Goal: Task Accomplishment & Management: Manage account settings

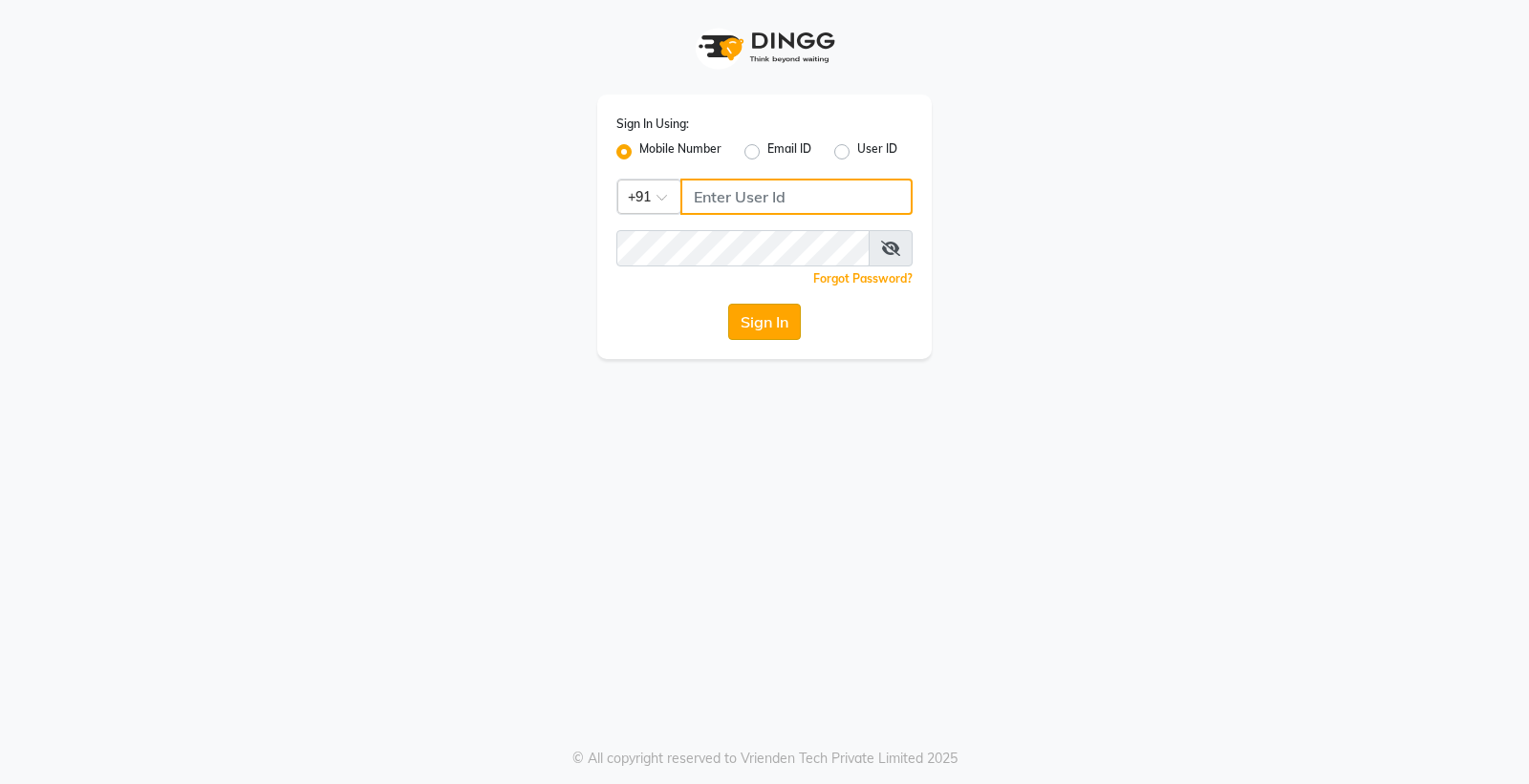
type input "8698904777"
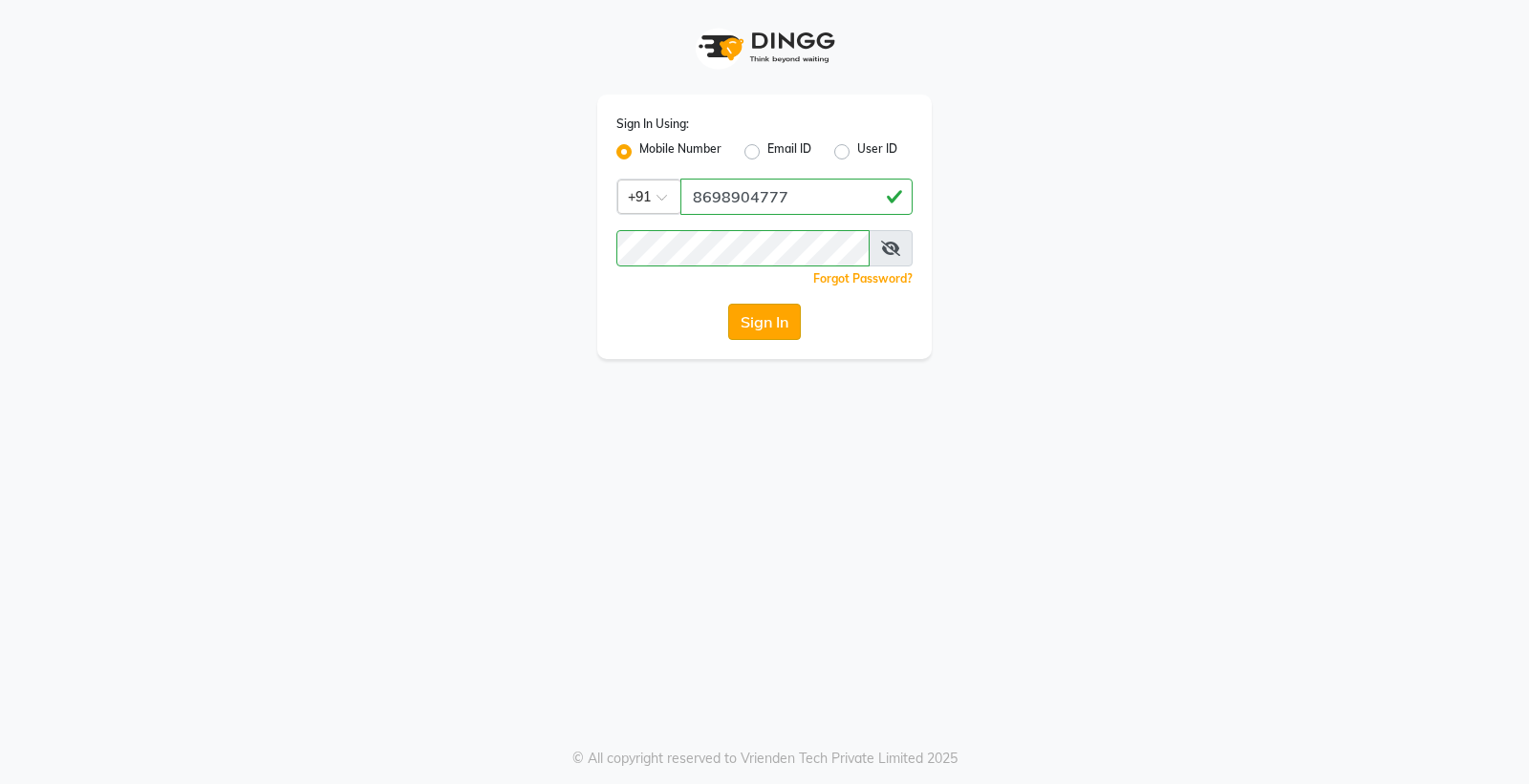
click at [777, 322] on button "Sign In" at bounding box center [764, 322] width 72 height 36
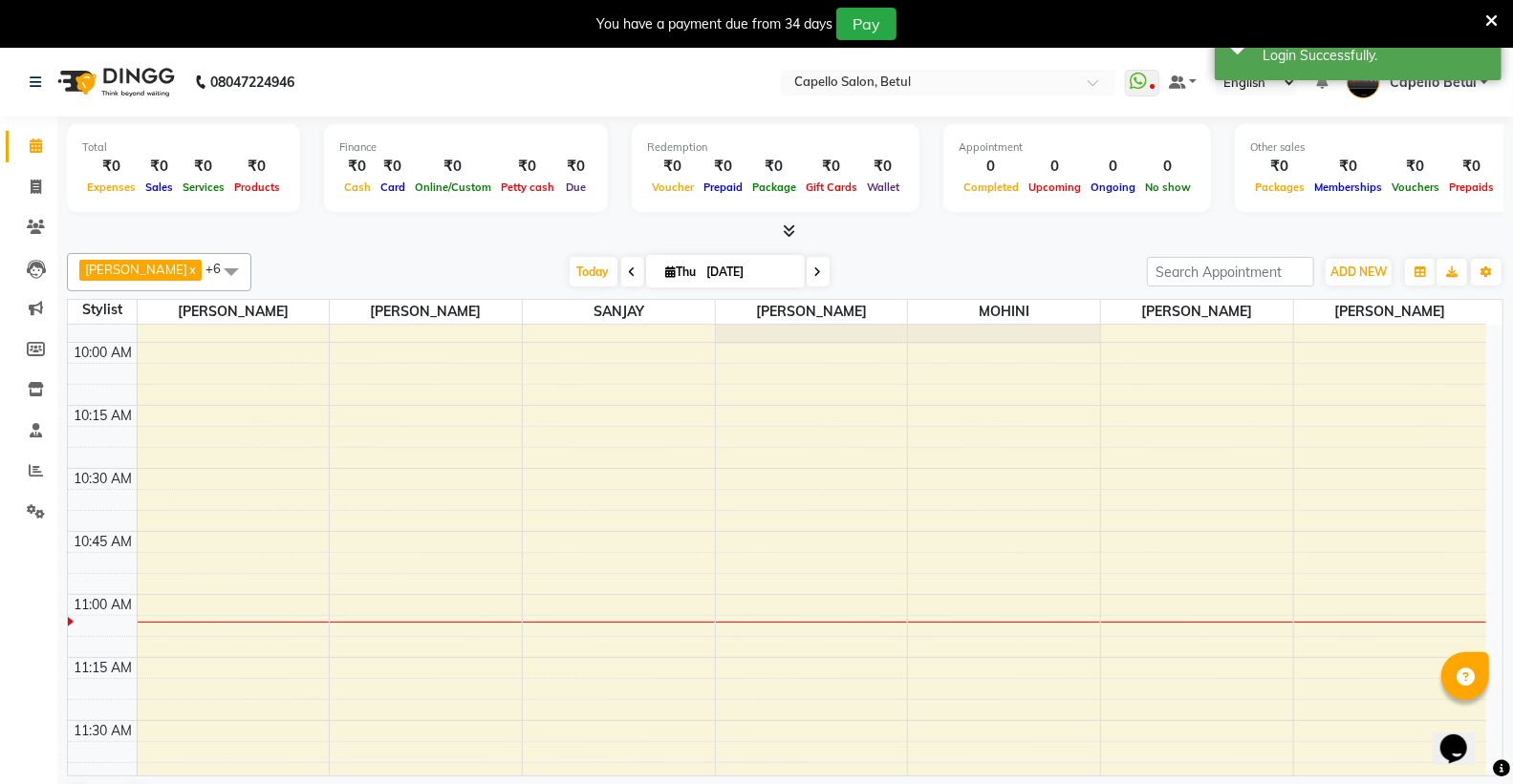
scroll to position [213, 0]
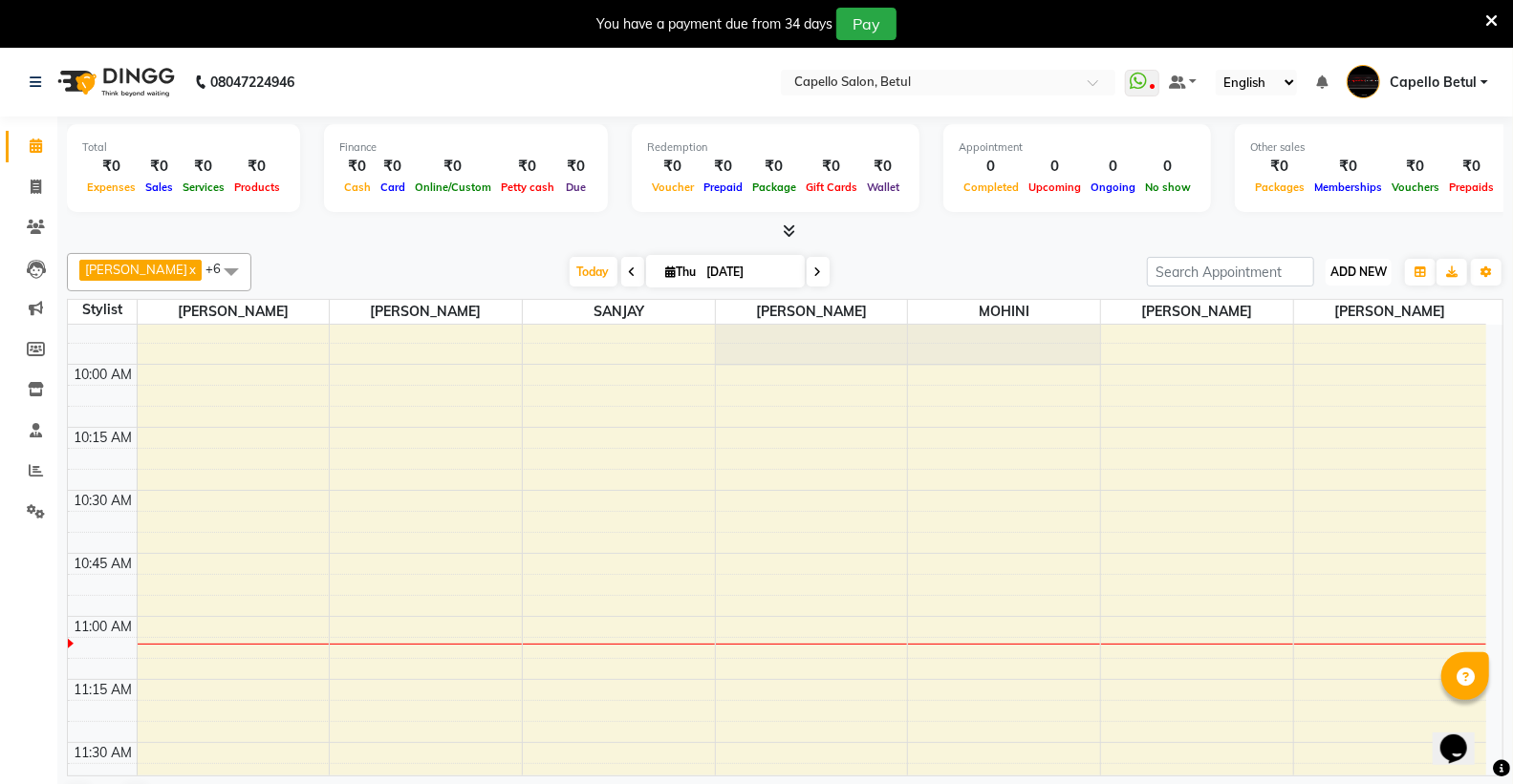
click at [1349, 271] on span "ADD NEW" at bounding box center [1359, 271] width 57 height 15
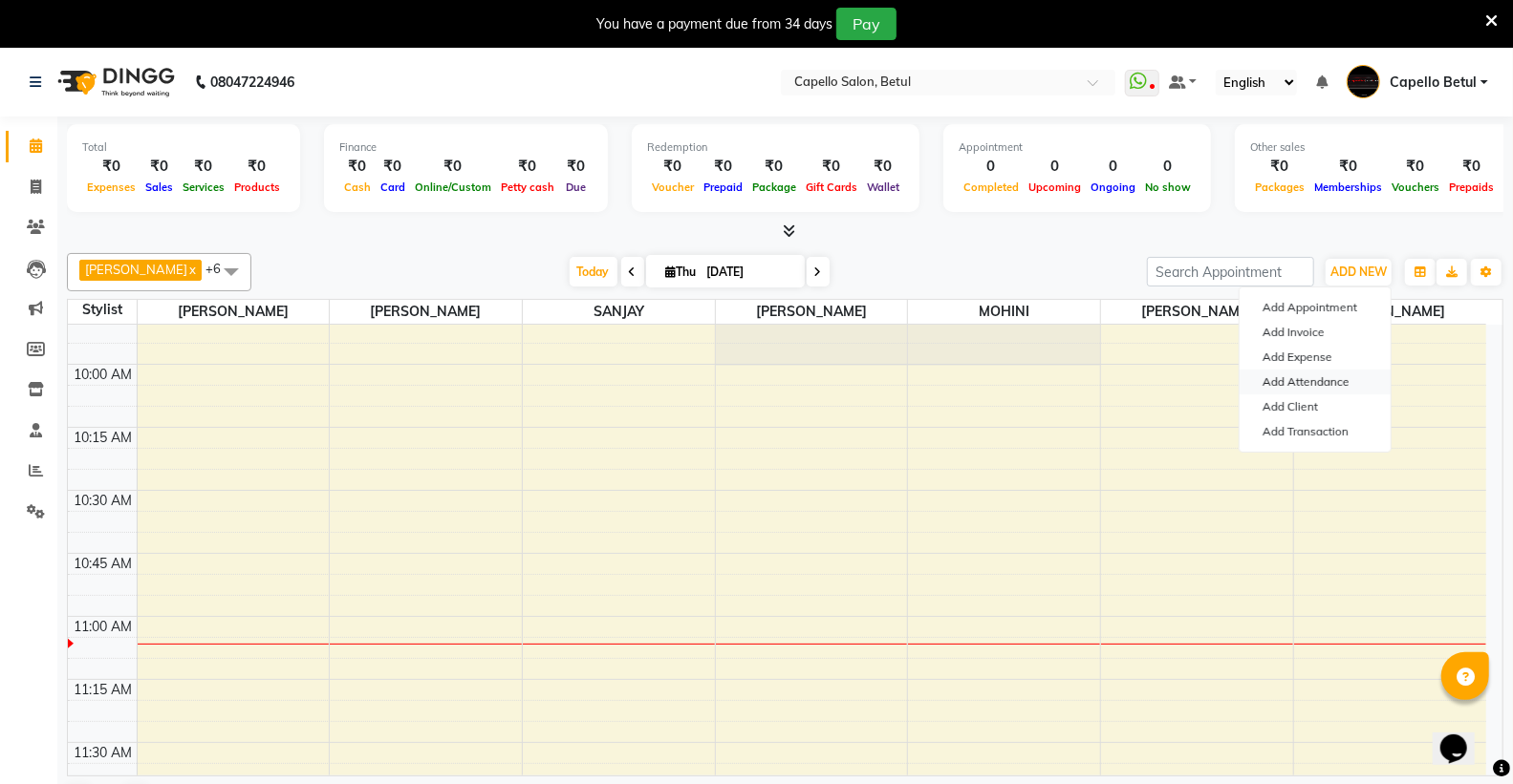
click at [1333, 380] on link "Add Attendance" at bounding box center [1315, 381] width 151 height 24
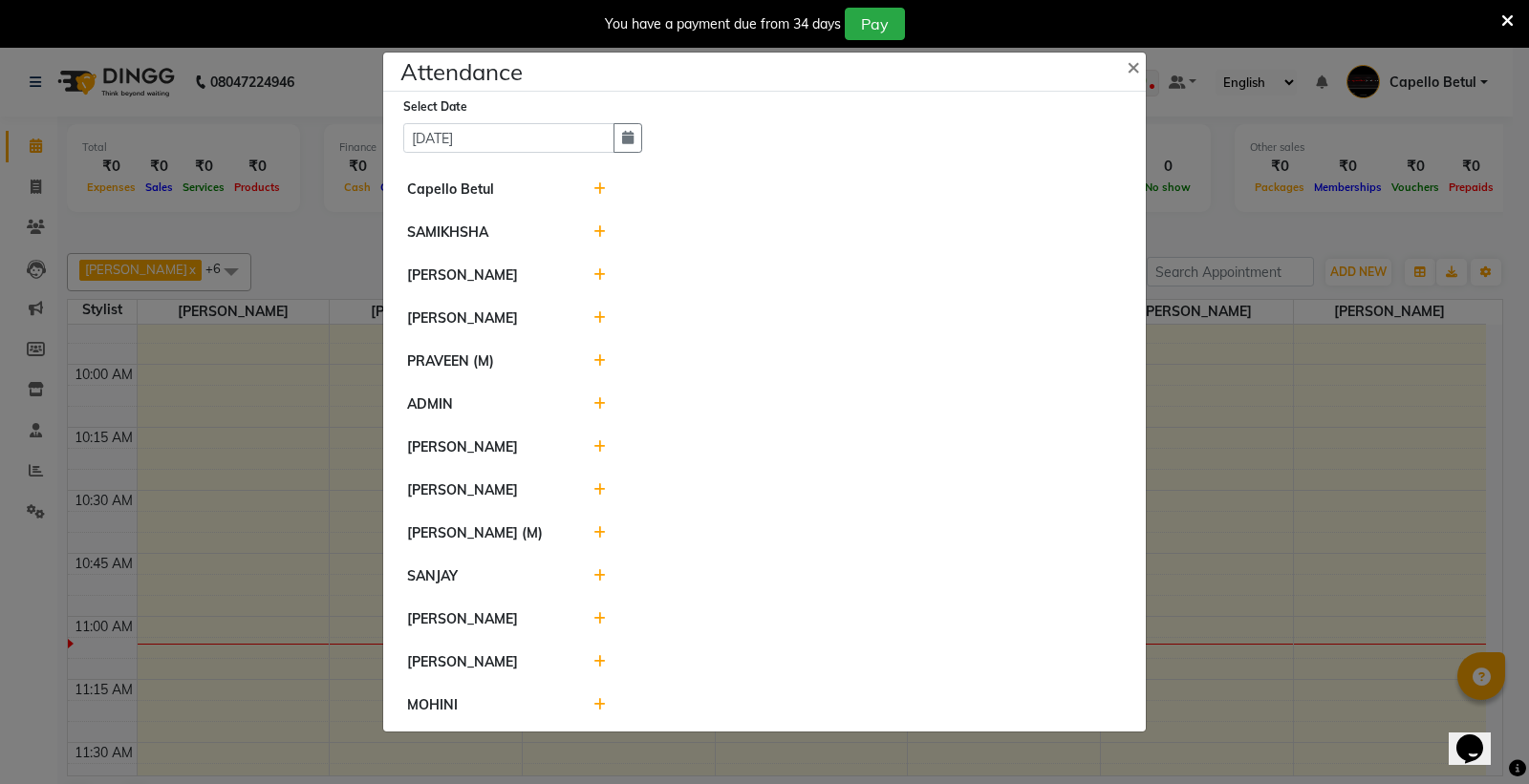
click at [598, 186] on icon at bounding box center [599, 189] width 13 height 14
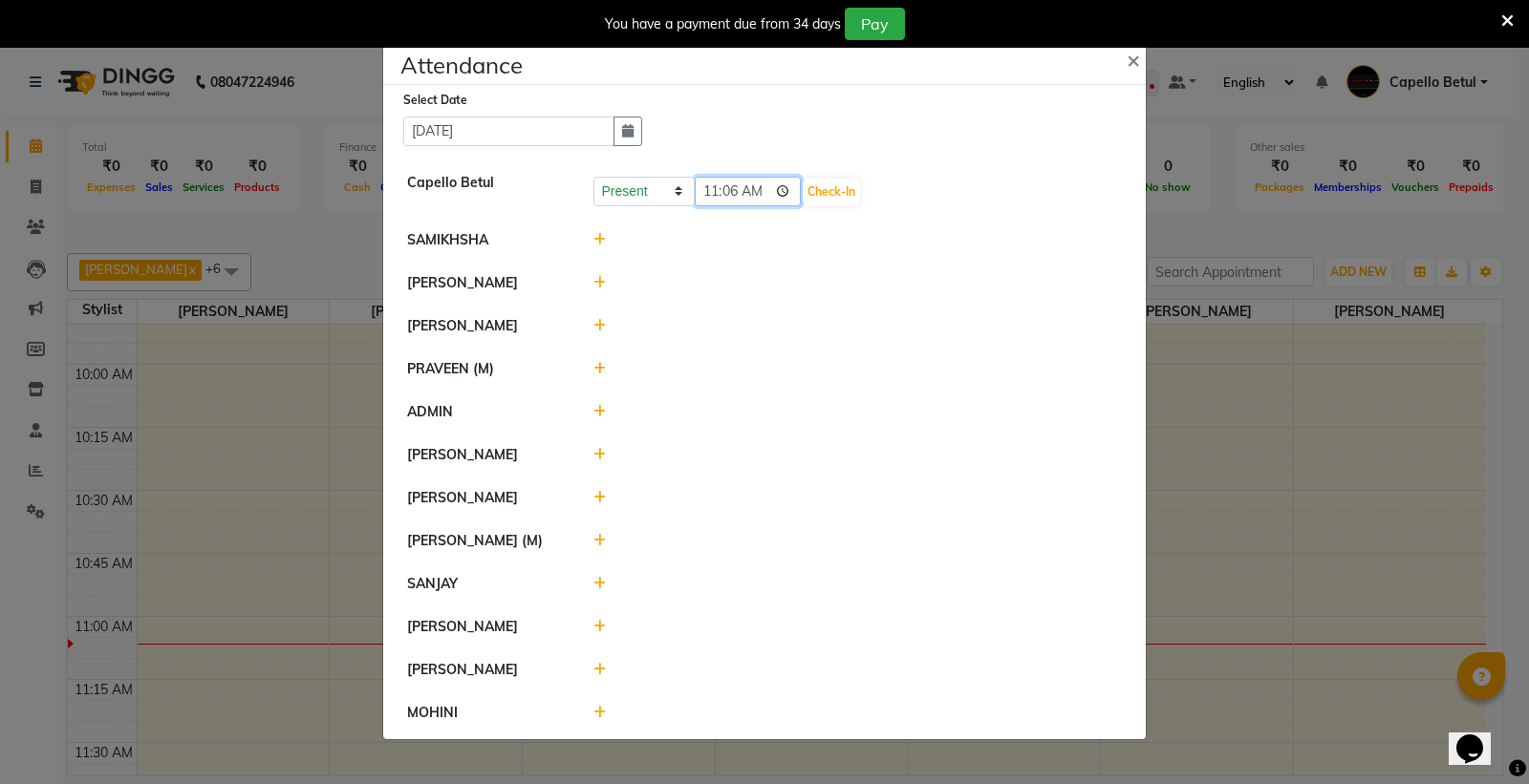
click at [781, 187] on input "11:06" at bounding box center [748, 191] width 107 height 29
type input "10:06"
click at [1131, 54] on span "×" at bounding box center [1133, 59] width 14 height 28
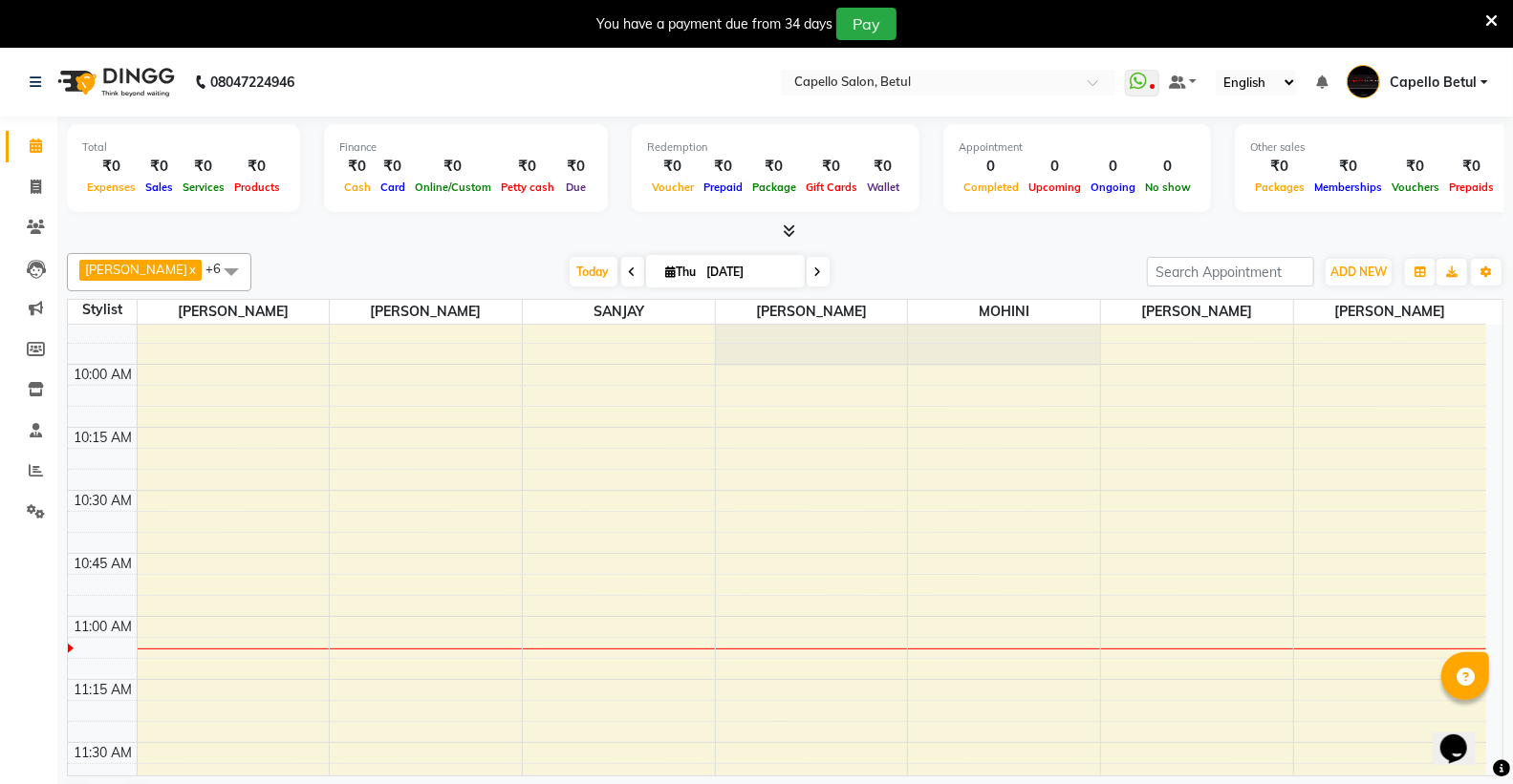
click at [1490, 14] on icon at bounding box center [1492, 21] width 13 height 18
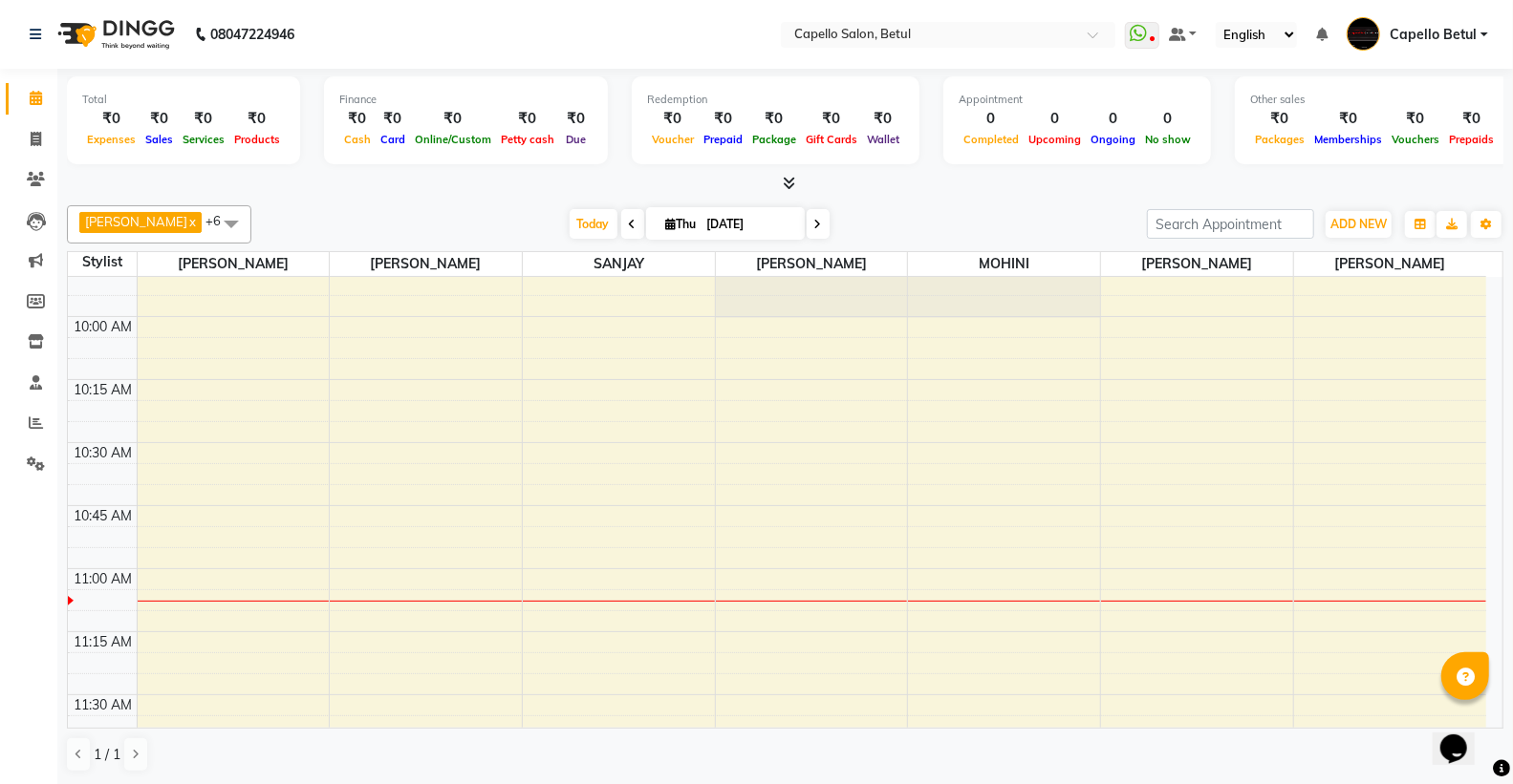
click at [825, 202] on div "[PERSON_NAME] x [PERSON_NAME] x [PERSON_NAME] x [PERSON_NAME] x [PERSON_NAME] x…" at bounding box center [785, 490] width 1437 height 583
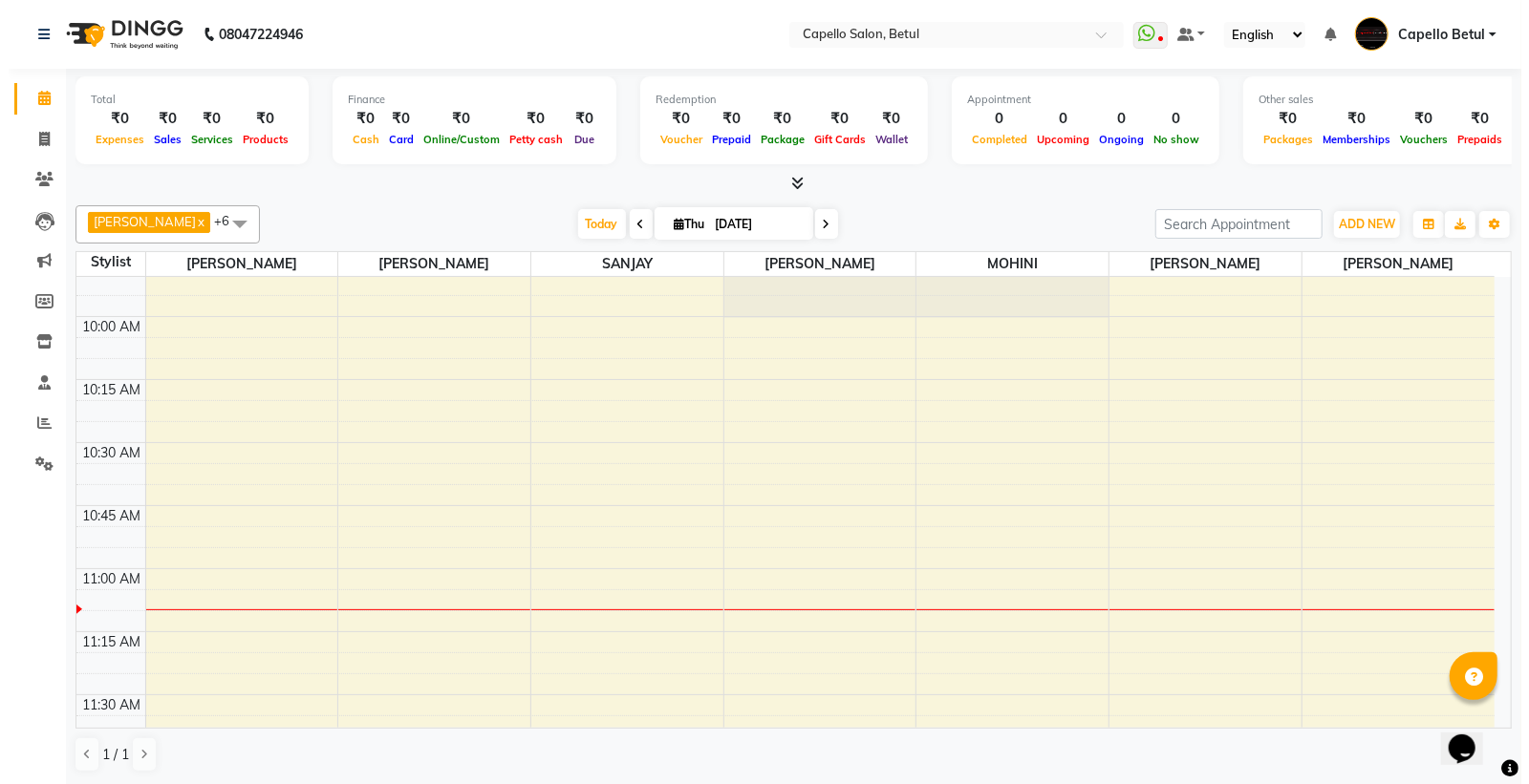
scroll to position [318, 0]
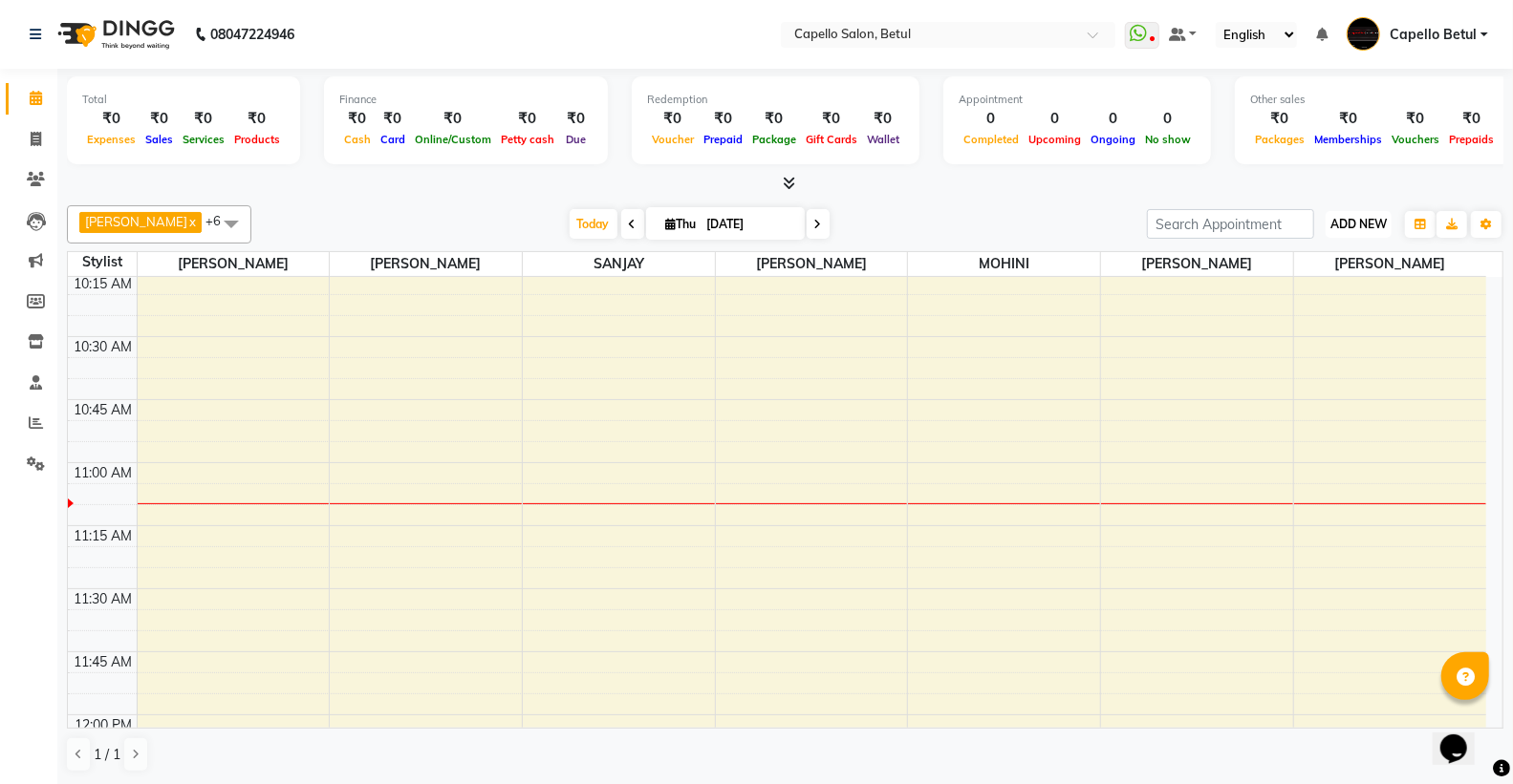
click at [1353, 222] on span "ADD NEW" at bounding box center [1359, 223] width 57 height 15
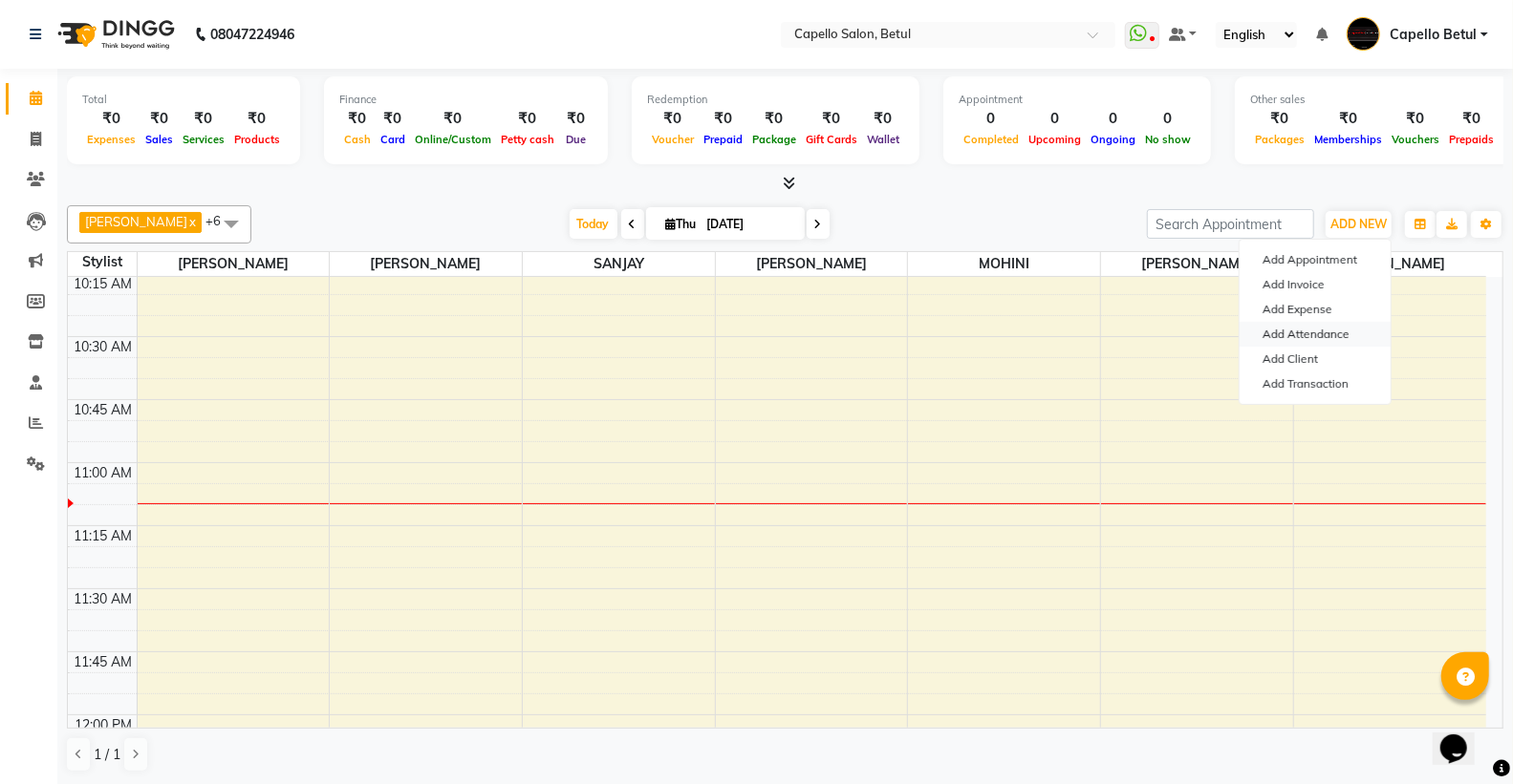
click at [1330, 333] on link "Add Attendance" at bounding box center [1315, 333] width 151 height 24
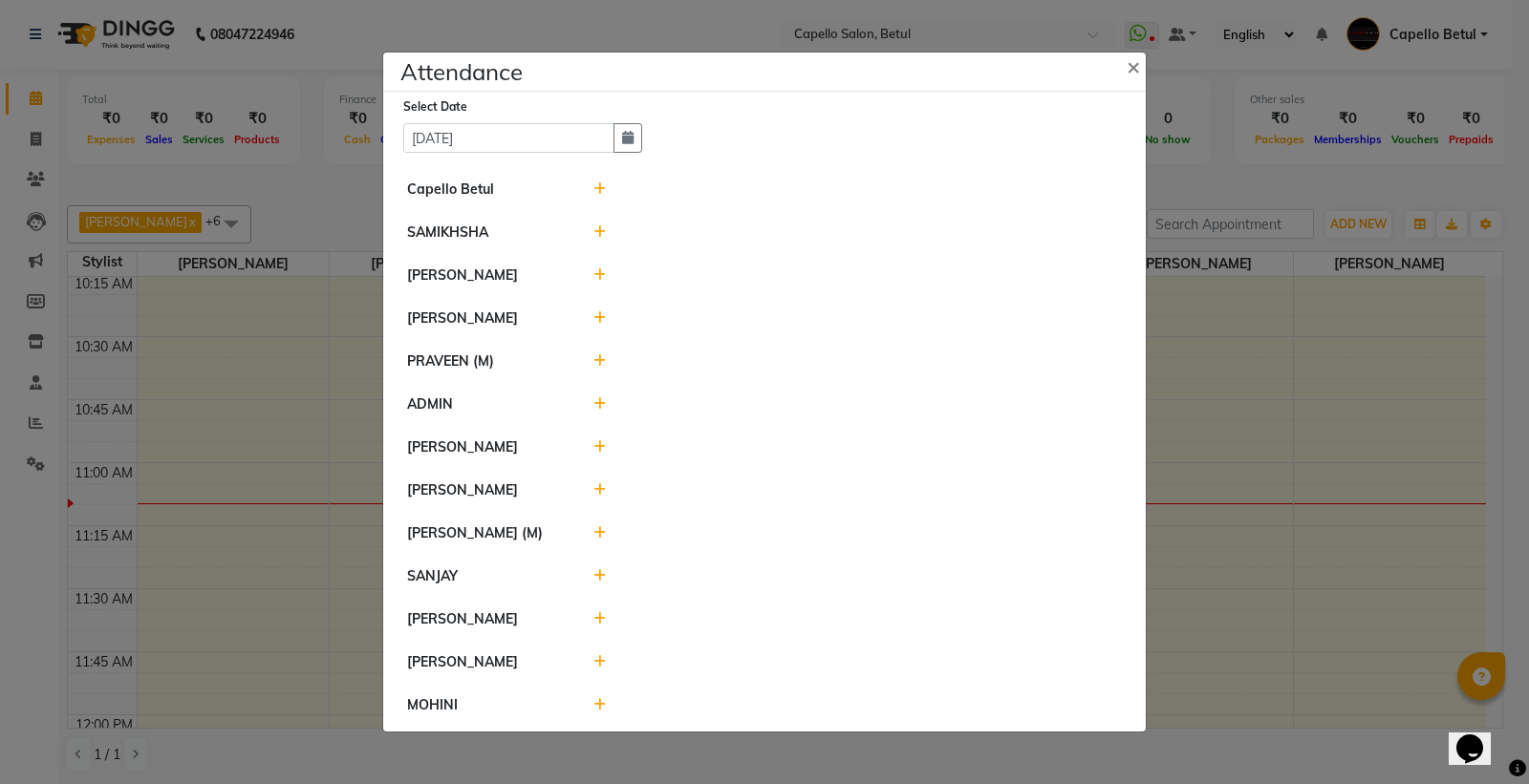
click at [603, 186] on icon at bounding box center [599, 189] width 13 height 14
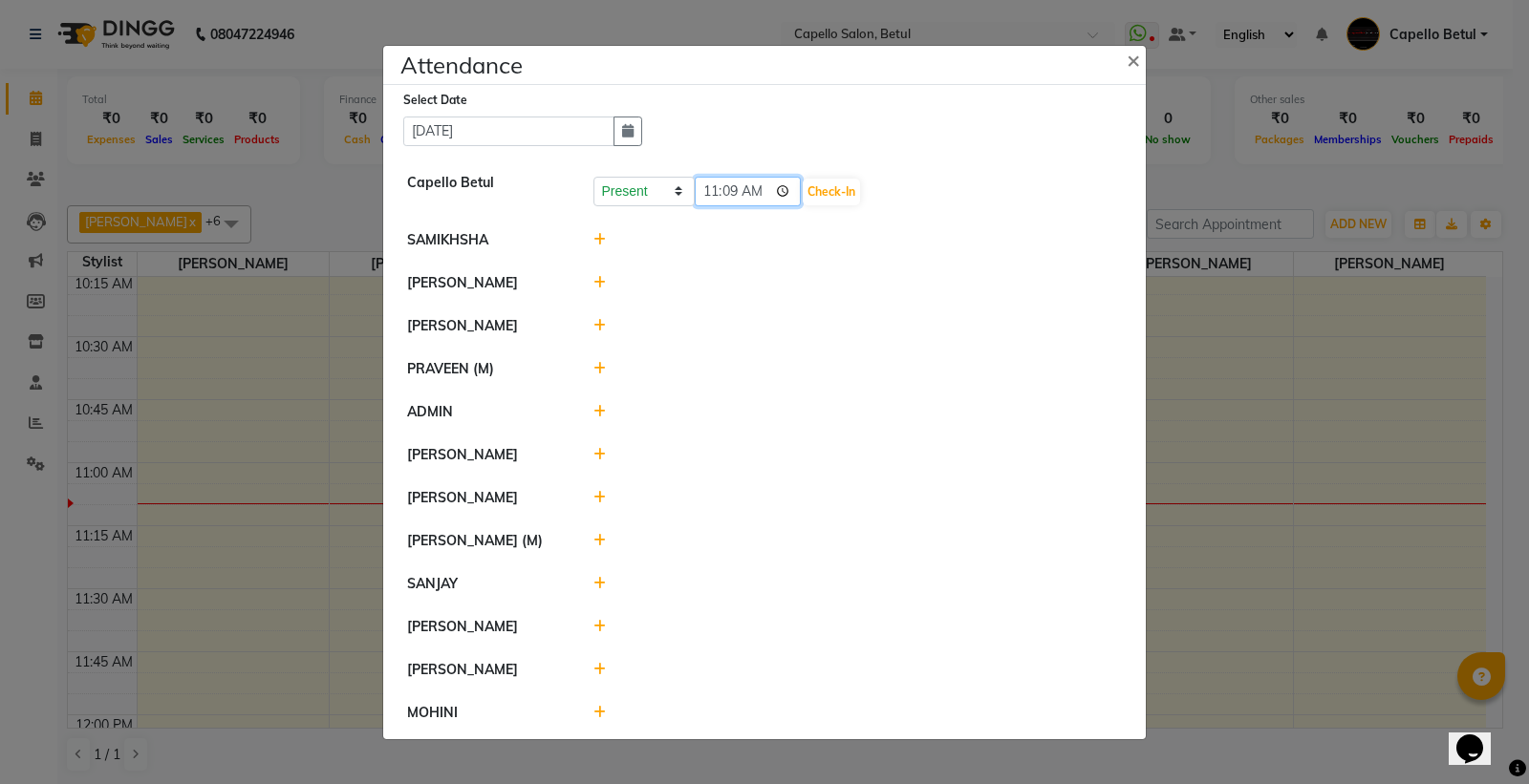
click at [793, 187] on input "11:09" at bounding box center [748, 191] width 107 height 29
type input "10:50"
click at [839, 186] on button "Check-In" at bounding box center [831, 191] width 58 height 26
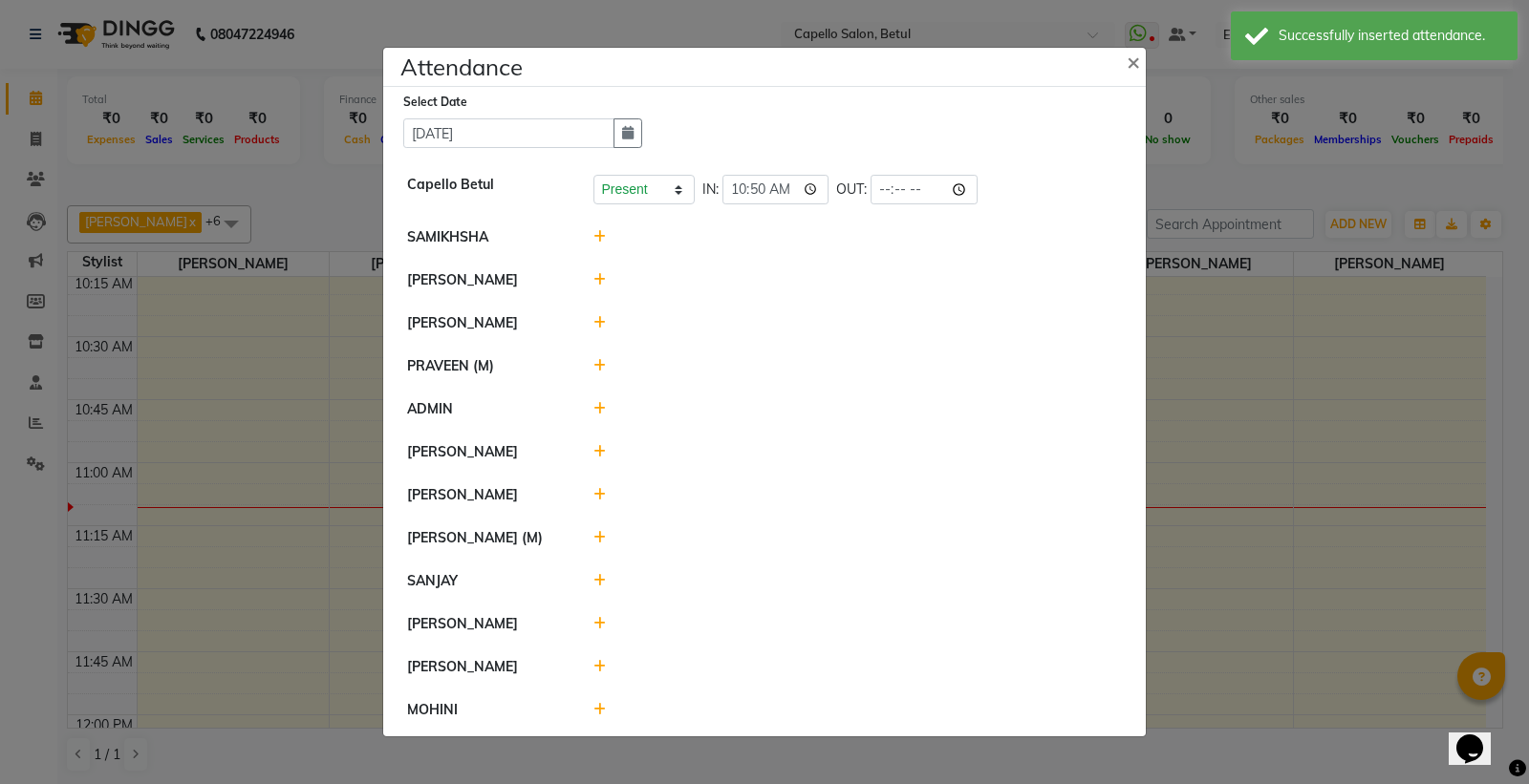
click at [597, 280] on icon at bounding box center [599, 280] width 13 height 14
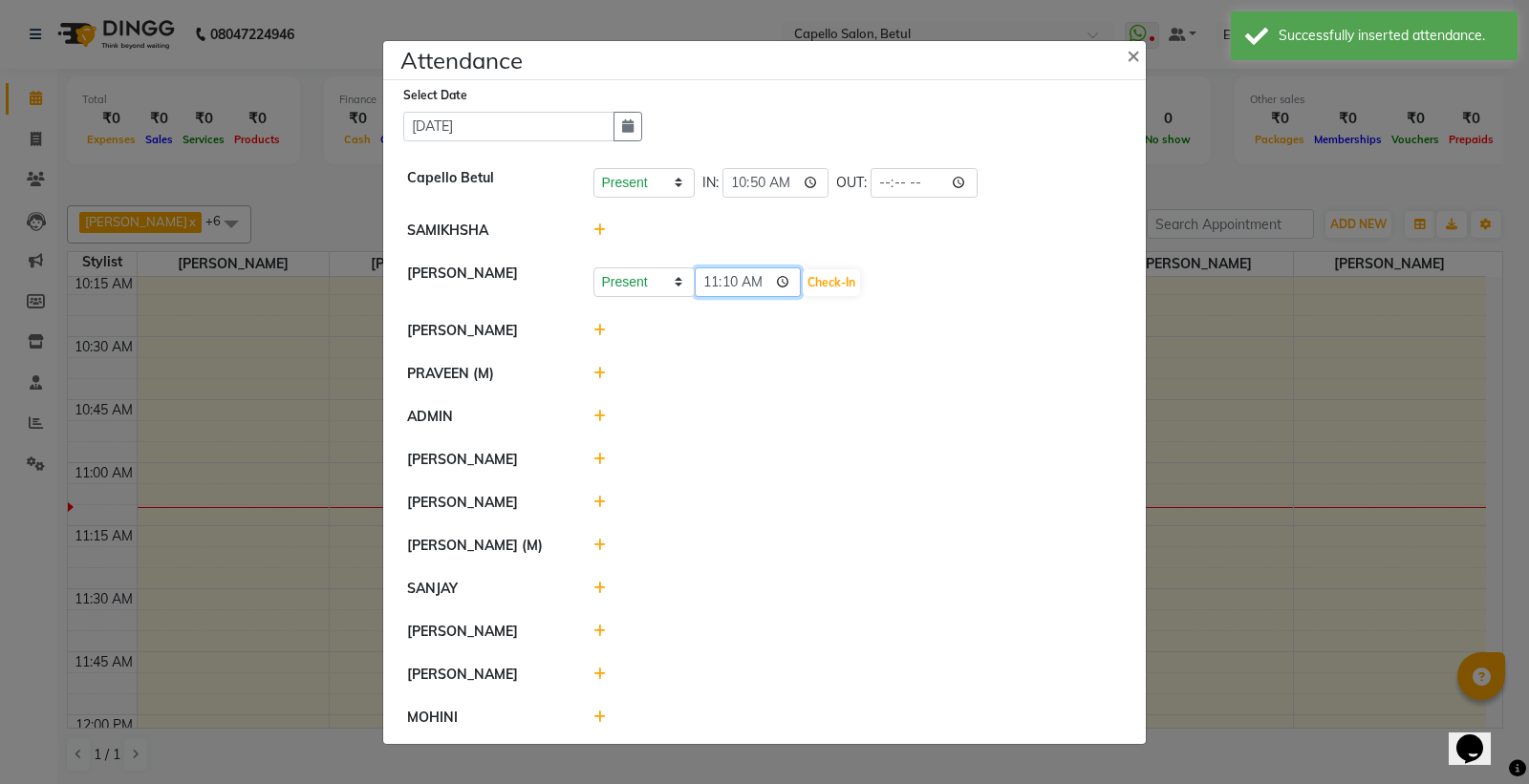
click at [784, 287] on input "11:10" at bounding box center [748, 282] width 107 height 29
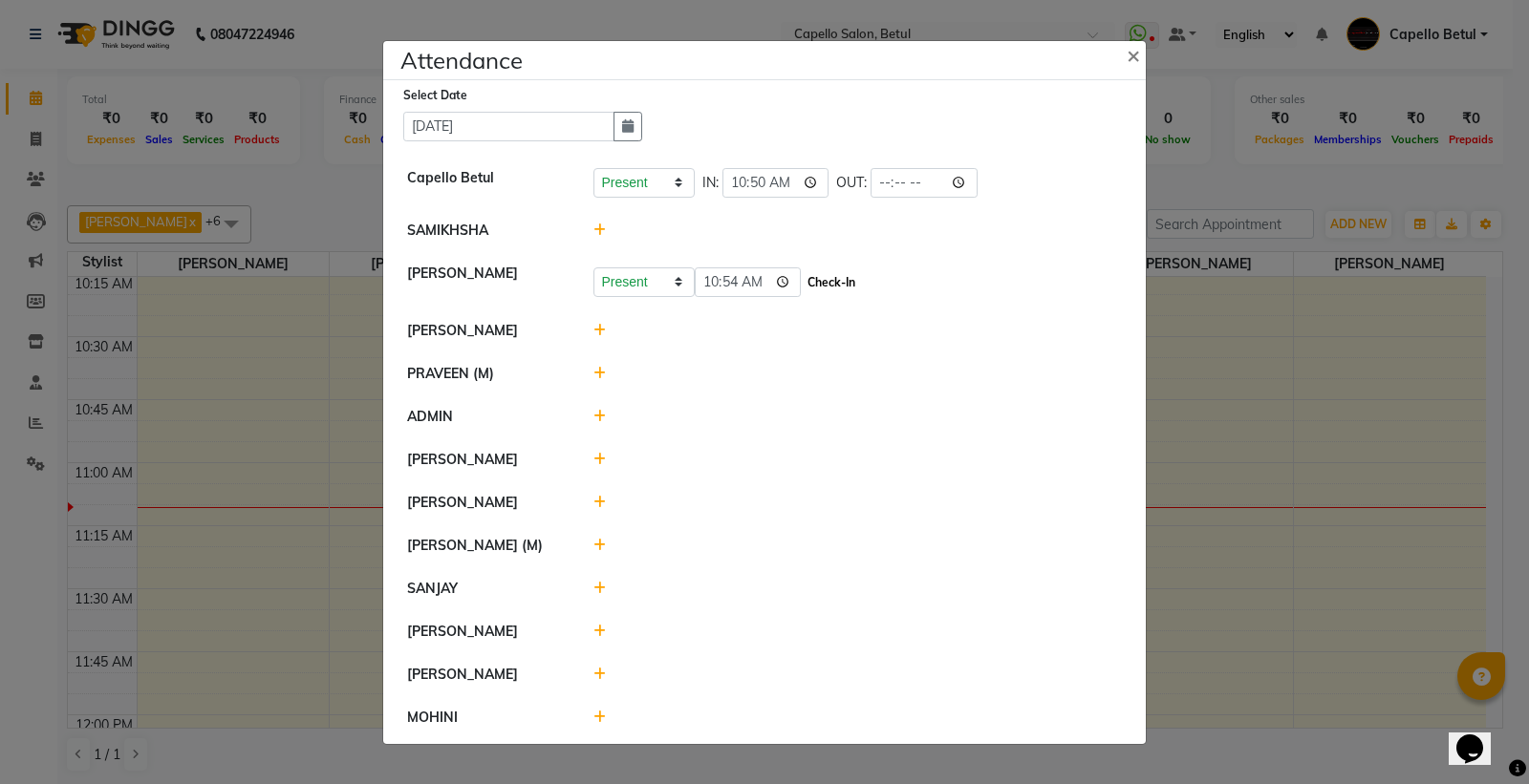
type input "10:54"
click at [838, 274] on button "Check-In" at bounding box center [831, 282] width 58 height 26
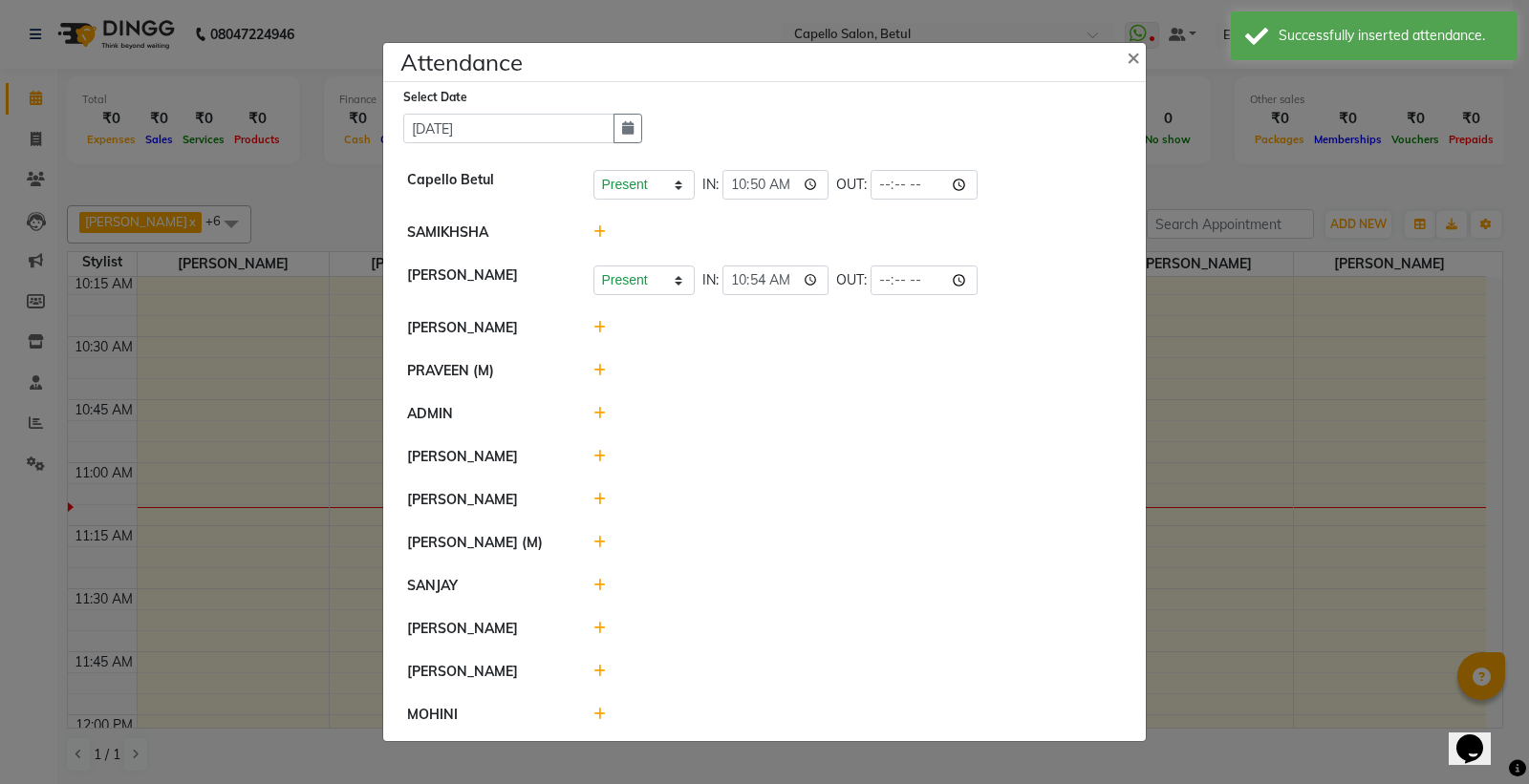
click at [599, 332] on icon at bounding box center [599, 328] width 13 height 14
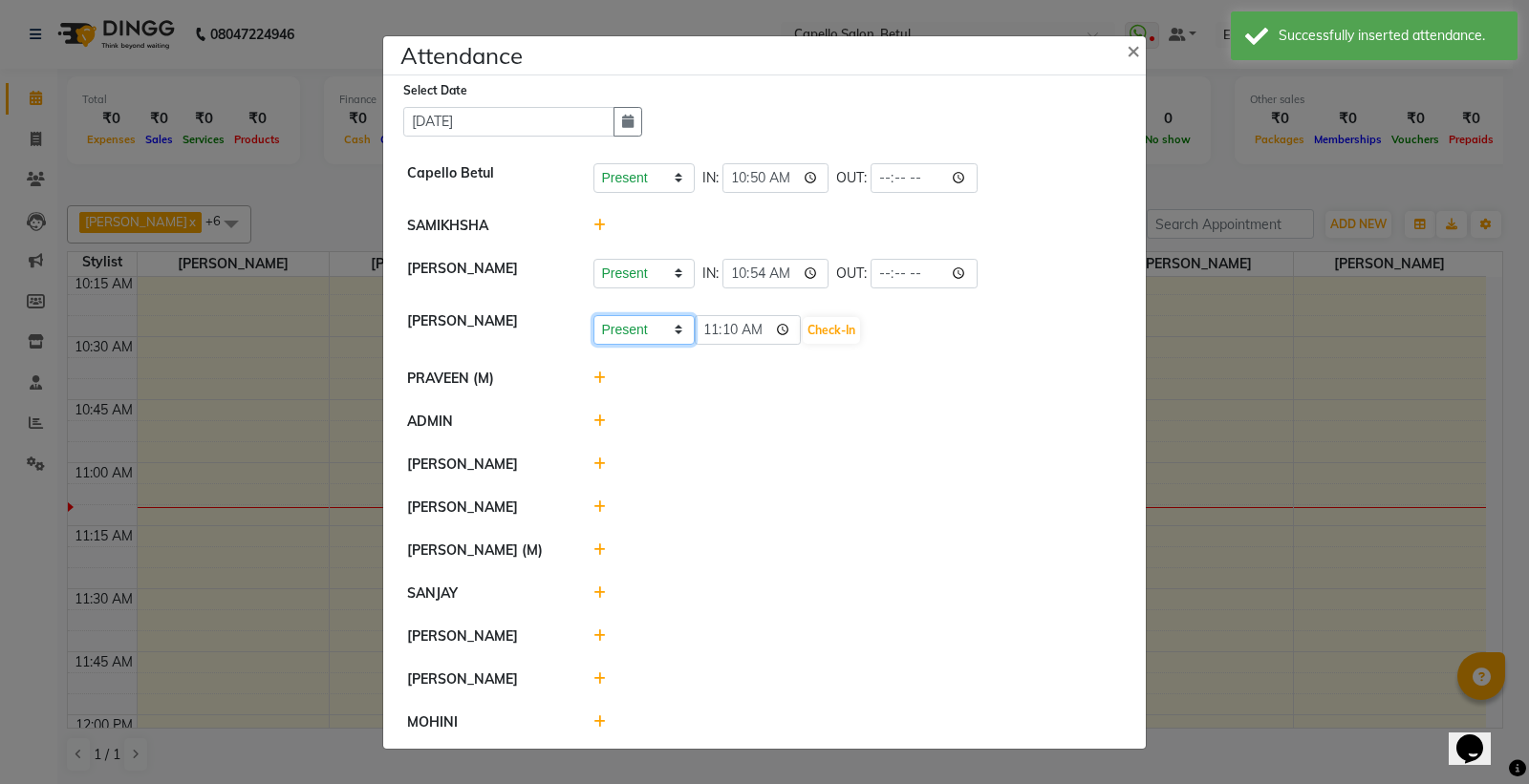
click at [633, 326] on select "Present Absent Late Half Day Weekly Off" at bounding box center [644, 330] width 101 height 29
click at [593, 315] on select "Present Absent Late Half Day Weekly Off" at bounding box center [644, 330] width 101 height 29
click at [638, 332] on select "Present Absent Late Half Day Weekly Off" at bounding box center [644, 330] width 101 height 29
select select "W"
click at [593, 315] on select "Present Absent Late Half Day Weekly Off" at bounding box center [644, 330] width 101 height 29
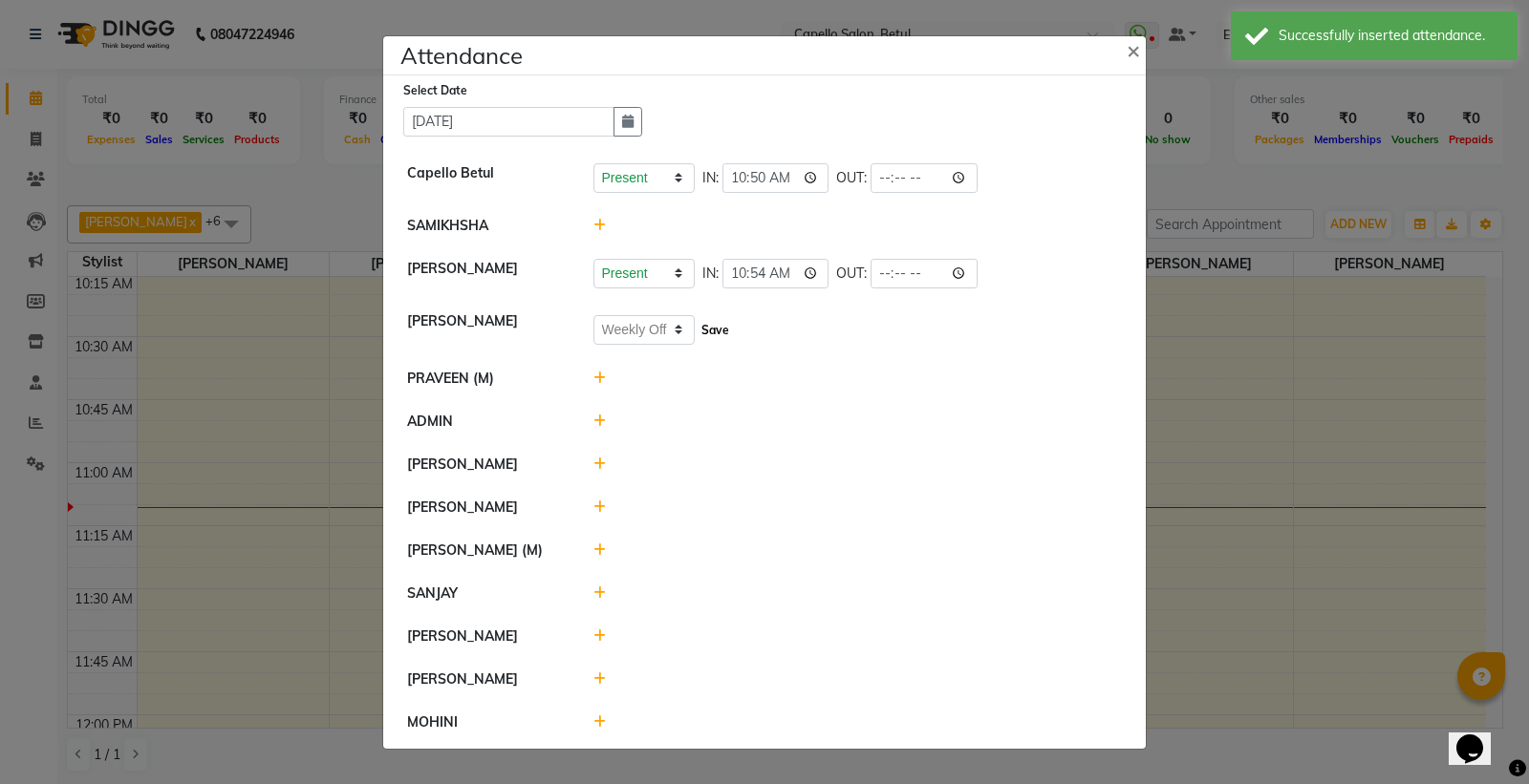
click at [723, 330] on button "Save" at bounding box center [715, 330] width 37 height 26
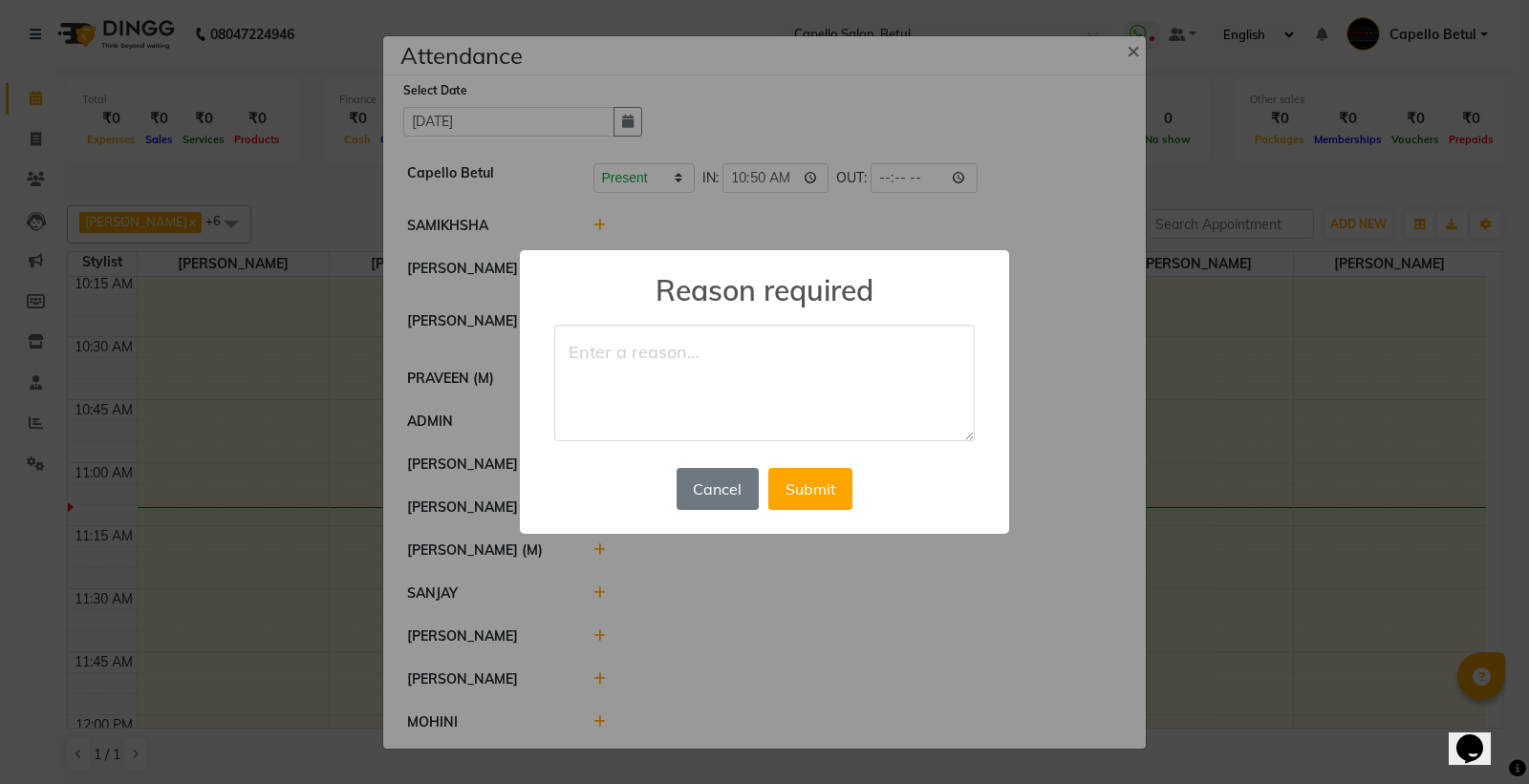
click at [631, 383] on textarea at bounding box center [764, 383] width 420 height 117
type textarea "week off"
click at [832, 489] on button "Submit" at bounding box center [810, 489] width 84 height 42
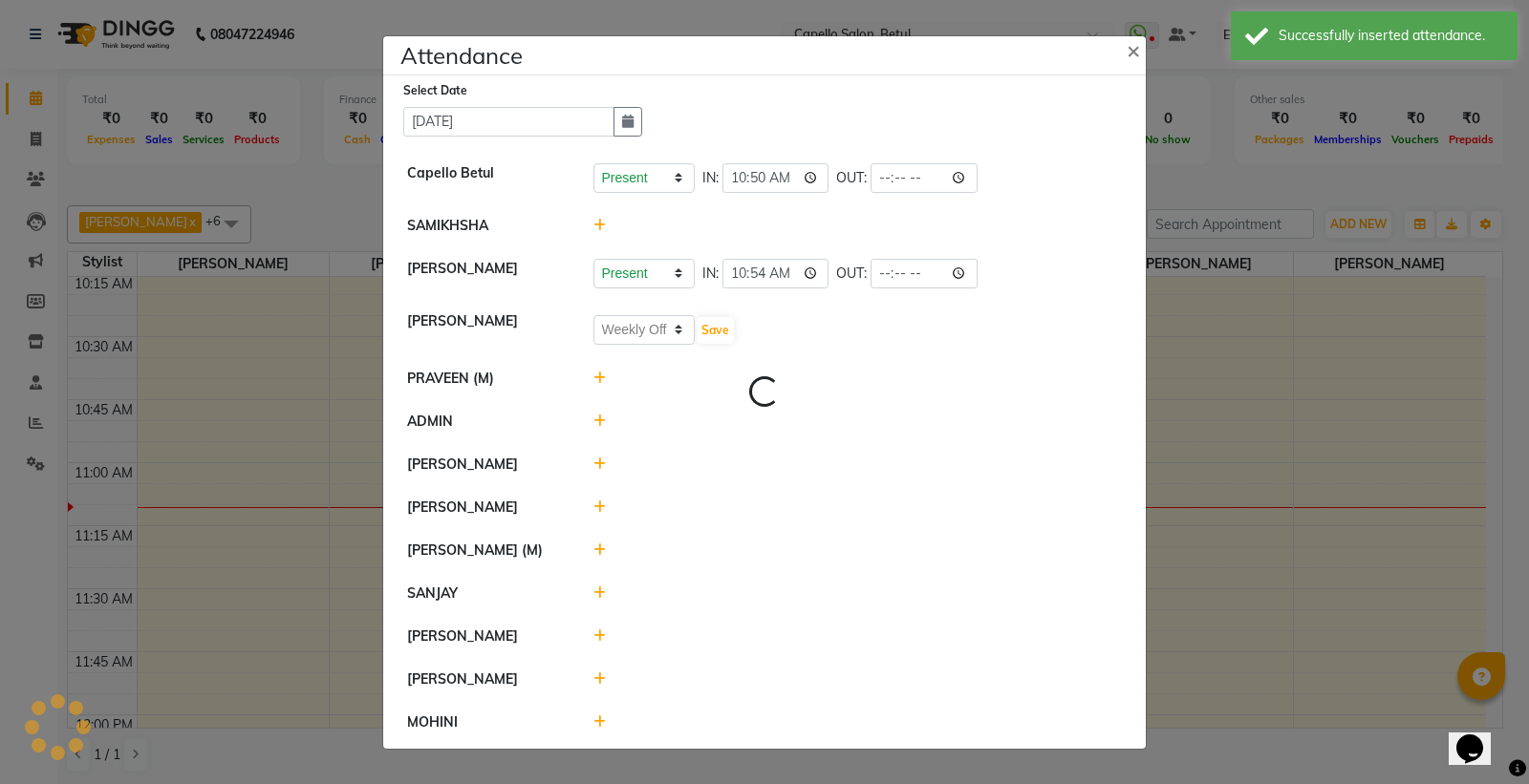
select select "W"
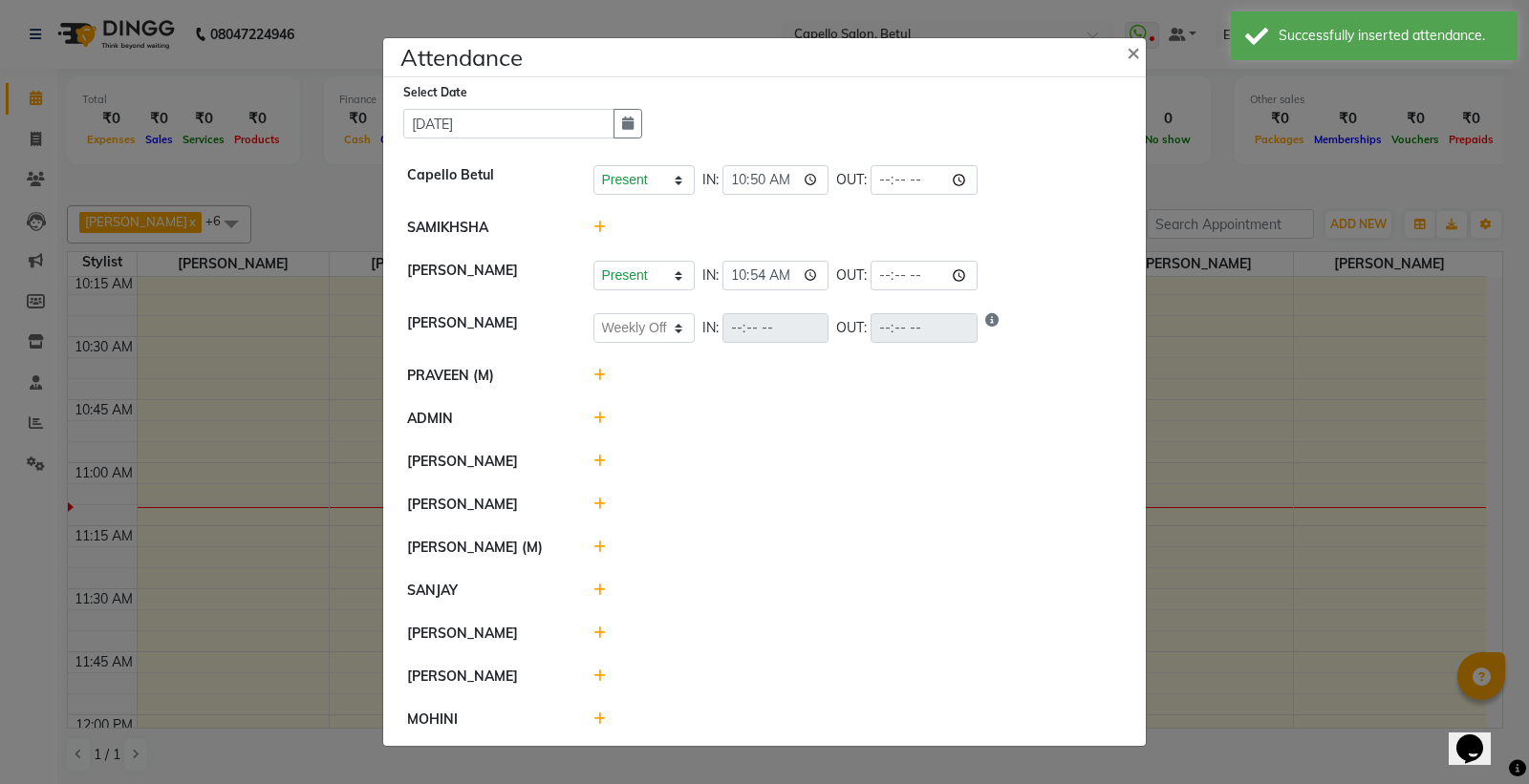
click at [598, 423] on icon at bounding box center [599, 418] width 13 height 14
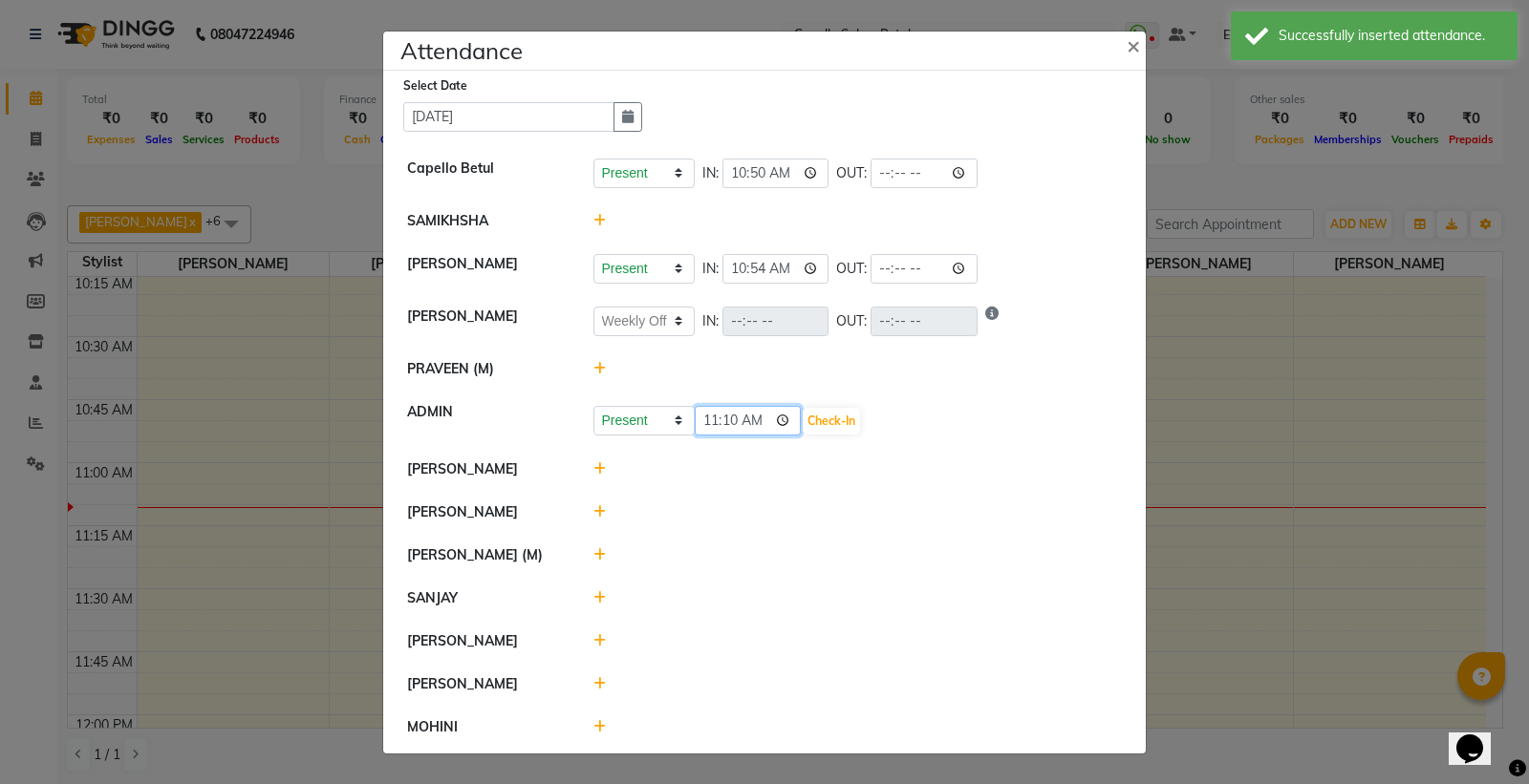
click at [791, 414] on input "11:10" at bounding box center [748, 420] width 107 height 29
type input "10:50"
click at [832, 420] on button "Check-In" at bounding box center [831, 420] width 58 height 26
select select "W"
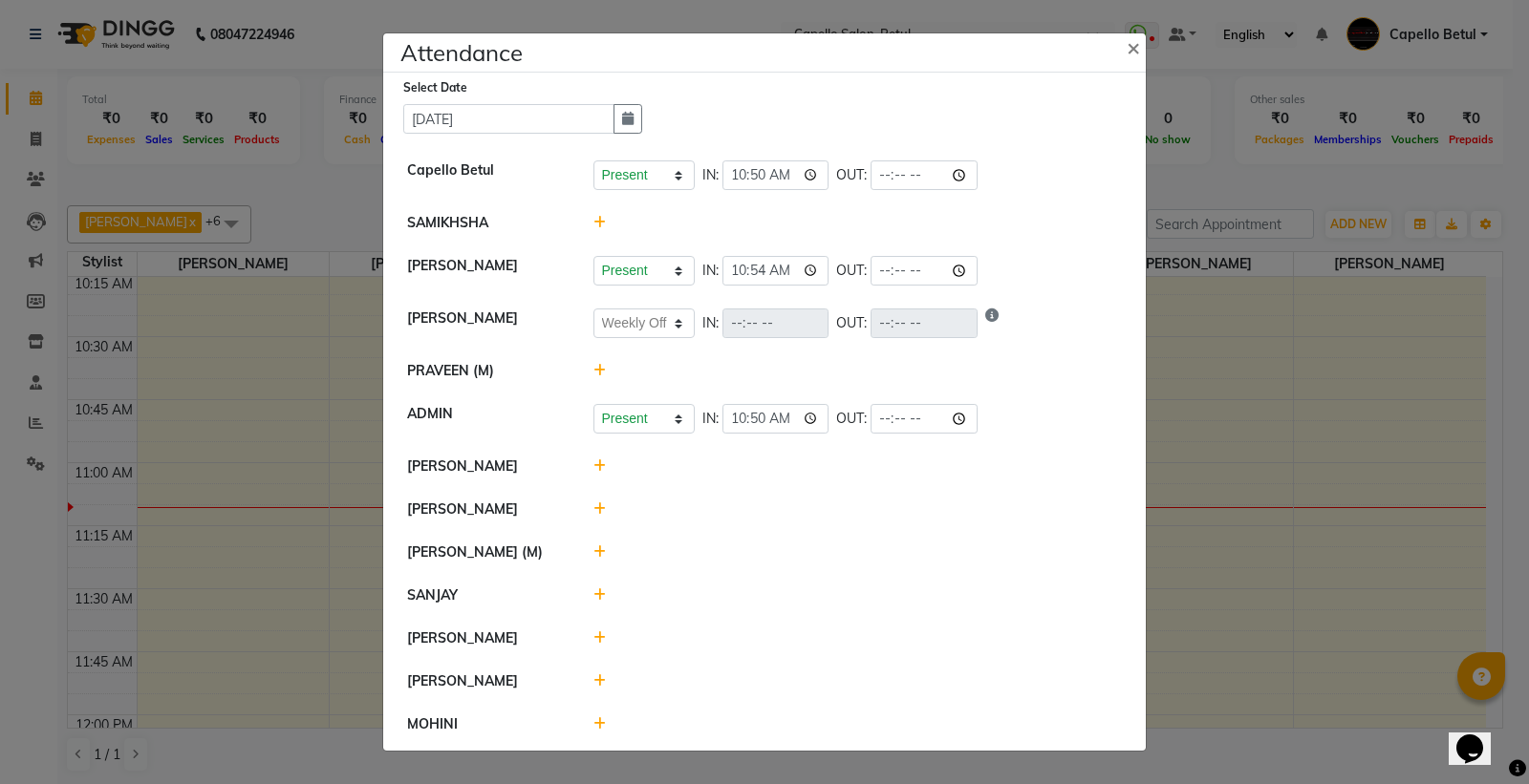
click at [599, 468] on icon at bounding box center [599, 466] width 13 height 14
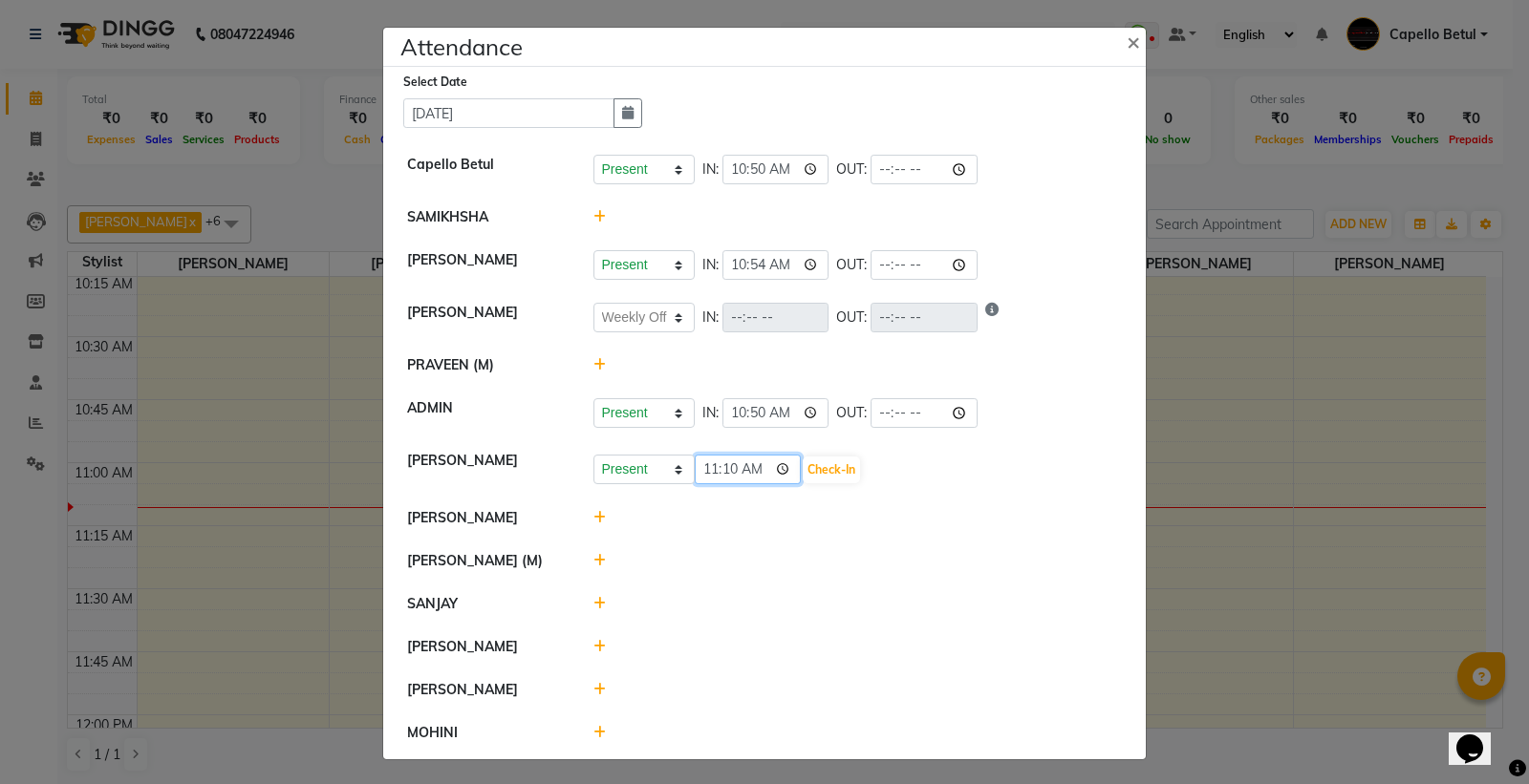
click at [783, 478] on input "11:10" at bounding box center [748, 469] width 107 height 29
click at [779, 474] on input "11:10" at bounding box center [748, 469] width 107 height 29
type input "10:58"
click at [831, 474] on button "Check-In" at bounding box center [831, 469] width 58 height 26
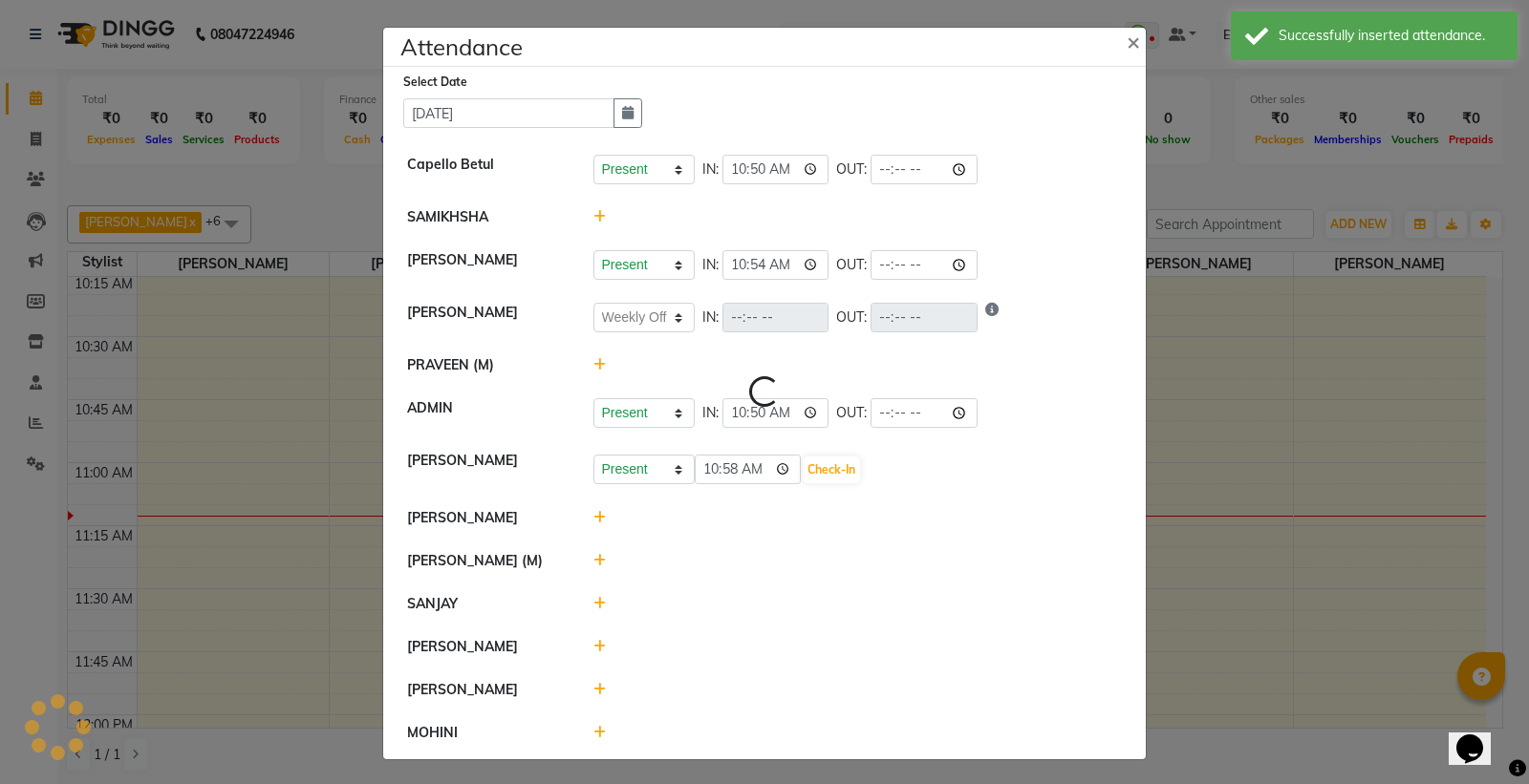
select select "W"
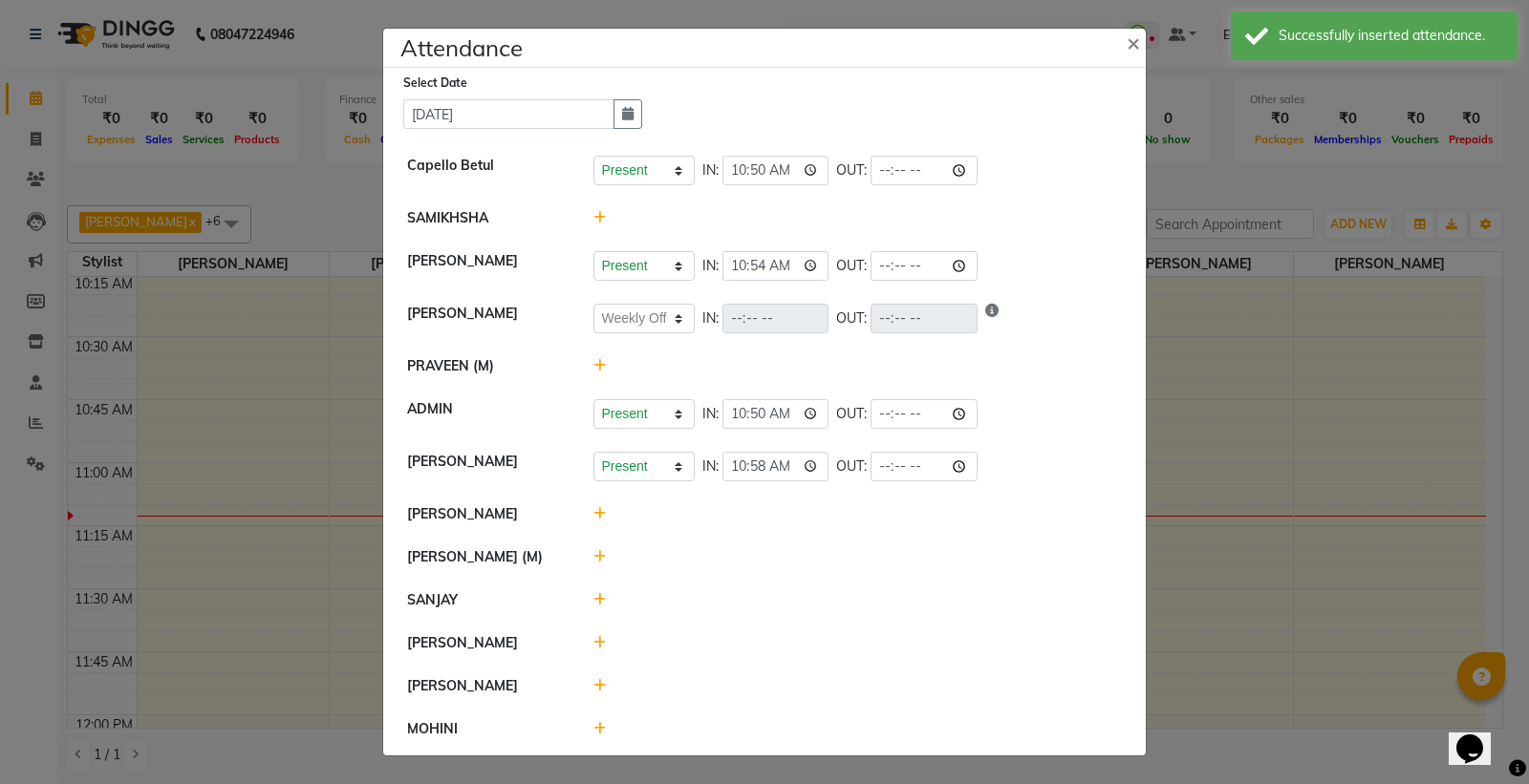
click at [596, 511] on icon at bounding box center [599, 514] width 13 height 14
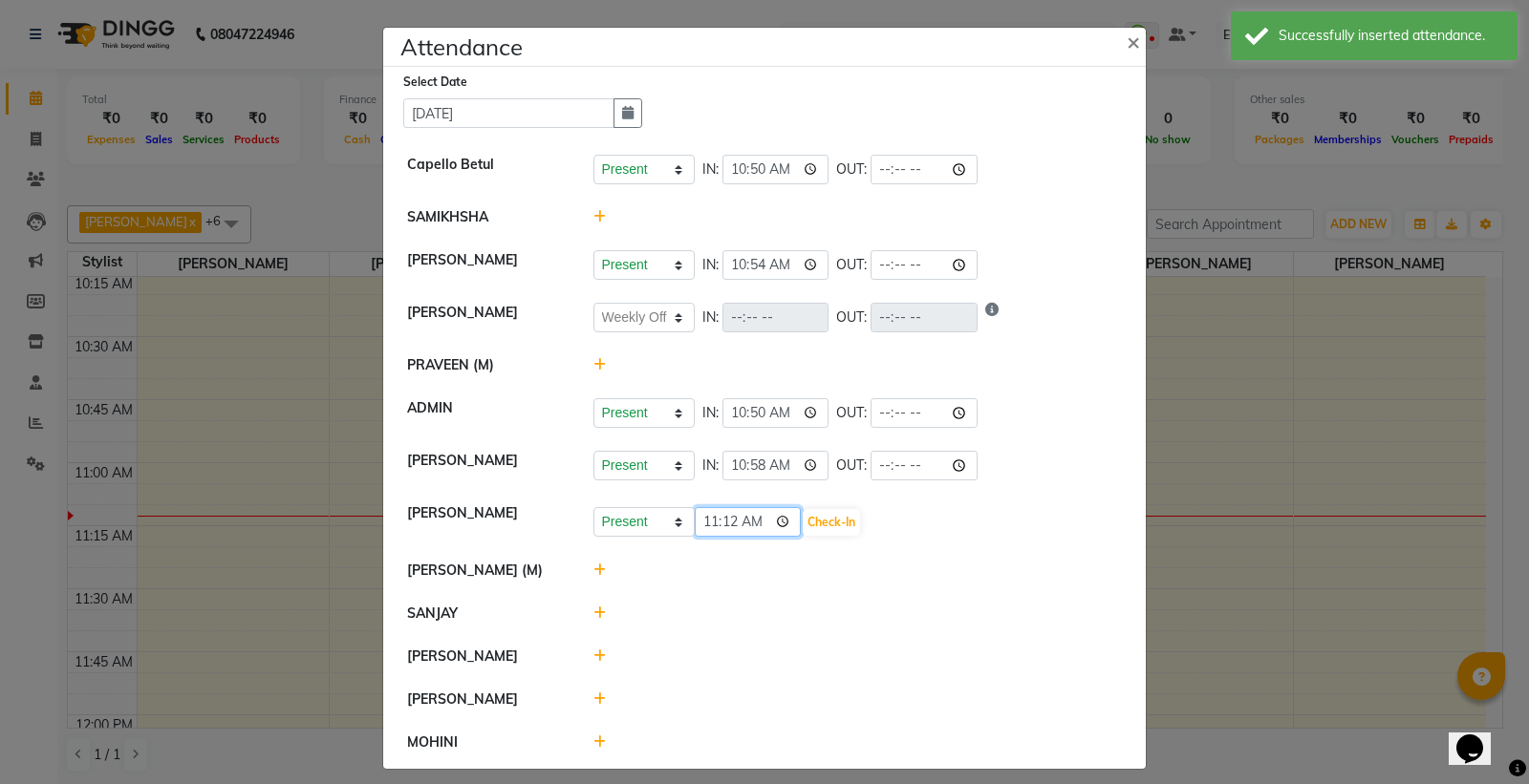
click at [779, 521] on input "11:12" at bounding box center [748, 522] width 107 height 29
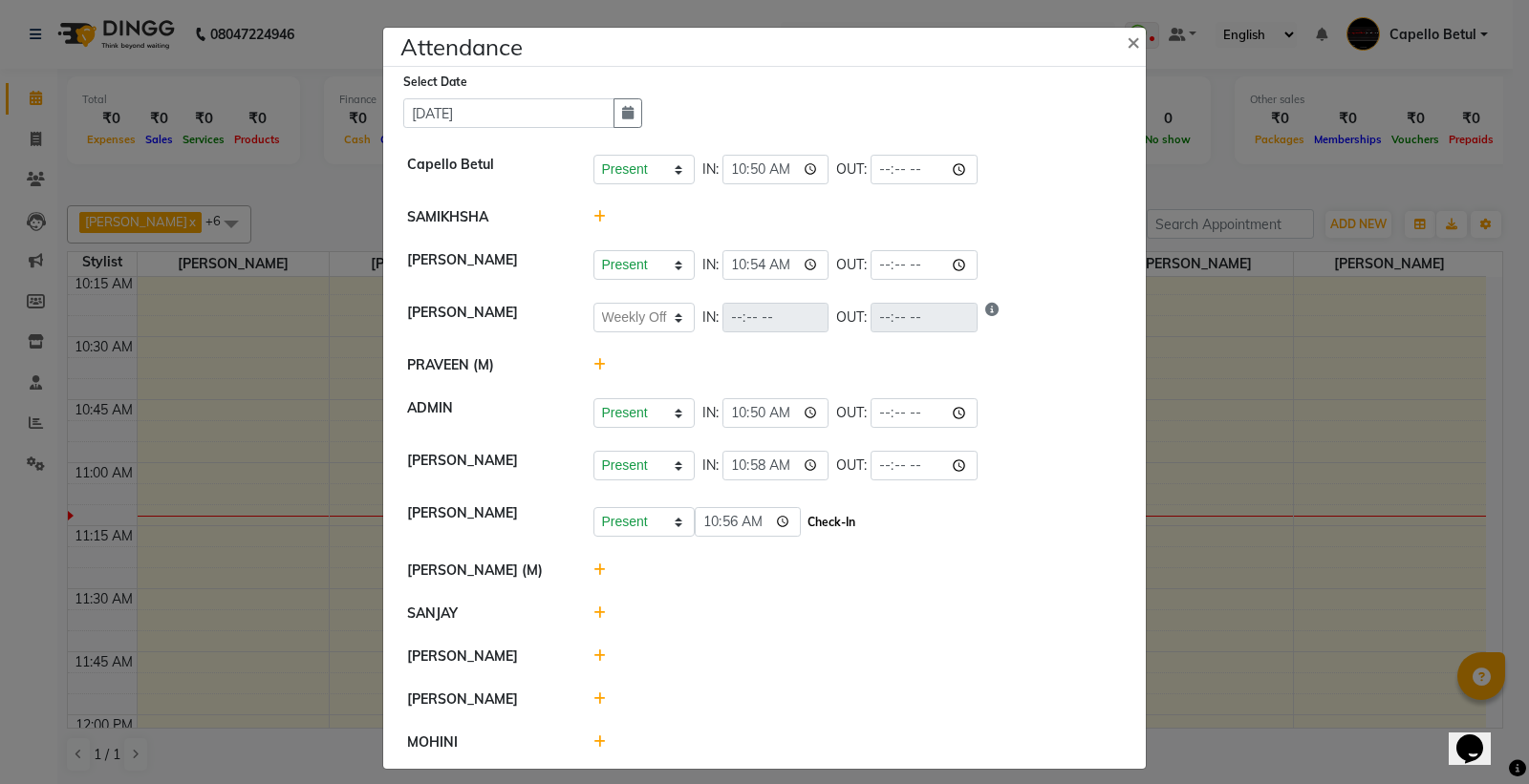
type input "10:56"
click at [825, 520] on button "Check-In" at bounding box center [831, 522] width 58 height 26
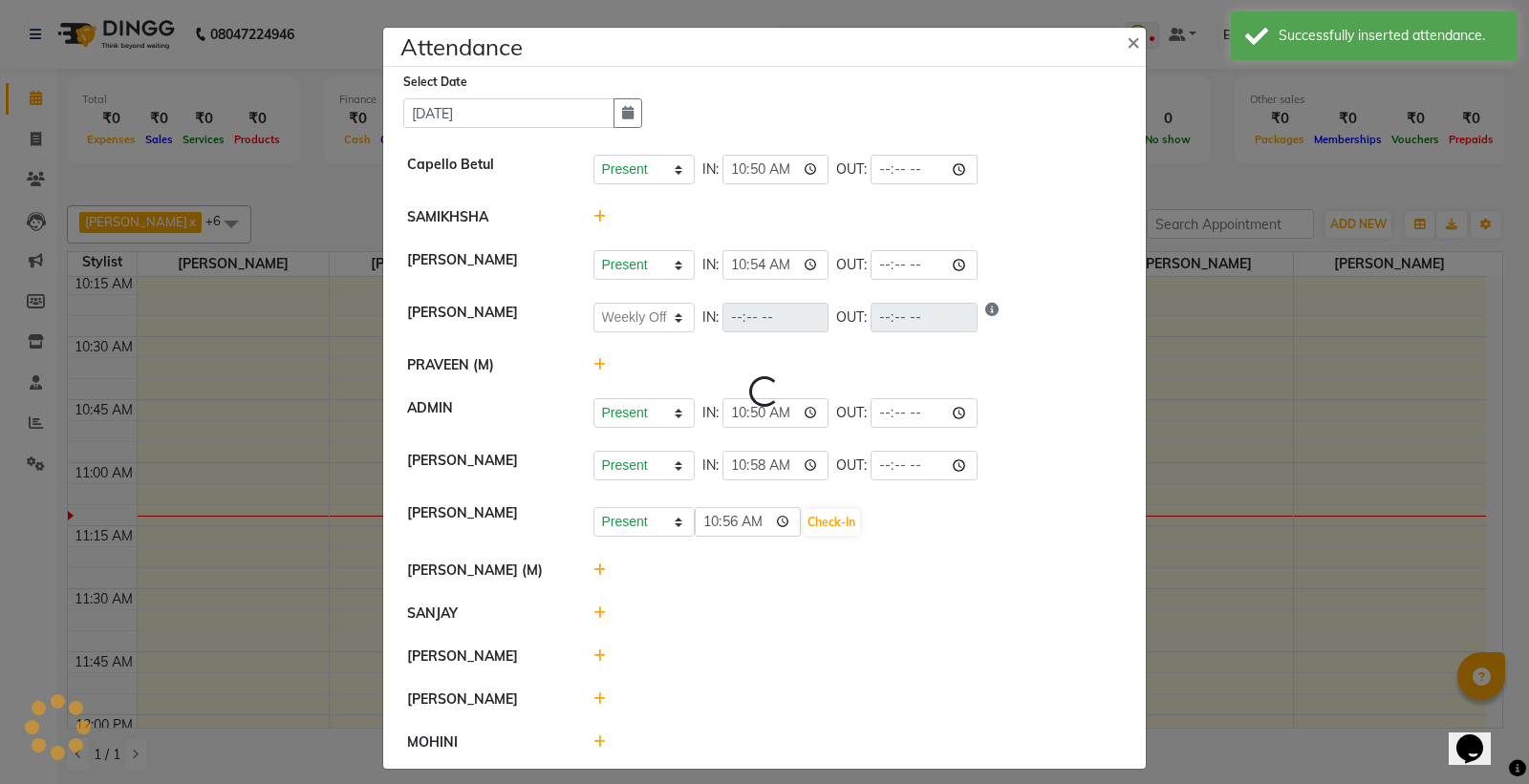
select select "W"
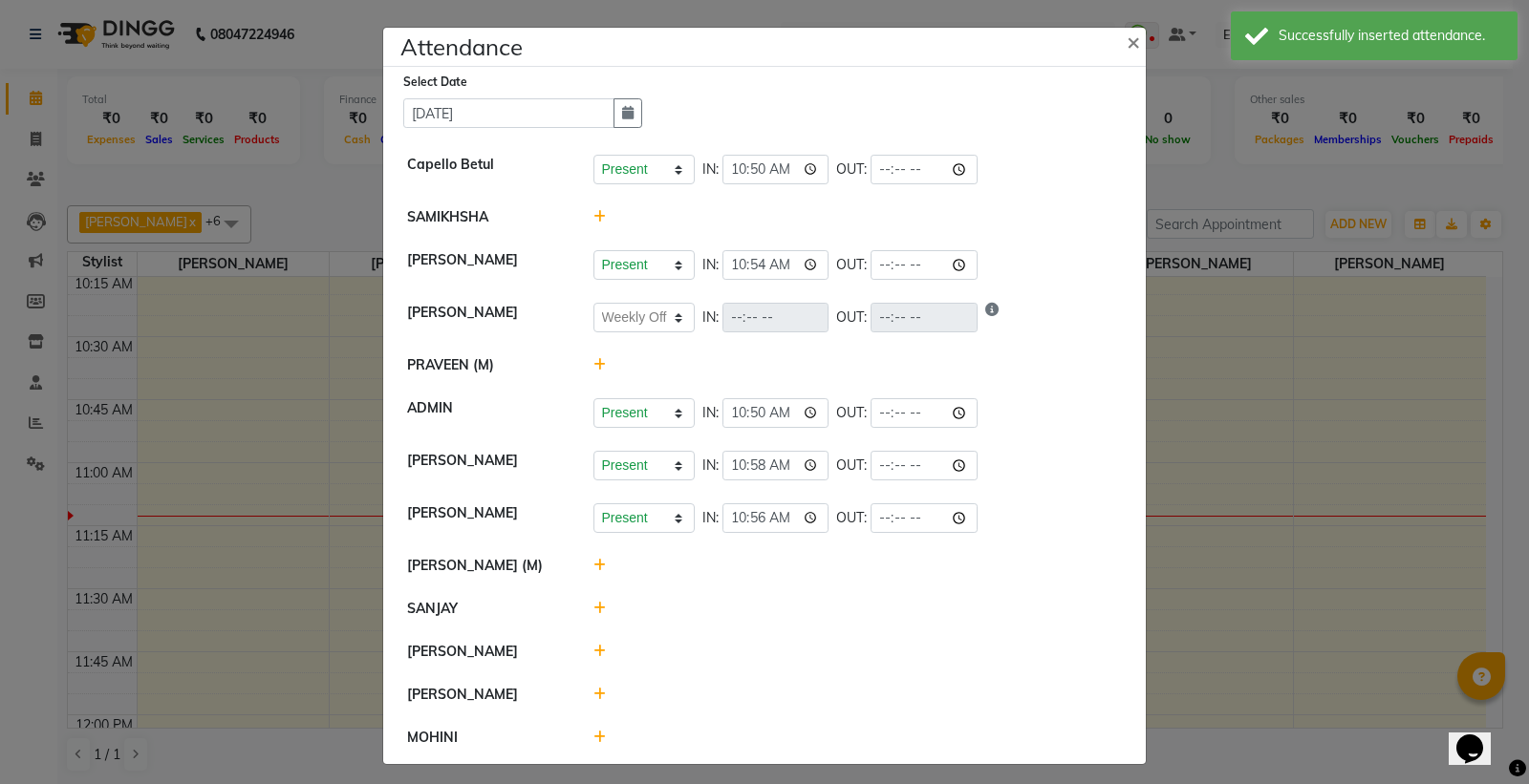
drag, startPoint x: 587, startPoint y: 570, endPoint x: 614, endPoint y: 571, distance: 27.0
click at [605, 569] on div at bounding box center [858, 566] width 558 height 20
click at [594, 566] on icon at bounding box center [599, 566] width 13 height 14
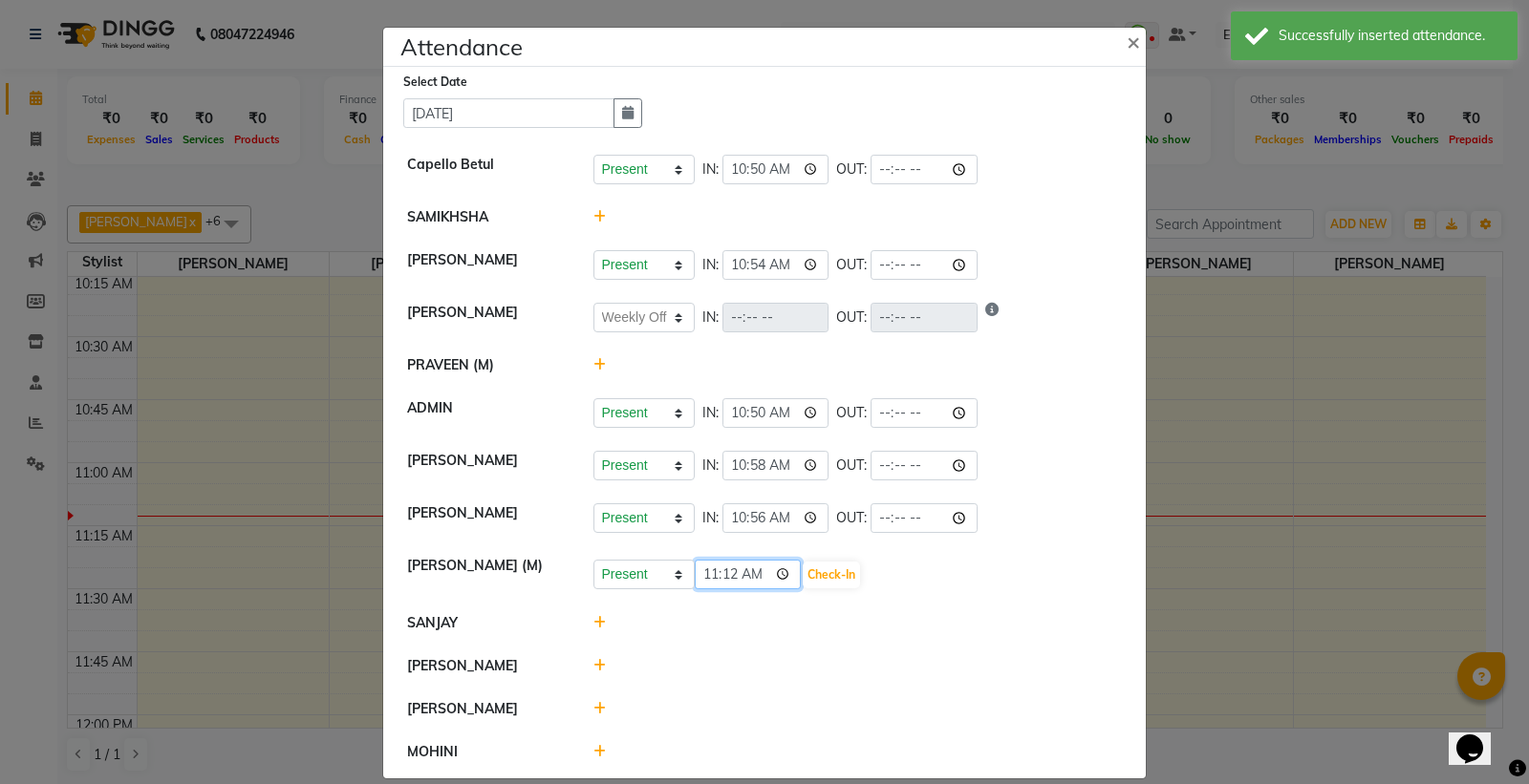
click at [784, 580] on input "11:12" at bounding box center [748, 574] width 107 height 29
type input "10:50"
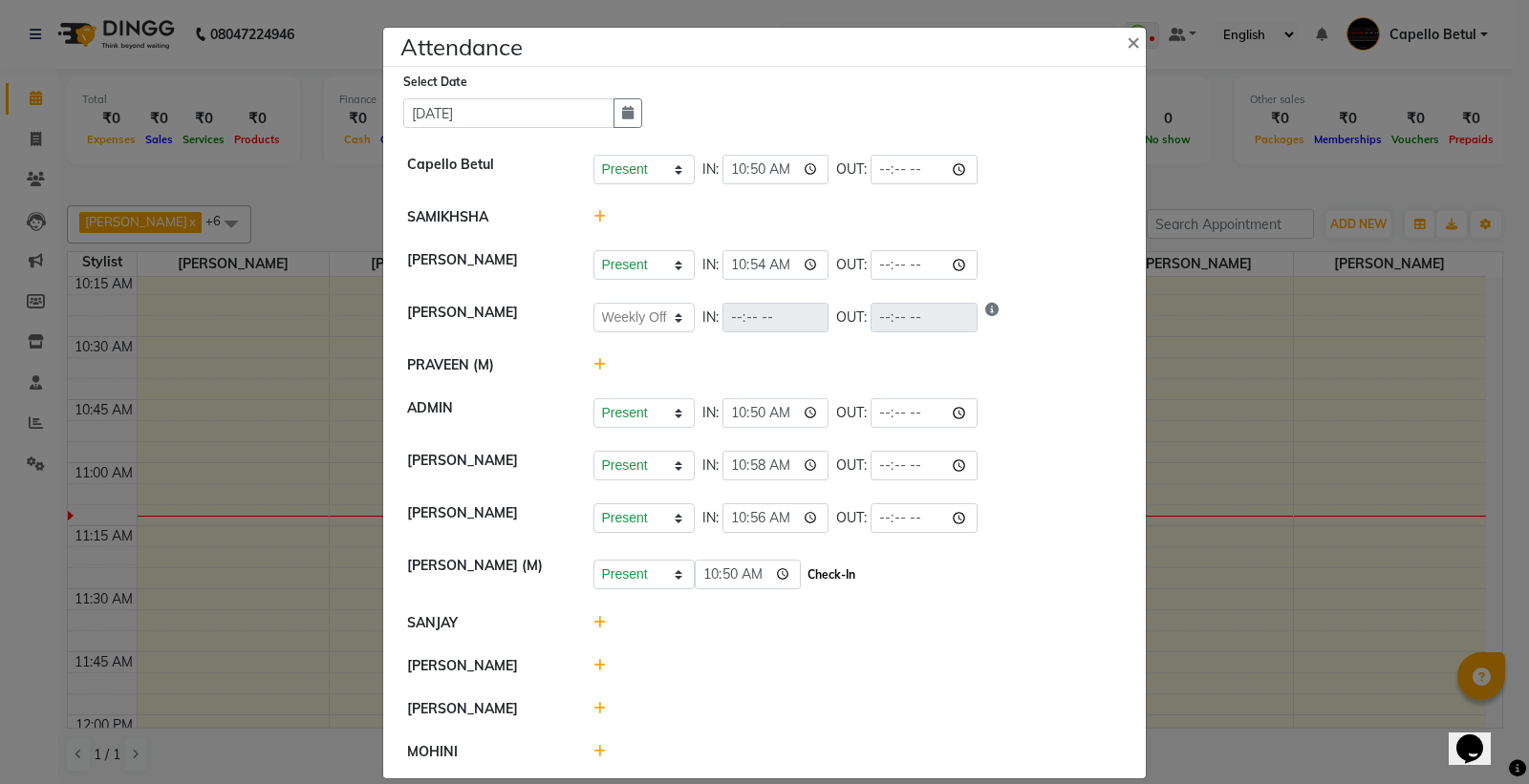
click at [819, 577] on button "Check-In" at bounding box center [831, 574] width 58 height 26
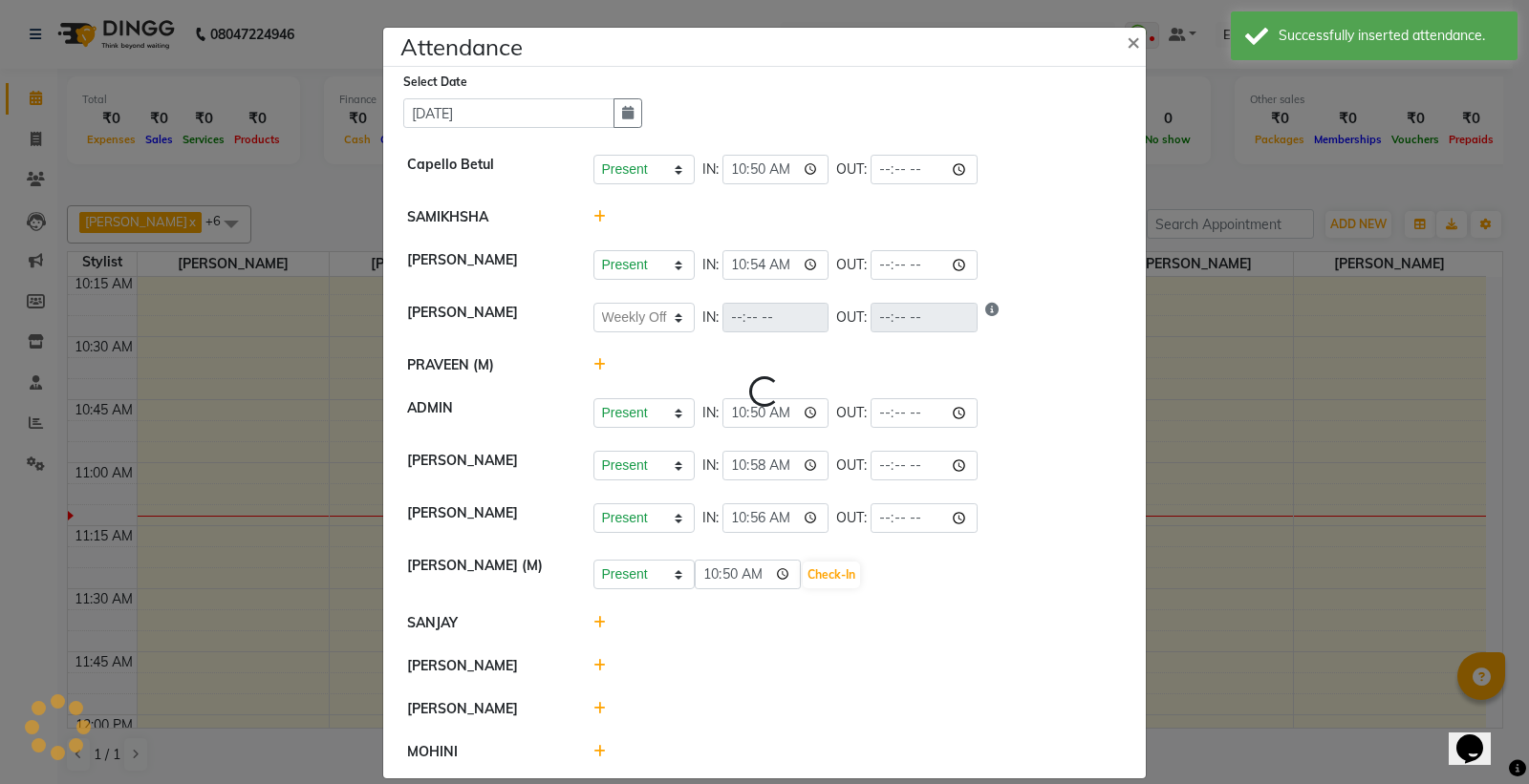
select select "W"
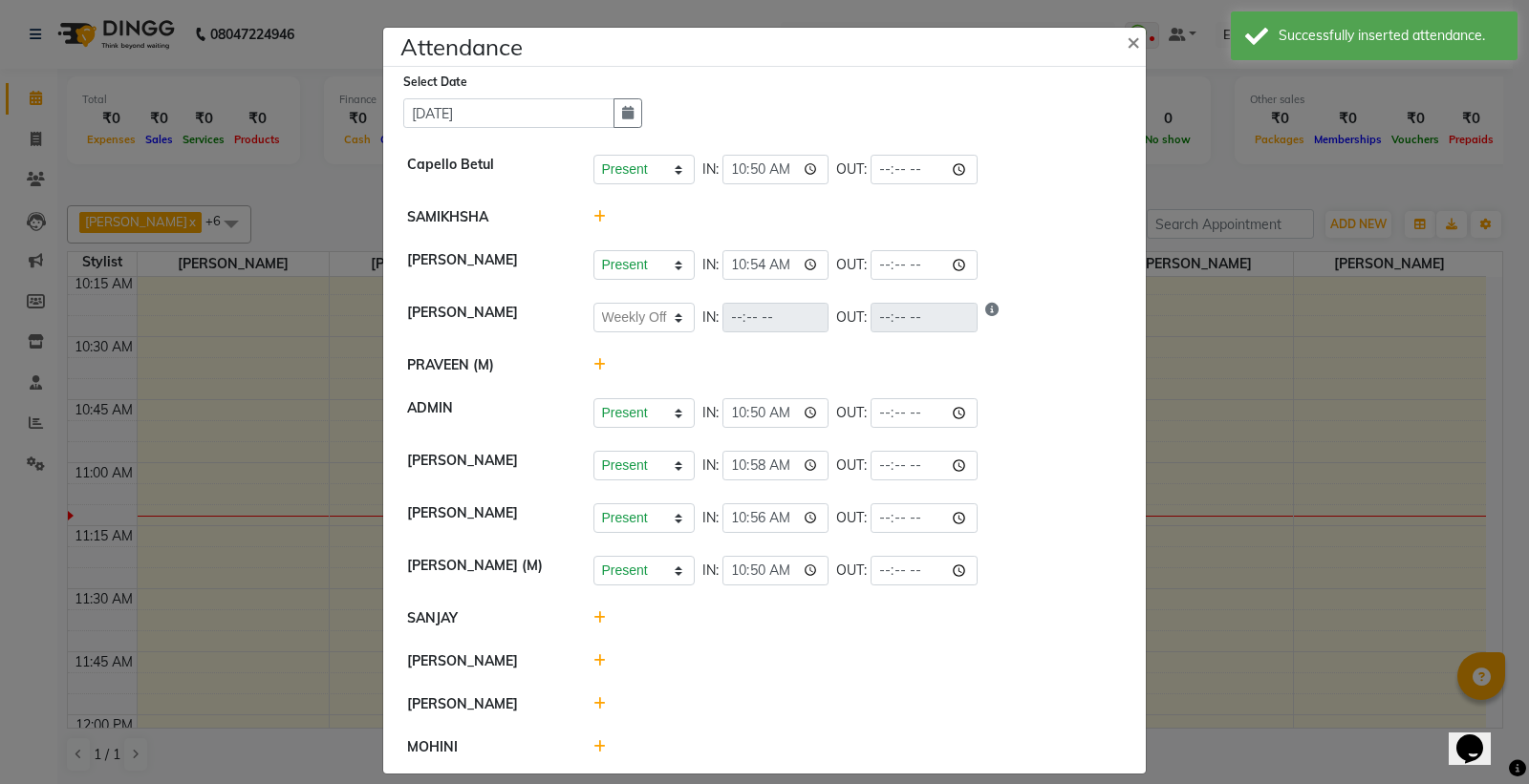
click at [595, 621] on icon at bounding box center [599, 618] width 13 height 14
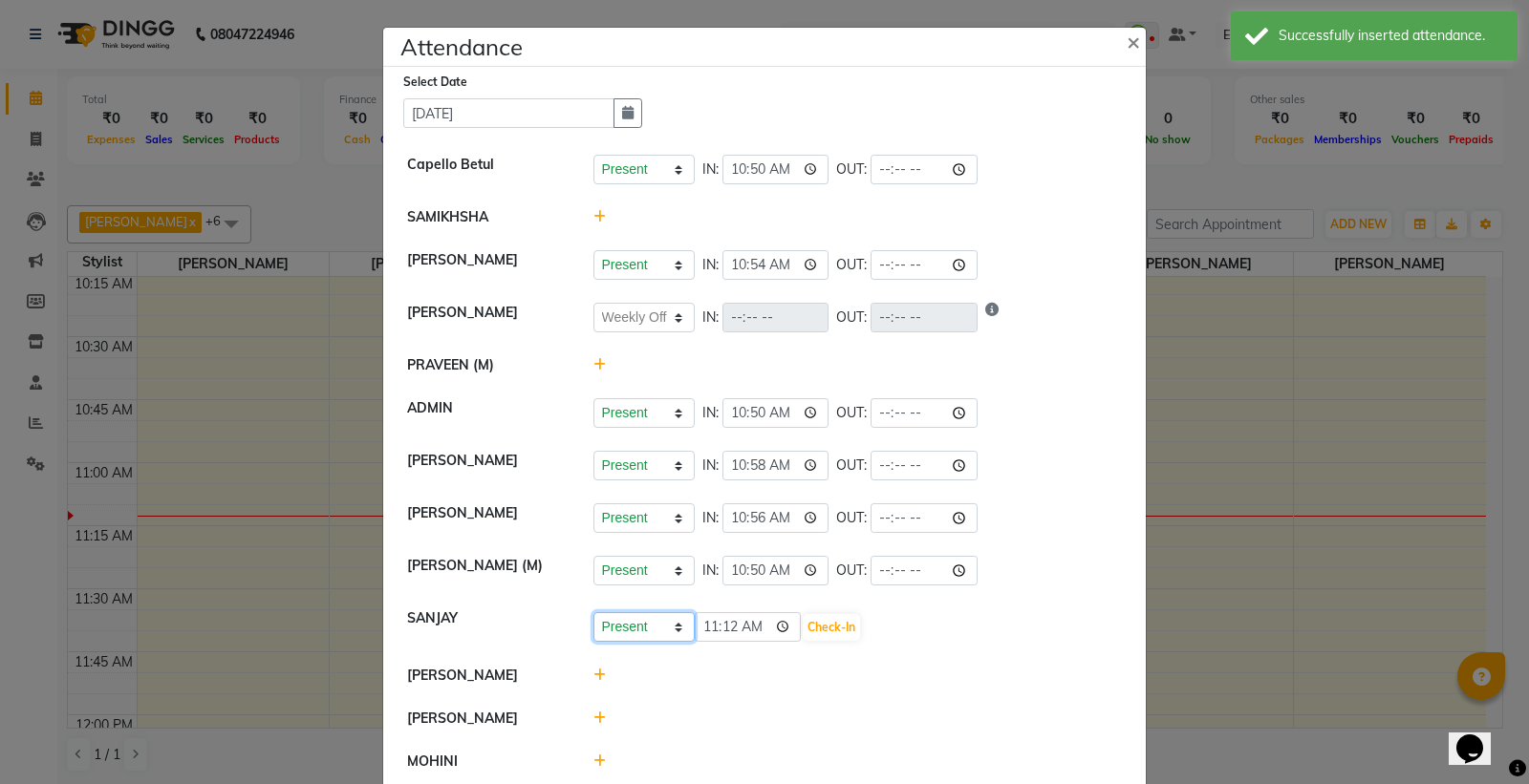
drag, startPoint x: 612, startPoint y: 622, endPoint x: 623, endPoint y: 642, distance: 22.8
click at [618, 636] on select "Present Absent Late Half Day Weekly Off" at bounding box center [644, 627] width 101 height 29
select select "W"
click at [593, 613] on select "Present Absent Late Half Day Weekly Off" at bounding box center [644, 627] width 101 height 29
click at [702, 621] on button "Save" at bounding box center [715, 627] width 37 height 26
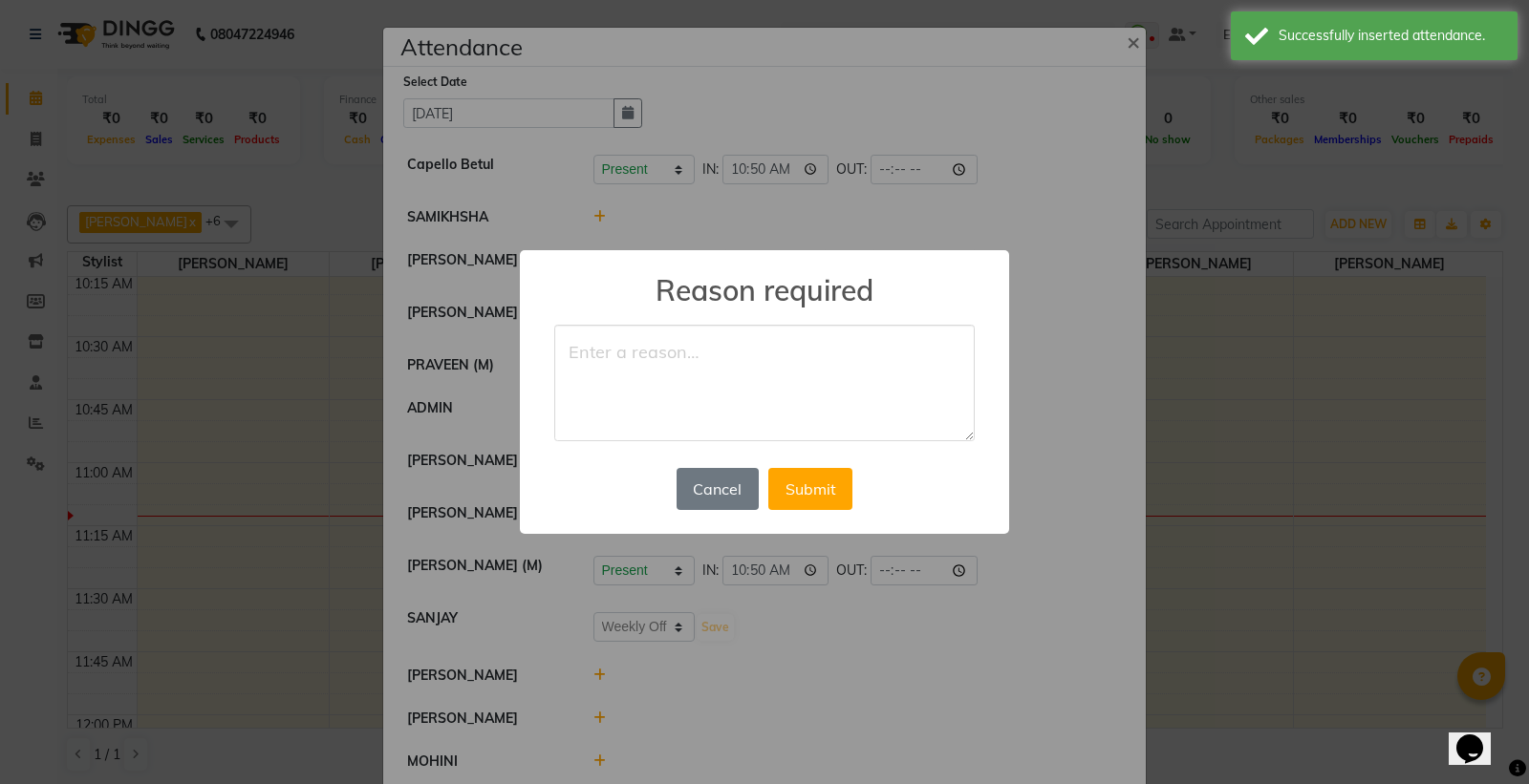
click at [656, 354] on textarea at bounding box center [764, 383] width 420 height 117
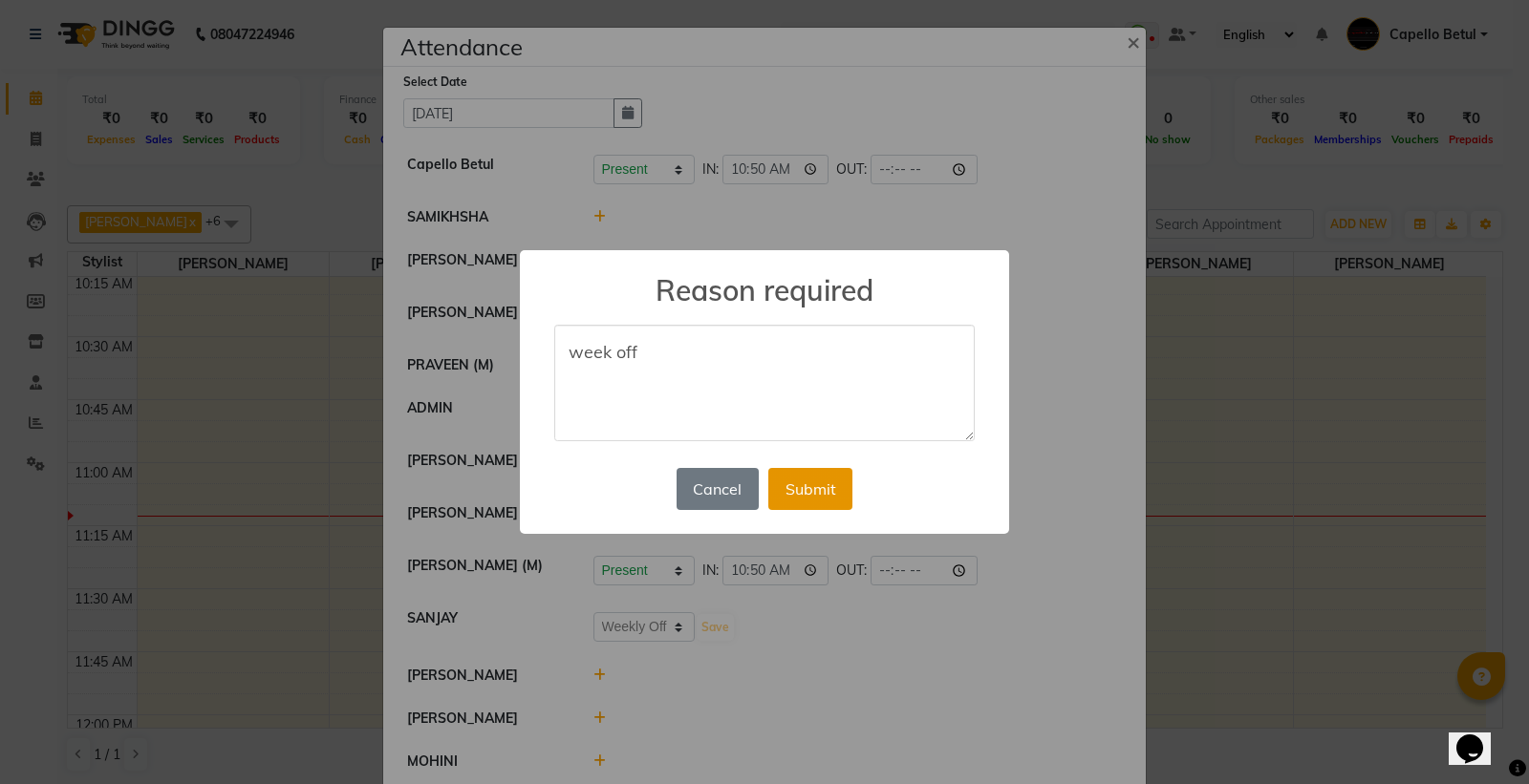
type textarea "week off"
click at [797, 476] on button "Submit" at bounding box center [810, 489] width 84 height 42
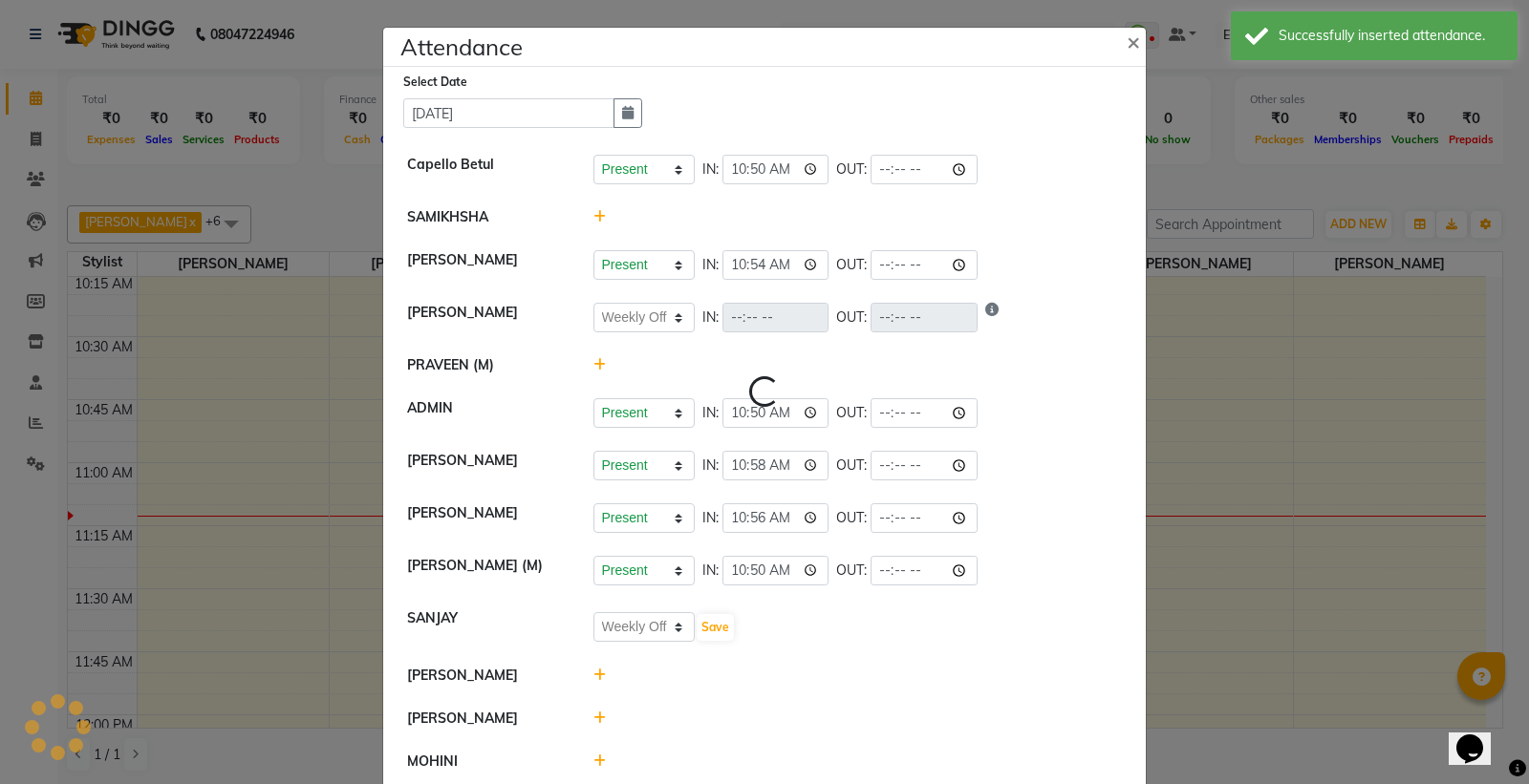
select select "W"
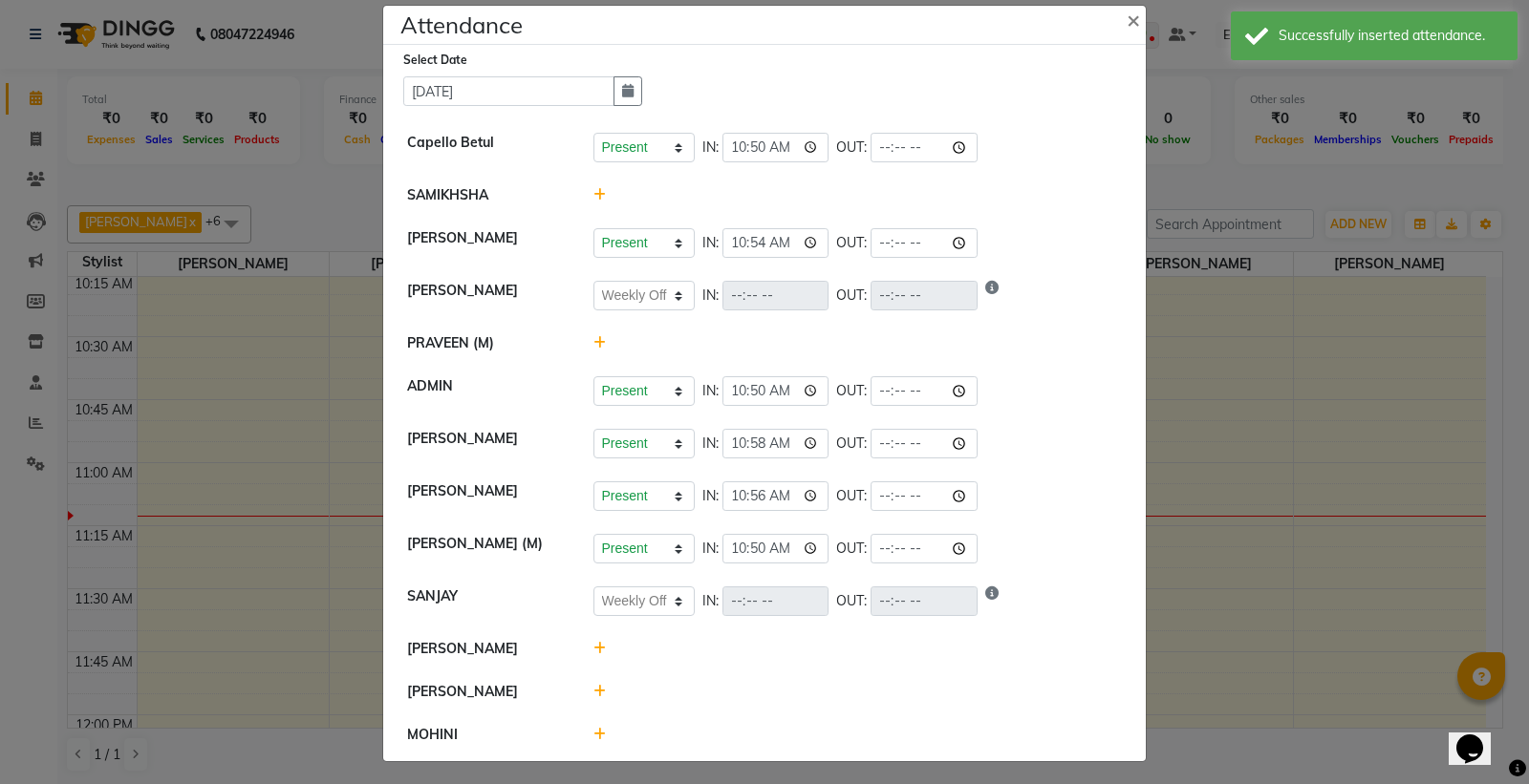
scroll to position [28, 0]
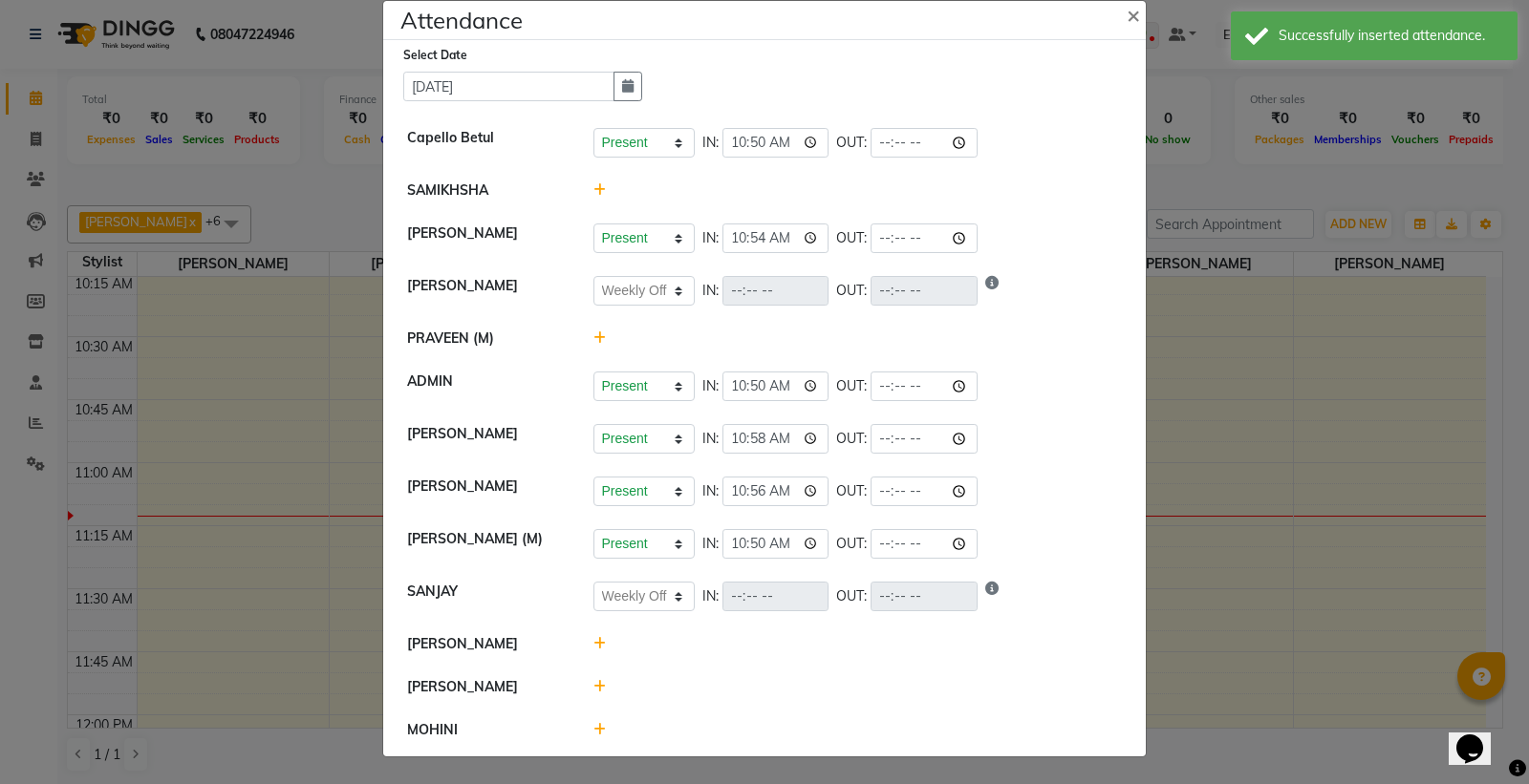
click at [584, 641] on div at bounding box center [858, 645] width 558 height 20
click at [593, 647] on icon at bounding box center [599, 645] width 13 height 14
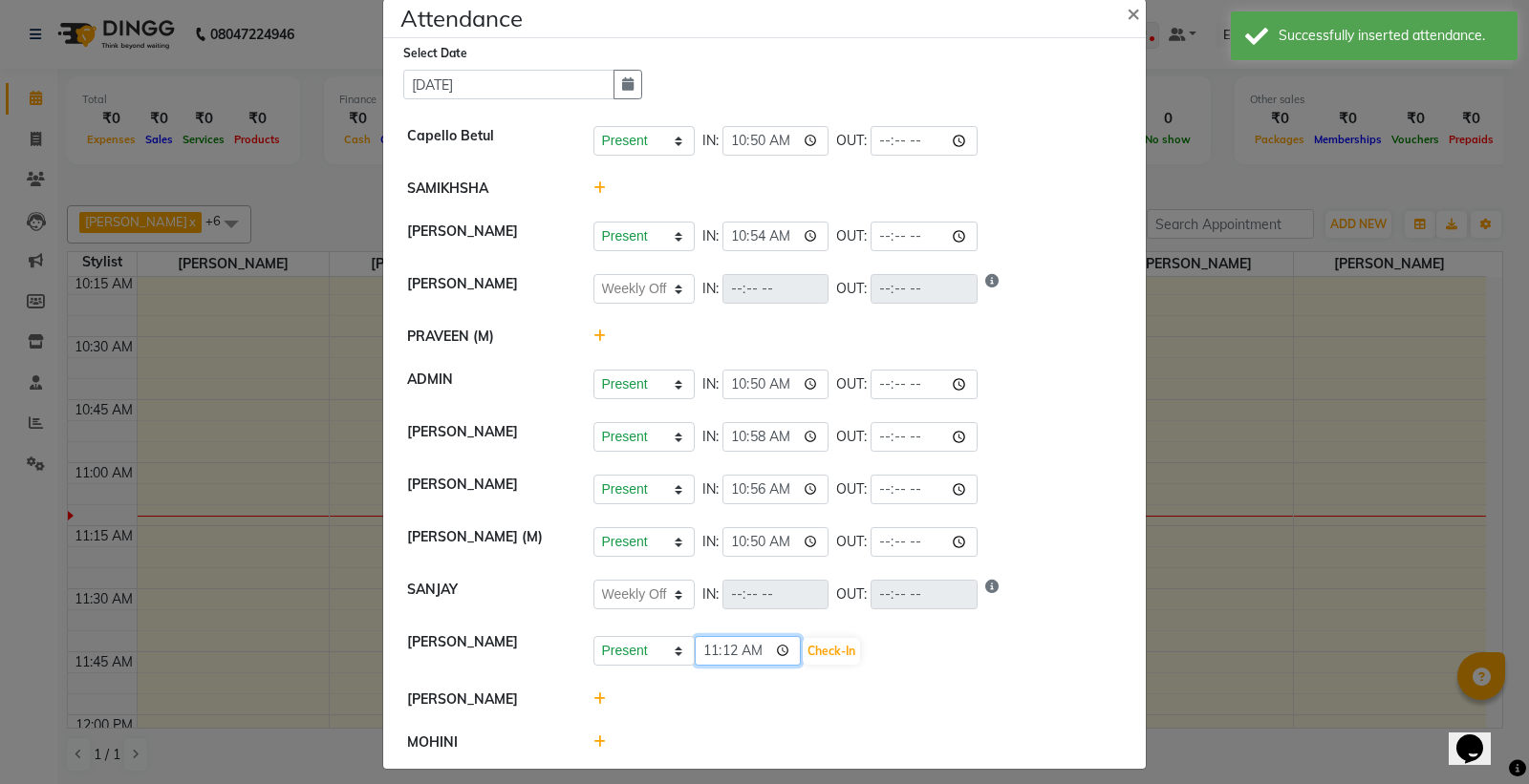
click at [785, 655] on input "11:12" at bounding box center [748, 651] width 107 height 29
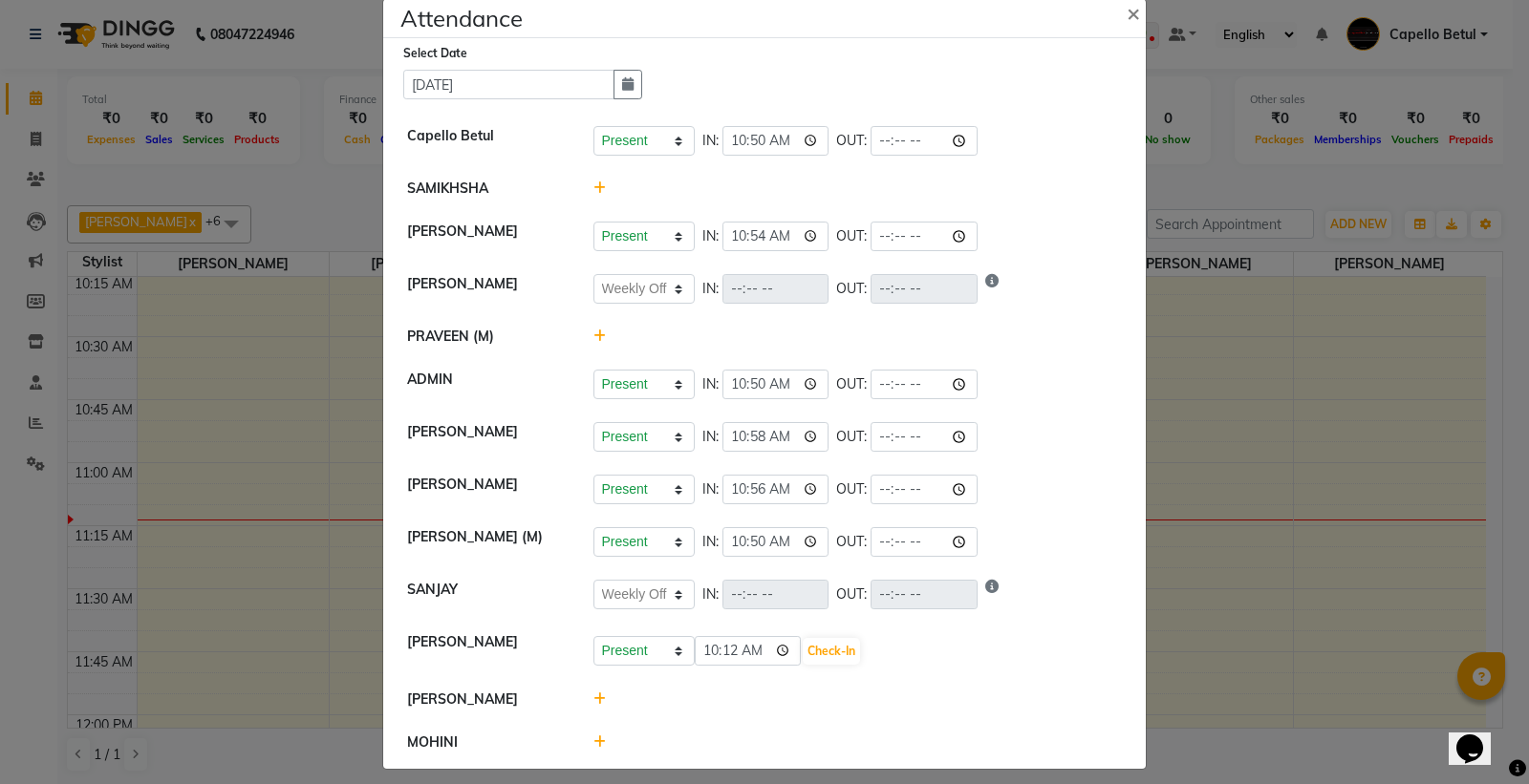
click at [697, 732] on li "MOHINI" at bounding box center [764, 743] width 753 height 43
click at [776, 646] on input "10:12" at bounding box center [748, 651] width 107 height 29
type input "10:56"
click at [827, 650] on button "Check-In" at bounding box center [831, 651] width 58 height 26
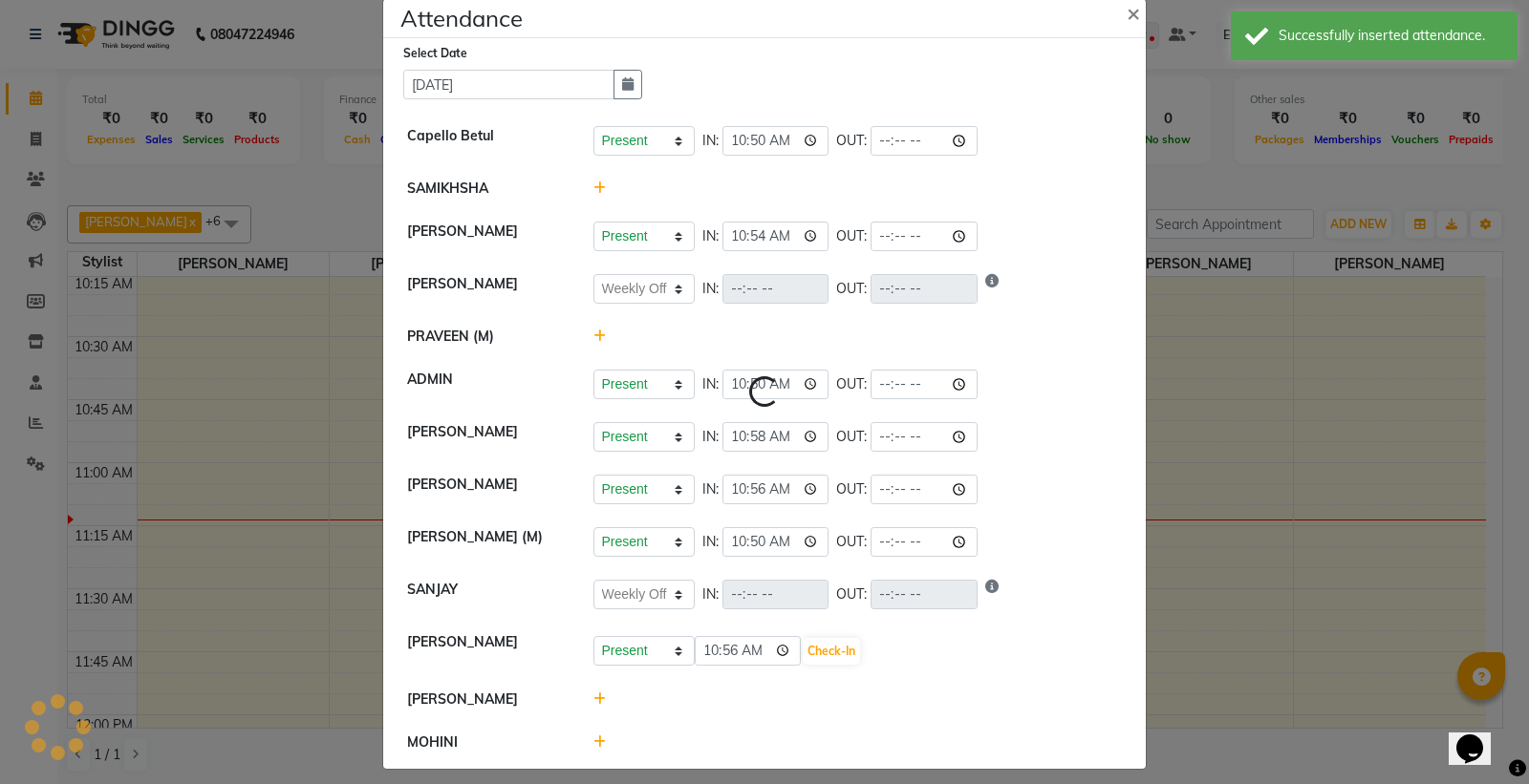
select select "W"
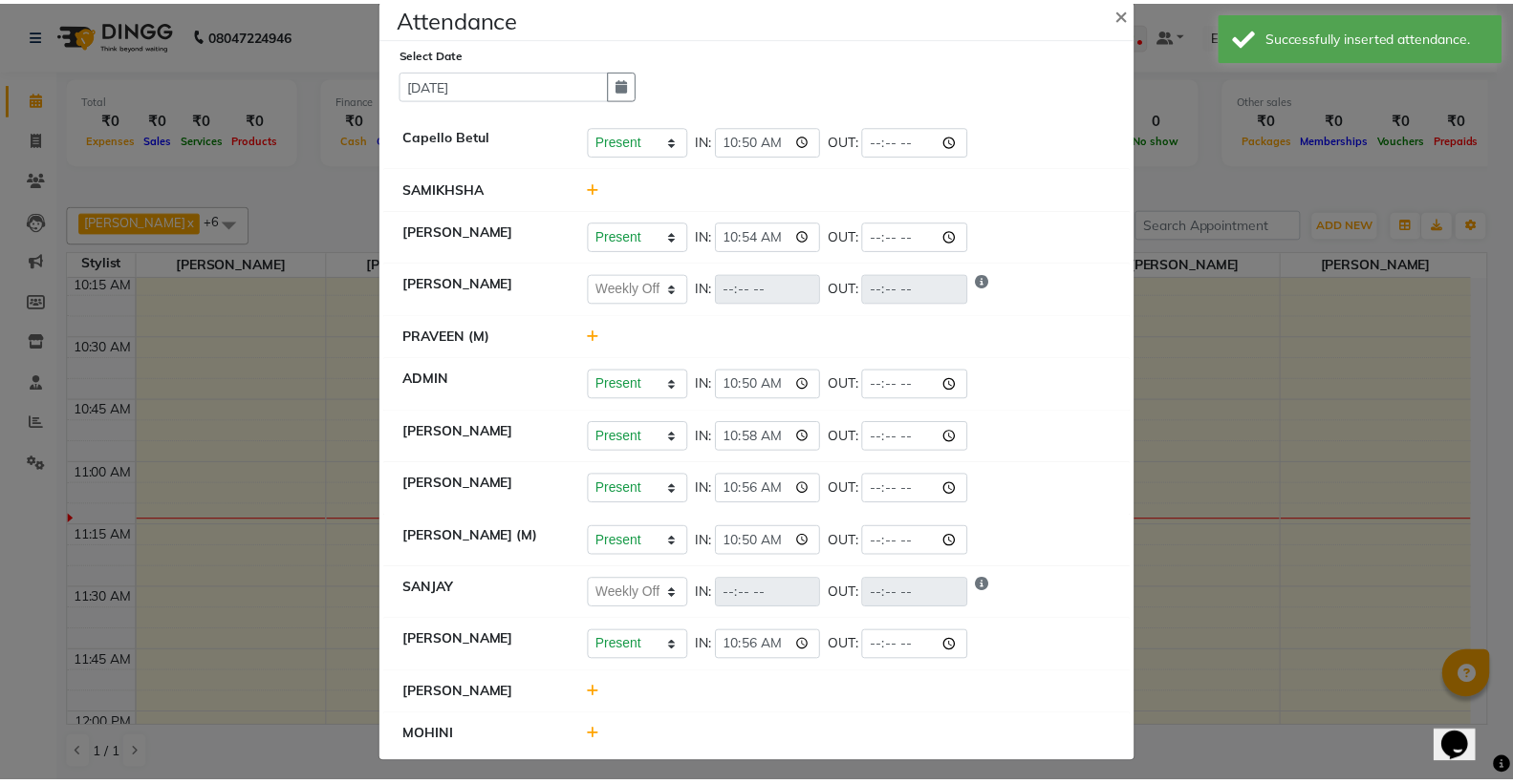
scroll to position [0, 0]
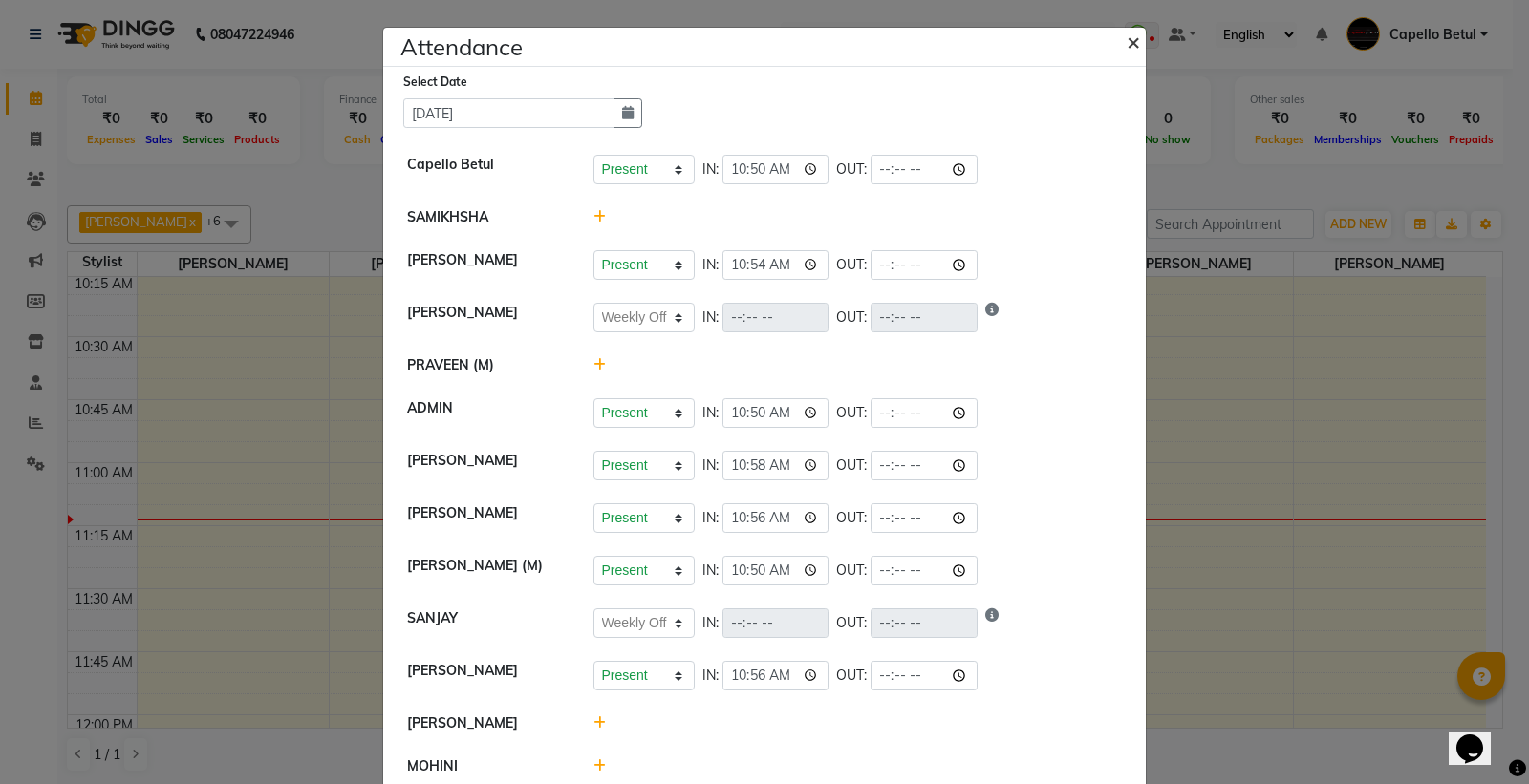
click at [1126, 43] on span "×" at bounding box center [1133, 40] width 14 height 28
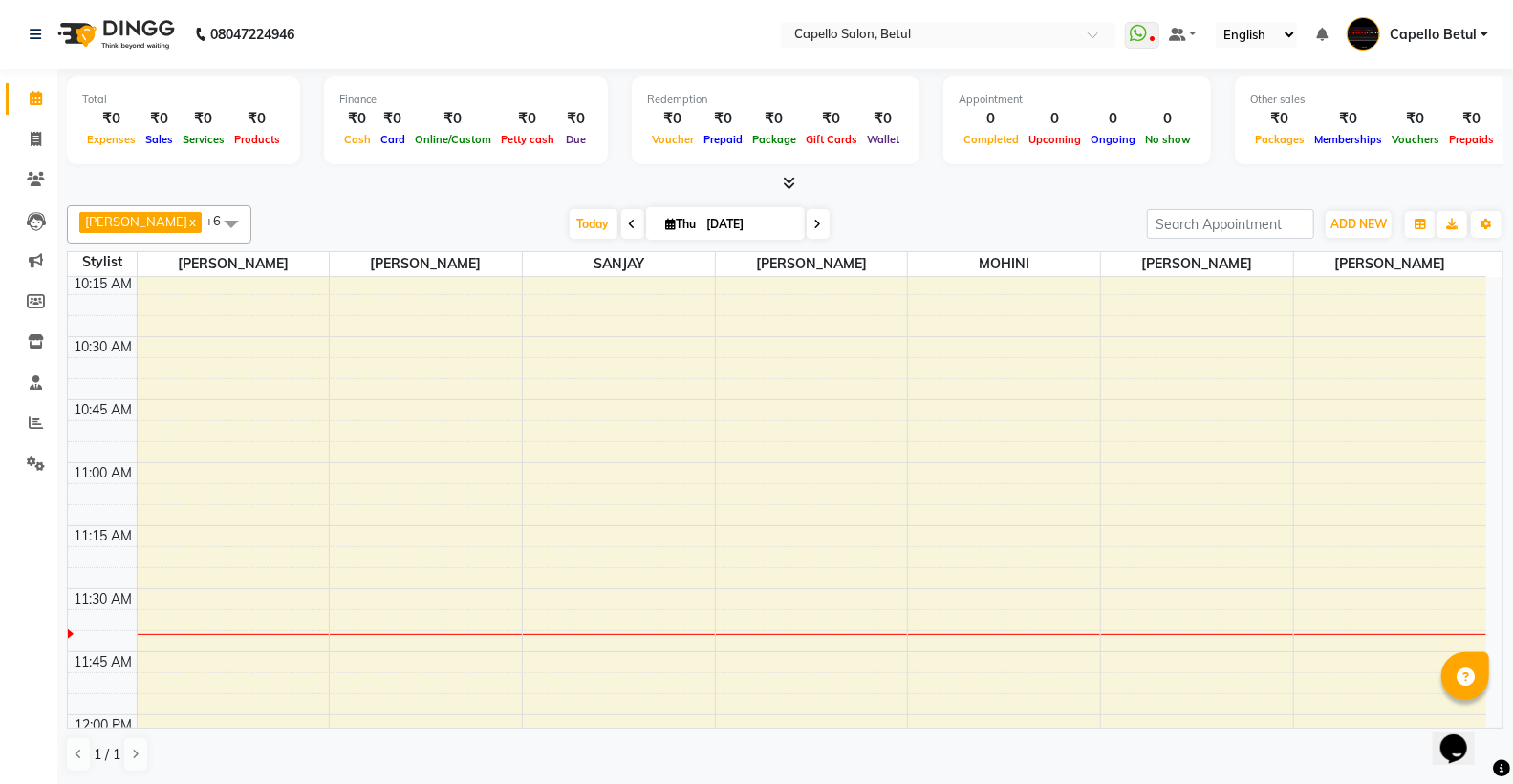
click at [894, 206] on div "[PERSON_NAME] x [PERSON_NAME] x [PERSON_NAME] x [PERSON_NAME] x [PERSON_NAME] x…" at bounding box center [785, 224] width 1437 height 38
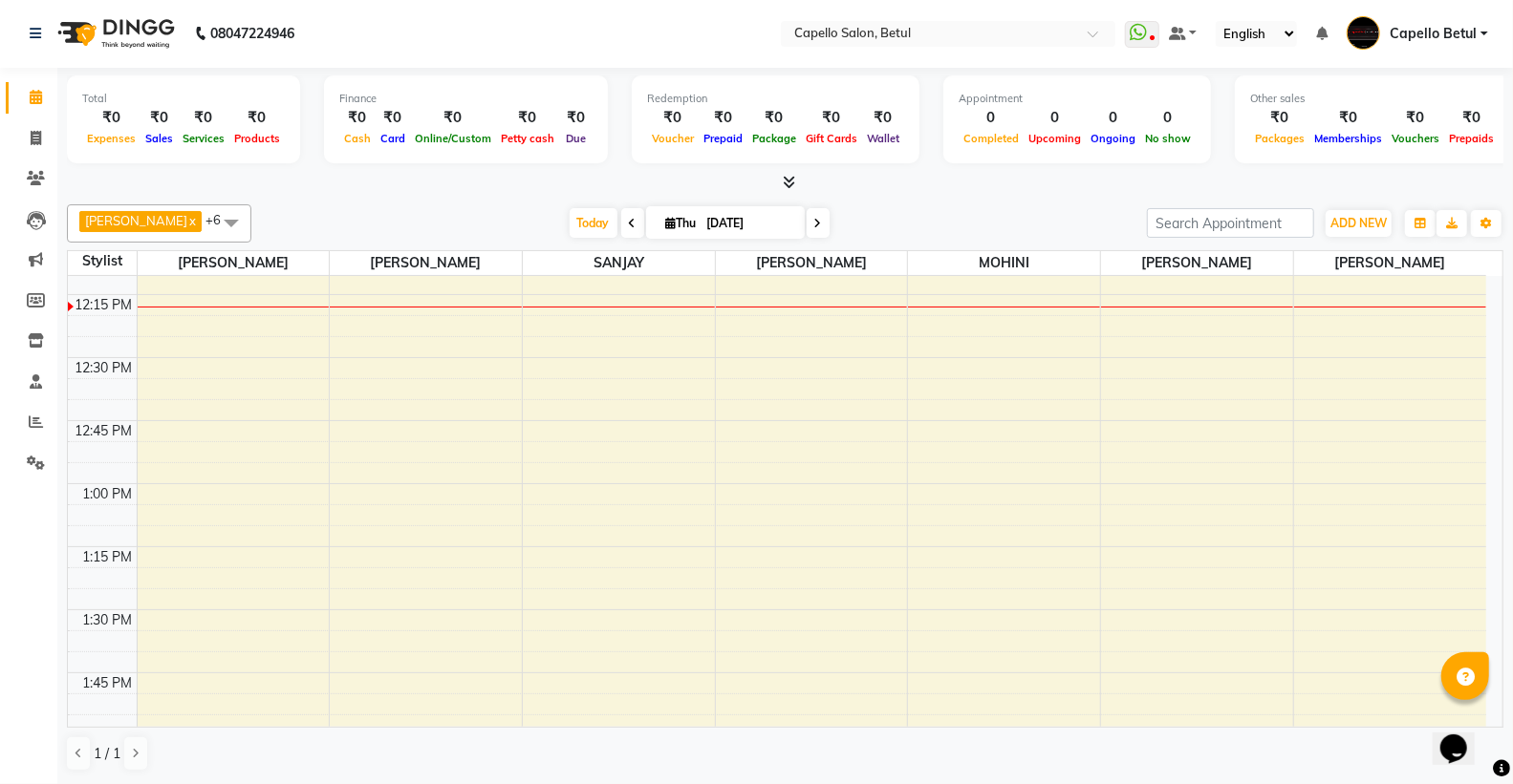
scroll to position [848, 0]
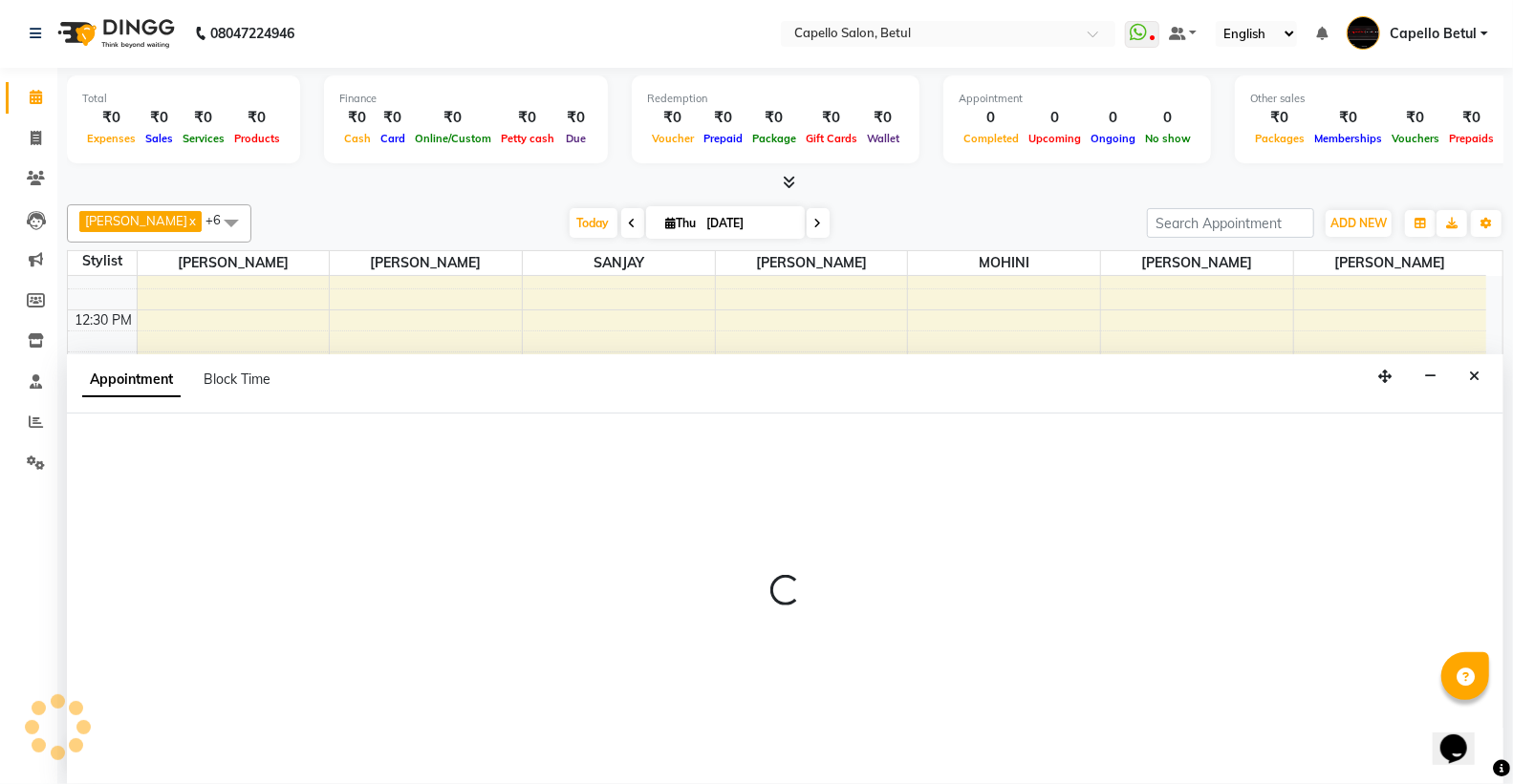
select select "14474"
select select "780"
select select "tentative"
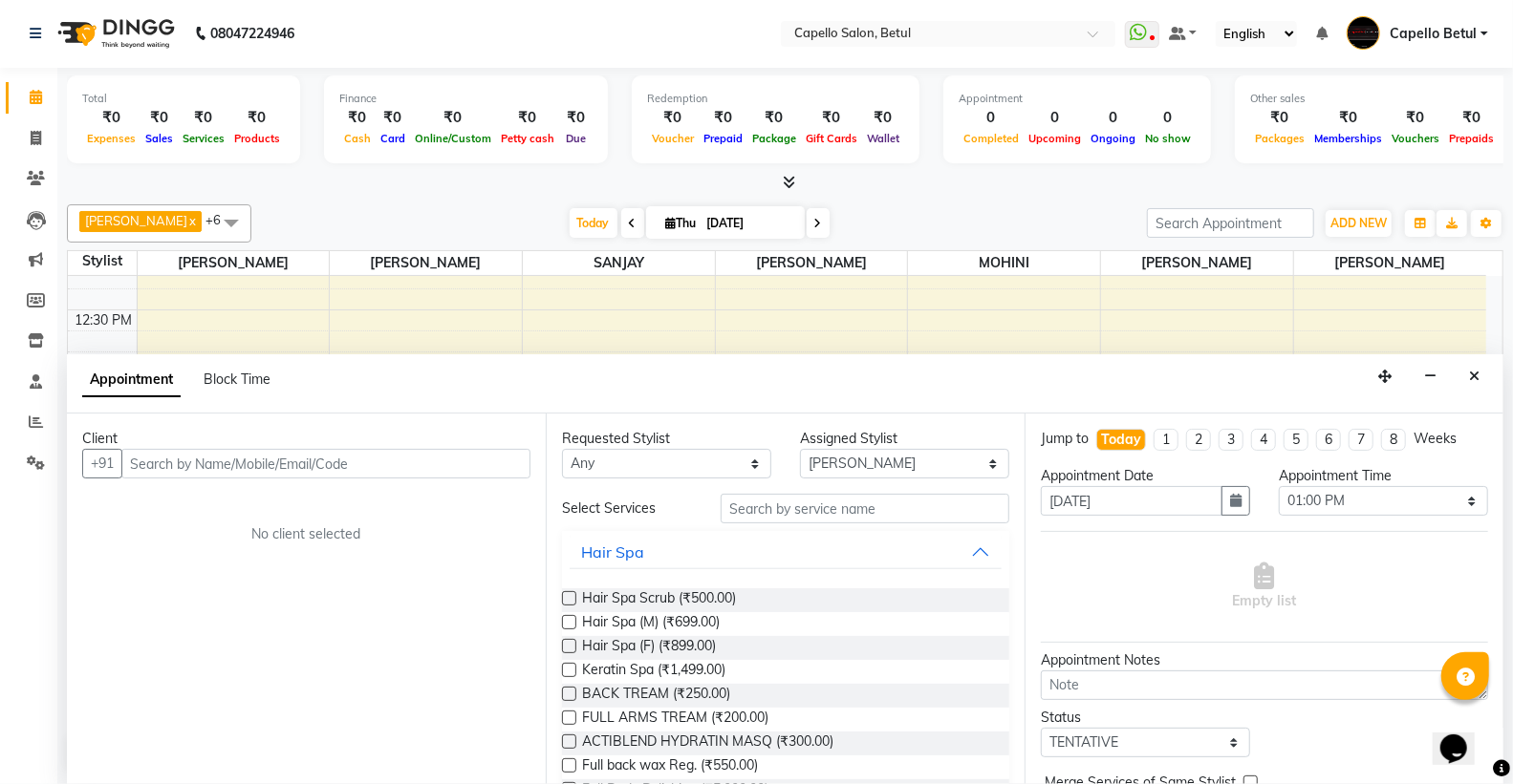
click at [166, 459] on input "text" at bounding box center [325, 464] width 409 height 29
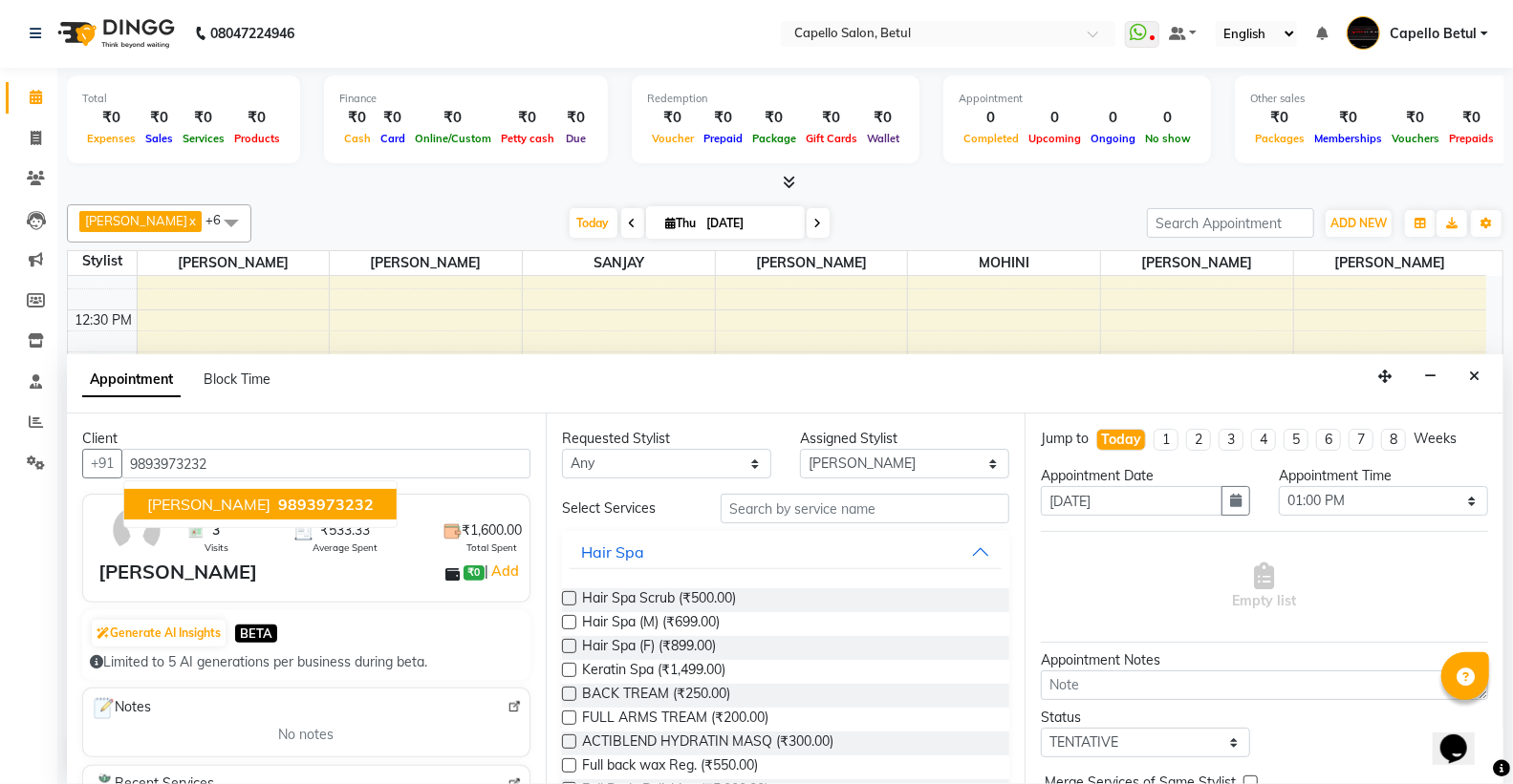
click at [244, 499] on span "[PERSON_NAME]" at bounding box center [209, 505] width 123 height 20
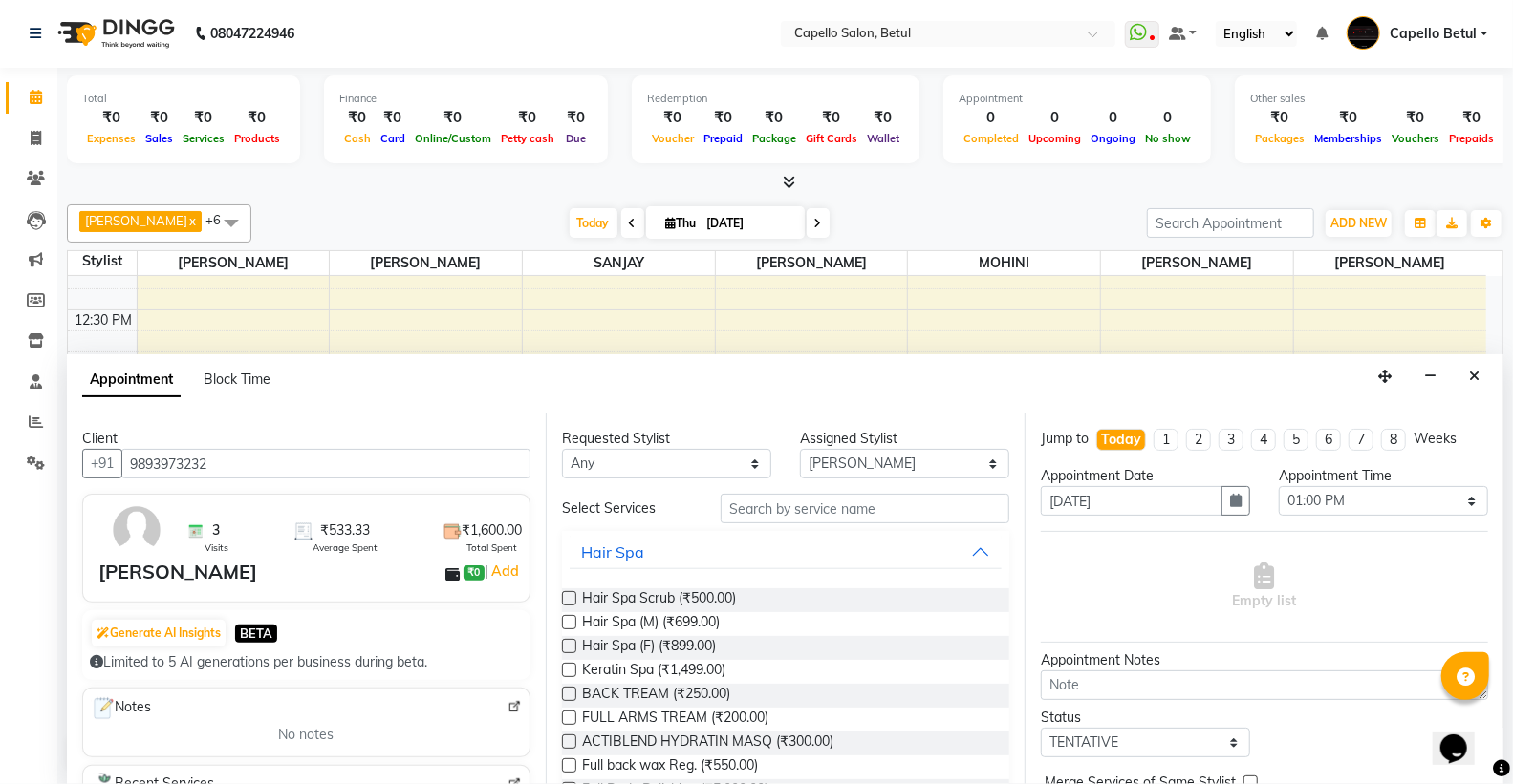
type input "9893973232"
click at [832, 502] on input "text" at bounding box center [865, 509] width 289 height 29
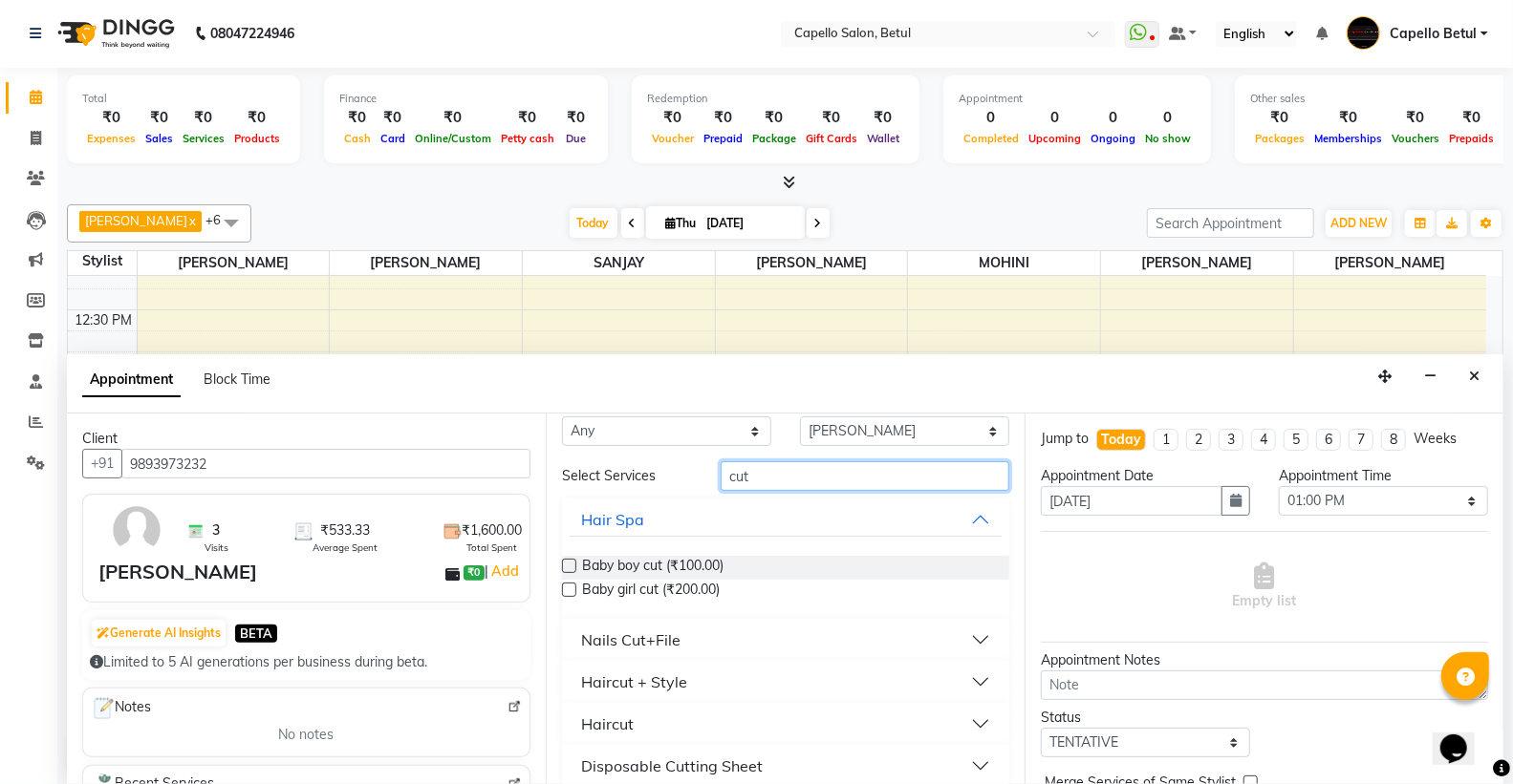
scroll to position [50, 0]
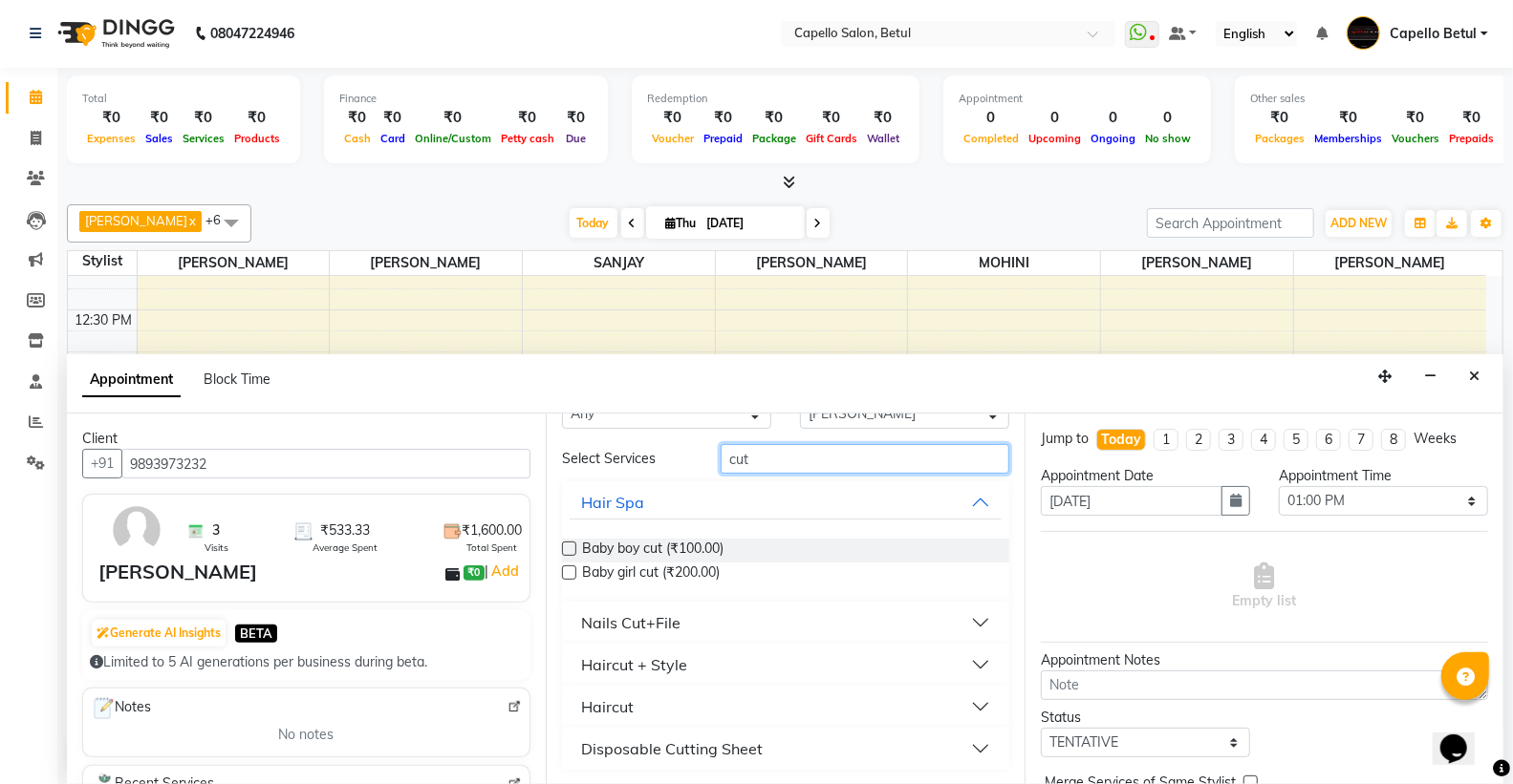
type input "cut"
click at [610, 700] on div "Haircut" at bounding box center [608, 707] width 53 height 23
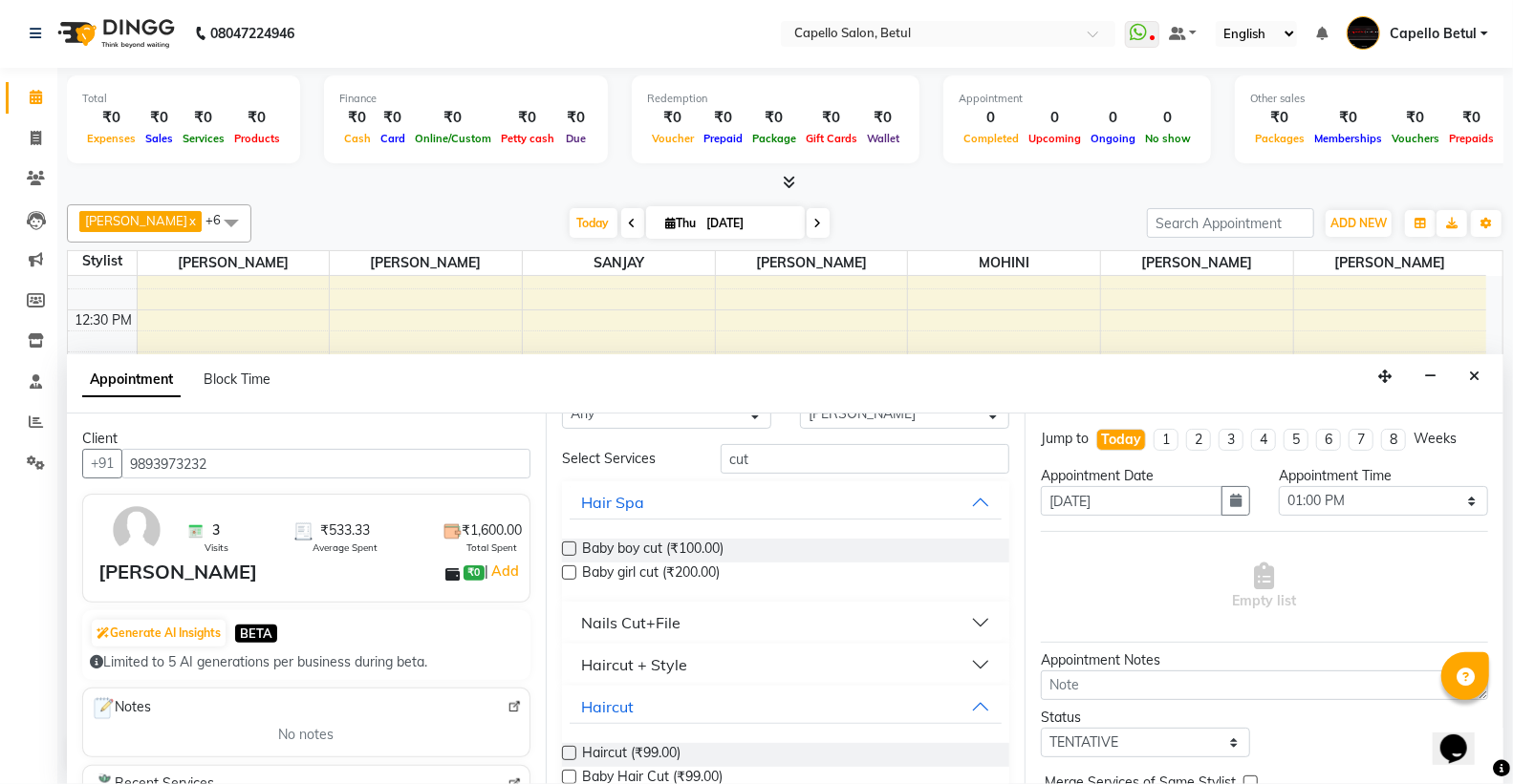
click at [568, 756] on label at bounding box center [569, 753] width 15 height 15
click at [568, 756] on input "checkbox" at bounding box center [568, 755] width 13 height 13
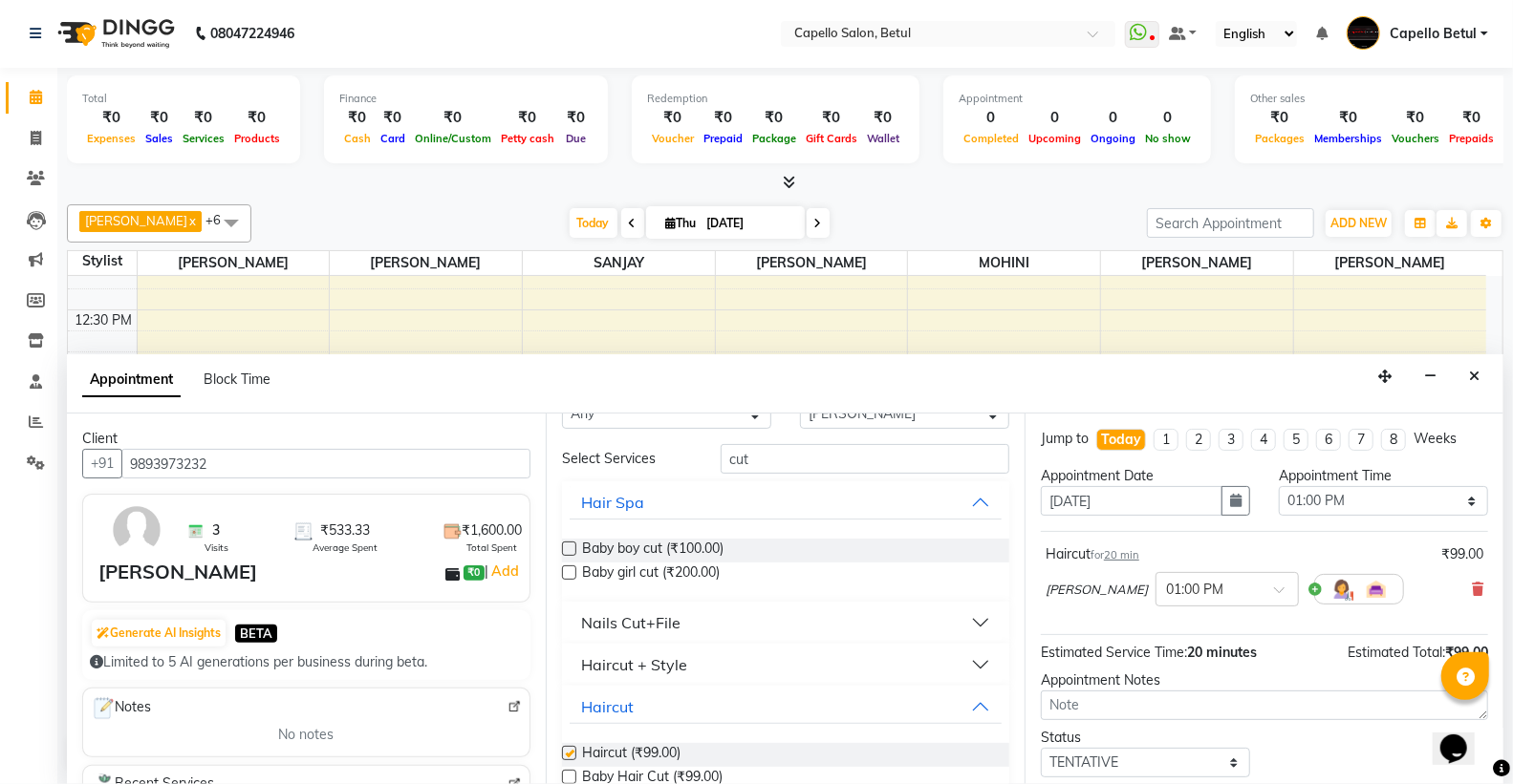
checkbox input "false"
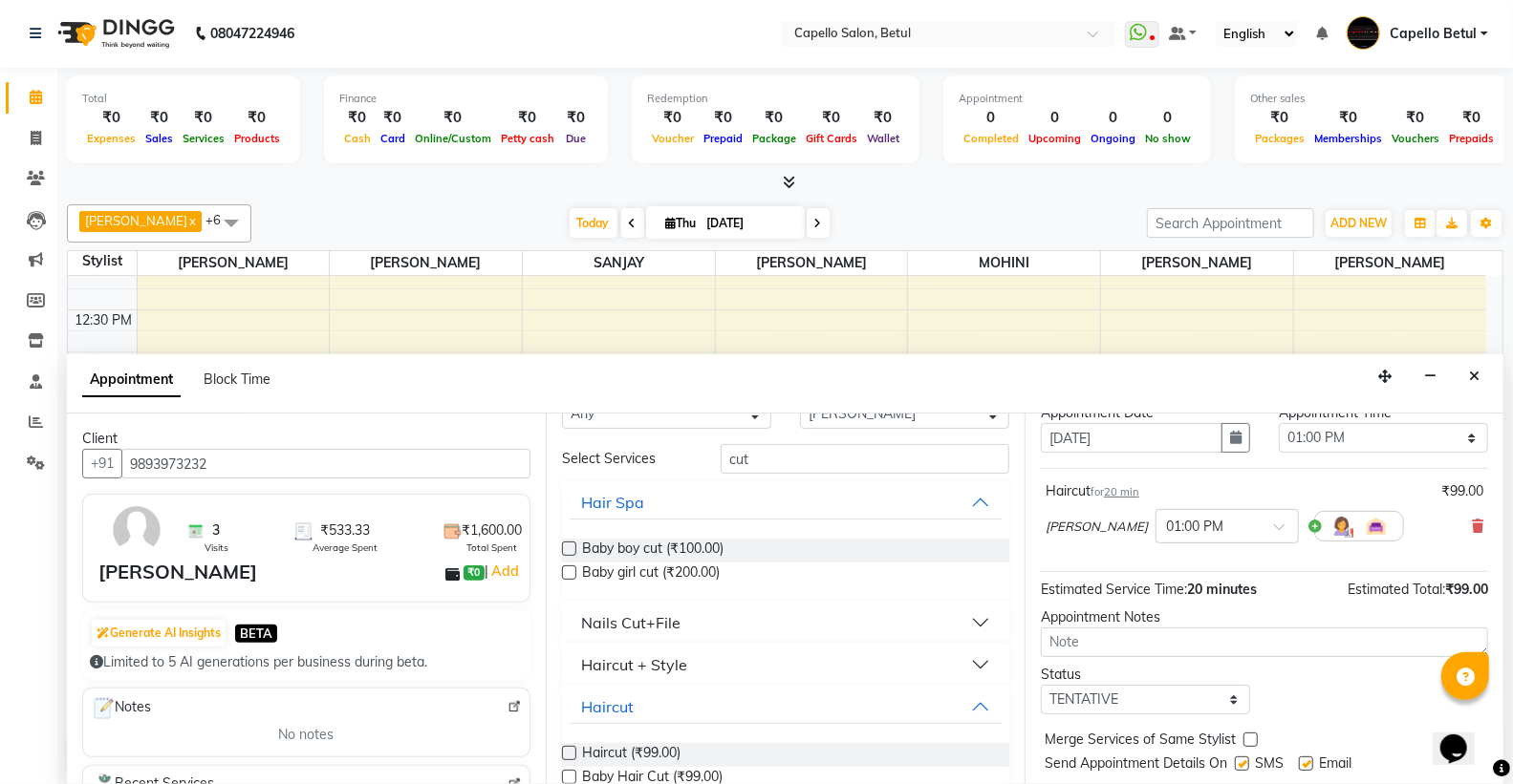
scroll to position [113, 0]
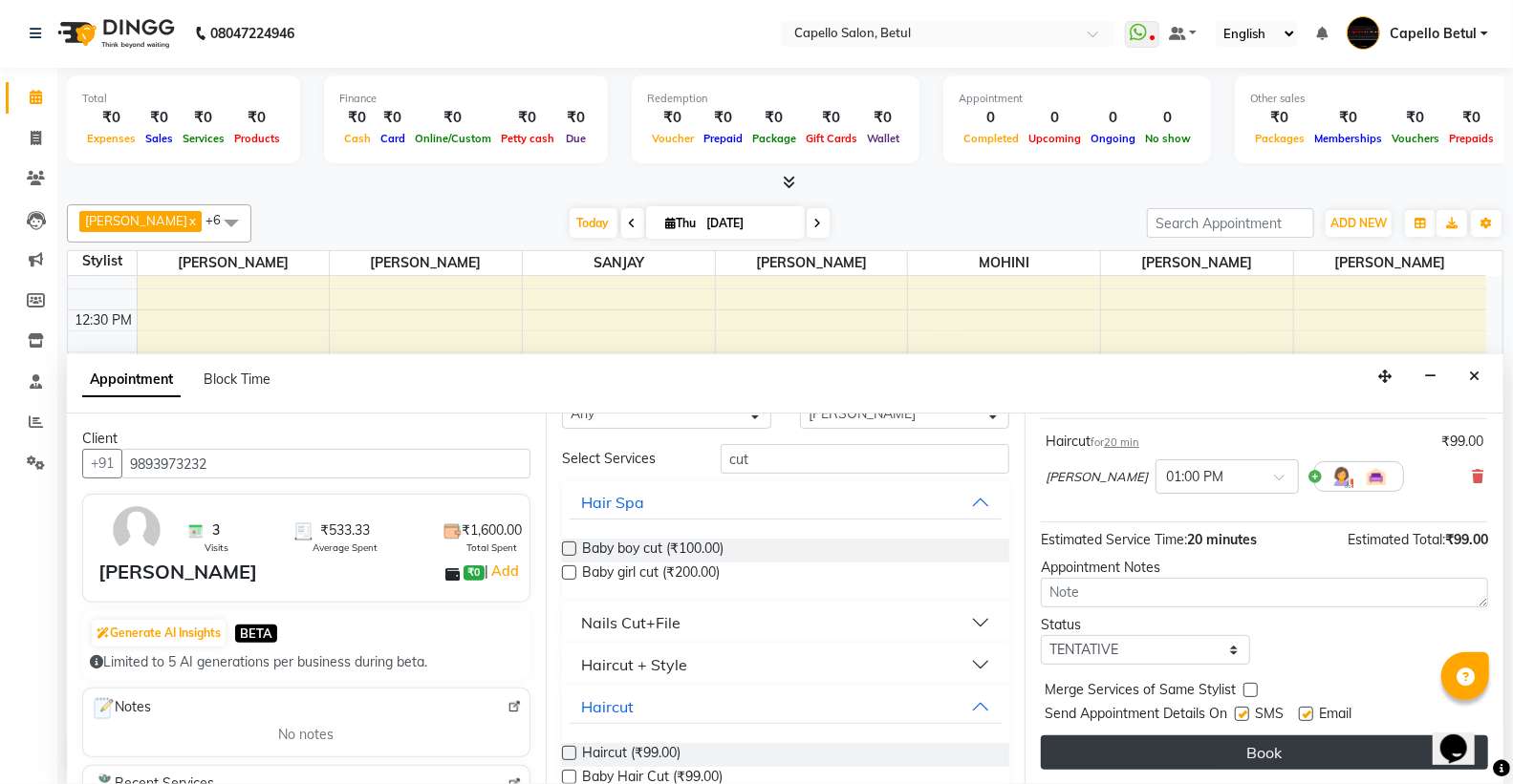
click at [1173, 755] on button "Book" at bounding box center [1264, 752] width 448 height 34
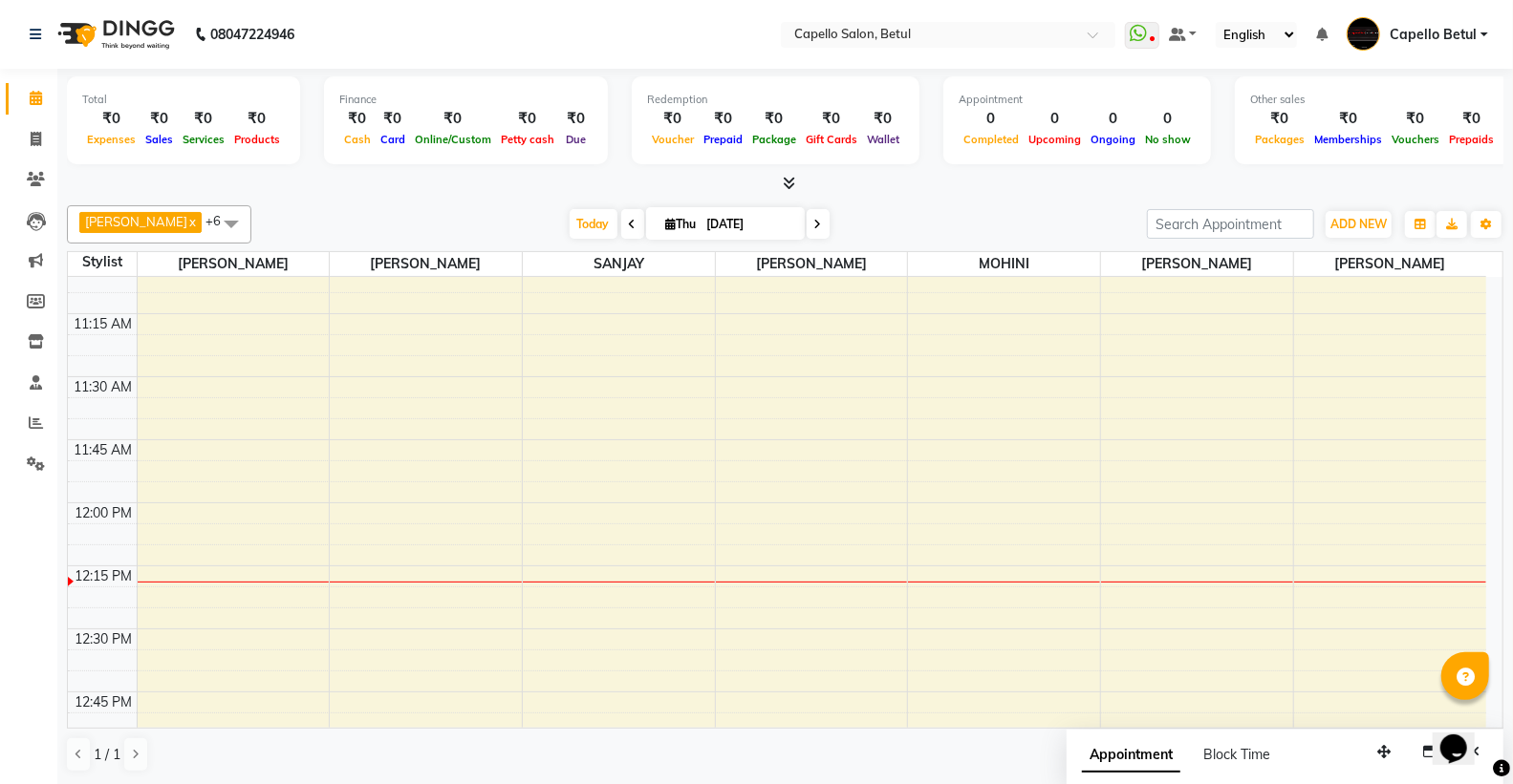
scroll to position [742, 0]
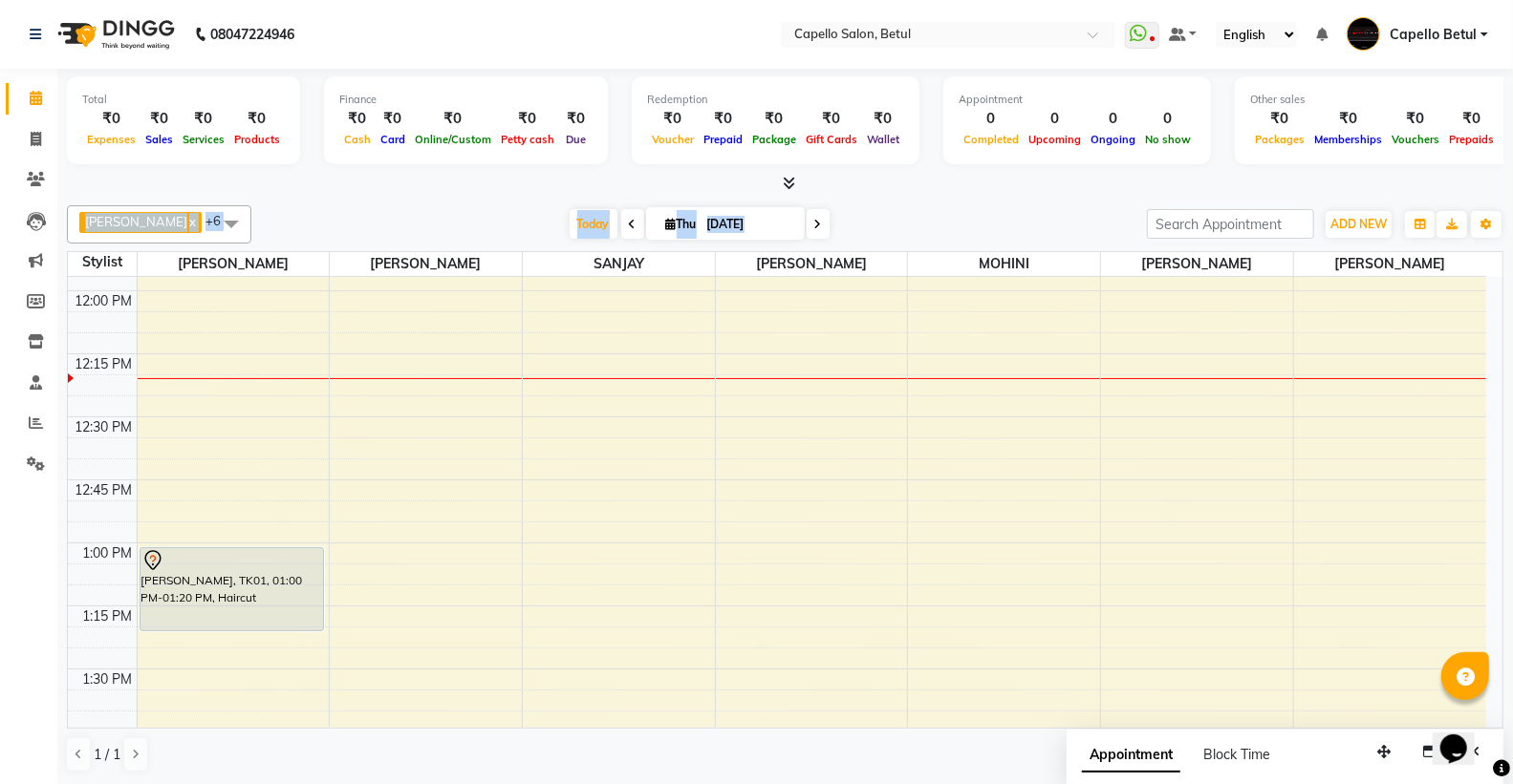
click at [975, 194] on div "Total ₹0 Expenses ₹0 Sales ₹0 Services ₹0 Products Finance ₹0 Cash ₹0 Card ₹0 O…" at bounding box center [785, 427] width 1455 height 717
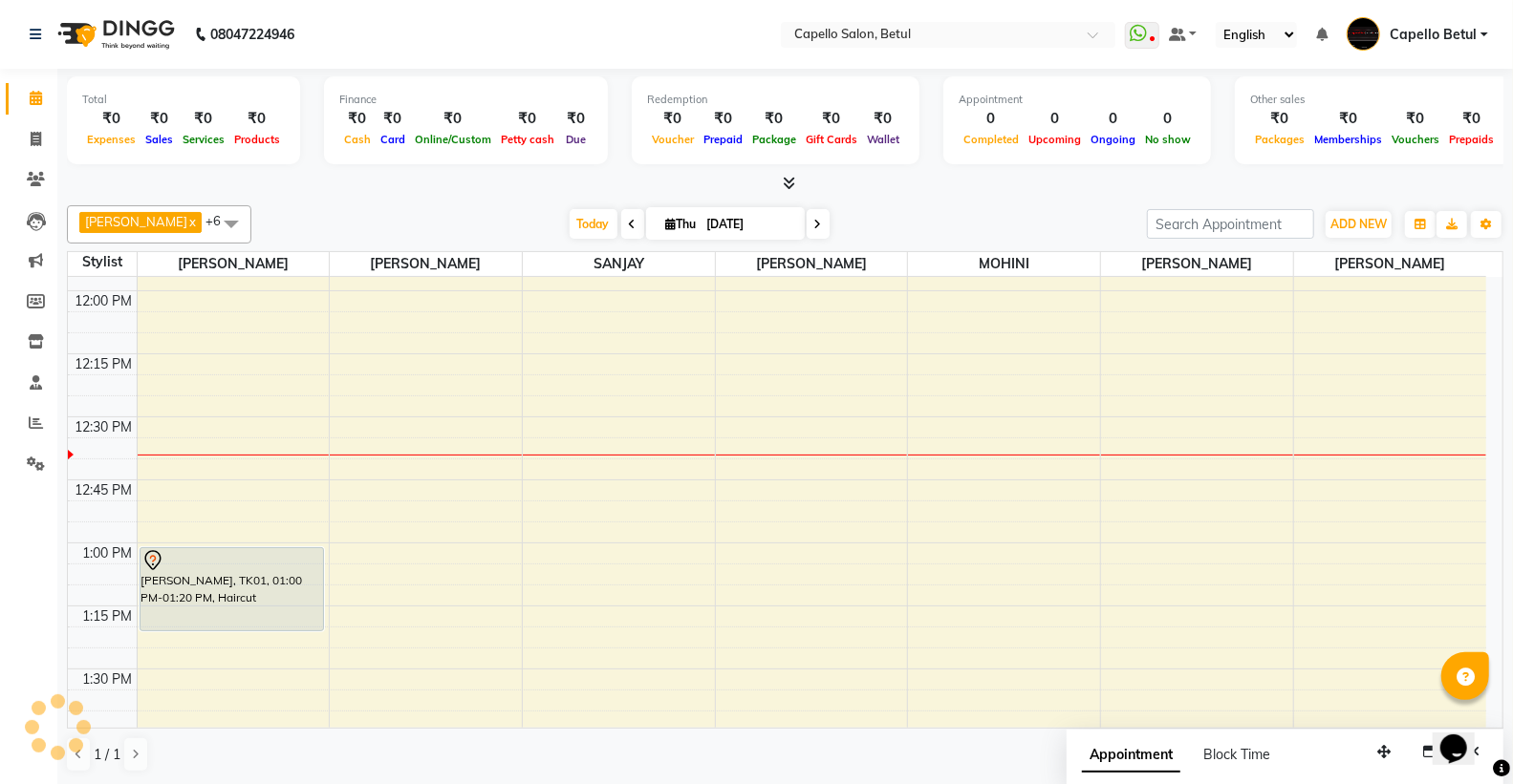
click at [909, 209] on div "[PERSON_NAME] x [PERSON_NAME] x [PERSON_NAME] x [PERSON_NAME] x [PERSON_NAME] x…" at bounding box center [785, 224] width 1437 height 38
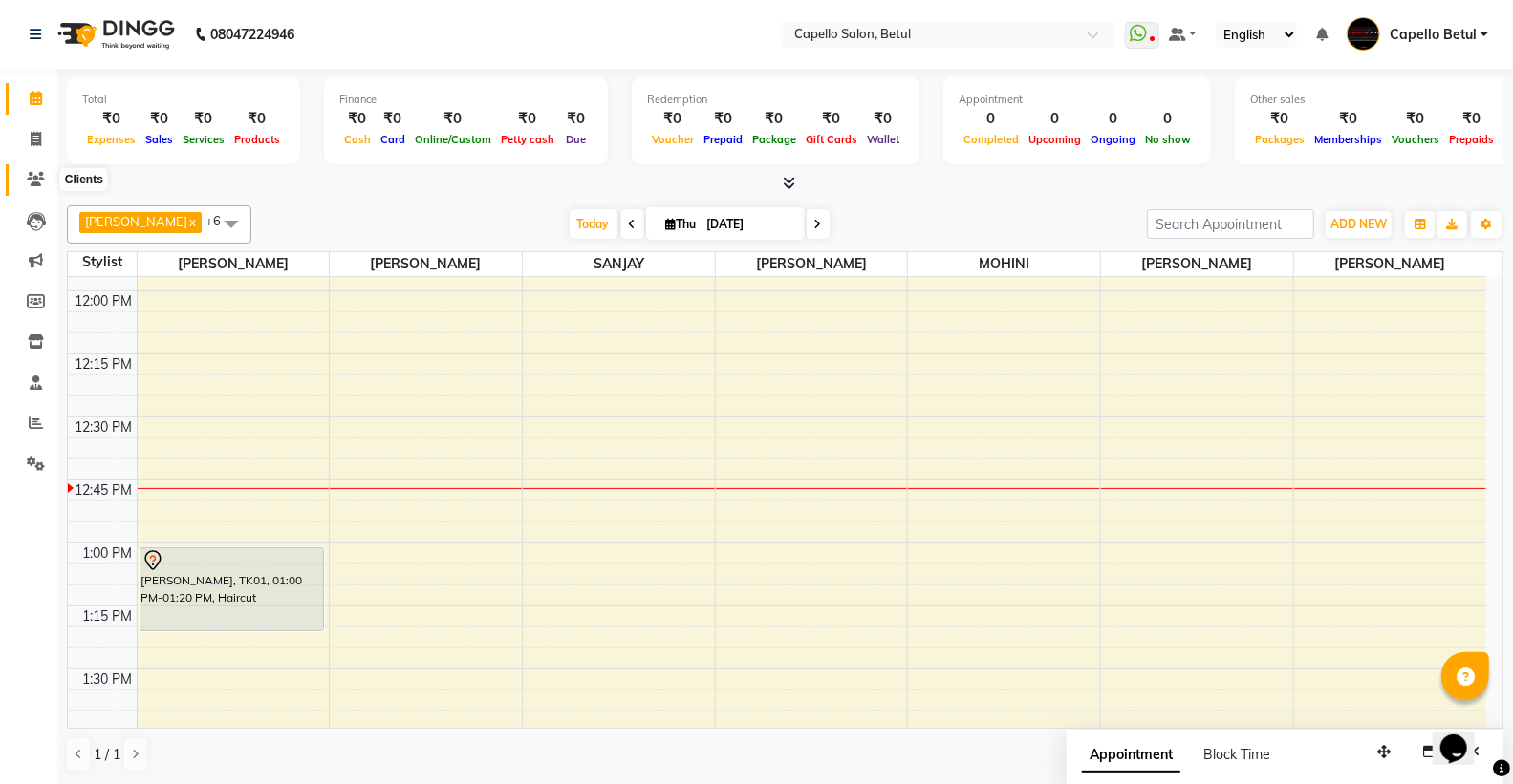
click at [34, 175] on icon at bounding box center [35, 178] width 19 height 15
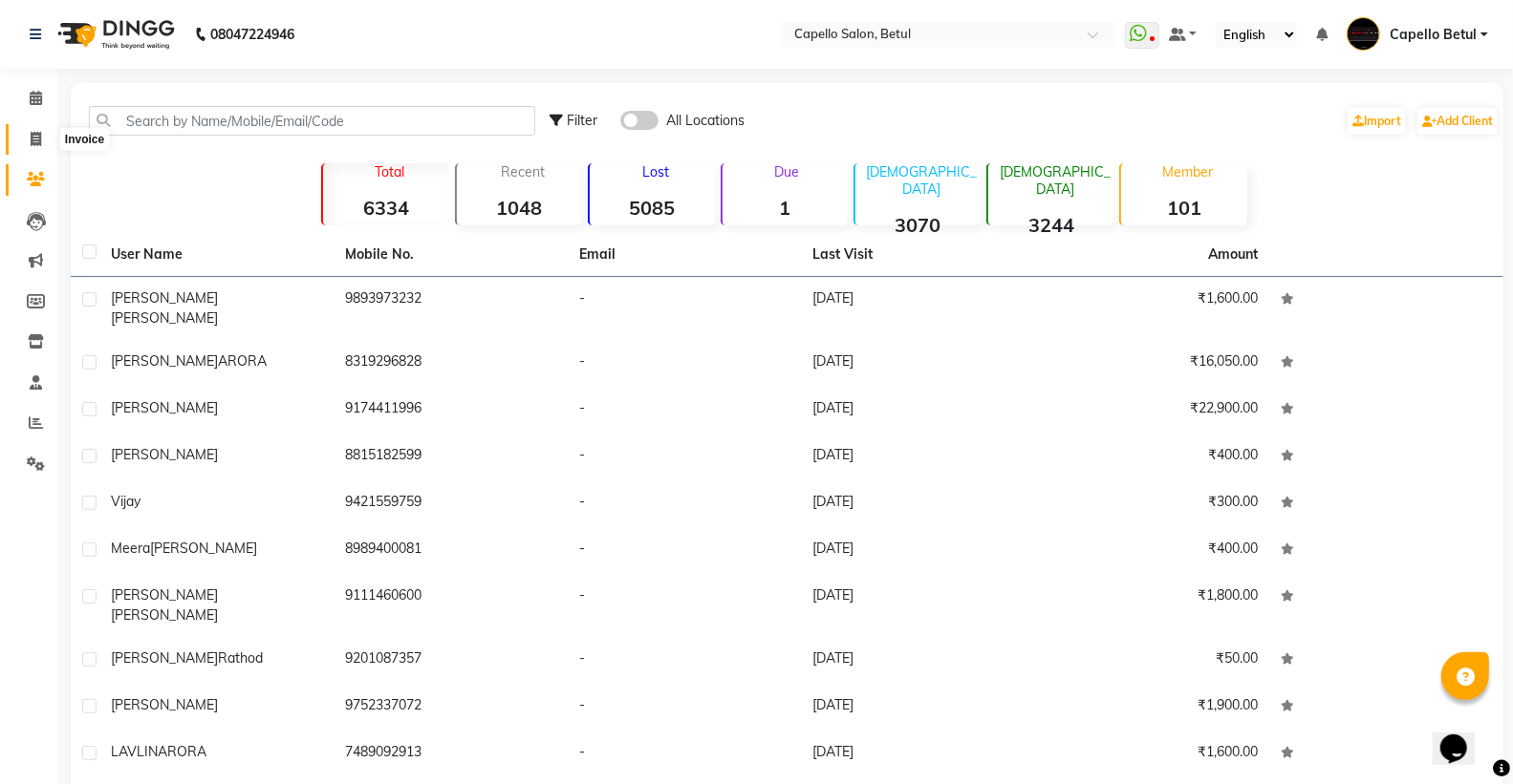
click at [46, 147] on span at bounding box center [36, 139] width 33 height 22
select select "service"
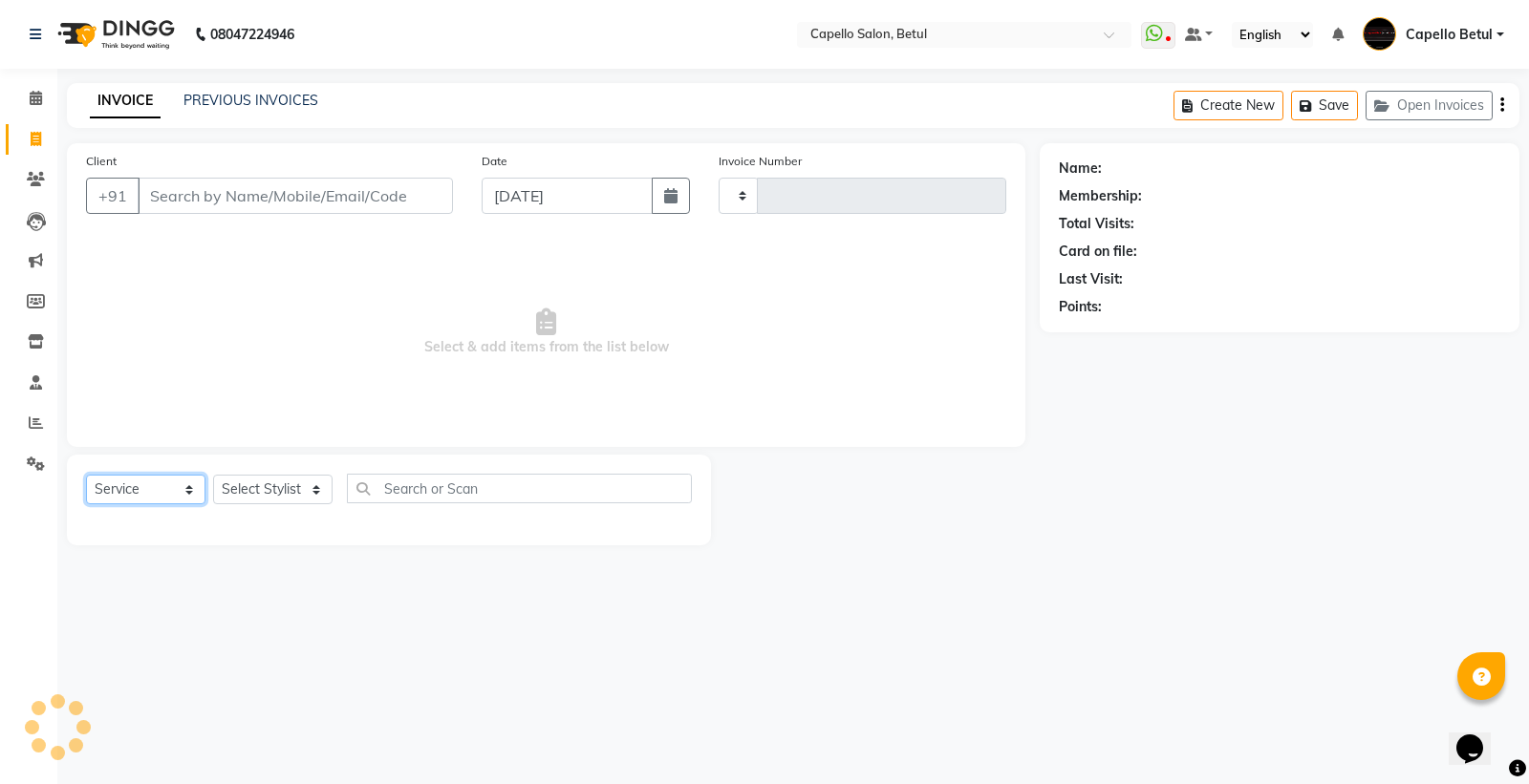
click at [192, 489] on select "Select Service Product Membership Package Voucher Prepaid Gift Card" at bounding box center [145, 490] width 119 height 29
type input "0041"
select select "8951"
select select "P"
click at [86, 476] on select "Select Service Product Membership Package Voucher Prepaid Gift Card" at bounding box center [145, 490] width 119 height 29
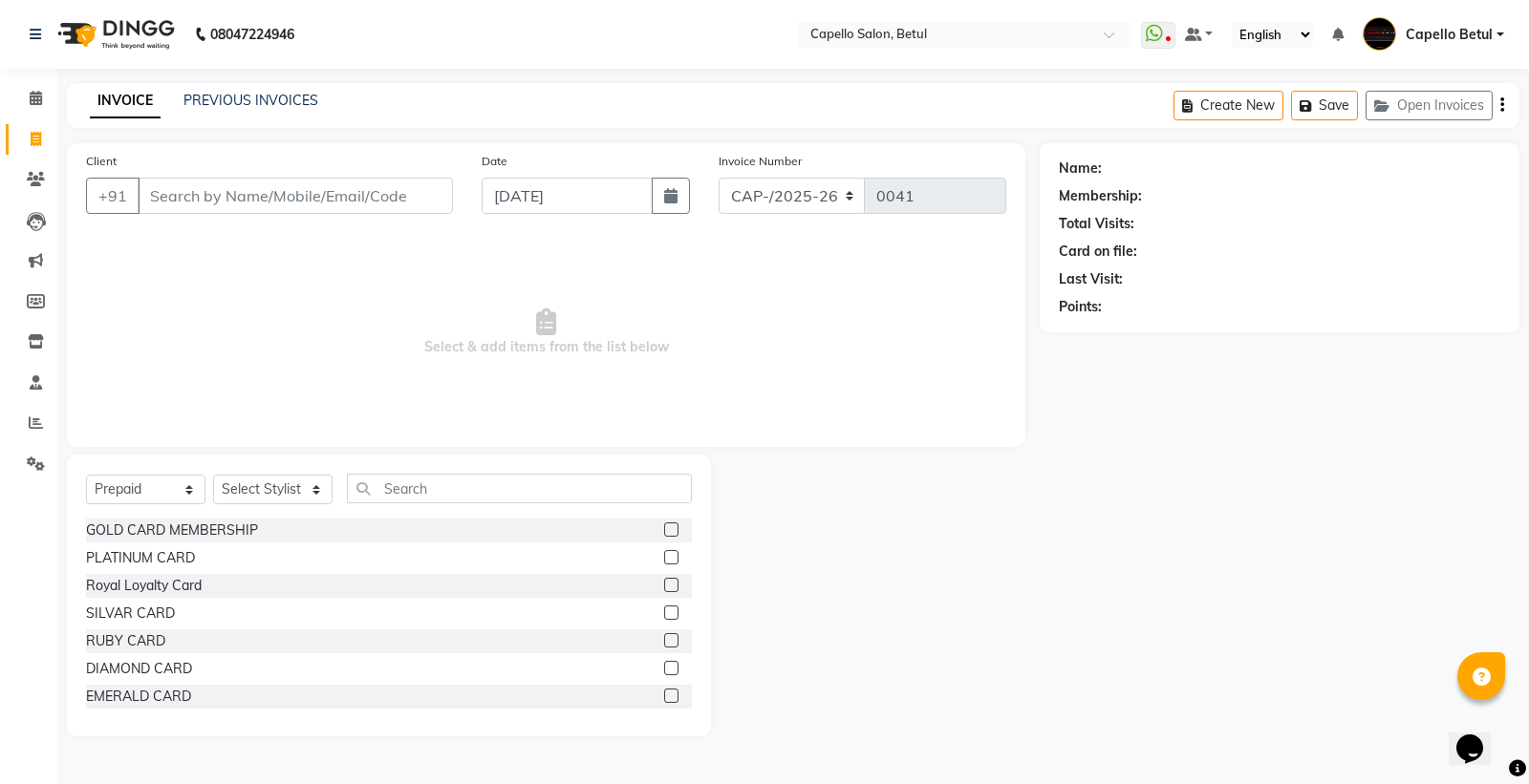
click at [664, 662] on label at bounding box center [671, 668] width 15 height 15
click at [664, 663] on input "checkbox" at bounding box center [670, 669] width 13 height 13
checkbox input "false"
click at [307, 490] on select "Select Stylist ADMIN Capello Betul [PERSON_NAME] [PERSON_NAME] POOJA SOLANKI (M…" at bounding box center [272, 490] width 119 height 29
select select "14487"
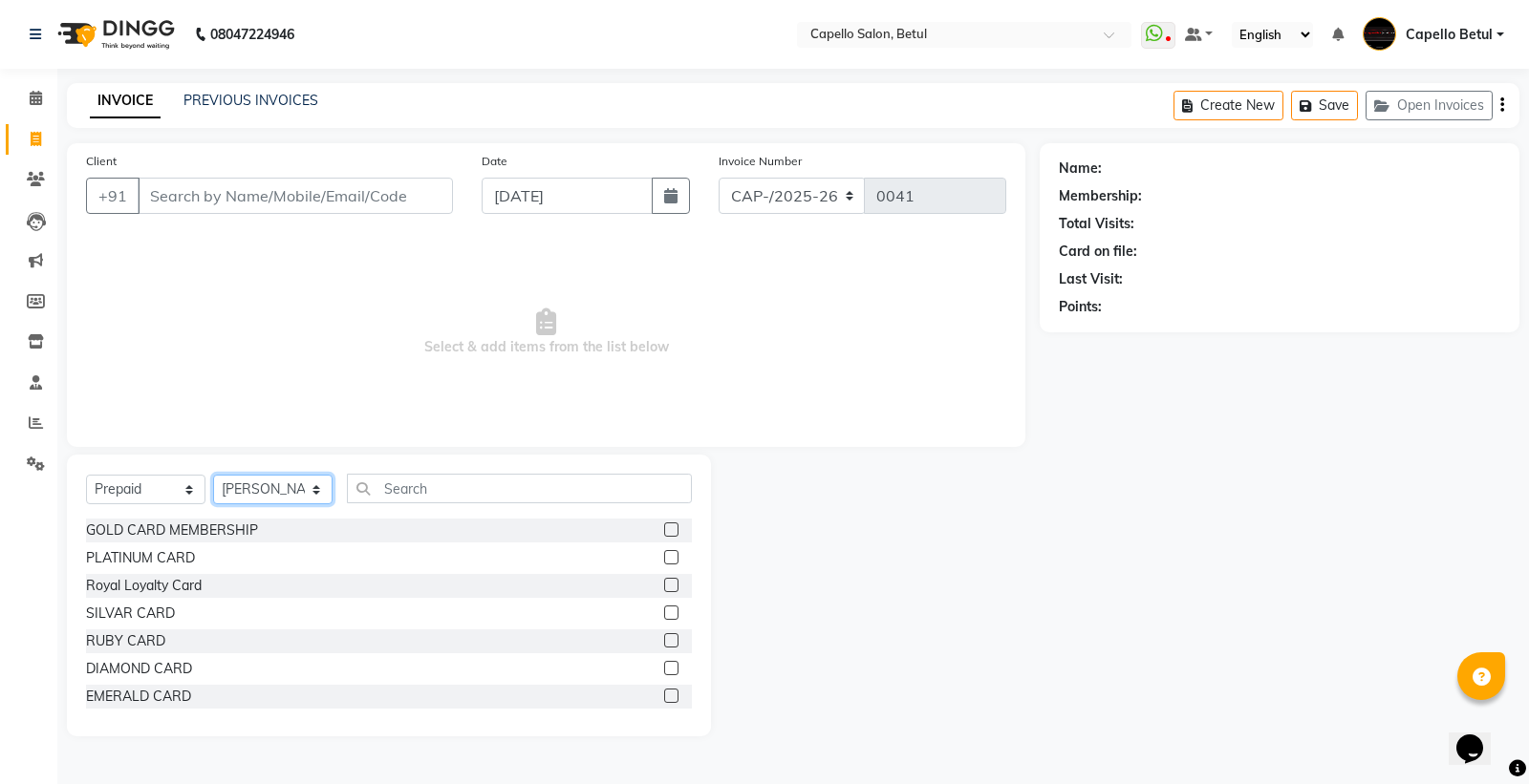
click at [213, 476] on select "Select Stylist ADMIN Capello Betul [PERSON_NAME] [PERSON_NAME] POOJA SOLANKI (M…" at bounding box center [272, 490] width 119 height 29
click at [664, 672] on label at bounding box center [671, 668] width 15 height 15
click at [664, 672] on input "checkbox" at bounding box center [670, 669] width 13 height 13
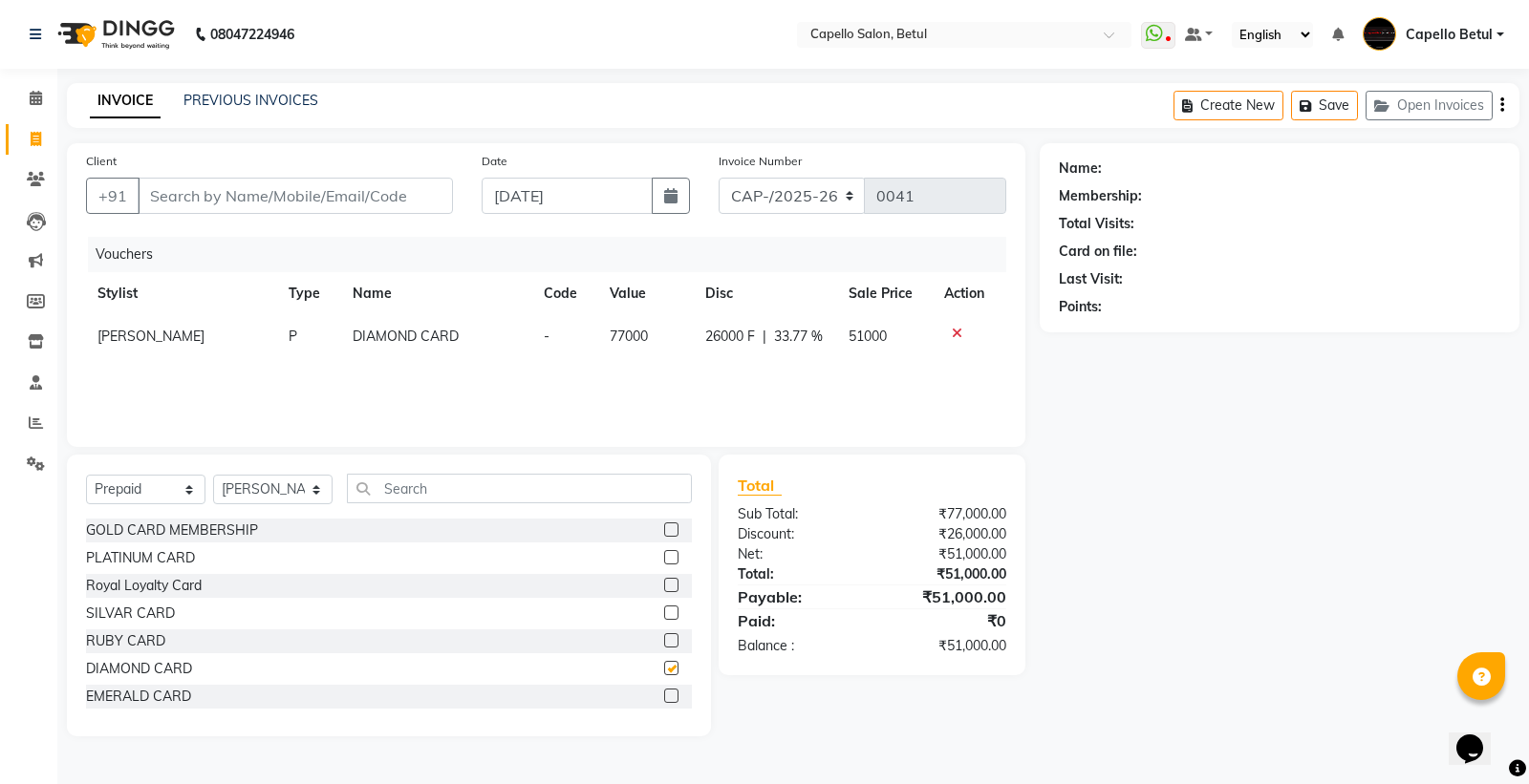
checkbox input "false"
click at [635, 341] on span "77000" at bounding box center [628, 336] width 38 height 18
select select "14487"
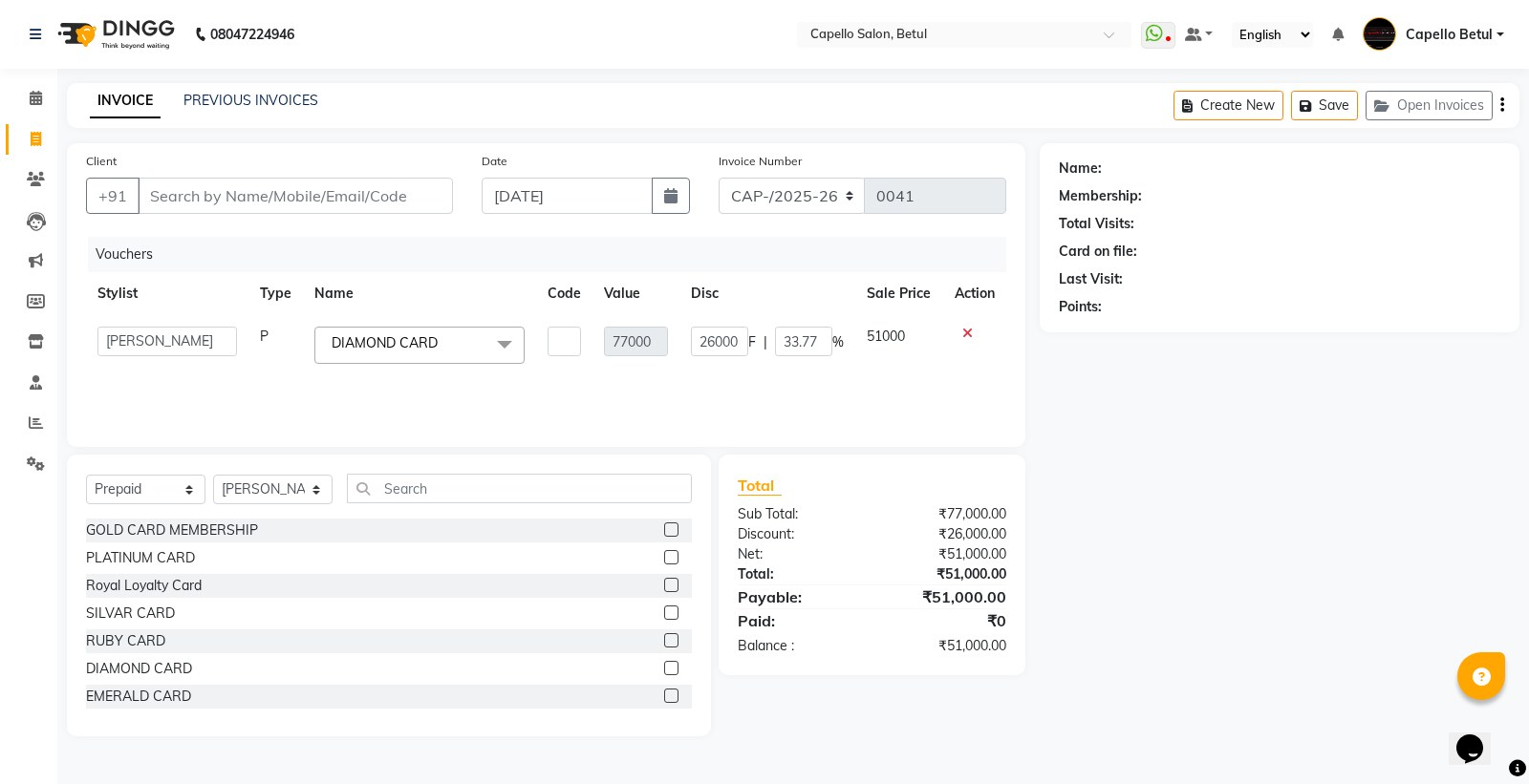
click at [631, 366] on td "77000" at bounding box center [635, 345] width 87 height 60
click at [554, 355] on input "text" at bounding box center [564, 341] width 33 height 29
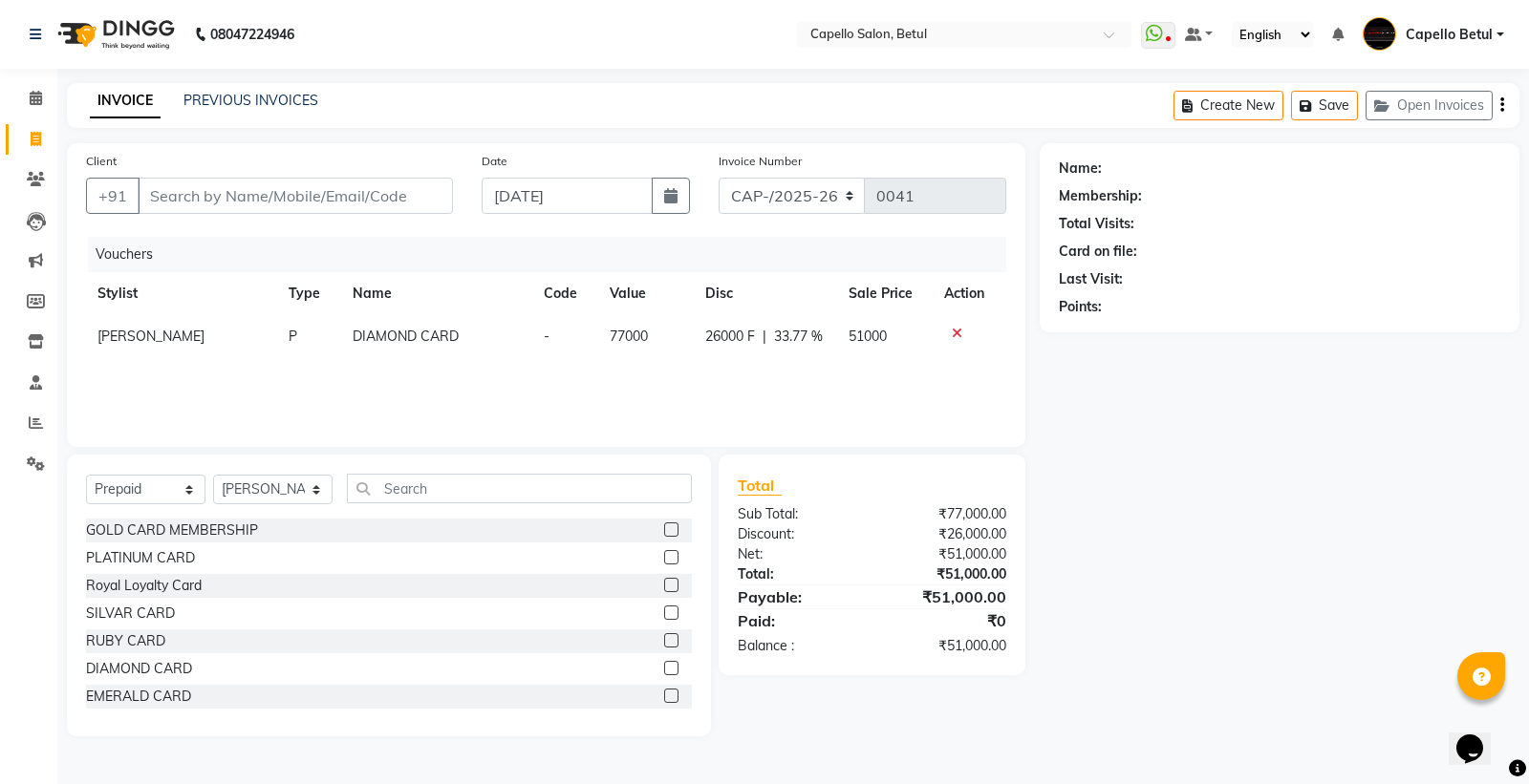
click at [701, 382] on div "Vouchers Stylist Type Name Code Value Disc Sale Price Action [PERSON_NAME] CARD…" at bounding box center [546, 333] width 921 height 191
click at [724, 371] on div "Vouchers Stylist Type Name Code Value Disc Sale Price Action [PERSON_NAME] CARD…" at bounding box center [546, 333] width 921 height 191
click at [725, 351] on td "26000 F | 33.77 %" at bounding box center [764, 336] width 143 height 43
select select "14487"
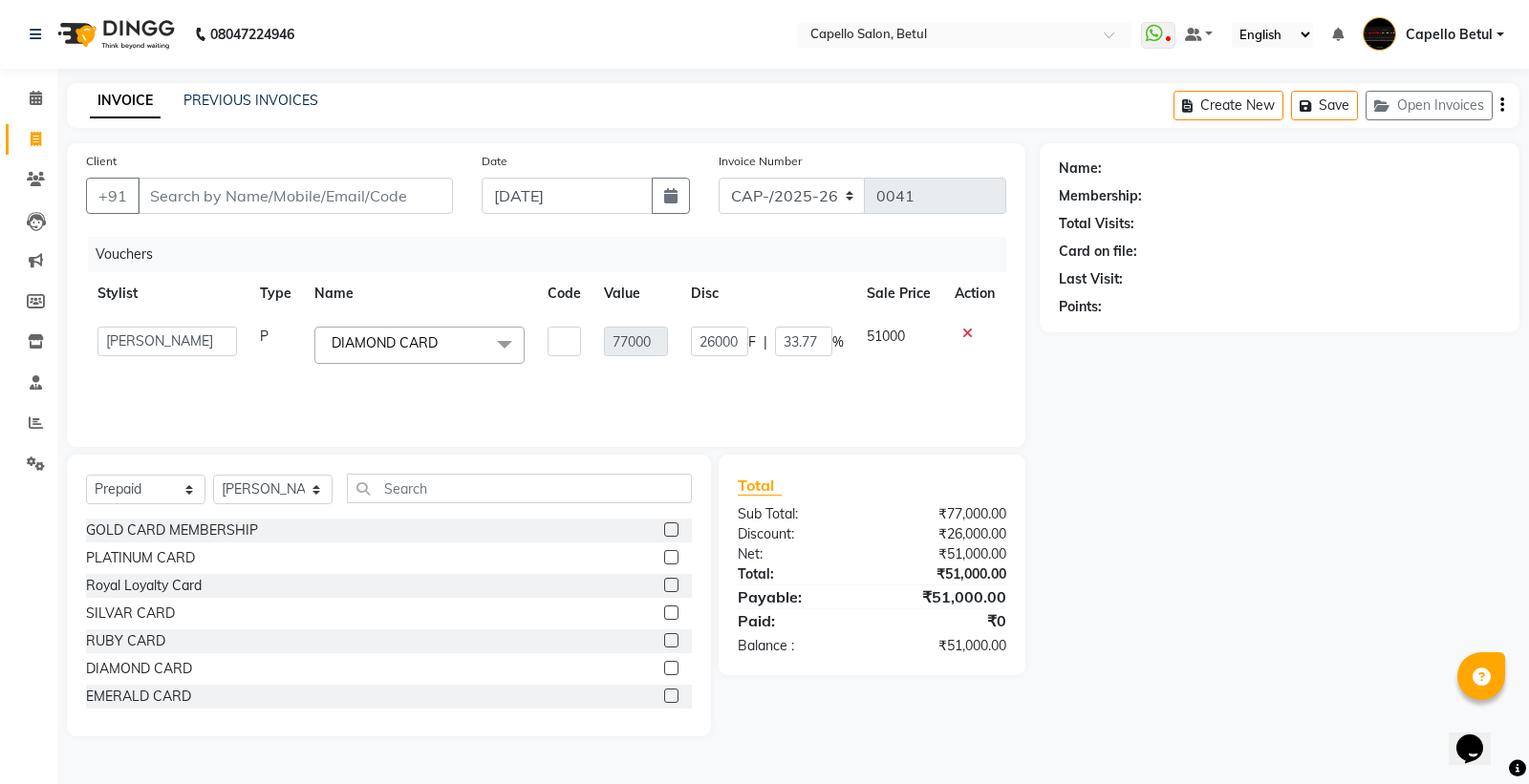
click at [687, 346] on td "26000 F | 33.77 %" at bounding box center [767, 345] width 176 height 60
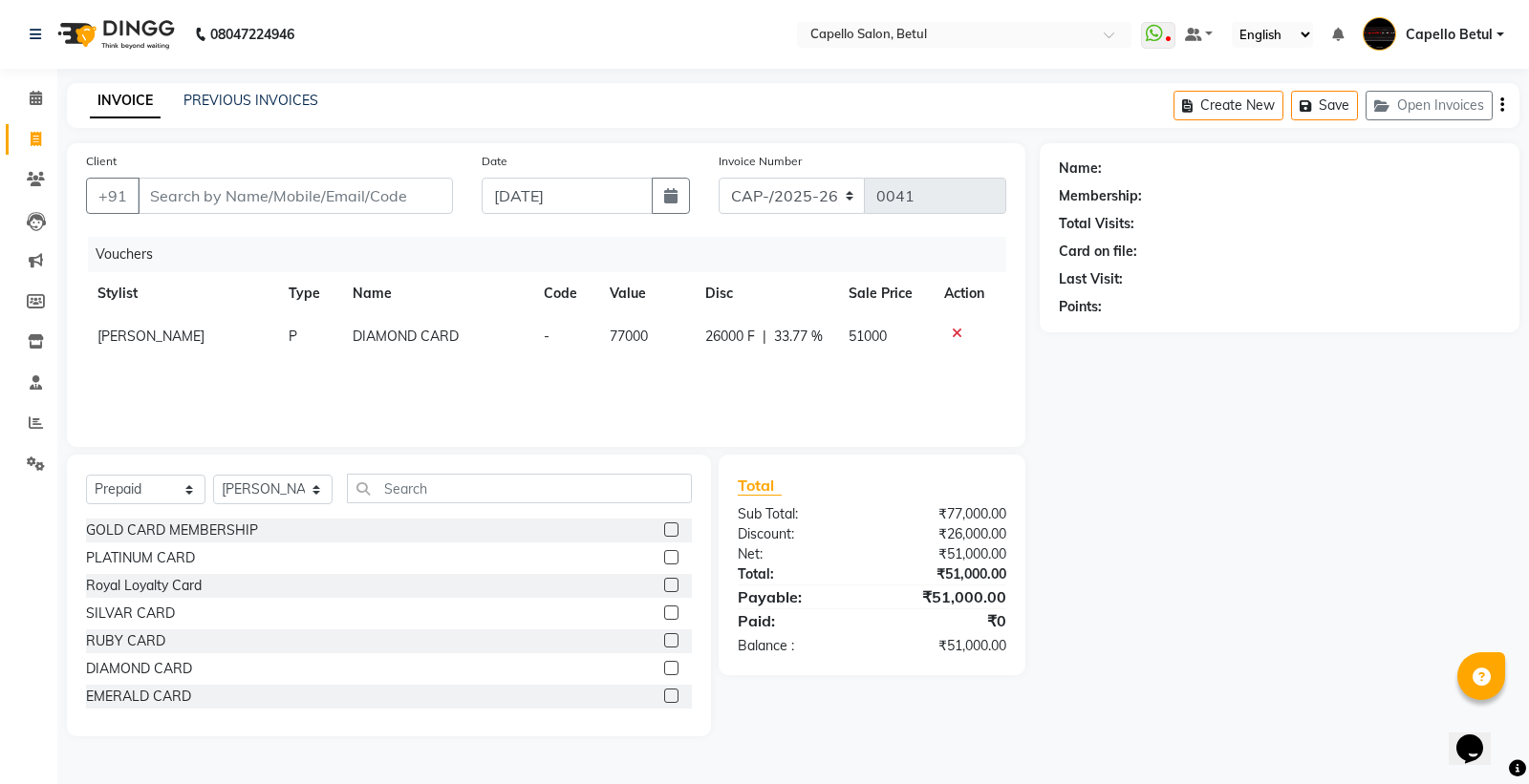
click at [709, 345] on span "26000 F" at bounding box center [729, 336] width 50 height 20
select select "14487"
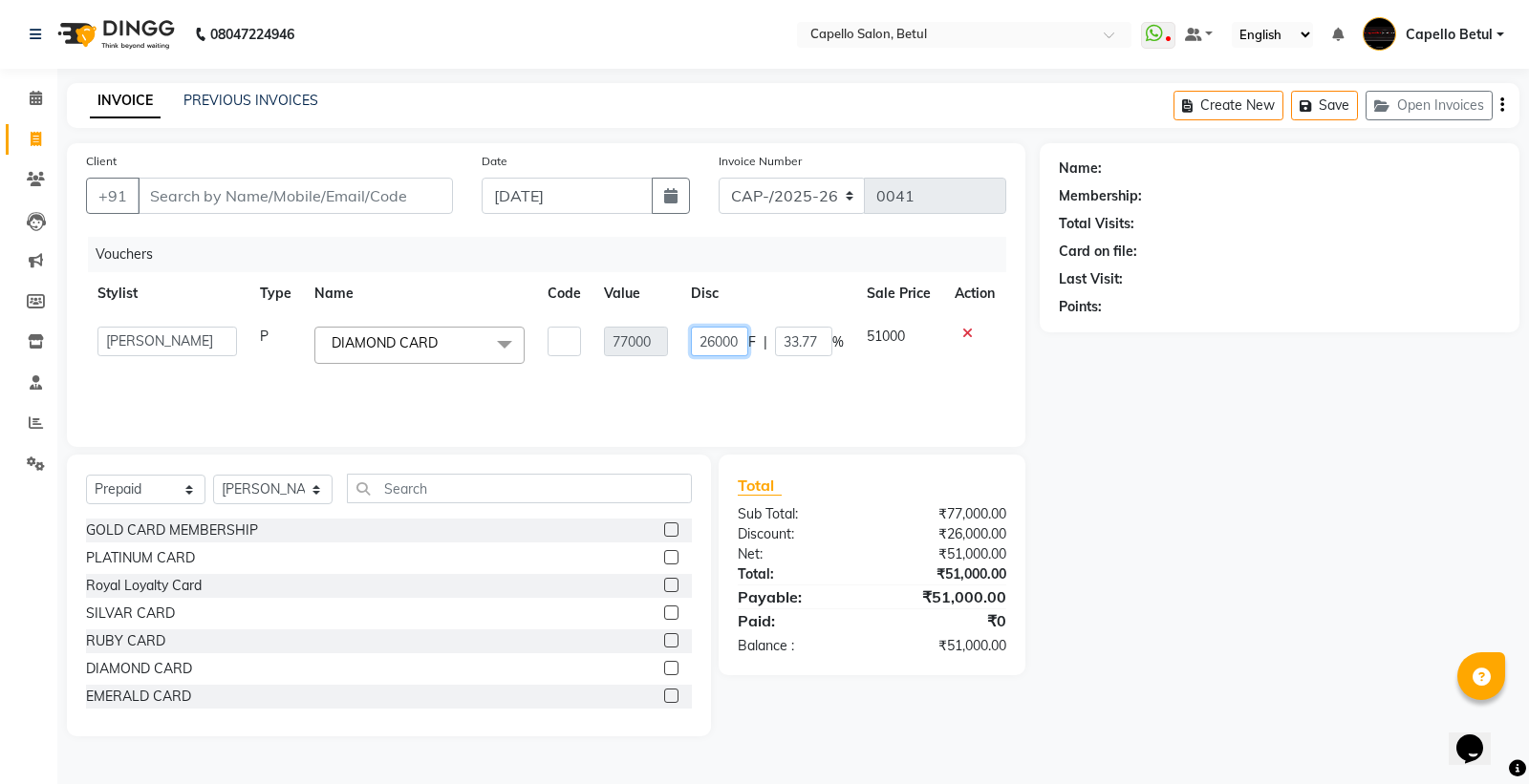
click at [710, 341] on input "26000" at bounding box center [719, 341] width 58 height 29
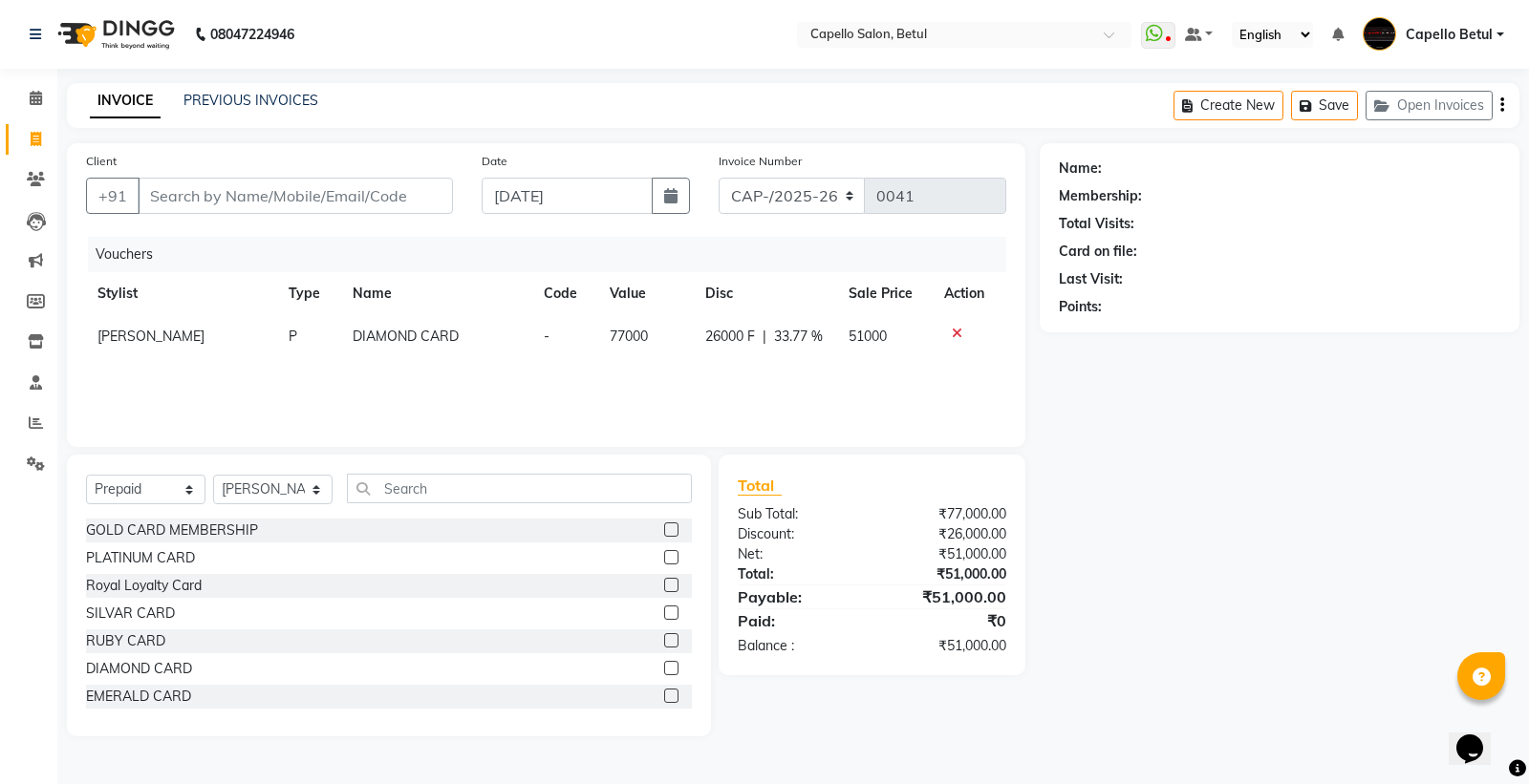
click at [814, 351] on td "26000 F | 33.77 %" at bounding box center [764, 336] width 143 height 43
select select "14487"
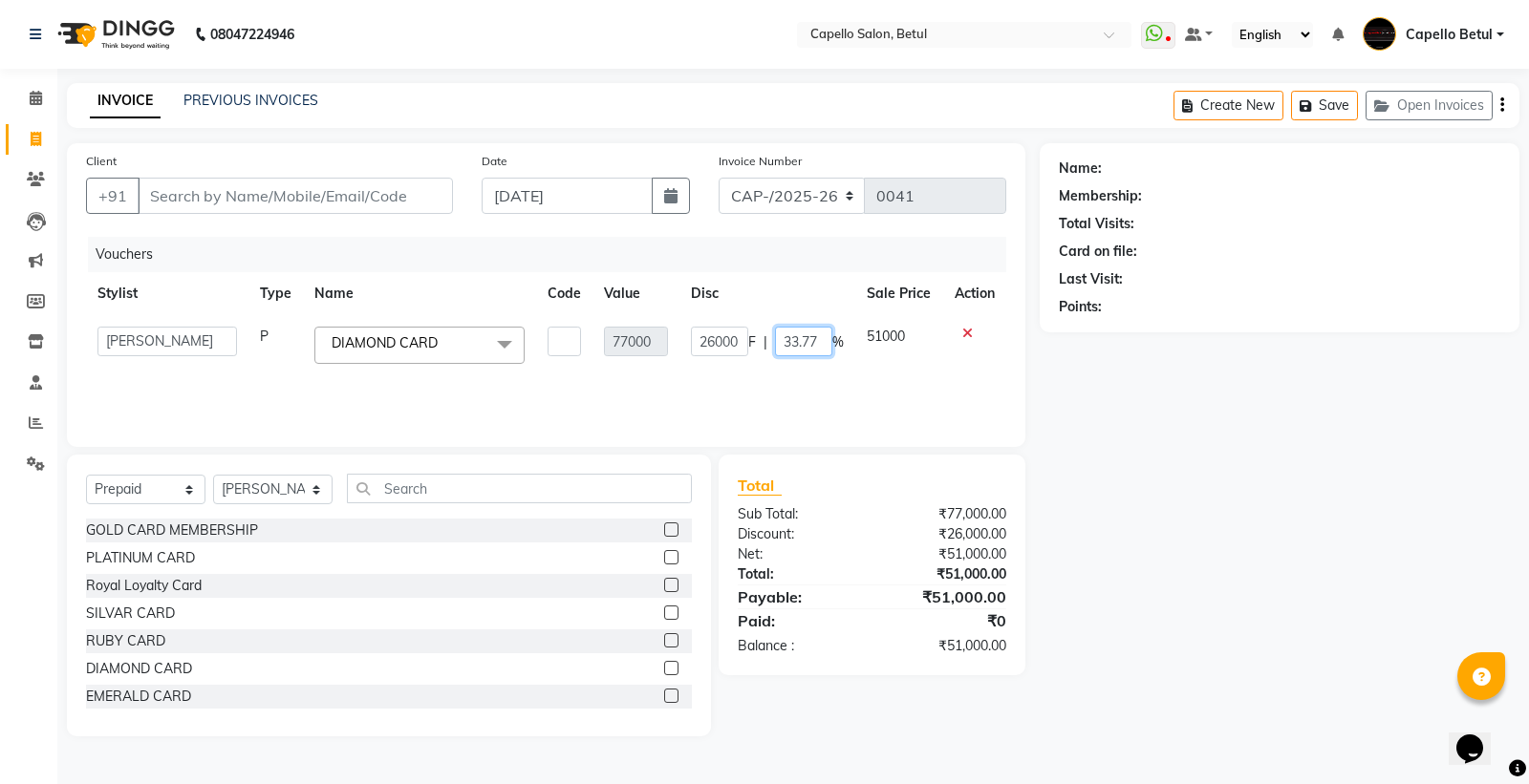
click at [814, 351] on input "33.77" at bounding box center [804, 341] width 58 height 29
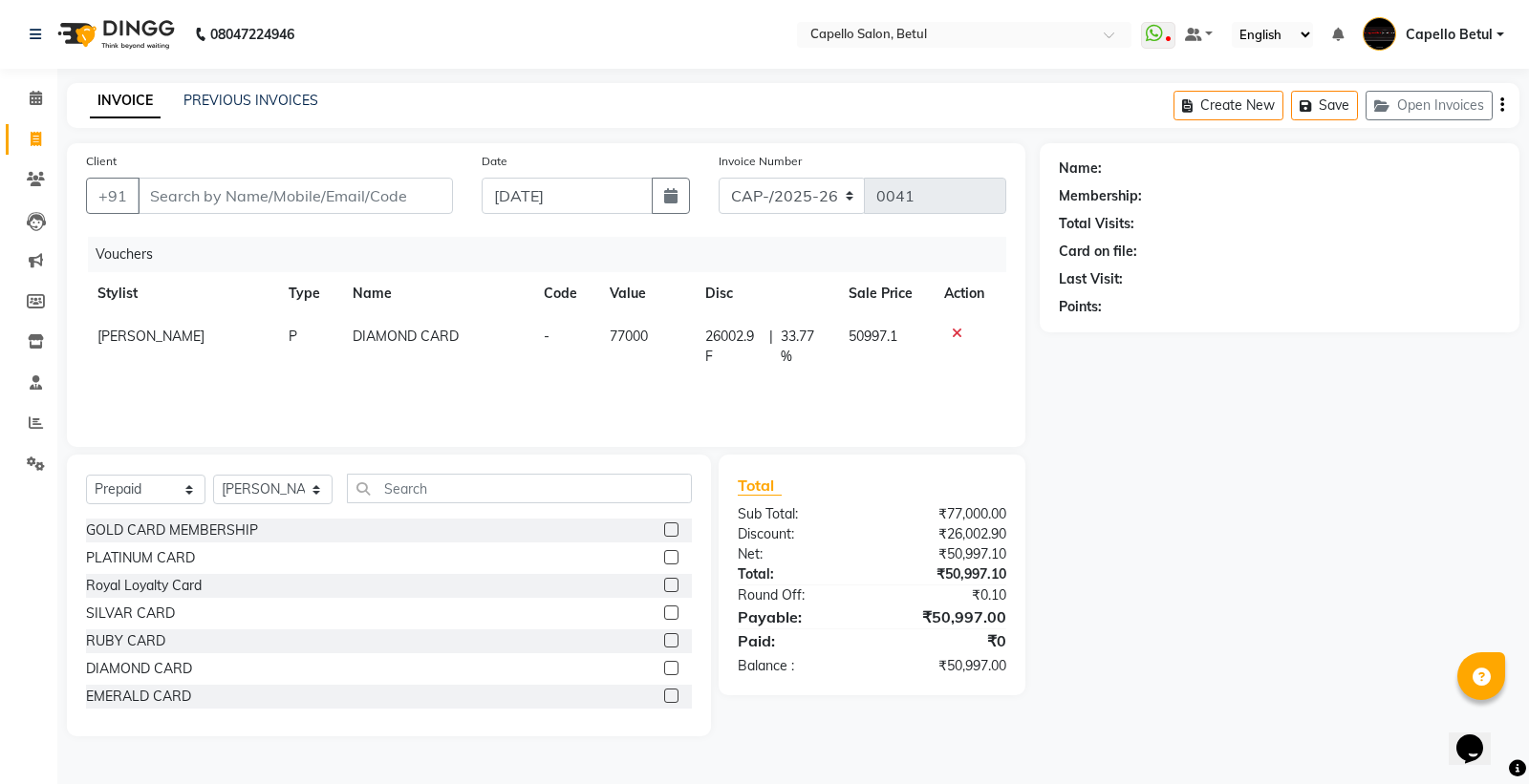
click at [961, 329] on div at bounding box center [969, 333] width 51 height 14
click at [957, 328] on icon at bounding box center [957, 333] width 11 height 14
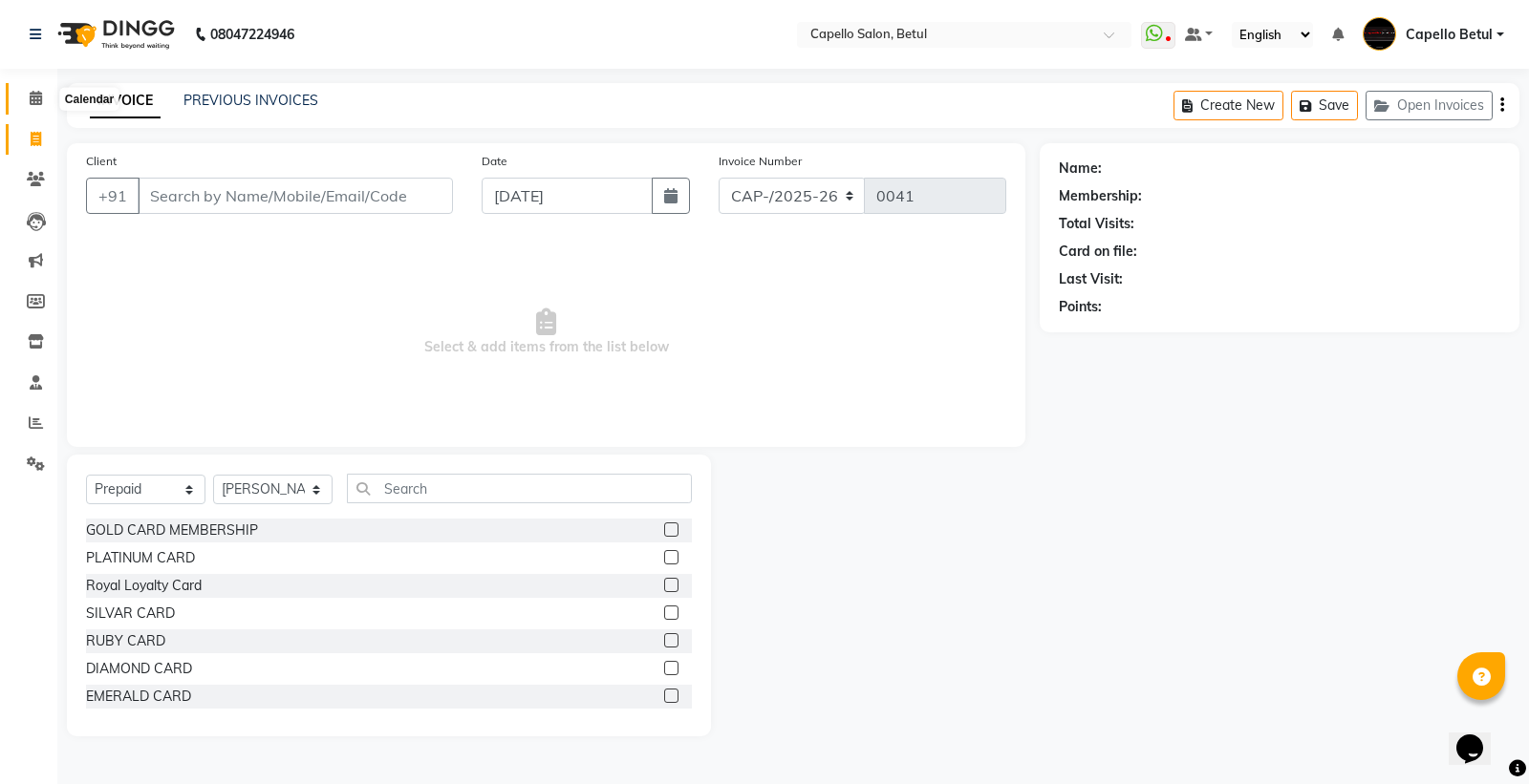
click at [40, 94] on icon at bounding box center [35, 98] width 13 height 15
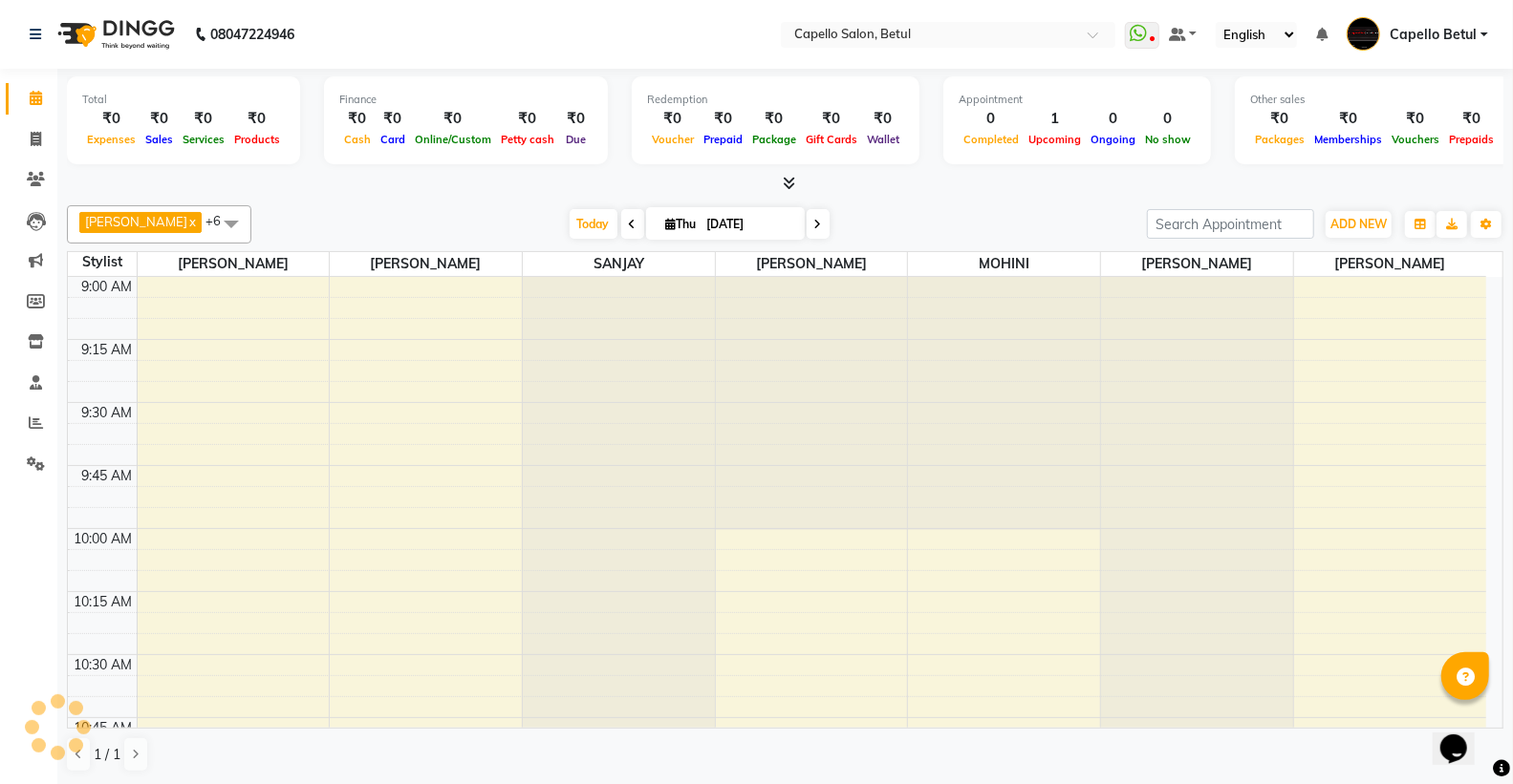
scroll to position [761, 0]
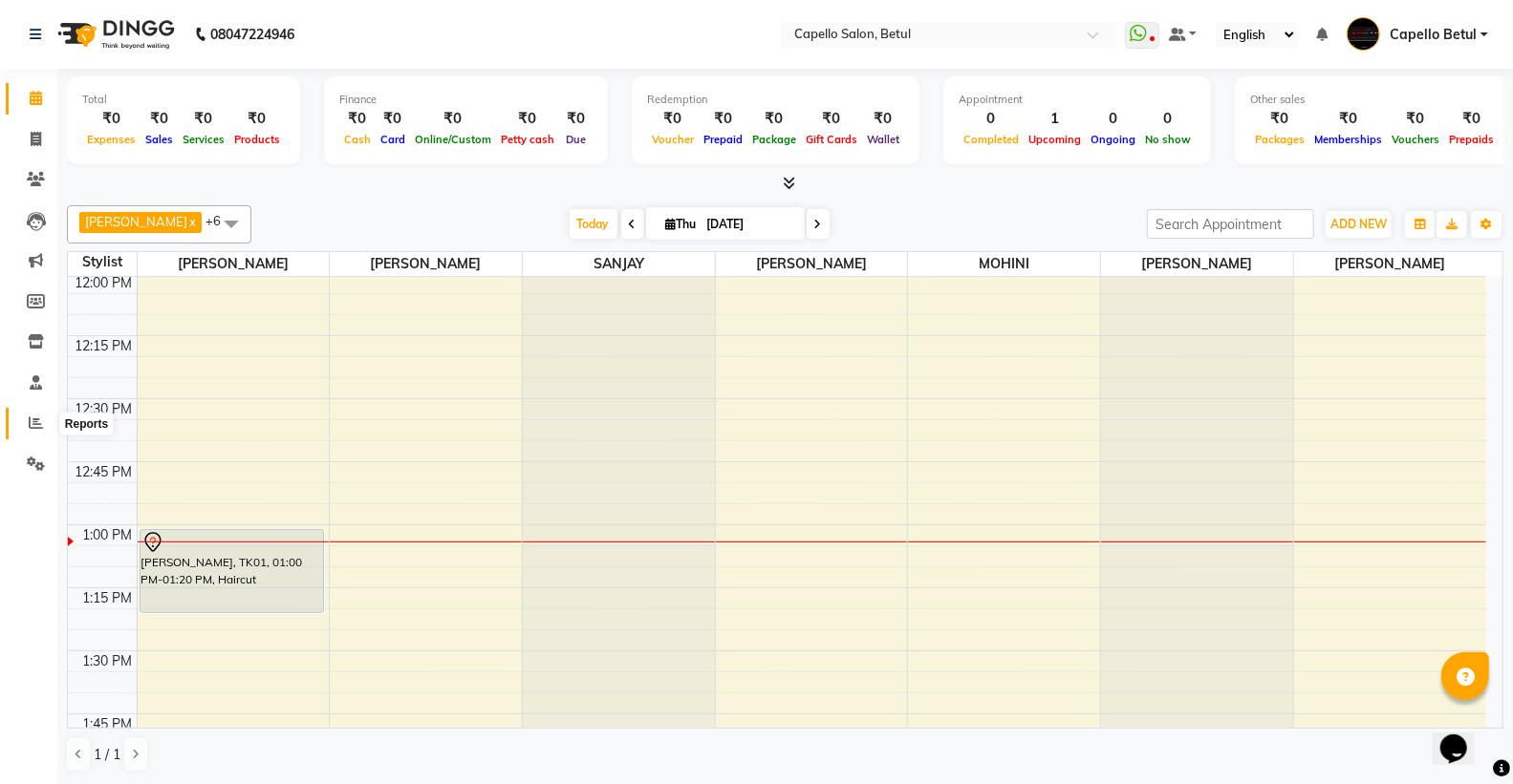
click at [22, 417] on span at bounding box center [36, 423] width 33 height 22
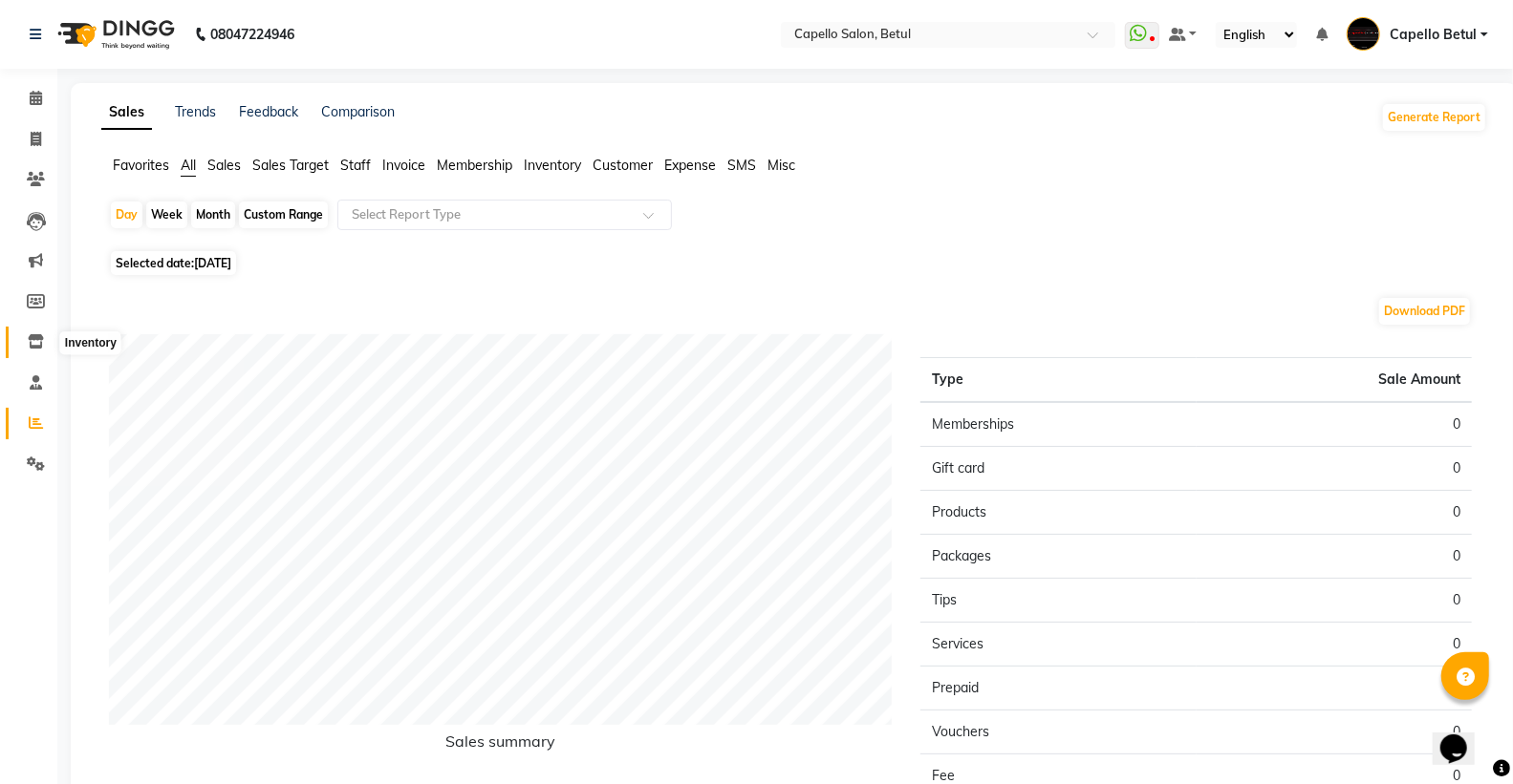
click at [33, 349] on icon at bounding box center [35, 341] width 17 height 15
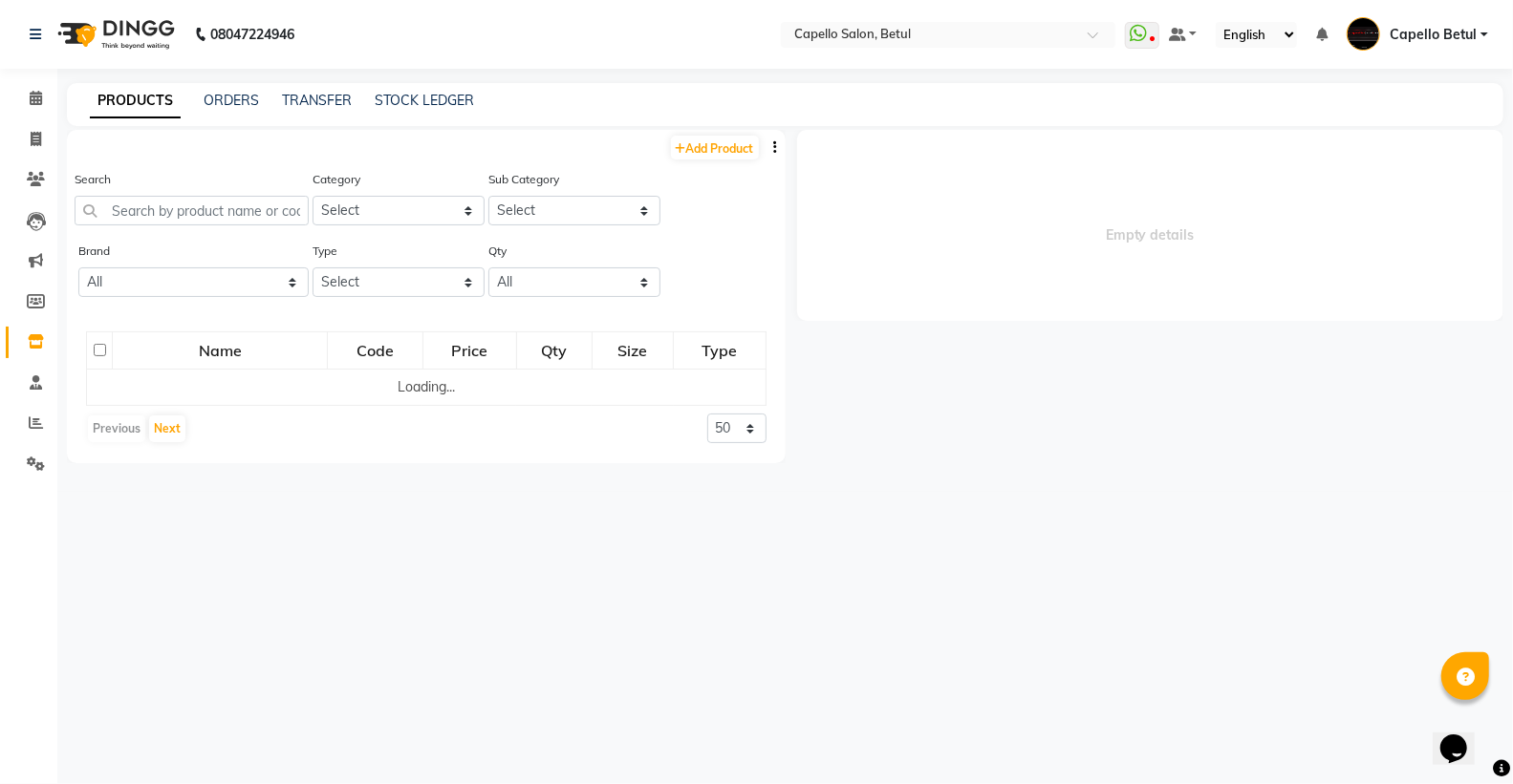
select select
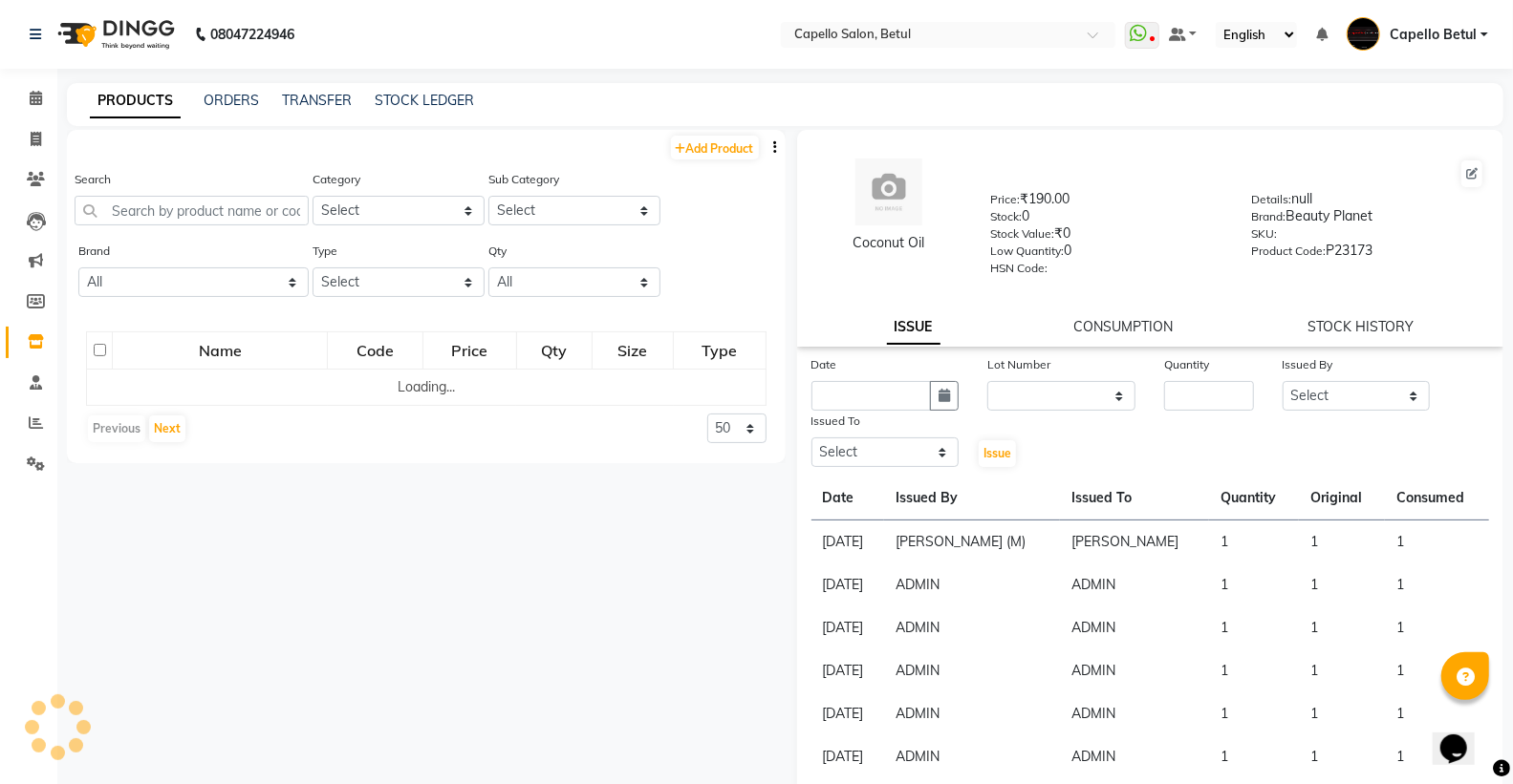
drag, startPoint x: 175, startPoint y: 160, endPoint x: 132, endPoint y: 208, distance: 64.4
click at [175, 165] on div "Add Product Search Category Select Keramelon Skin Makeup Personal Care Applianc…" at bounding box center [426, 296] width 719 height 333
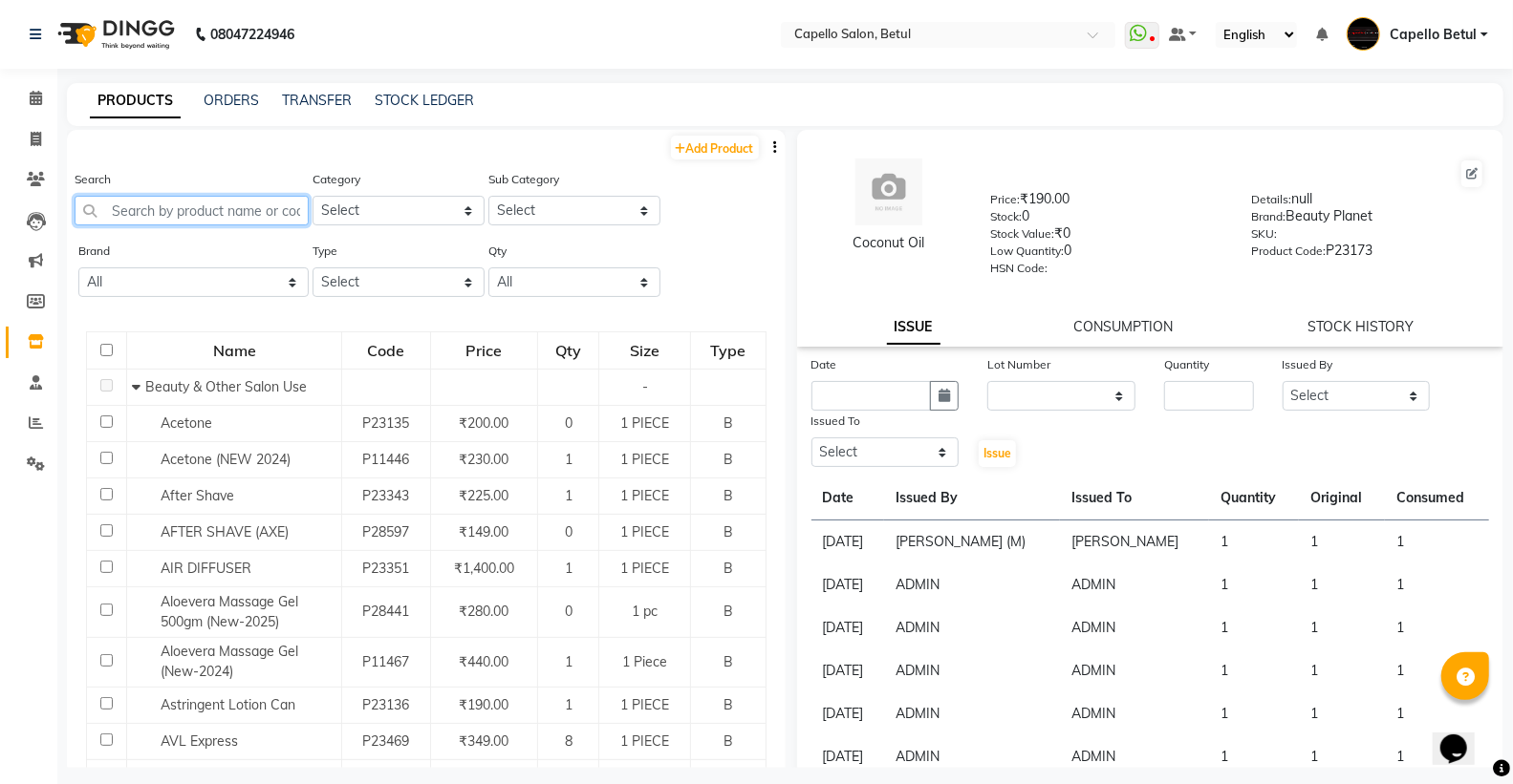
click at [130, 209] on input "text" at bounding box center [191, 211] width 234 height 29
click at [204, 98] on link "ORDERS" at bounding box center [231, 100] width 56 height 18
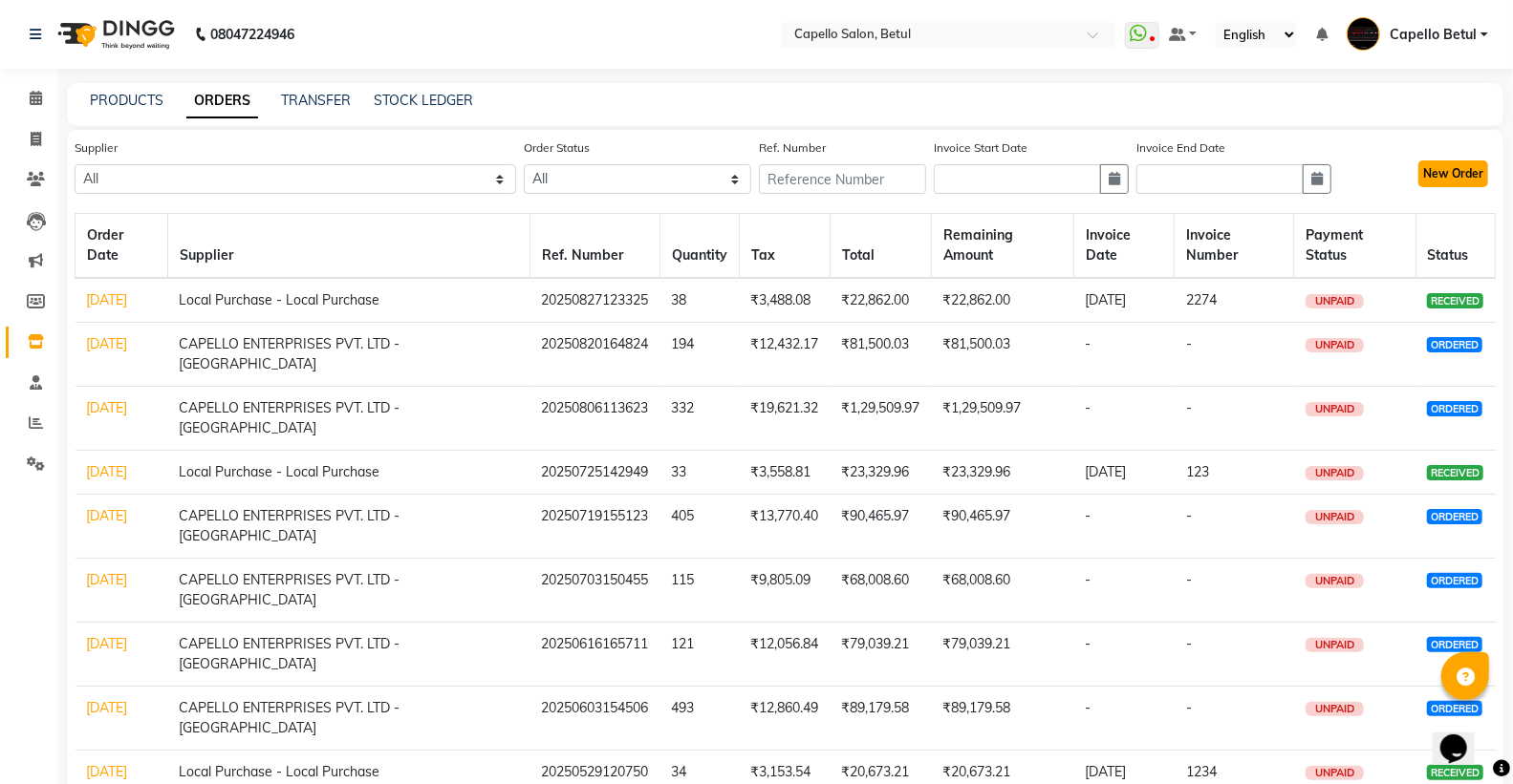
click at [1441, 163] on button "New Order" at bounding box center [1453, 174] width 70 height 26
select select "true"
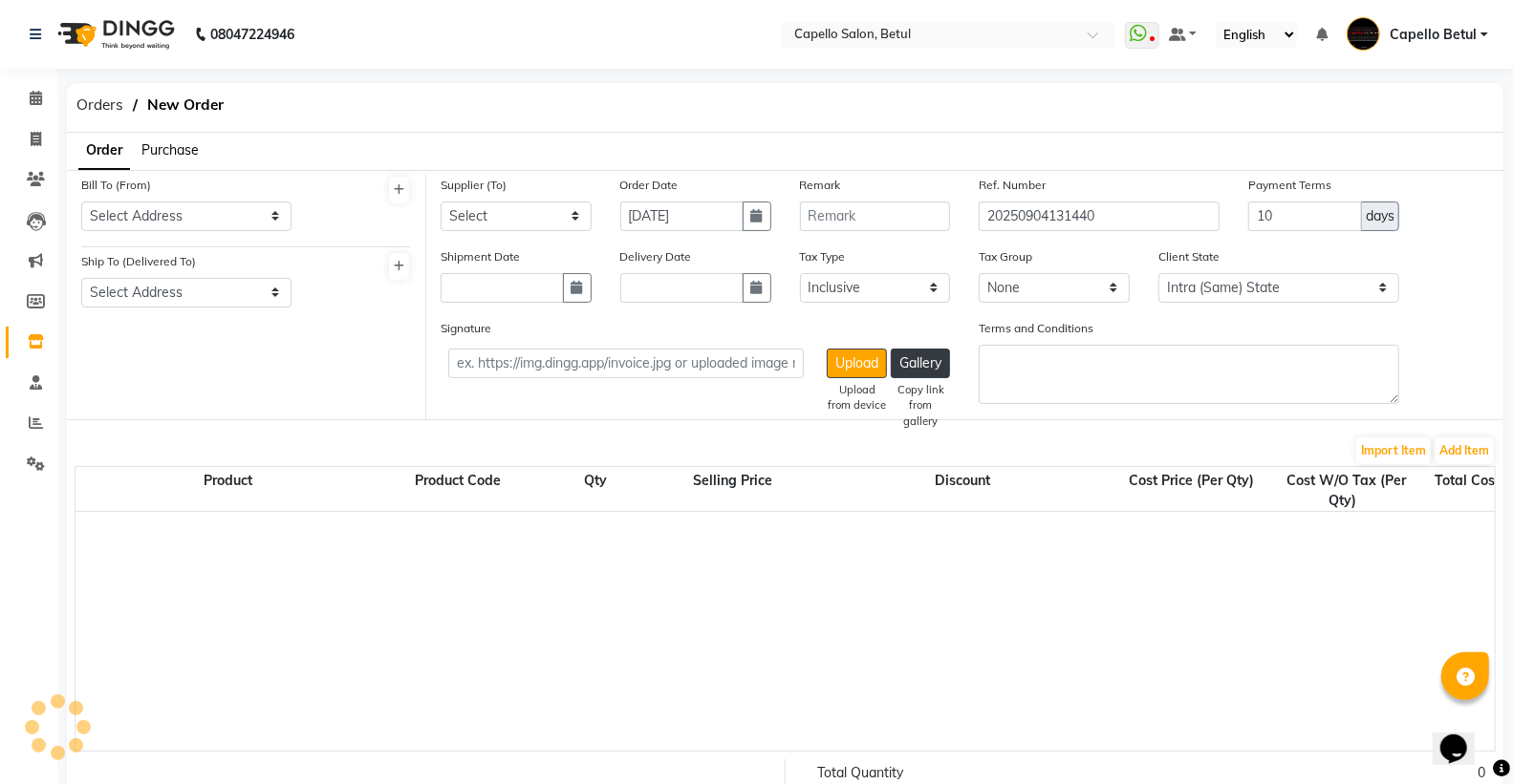
select select "1178"
click at [158, 208] on select "Select Address [GEOGRAPHIC_DATA] [GEOGRAPHIC_DATA] [GEOGRAPHIC_DATA] [GEOGRAPHI…" at bounding box center [186, 216] width 211 height 29
select select "89"
click at [81, 202] on select "Select Address [GEOGRAPHIC_DATA] [GEOGRAPHIC_DATA] [GEOGRAPHIC_DATA] [GEOGRAPHI…" at bounding box center [186, 216] width 211 height 29
click at [187, 300] on select "Select Address [GEOGRAPHIC_DATA] betul" at bounding box center [186, 293] width 211 height 29
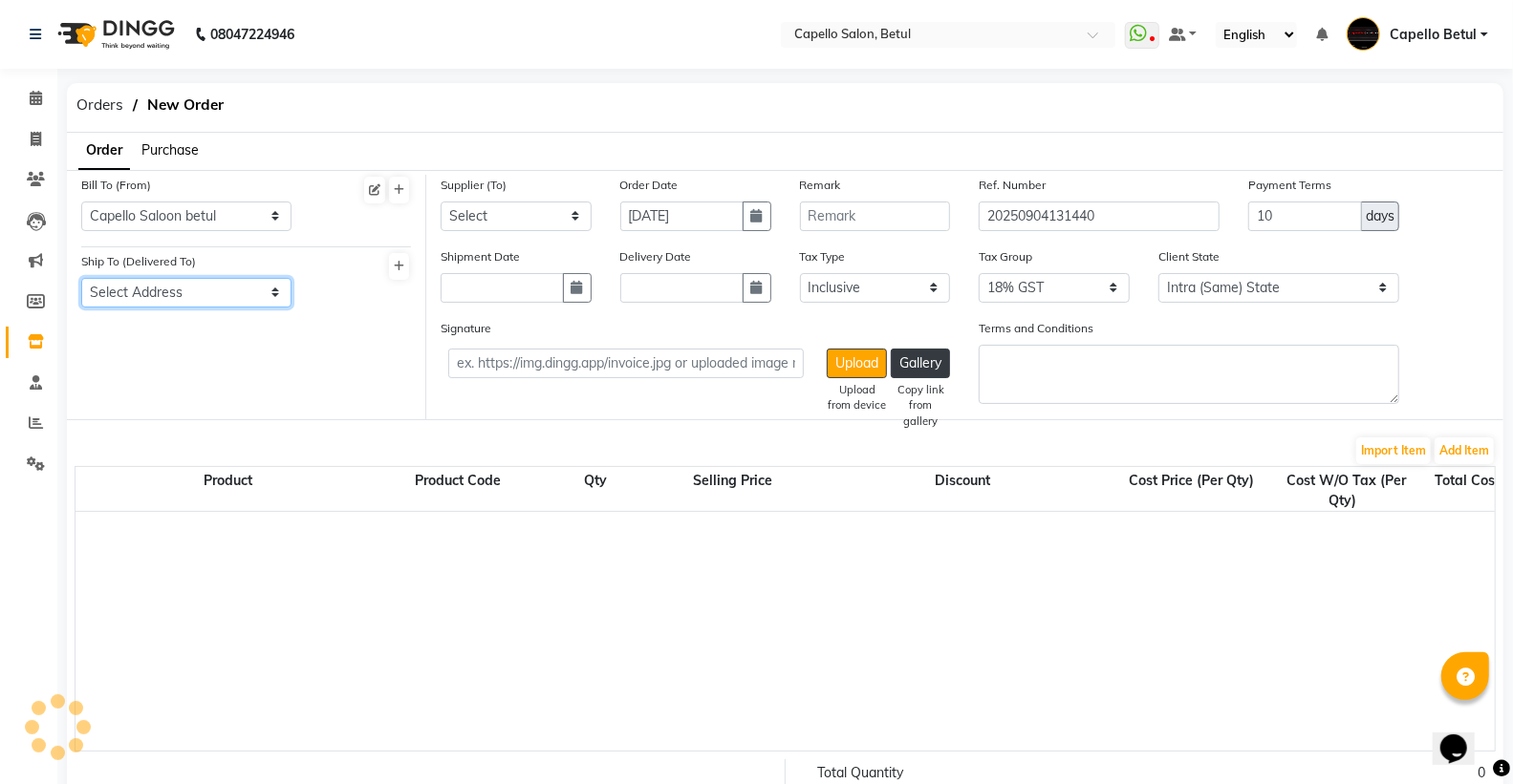
select select "90"
click at [81, 278] on select "Select Address [GEOGRAPHIC_DATA] betul" at bounding box center [186, 293] width 211 height 29
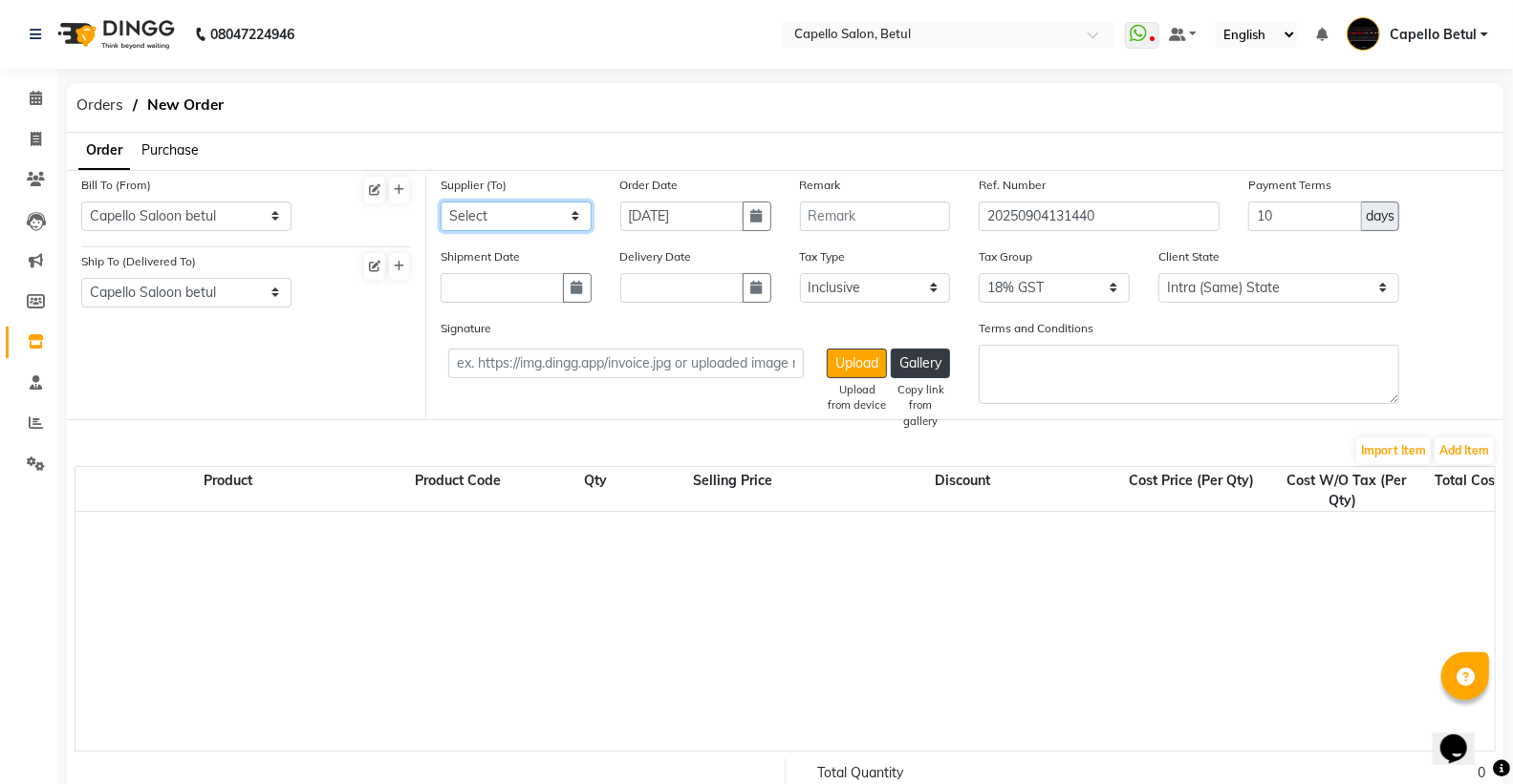
drag, startPoint x: 466, startPoint y: 214, endPoint x: 489, endPoint y: 220, distance: 23.8
click at [466, 214] on select "Select CAPELLO ENTERPRISES PVT. LTD - [GEOGRAPHIC_DATA] HO Local Purchase - Loc…" at bounding box center [516, 216] width 151 height 29
select select "554"
click at [441, 202] on select "Select CAPELLO ENTERPRISES PVT. LTD - [GEOGRAPHIC_DATA] HO Local Purchase - Loc…" at bounding box center [516, 216] width 151 height 29
click at [1453, 446] on button "Add Item" at bounding box center [1464, 451] width 60 height 26
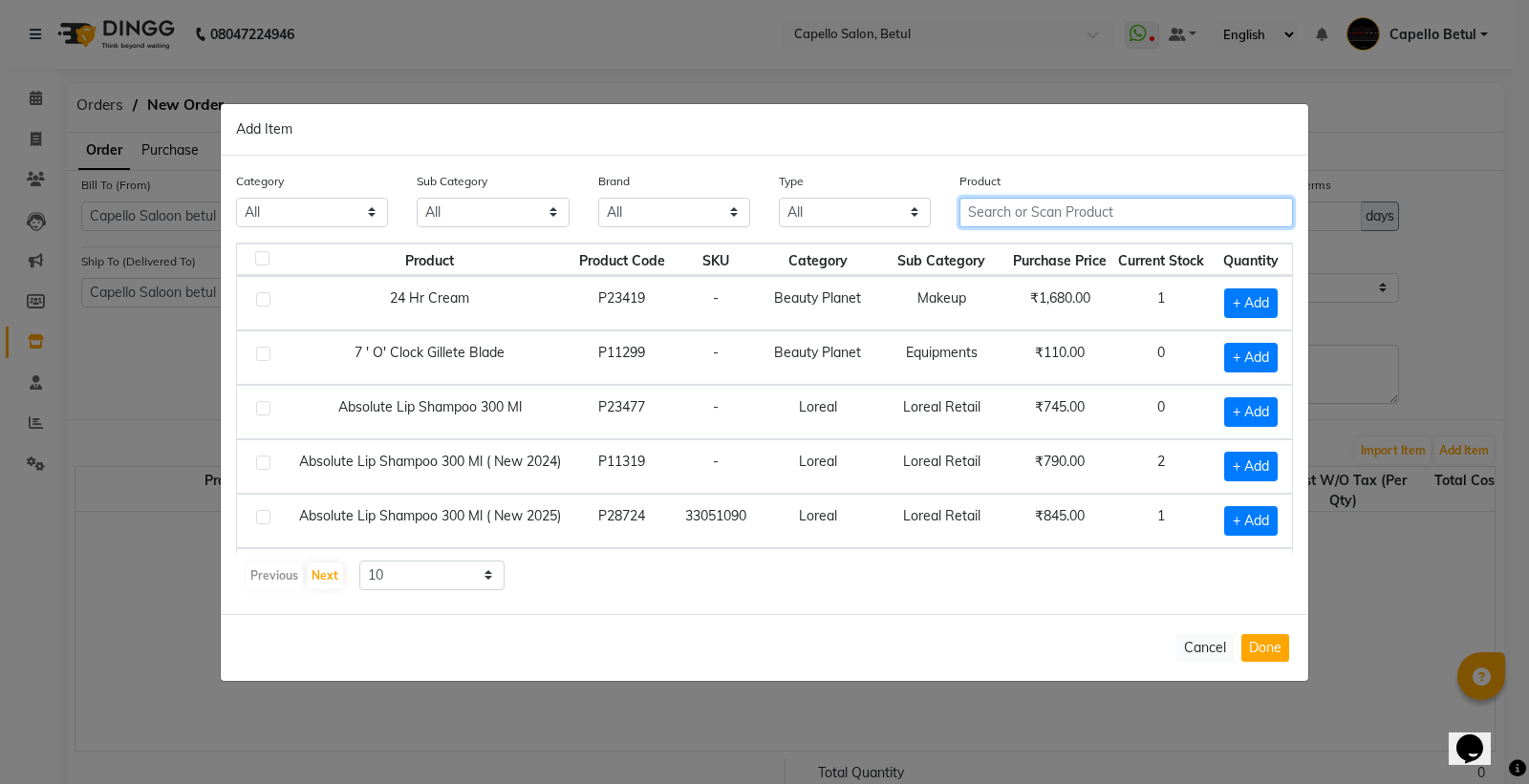
click at [1003, 223] on input "text" at bounding box center [1126, 213] width 333 height 29
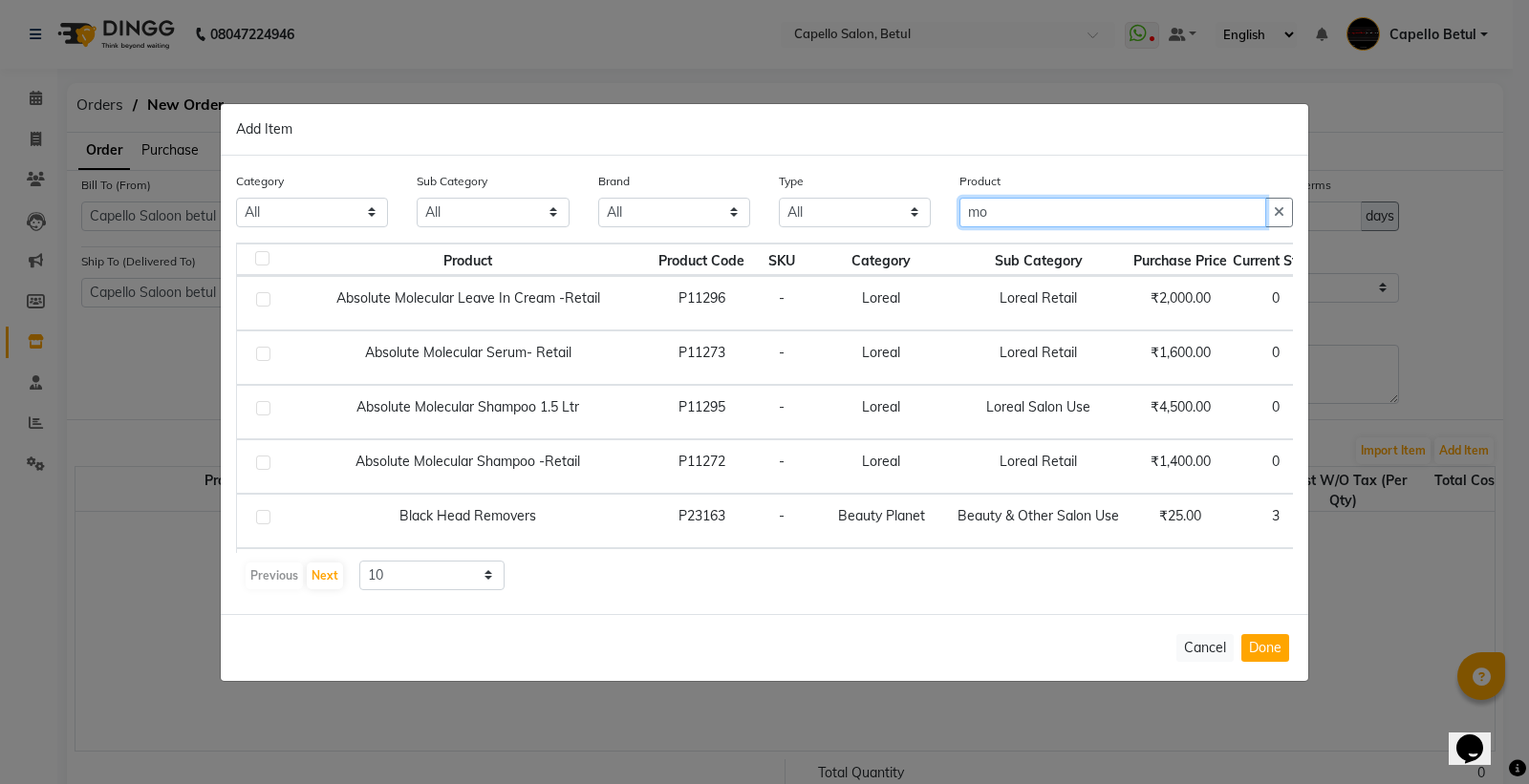
type input "m"
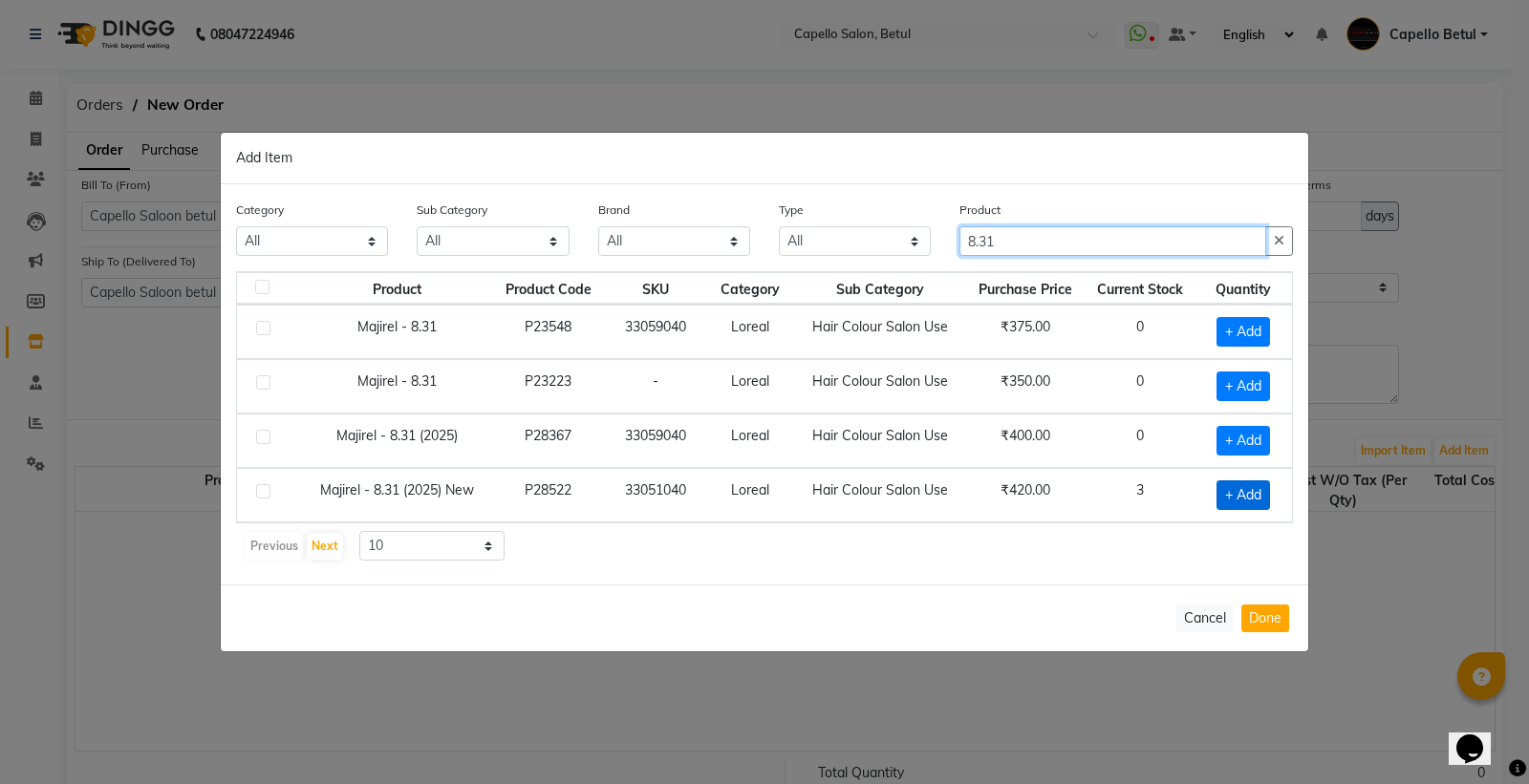
type input "8.31"
click at [1247, 495] on span "+ Add" at bounding box center [1242, 495] width 54 height 29
checkbox input "true"
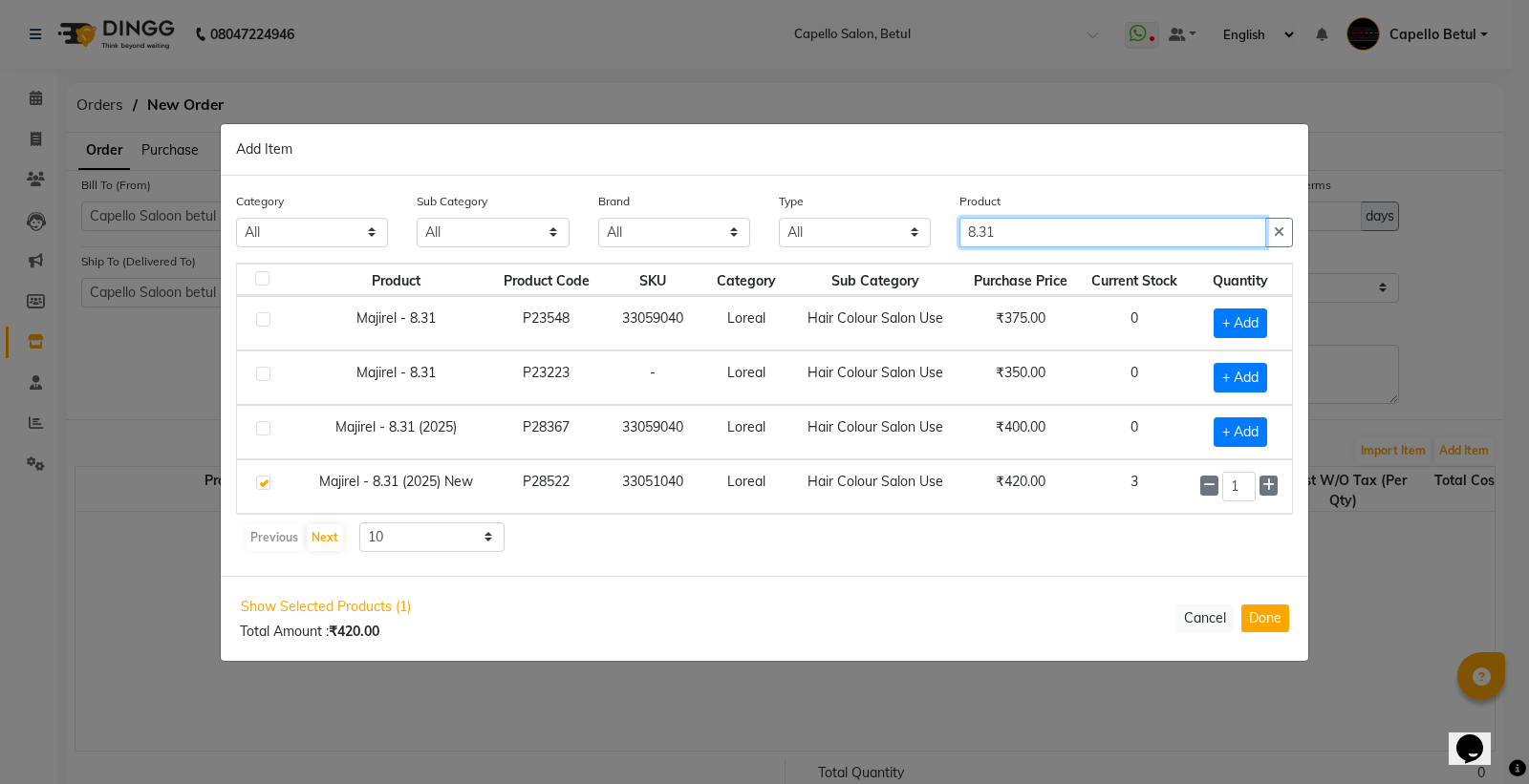
click at [1015, 230] on input "8.31" at bounding box center [1113, 232] width 307 height 29
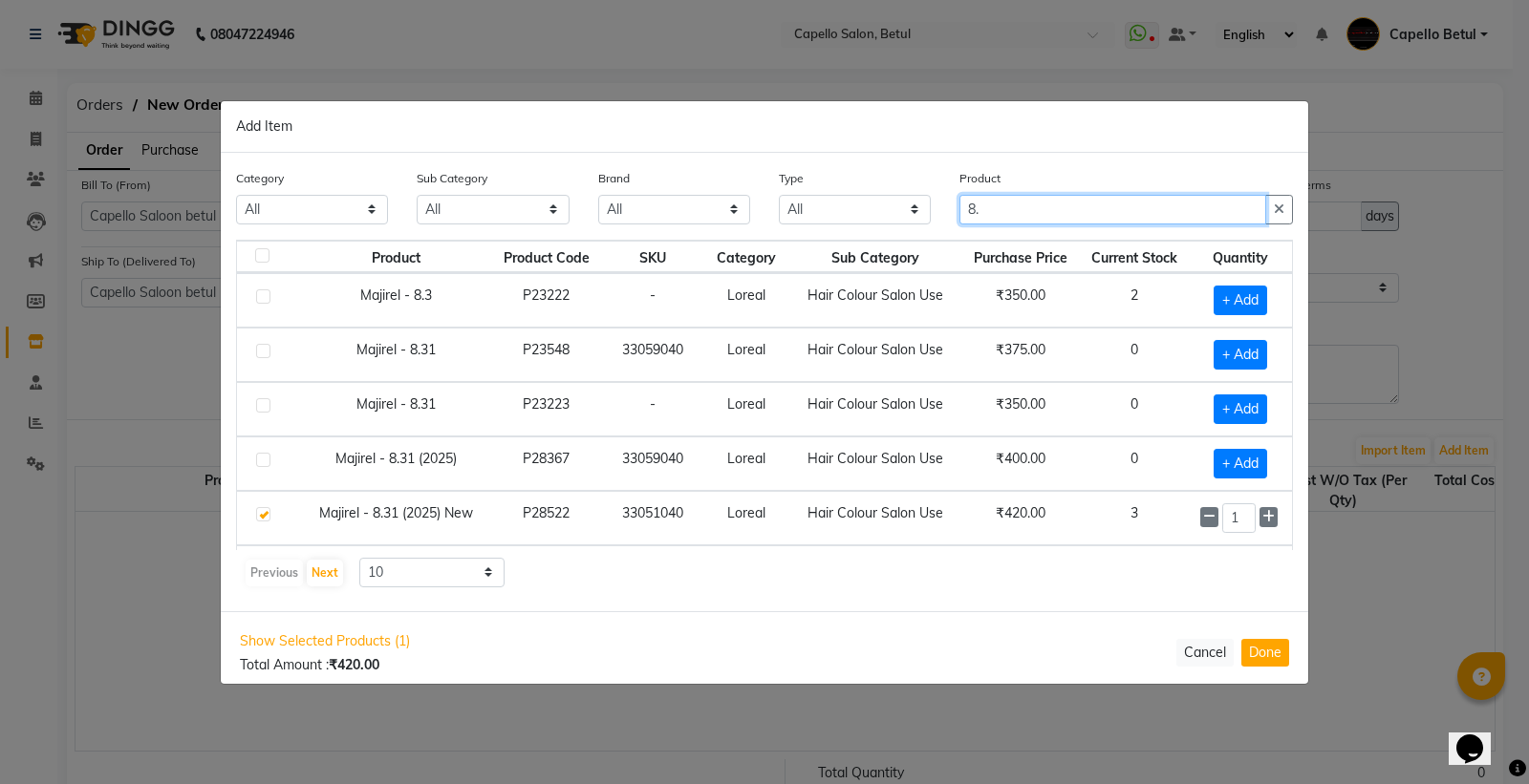
type input "8"
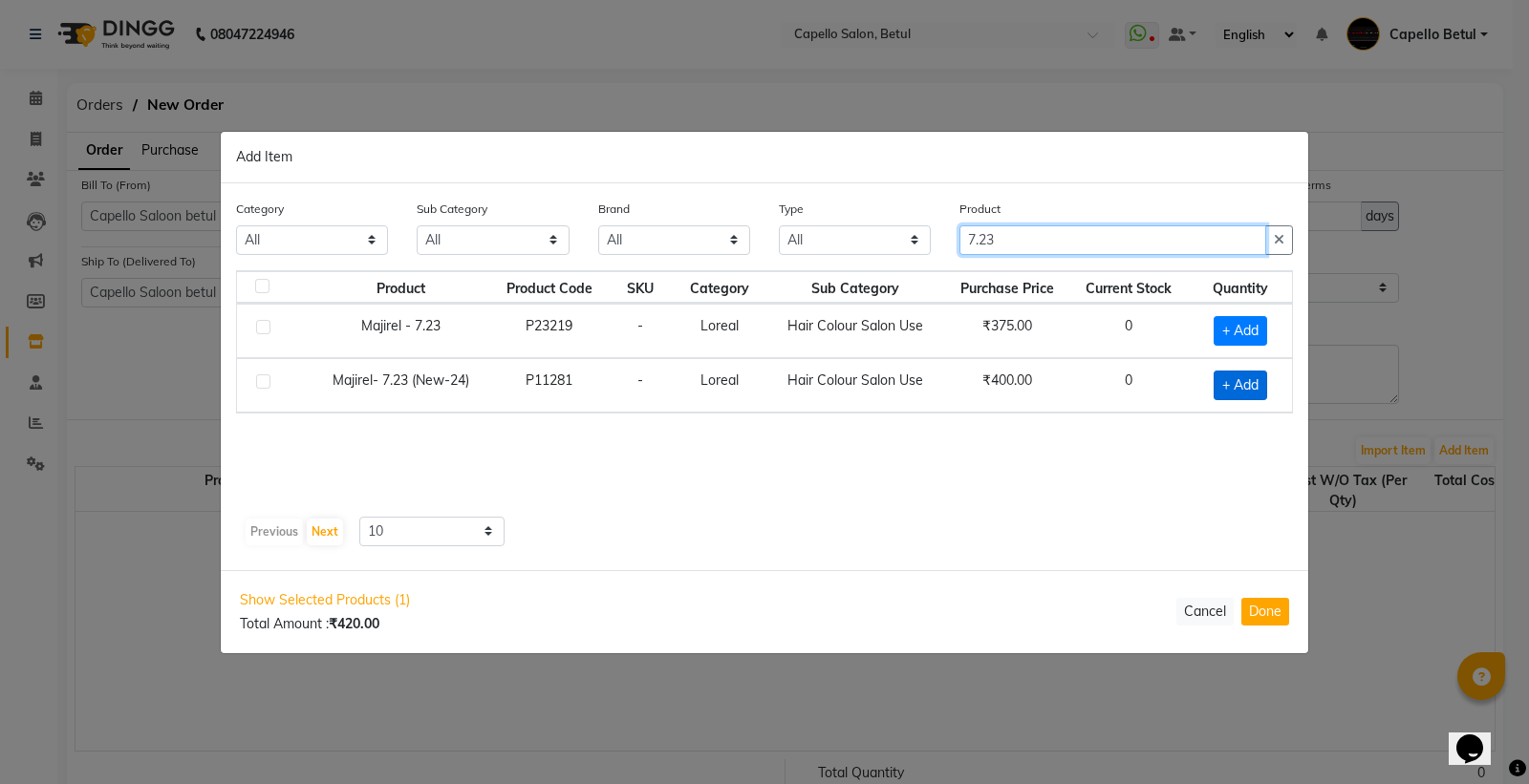
type input "7.23"
click at [1233, 397] on span "+ Add" at bounding box center [1239, 385] width 54 height 29
checkbox input "true"
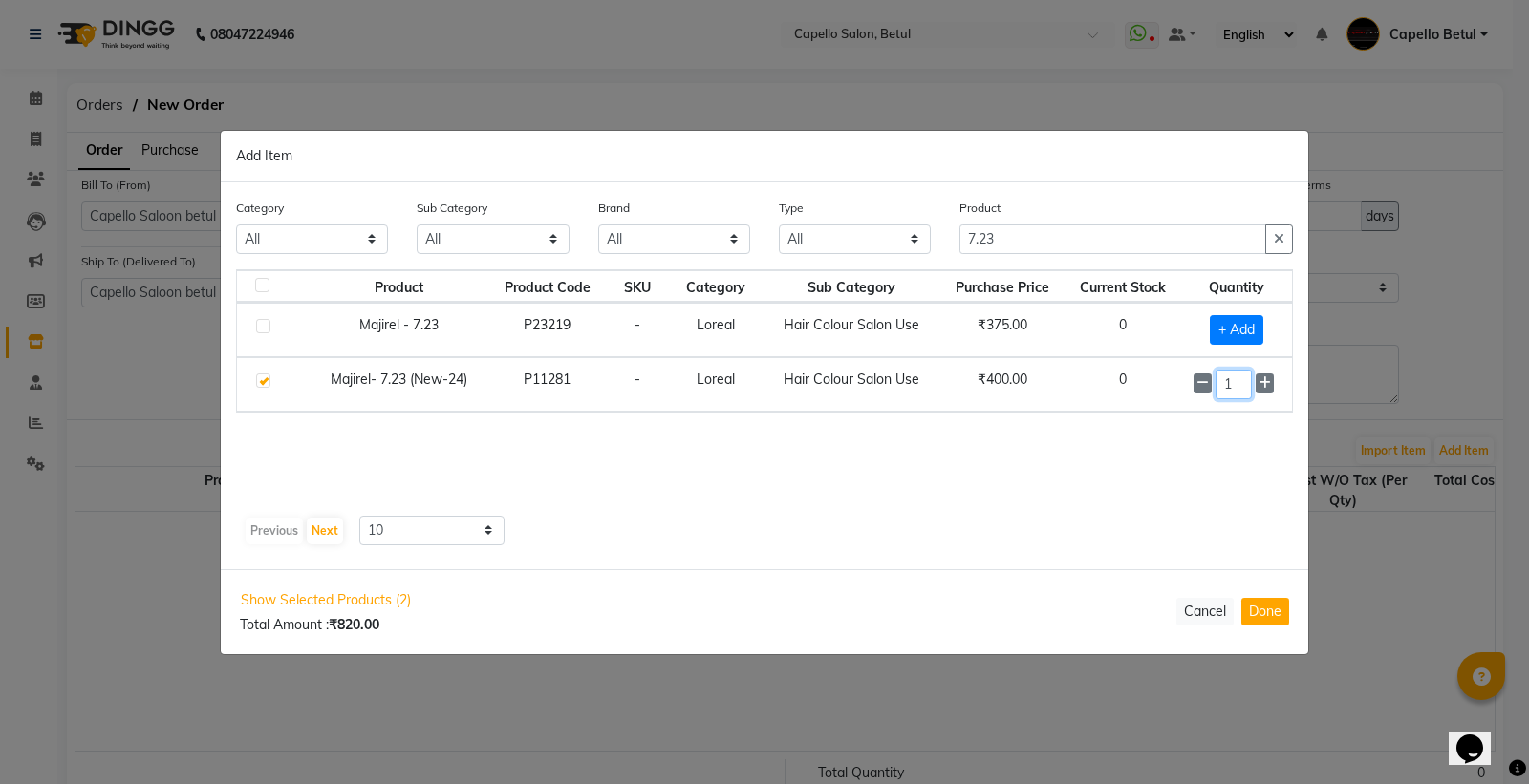
click at [1240, 389] on input "1" at bounding box center [1233, 384] width 36 height 29
type input "2"
click at [1015, 239] on input "7.23" at bounding box center [1113, 240] width 307 height 29
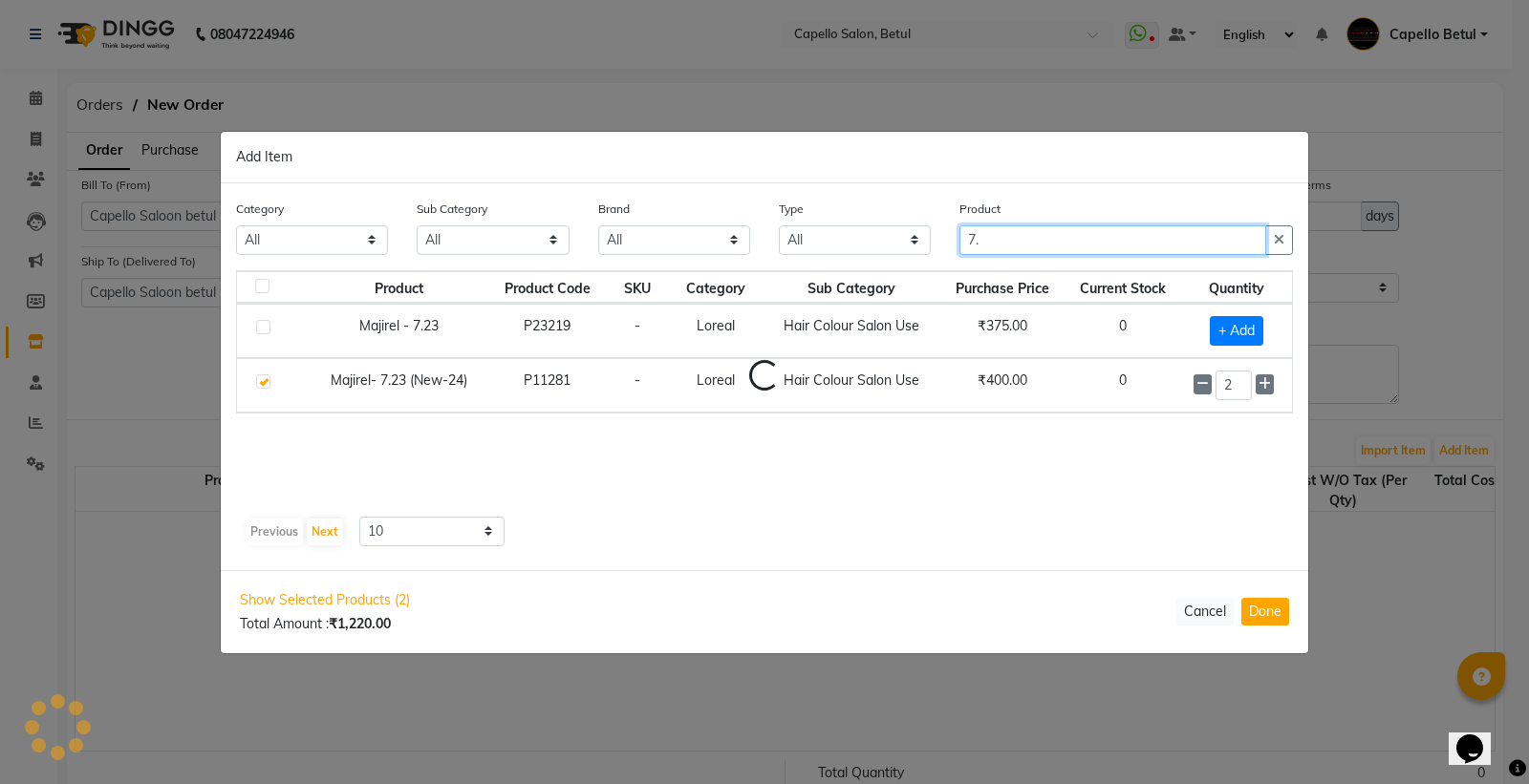
type input "7"
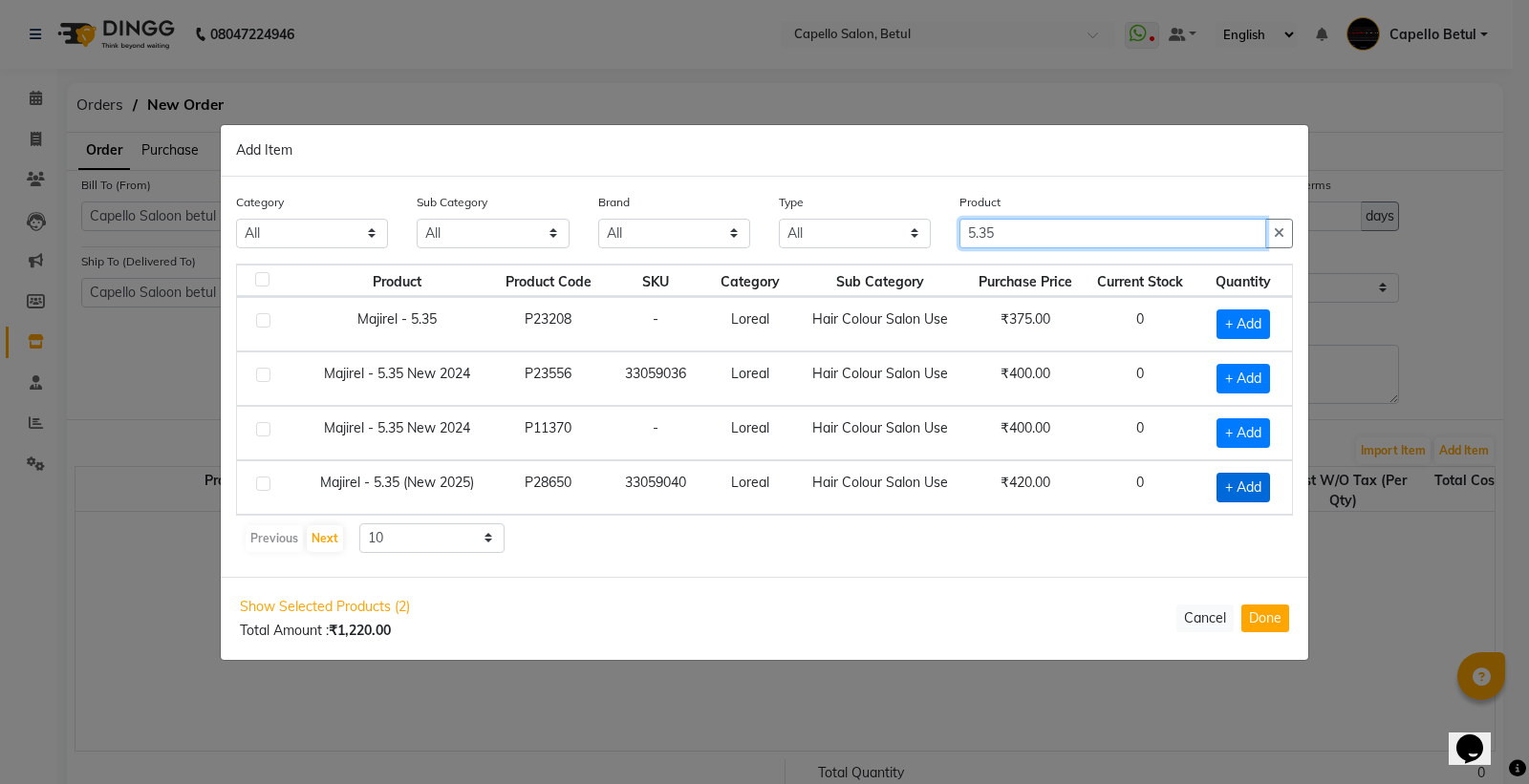
type input "5.35"
click at [1249, 489] on span "+ Add" at bounding box center [1242, 488] width 54 height 29
checkbox input "true"
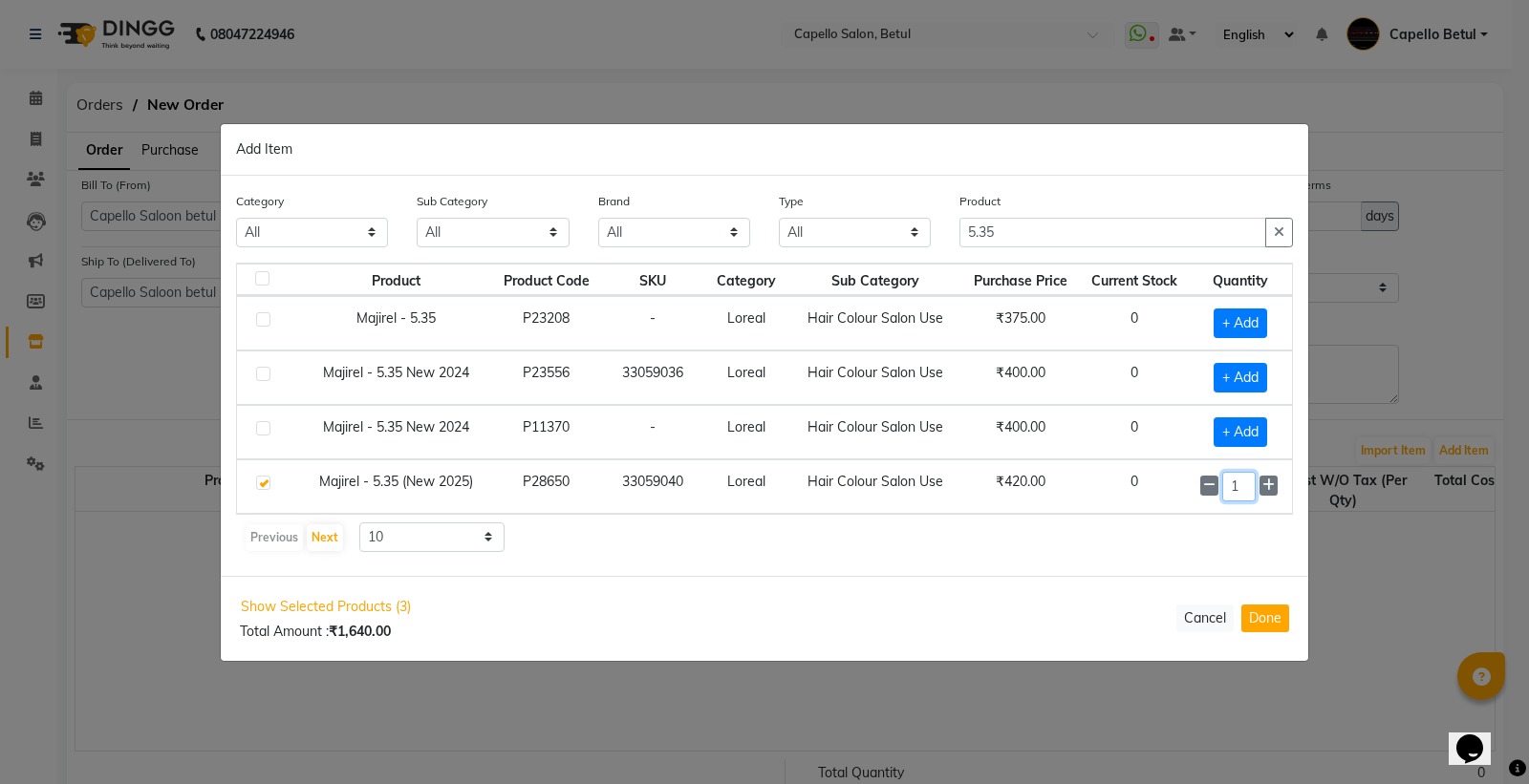
click at [1249, 489] on input "1" at bounding box center [1238, 487] width 33 height 29
type input "4"
click at [1100, 231] on input "5.35" at bounding box center [1113, 233] width 307 height 29
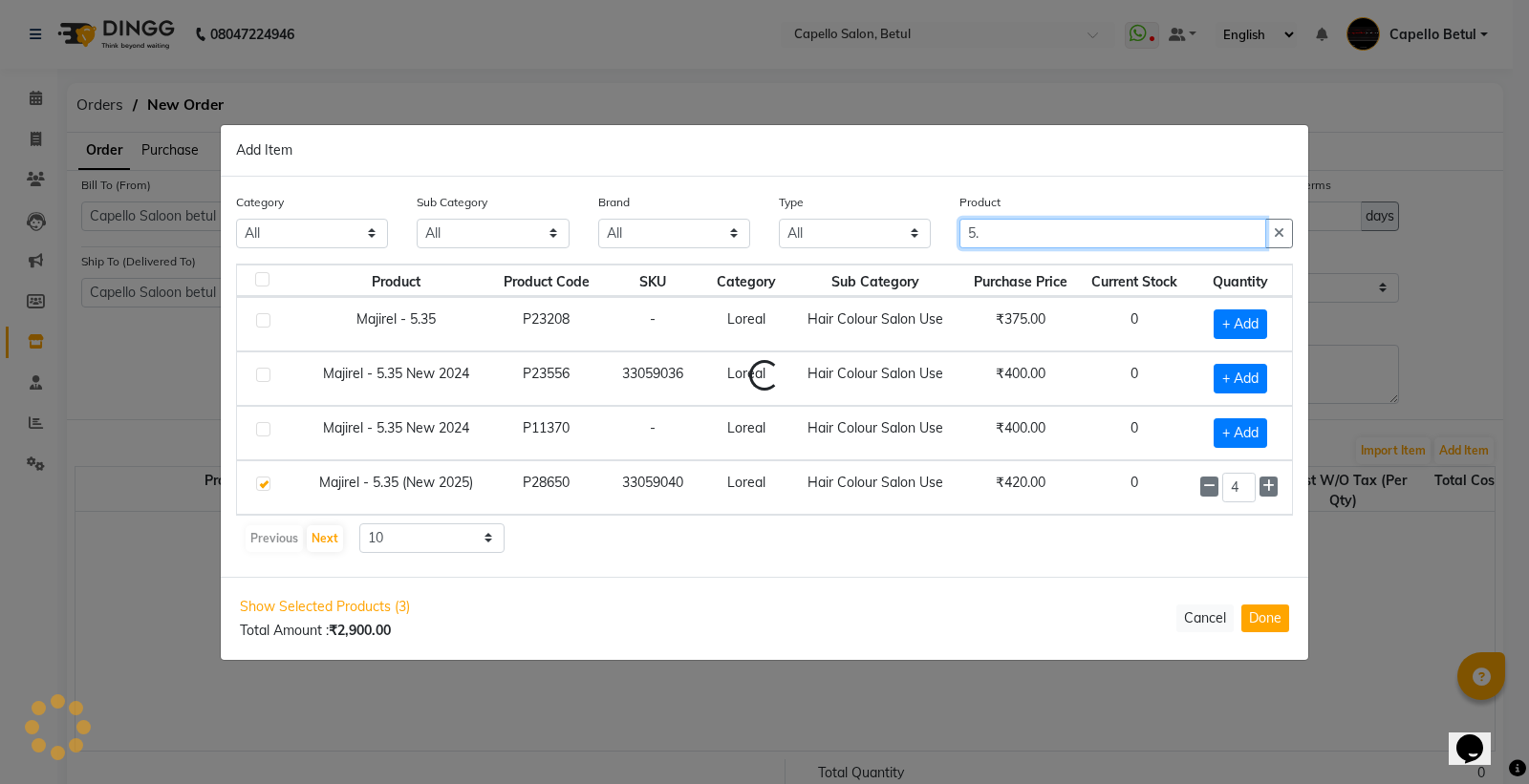
type input "5"
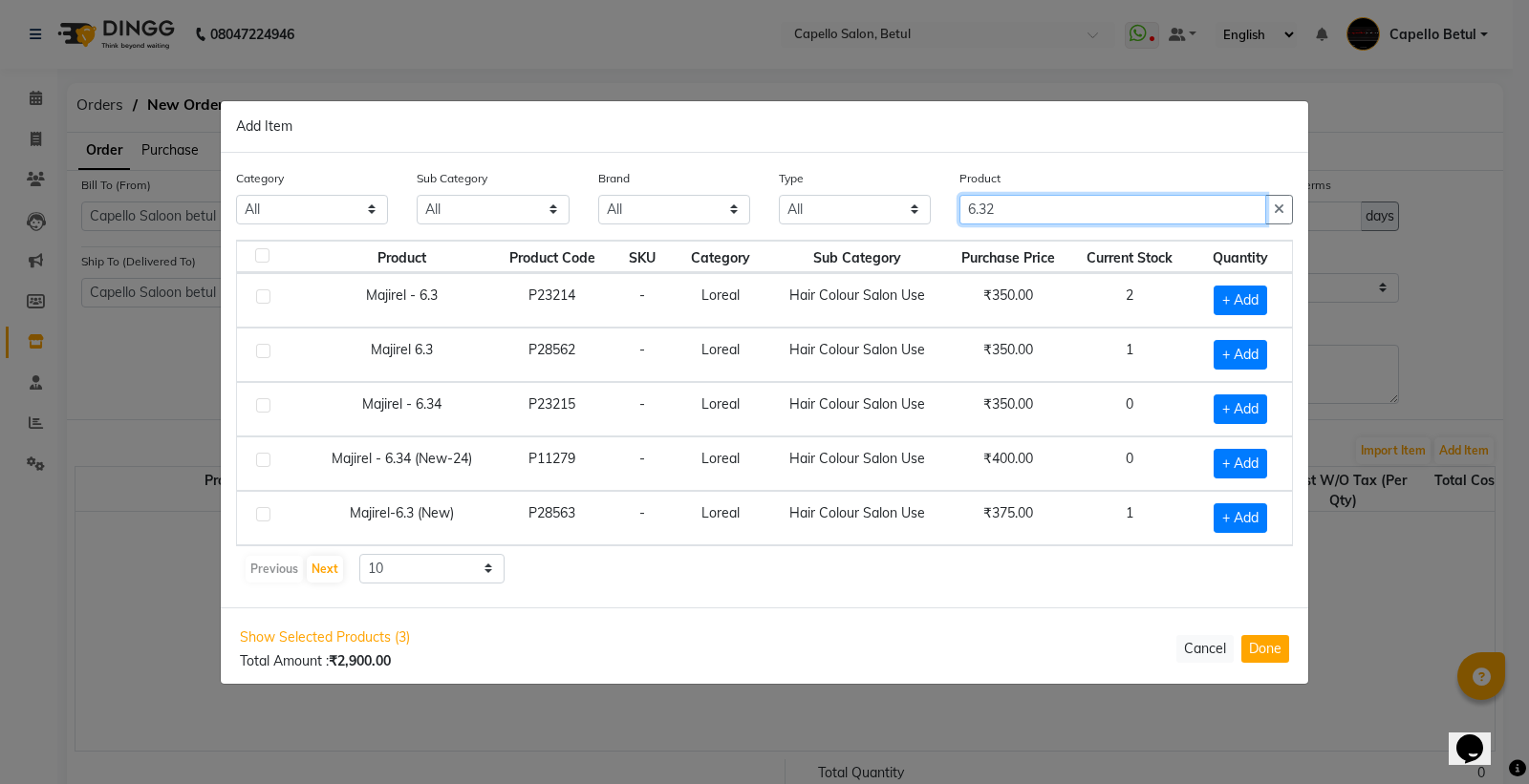
click at [1003, 205] on input "6.32" at bounding box center [1113, 210] width 307 height 29
type input "6"
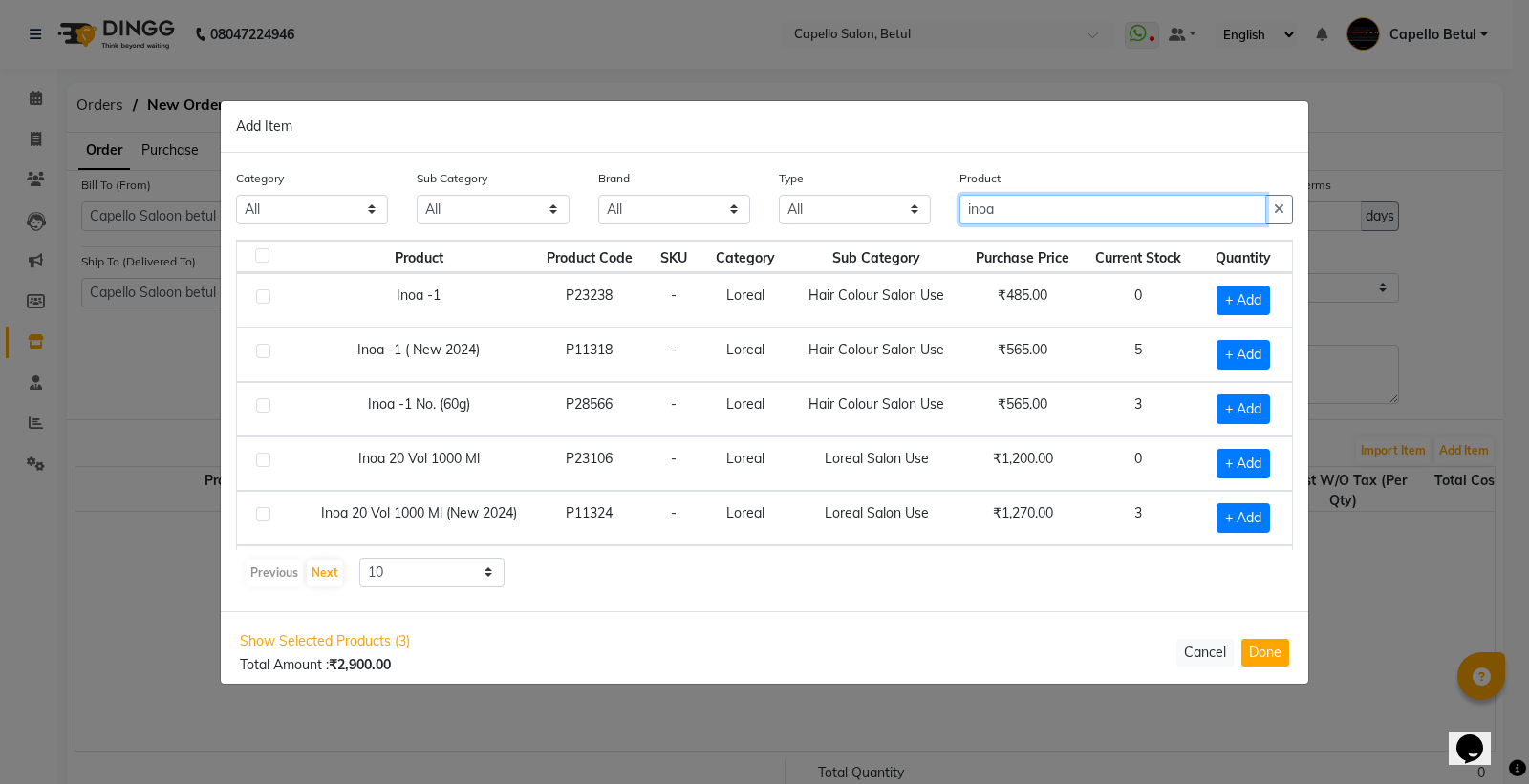
scroll to position [271, 0]
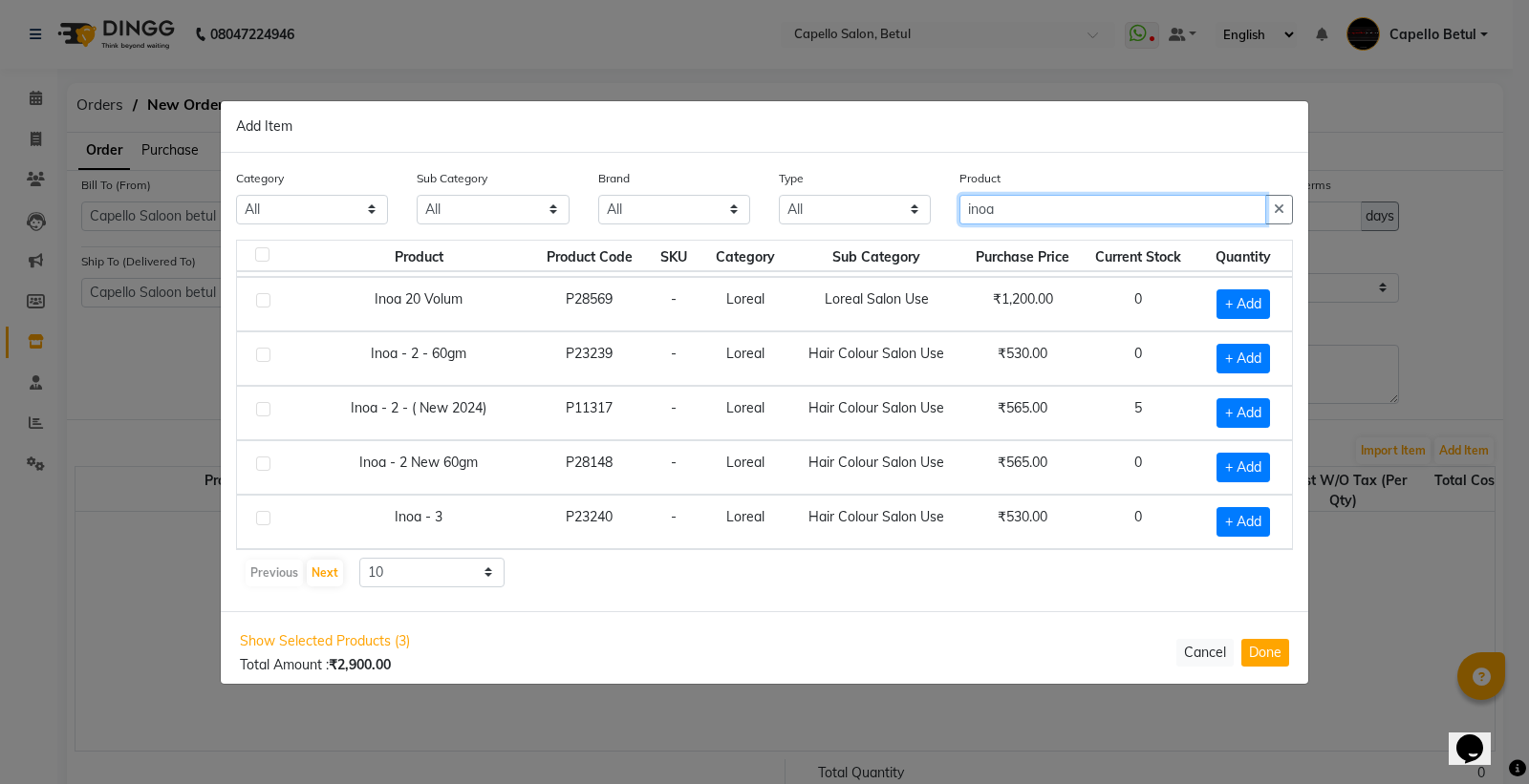
type input "inoa"
drag, startPoint x: 386, startPoint y: 575, endPoint x: 390, endPoint y: 586, distance: 11.7
click at [386, 577] on select "10 50 100" at bounding box center [431, 572] width 145 height 29
select select "50"
click at [359, 558] on select "10 50 100" at bounding box center [431, 572] width 145 height 29
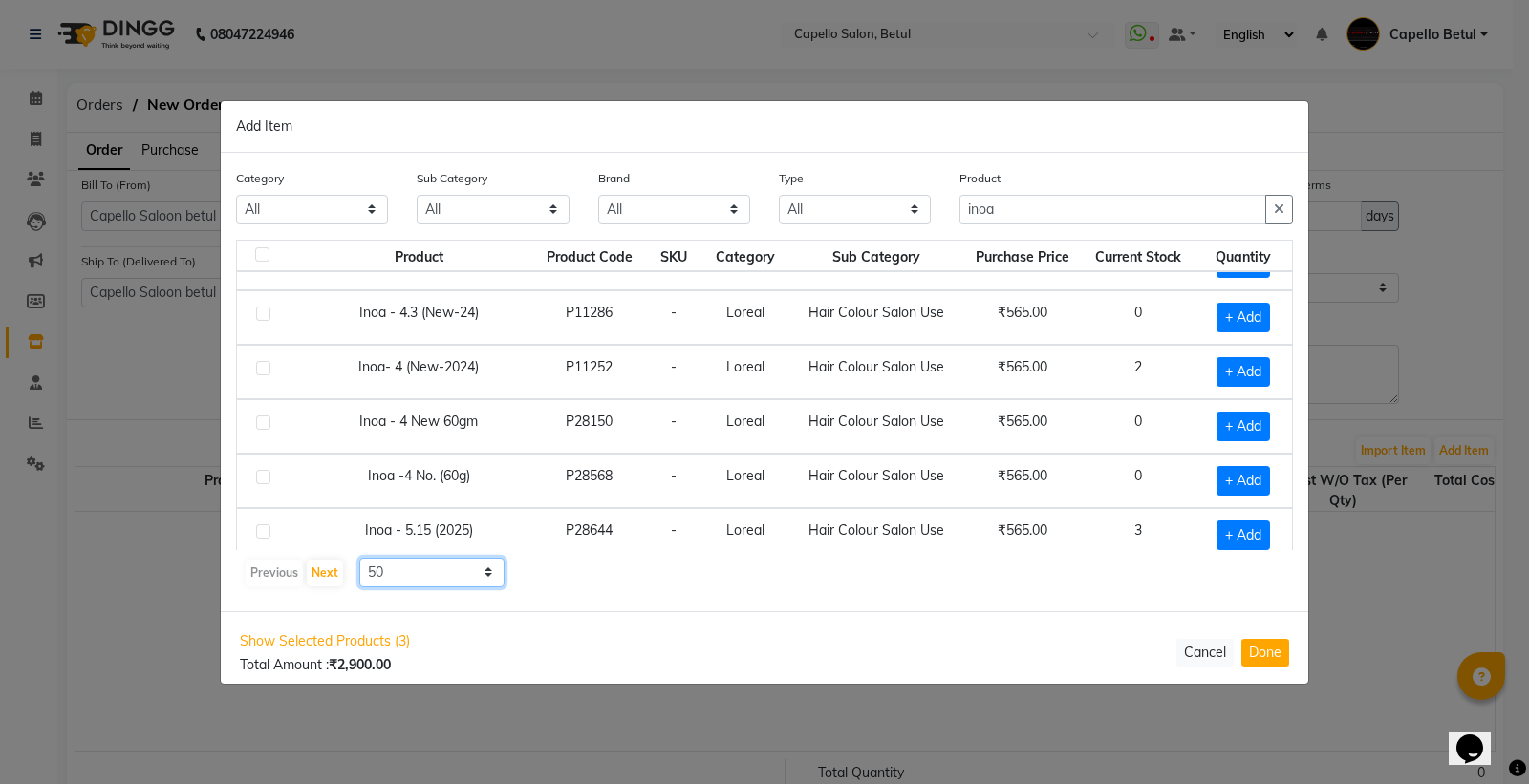
scroll to position [929, 0]
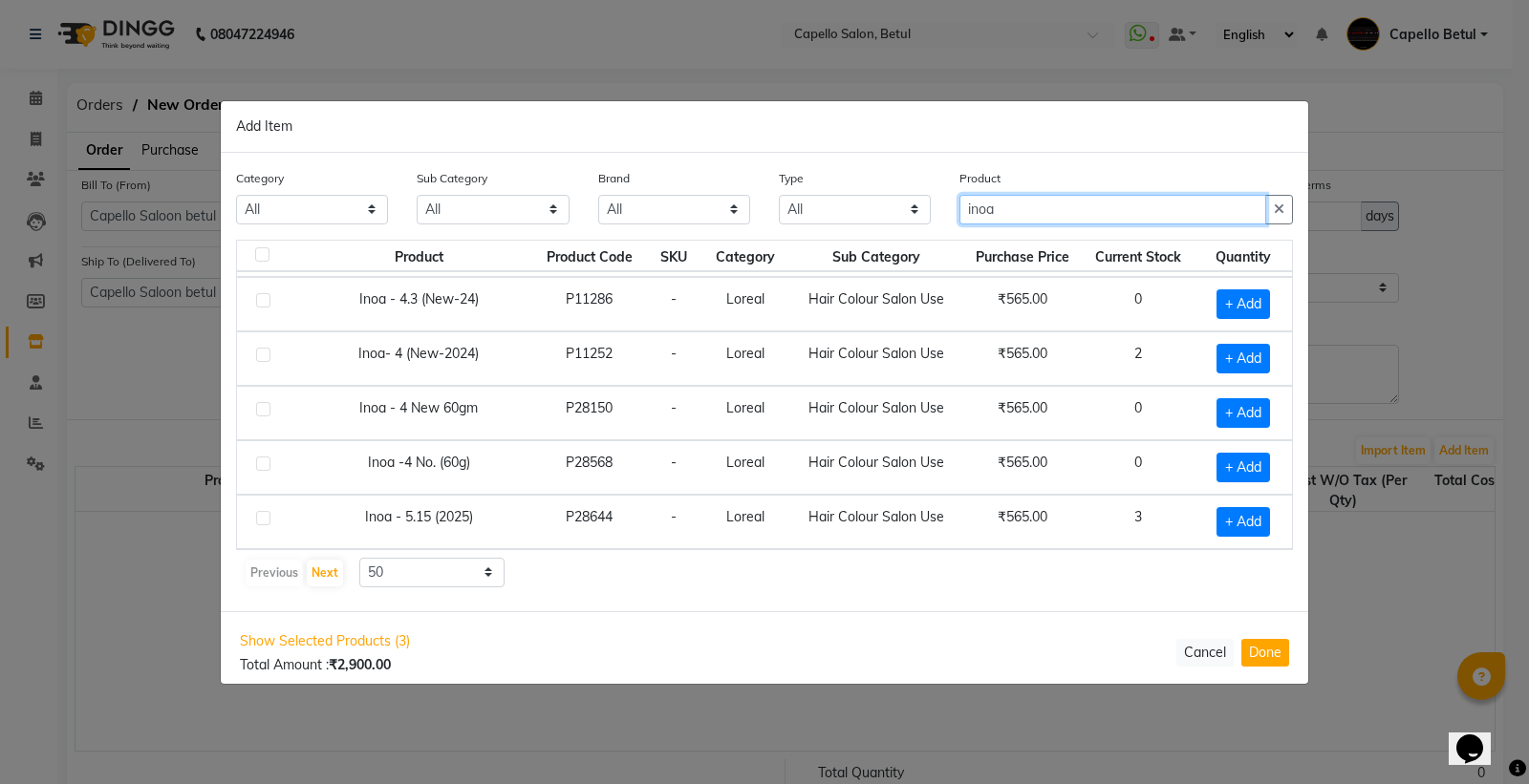
click at [1111, 208] on input "inoa" at bounding box center [1113, 210] width 307 height 29
type input "inoa"
click at [427, 565] on select "10 50 100" at bounding box center [431, 572] width 145 height 29
select select "100"
click at [359, 558] on select "10 50 100" at bounding box center [431, 572] width 145 height 29
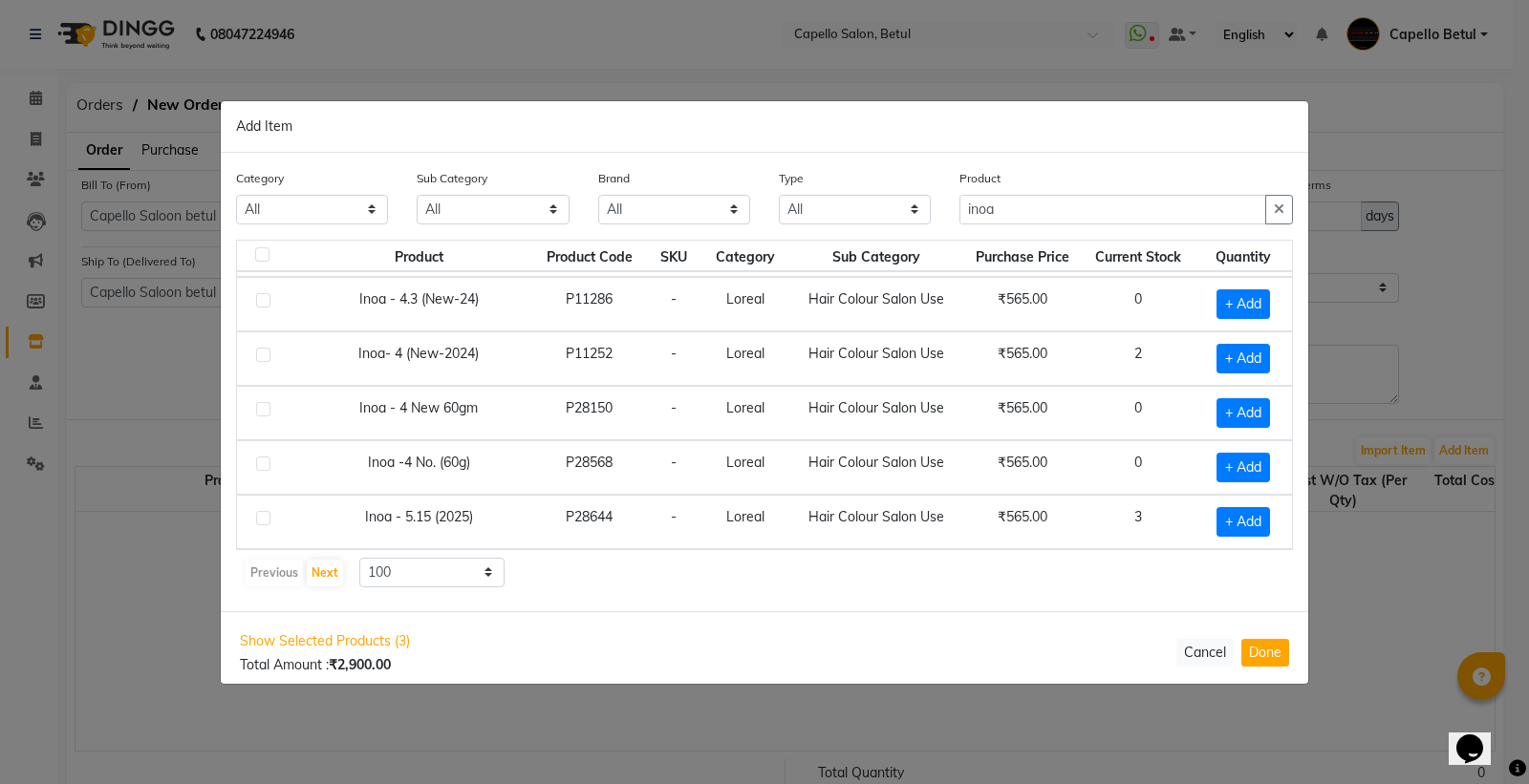
click at [1145, 192] on div "Product inoa" at bounding box center [1126, 196] width 333 height 57
click at [1011, 214] on input "inoa" at bounding box center [1113, 210] width 307 height 29
type input "i"
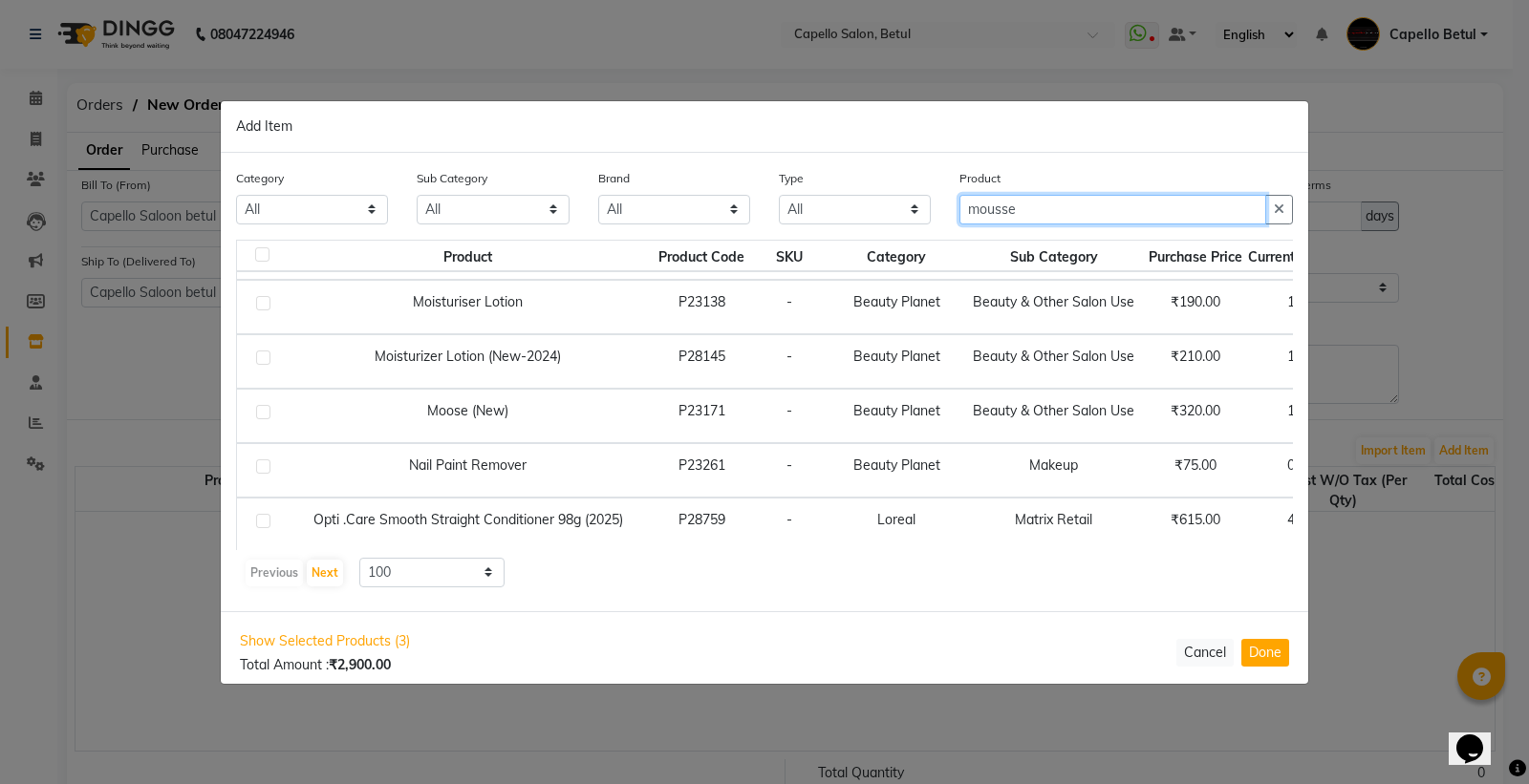
scroll to position [1230, 0]
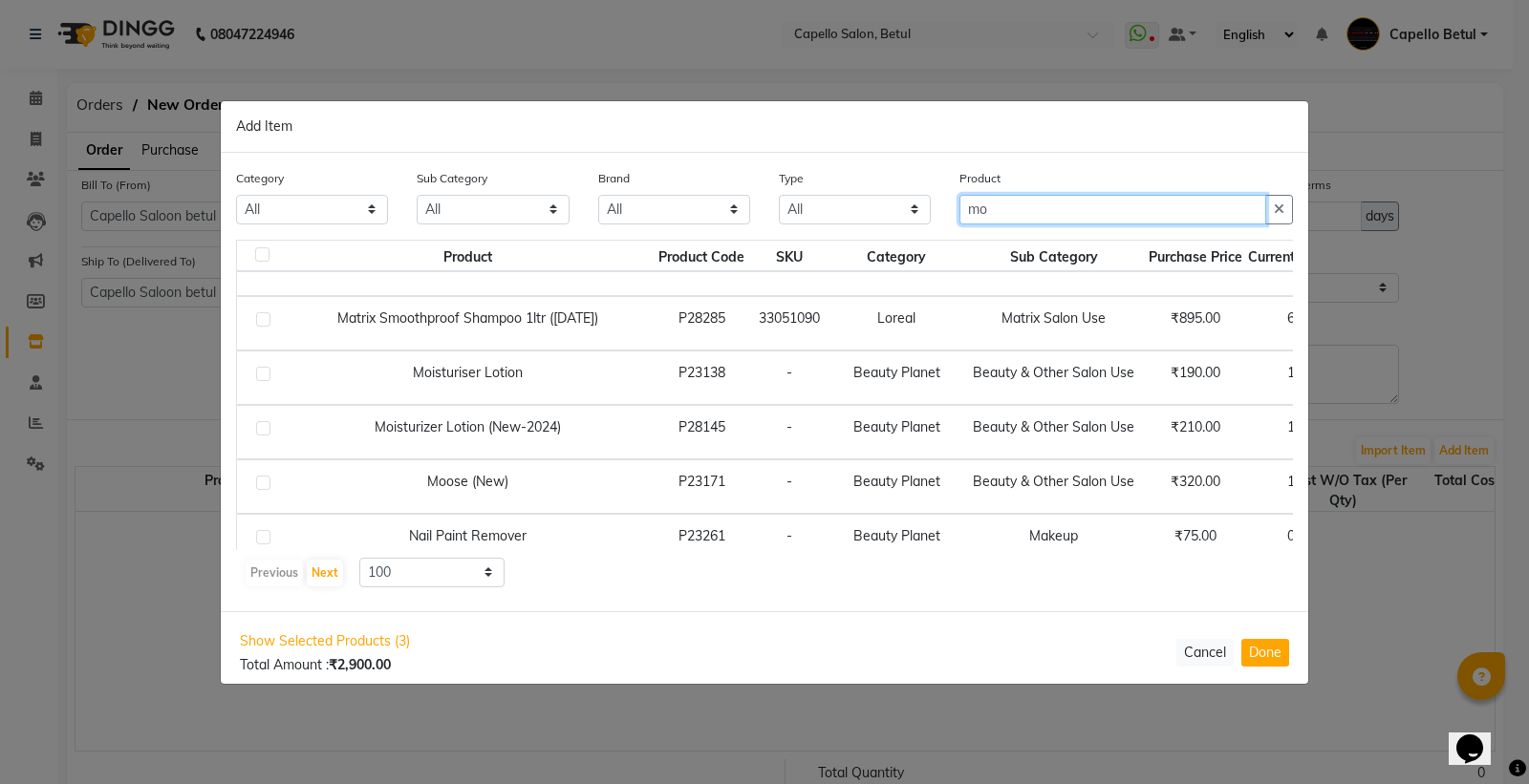
type input "m"
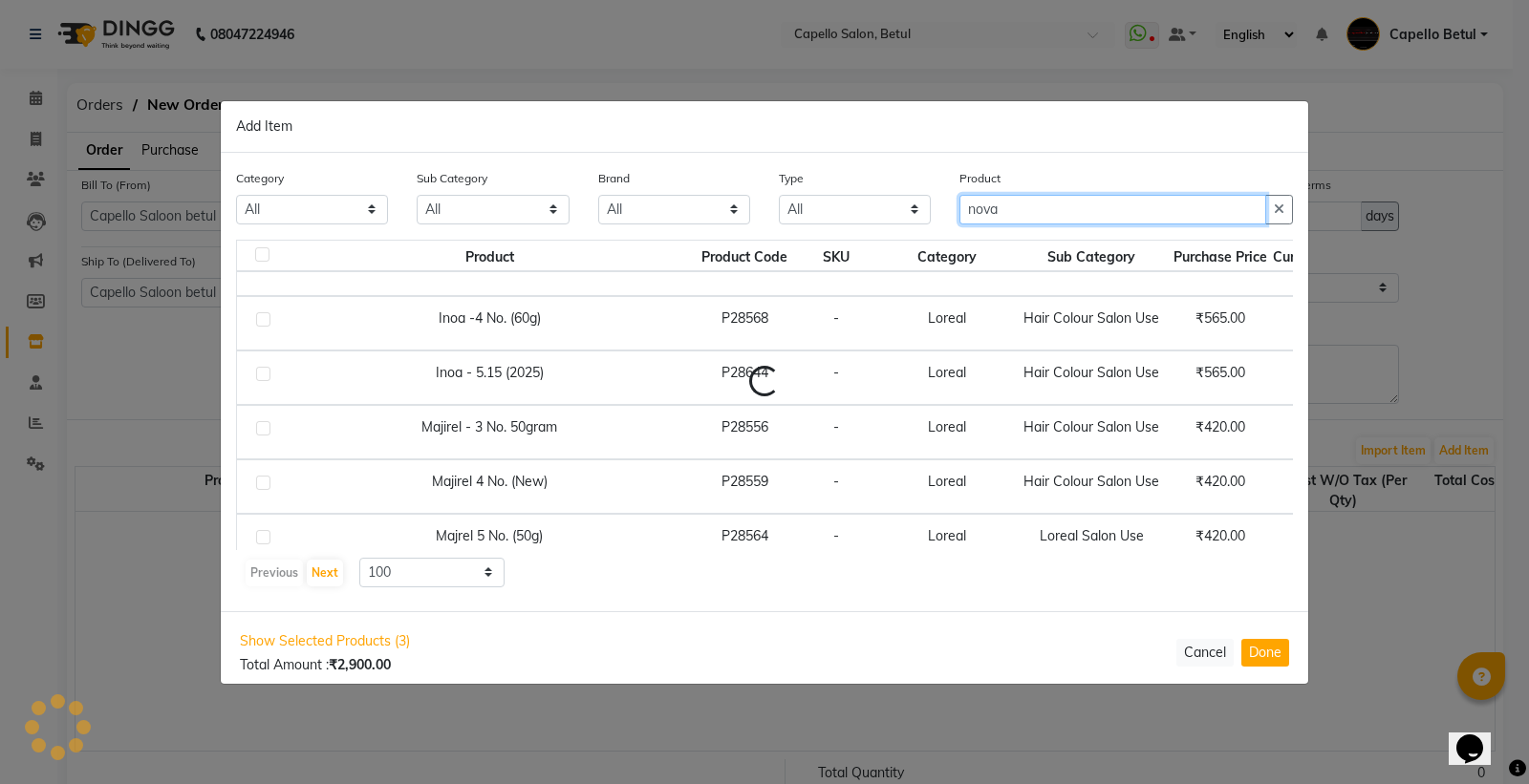
scroll to position [0, 0]
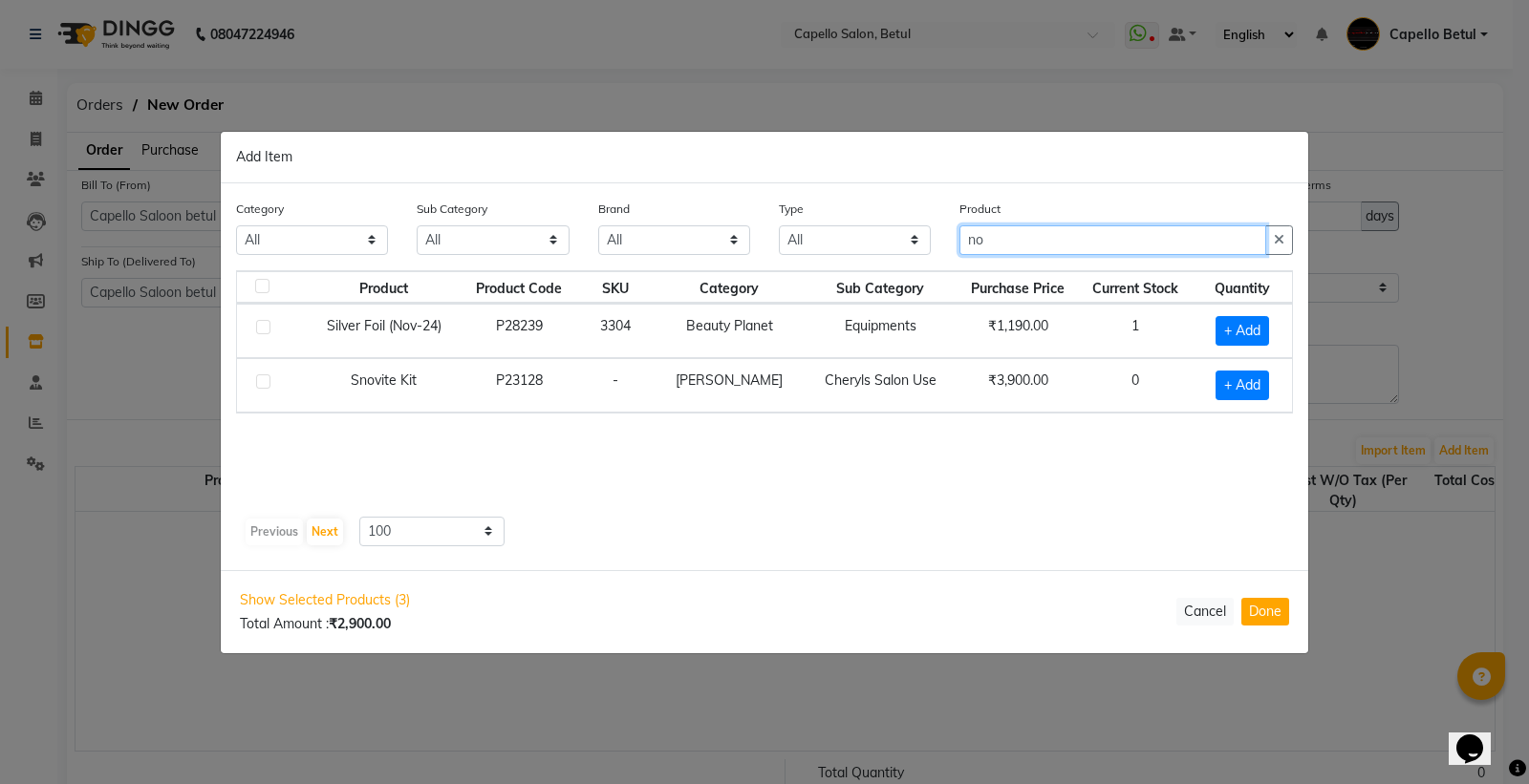
type input "n"
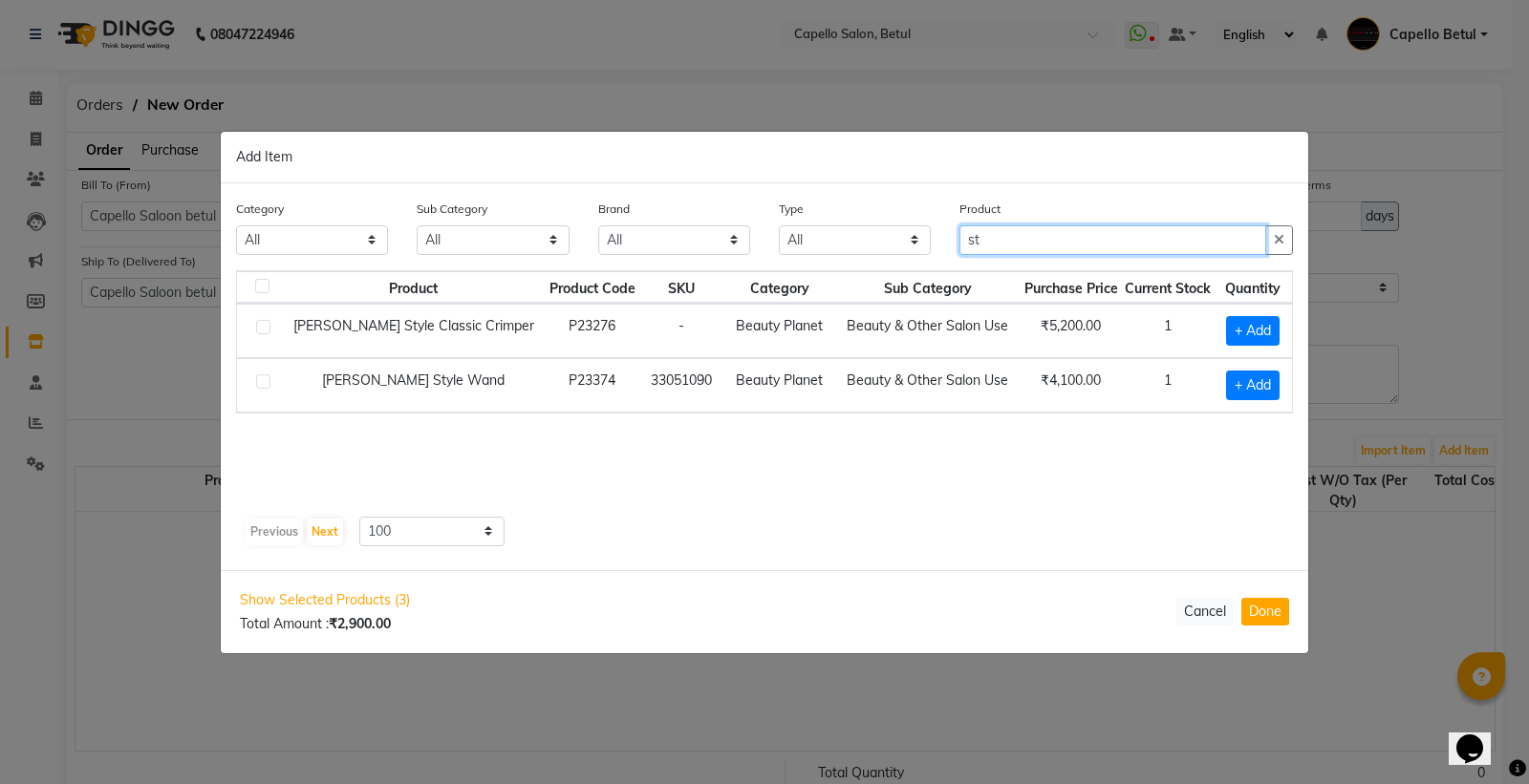
type input "s"
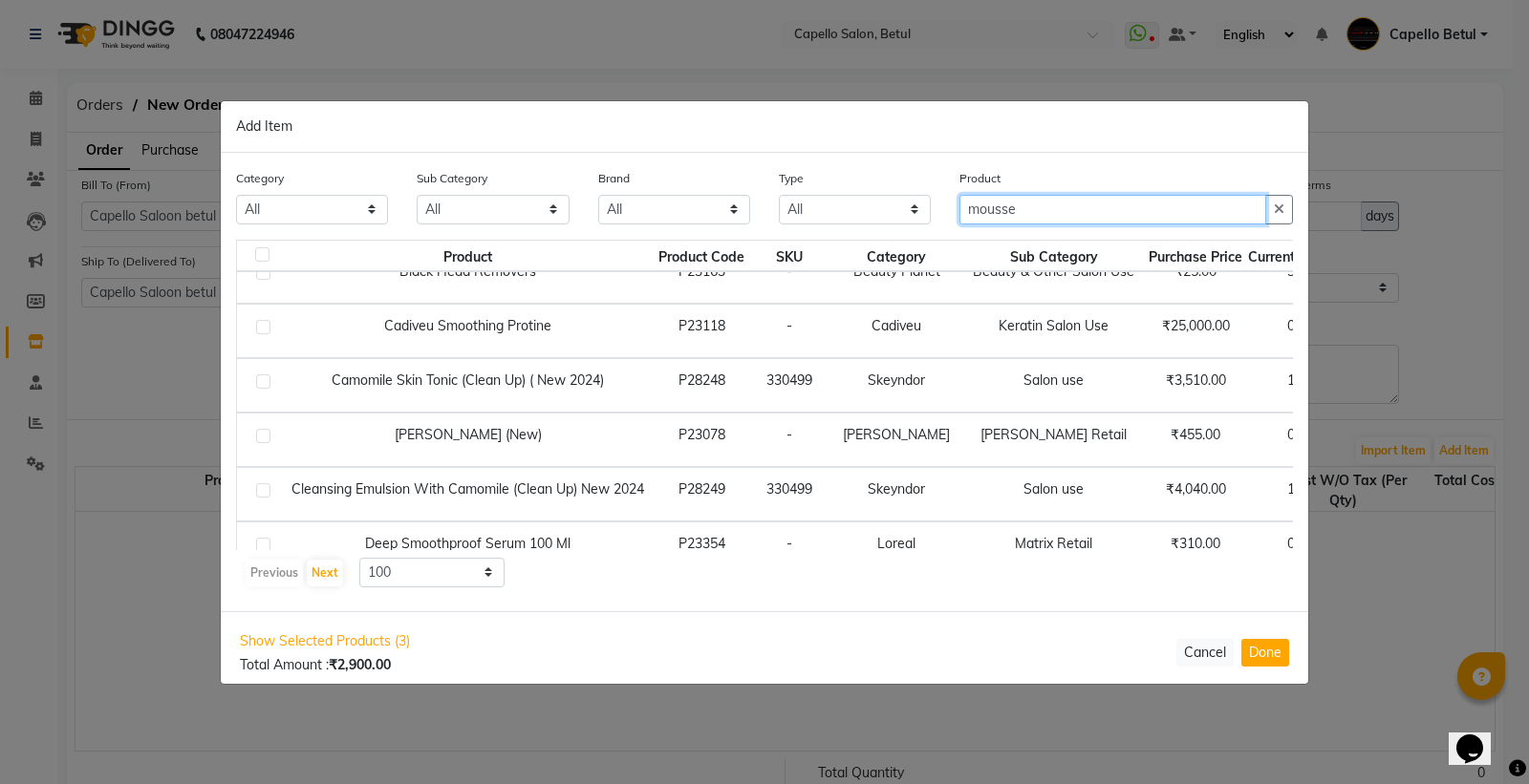
scroll to position [169, 0]
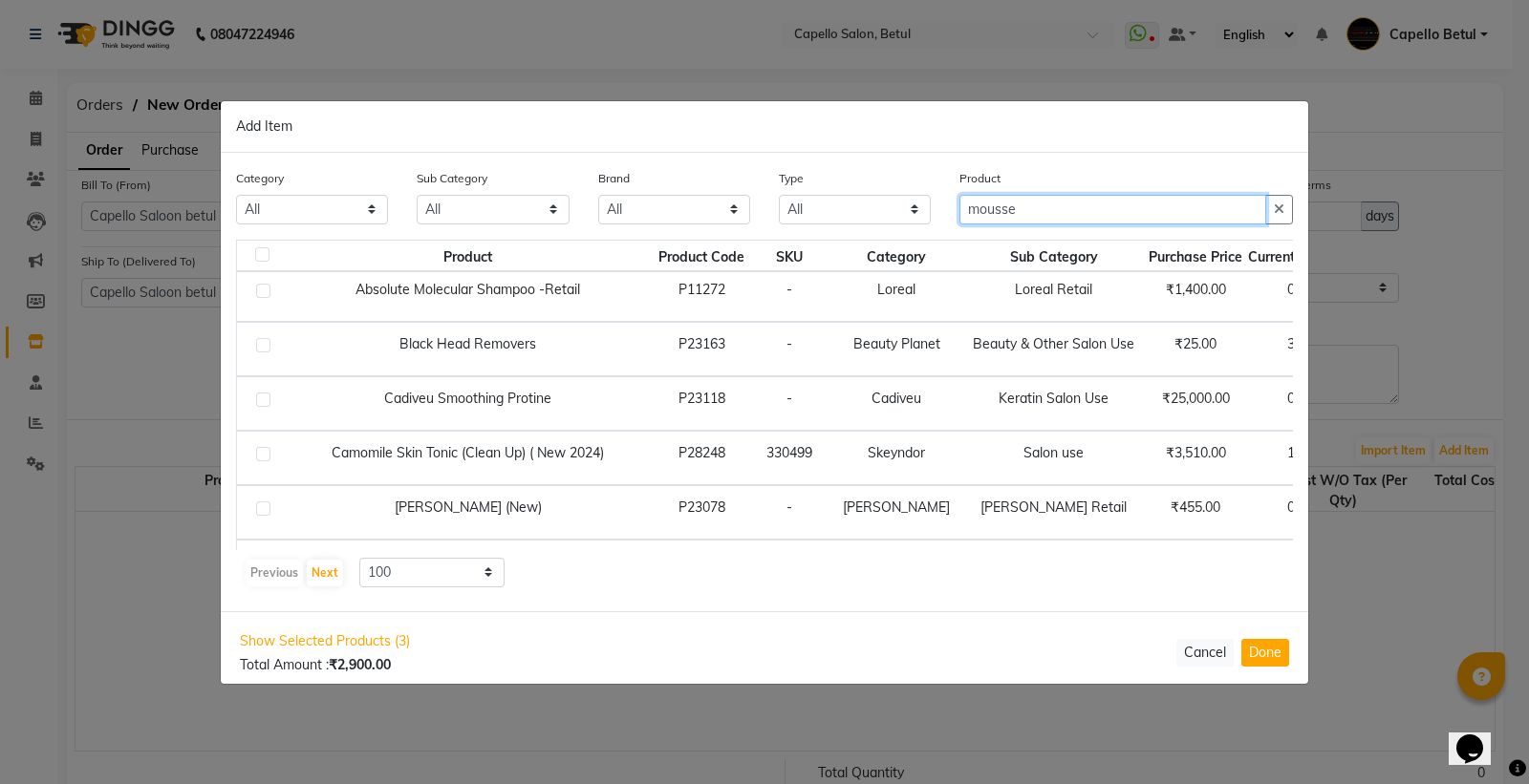
click at [1035, 206] on input "mousse" at bounding box center [1113, 210] width 307 height 29
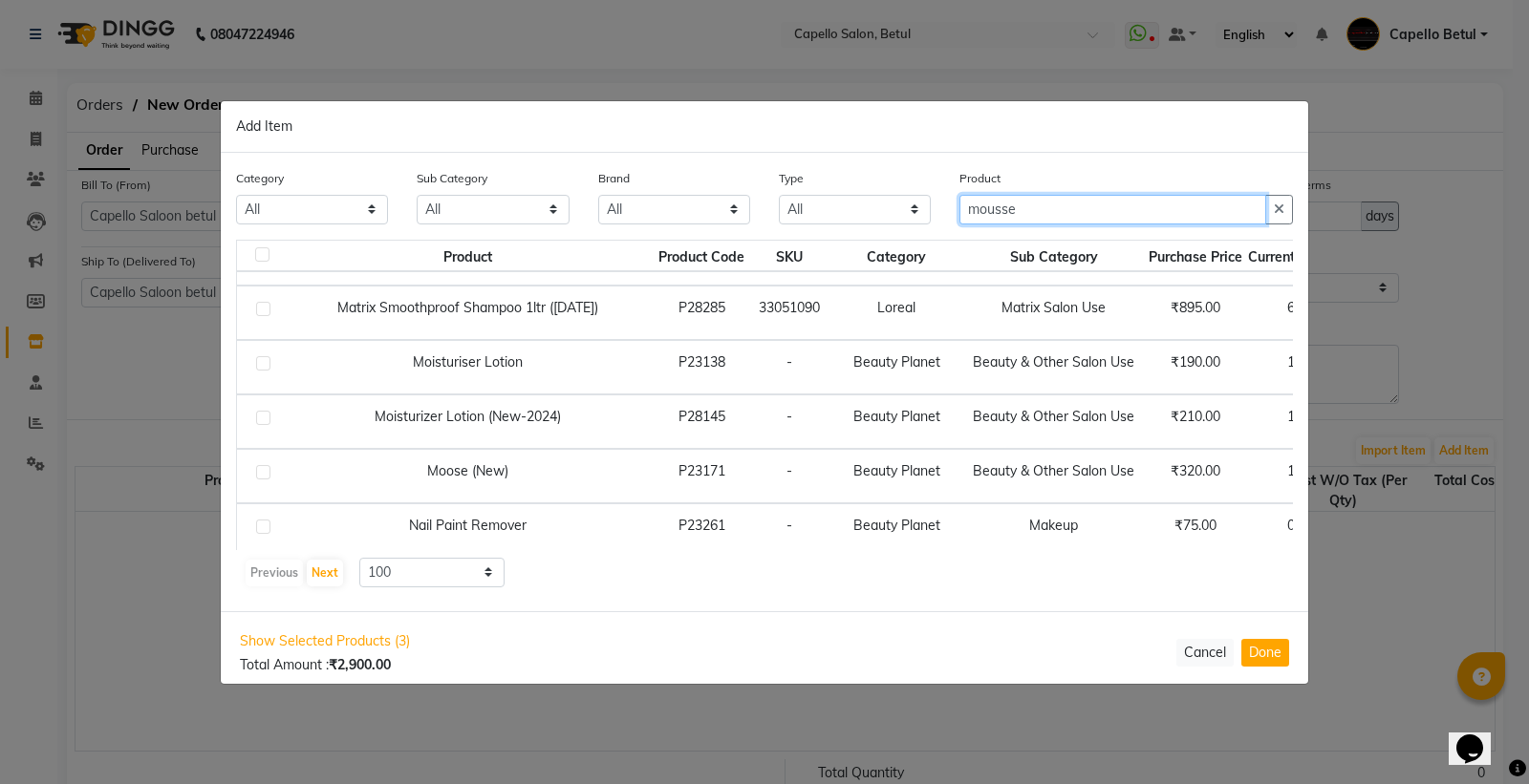
scroll to position [1124, 0]
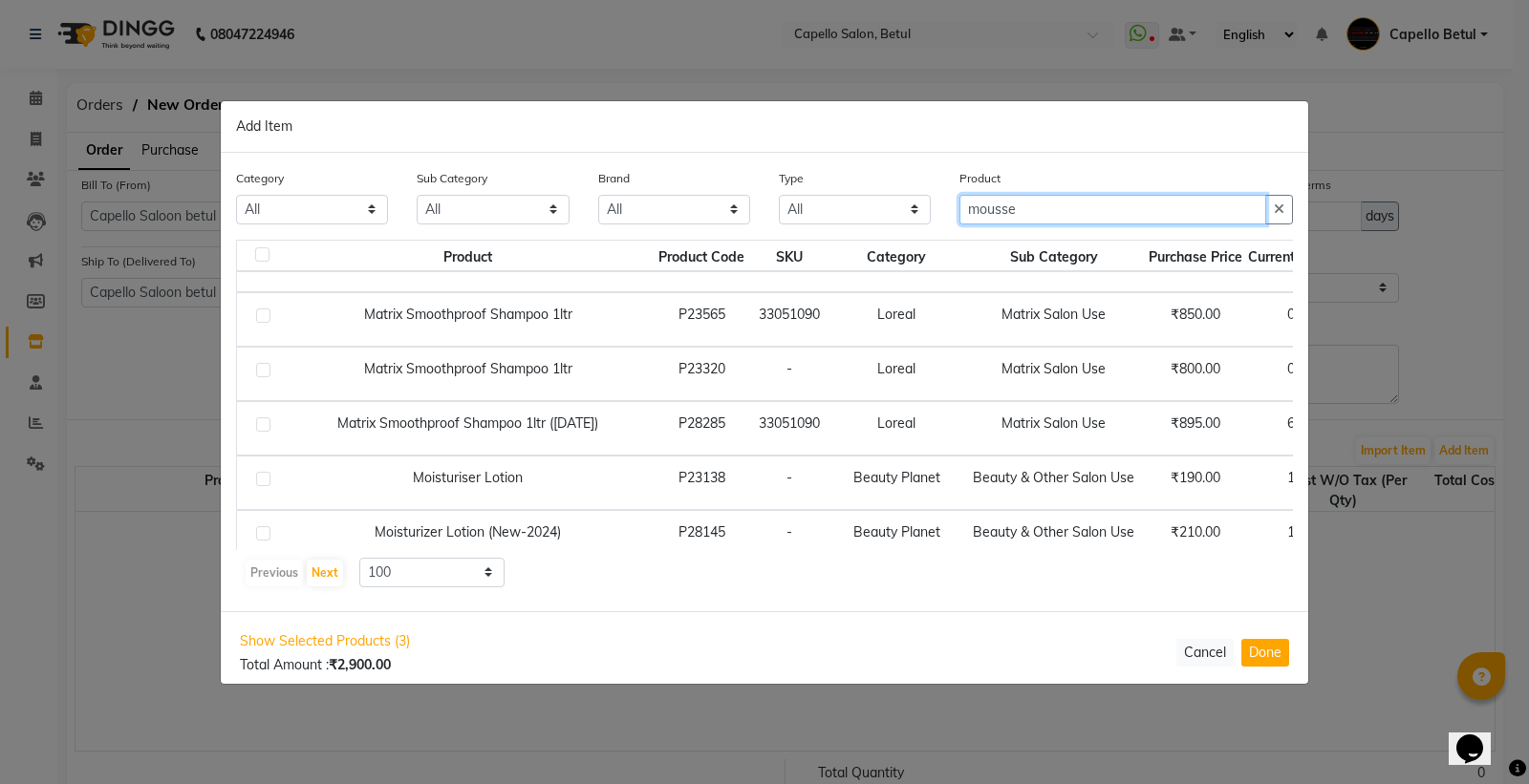
click at [1022, 209] on input "mousse" at bounding box center [1113, 210] width 307 height 29
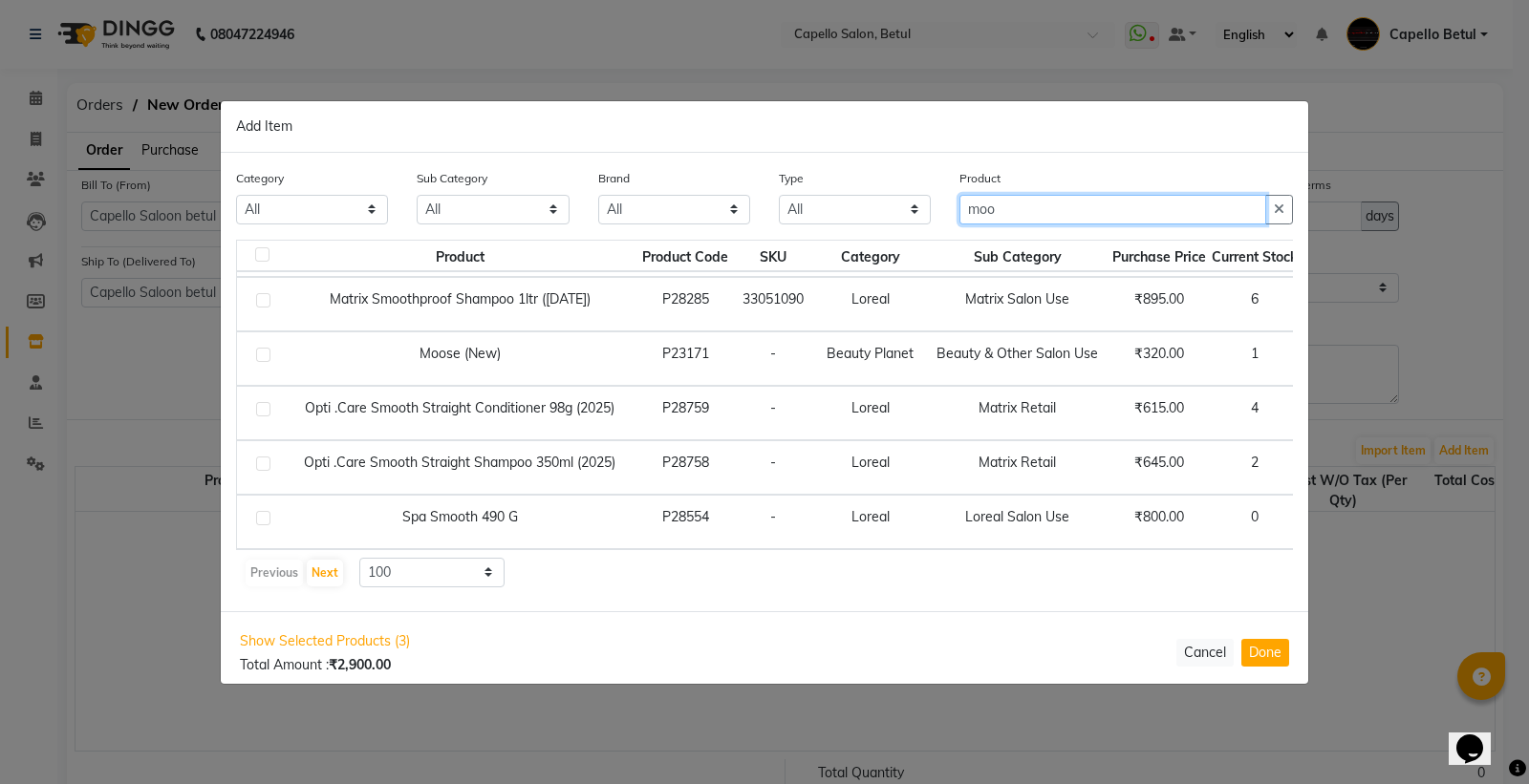
type input "moo"
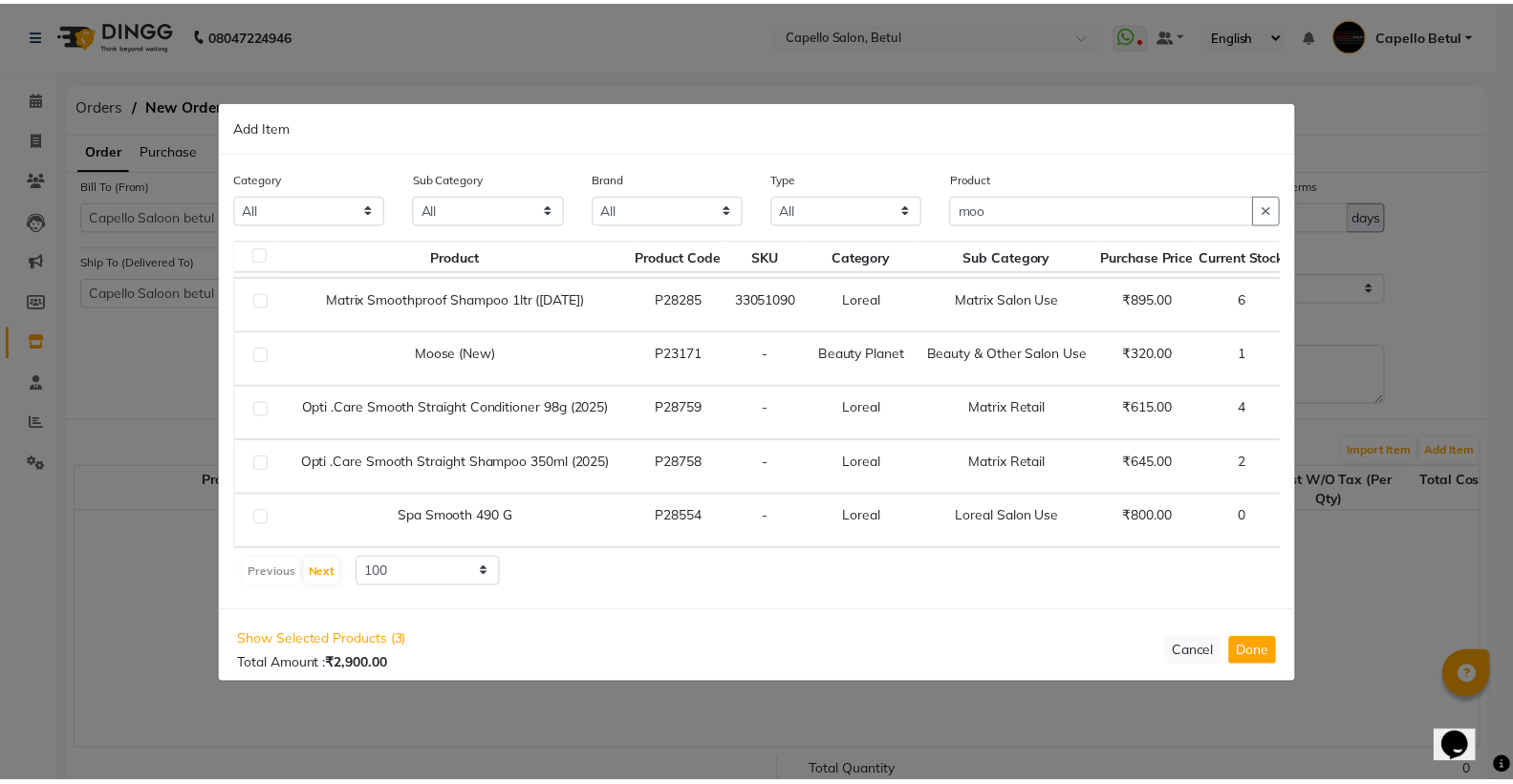
scroll to position [726, 110]
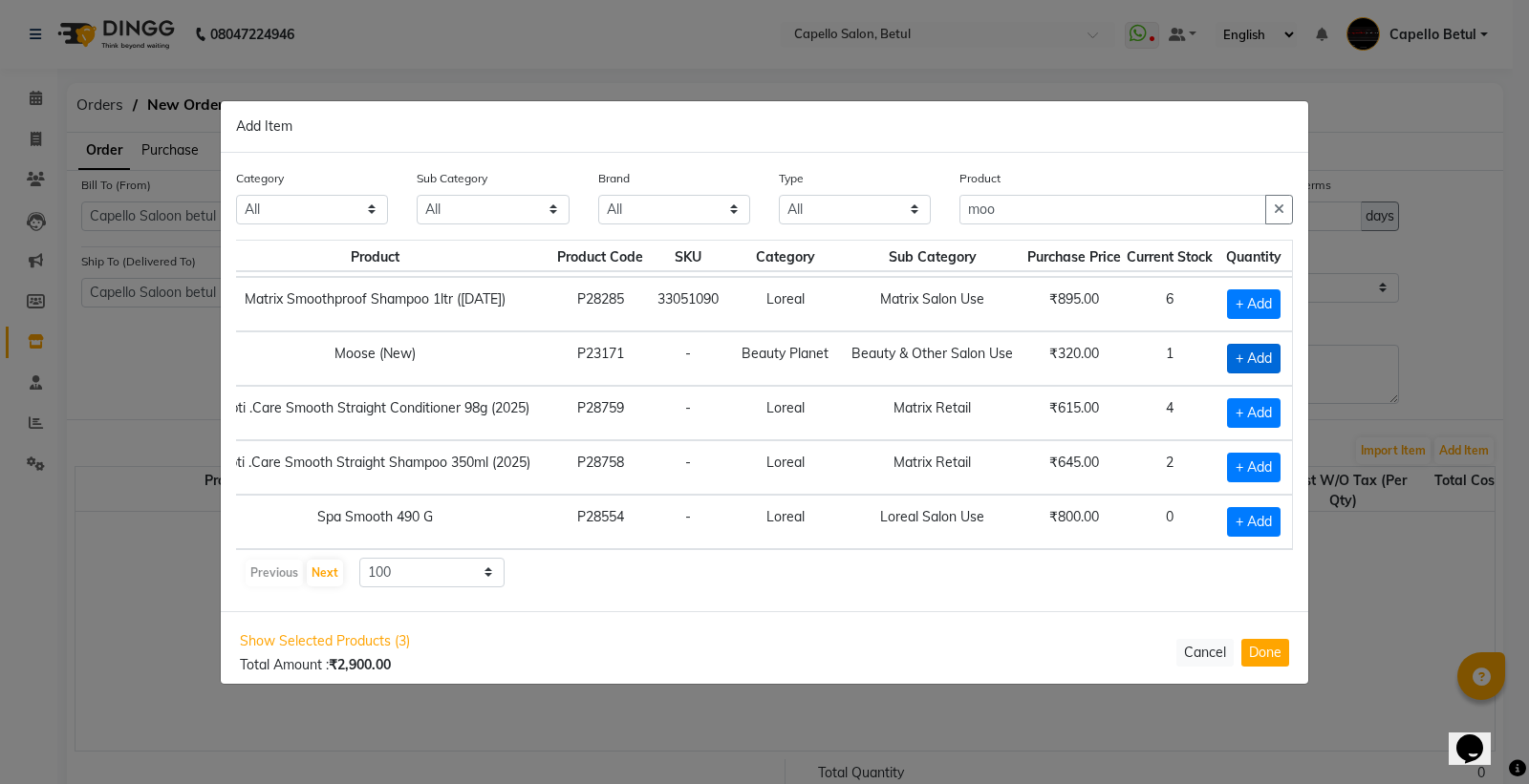
click at [1234, 344] on span "+ Add" at bounding box center [1253, 359] width 54 height 29
checkbox input "true"
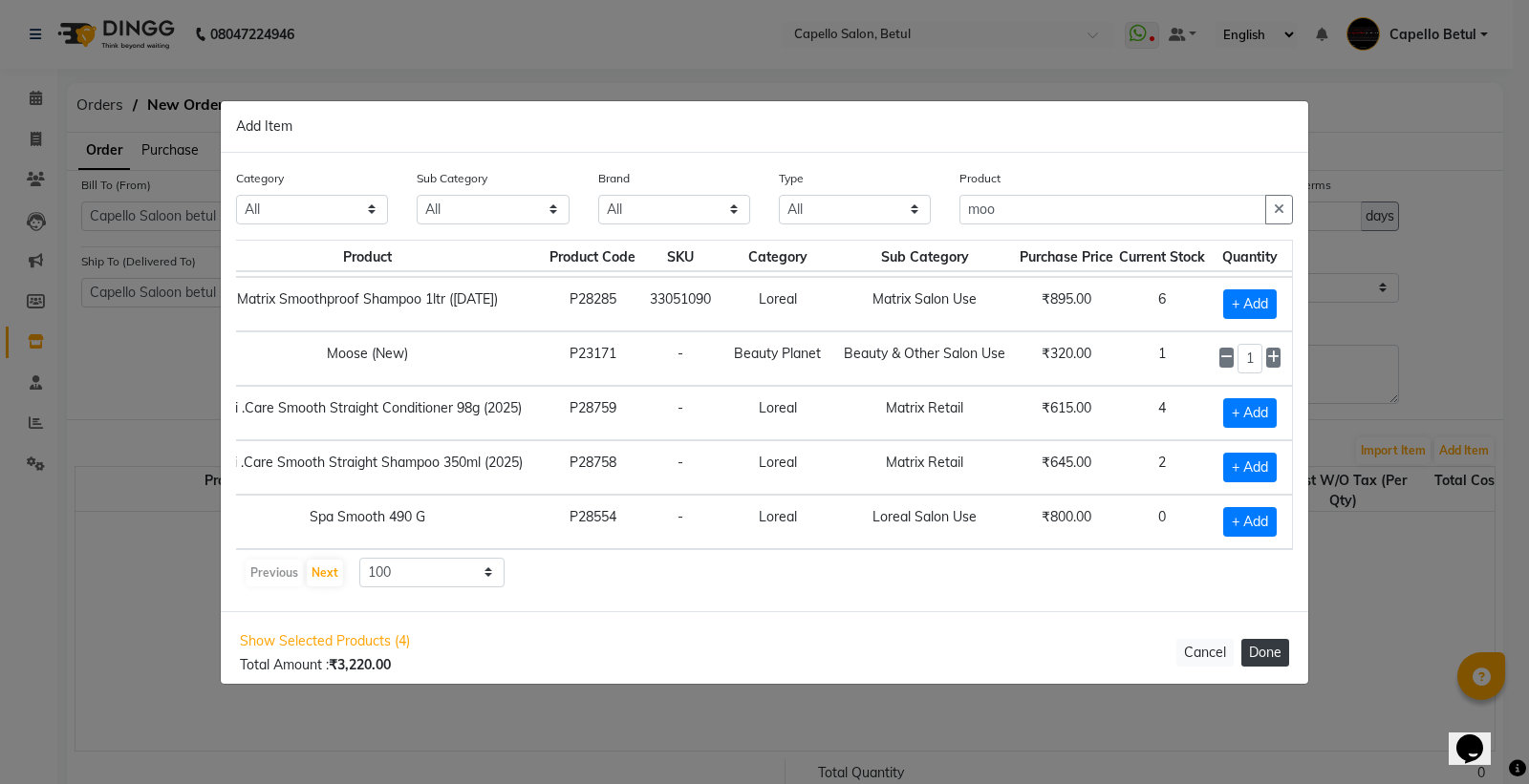
click at [1266, 655] on button "Done" at bounding box center [1265, 652] width 48 height 27
select select "1178"
select select "2332"
select select "1178"
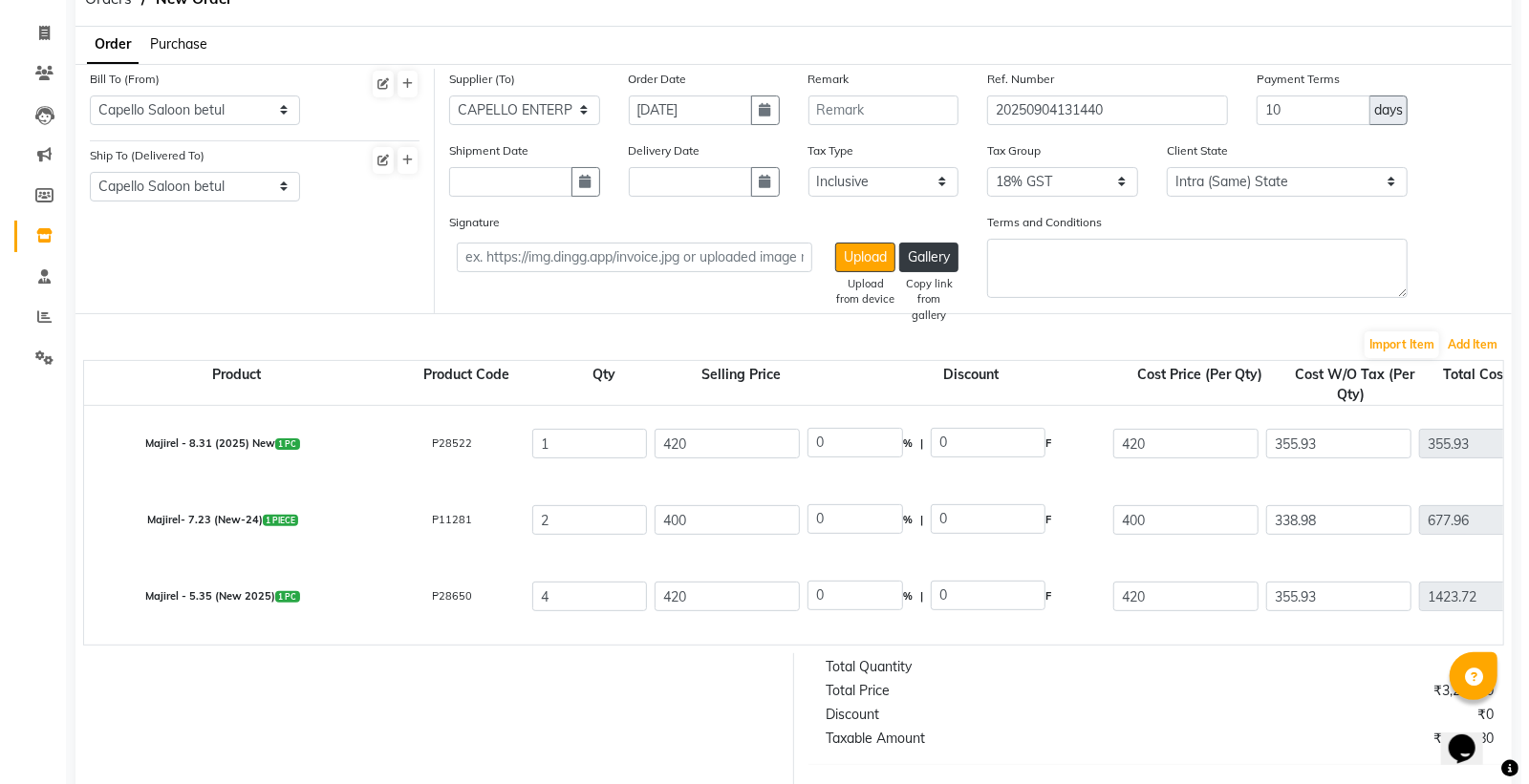
scroll to position [67, 0]
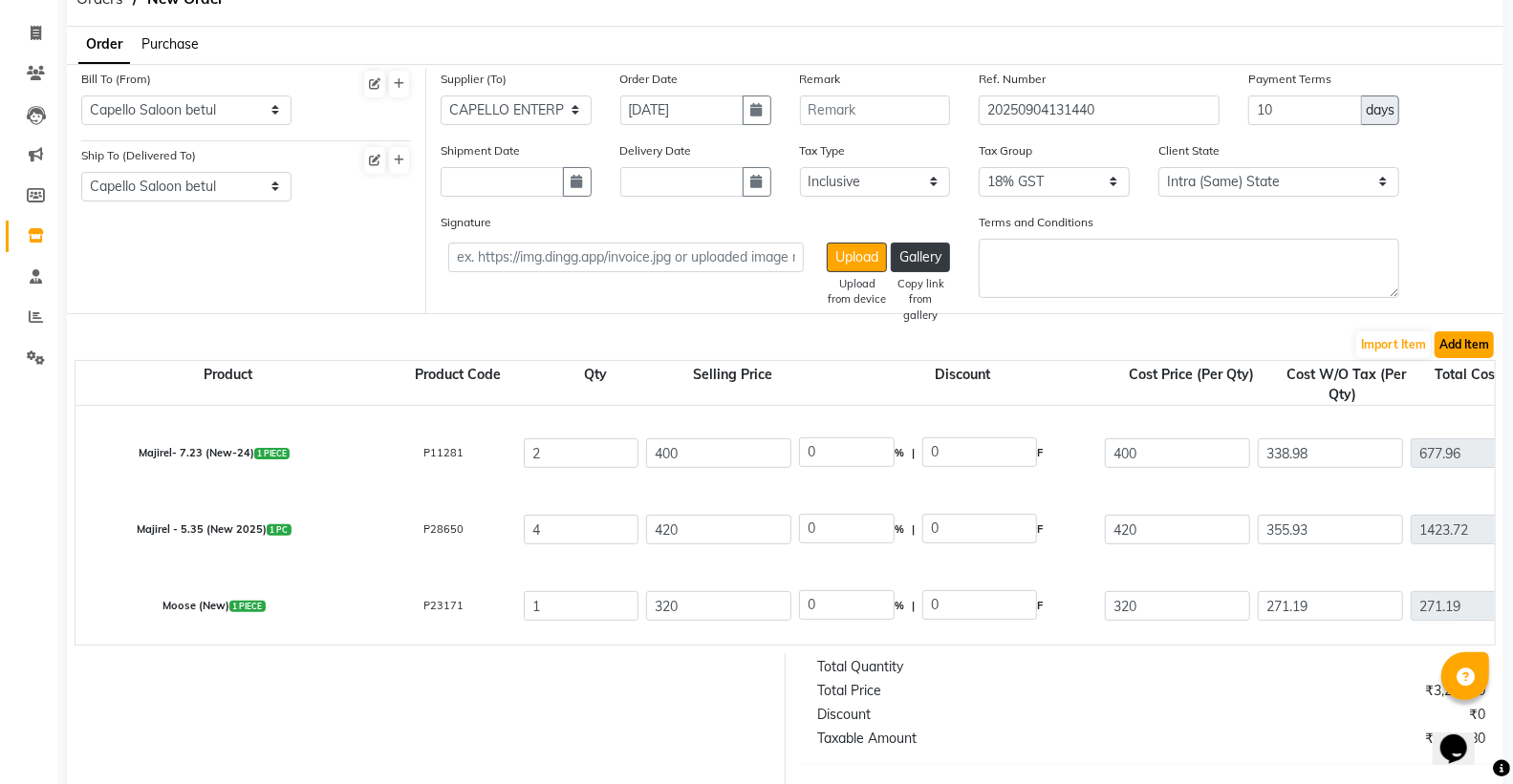
click at [1479, 348] on button "Add Item" at bounding box center [1464, 344] width 60 height 26
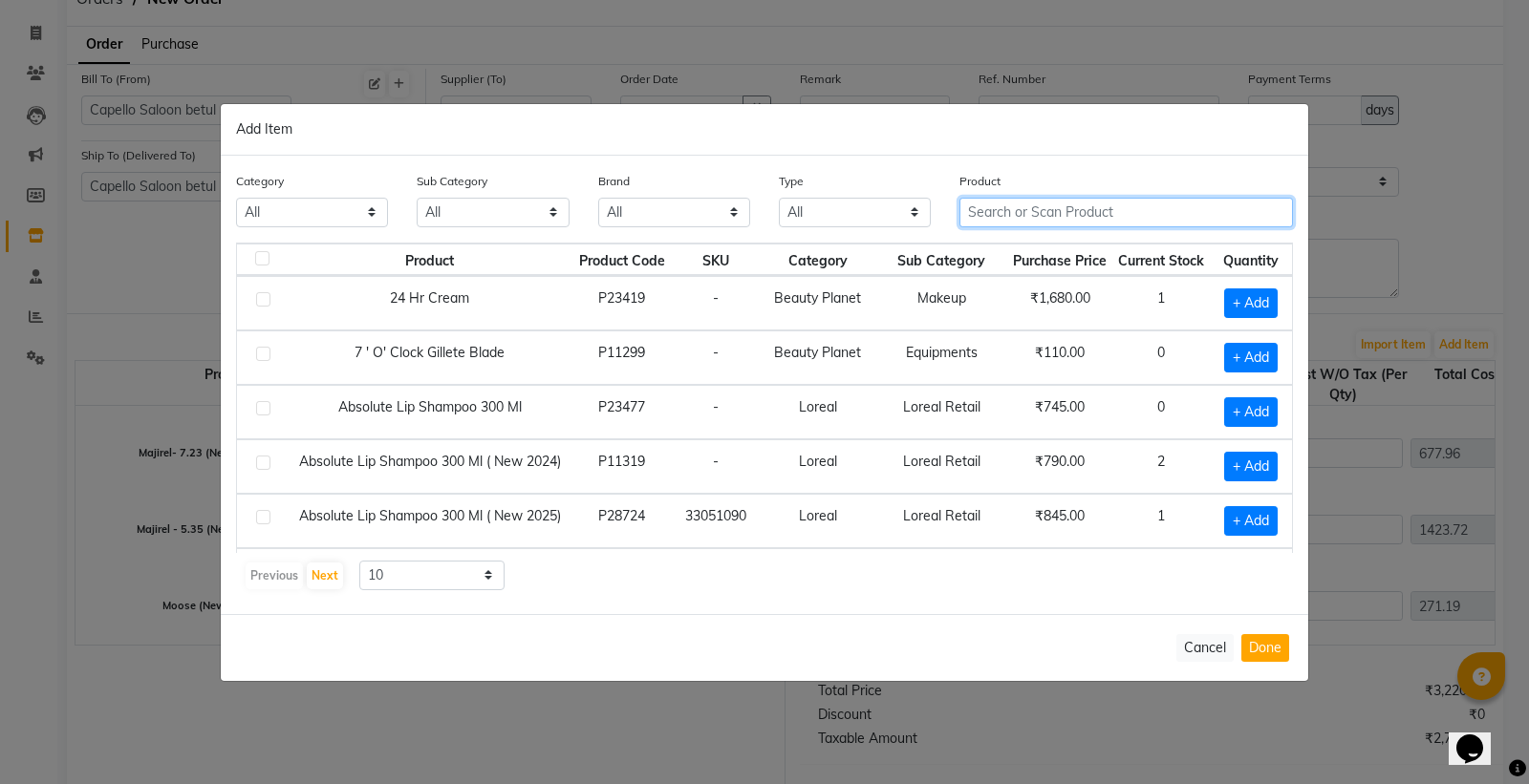
click at [987, 216] on input "text" at bounding box center [1126, 213] width 333 height 29
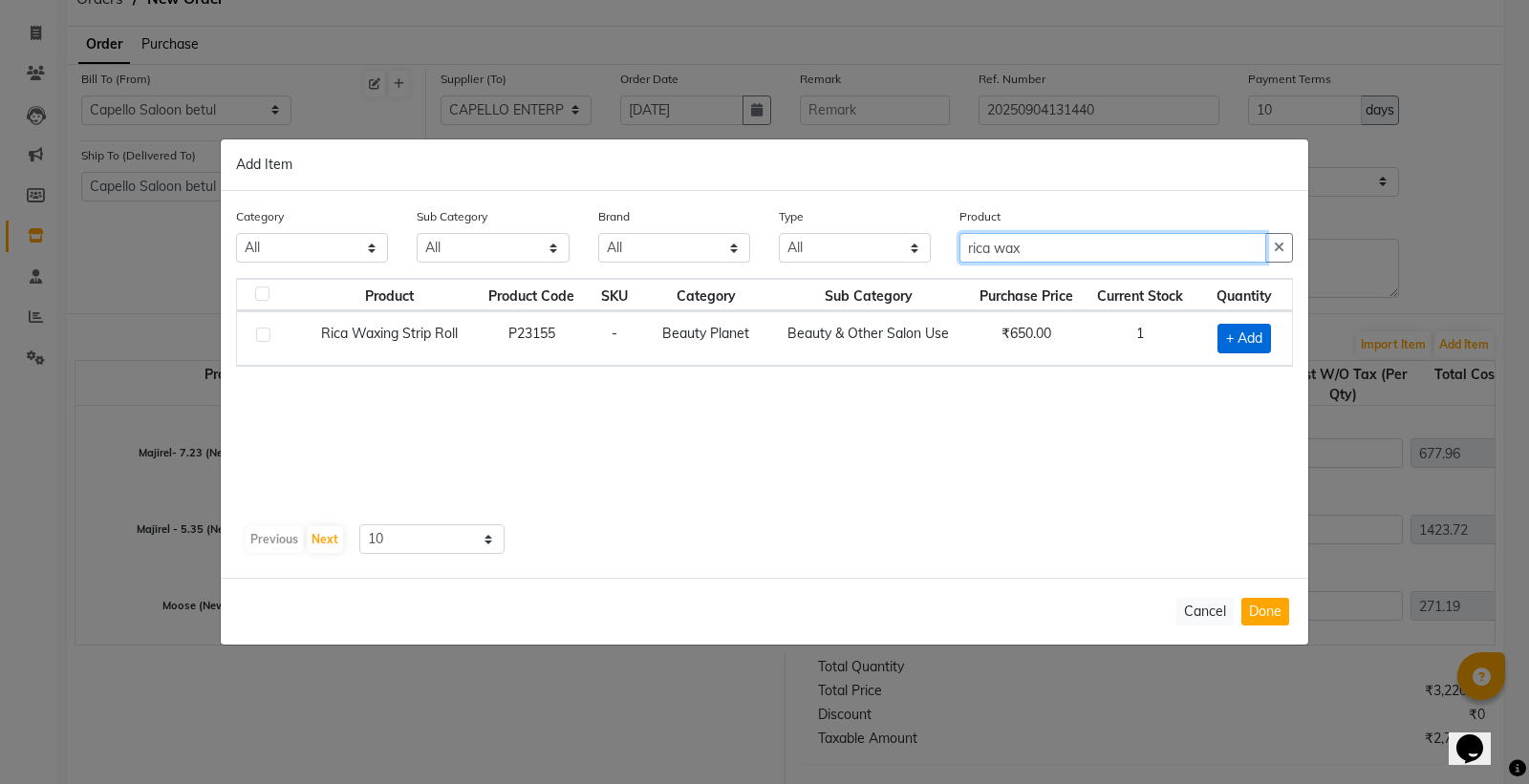
type input "rica wax"
click at [1231, 344] on span "+ Add" at bounding box center [1243, 338] width 54 height 29
checkbox input "true"
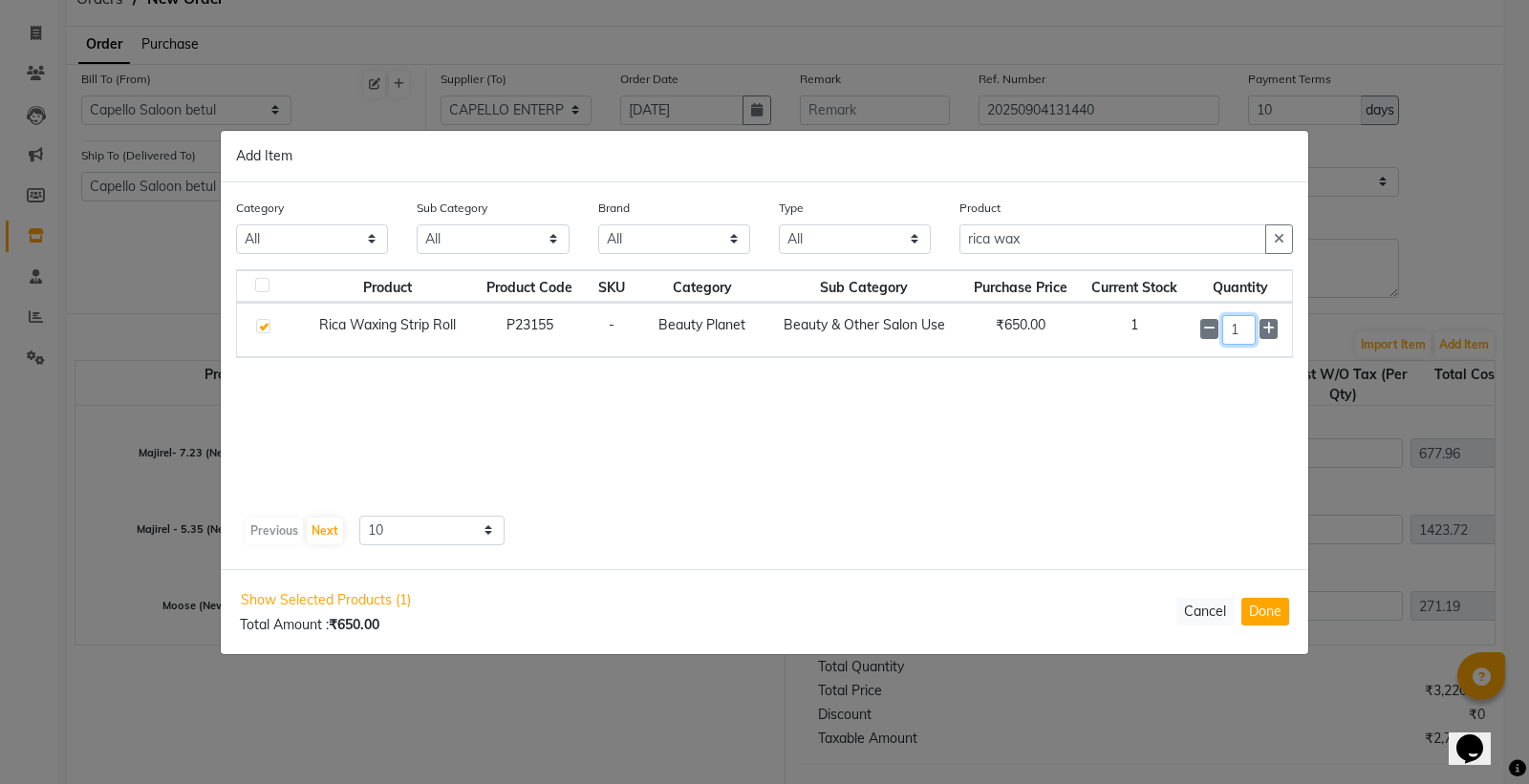
click at [1236, 333] on input "1" at bounding box center [1238, 330] width 33 height 29
type input "2"
click at [1051, 234] on input "rica wax" at bounding box center [1113, 240] width 307 height 29
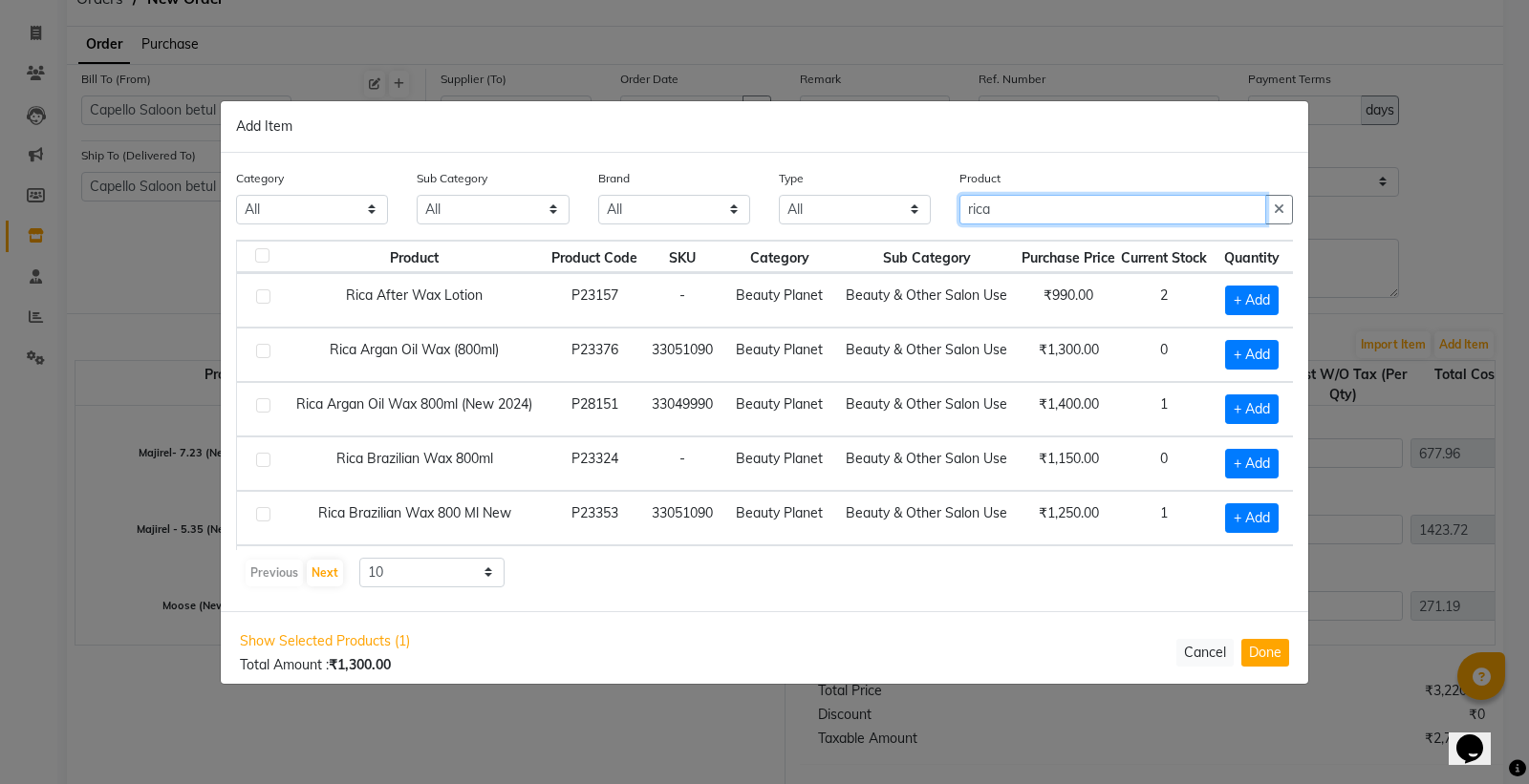
type input "rica"
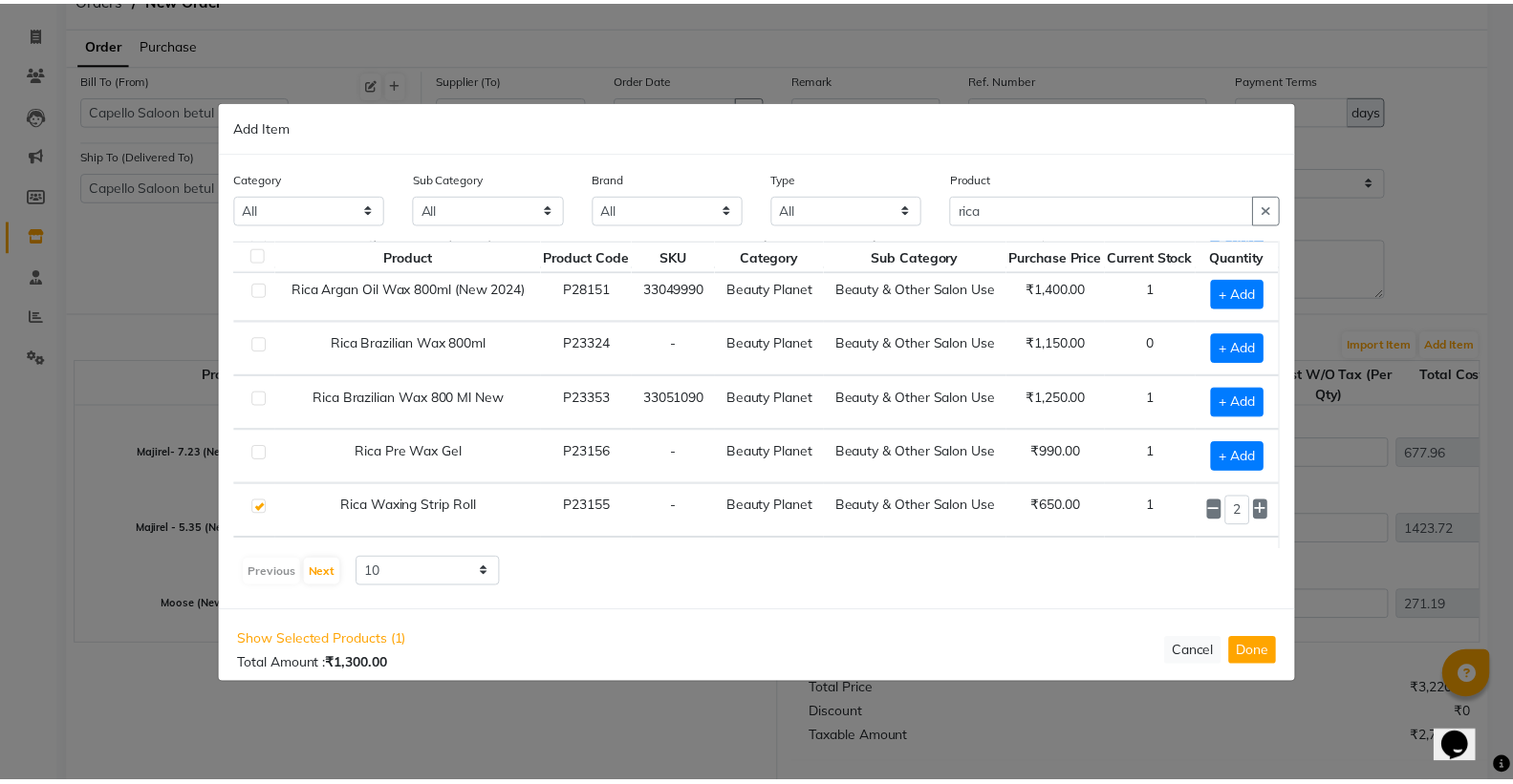
scroll to position [0, 23]
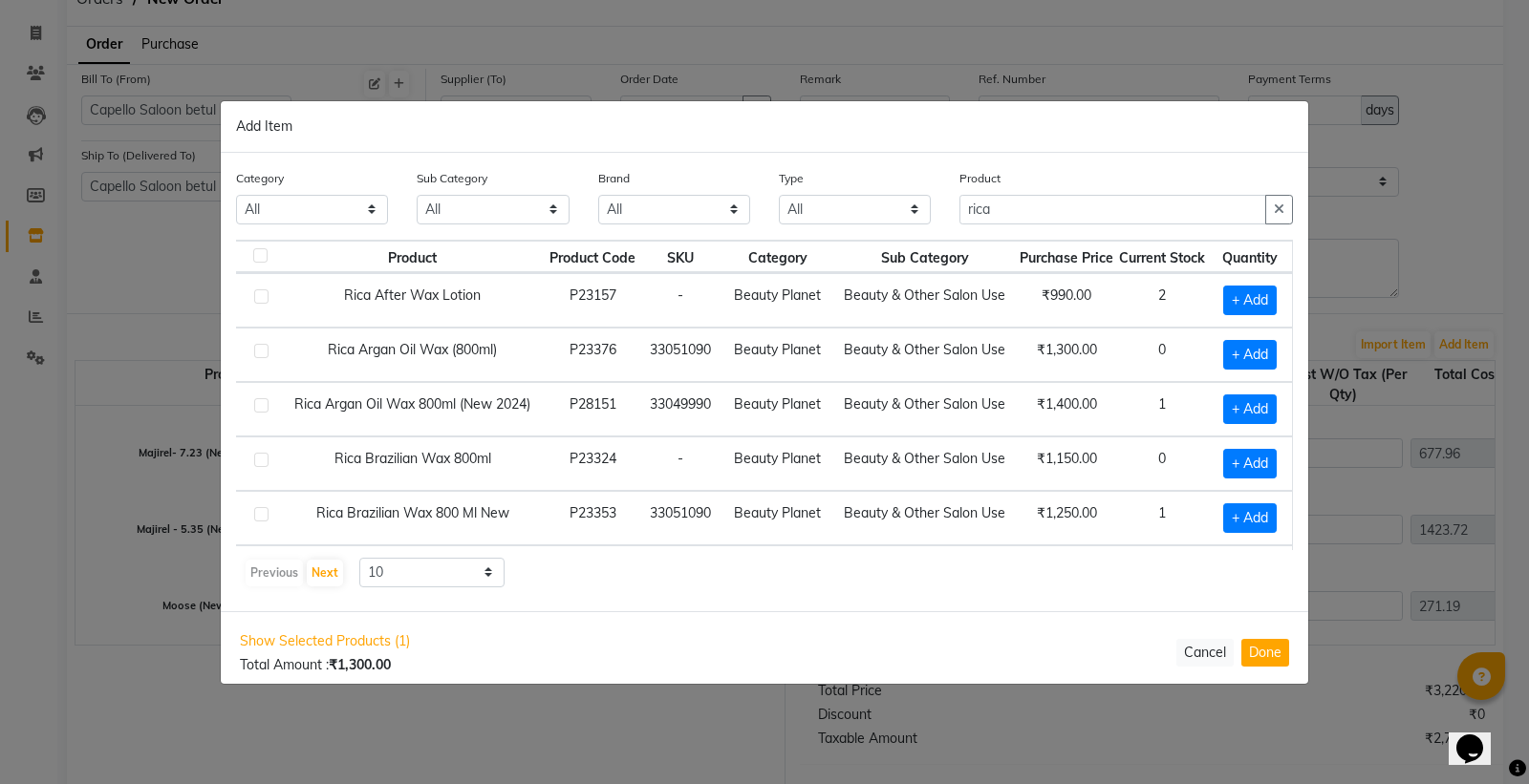
click at [1291, 653] on div "Show Selected Products (1) Total Amount : ₹1,300.00 Cancel Done" at bounding box center [764, 652] width 1087 height 83
click at [1280, 653] on button "Done" at bounding box center [1265, 652] width 48 height 27
select select "1168"
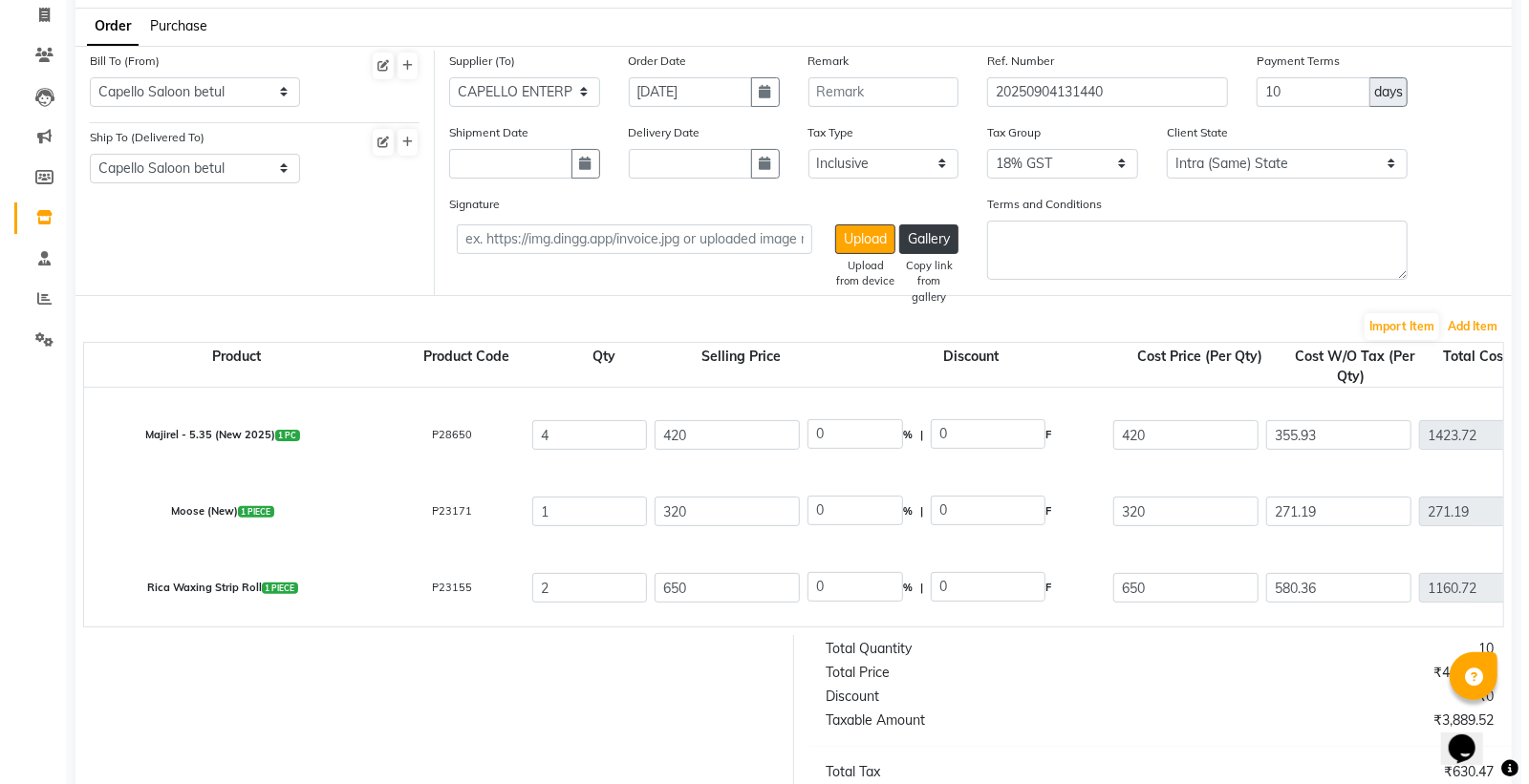
scroll to position [0, 0]
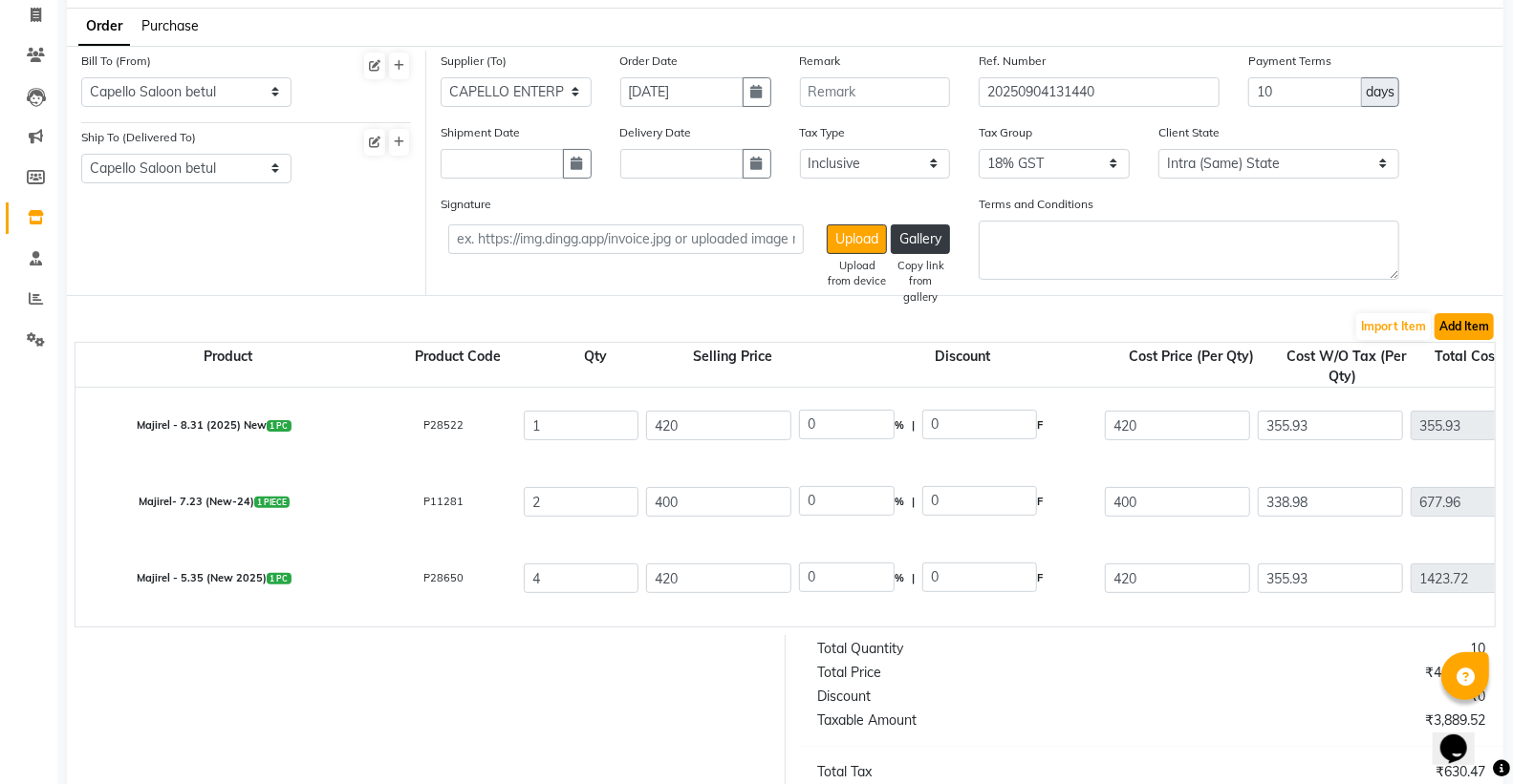
click at [1458, 320] on button "Add Item" at bounding box center [1464, 326] width 60 height 26
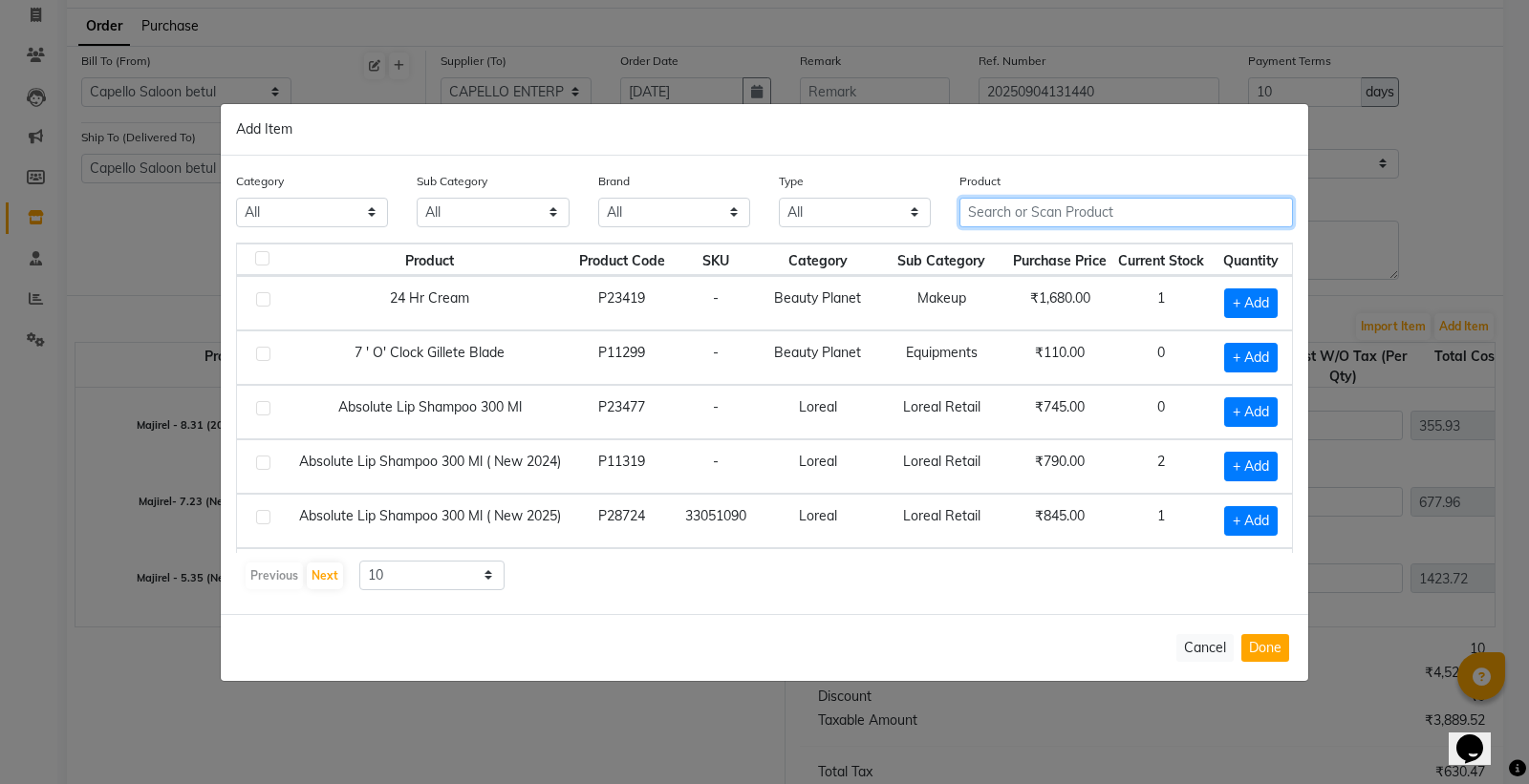
click at [1011, 220] on input "text" at bounding box center [1126, 213] width 333 height 29
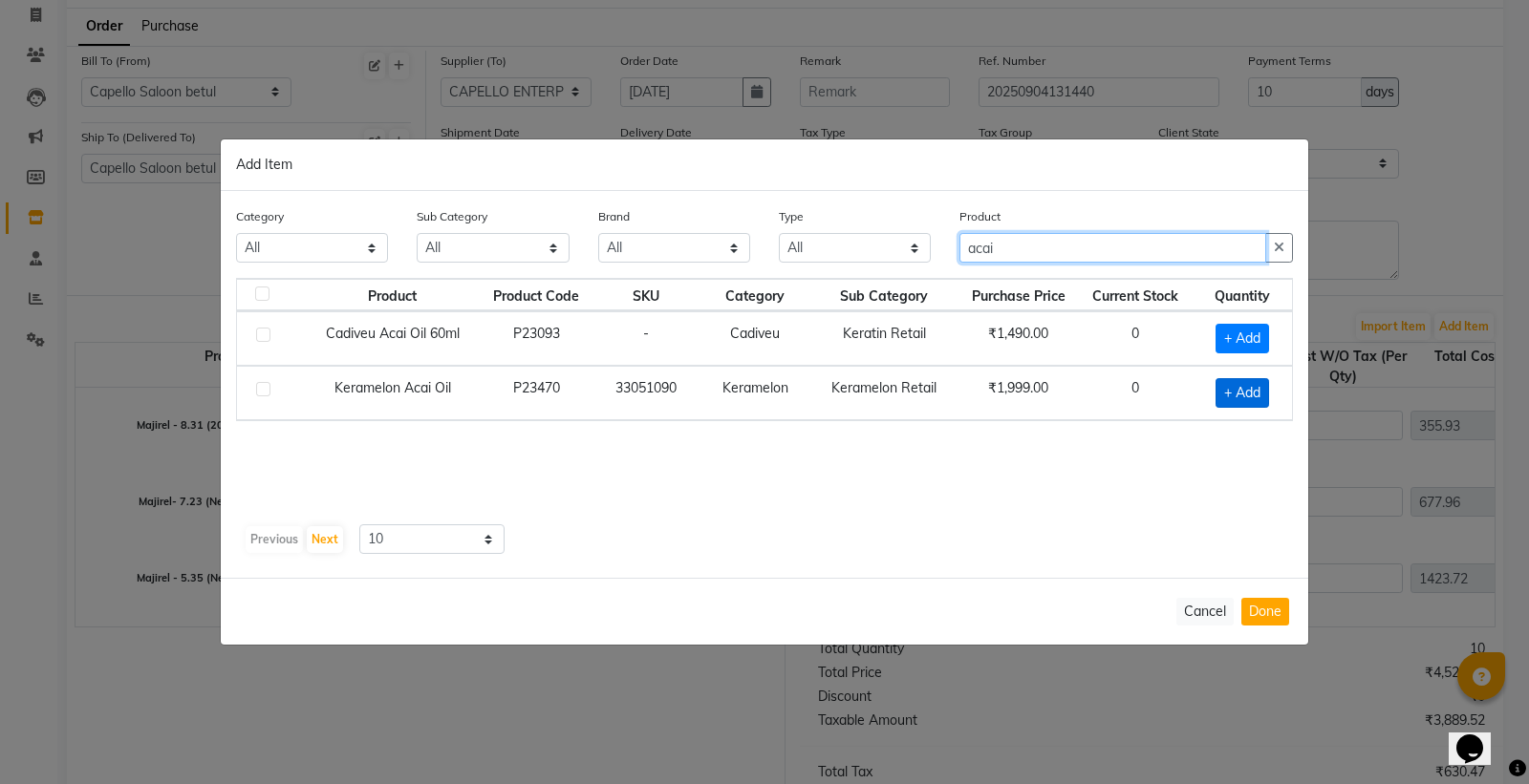
type input "acai"
click at [1235, 400] on span "+ Add" at bounding box center [1241, 393] width 54 height 29
checkbox input "true"
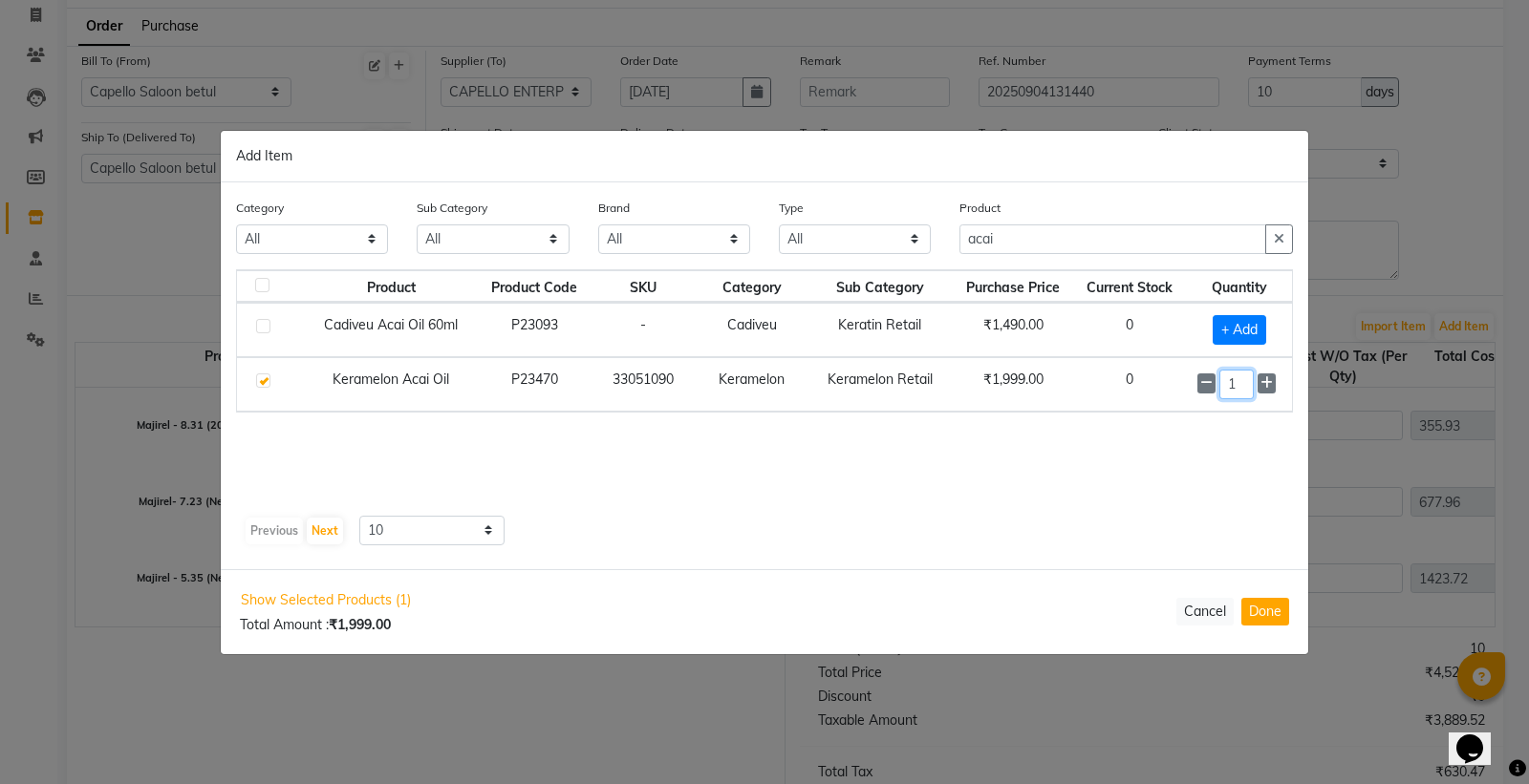
click at [1242, 385] on input "1" at bounding box center [1235, 384] width 34 height 29
type input "5"
click at [1026, 237] on input "acai" at bounding box center [1113, 240] width 307 height 29
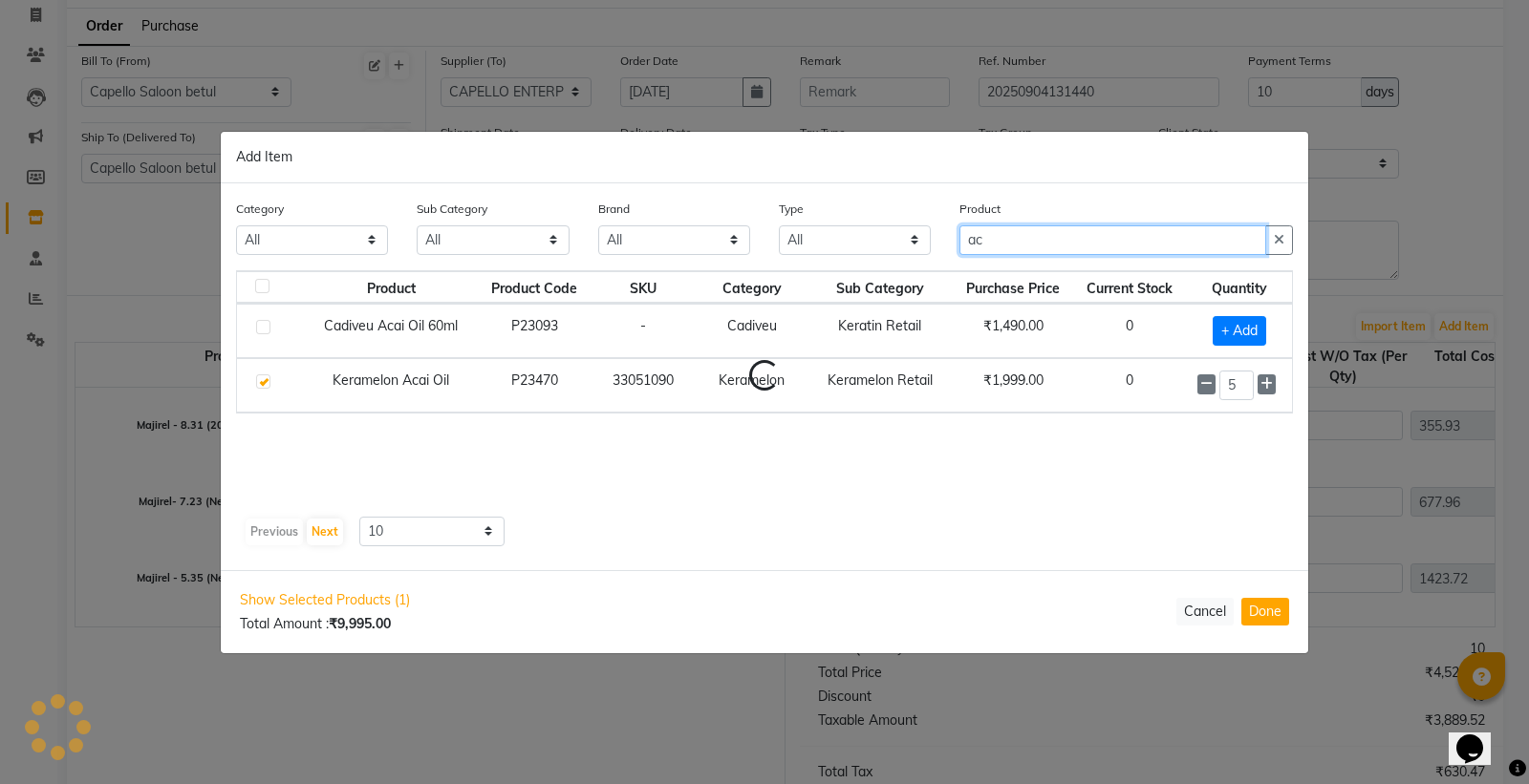
type input "a"
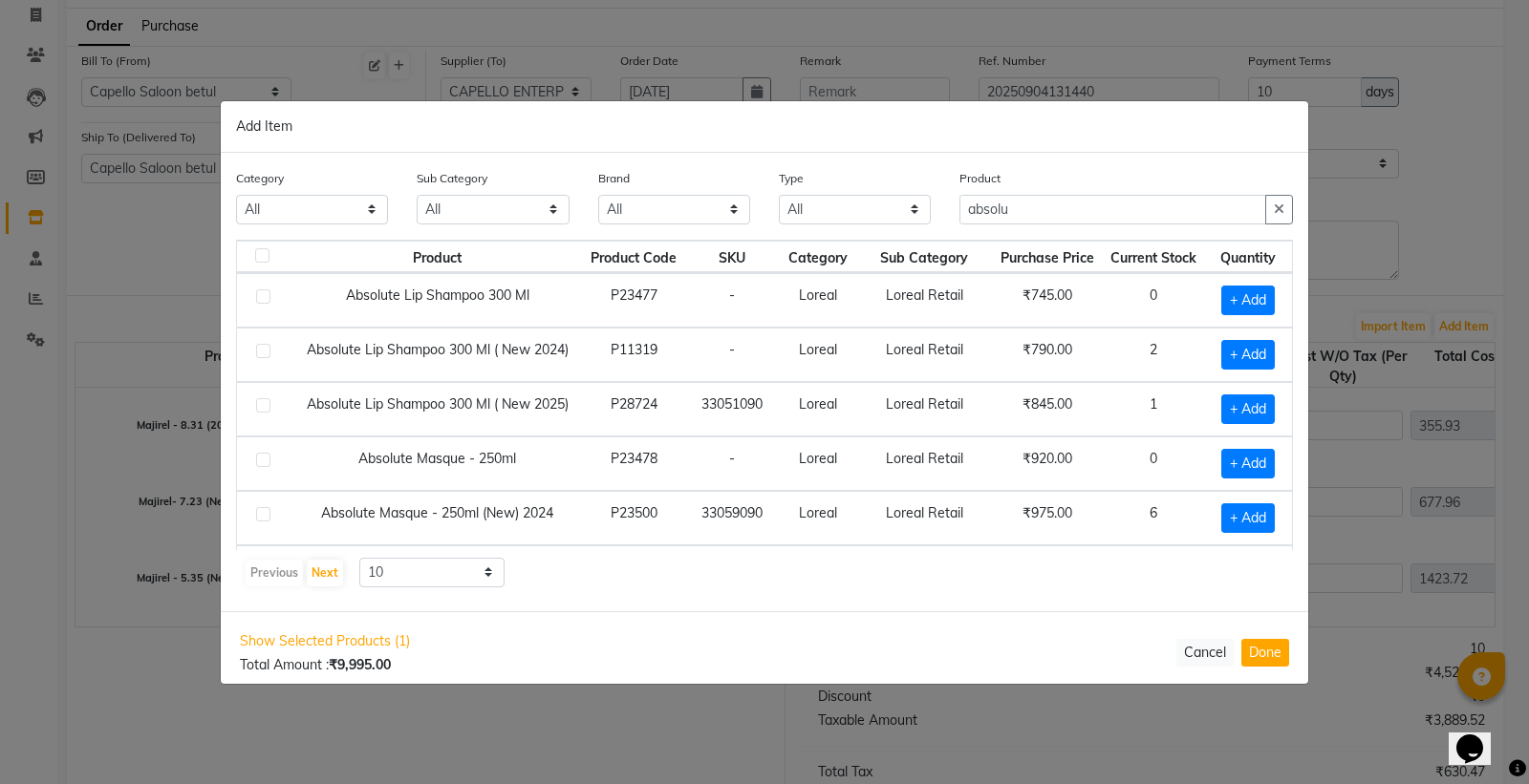
click at [1014, 216] on div "Product absolu" at bounding box center [1126, 196] width 333 height 57
click at [1014, 216] on input "absolu" at bounding box center [1113, 210] width 307 height 29
type input "a"
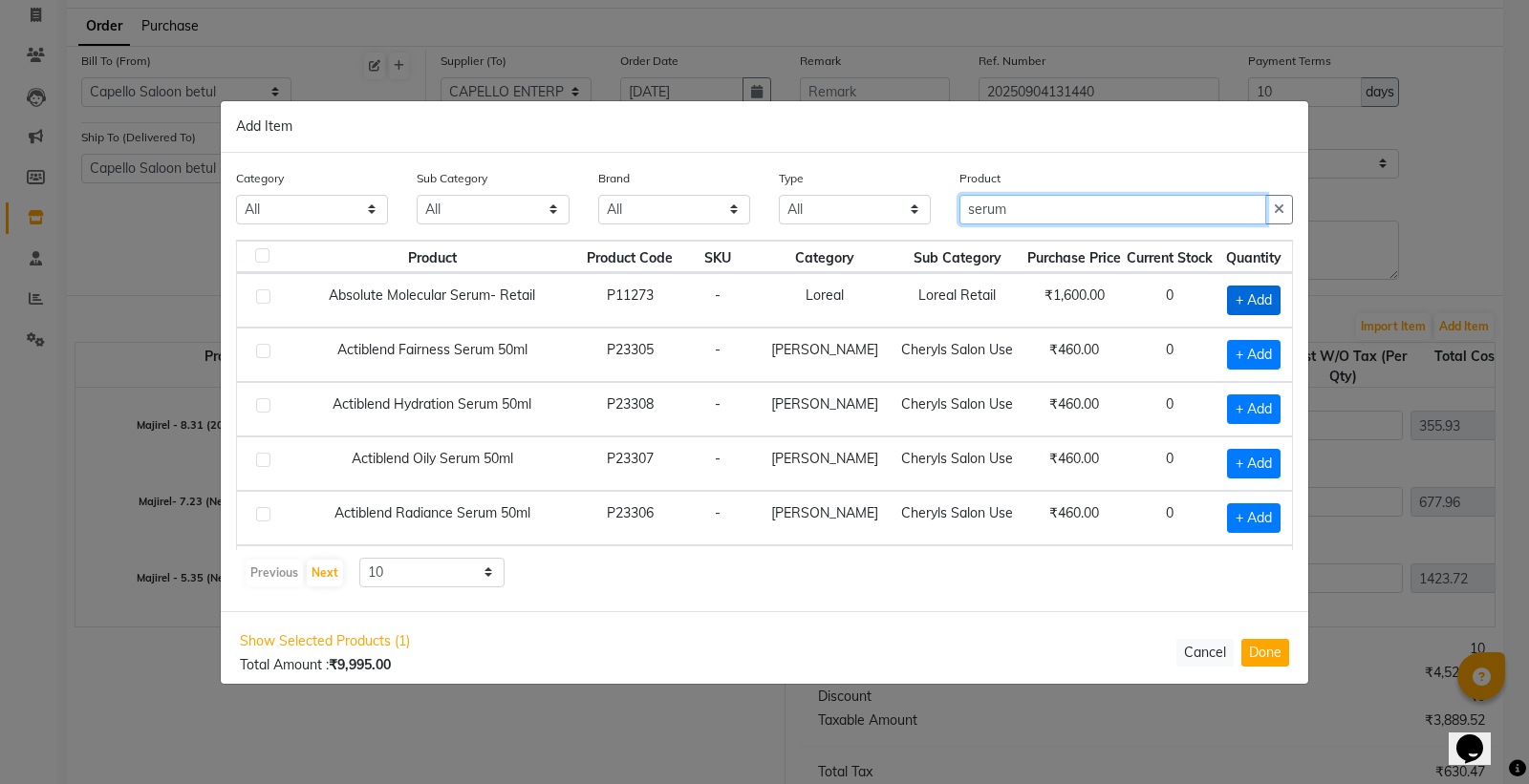
type input "serum"
click at [1227, 300] on span "+ Add" at bounding box center [1253, 300] width 54 height 29
checkbox input "true"
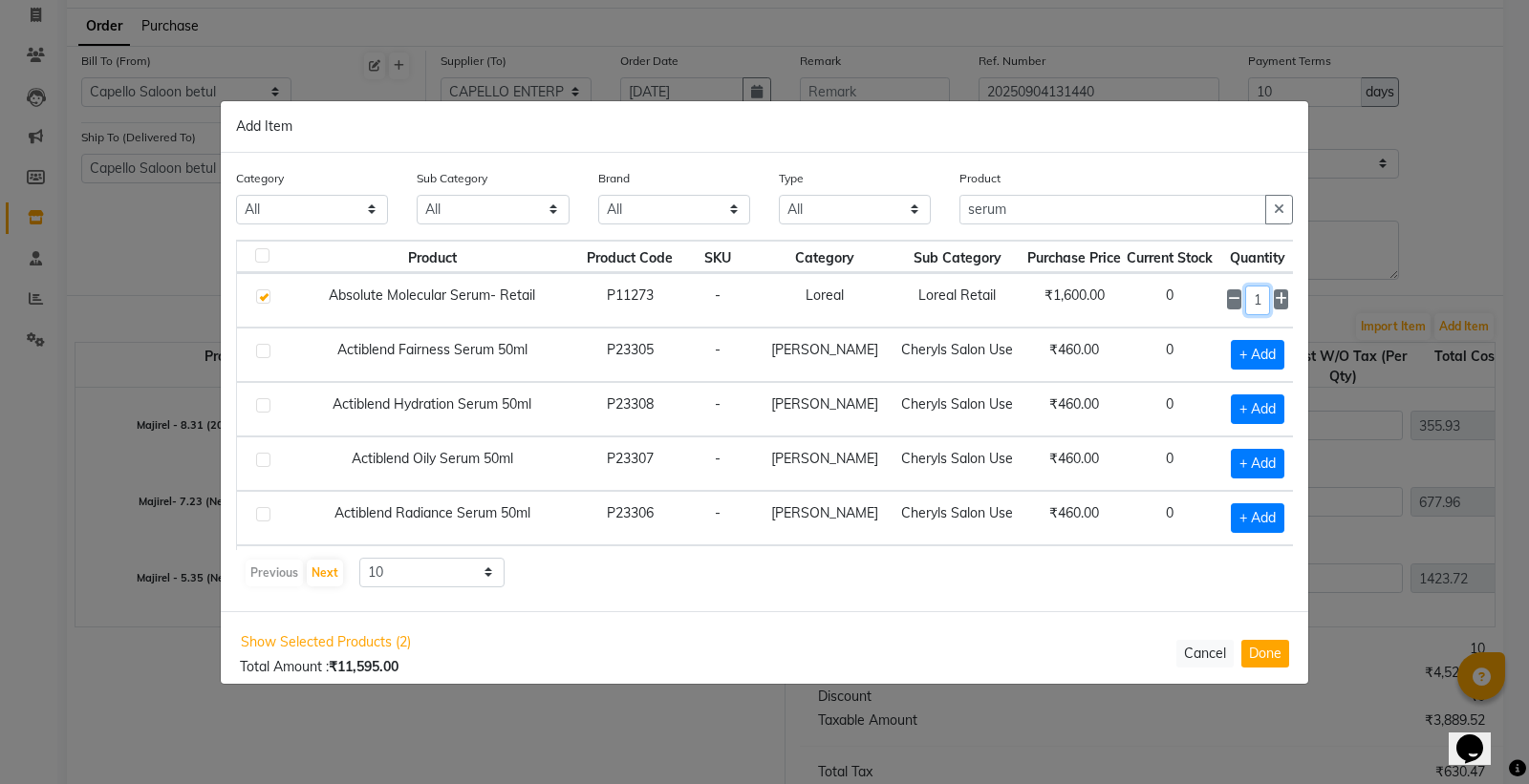
click at [1245, 297] on input "1" at bounding box center [1258, 300] width 25 height 29
type input "5"
drag, startPoint x: 1054, startPoint y: 174, endPoint x: 1047, endPoint y: 184, distance: 12.2
click at [1052, 178] on div "Product serum" at bounding box center [1126, 196] width 333 height 57
click at [1035, 198] on input "serum" at bounding box center [1113, 210] width 307 height 29
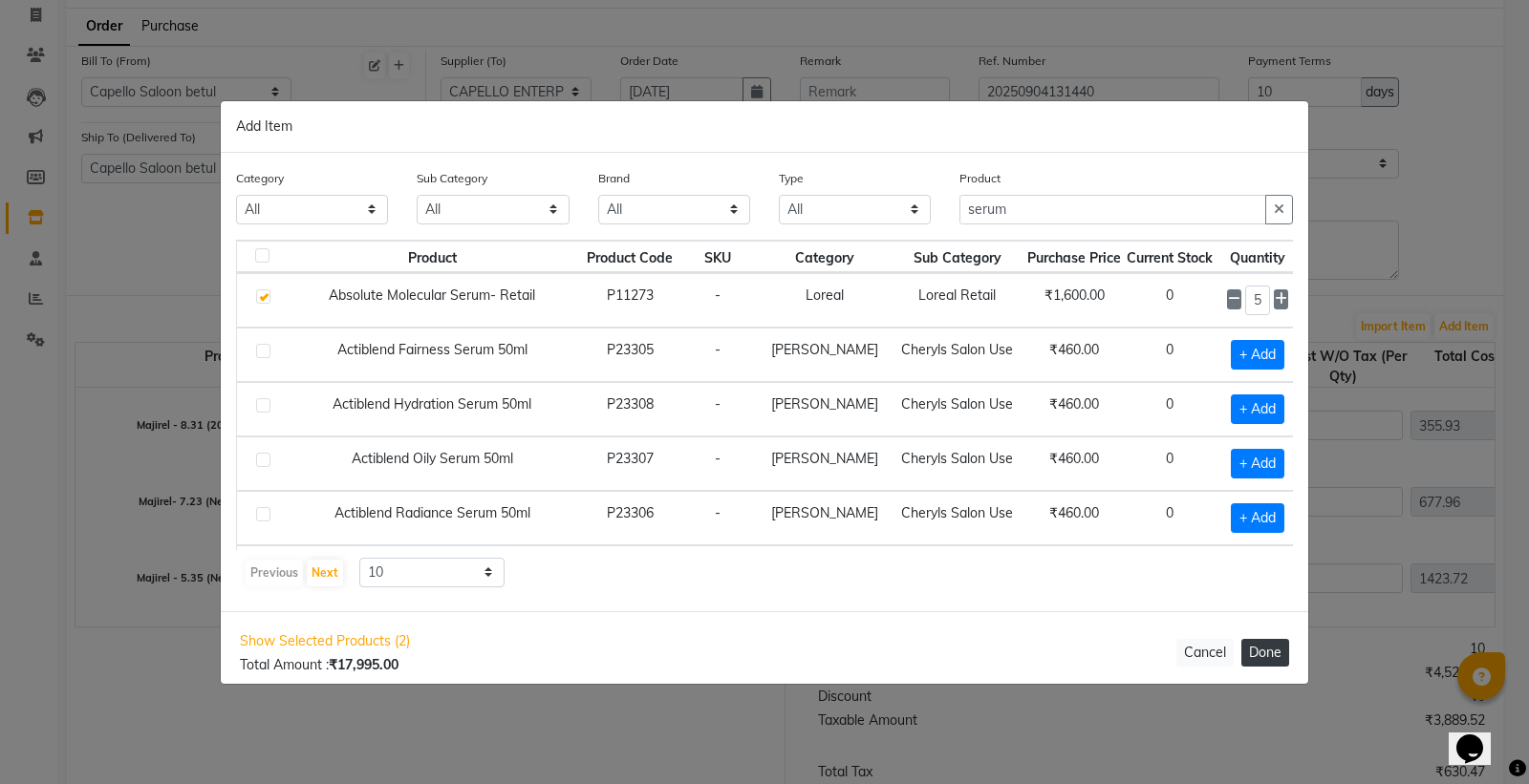
click at [1272, 659] on button "Done" at bounding box center [1265, 652] width 48 height 27
select select "1178"
select select "2332"
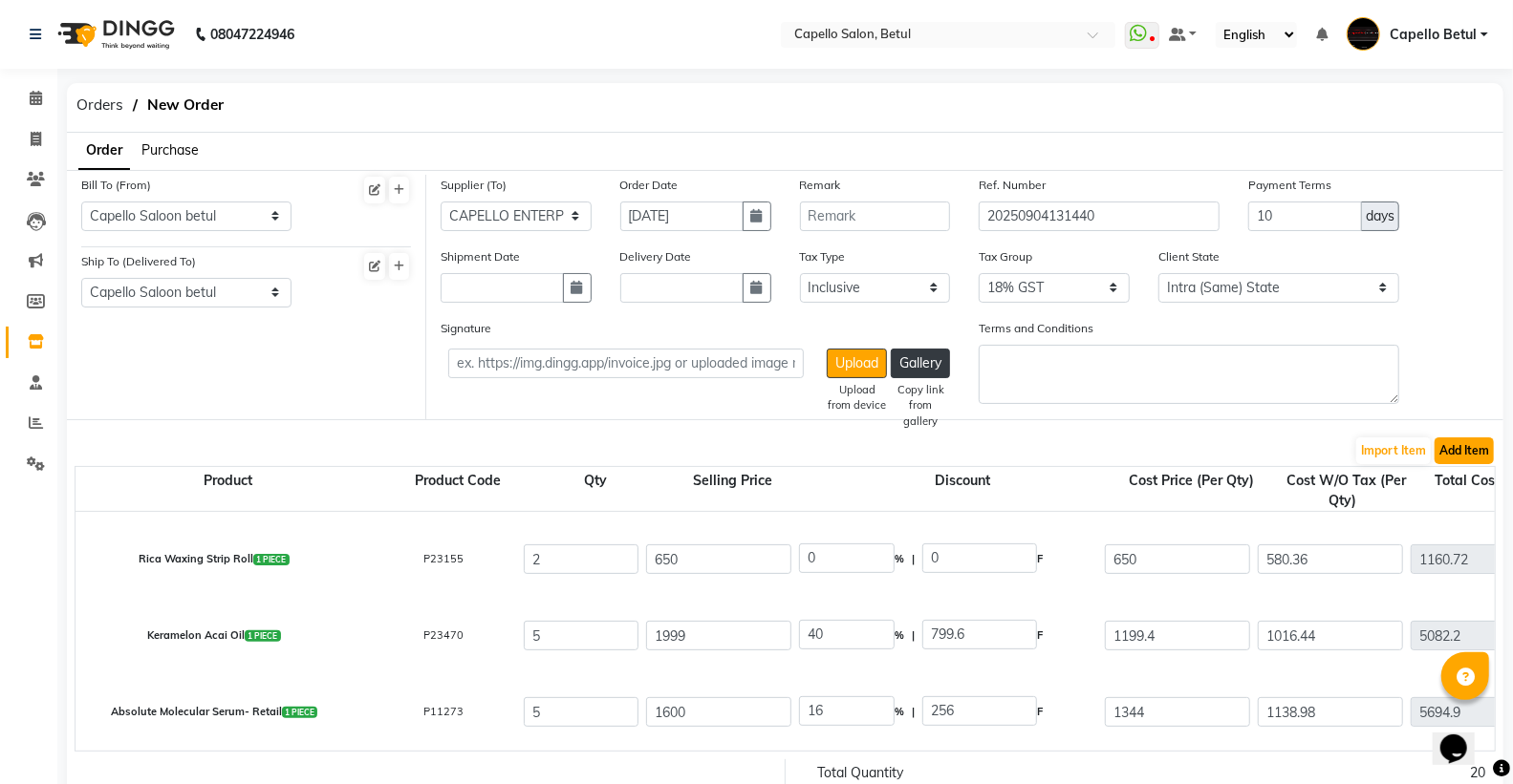
click at [1458, 454] on button "Add Item" at bounding box center [1464, 451] width 60 height 26
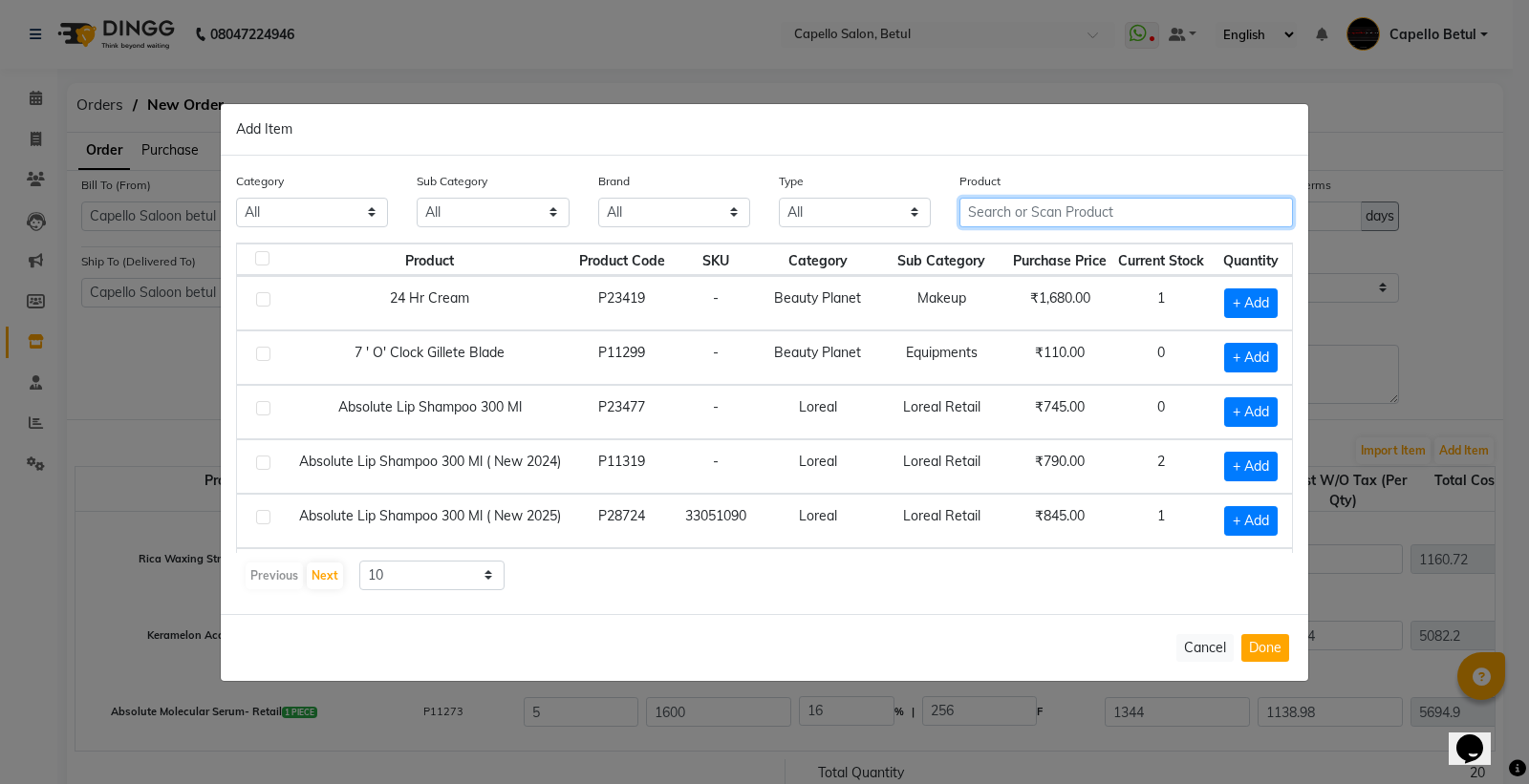
click at [1096, 216] on input "text" at bounding box center [1126, 213] width 333 height 29
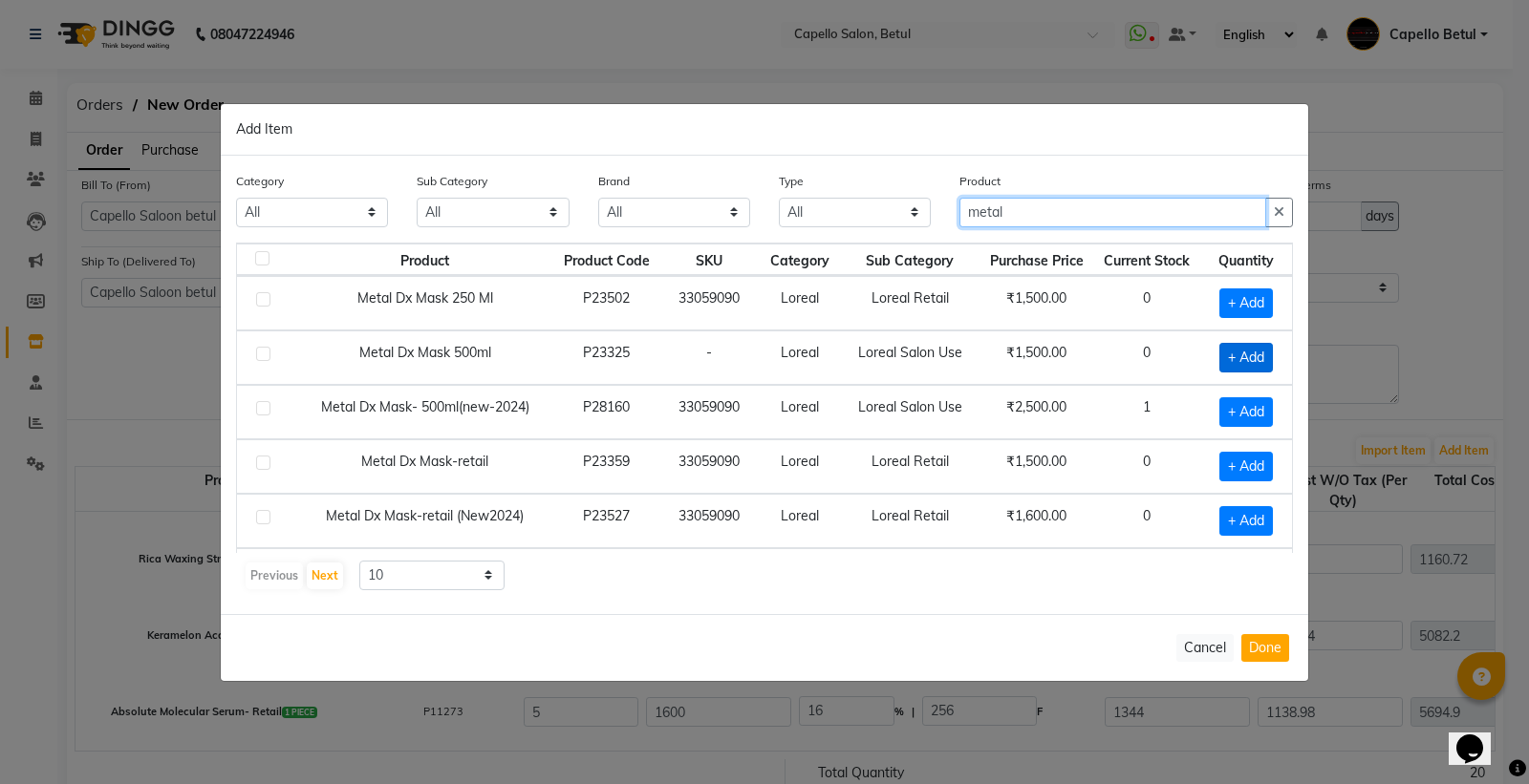
type input "metal"
click at [1228, 352] on span "+ Add" at bounding box center [1245, 358] width 54 height 29
checkbox input "true"
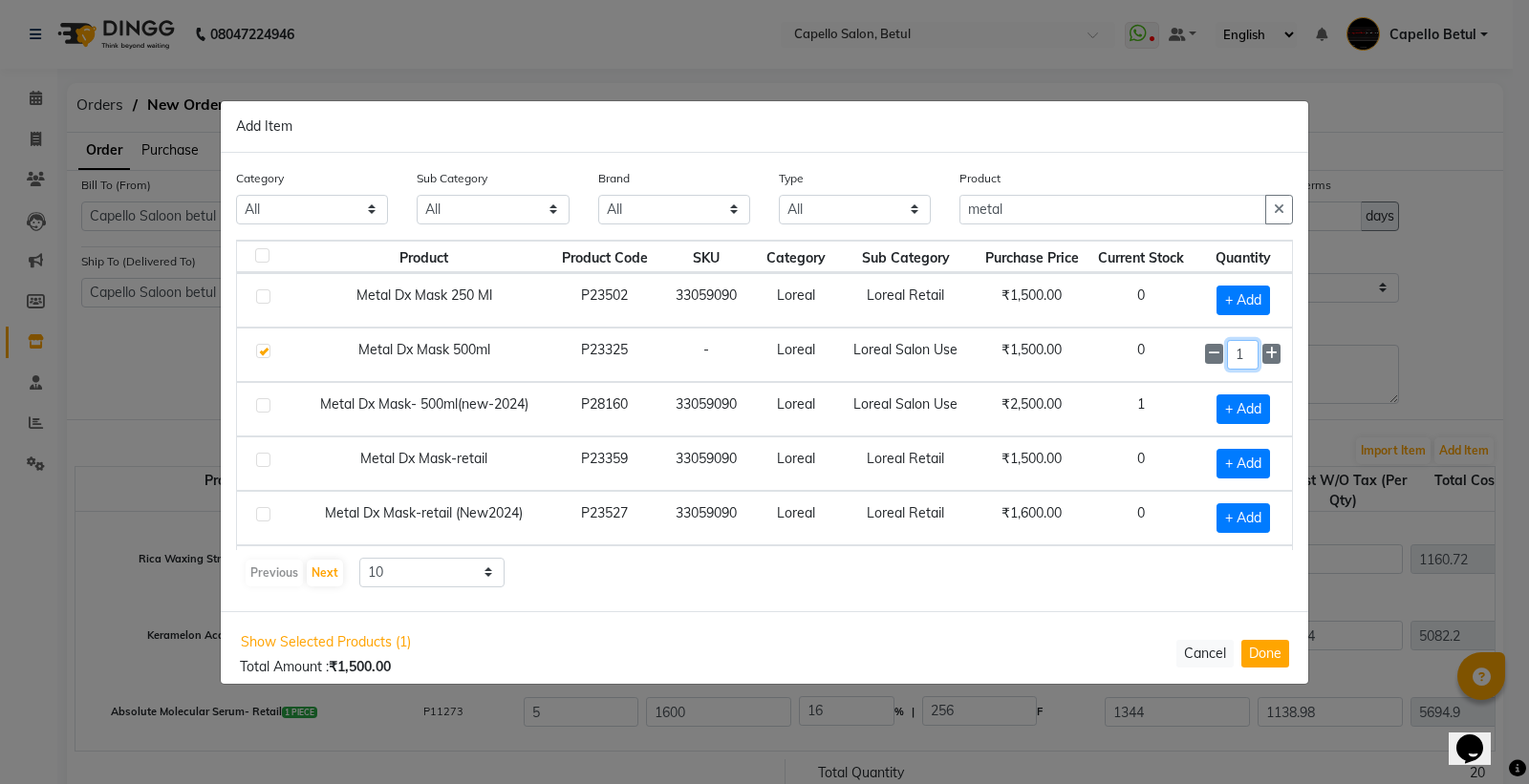
click at [1235, 351] on input "1" at bounding box center [1242, 355] width 31 height 29
type input "2"
click at [1052, 220] on input "metal" at bounding box center [1113, 210] width 307 height 29
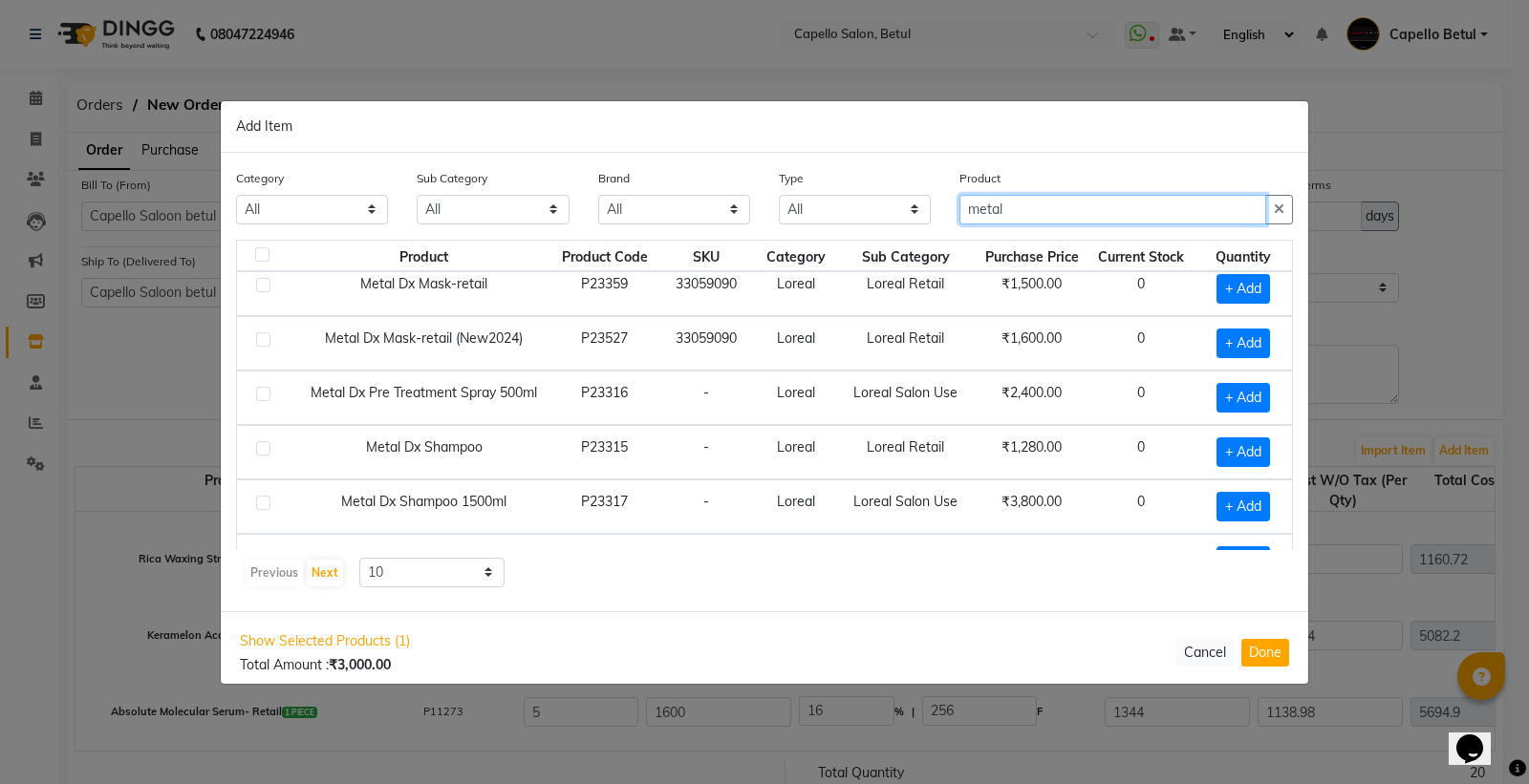
scroll to position [213, 0]
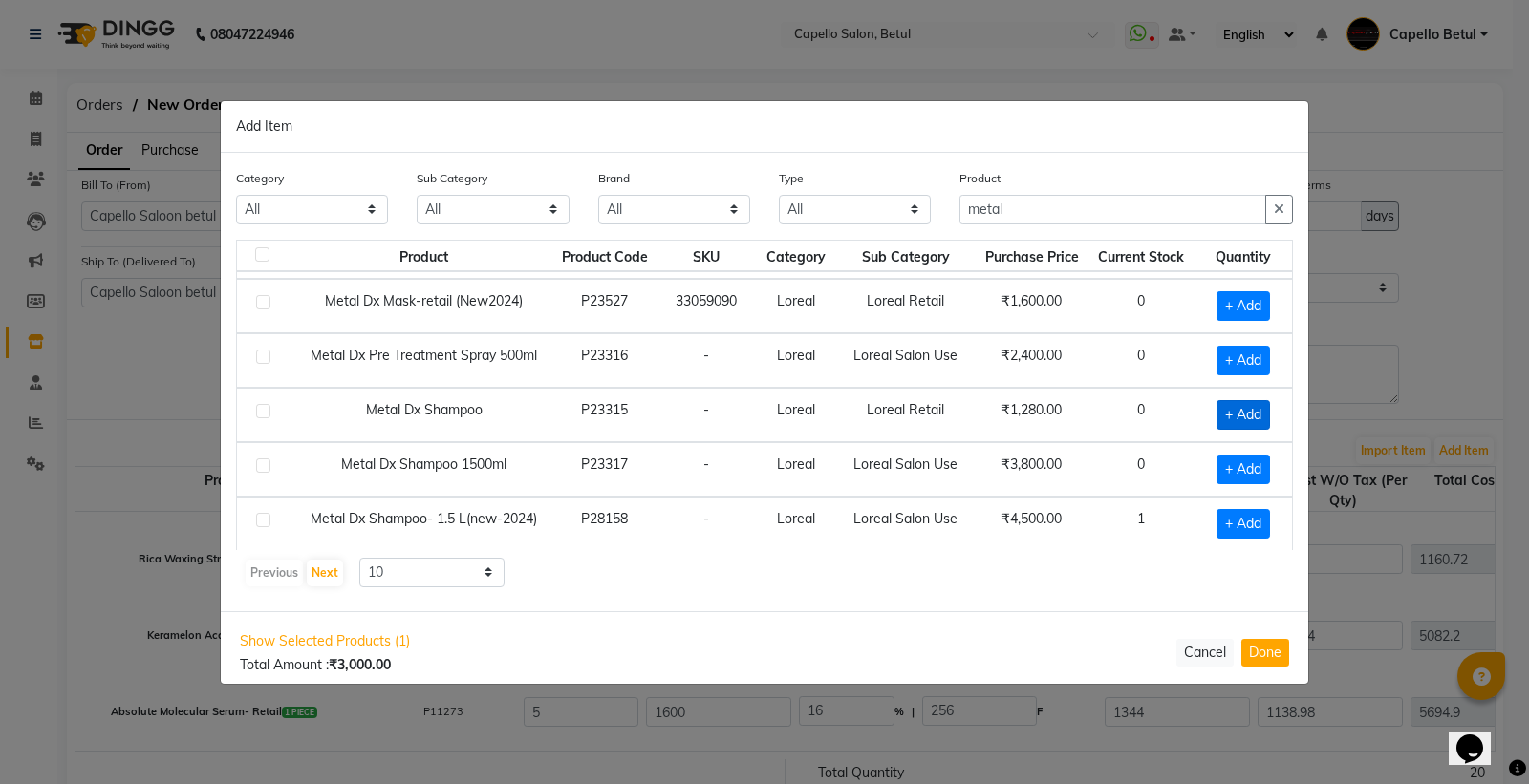
click at [1224, 407] on span "+ Add" at bounding box center [1242, 415] width 54 height 29
checkbox input "true"
click at [1227, 408] on input "1" at bounding box center [1242, 415] width 31 height 29
click at [1235, 408] on input "1" at bounding box center [1242, 415] width 31 height 29
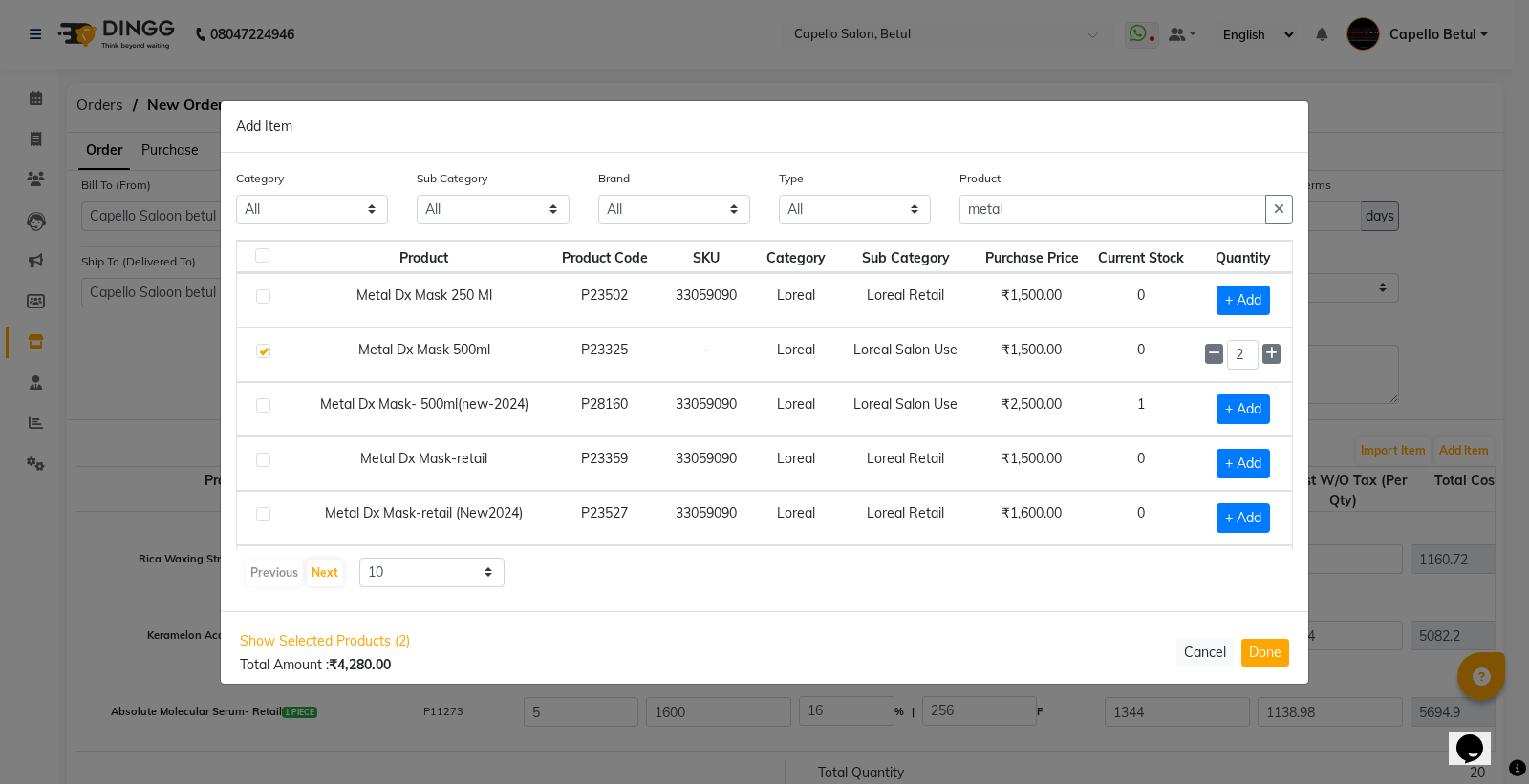
type input "2"
click at [1039, 192] on div "Product metal" at bounding box center [1126, 196] width 333 height 57
click at [1022, 225] on div "Product metal" at bounding box center [1125, 203] width 362 height 71
click at [1020, 222] on input "metal" at bounding box center [1113, 210] width 307 height 29
type input "m"
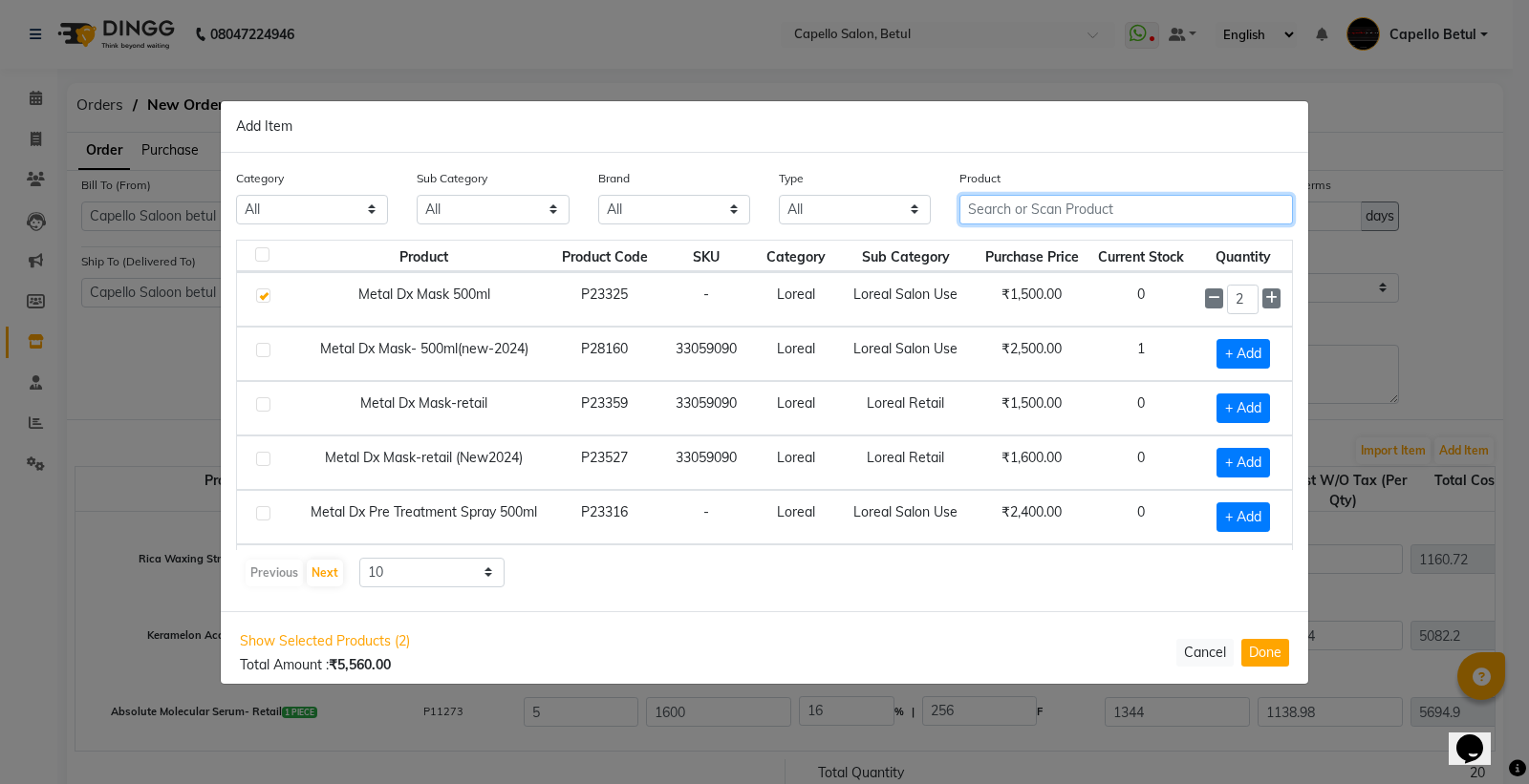
scroll to position [106, 0]
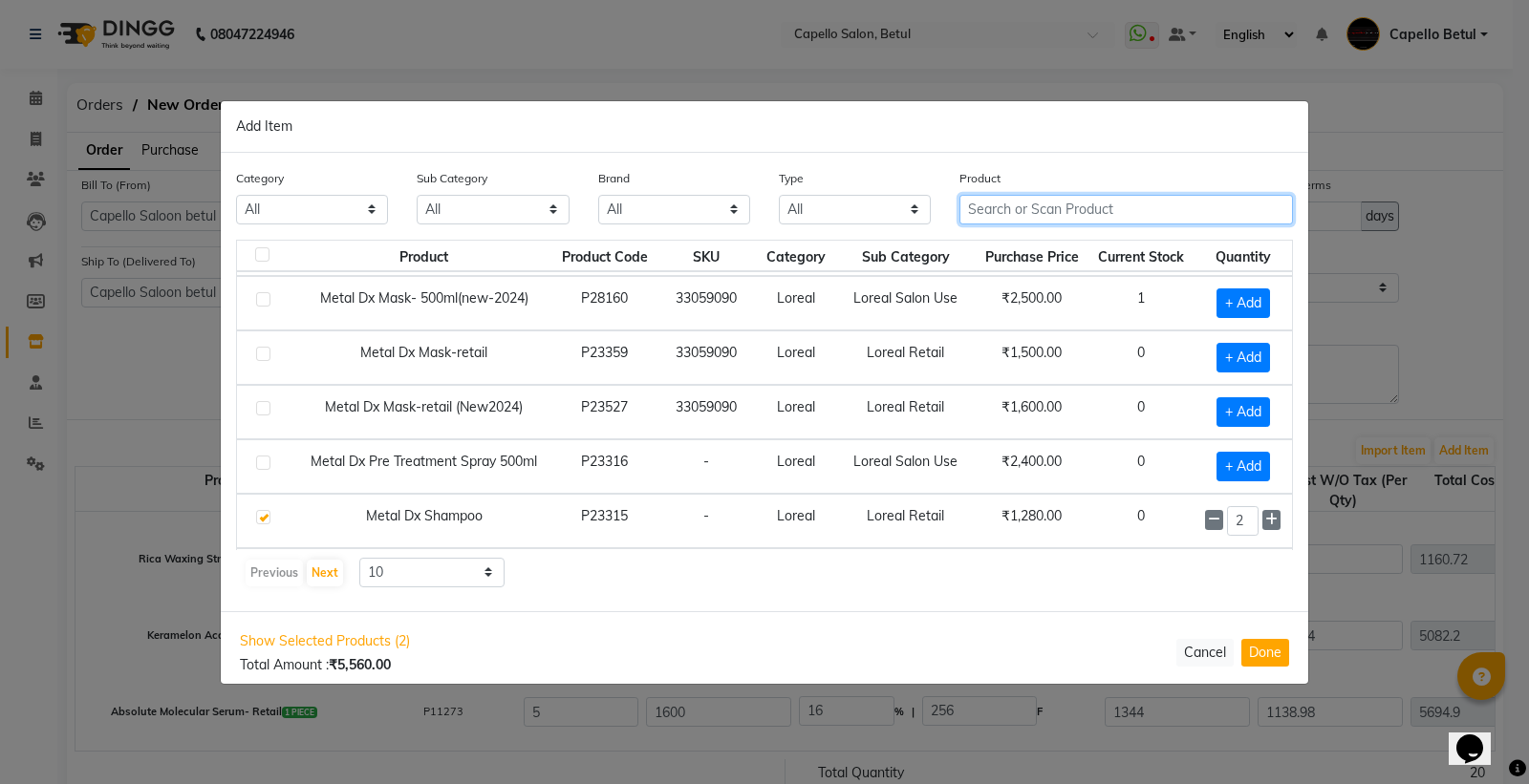
click at [995, 201] on input "text" at bounding box center [1126, 210] width 333 height 29
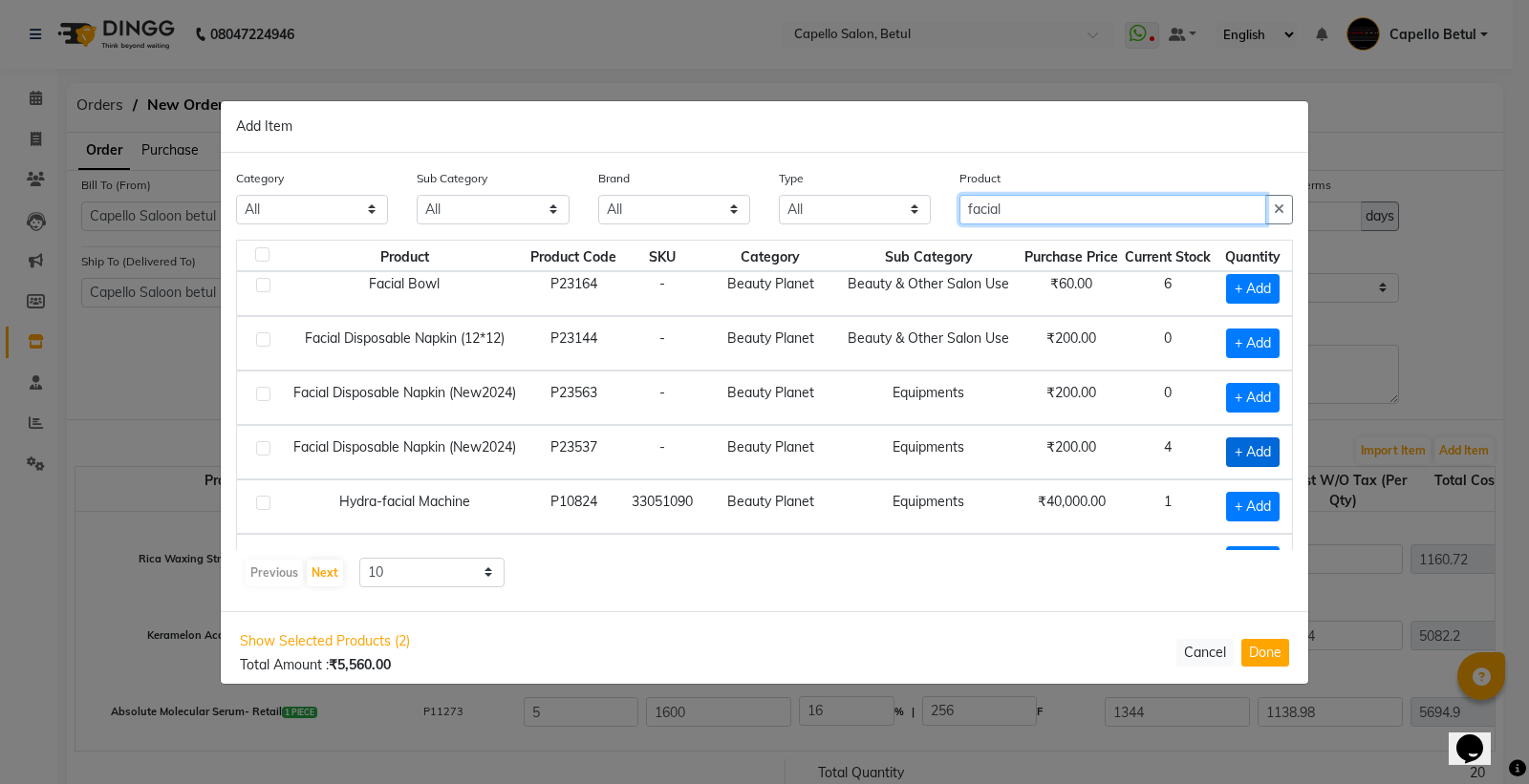
scroll to position [213, 0]
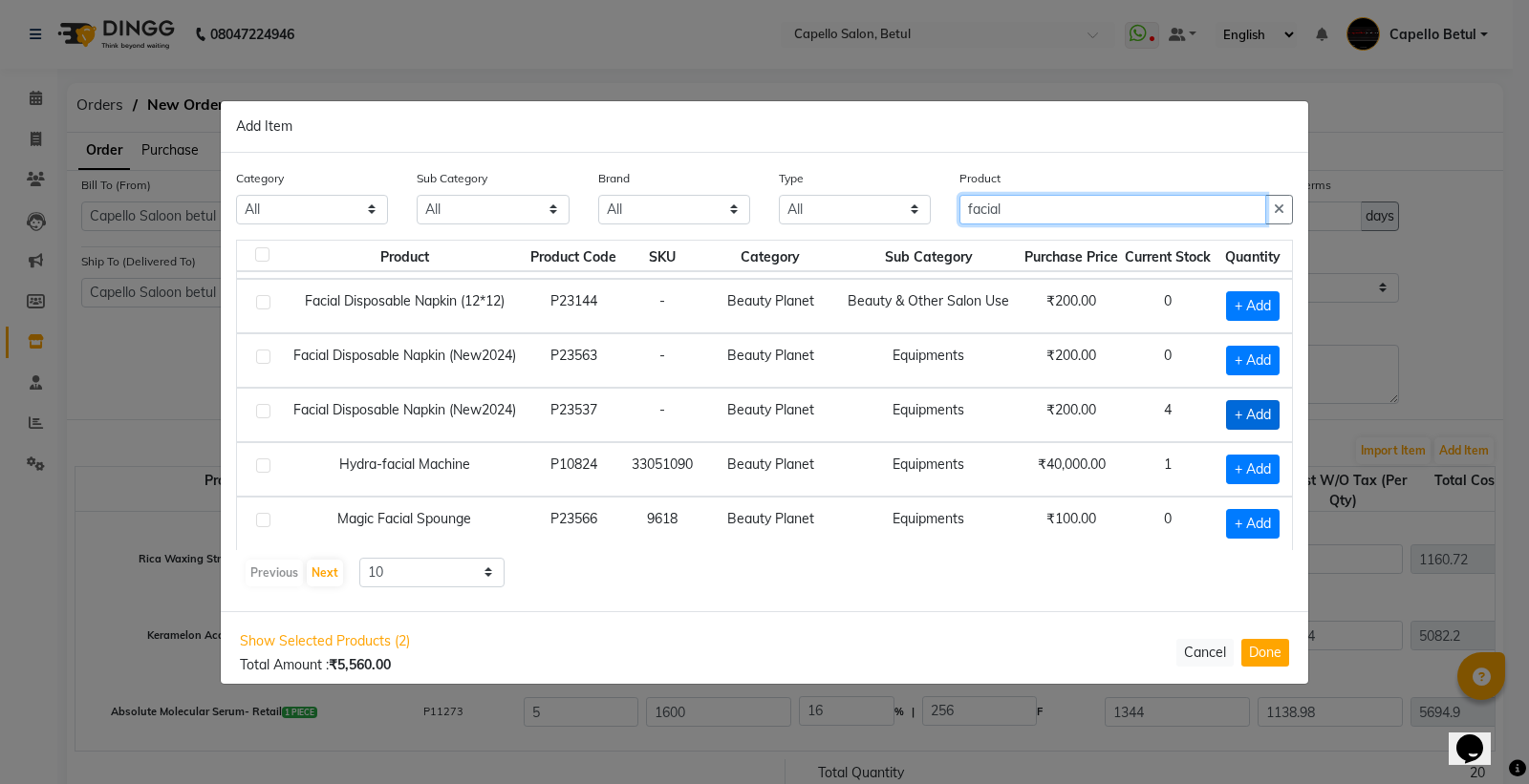
type input "facial"
click at [1253, 413] on span "+ Add" at bounding box center [1252, 415] width 54 height 29
checkbox input "true"
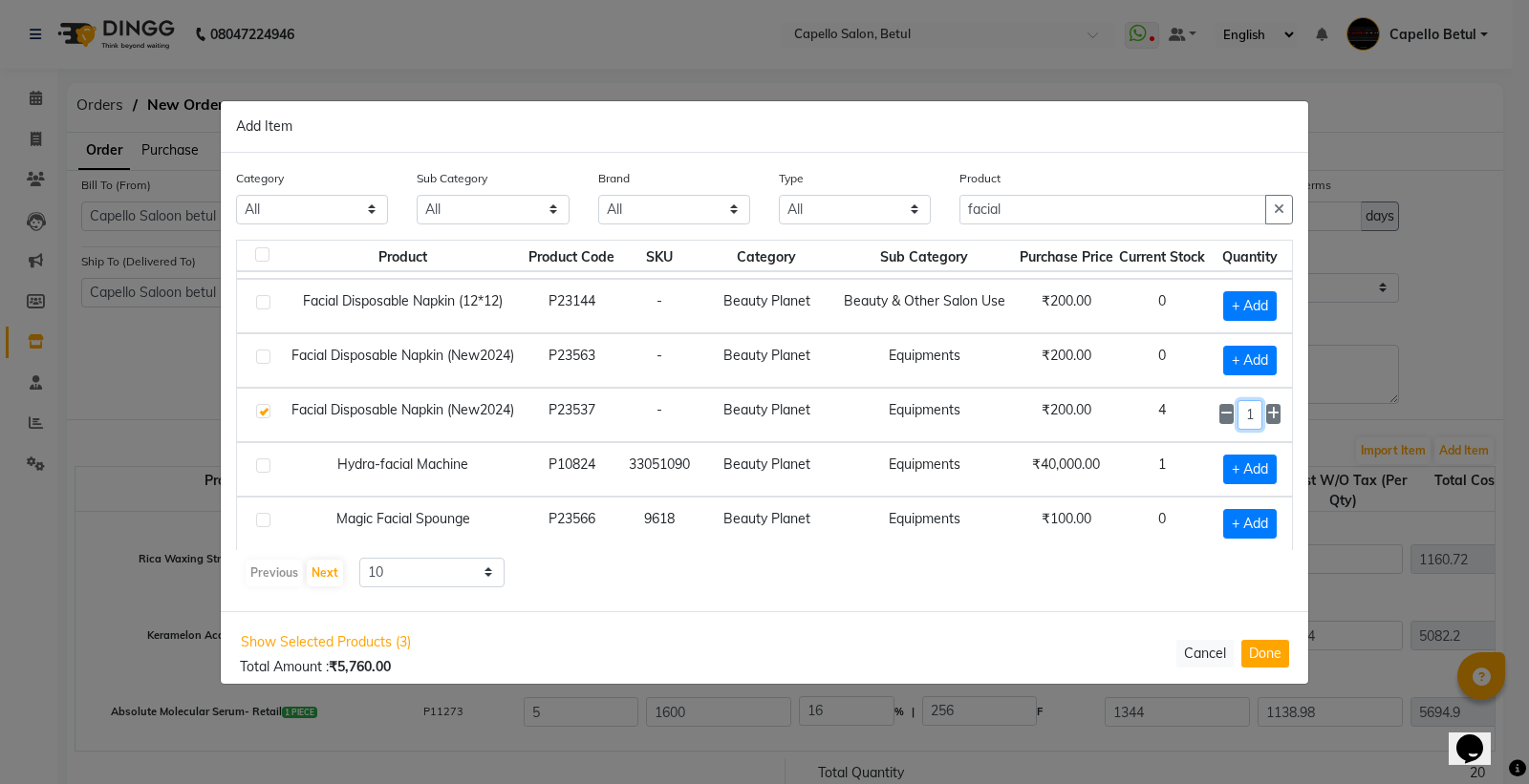
click at [1246, 411] on input "1" at bounding box center [1250, 415] width 25 height 29
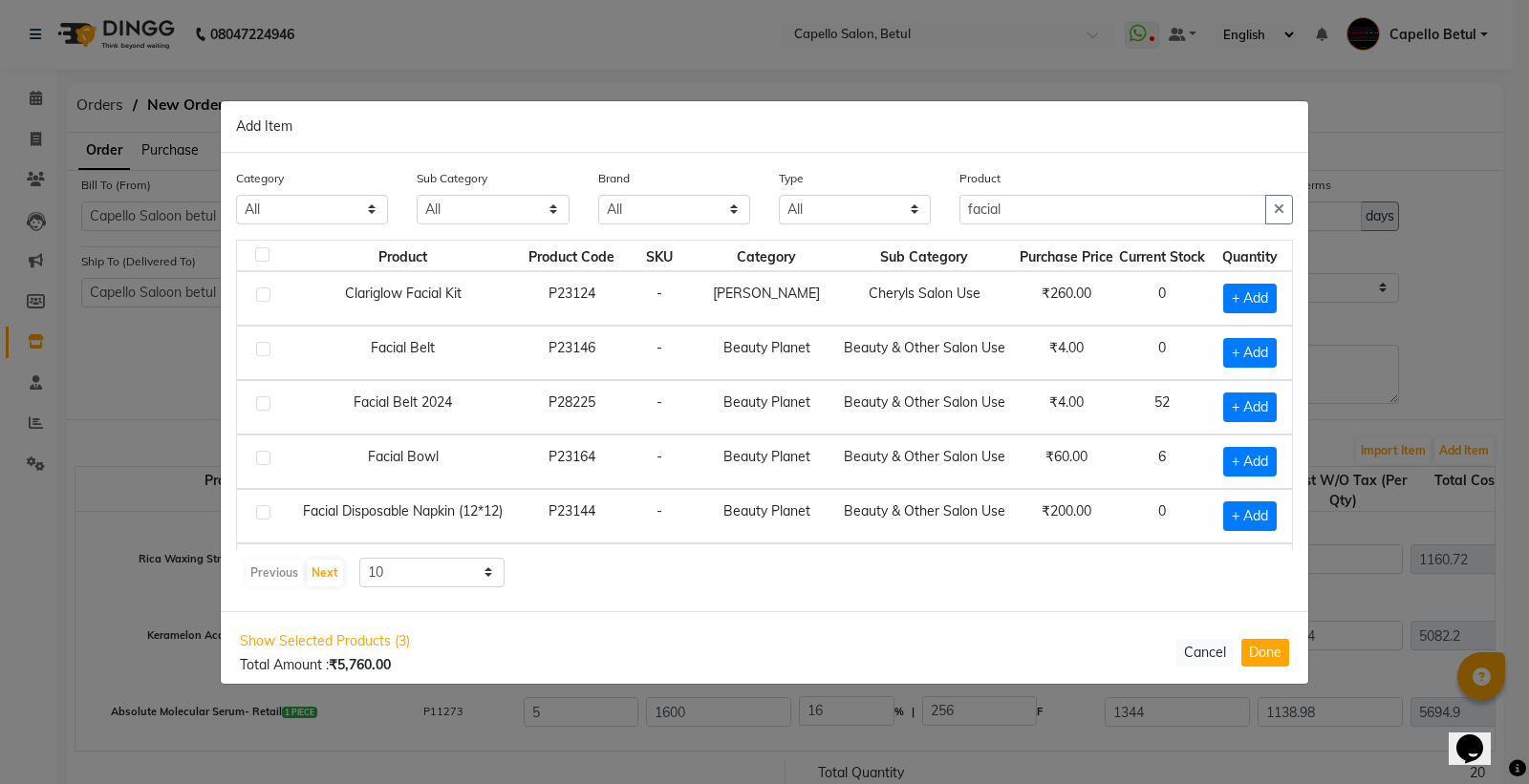
scroll to position [0, 0]
type input "2"
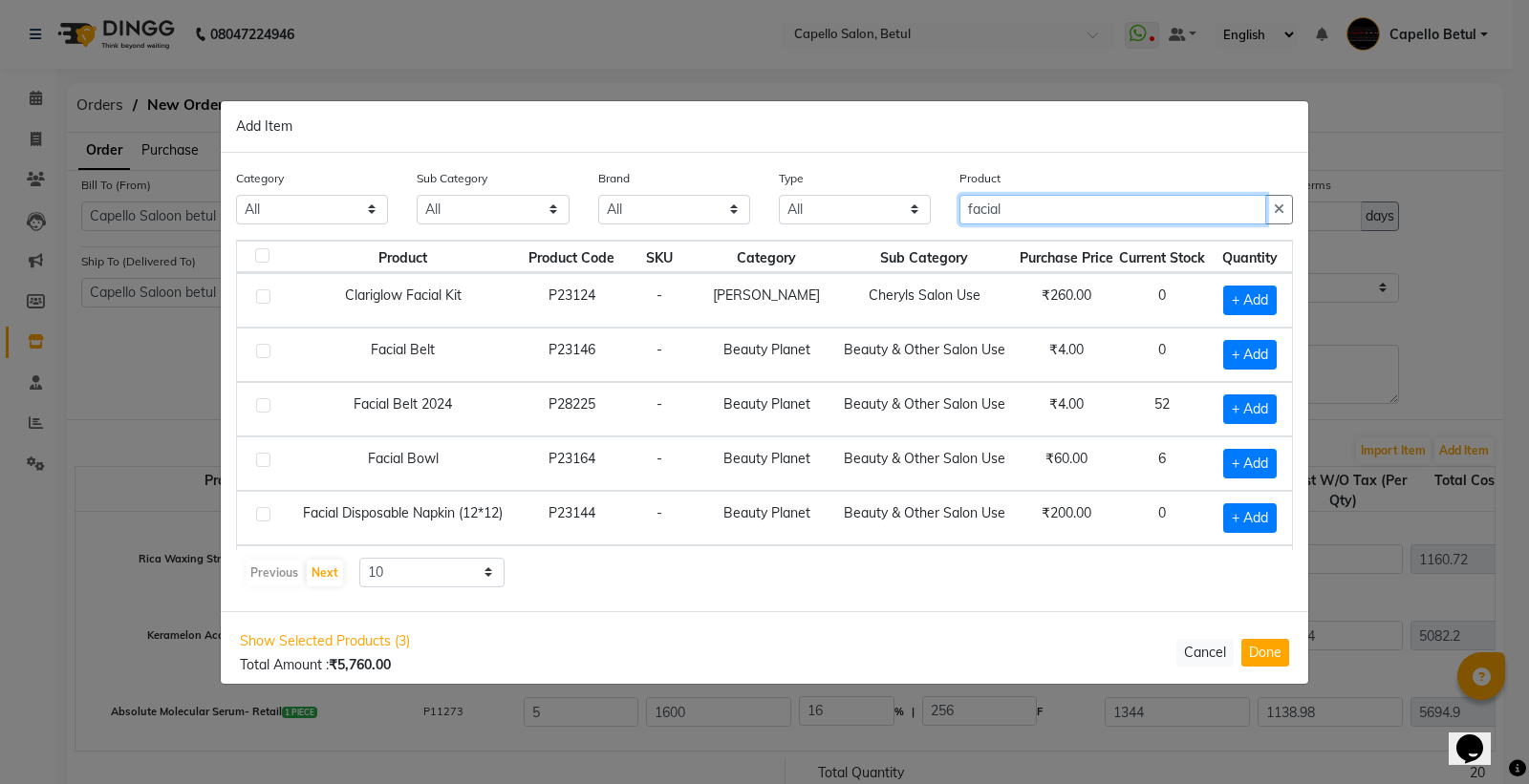
click at [989, 213] on input "facial" at bounding box center [1113, 210] width 307 height 29
click at [1015, 206] on input "facial" at bounding box center [1113, 210] width 307 height 29
type input "f"
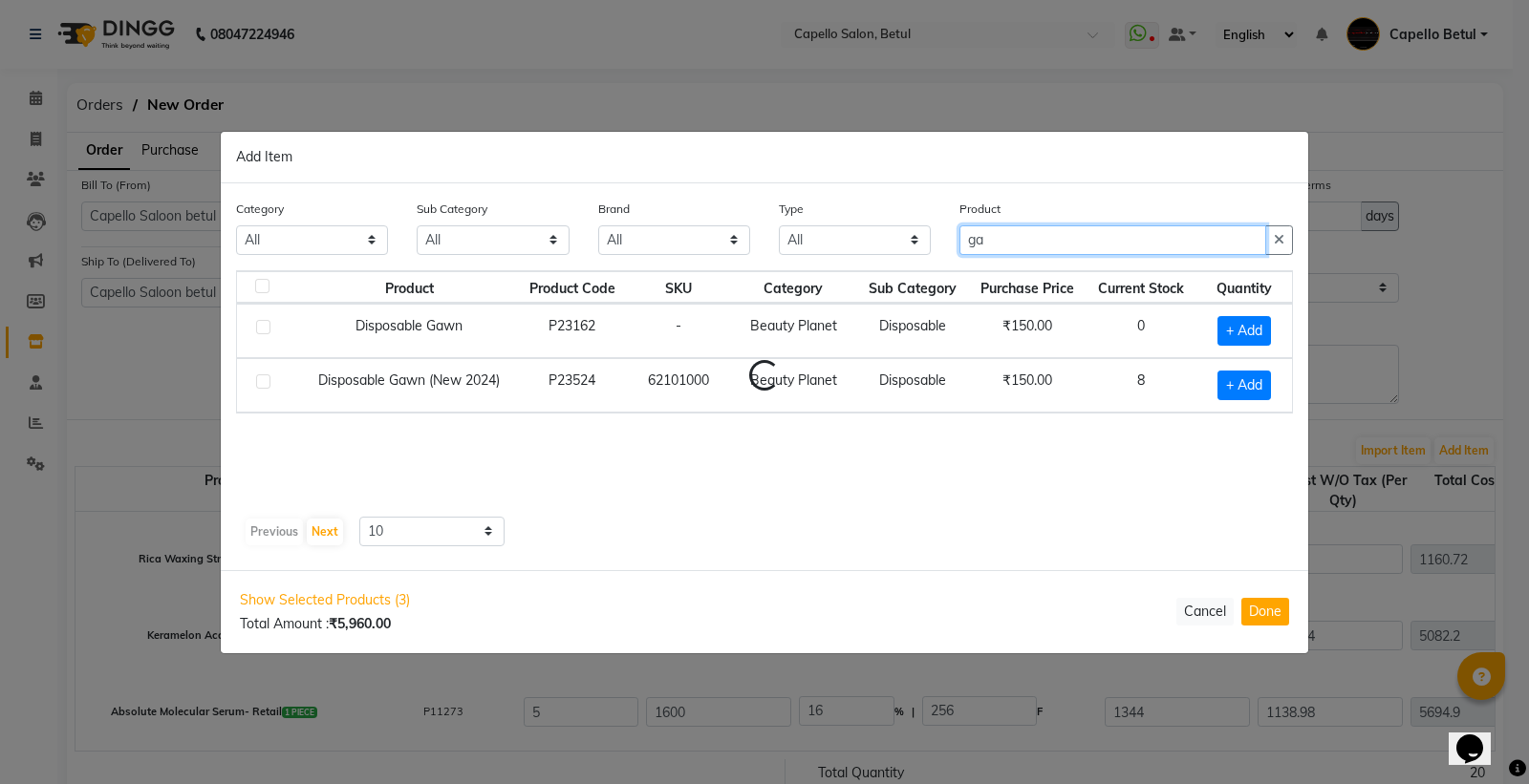
type input "g"
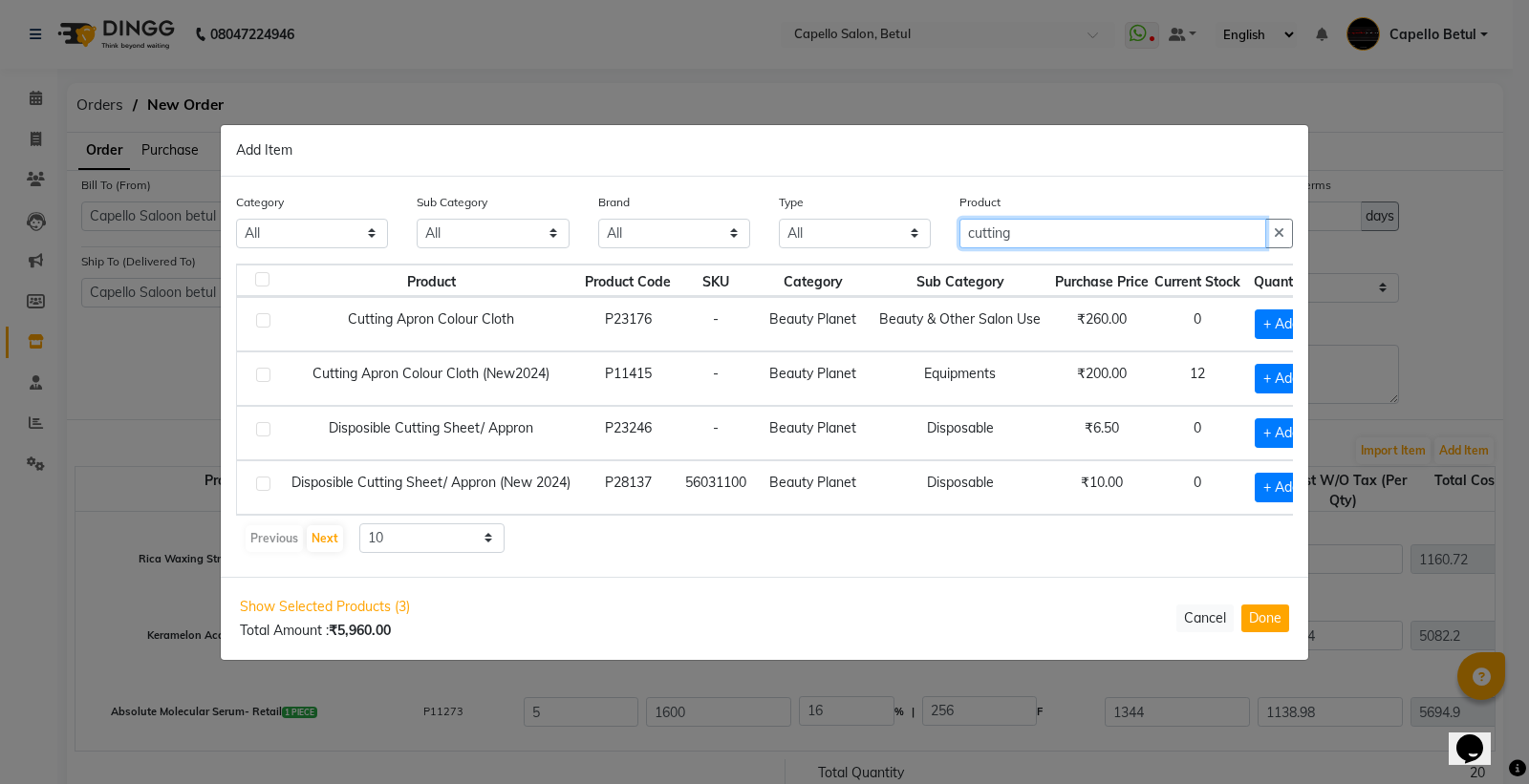
type input "cutting"
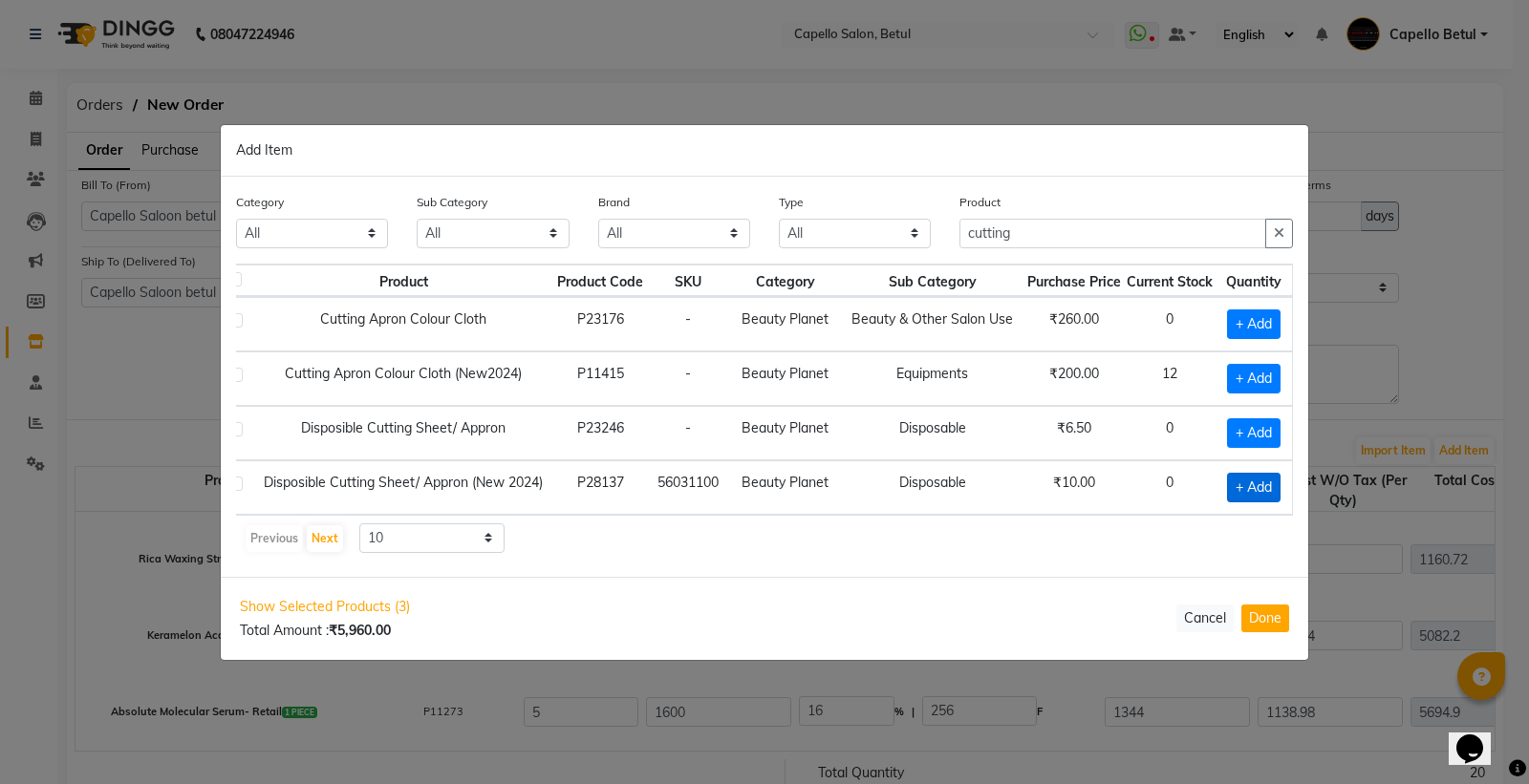
click at [1262, 478] on span "+ Add" at bounding box center [1253, 488] width 54 height 29
checkbox input "true"
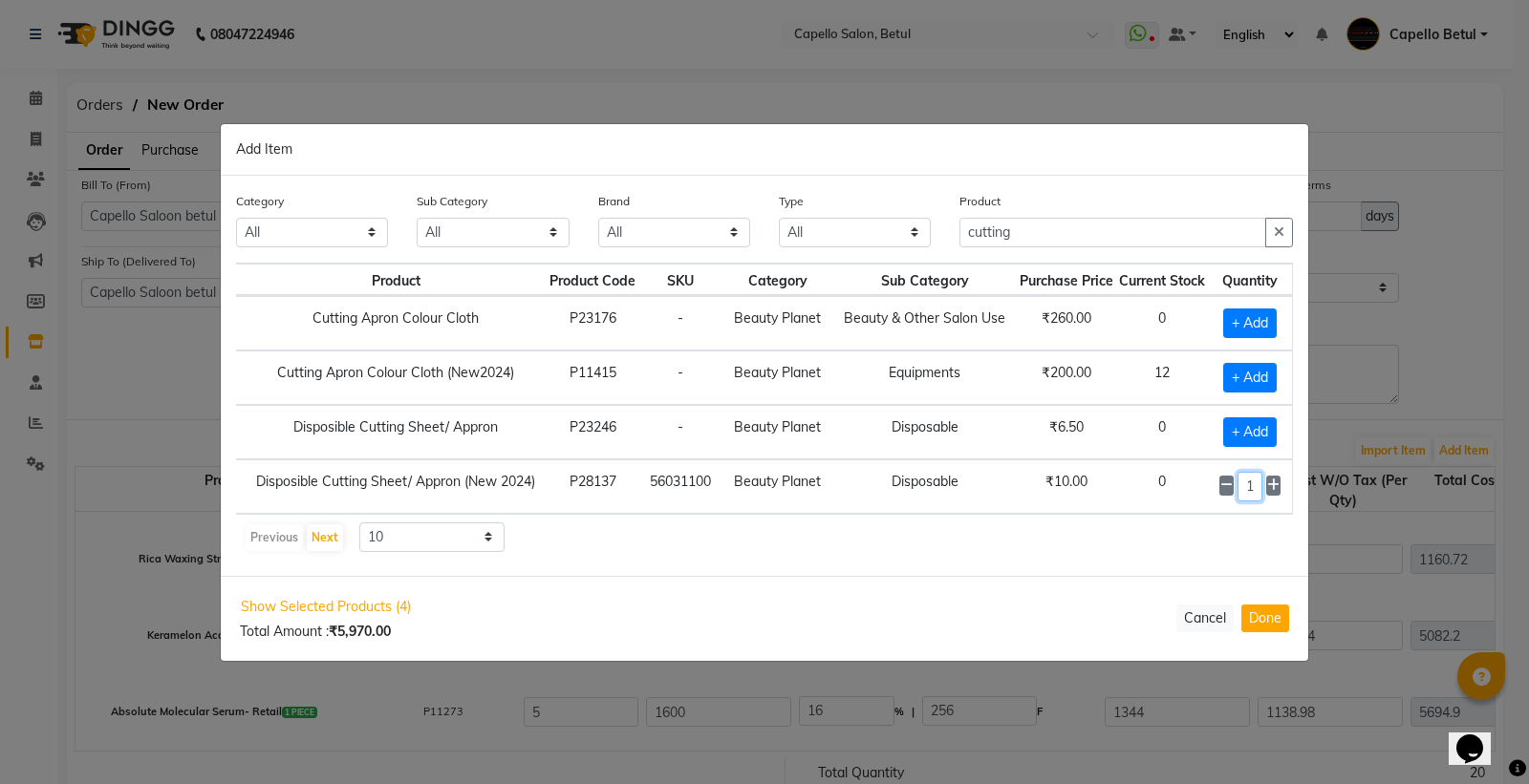
click at [1261, 478] on input "1" at bounding box center [1250, 487] width 25 height 29
type input "5"
click at [1057, 234] on input "cutting" at bounding box center [1113, 233] width 307 height 29
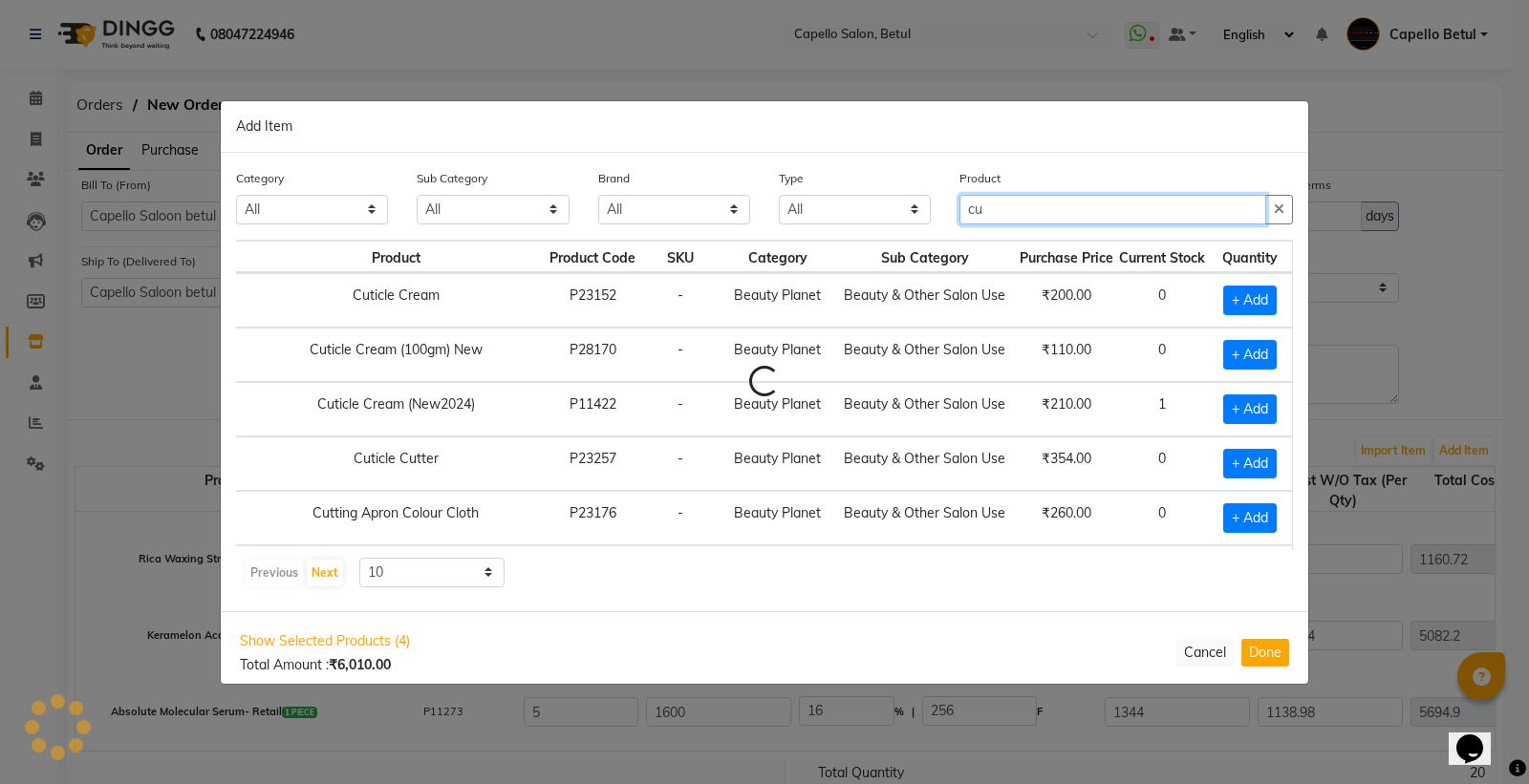
type input "c"
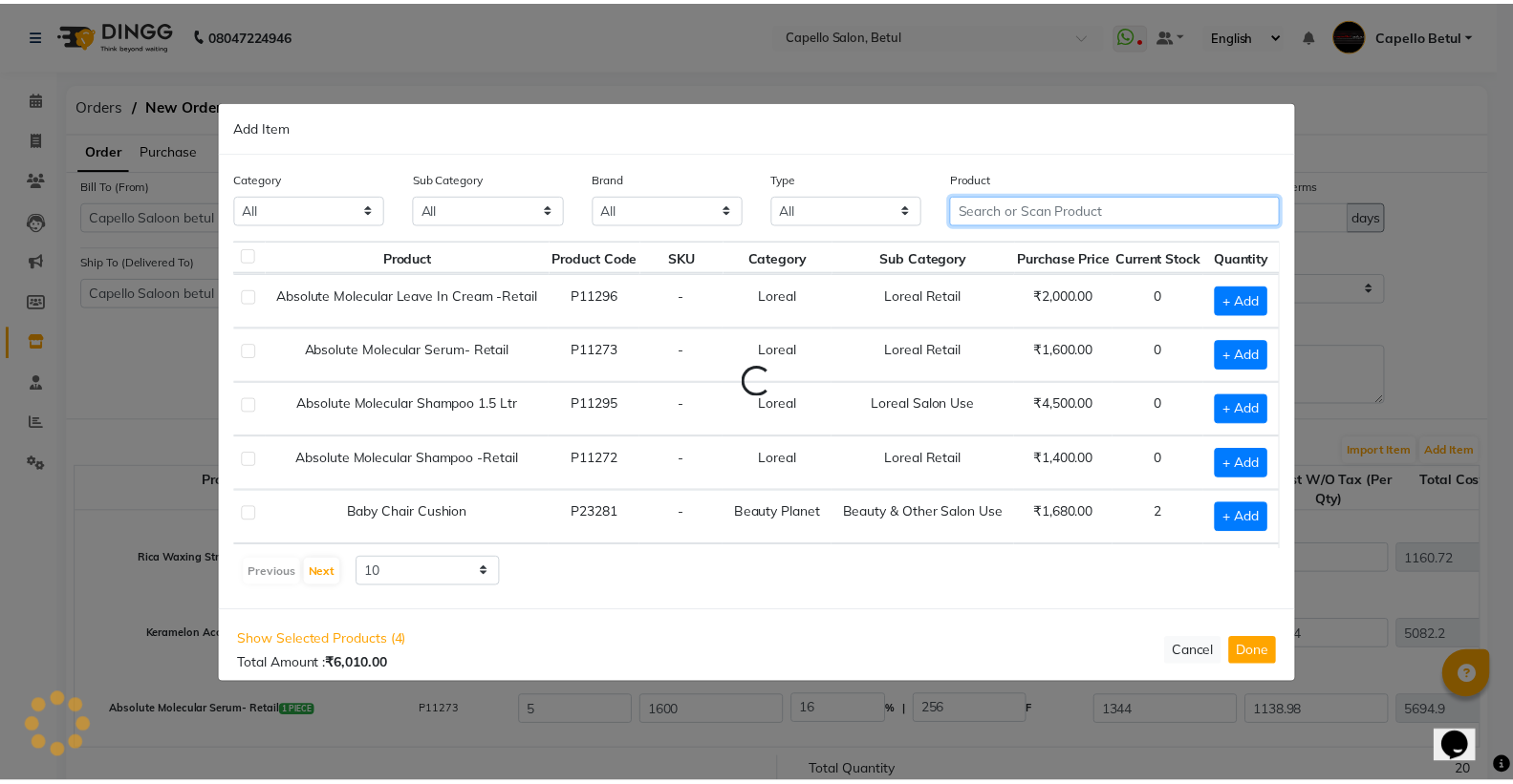
scroll to position [0, 0]
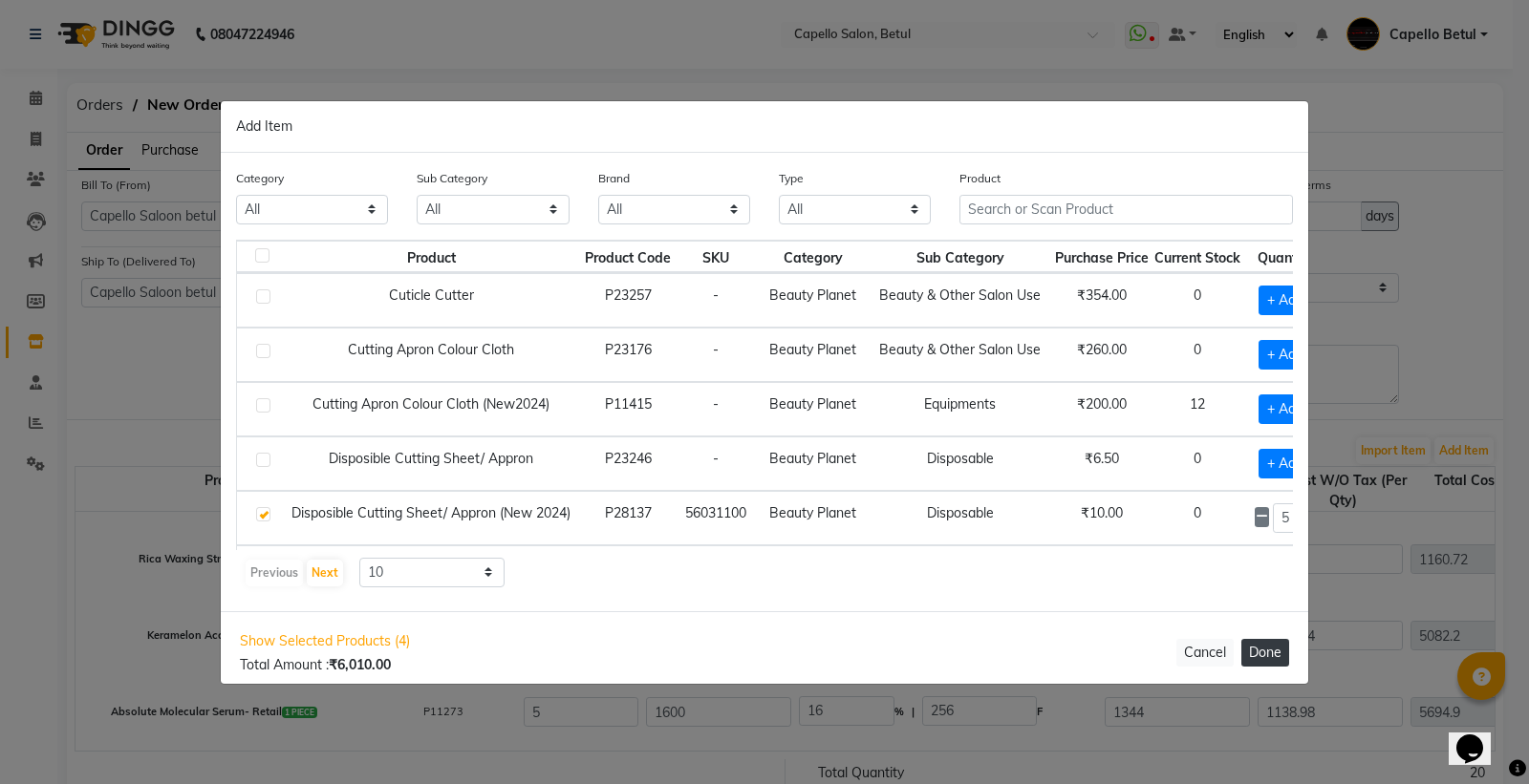
click at [1283, 655] on button "Done" at bounding box center [1265, 652] width 48 height 27
select select "1178"
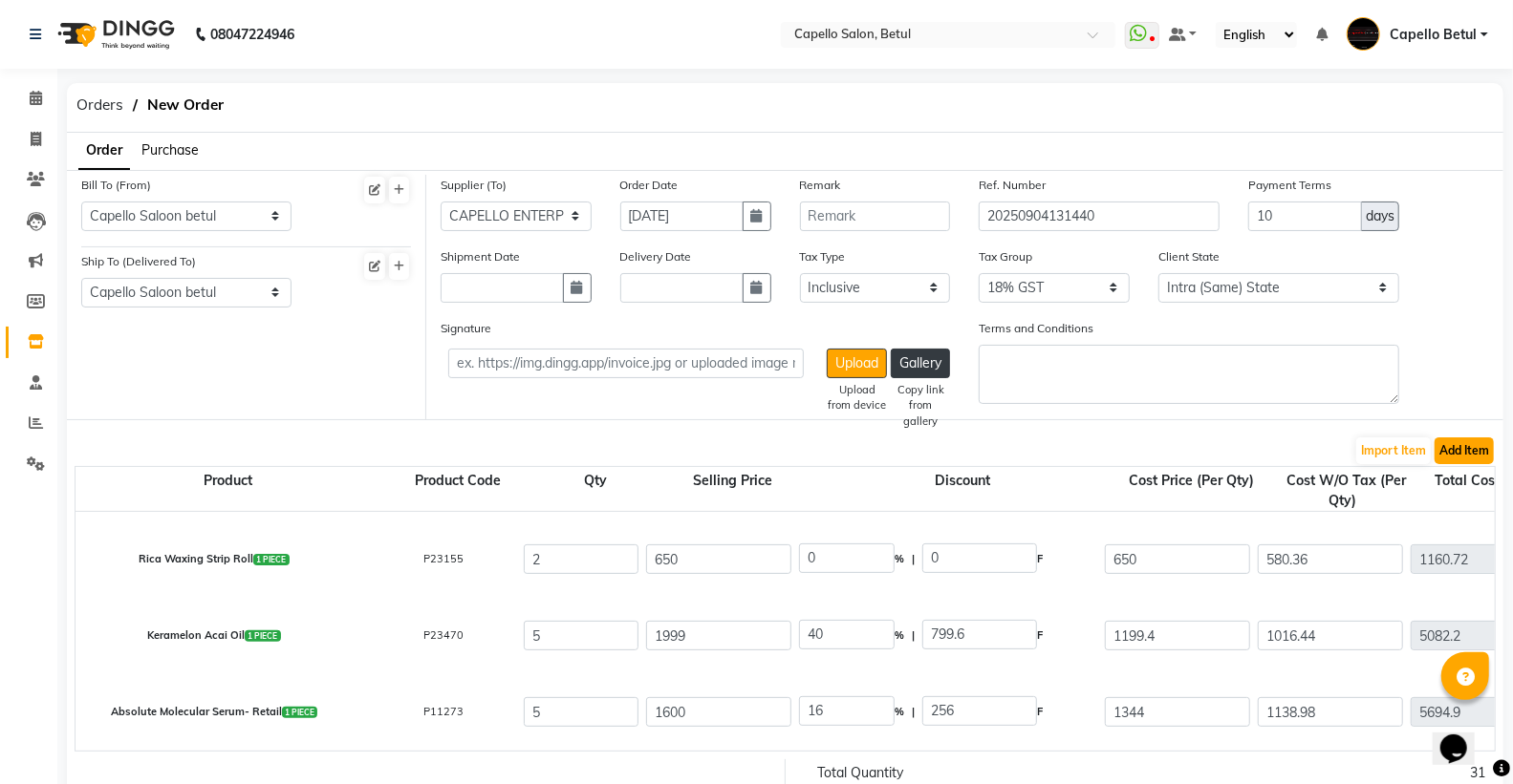
click at [1444, 451] on button "Add Item" at bounding box center [1464, 451] width 60 height 26
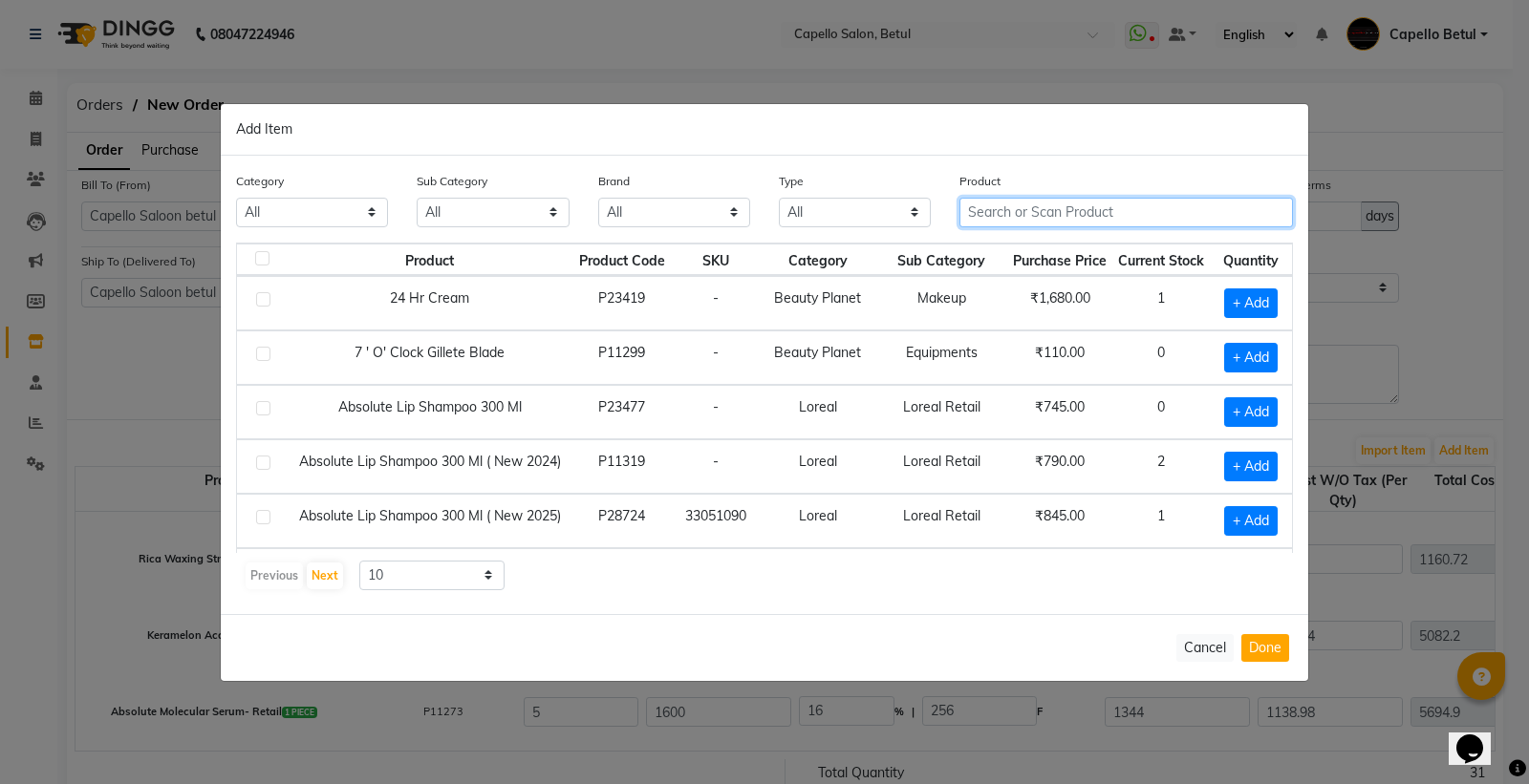
click at [979, 213] on input "text" at bounding box center [1126, 213] width 333 height 29
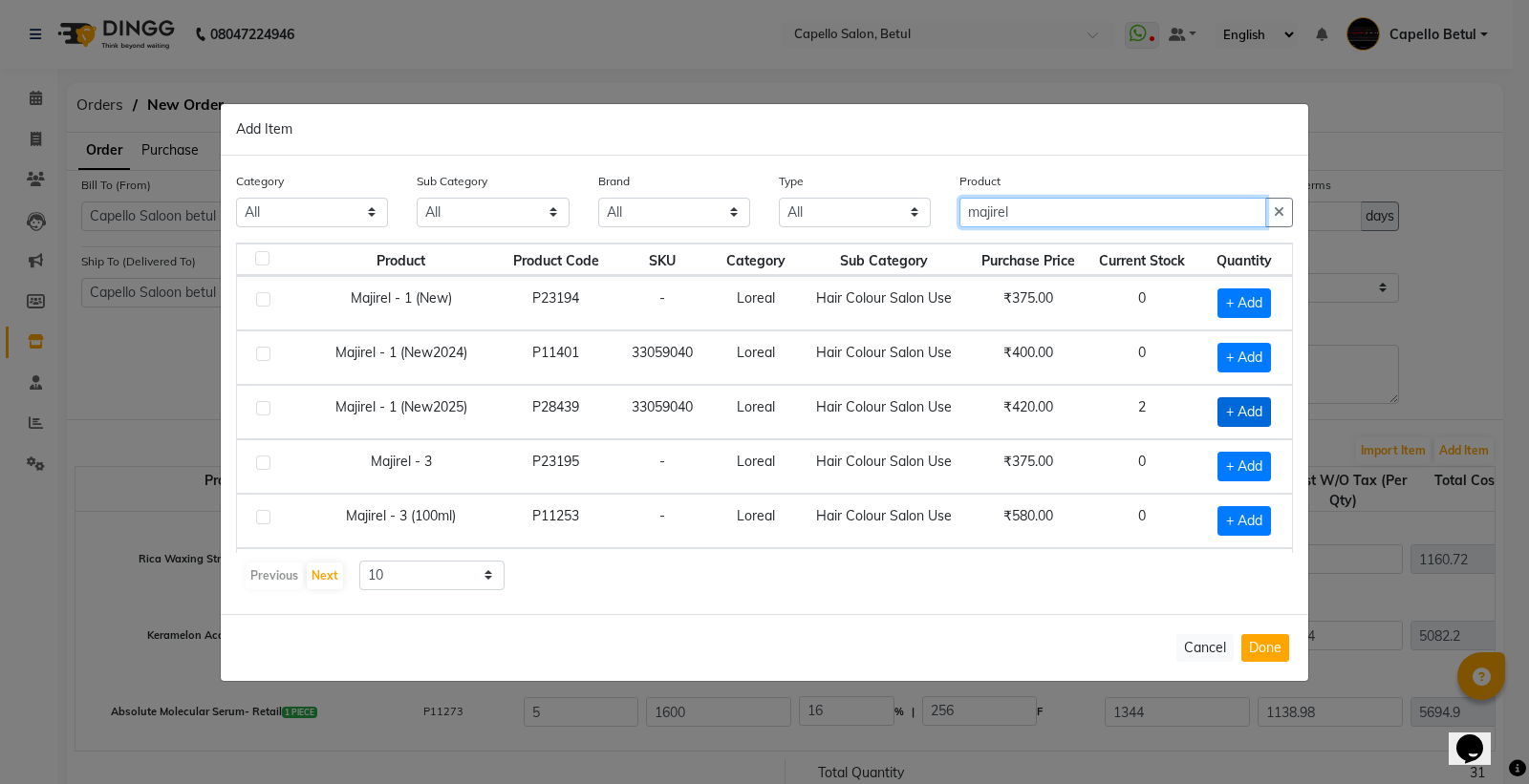
type input "majirel"
click at [1234, 412] on span "+ Add" at bounding box center [1243, 412] width 54 height 29
checkbox input "true"
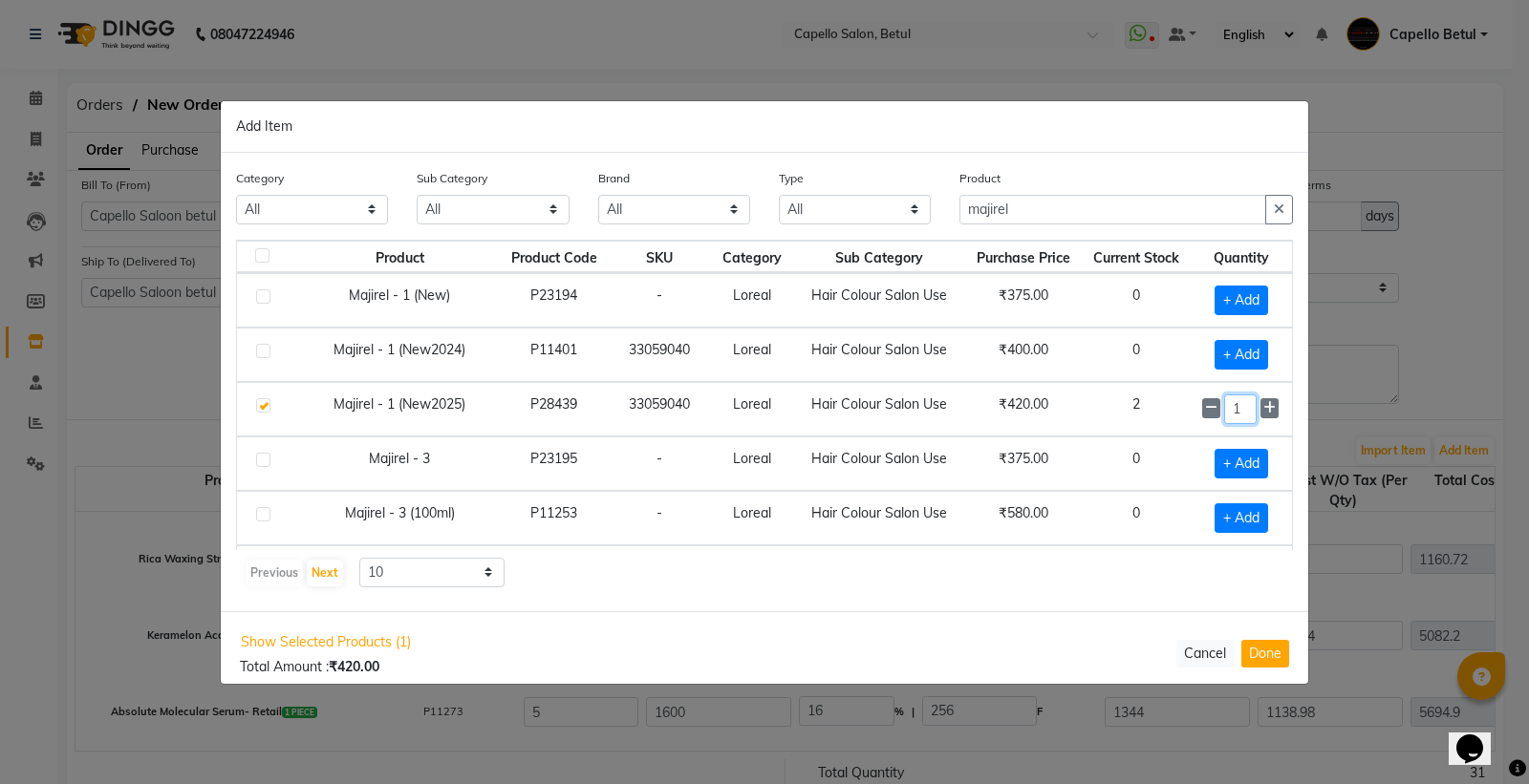
click at [1234, 406] on input "1" at bounding box center [1239, 410] width 32 height 29
type input "2"
click at [1248, 646] on button "Done" at bounding box center [1265, 652] width 48 height 27
select select "1178"
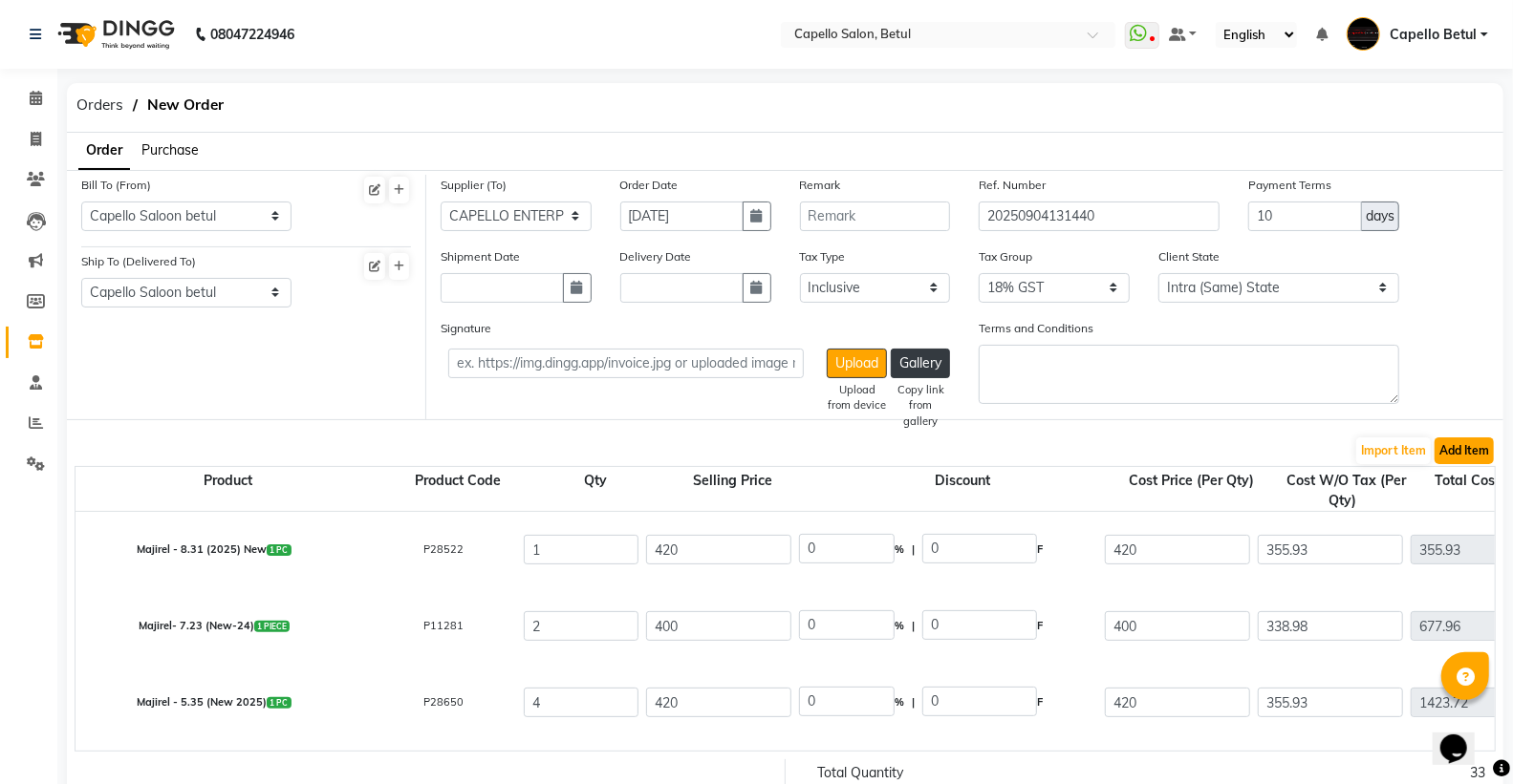
click at [1454, 455] on button "Add Item" at bounding box center [1464, 451] width 60 height 26
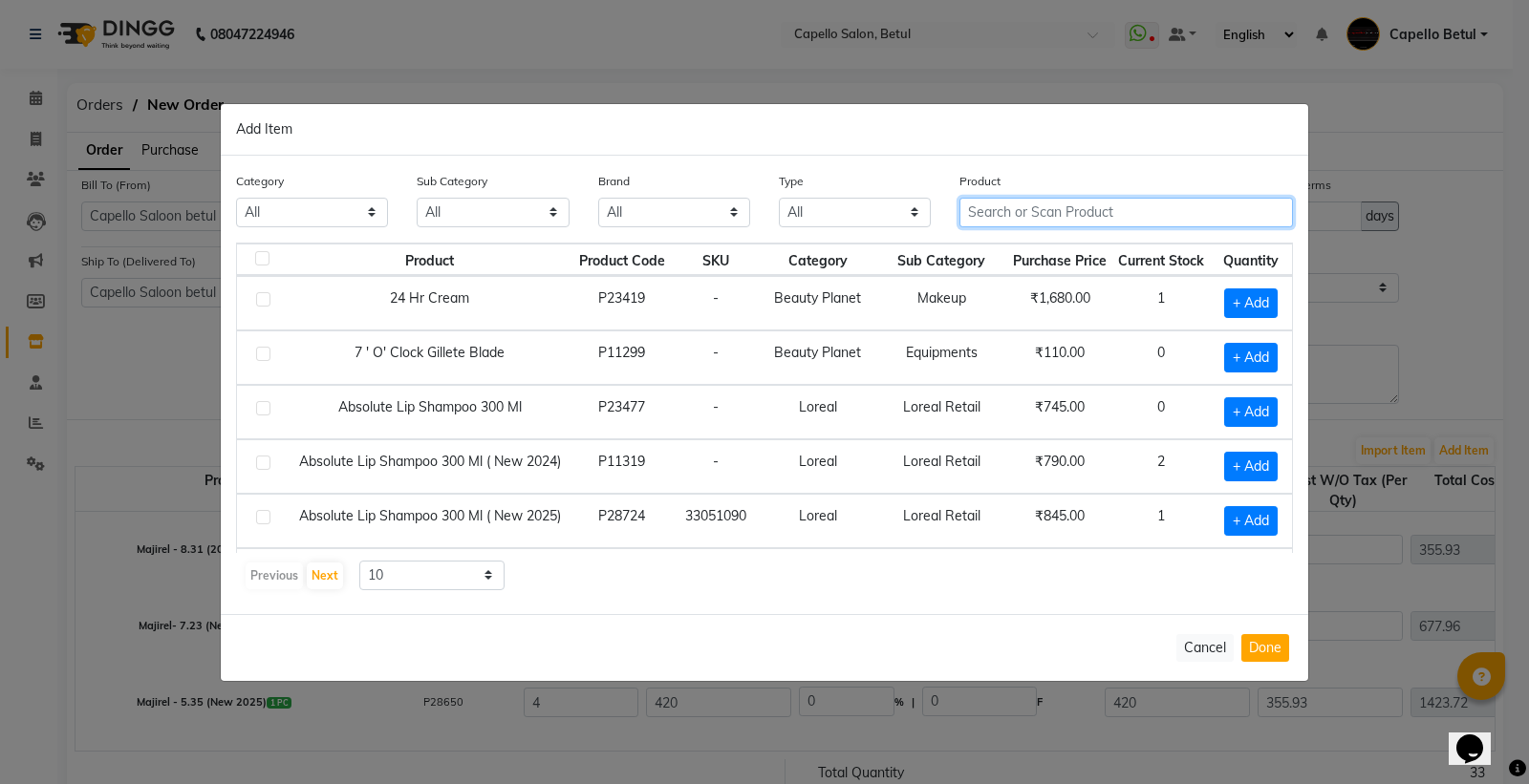
click at [1000, 216] on input "text" at bounding box center [1126, 213] width 333 height 29
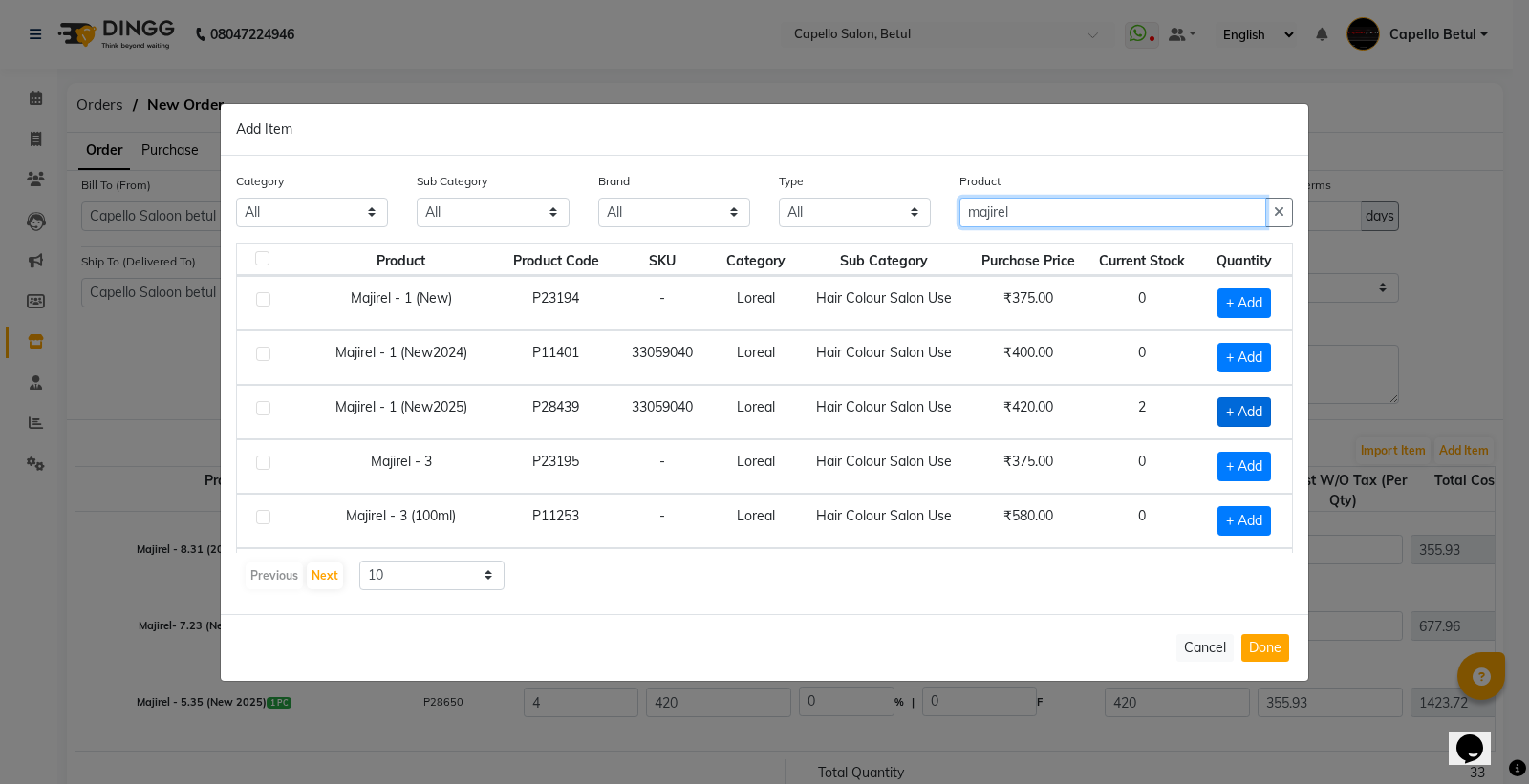
type input "majirel"
click at [1228, 405] on span "+ Add" at bounding box center [1243, 412] width 54 height 29
checkbox input "true"
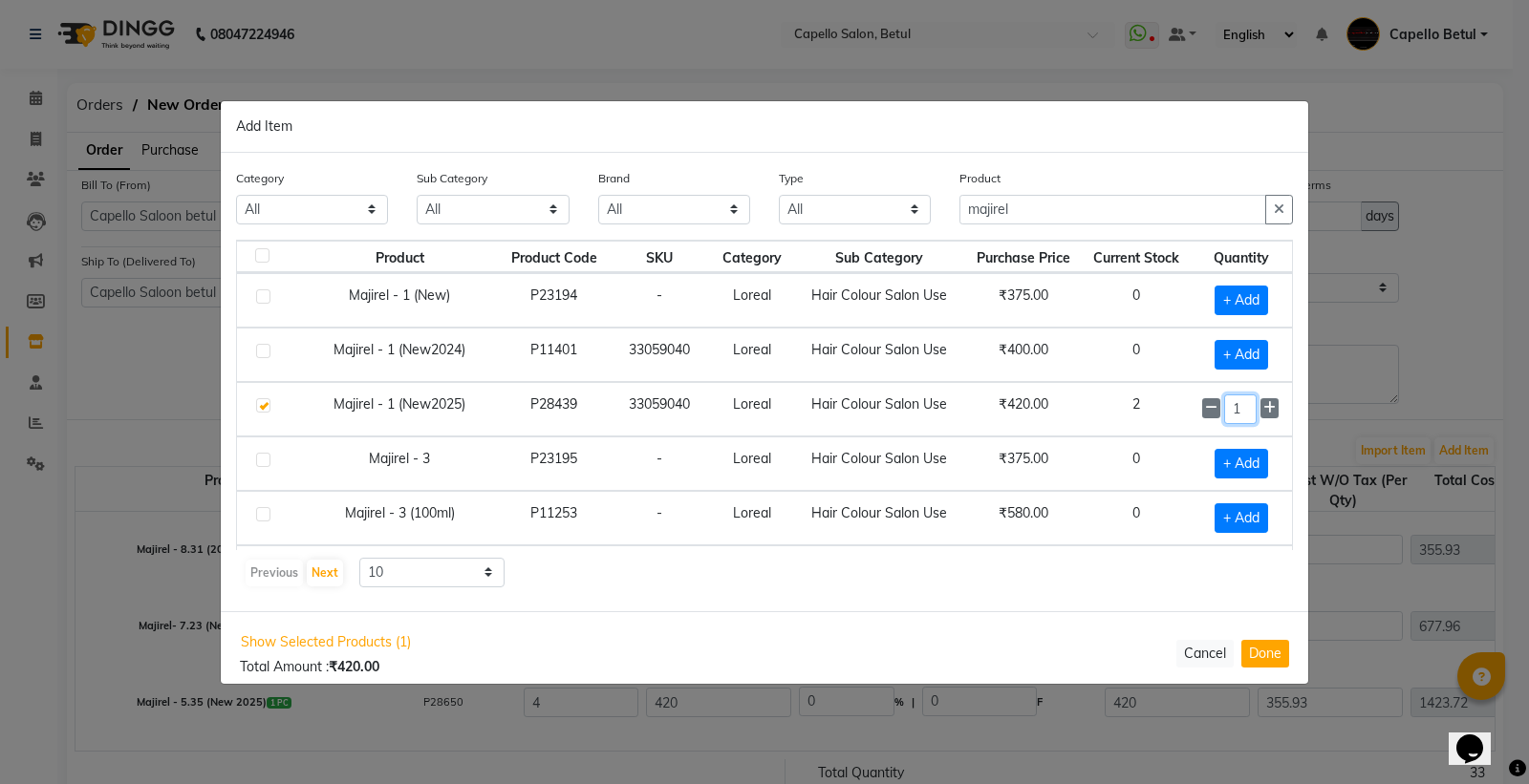
click at [1228, 405] on input "1" at bounding box center [1239, 410] width 32 height 29
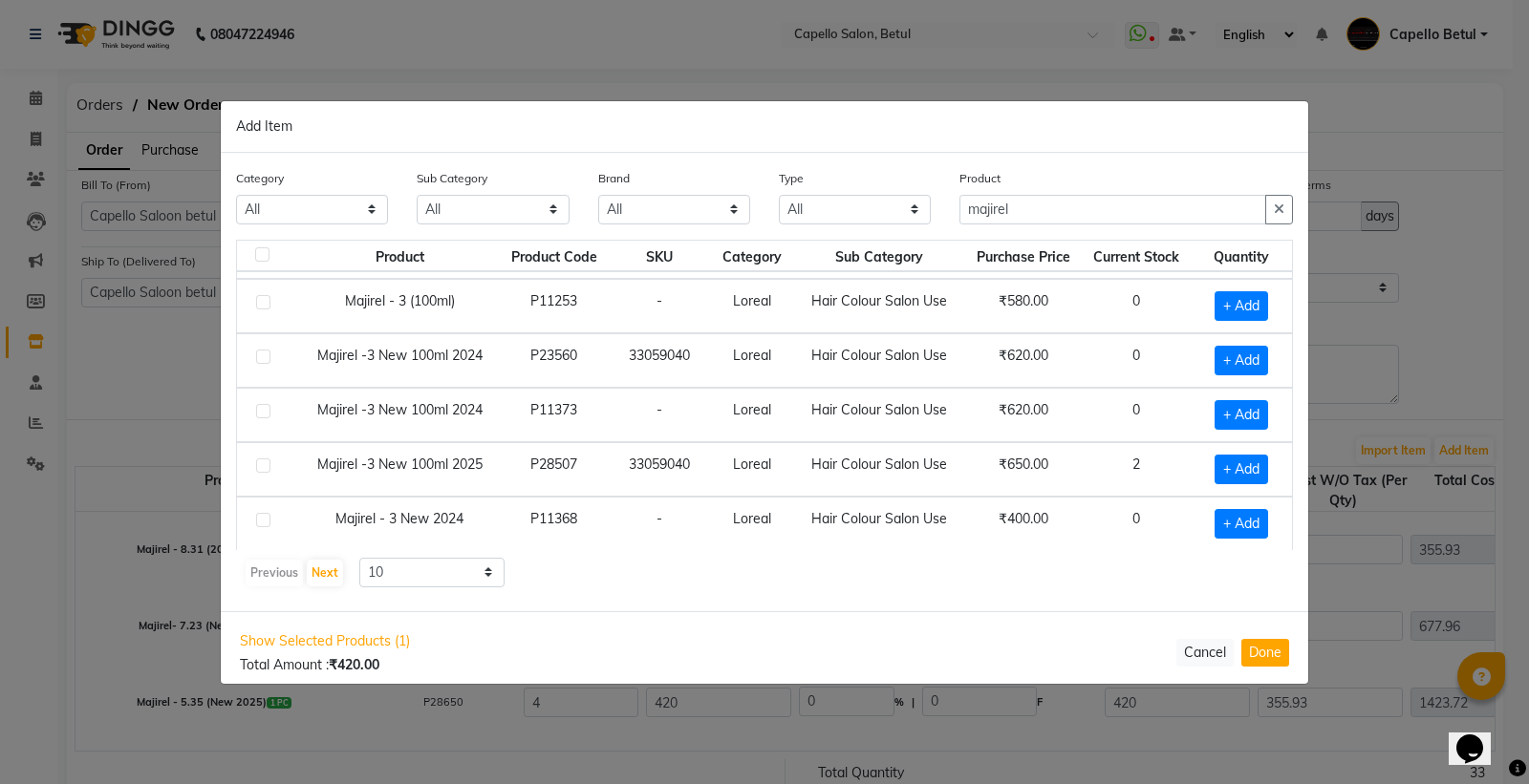
scroll to position [270, 0]
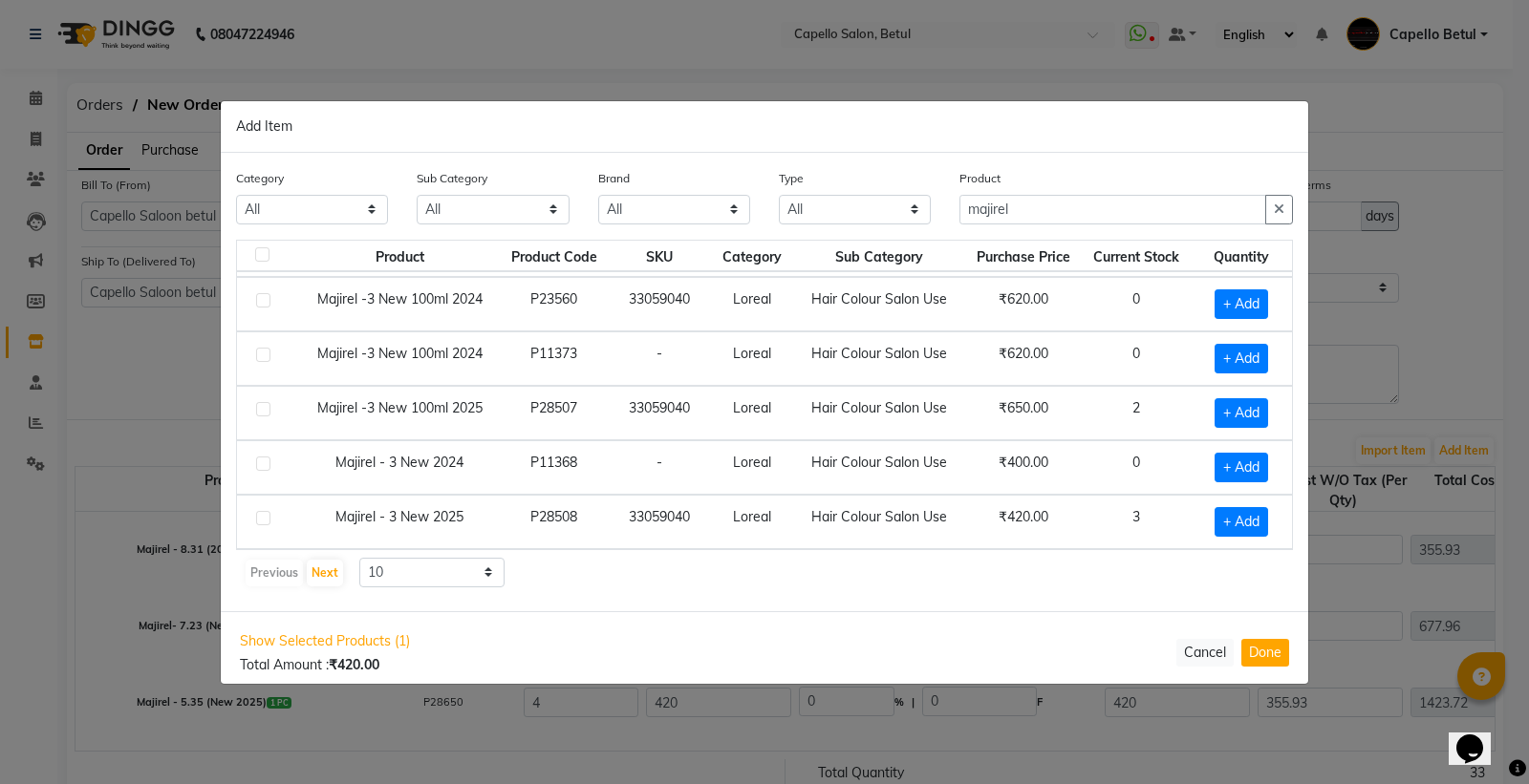
type input "2"
click at [451, 574] on select "10 50 100" at bounding box center [431, 572] width 145 height 29
select select "50"
click at [359, 558] on select "10 50 100" at bounding box center [431, 572] width 145 height 29
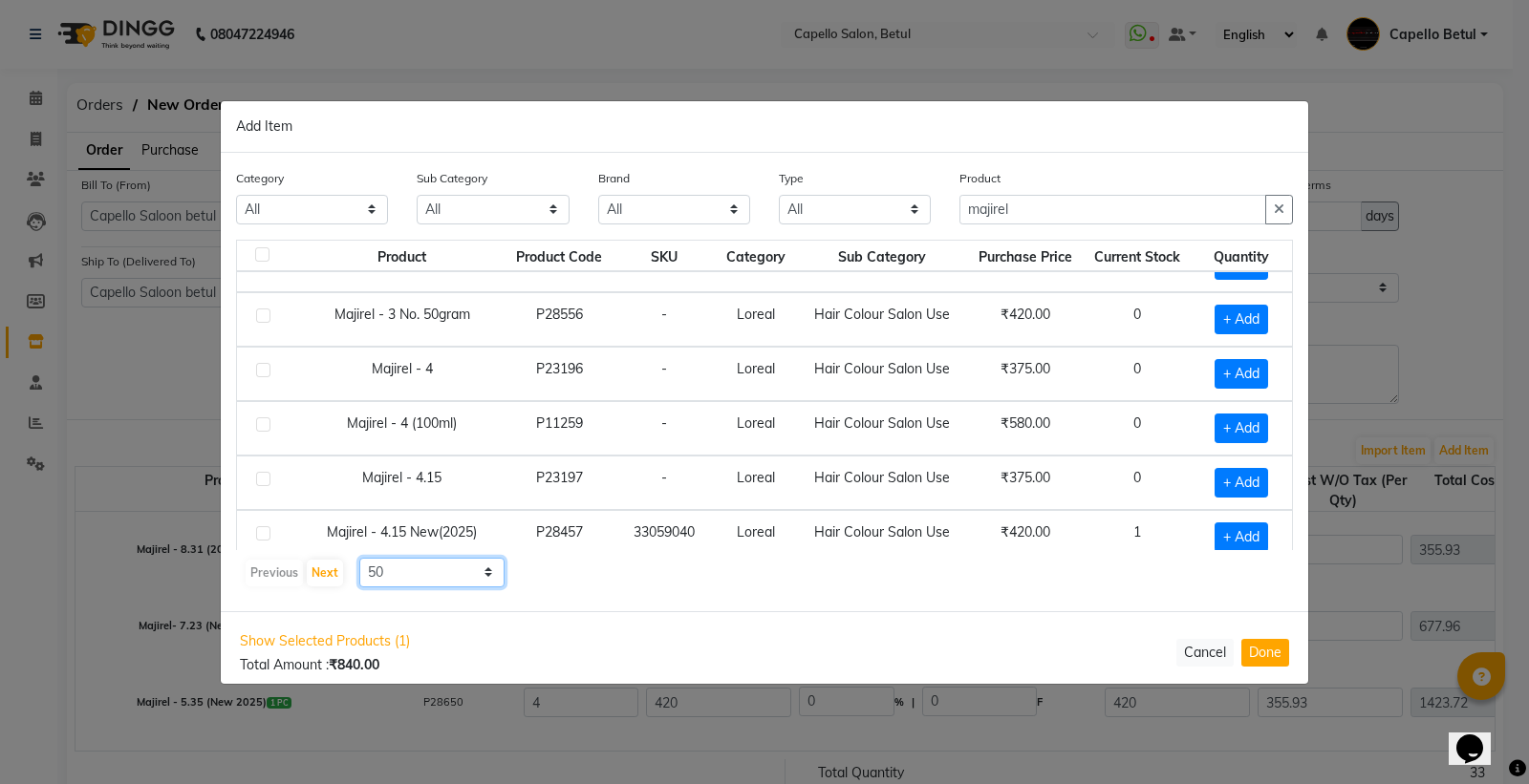
scroll to position [589, 0]
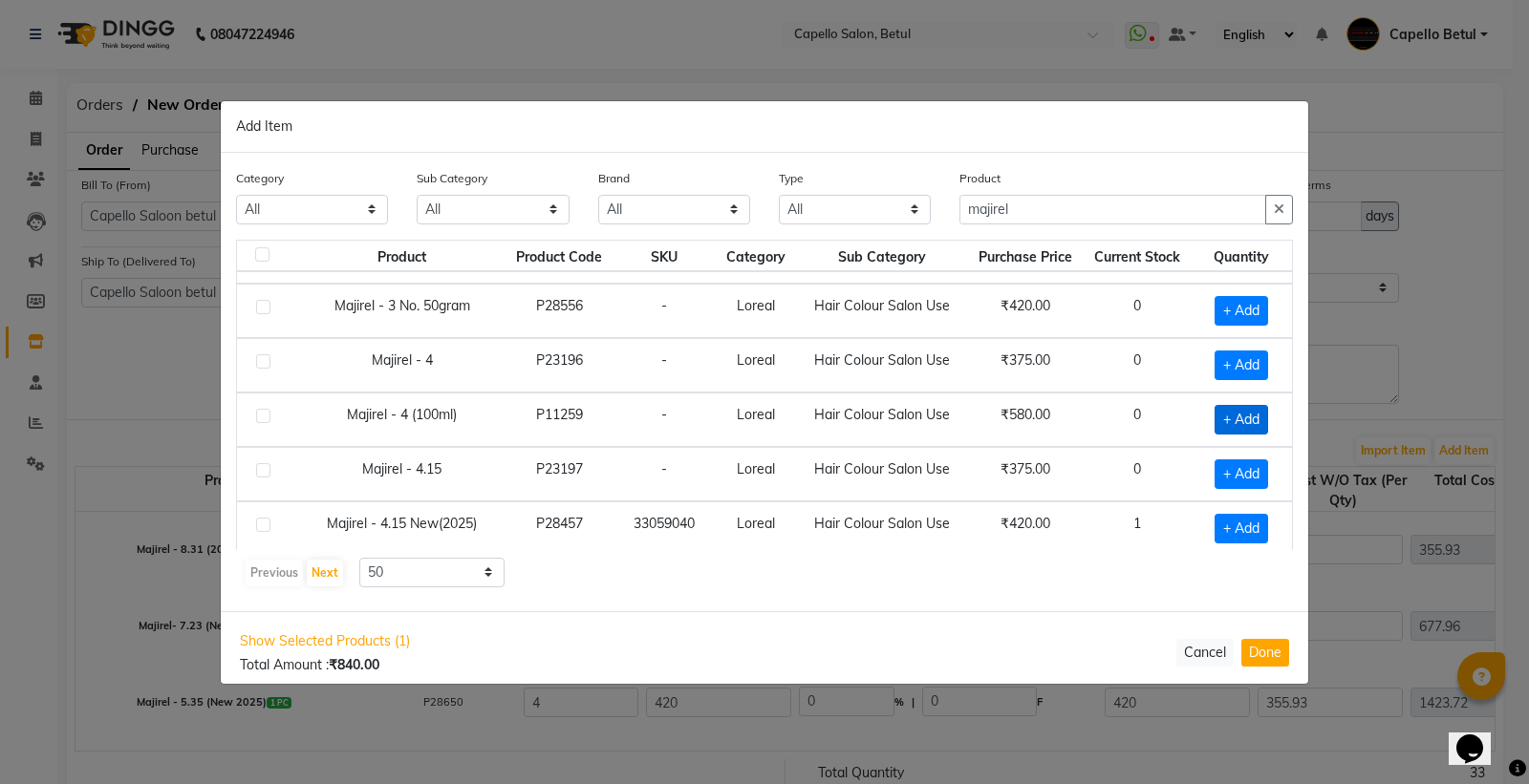
click at [1227, 421] on span "+ Add" at bounding box center [1240, 419] width 54 height 29
checkbox input "true"
click at [1230, 417] on input "1" at bounding box center [1239, 419] width 32 height 29
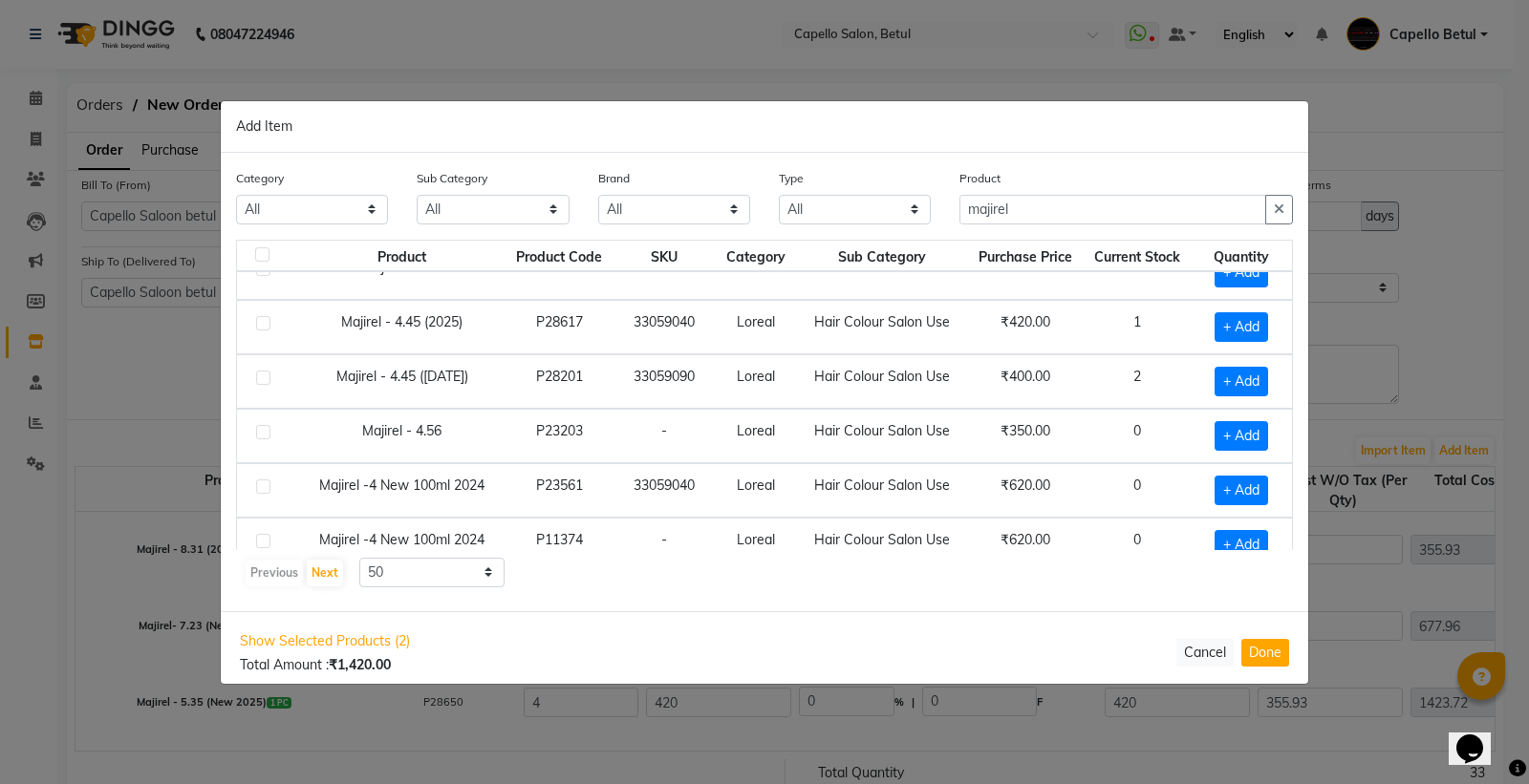
scroll to position [1650, 0]
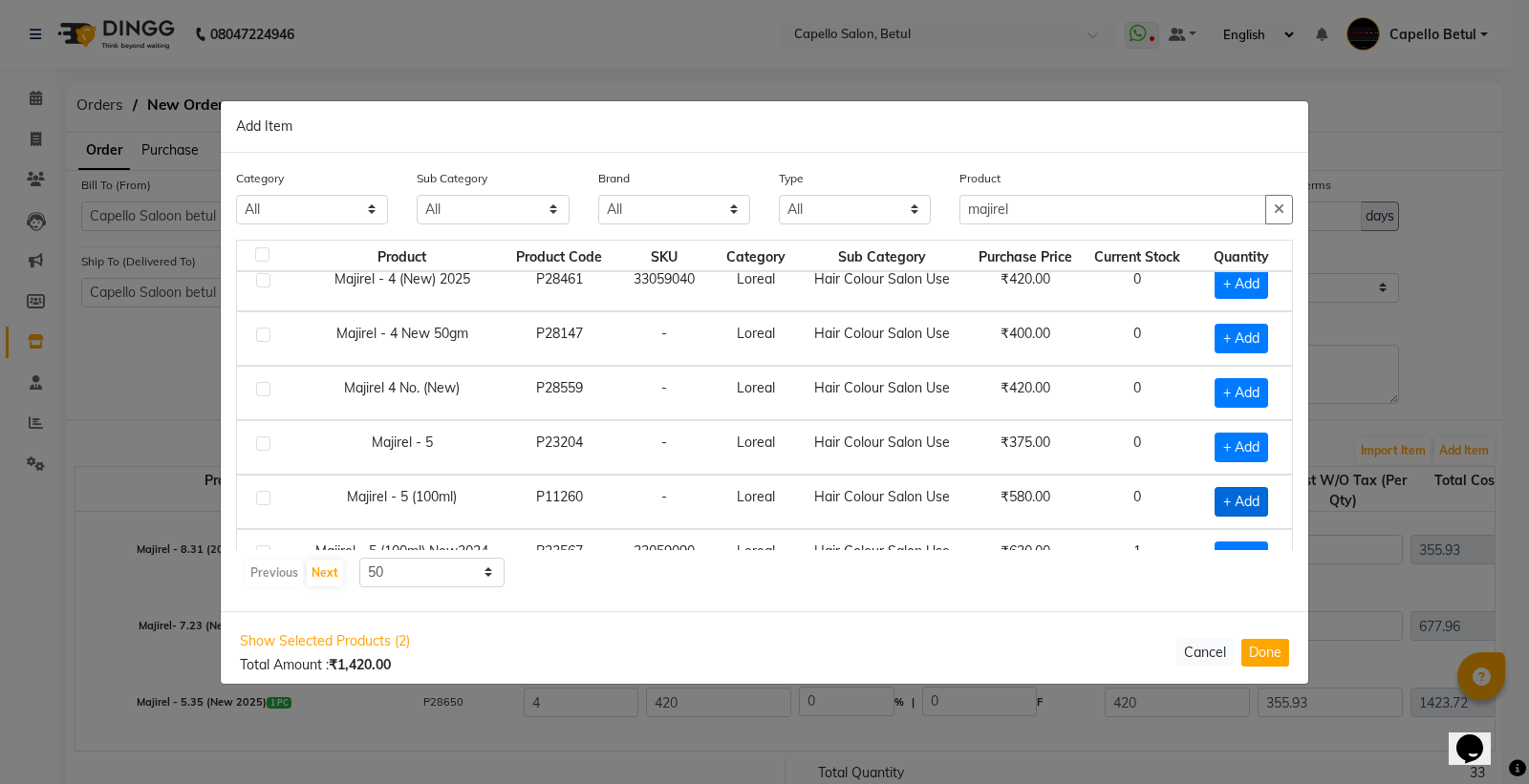
type input "2"
click at [1235, 507] on span "+ Add" at bounding box center [1240, 502] width 54 height 29
checkbox input "true"
click at [1235, 506] on input "1" at bounding box center [1239, 502] width 32 height 29
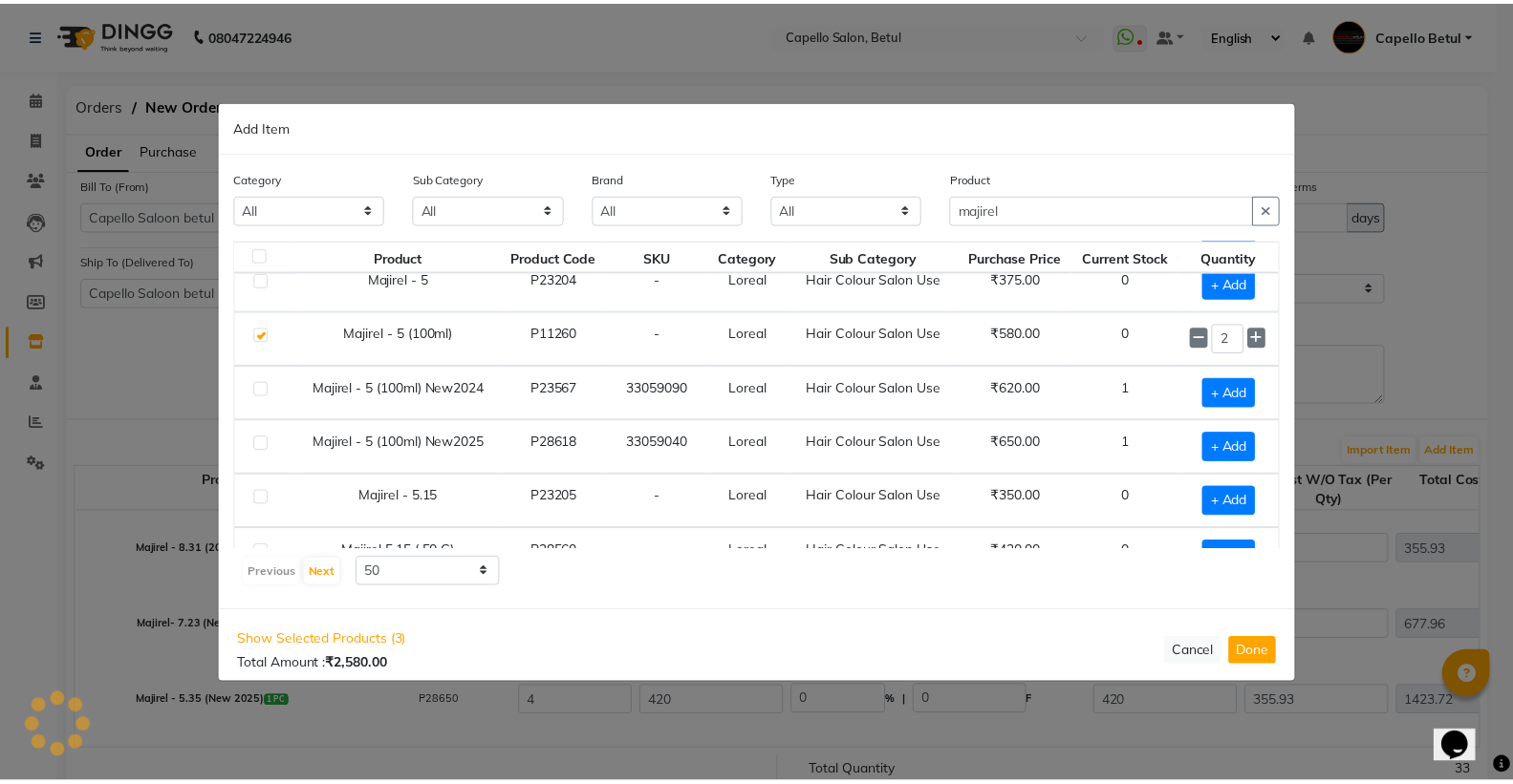
scroll to position [2075, 0]
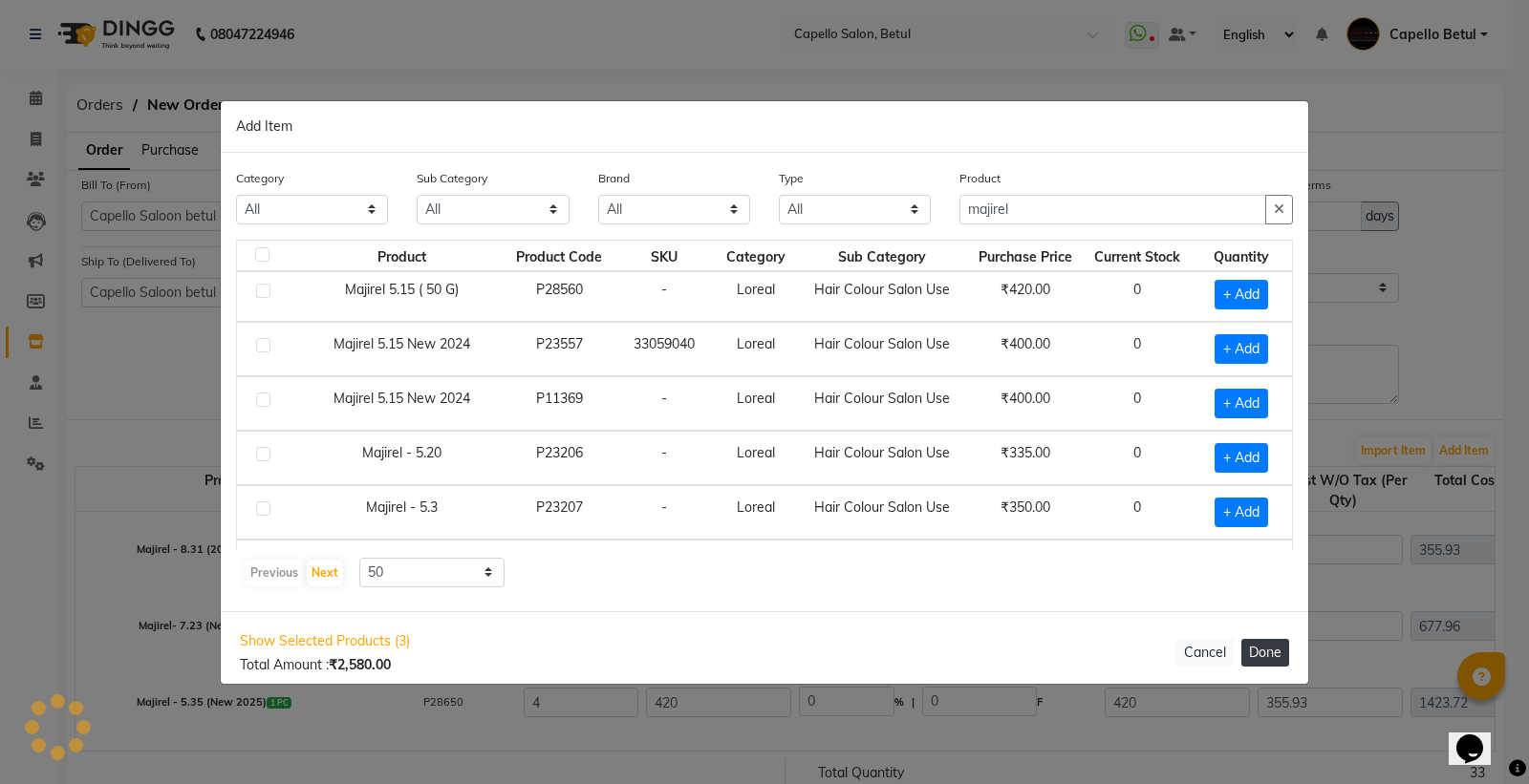
type input "2"
click at [1272, 643] on button "Done" at bounding box center [1265, 652] width 48 height 27
select select "1178"
select select "2332"
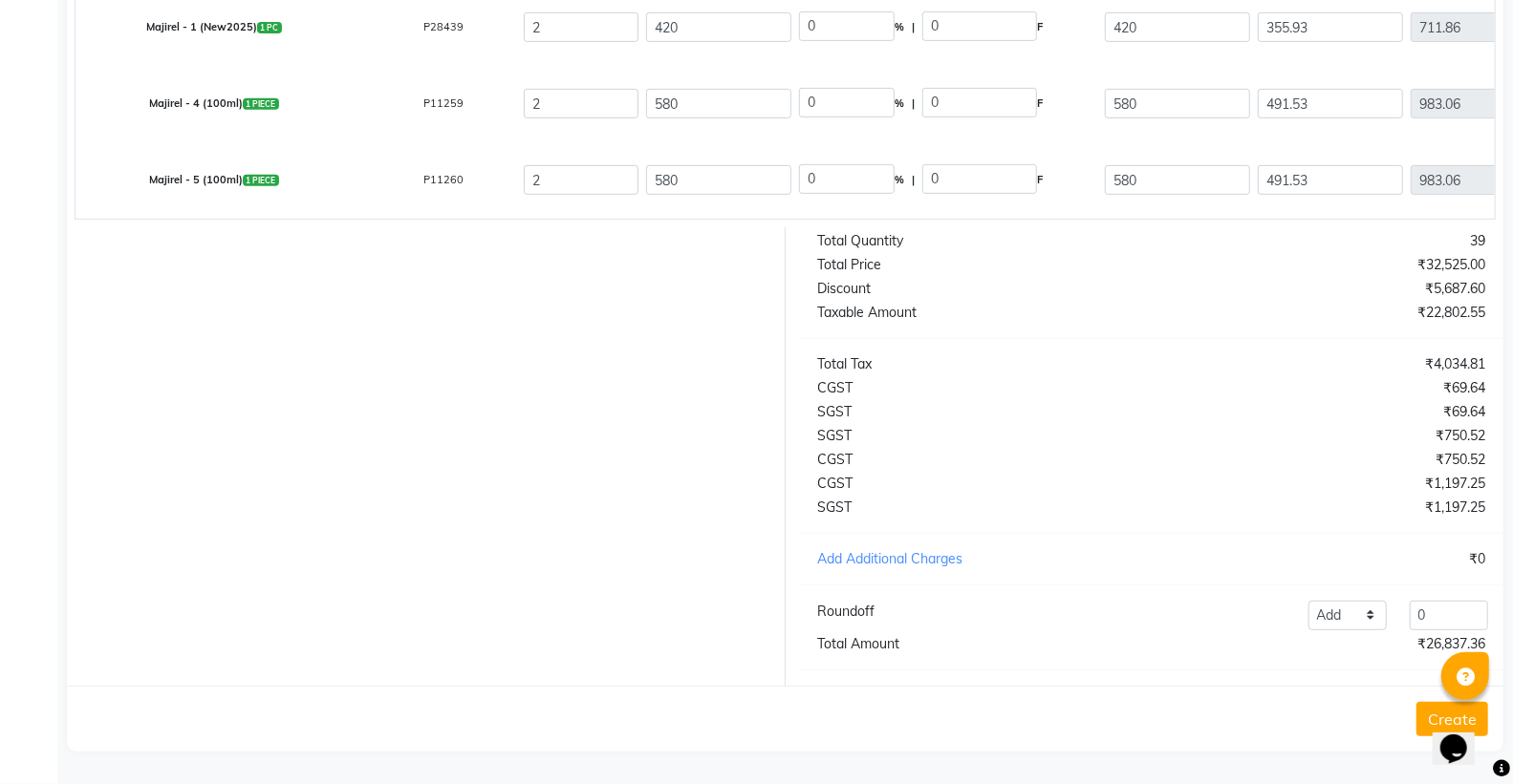
scroll to position [18, 0]
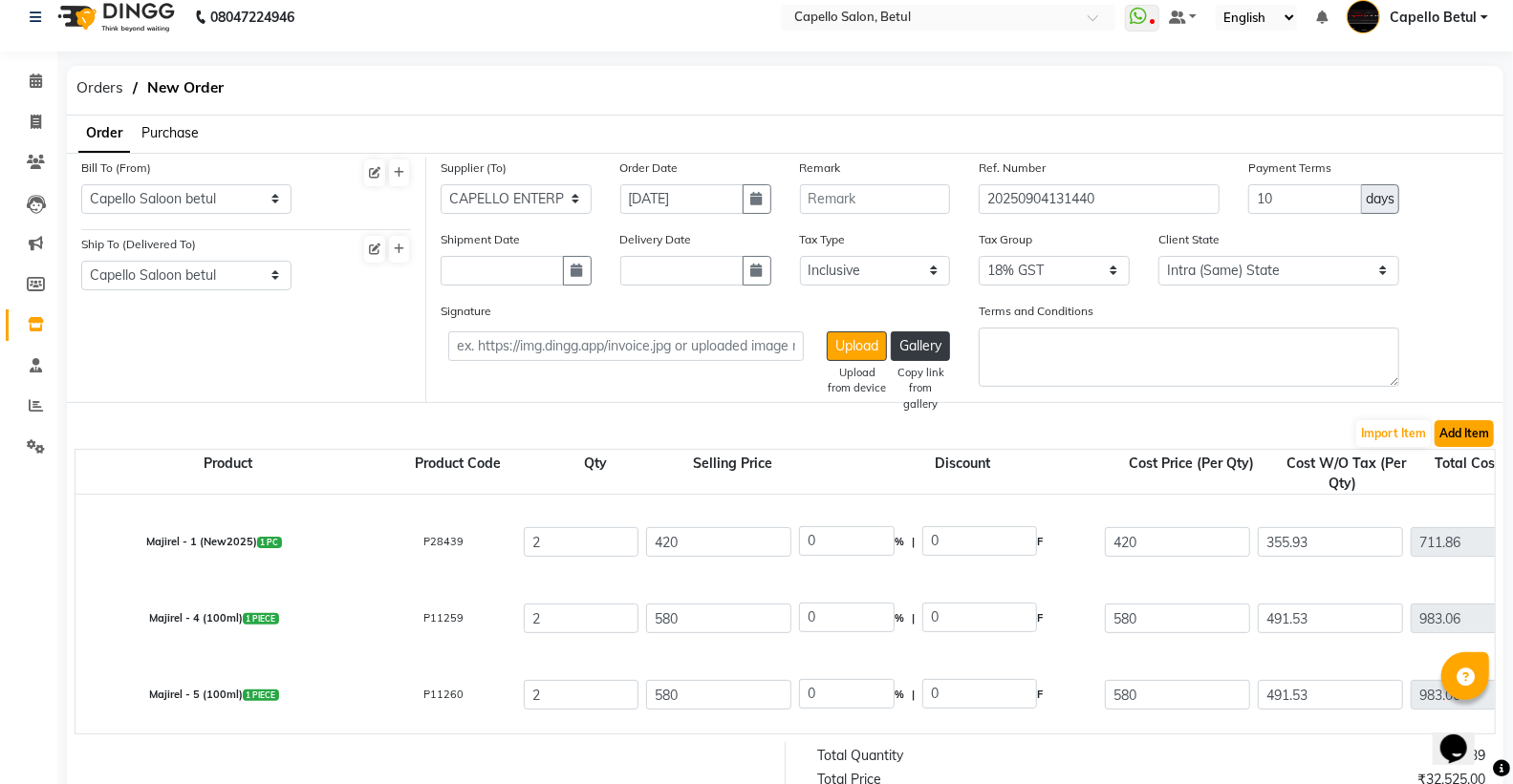
click at [1488, 427] on button "Add Item" at bounding box center [1464, 433] width 60 height 26
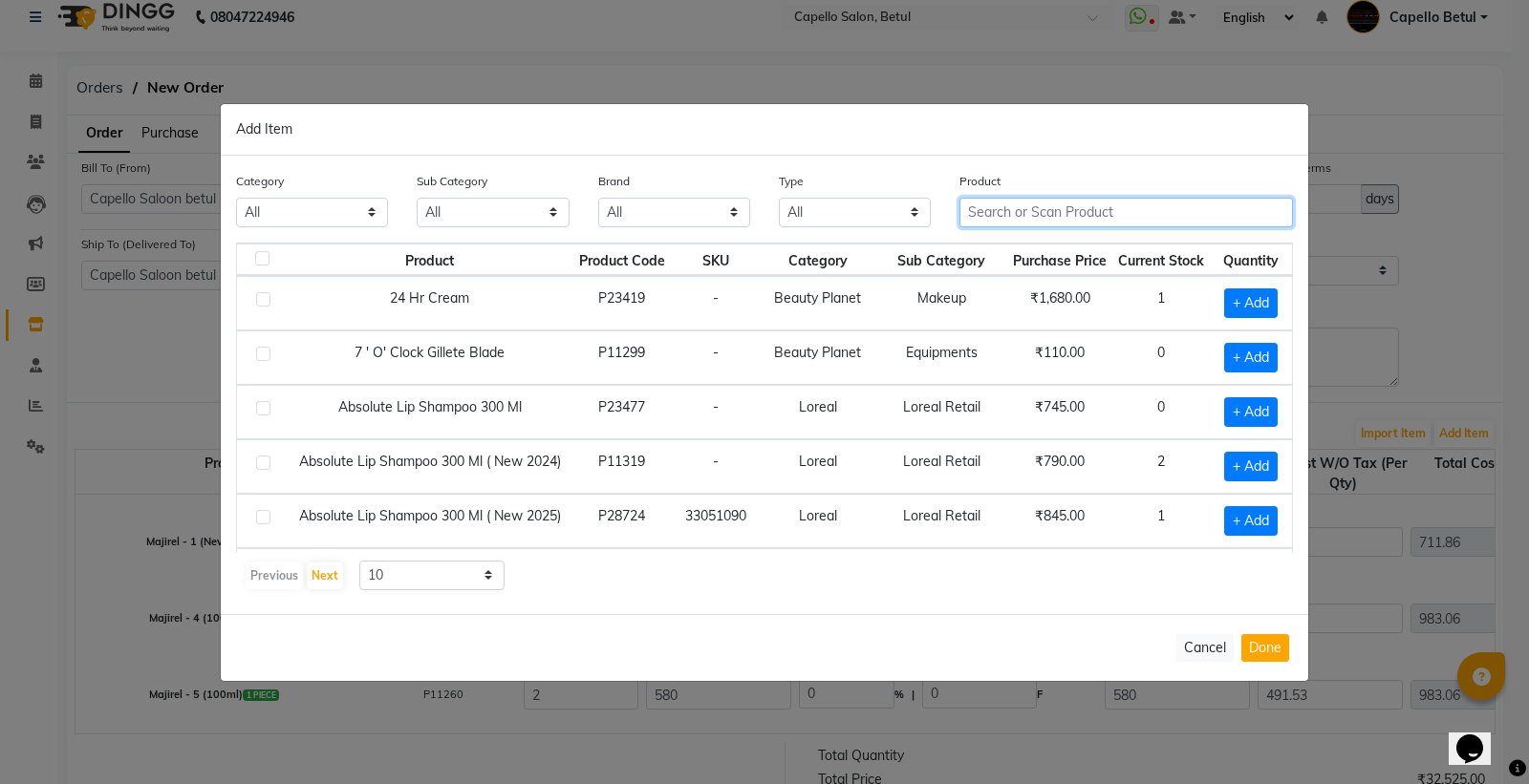
click at [1016, 206] on input "text" at bounding box center [1126, 213] width 333 height 29
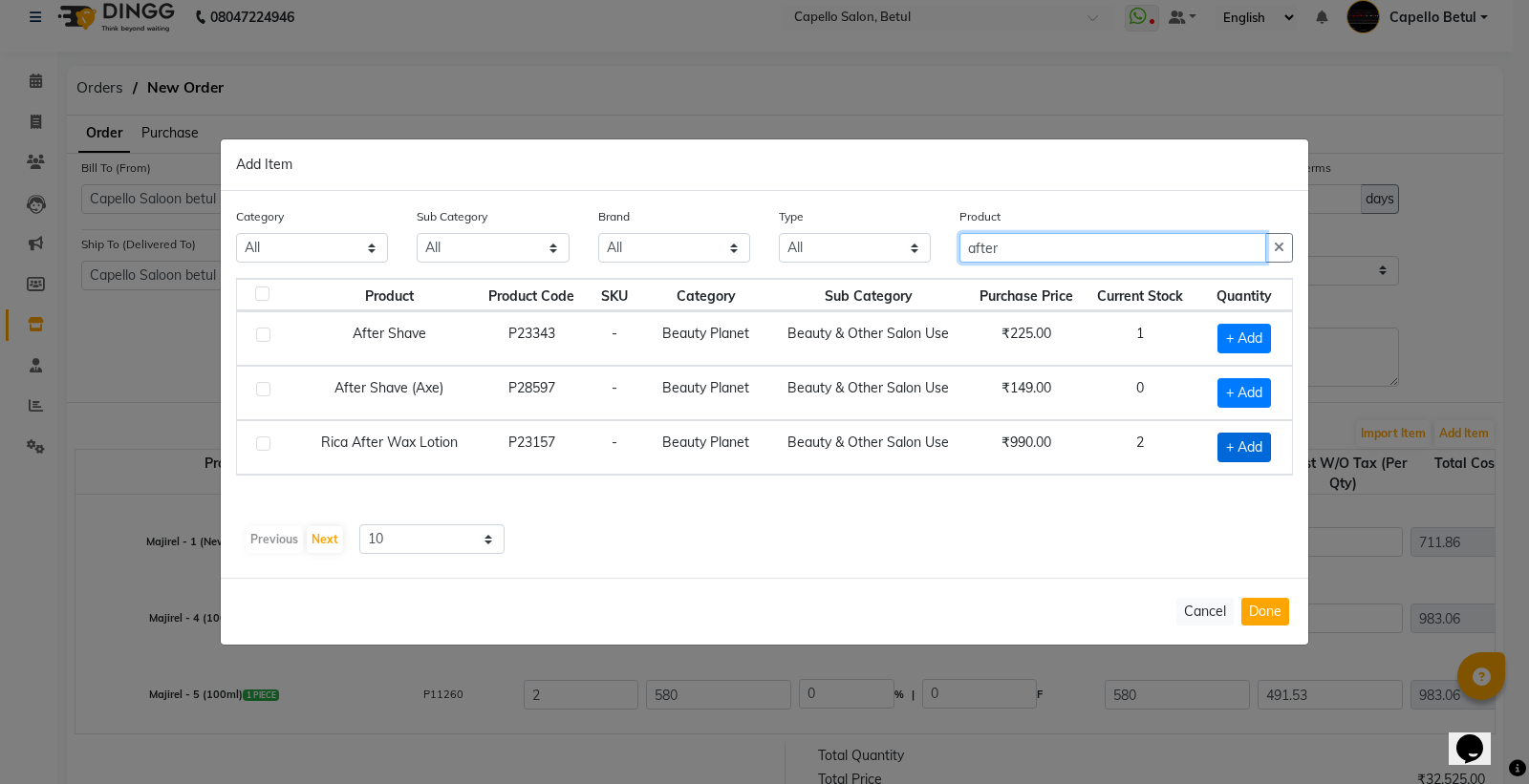
type input "after"
click at [1234, 445] on span "+ Add" at bounding box center [1243, 448] width 54 height 29
checkbox input "true"
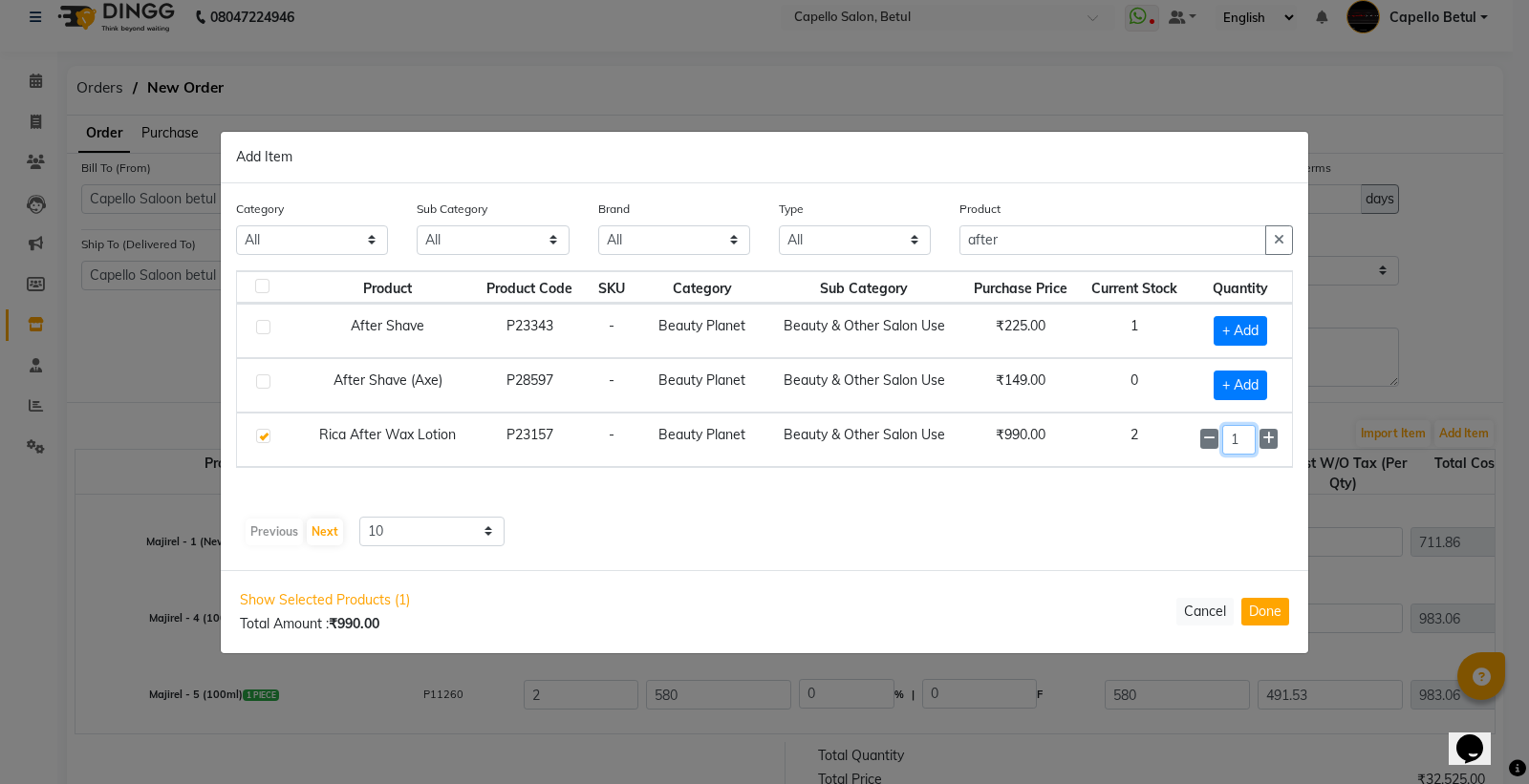
click at [1252, 445] on input "1" at bounding box center [1238, 440] width 33 height 29
type input "0"
checkbox input "false"
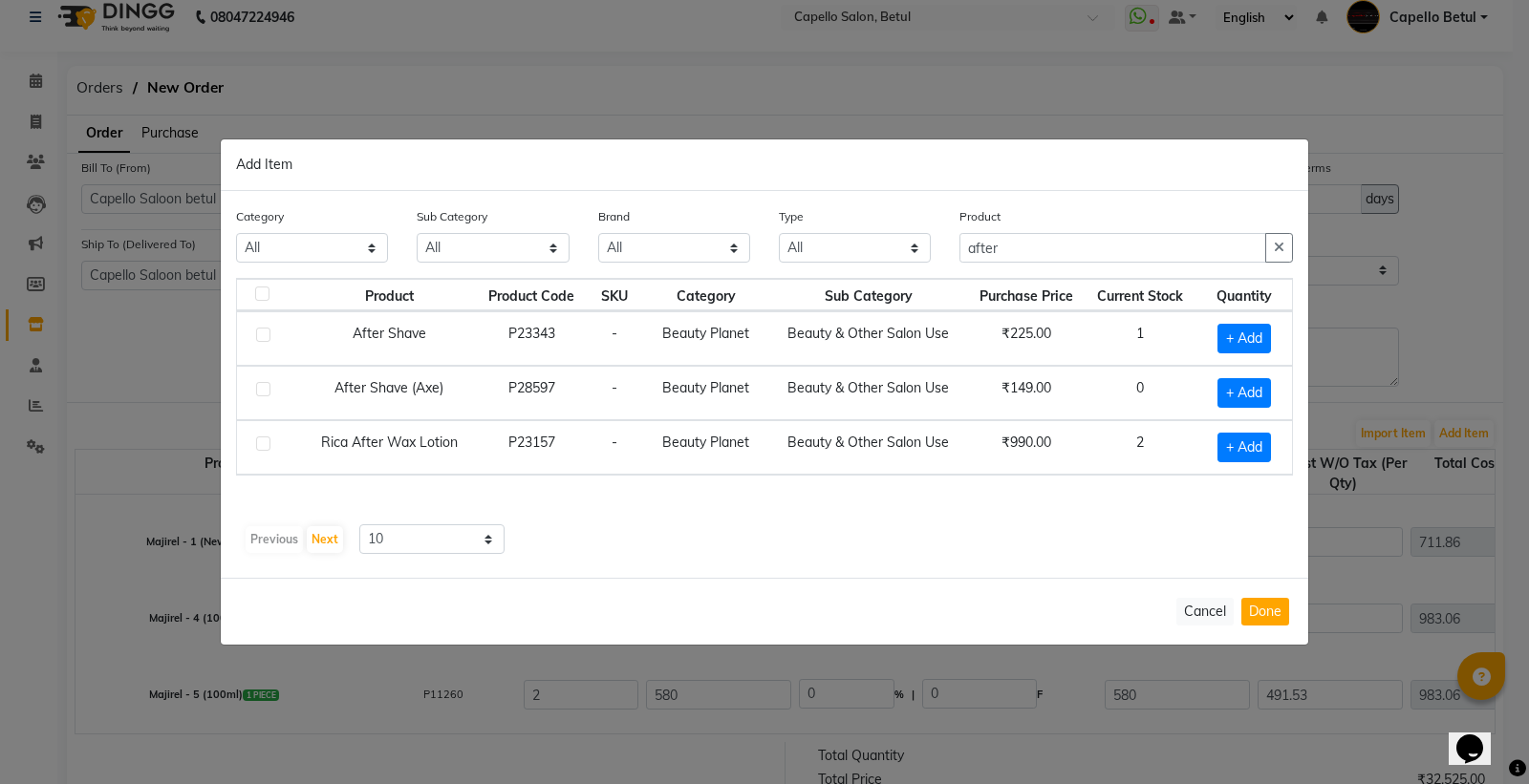
click at [1153, 480] on div "Product Product Code SKU Category Sub Category Purchase Price Current Stock Qua…" at bounding box center [764, 397] width 1057 height 239
click at [1252, 340] on span "+ Add" at bounding box center [1243, 338] width 54 height 29
checkbox input "true"
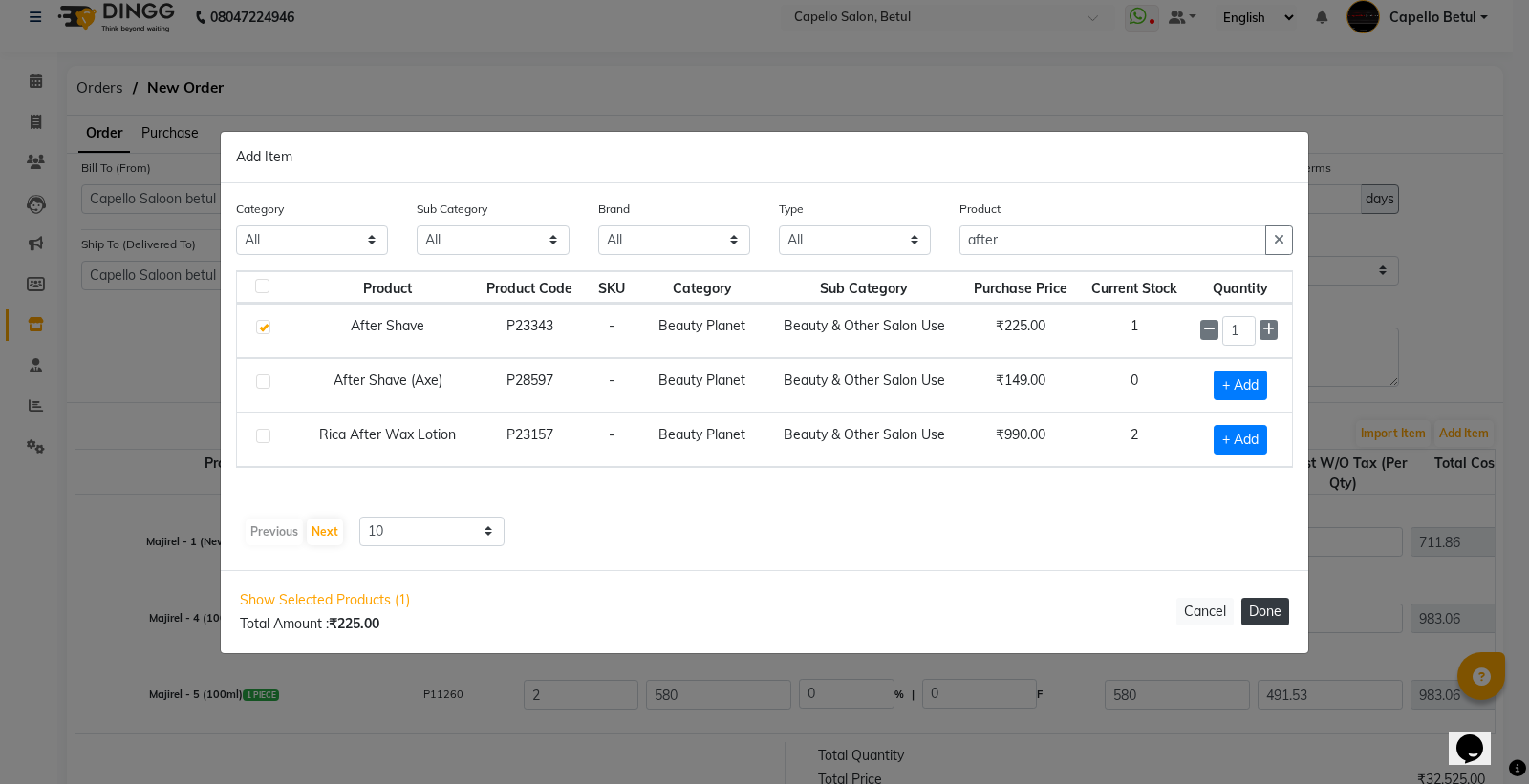
click at [1271, 611] on button "Done" at bounding box center [1265, 611] width 48 height 27
select select "1178"
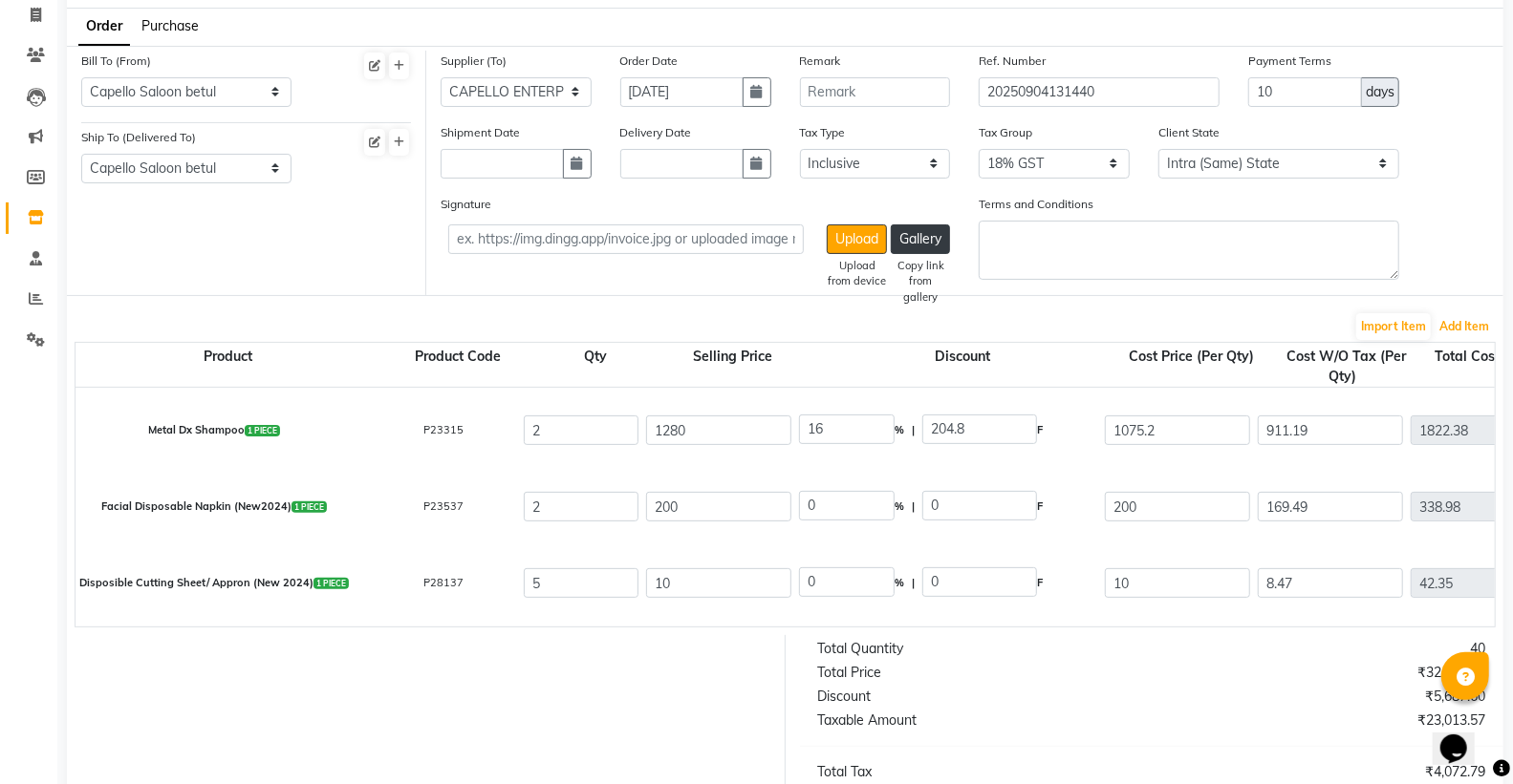
scroll to position [559, 0]
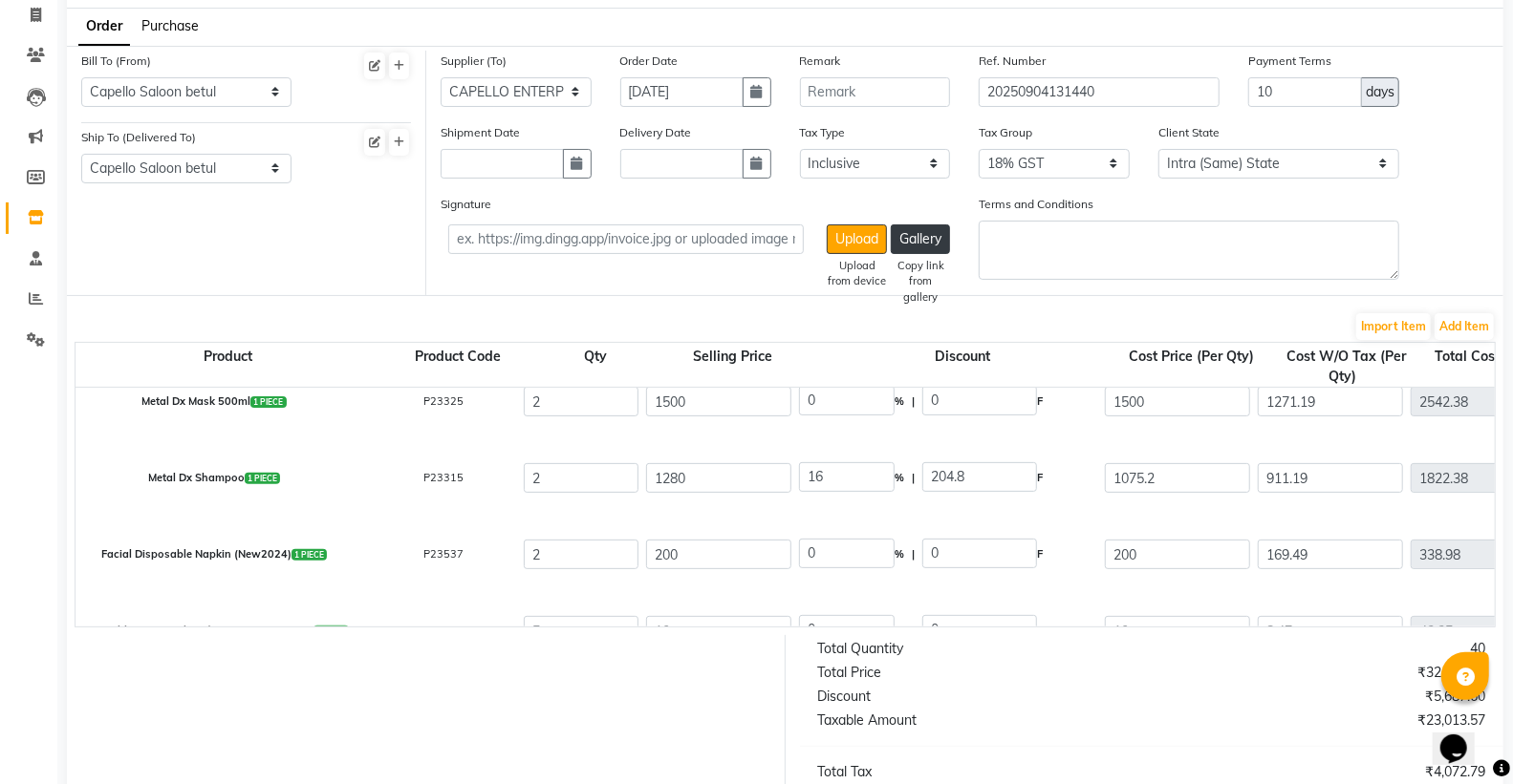
click at [1474, 307] on form "Bill To (From) Select Address [GEOGRAPHIC_DATA] [GEOGRAPHIC_DATA] [GEOGRAPHIC_D…" at bounding box center [785, 603] width 1437 height 1114
click at [1468, 316] on button "Add Item" at bounding box center [1464, 326] width 60 height 26
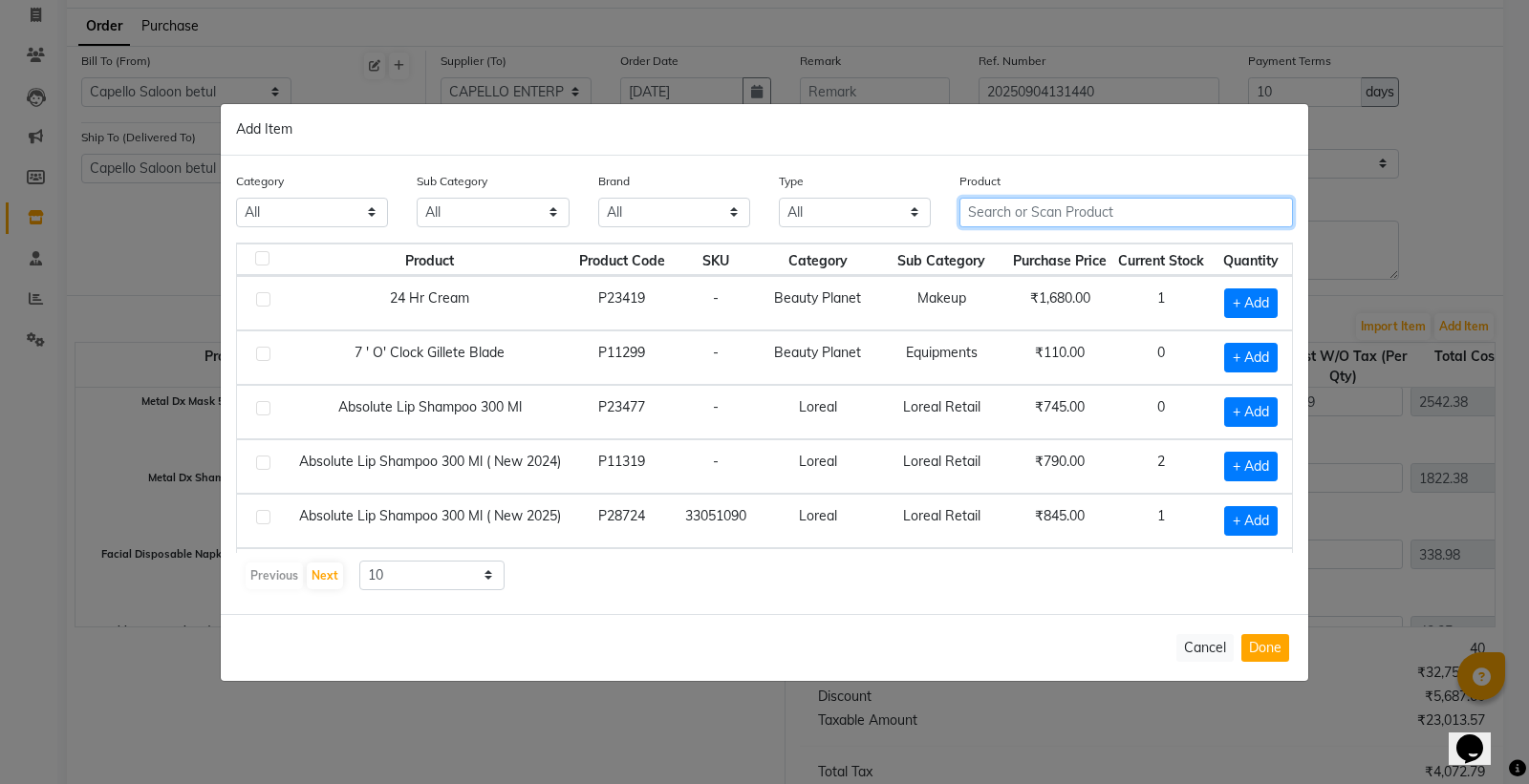
click at [1047, 220] on input "text" at bounding box center [1126, 213] width 333 height 29
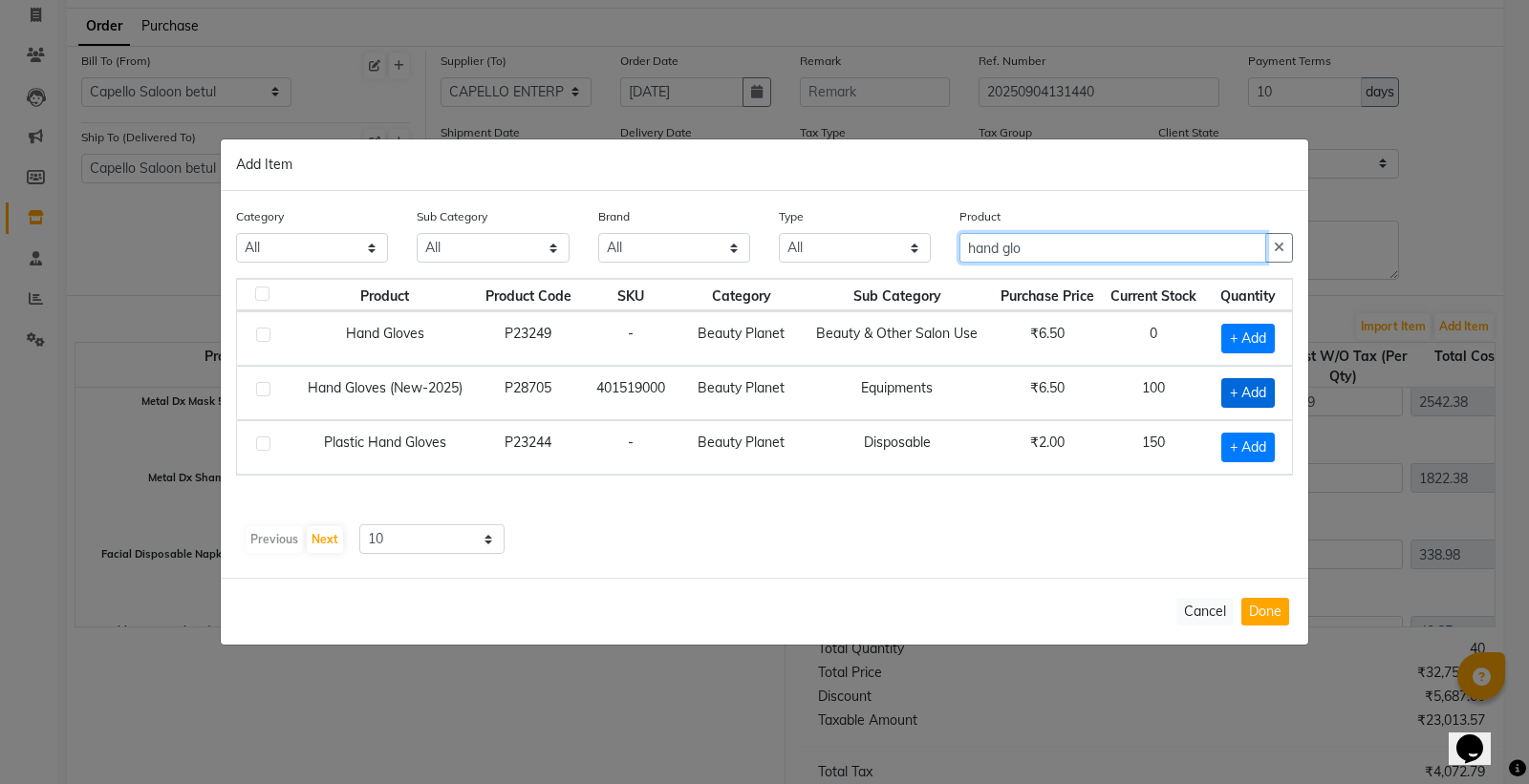
type input "hand glo"
click at [1247, 384] on span "+ Add" at bounding box center [1247, 393] width 54 height 29
checkbox input "true"
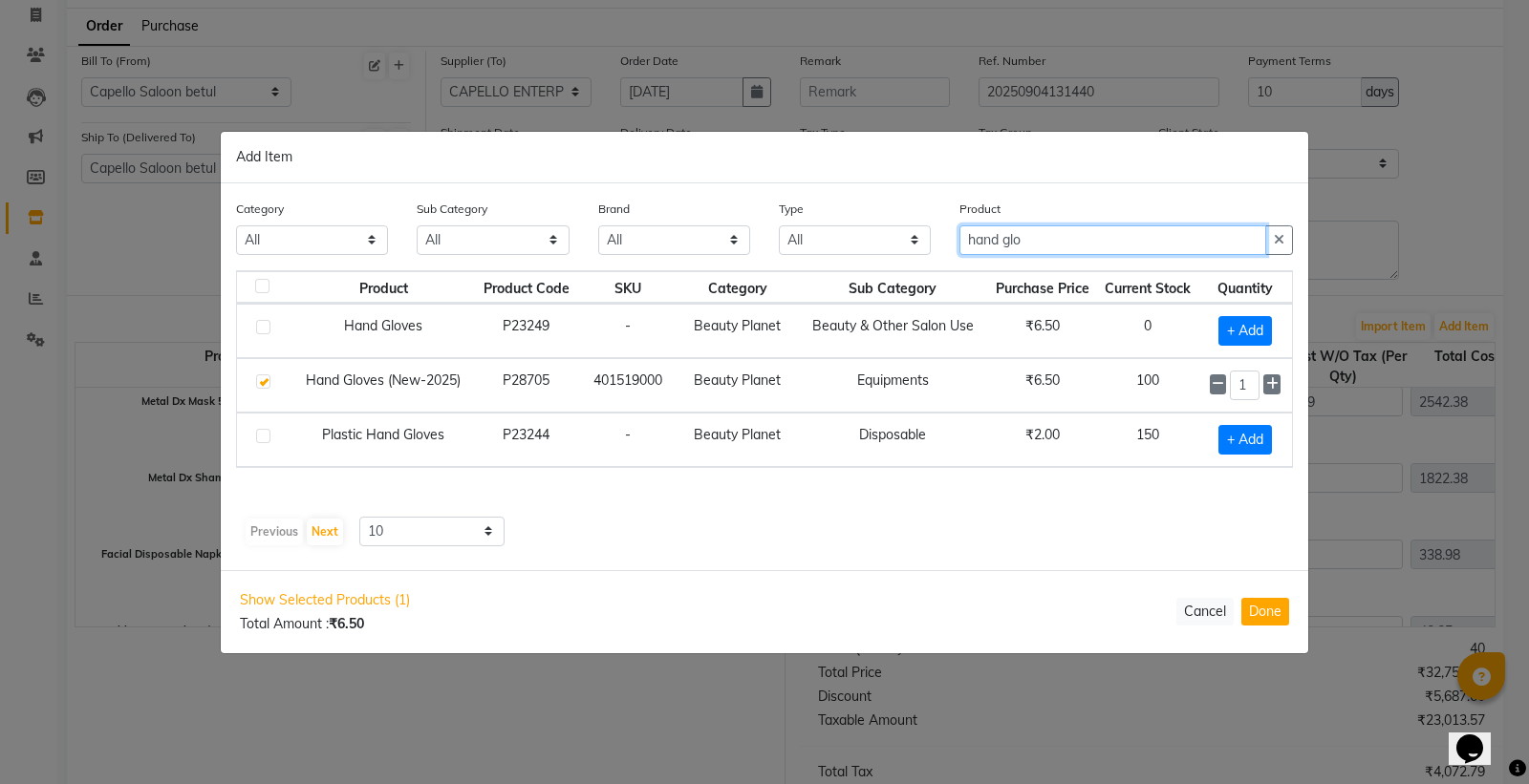
click at [1049, 252] on input "hand glo" at bounding box center [1113, 240] width 307 height 29
type input "h"
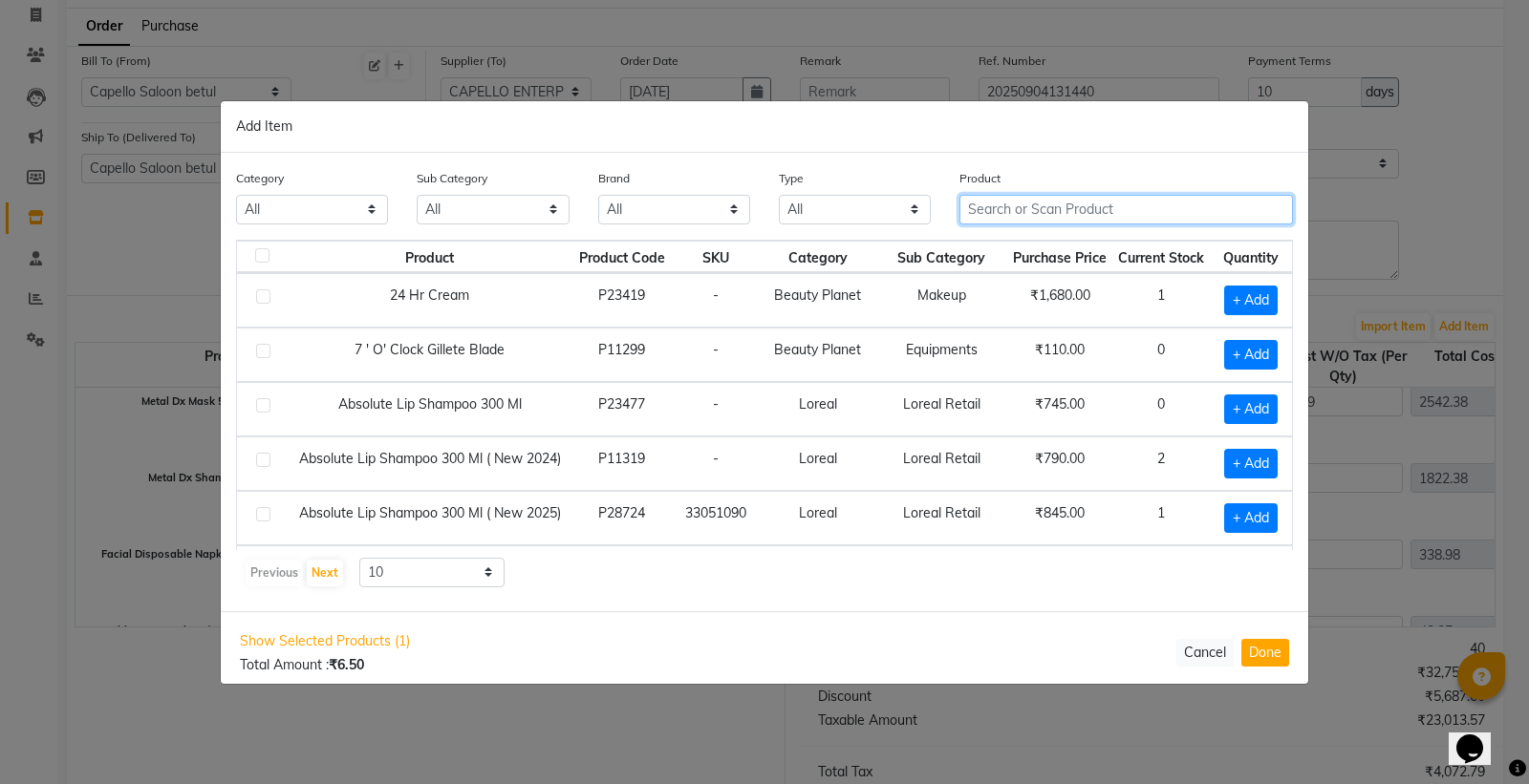
type input "c"
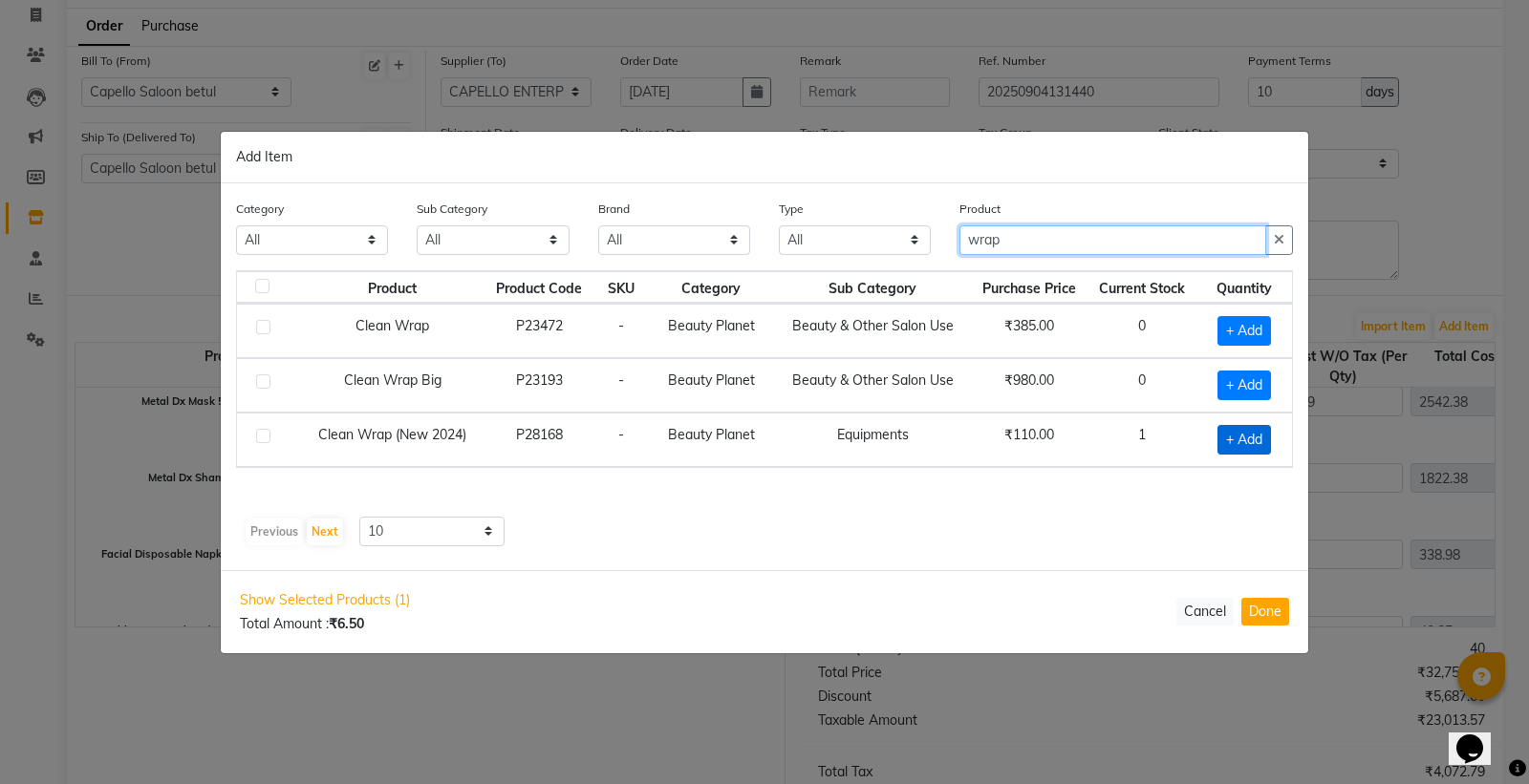
type input "wrap"
click at [1252, 425] on span "+ Add" at bounding box center [1243, 440] width 54 height 29
checkbox input "true"
click at [1052, 246] on input "wrap" at bounding box center [1113, 239] width 307 height 29
type input "w"
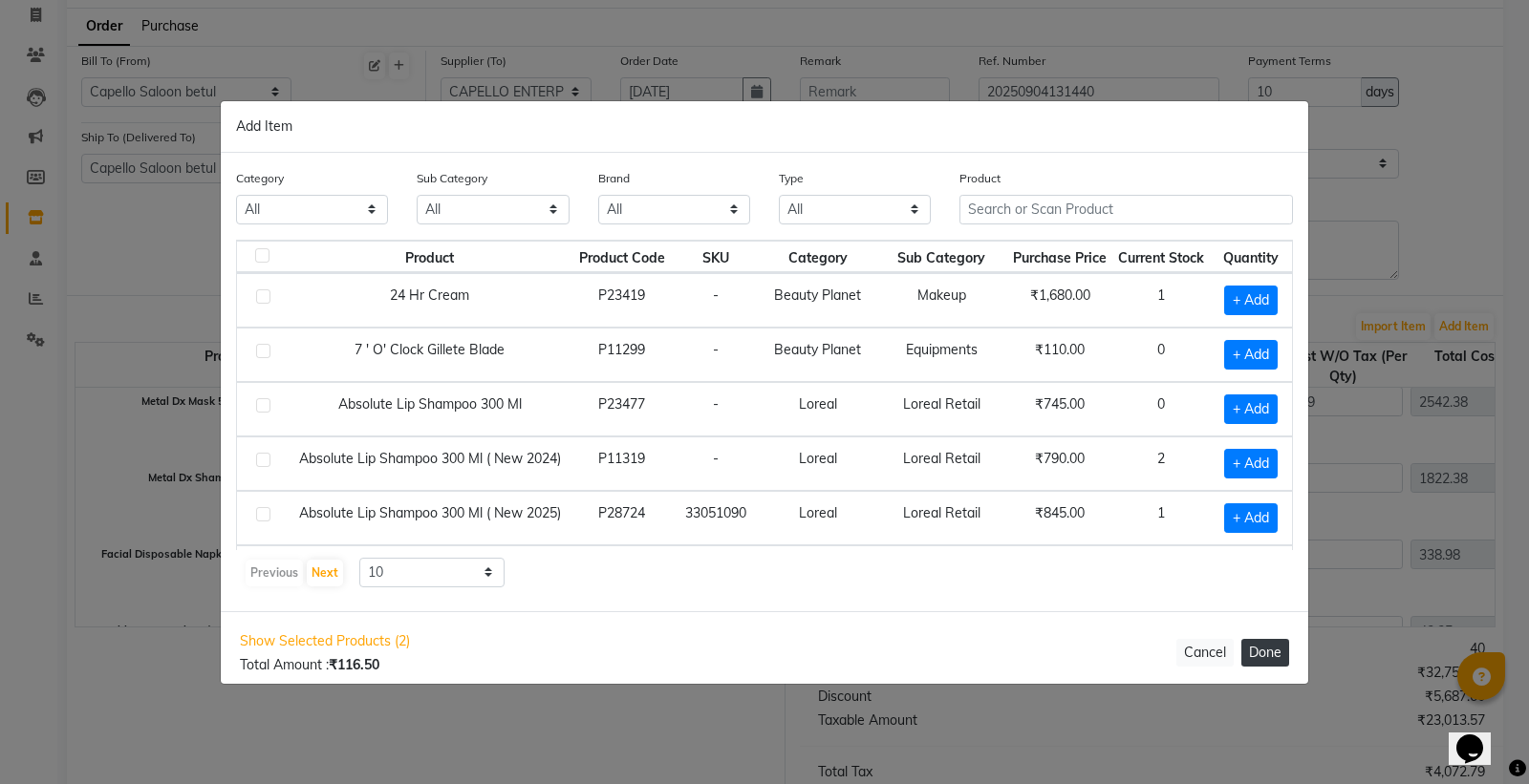
click at [1278, 643] on button "Done" at bounding box center [1265, 652] width 48 height 27
select select "1178"
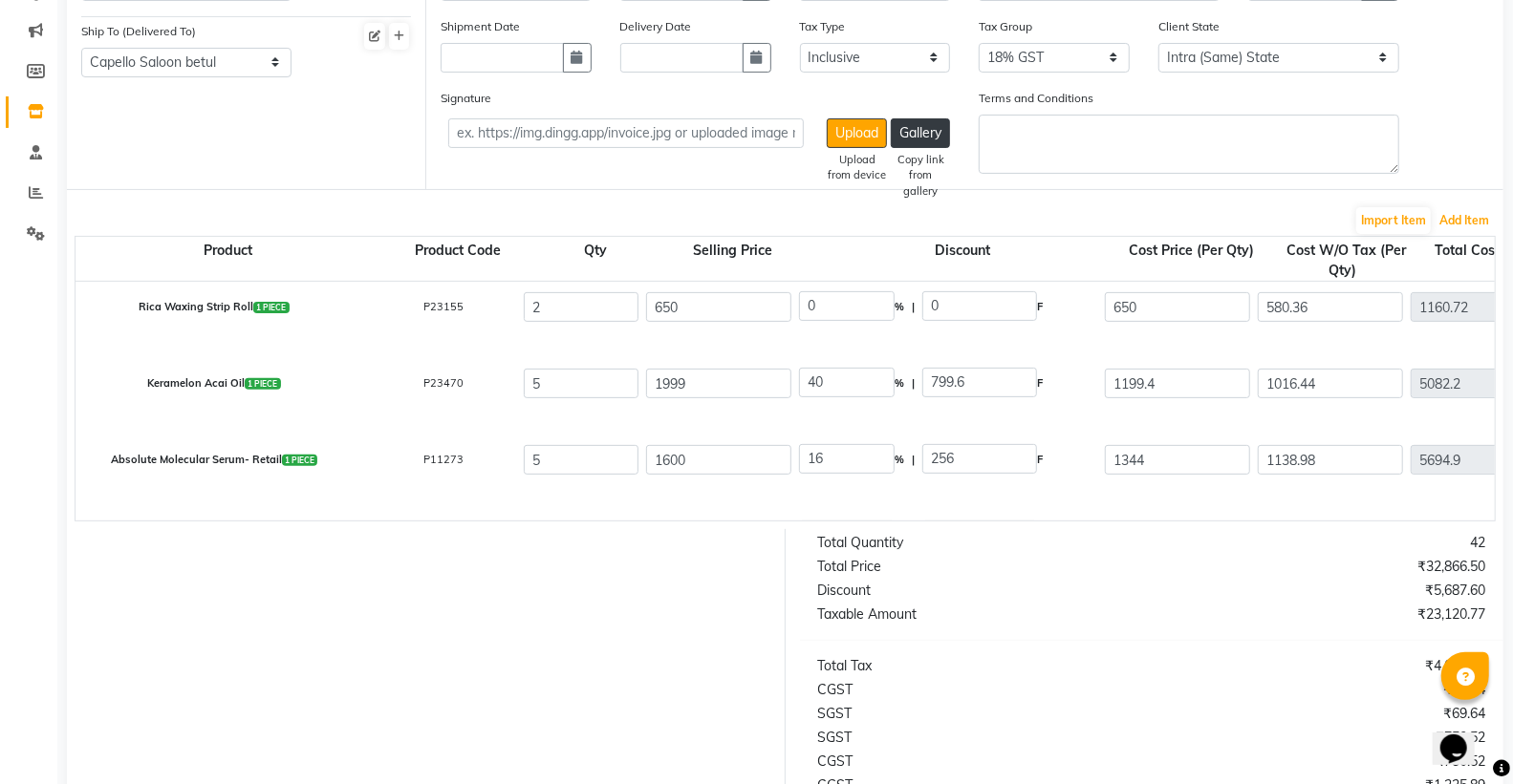
scroll to position [548, 0]
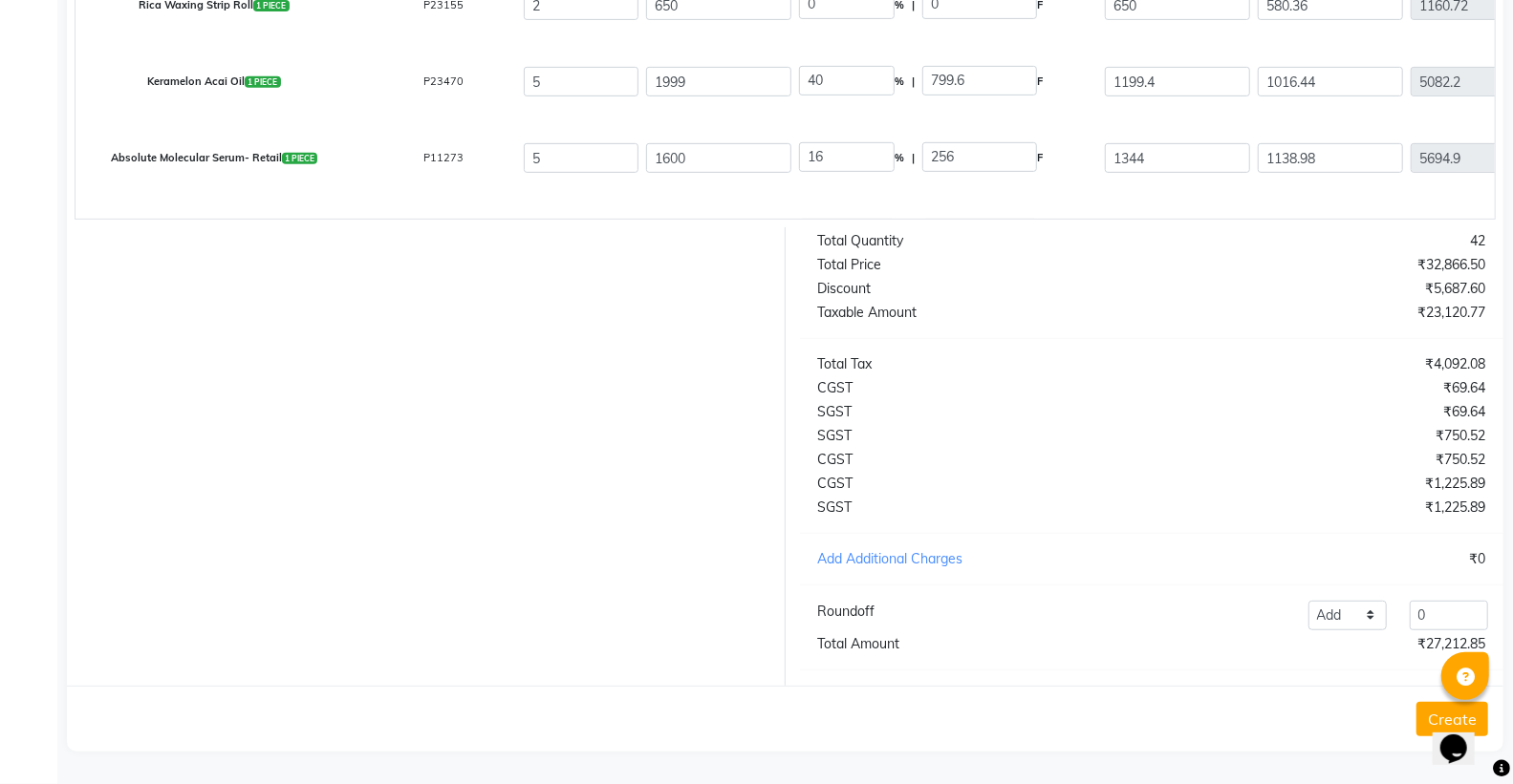
click at [1419, 710] on button "Create" at bounding box center [1452, 719] width 71 height 34
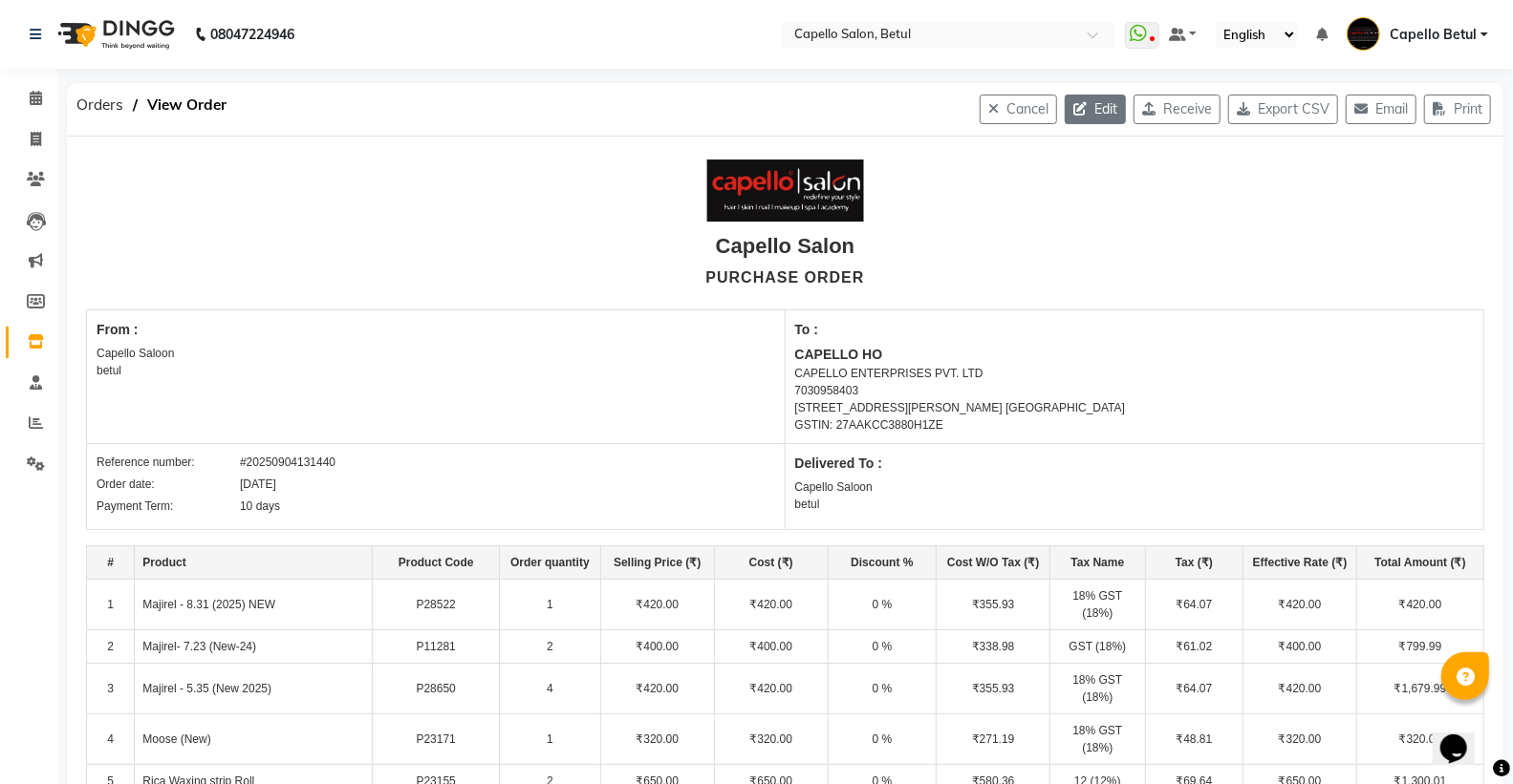
click at [1093, 115] on button "Edit" at bounding box center [1095, 109] width 61 height 29
select select "89"
select select "90"
select select "554"
select select "true"
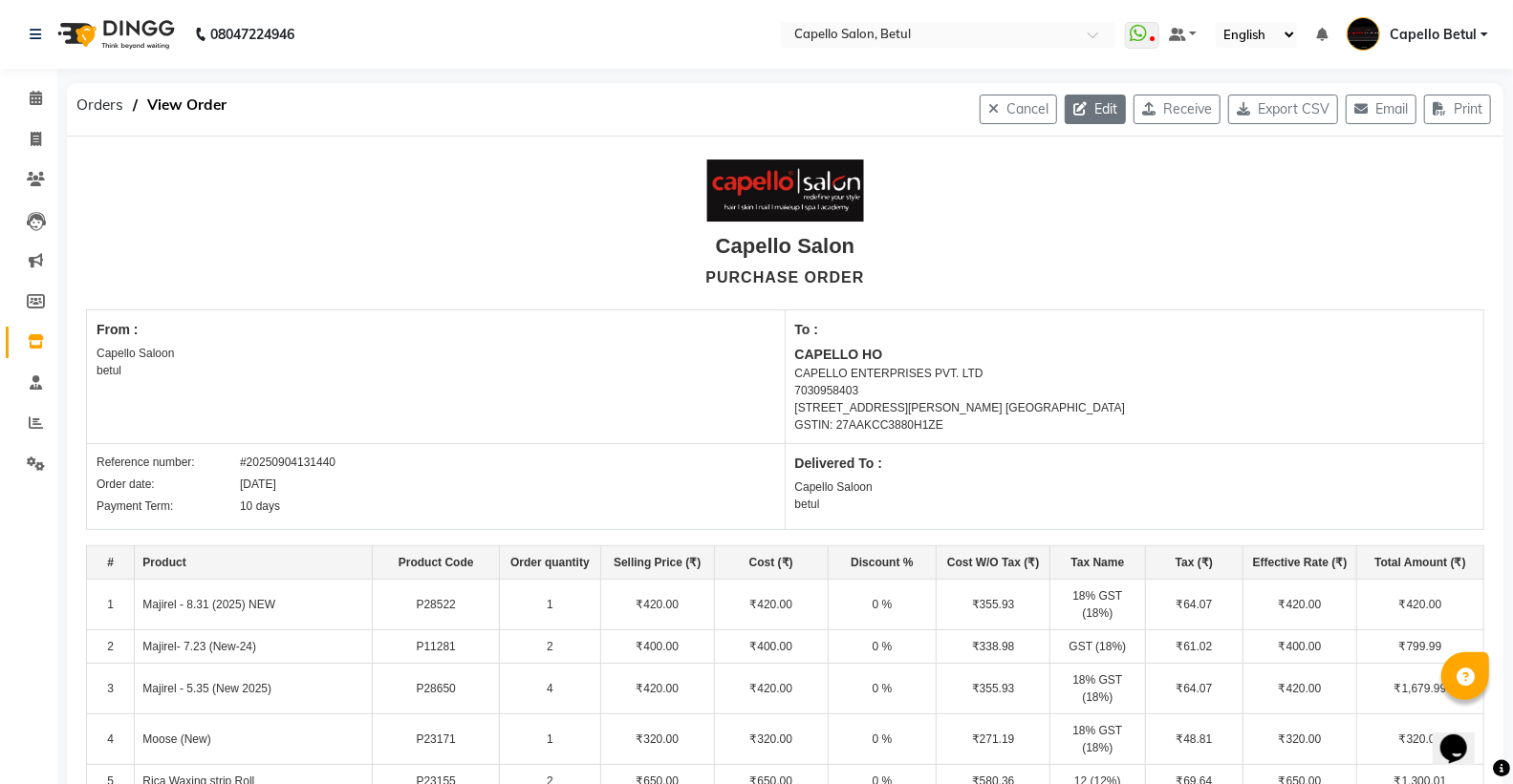
select select "1178"
select select "2332"
select select "1178"
select select "1168"
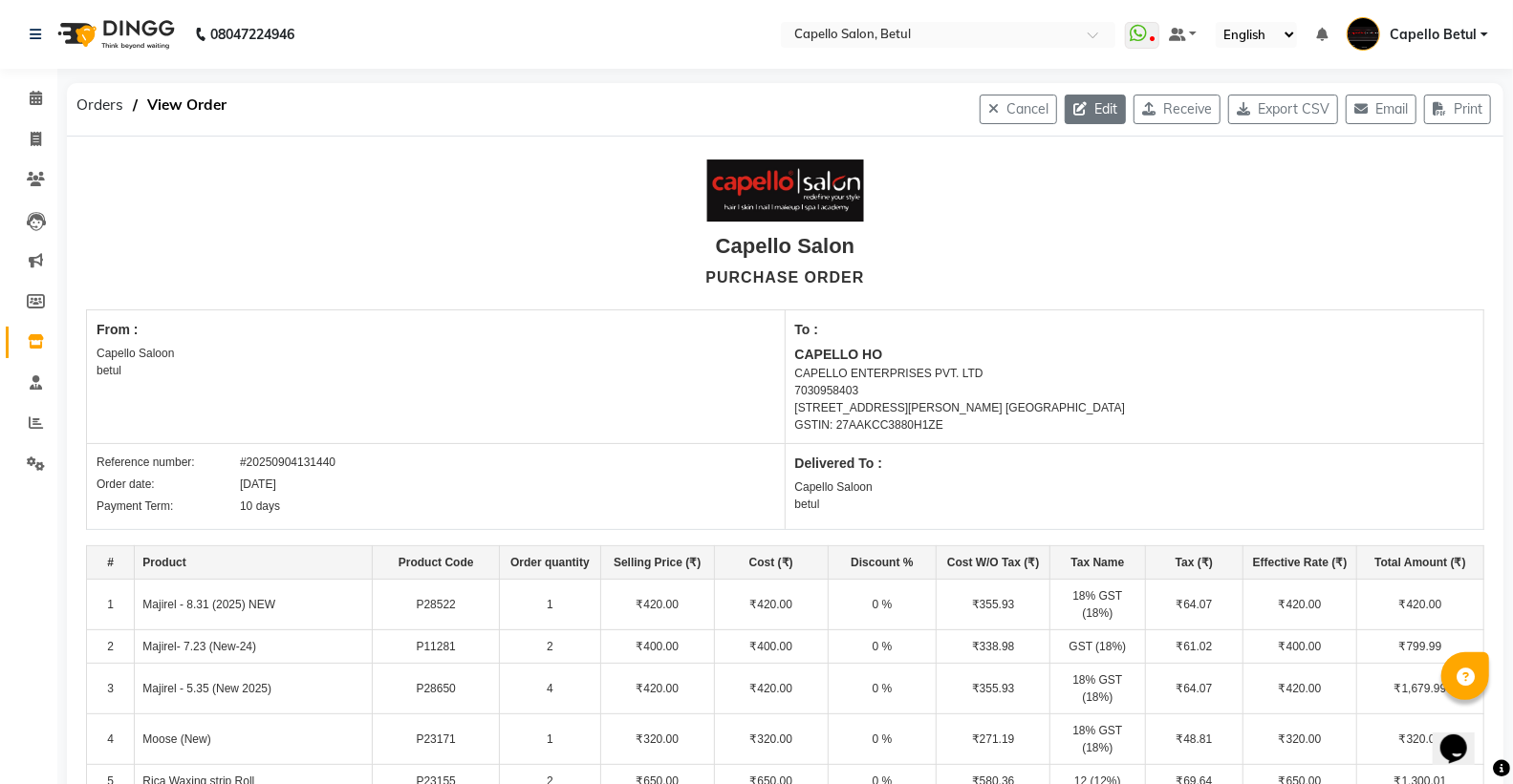
select select "1178"
select select "2332"
select select "1178"
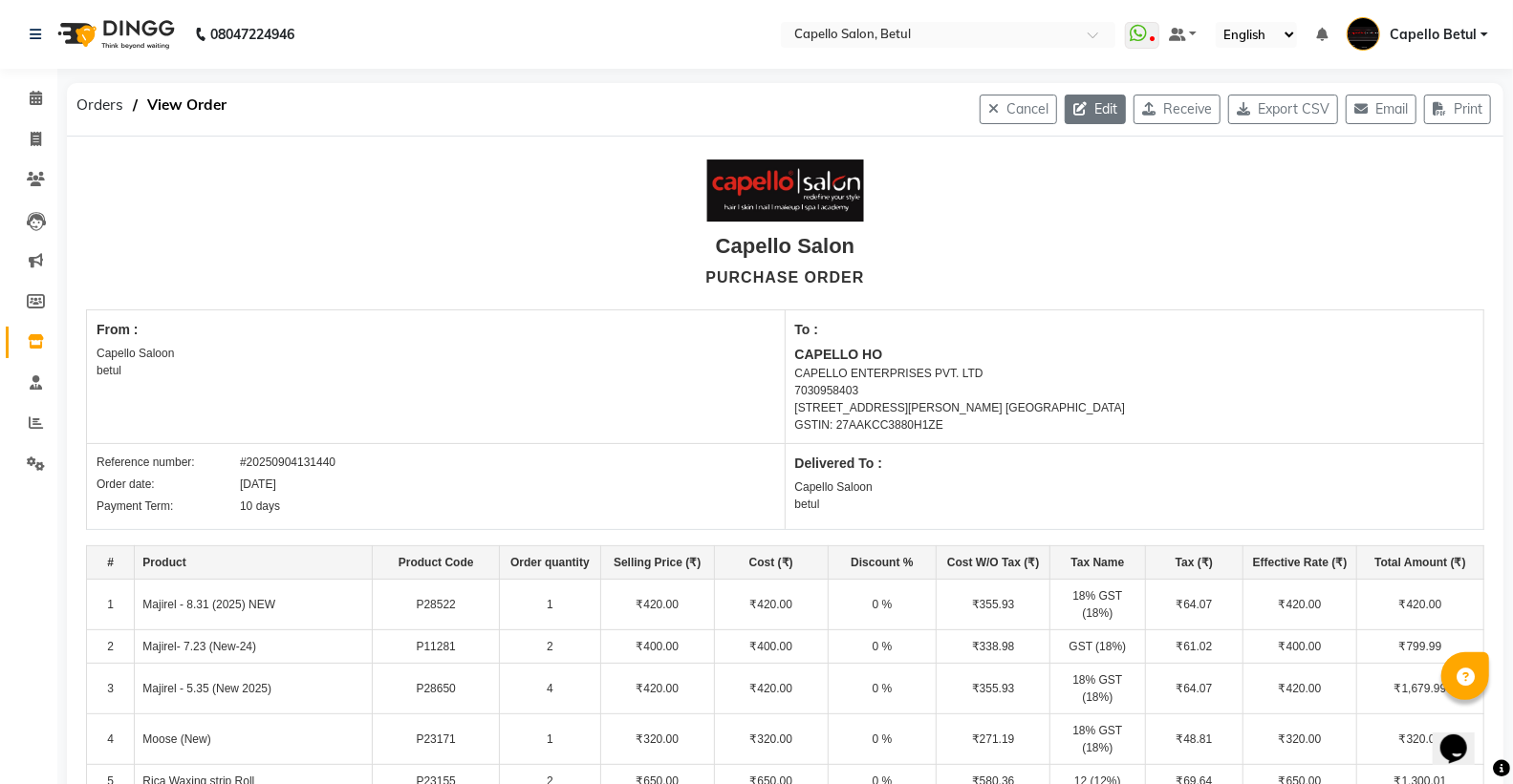
select select "1178"
select select "2332"
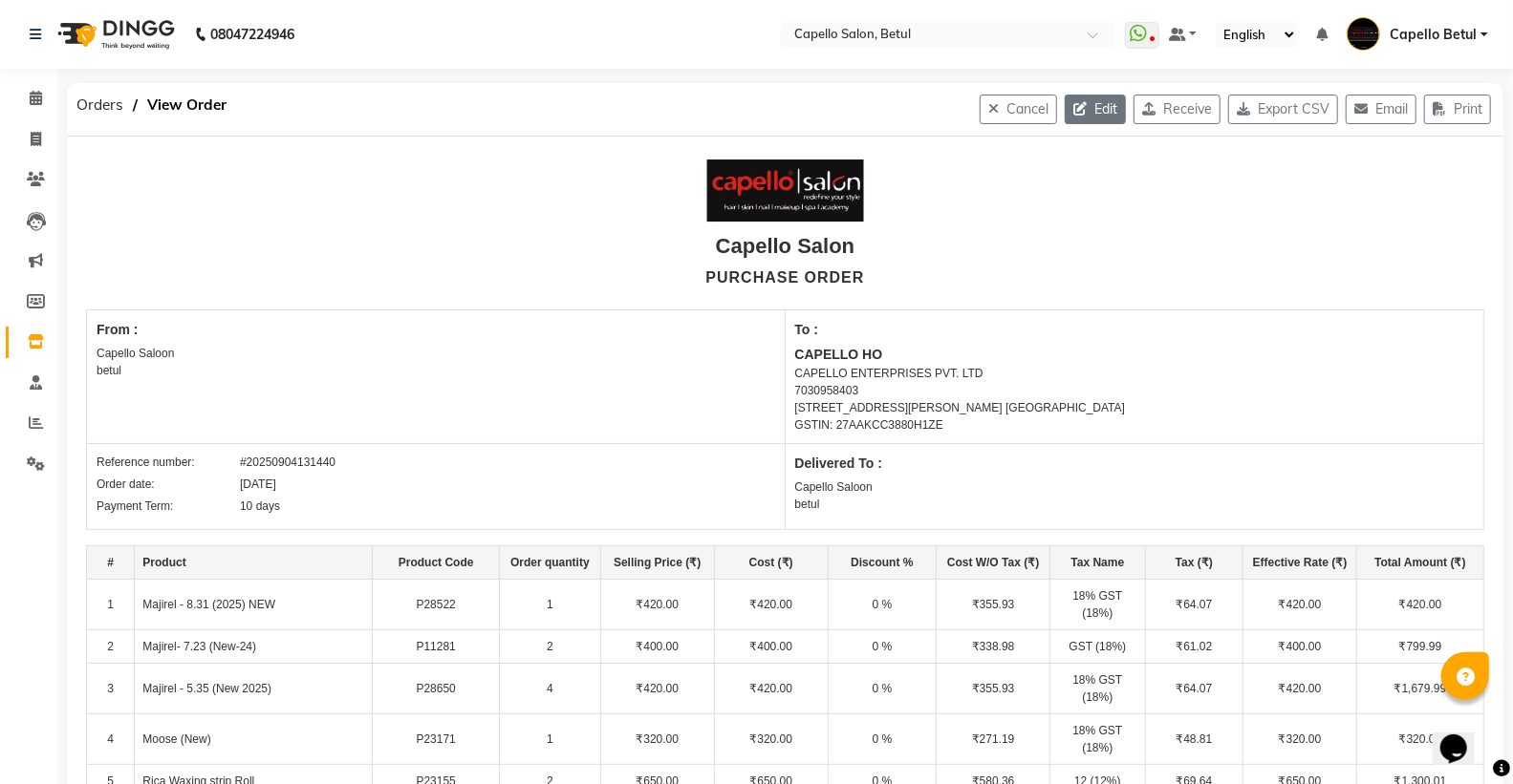
select select "1178"
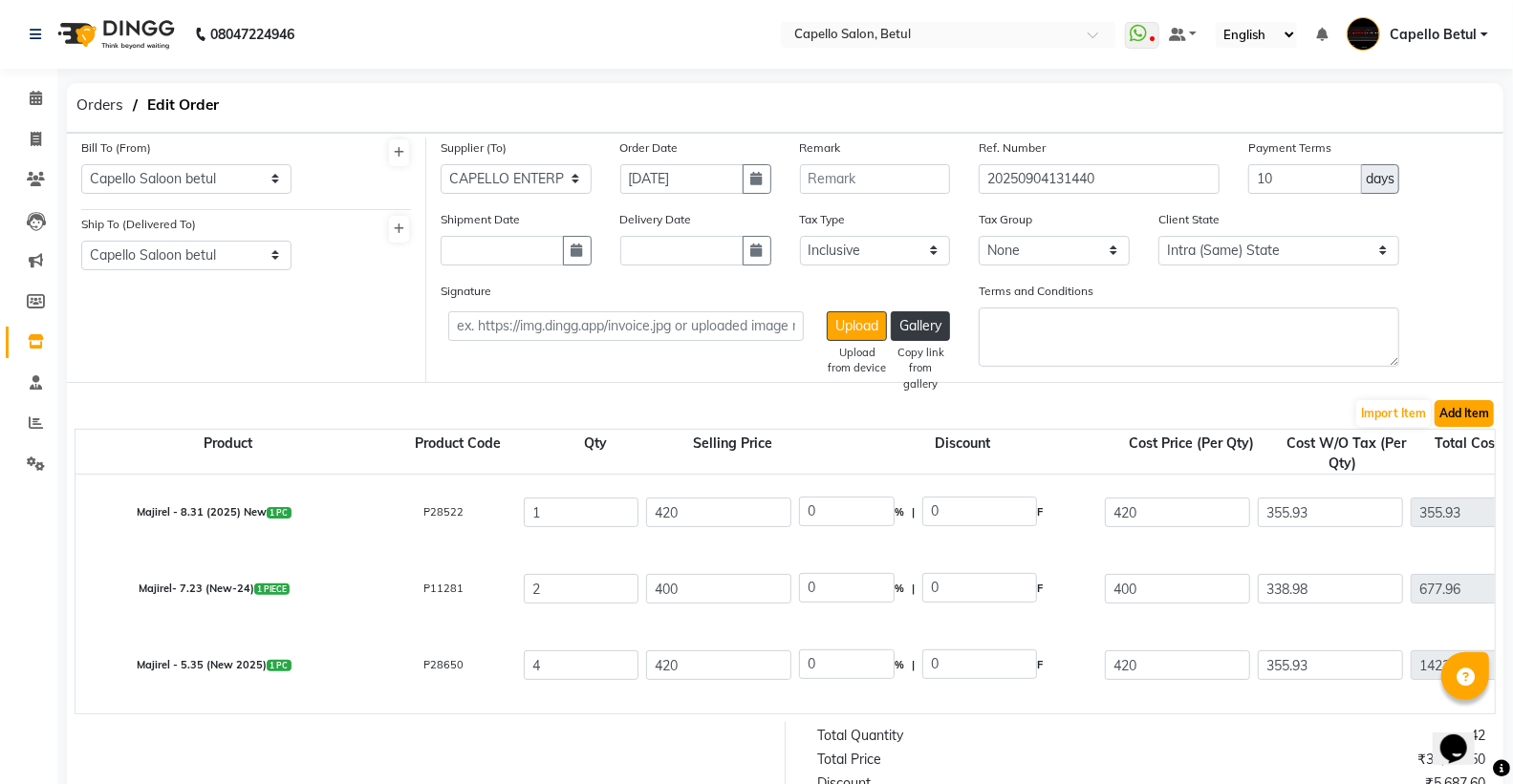
click at [1440, 411] on button "Add Item" at bounding box center [1464, 413] width 60 height 26
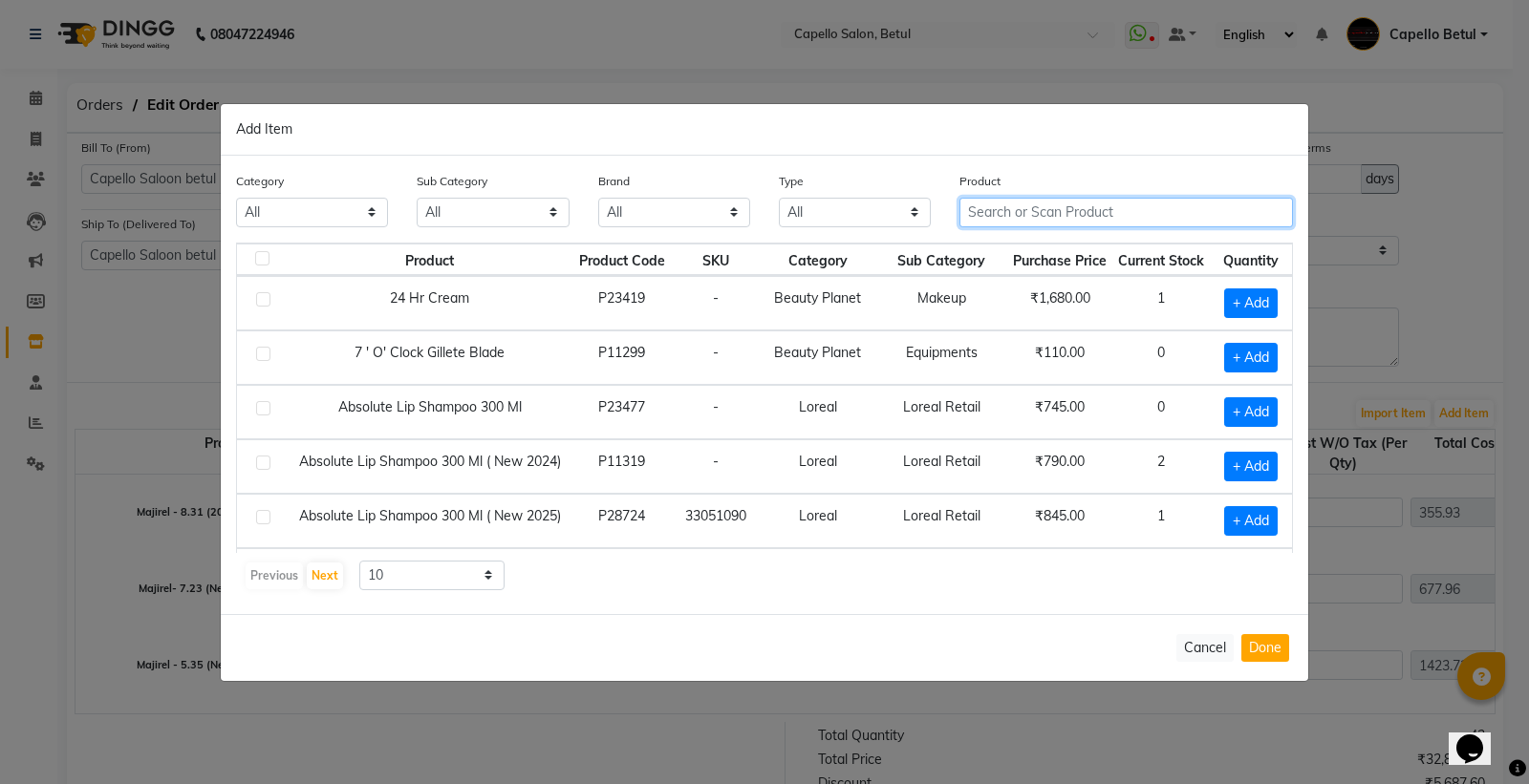
click at [1018, 216] on input "text" at bounding box center [1126, 213] width 333 height 29
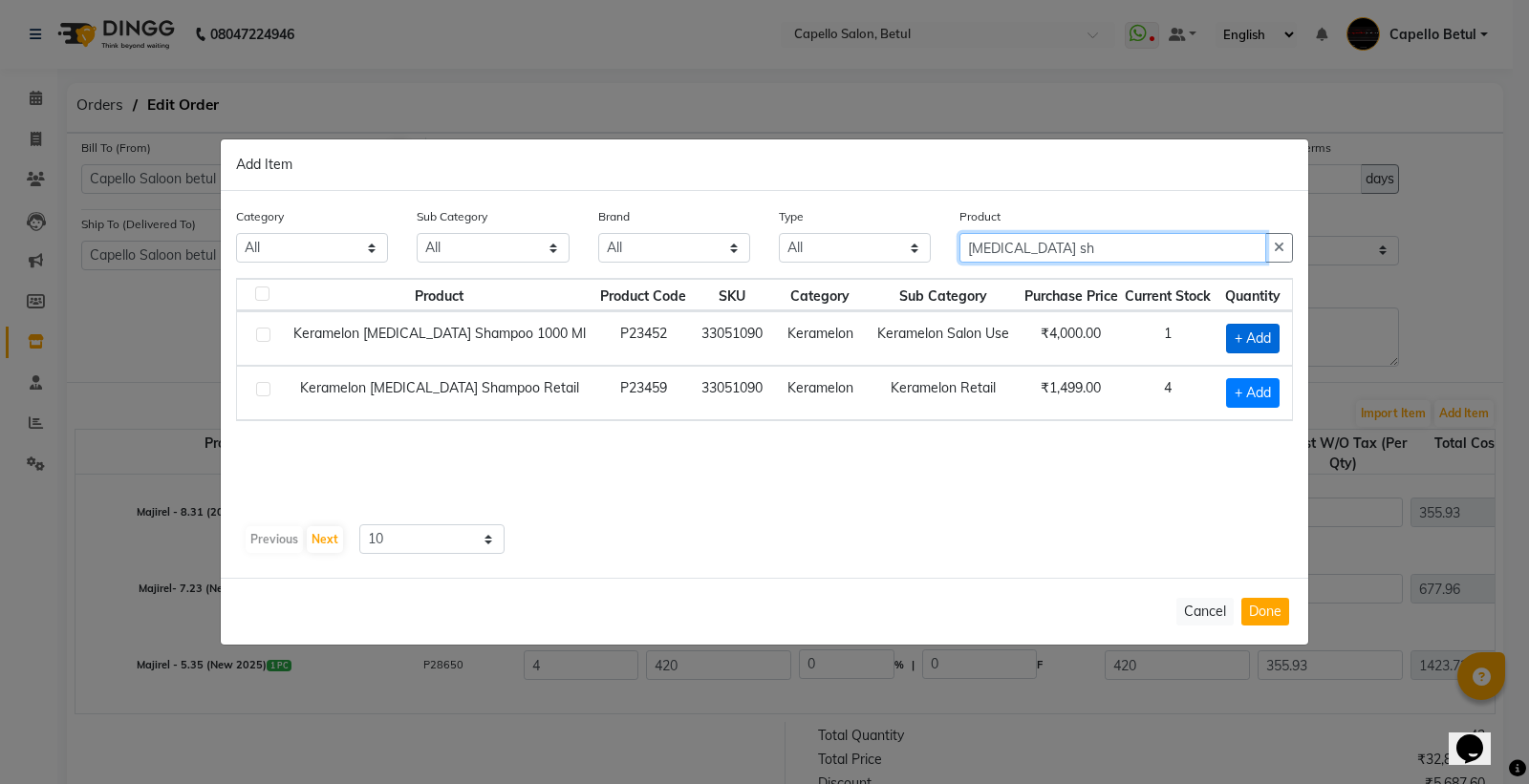
type input "[MEDICAL_DATA] sh"
click at [1254, 345] on span "+ Add" at bounding box center [1252, 338] width 54 height 29
checkbox input "true"
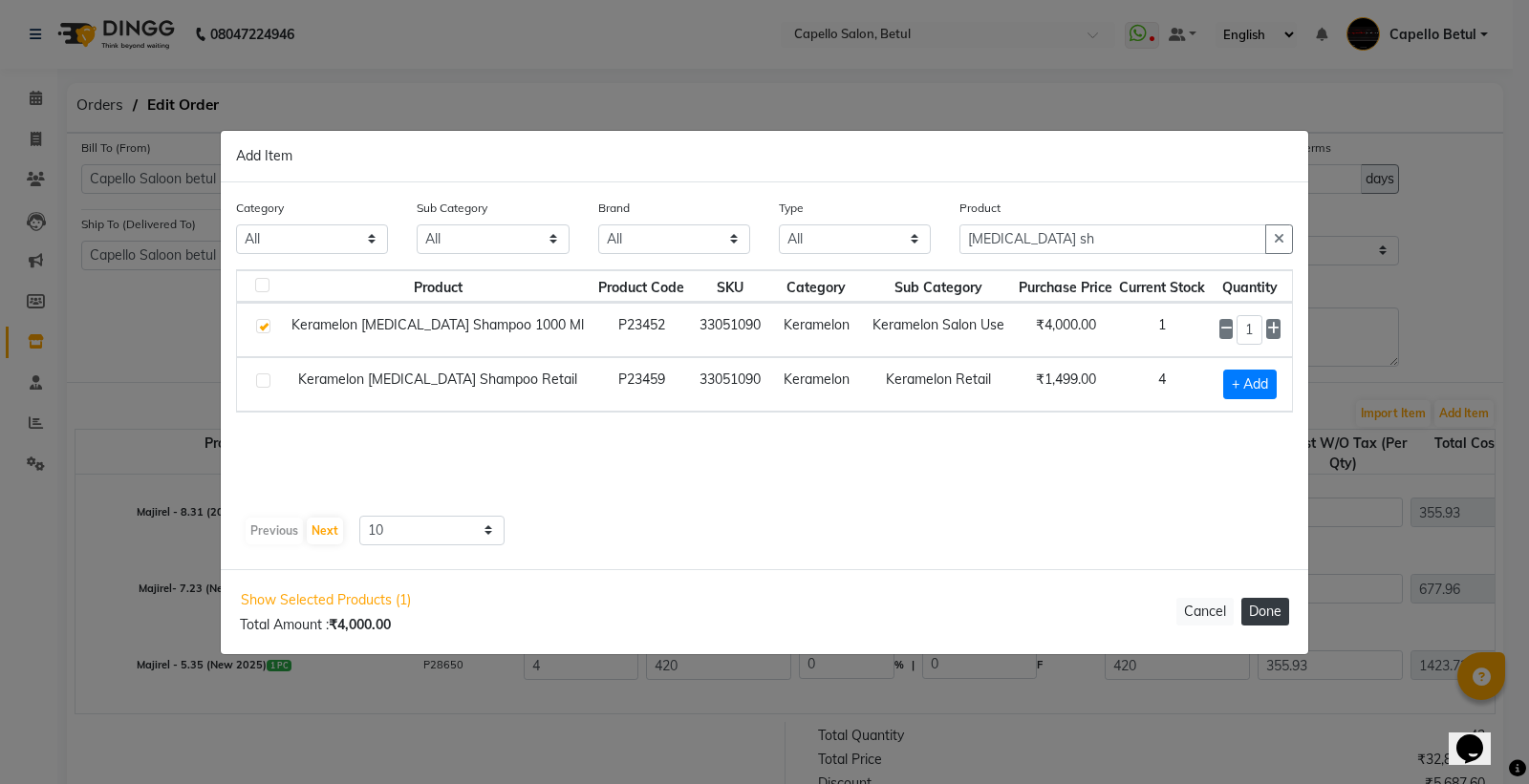
click at [1263, 605] on button "Done" at bounding box center [1265, 611] width 48 height 27
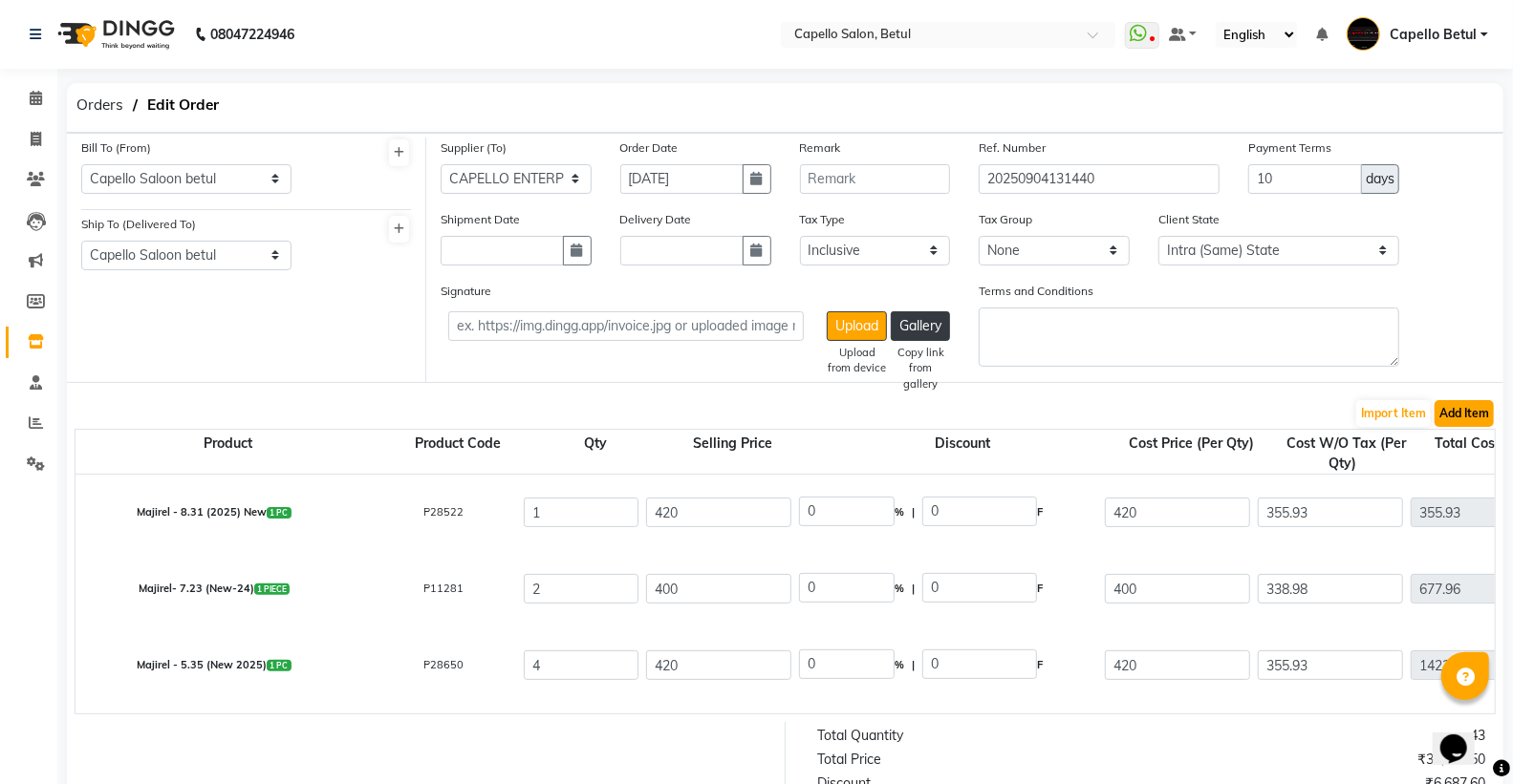
click at [1462, 409] on button "Add Item" at bounding box center [1464, 413] width 60 height 26
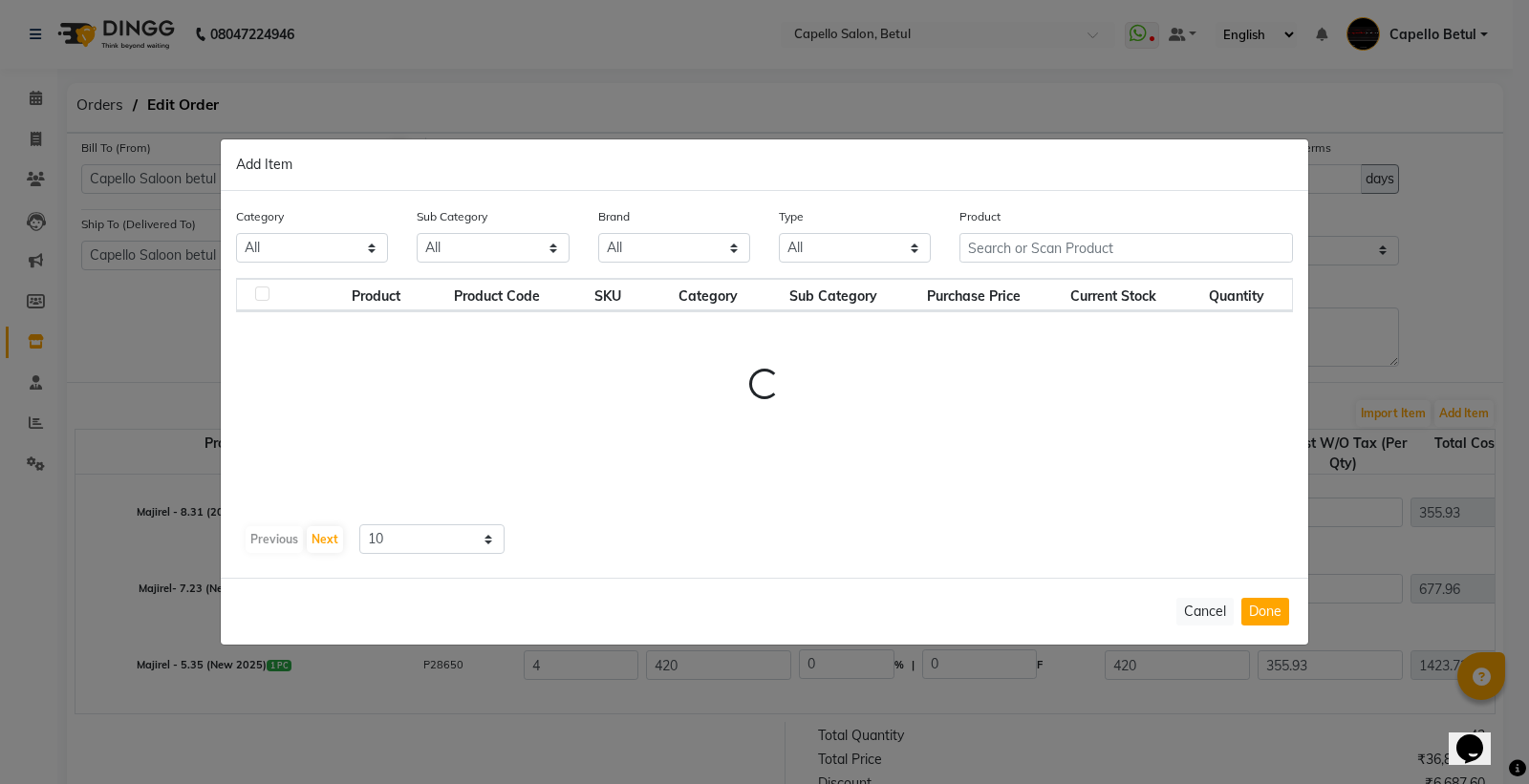
click at [1042, 227] on div "Product" at bounding box center [1125, 242] width 362 height 71
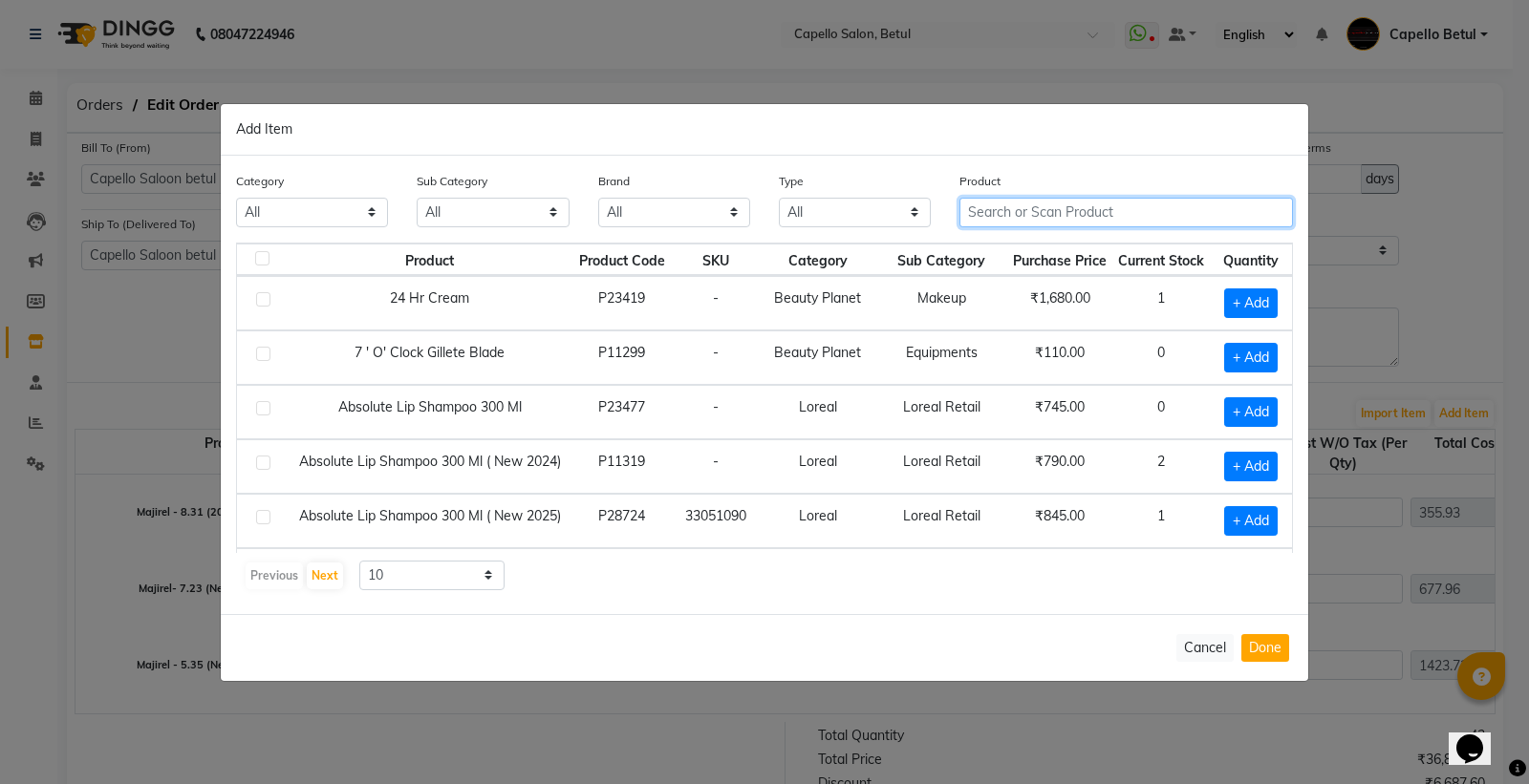
click at [1019, 220] on input "text" at bounding box center [1126, 213] width 333 height 29
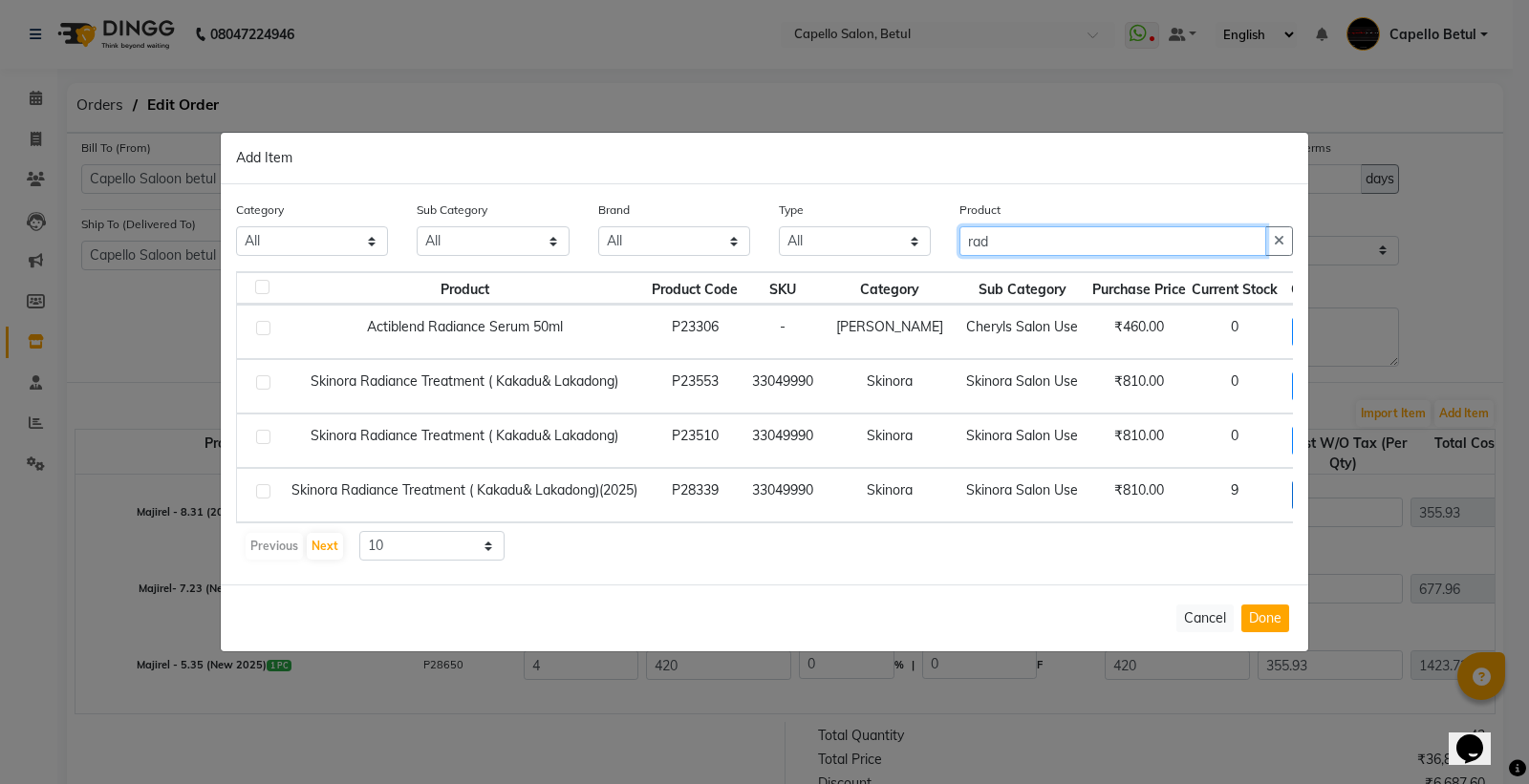
type input "rad"
click at [1292, 483] on span "+ Add" at bounding box center [1318, 495] width 54 height 29
checkbox input "true"
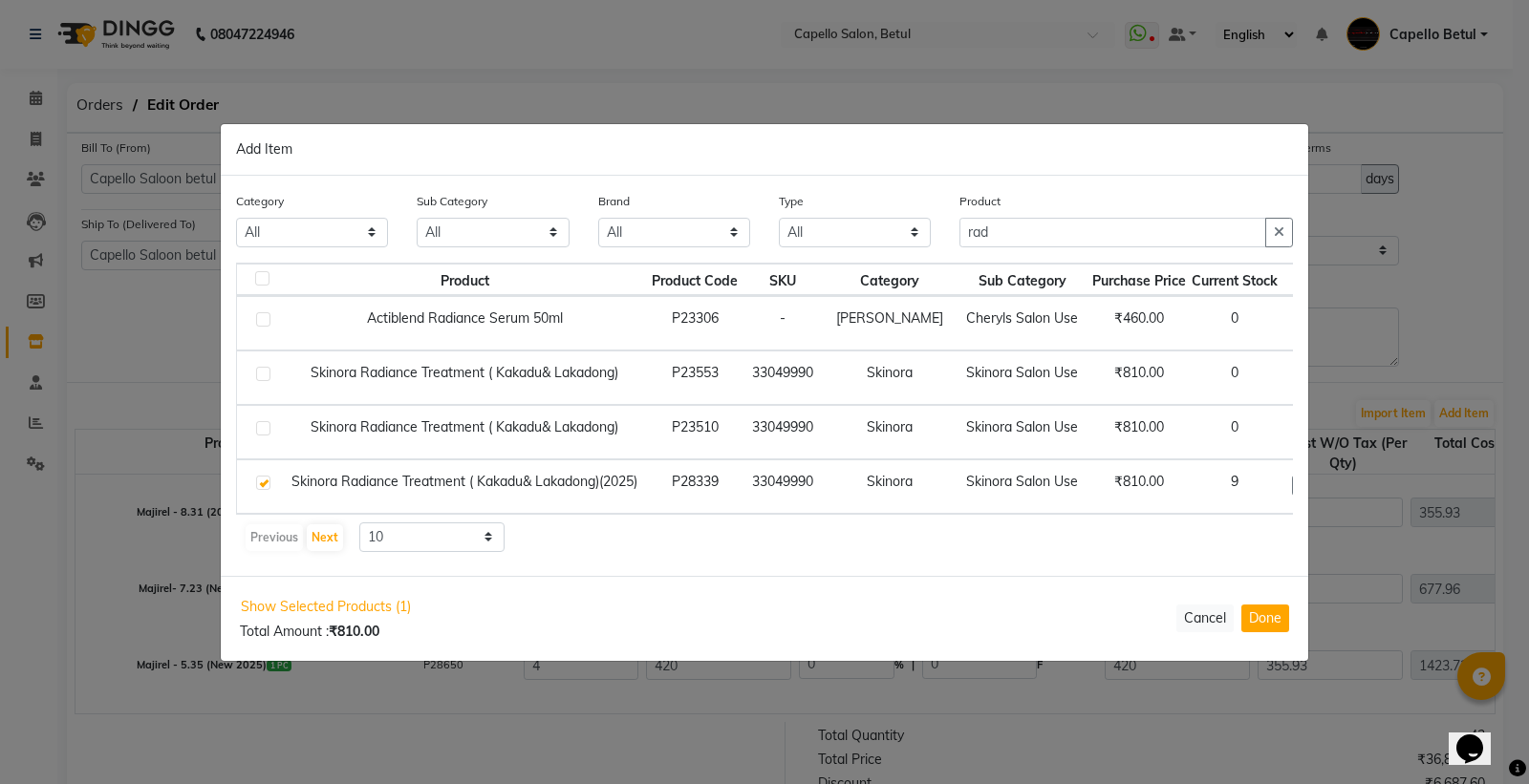
click at [1310, 483] on input "1" at bounding box center [1322, 487] width 25 height 29
click at [1310, 479] on input "1" at bounding box center [1322, 487] width 25 height 29
click at [1037, 218] on input "rad" at bounding box center [1113, 233] width 307 height 29
click at [1310, 488] on input "12" at bounding box center [1322, 488] width 25 height 29
type input "2"
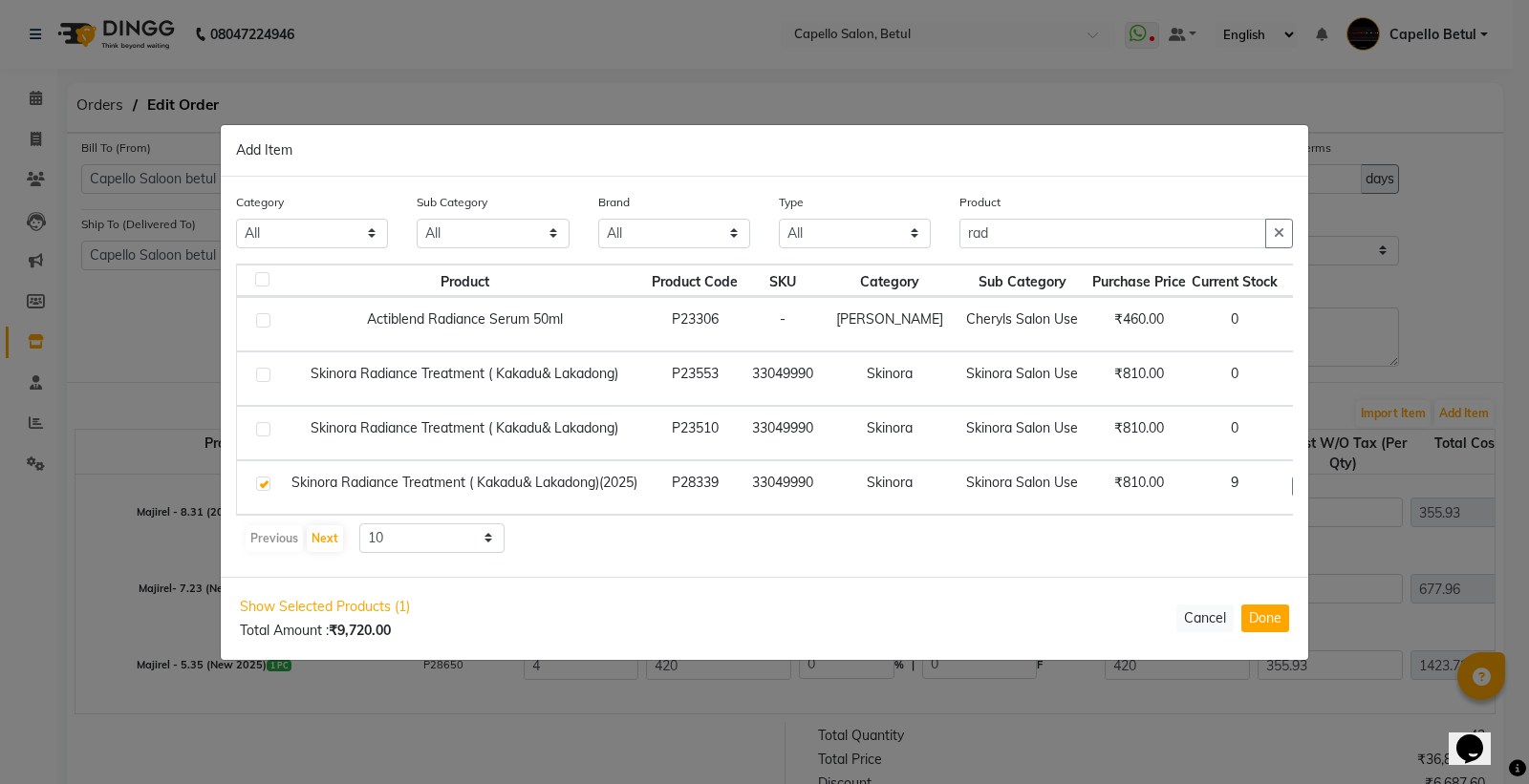
type input "12"
click at [1000, 220] on input "rad" at bounding box center [1113, 233] width 307 height 29
type input "r"
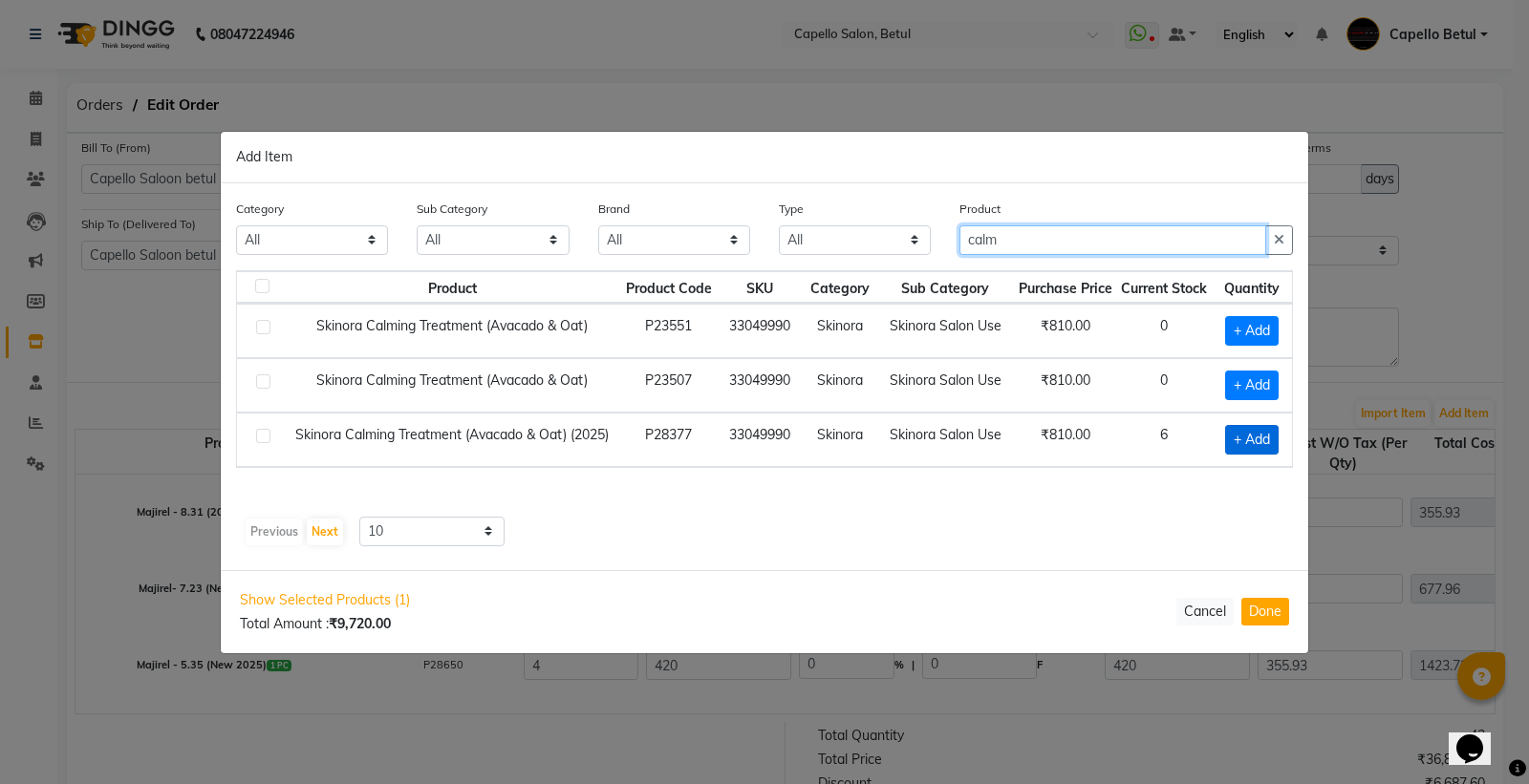
type input "calm"
click at [1238, 447] on span "+ Add" at bounding box center [1251, 440] width 54 height 29
checkbox input "true"
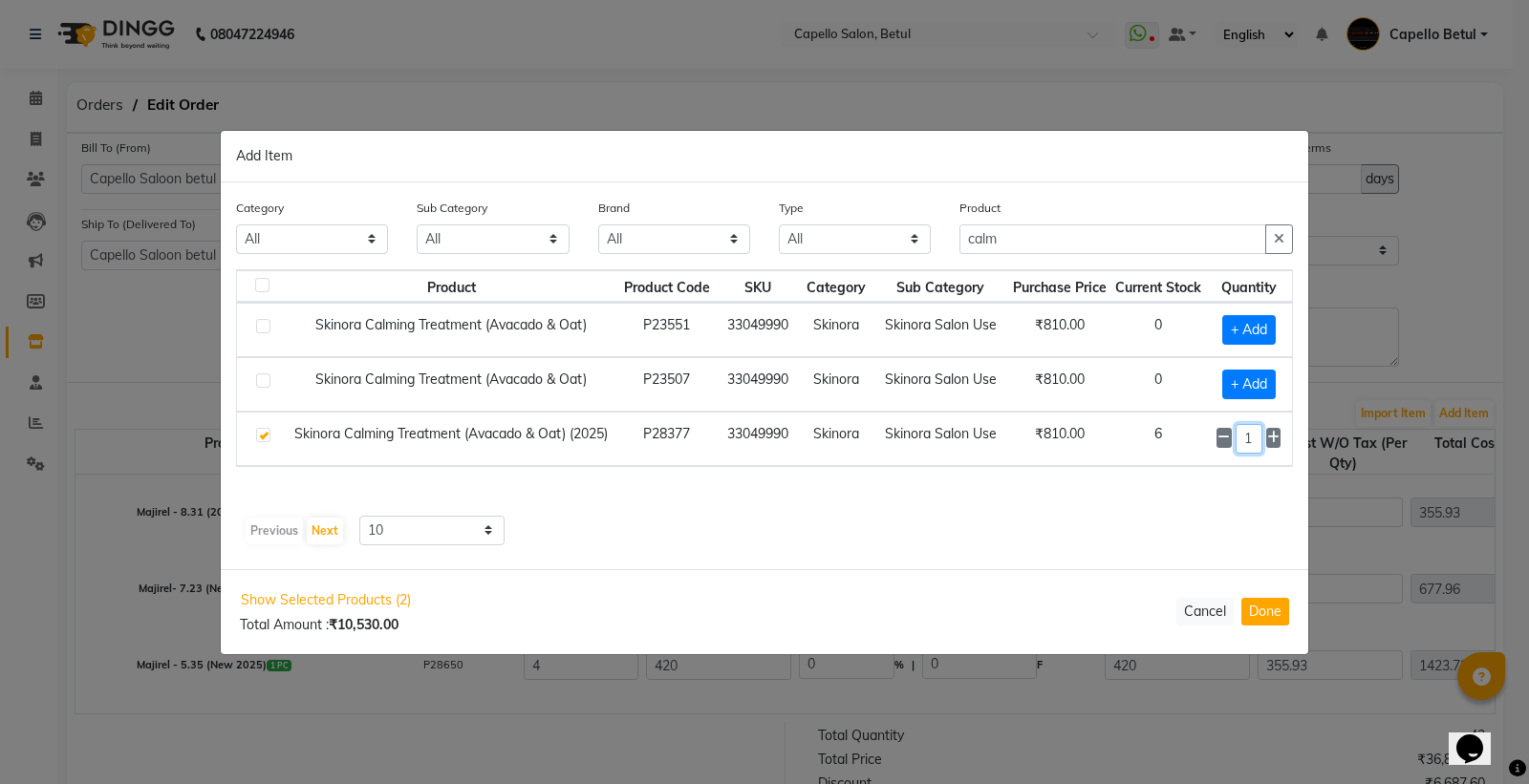
click at [1255, 440] on input "1" at bounding box center [1248, 439] width 26 height 29
type input "12"
click at [1074, 236] on input "calm" at bounding box center [1113, 240] width 307 height 29
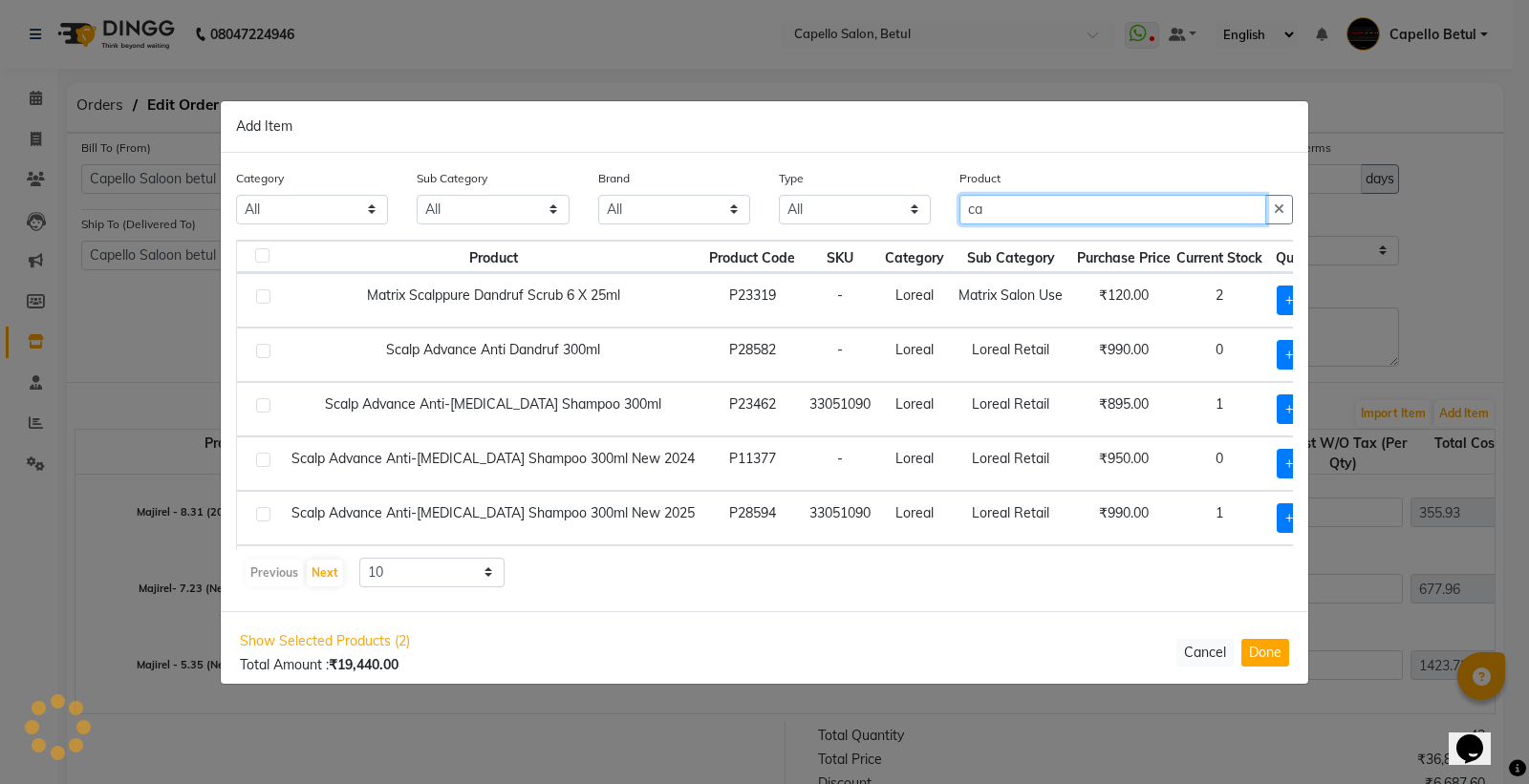
type input "c"
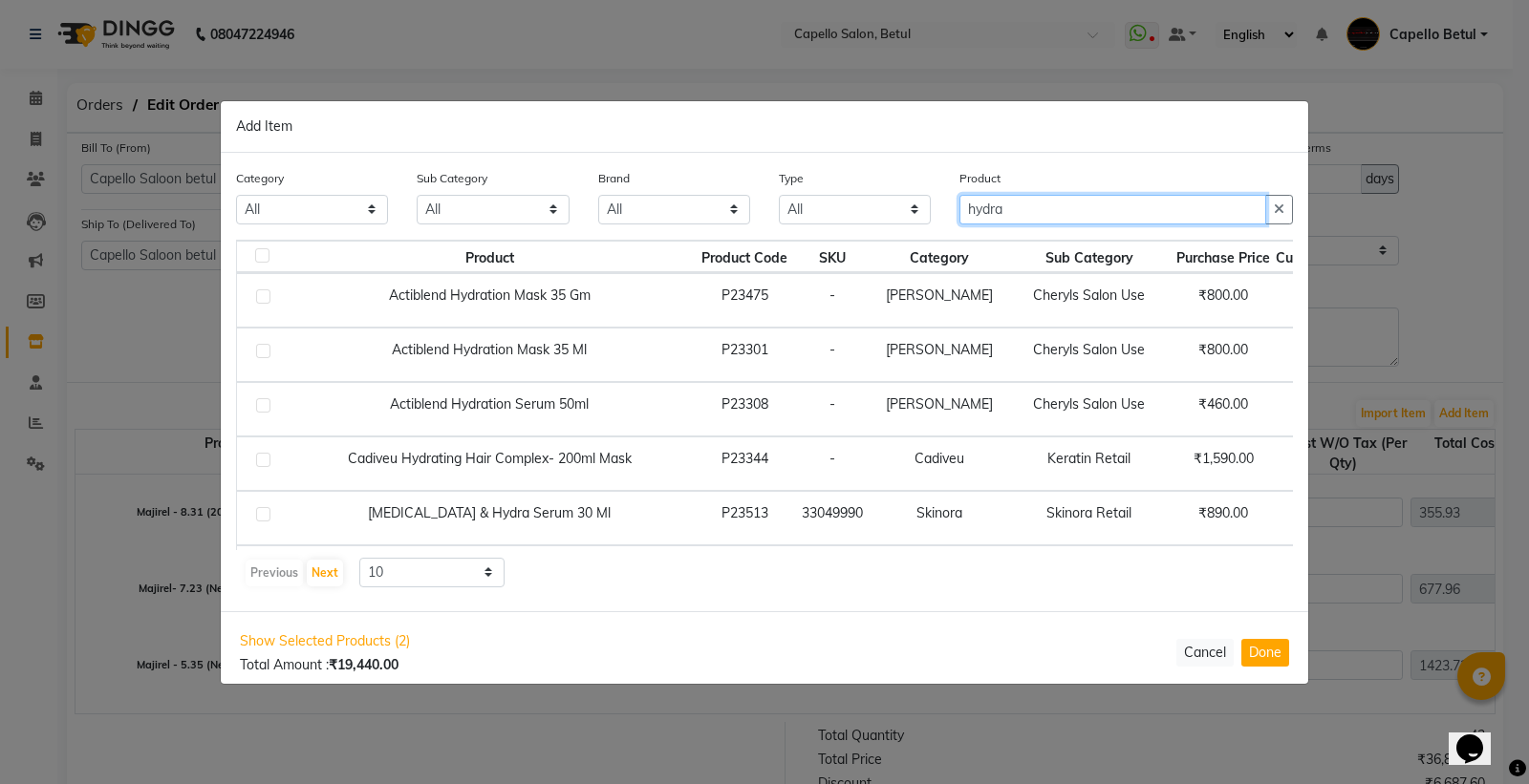
type input "hydra"
click at [398, 567] on select "10 50 100" at bounding box center [431, 572] width 145 height 29
select select "50"
click at [359, 558] on select "10 50 100" at bounding box center [431, 572] width 145 height 29
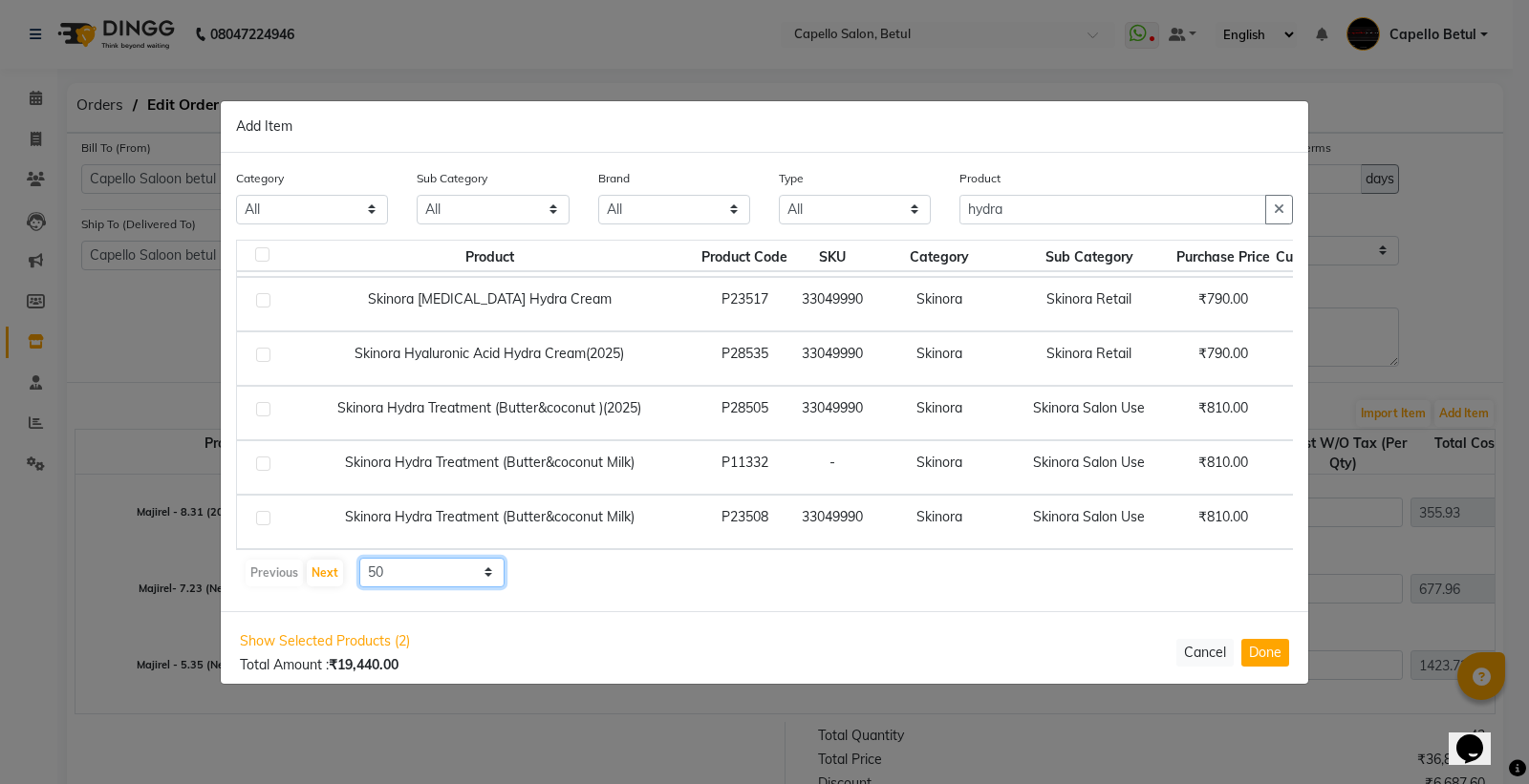
scroll to position [1274, 0]
drag, startPoint x: 1018, startPoint y: 213, endPoint x: 1016, endPoint y: 202, distance: 11.2
click at [1016, 202] on div "Product hydra" at bounding box center [1125, 203] width 362 height 71
click at [1016, 202] on input "hydra" at bounding box center [1113, 210] width 307 height 29
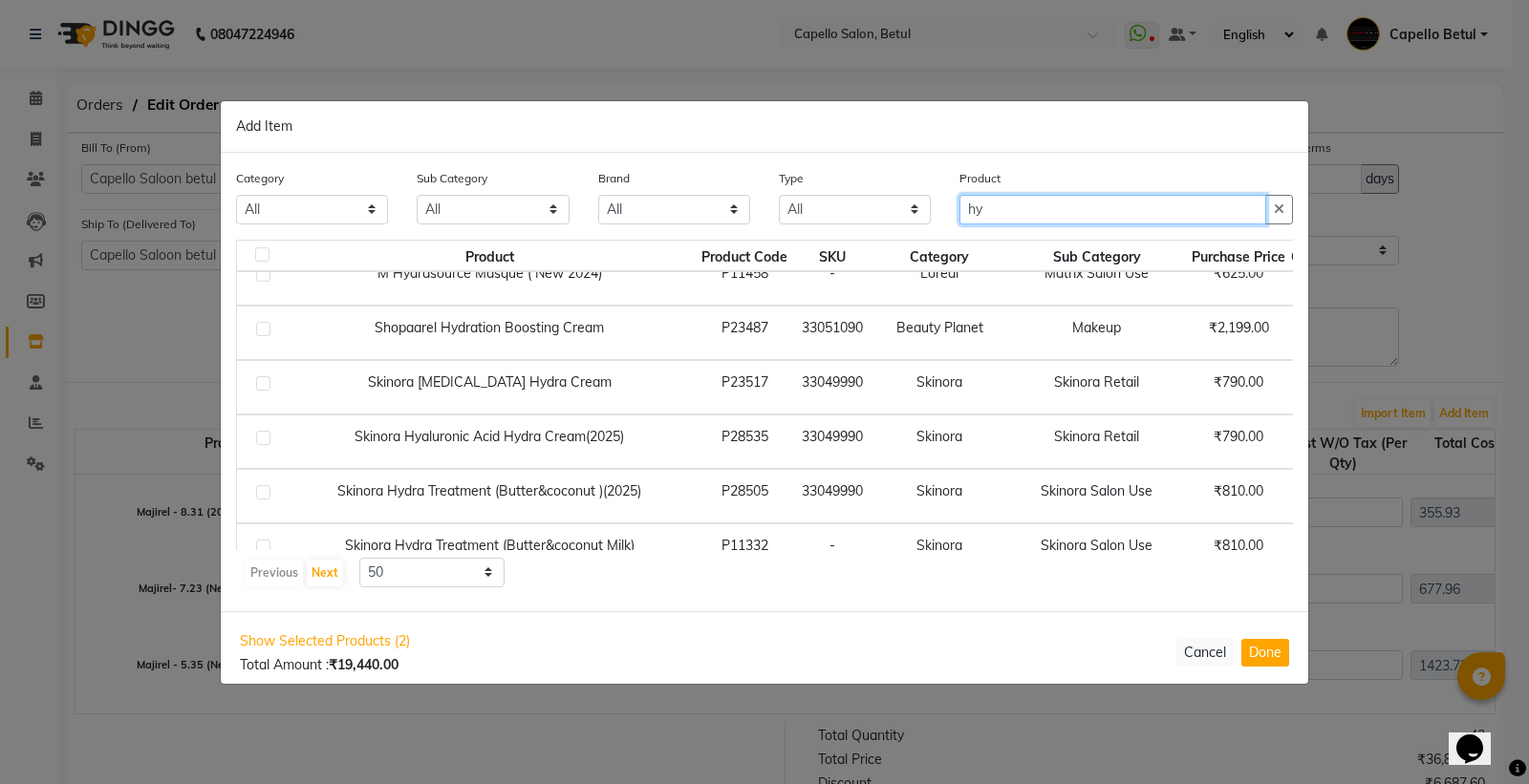
type input "h"
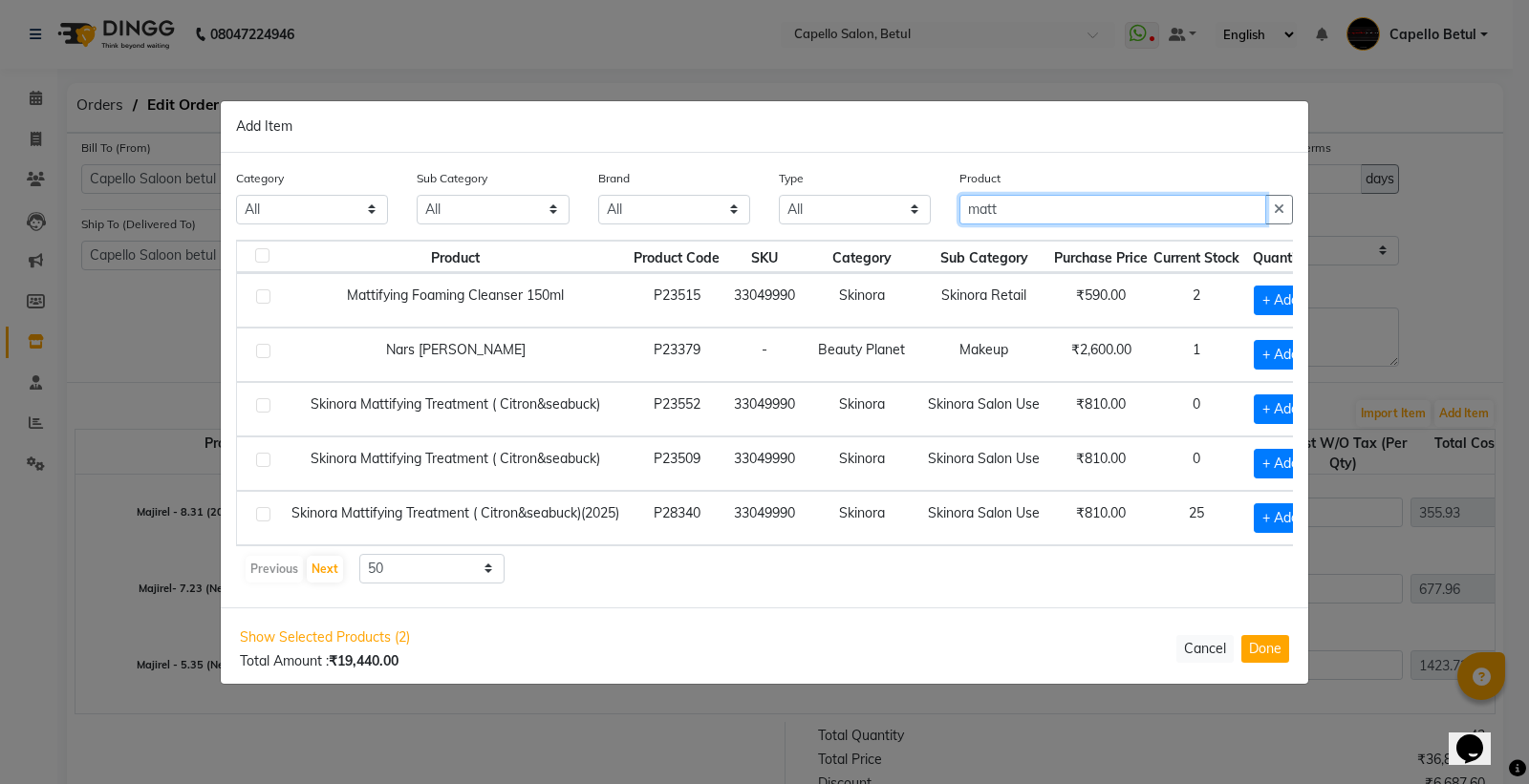
scroll to position [13, 0]
type input "m"
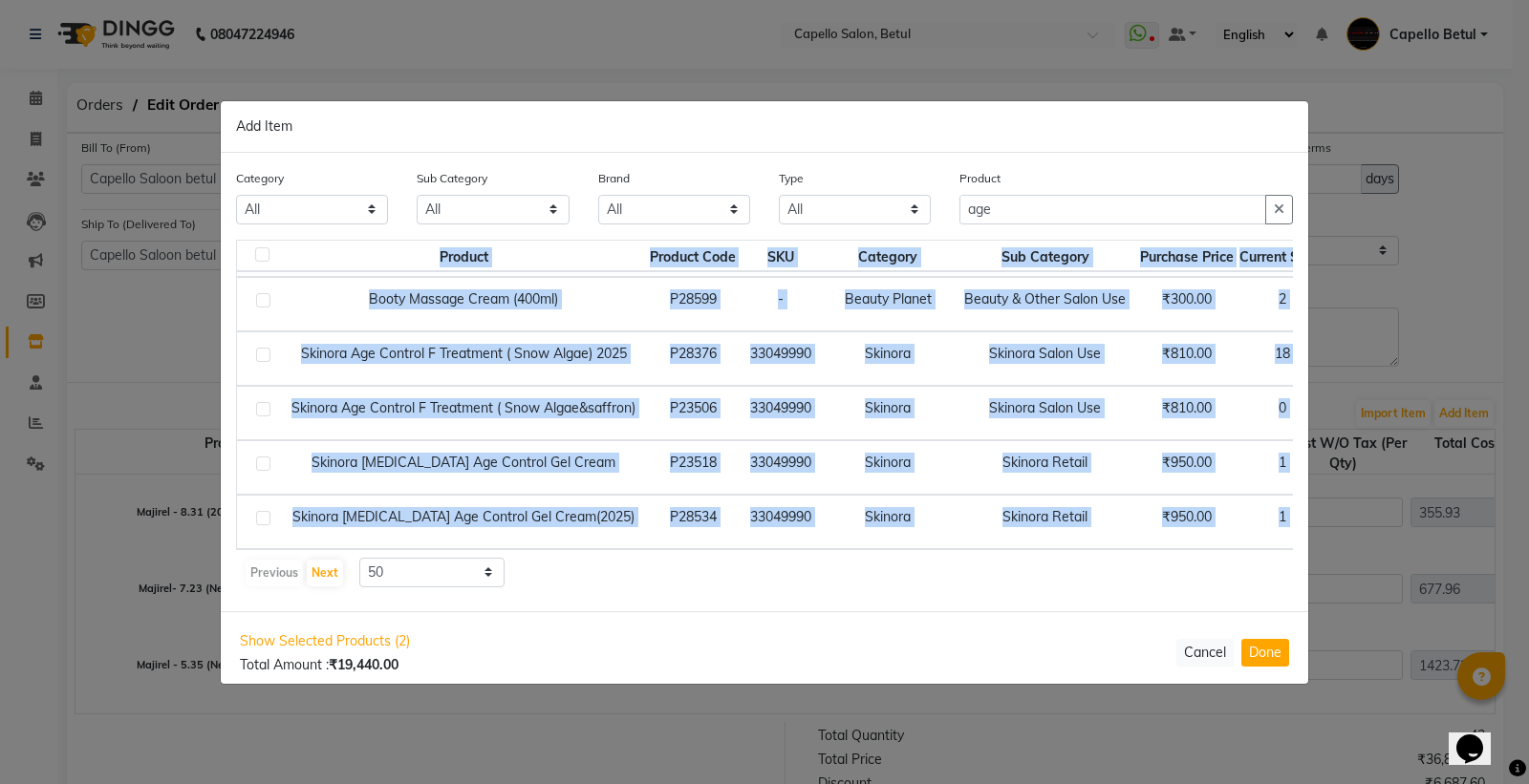
scroll to position [561, 116]
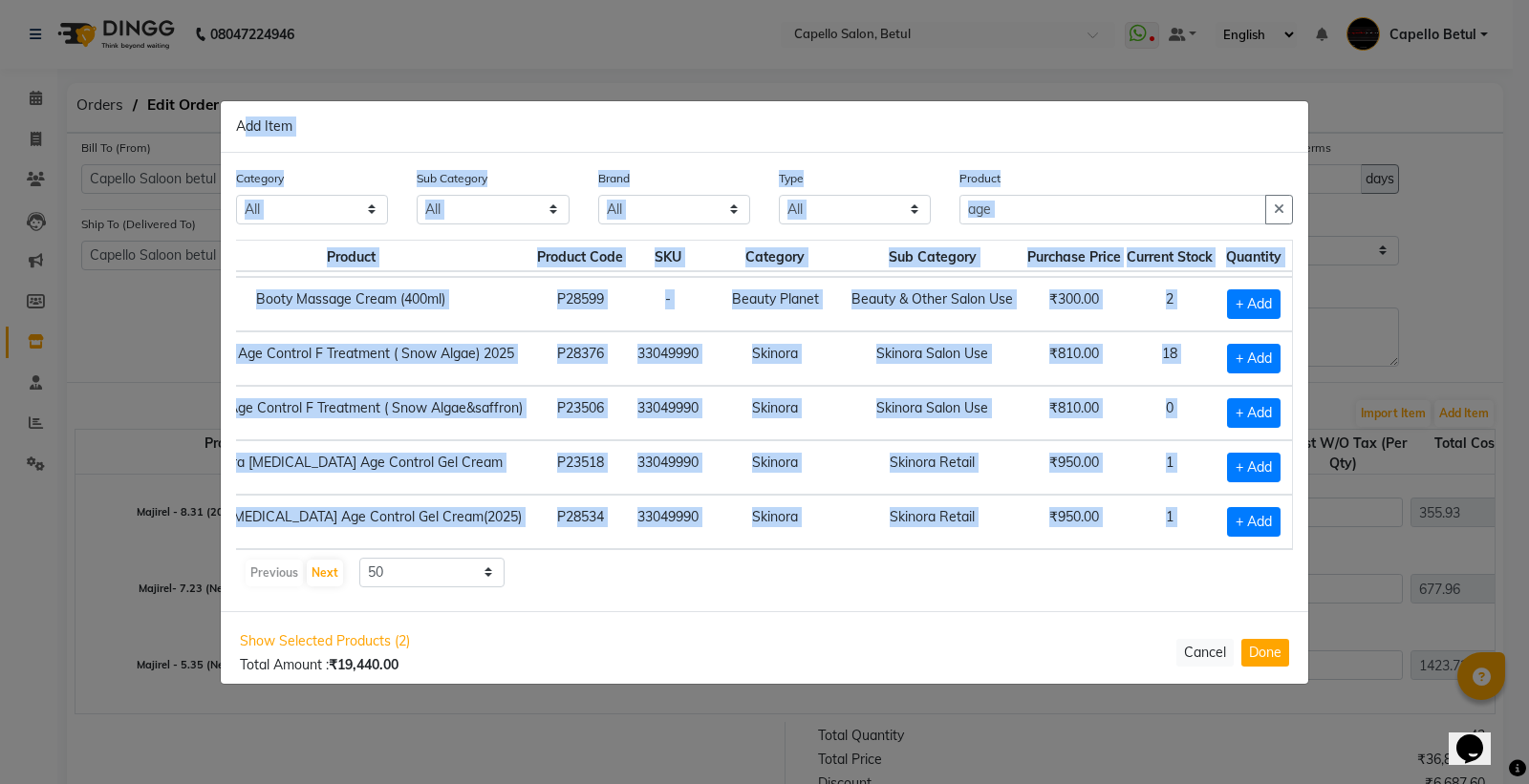
drag, startPoint x: 1099, startPoint y: 549, endPoint x: 1379, endPoint y: 546, distance: 280.0
click at [1379, 546] on ngb-modal-window "Add Item Category All Keramelon Skin Makeup Personal Care Appliances [PERSON_NA…" at bounding box center [764, 392] width 1529 height 784
click at [1071, 578] on div "Previous Next 10 50 100" at bounding box center [764, 572] width 1041 height 30
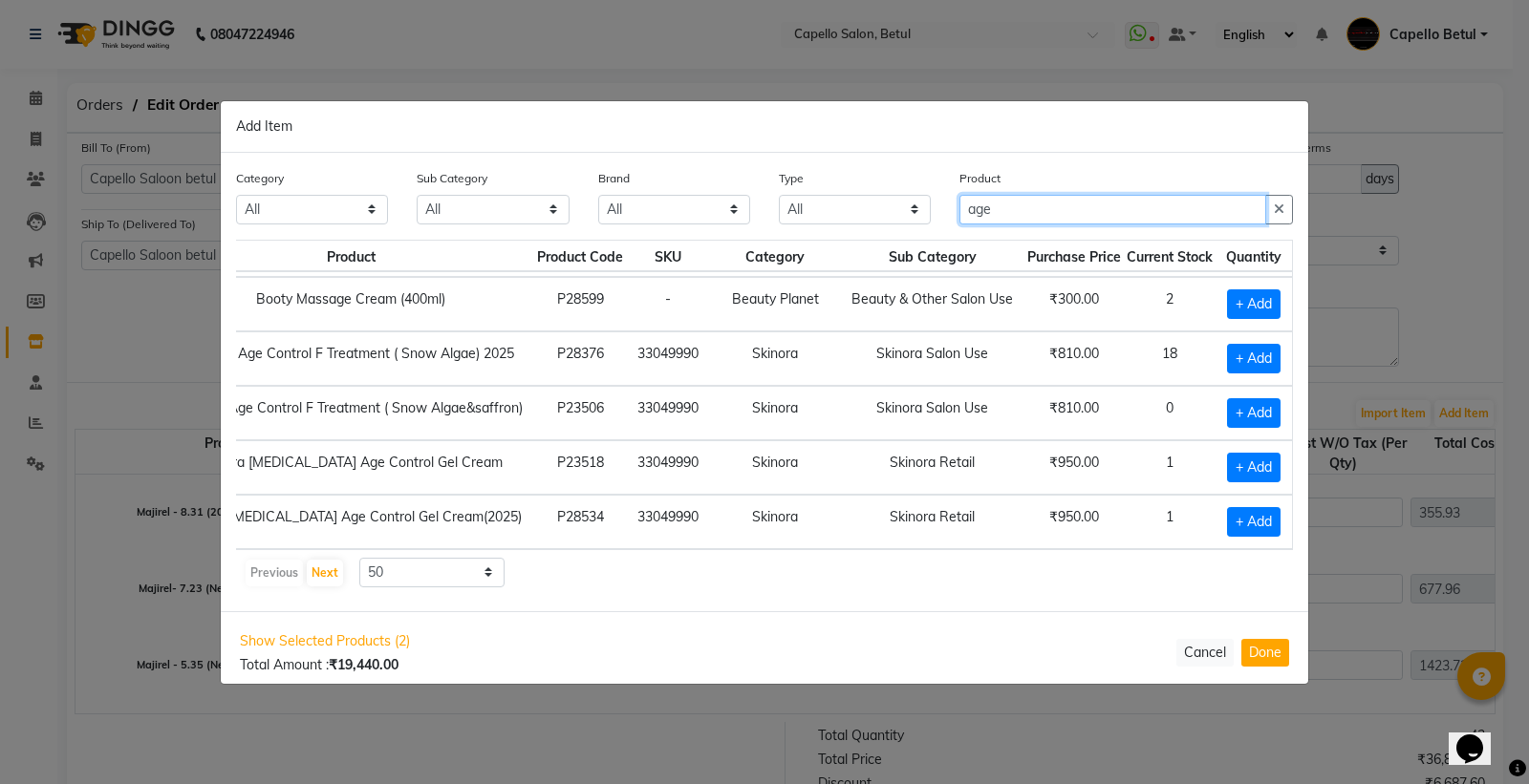
click at [995, 198] on input "age" at bounding box center [1113, 210] width 307 height 29
type input "a"
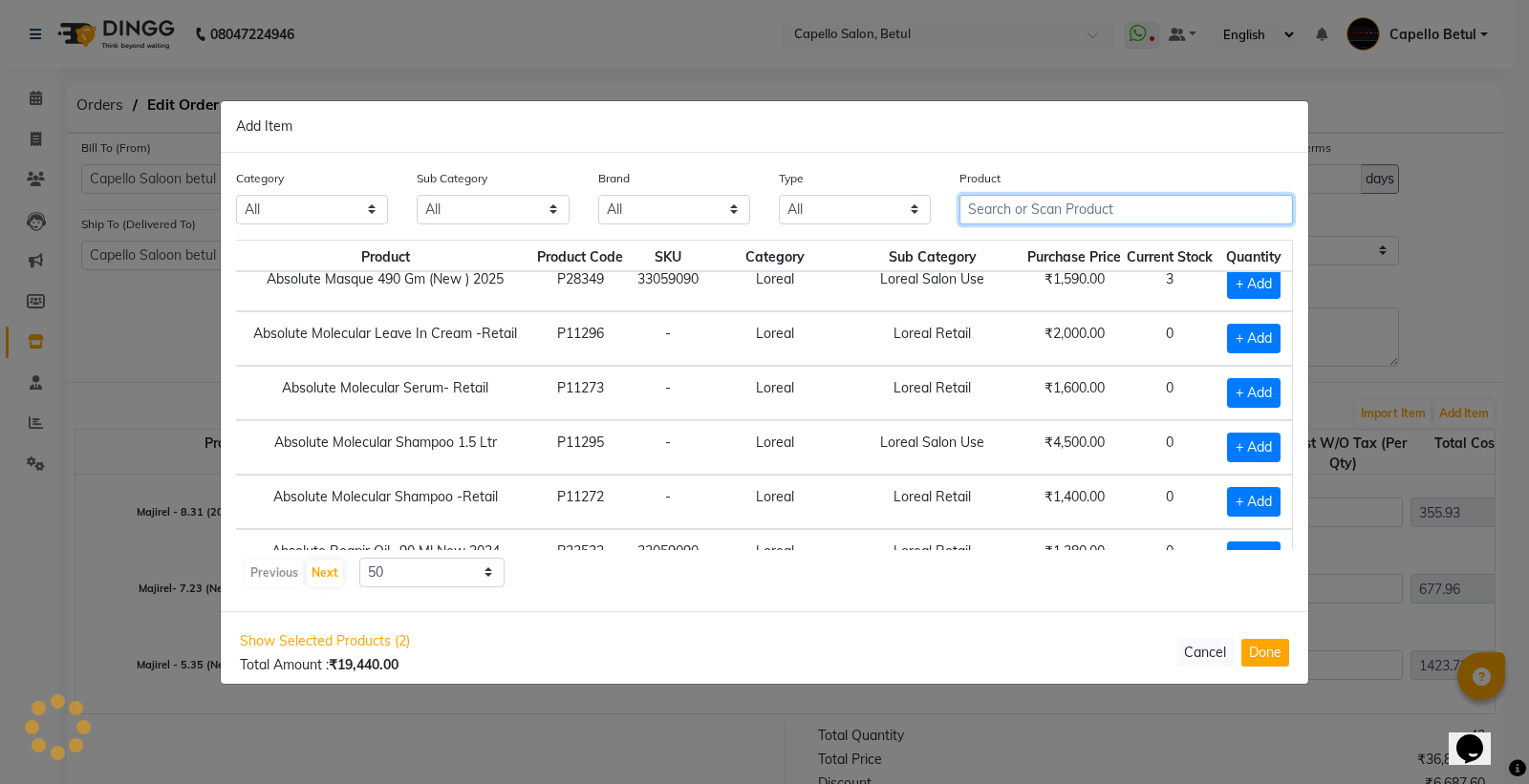
scroll to position [561, 50]
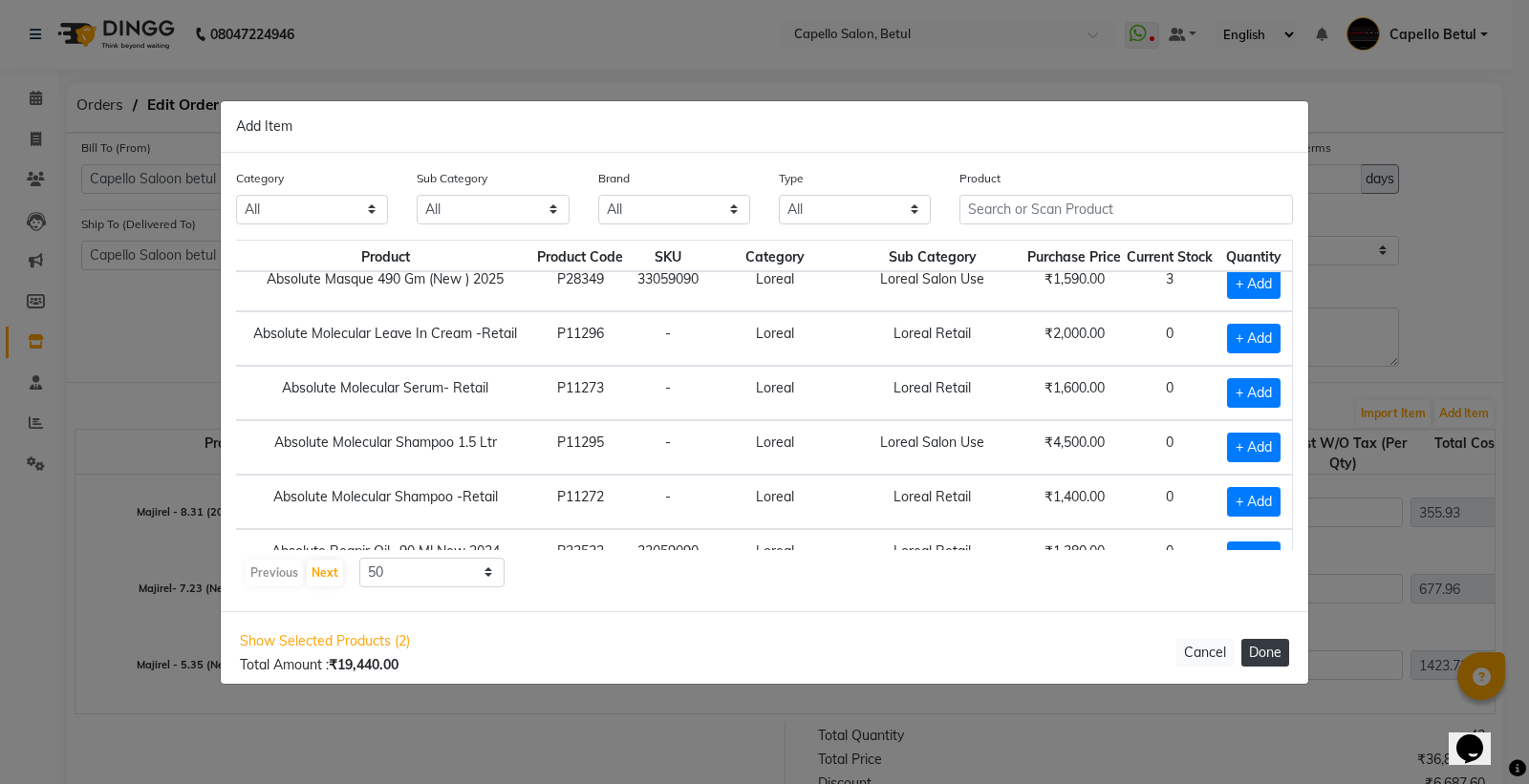
click at [1261, 646] on button "Done" at bounding box center [1265, 652] width 48 height 27
select select "1178"
select select "2332"
select select "1178"
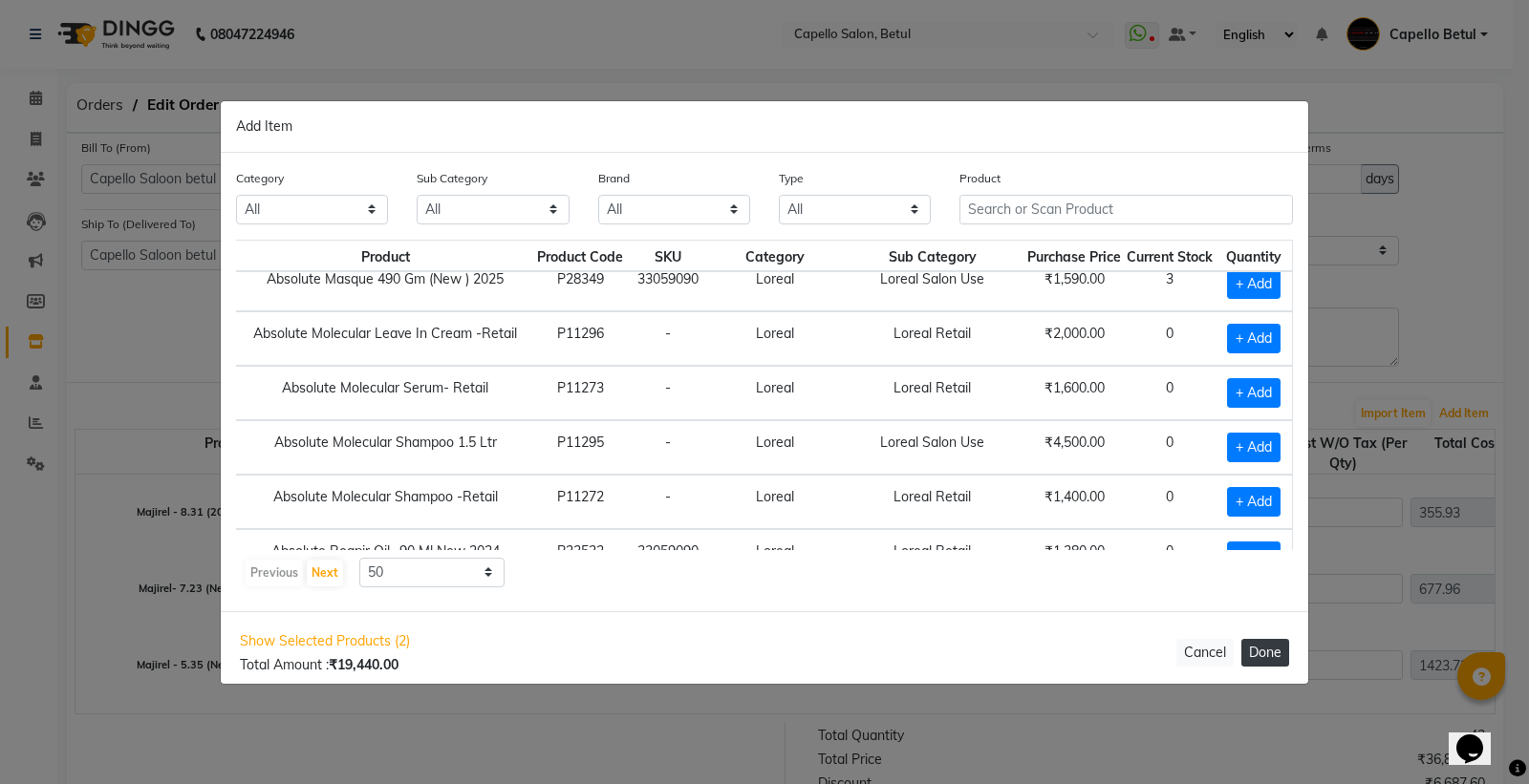
select select "1168"
select select "1178"
select select "2332"
select select "1178"
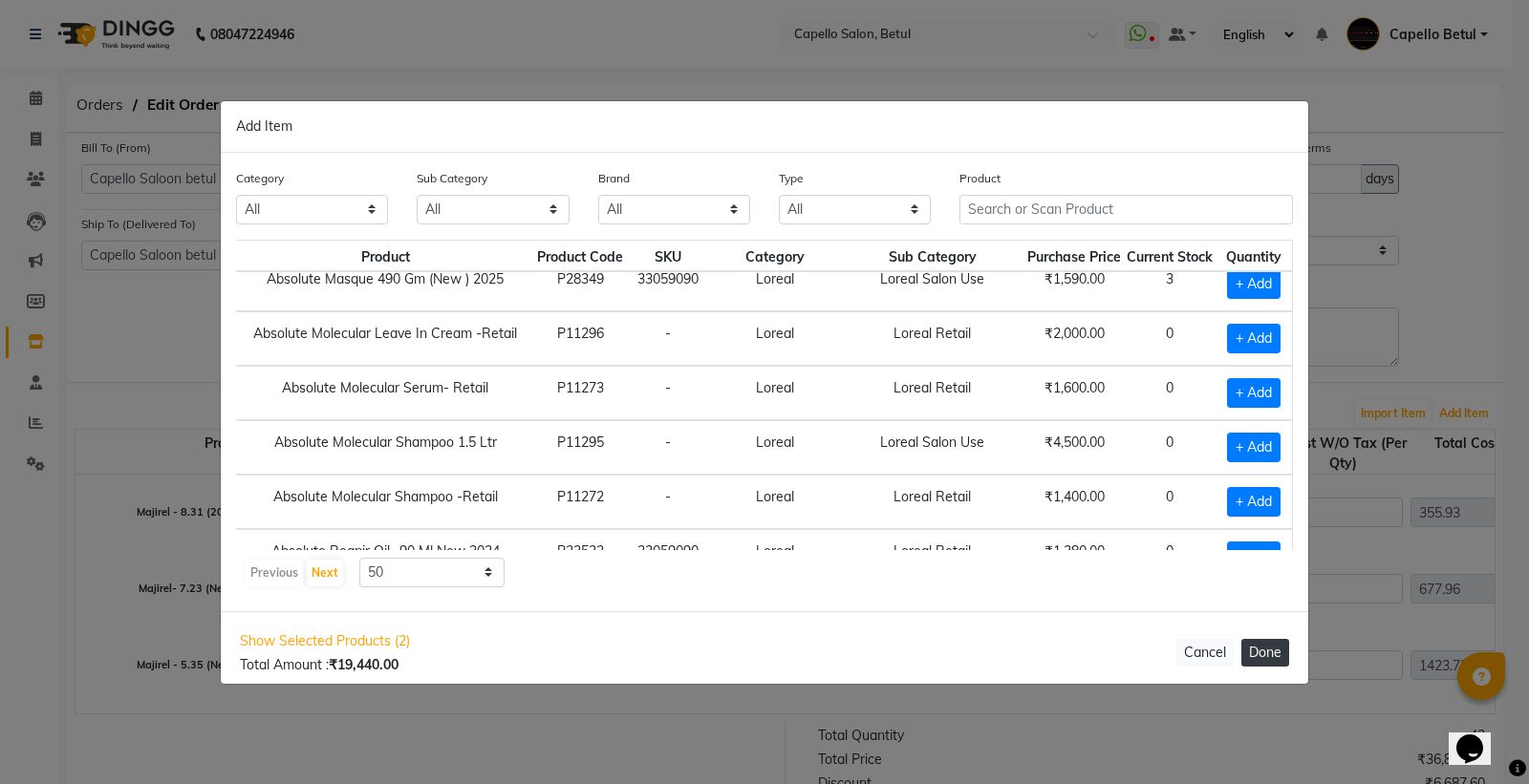
select select "1178"
select select "2332"
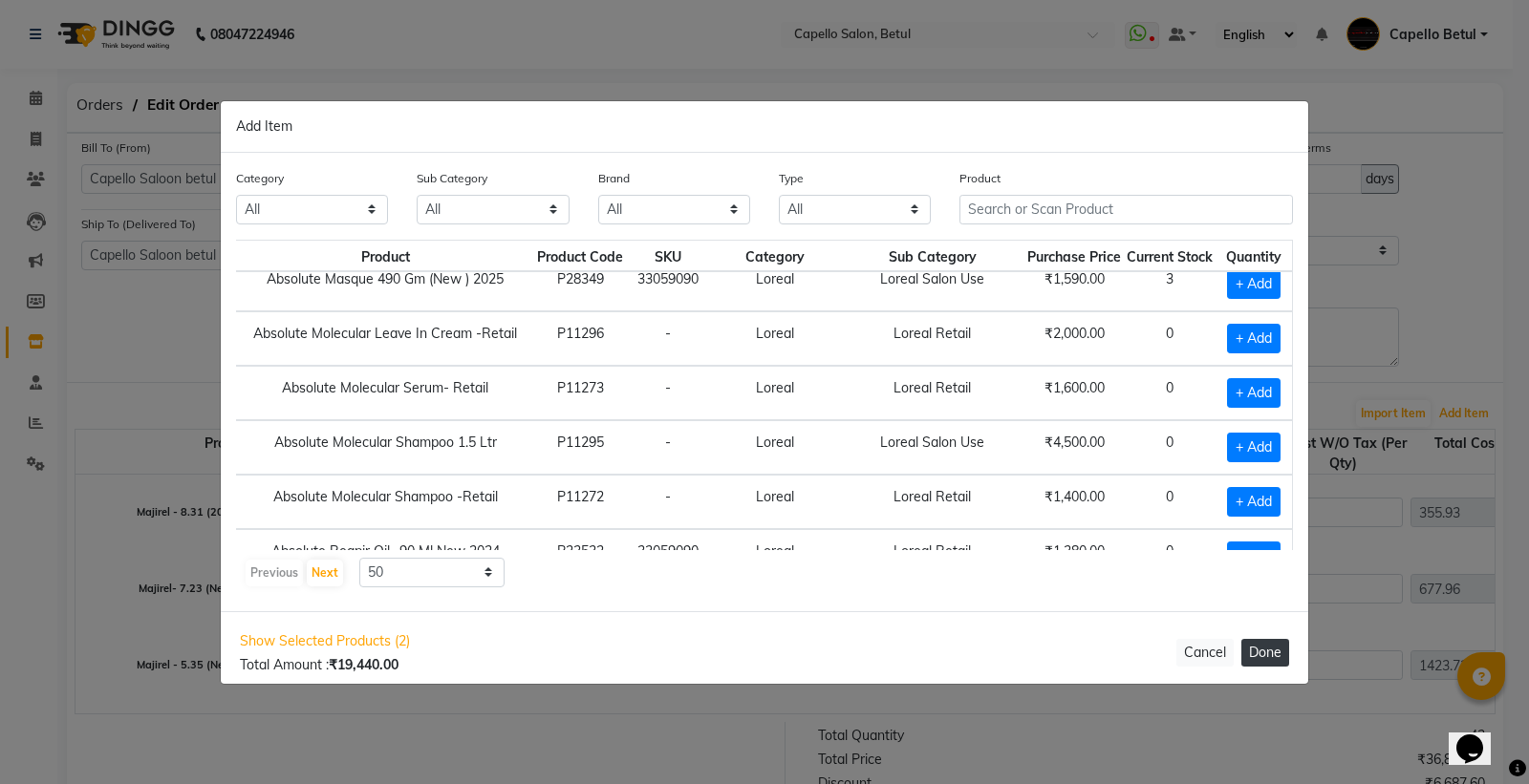
select select "2332"
select select "1178"
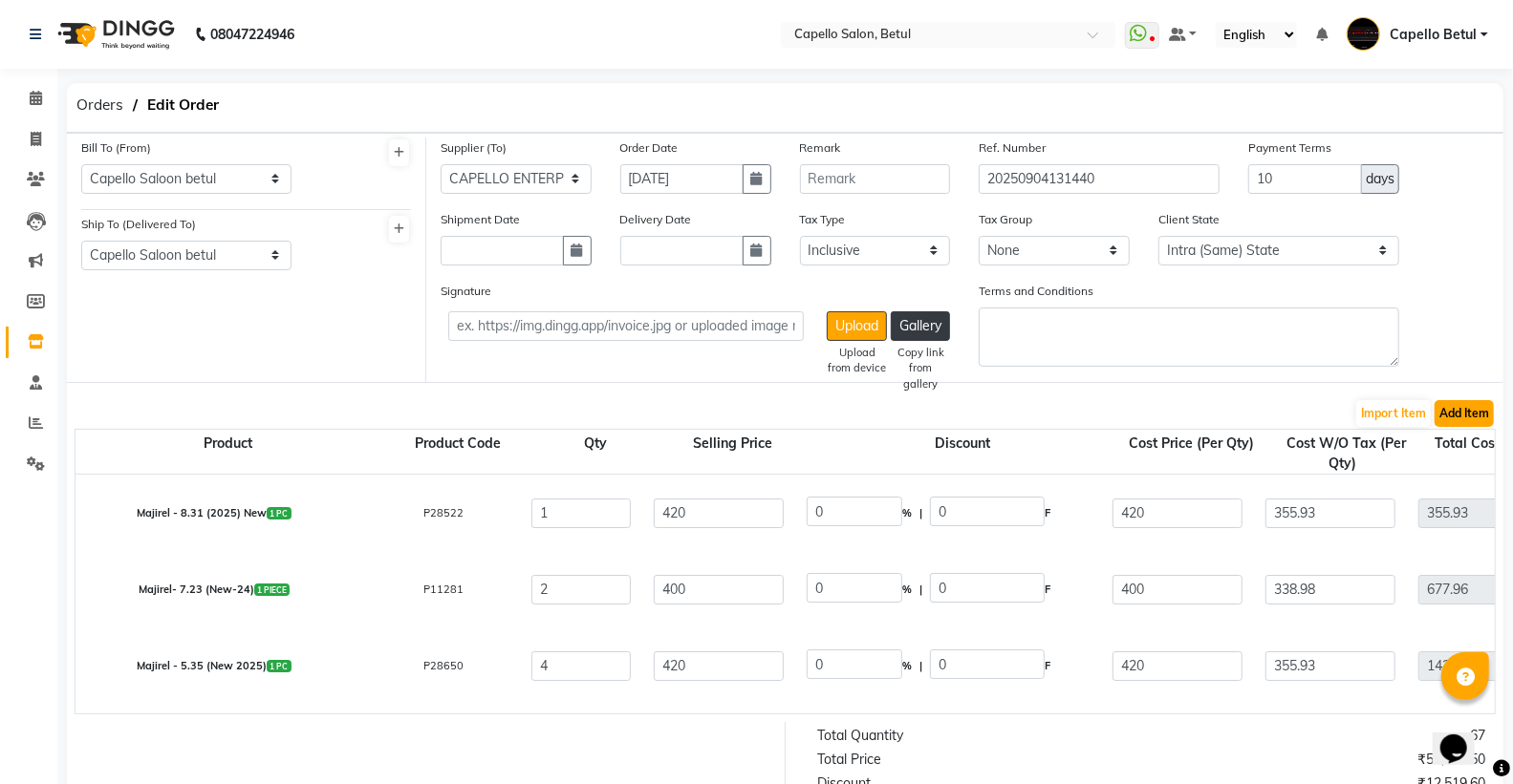
click at [1486, 406] on button "Add Item" at bounding box center [1464, 413] width 60 height 26
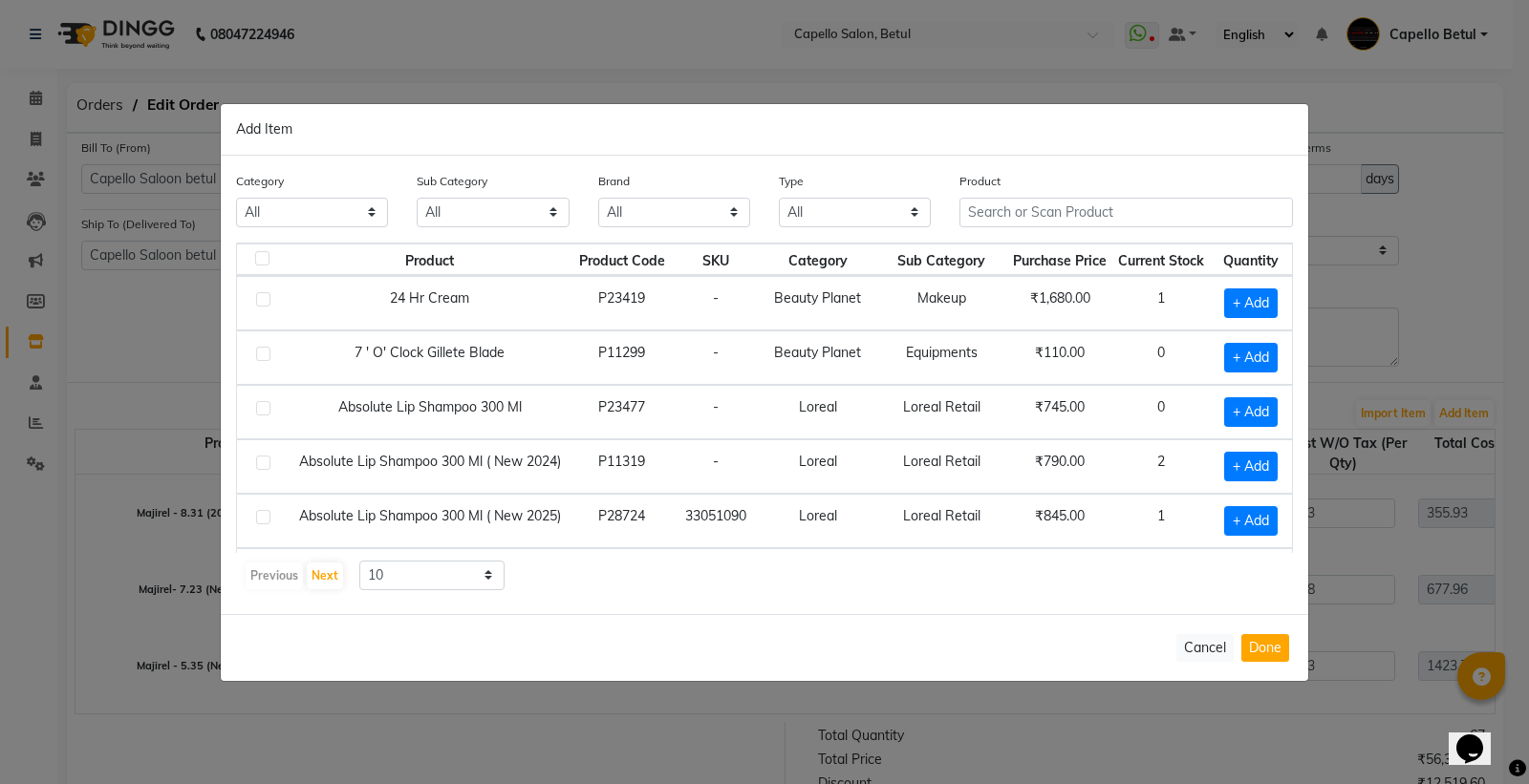
click at [1099, 230] on div "Product" at bounding box center [1125, 206] width 362 height 71
click at [1049, 213] on input "text" at bounding box center [1126, 213] width 333 height 29
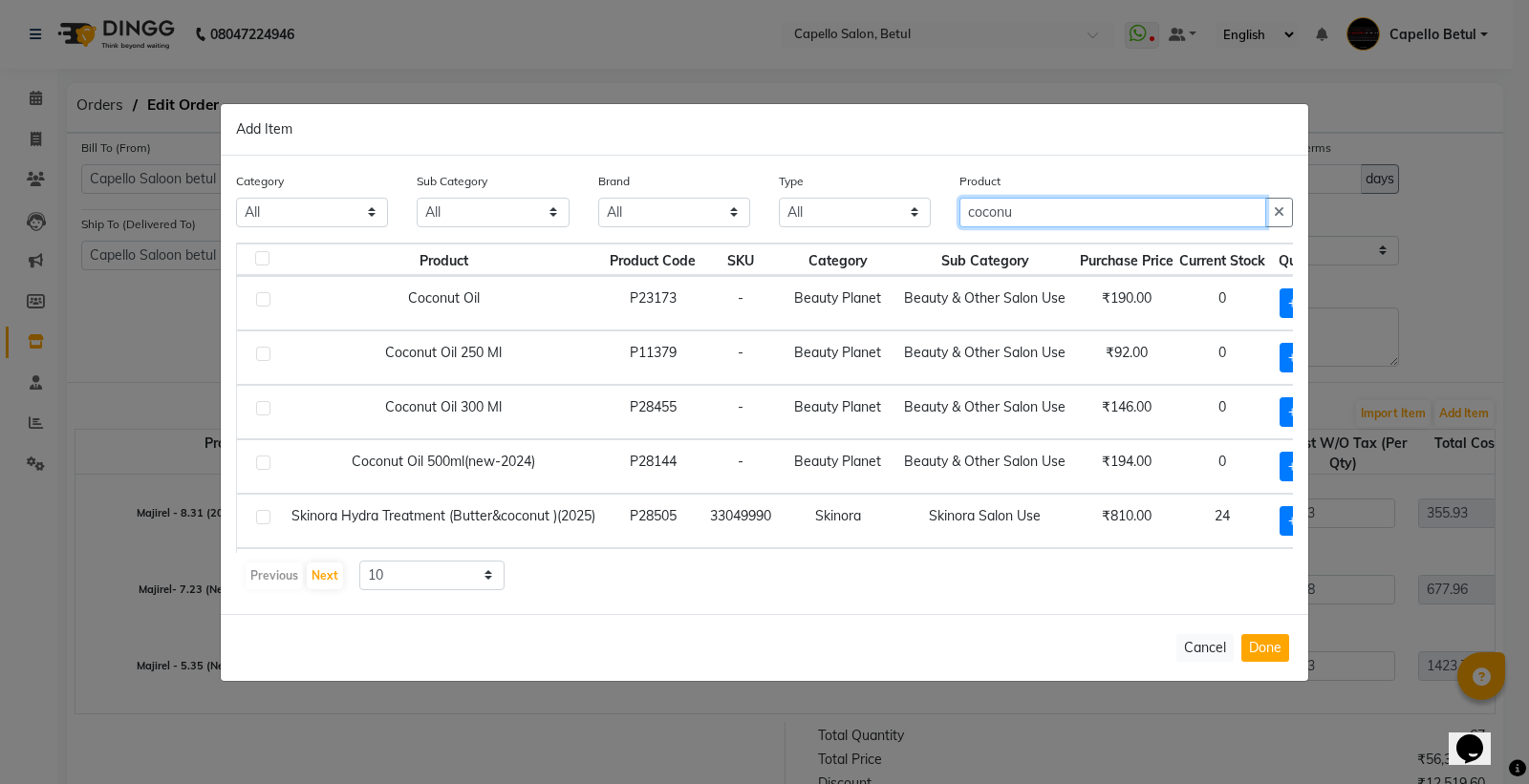
type input "coconu"
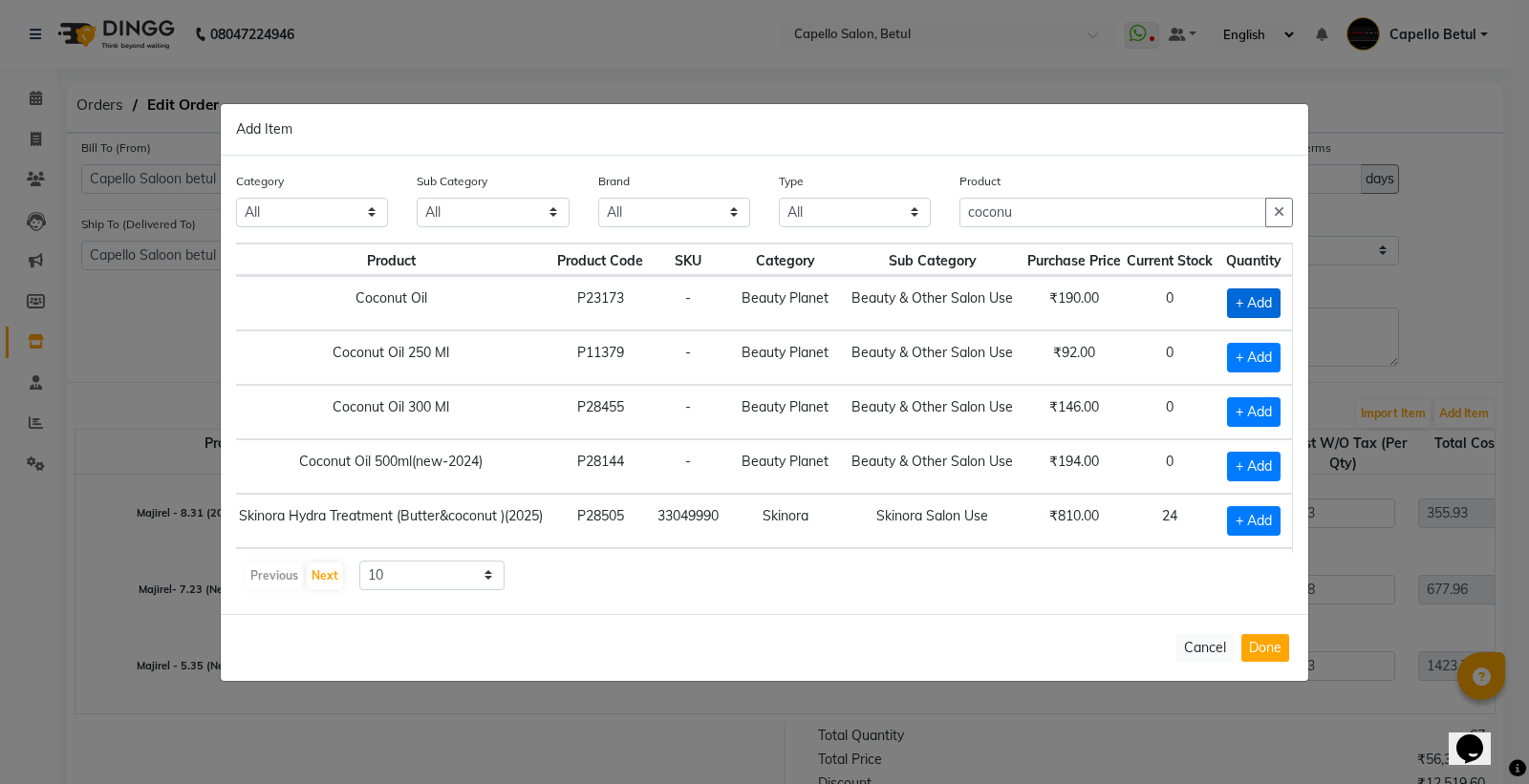
click at [1237, 309] on span "+ Add" at bounding box center [1253, 303] width 54 height 29
checkbox input "true"
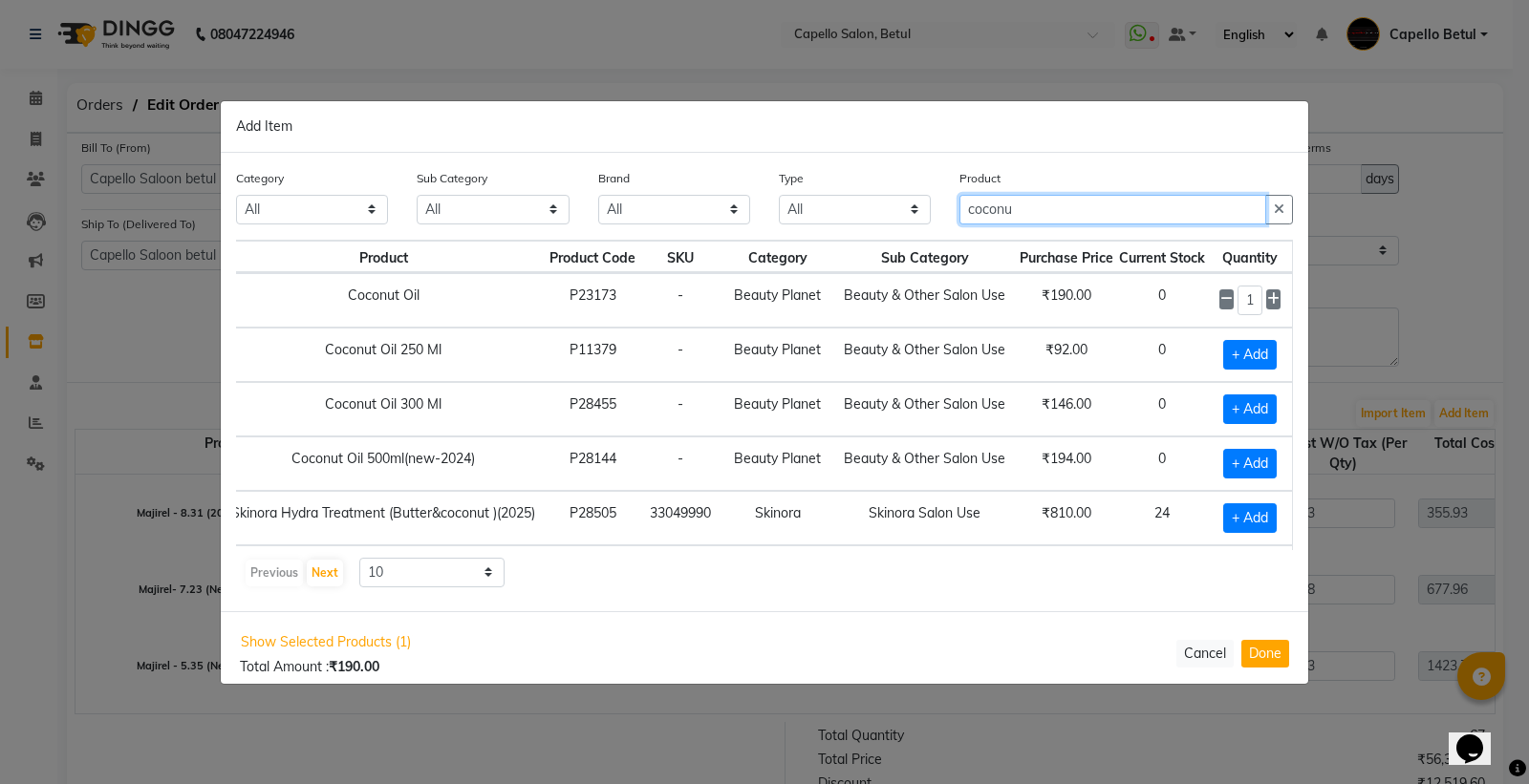
click at [1063, 204] on input "coconu" at bounding box center [1113, 210] width 307 height 29
type input "c"
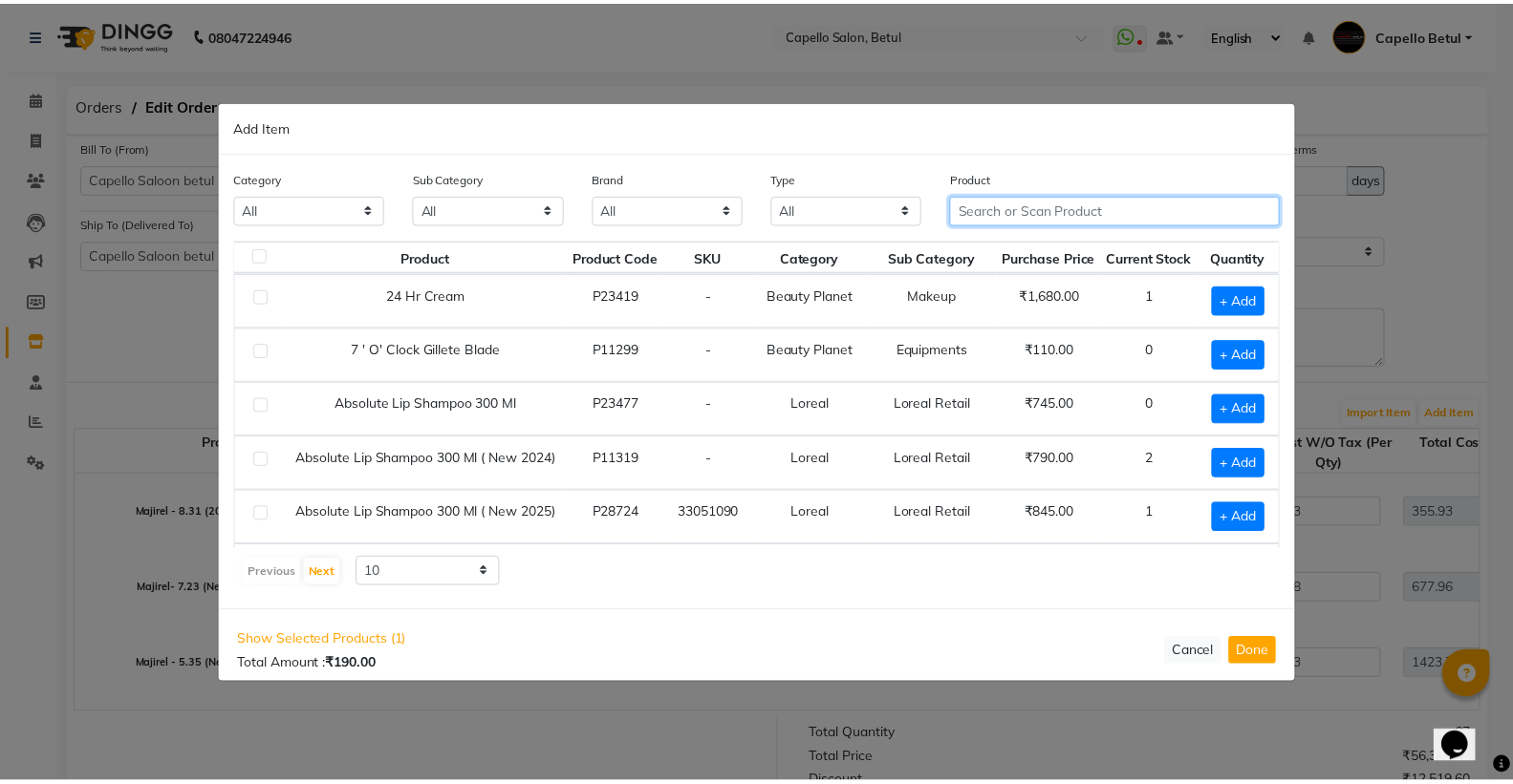
scroll to position [0, 0]
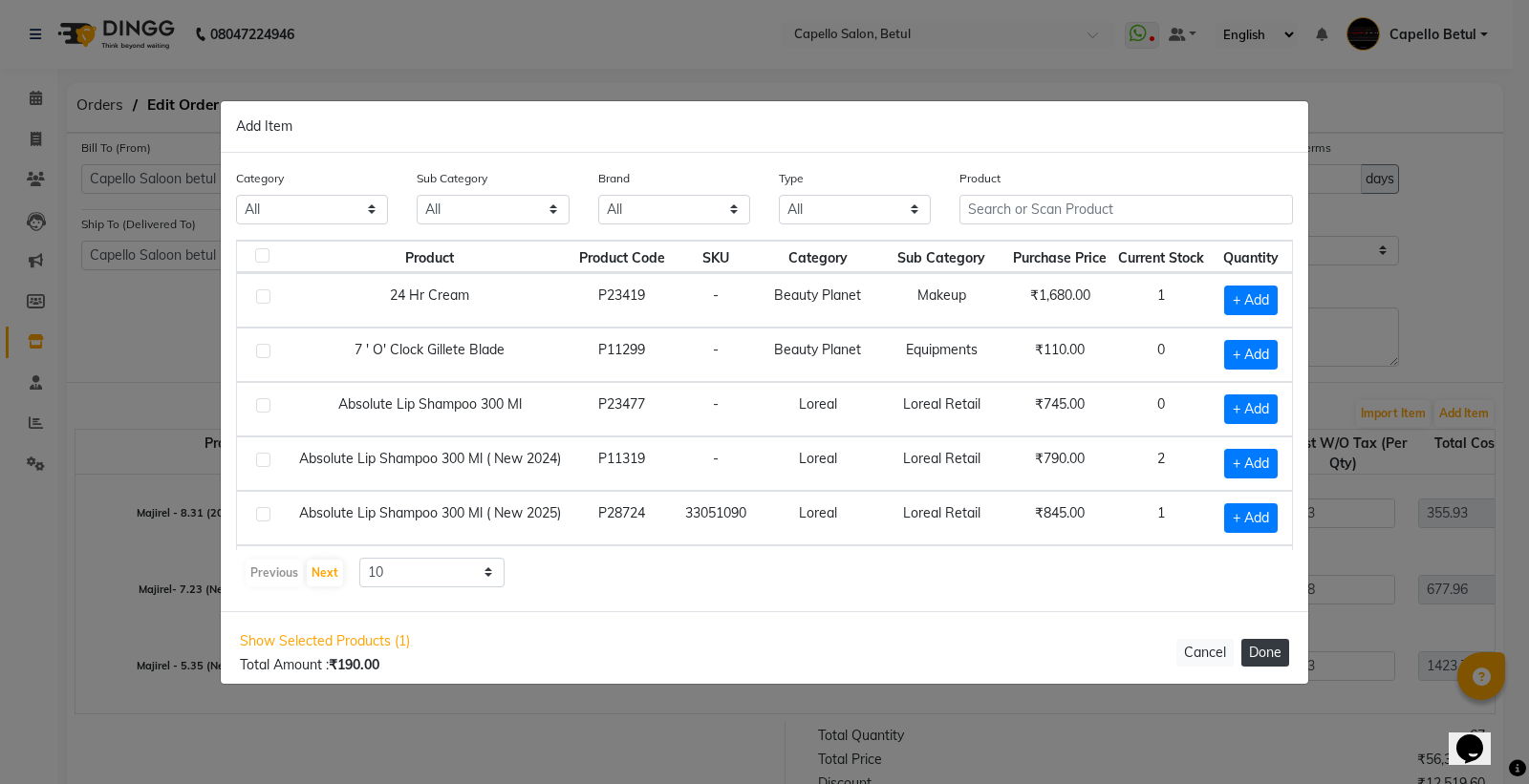
click at [1258, 659] on button "Done" at bounding box center [1265, 652] width 48 height 27
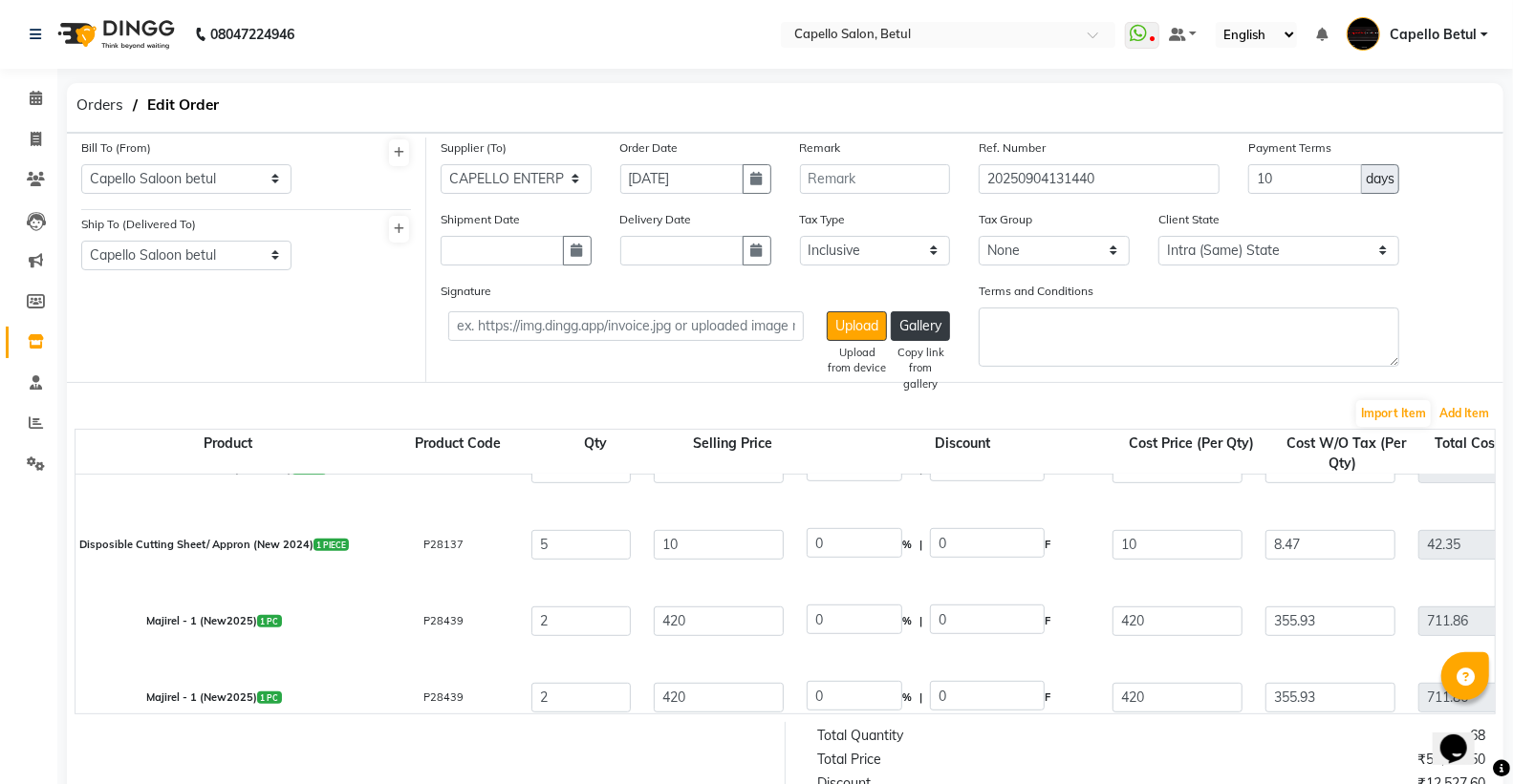
scroll to position [742, 0]
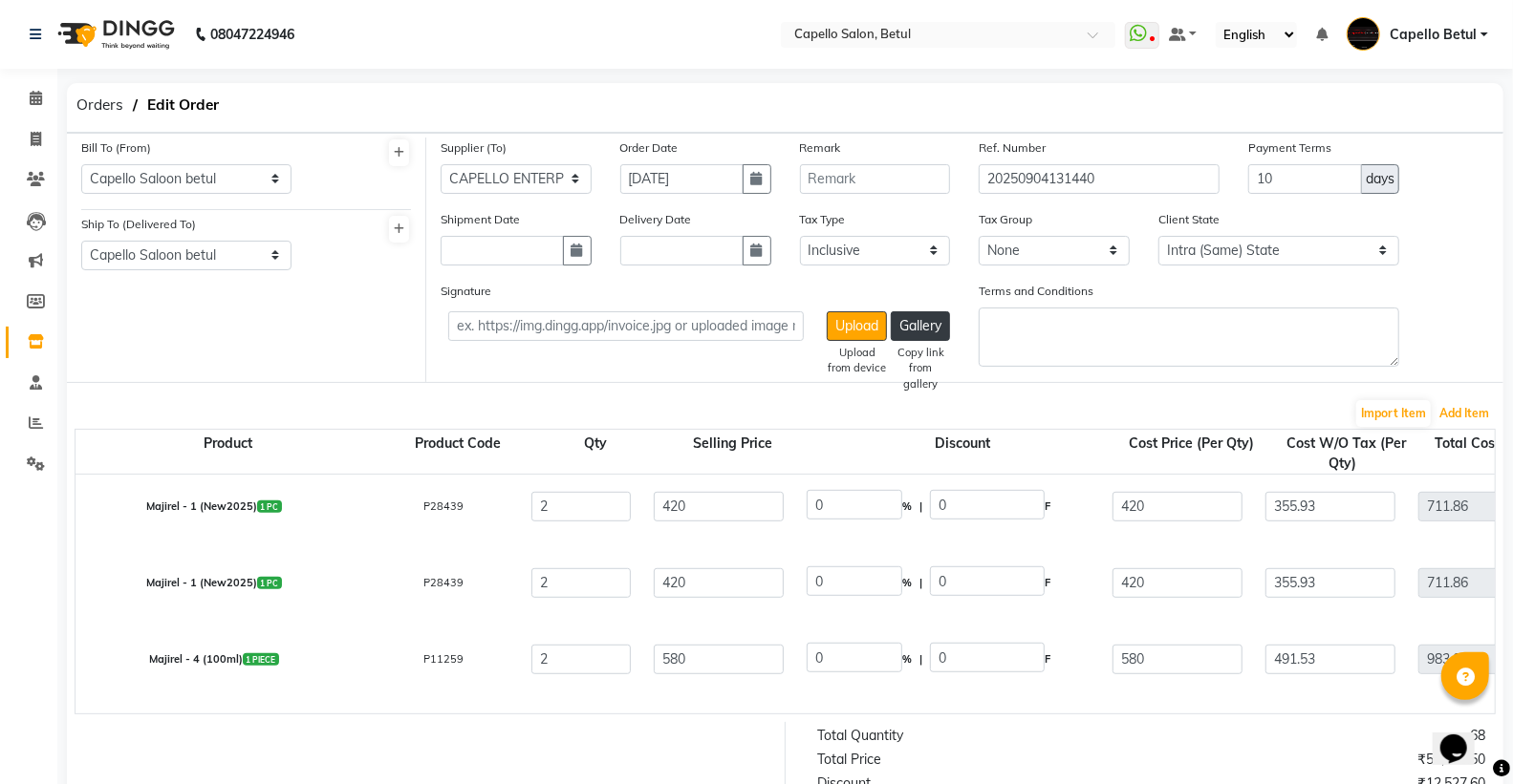
select select "1178"
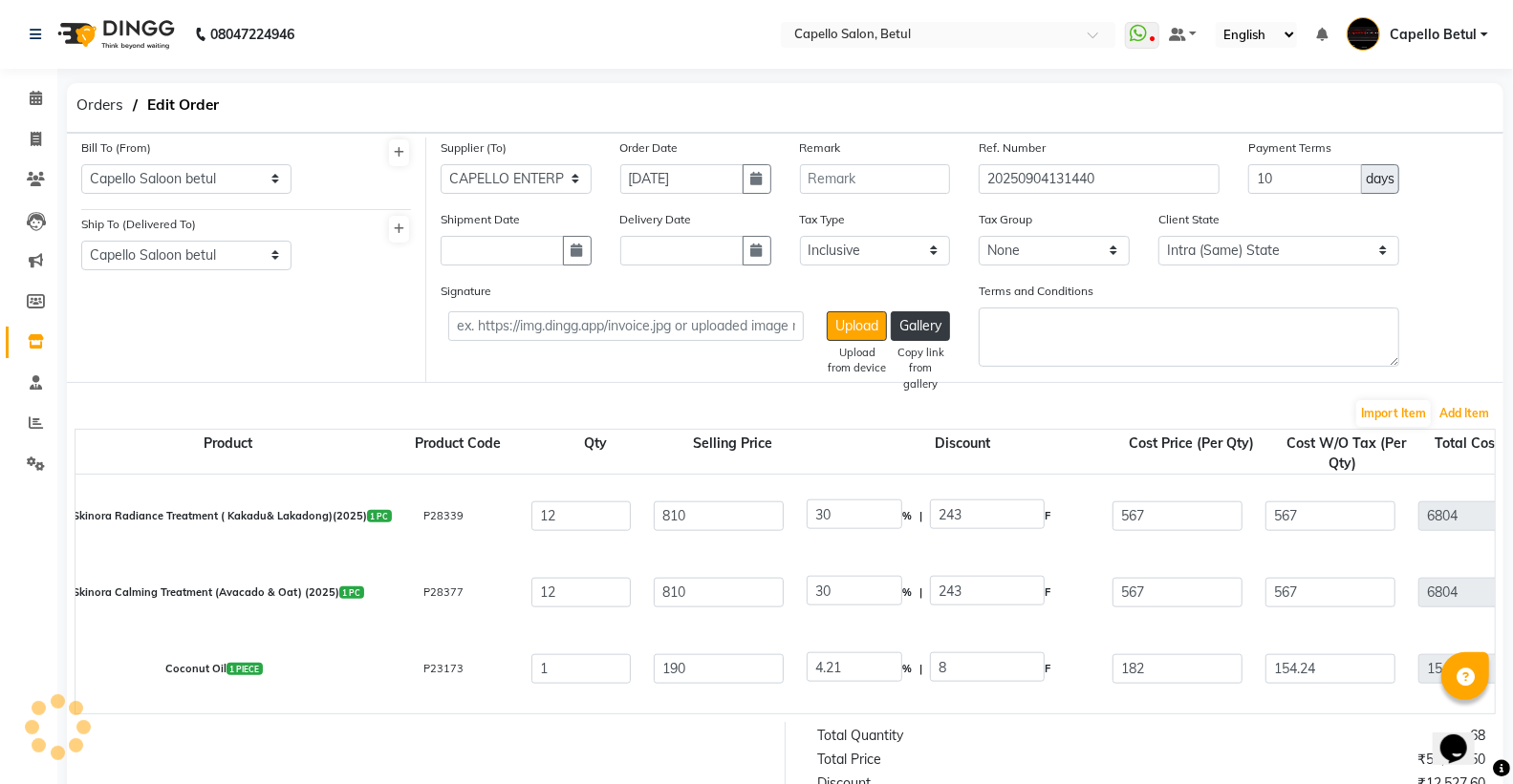
scroll to position [511, 0]
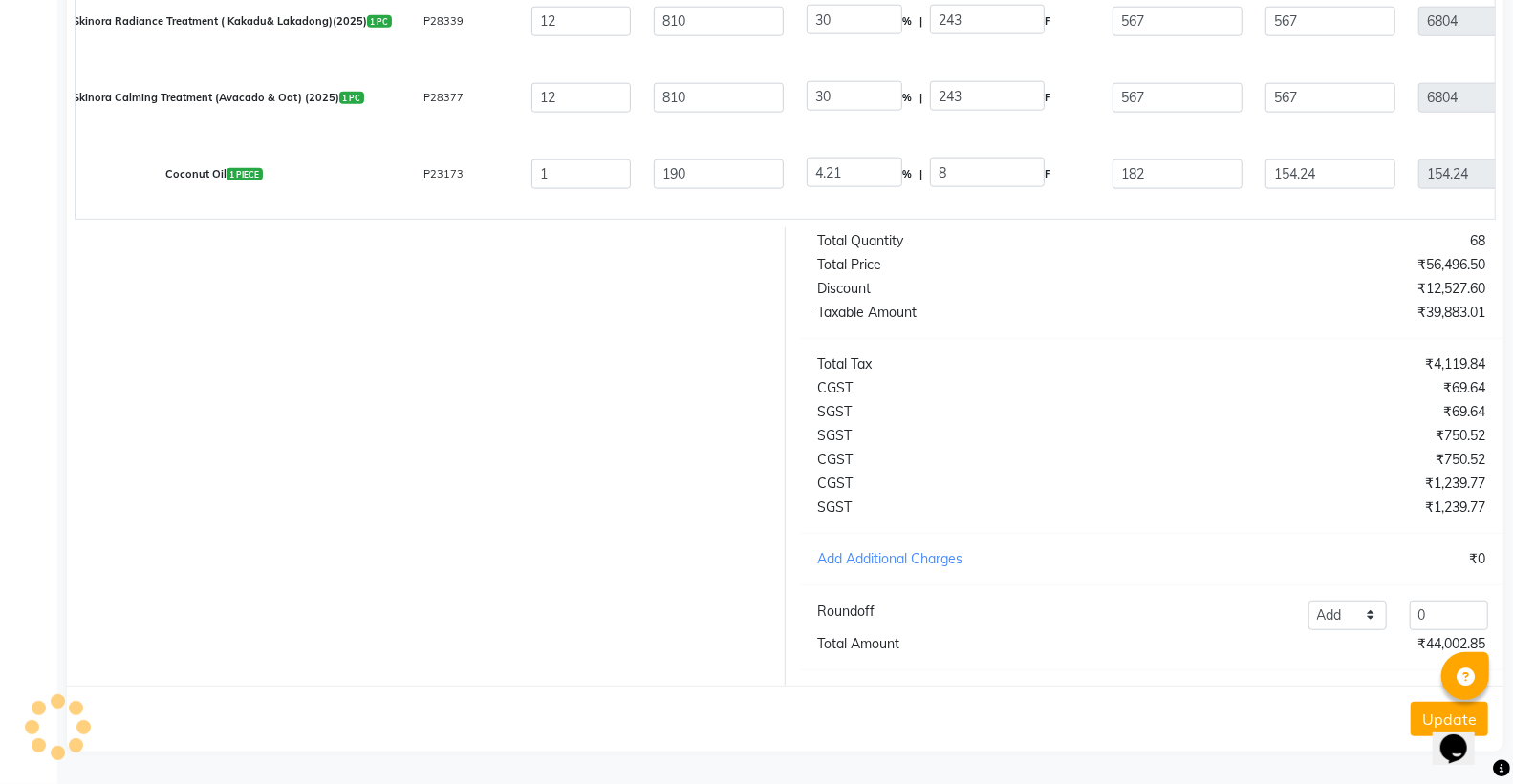
click at [1424, 722] on button "Update" at bounding box center [1449, 719] width 77 height 34
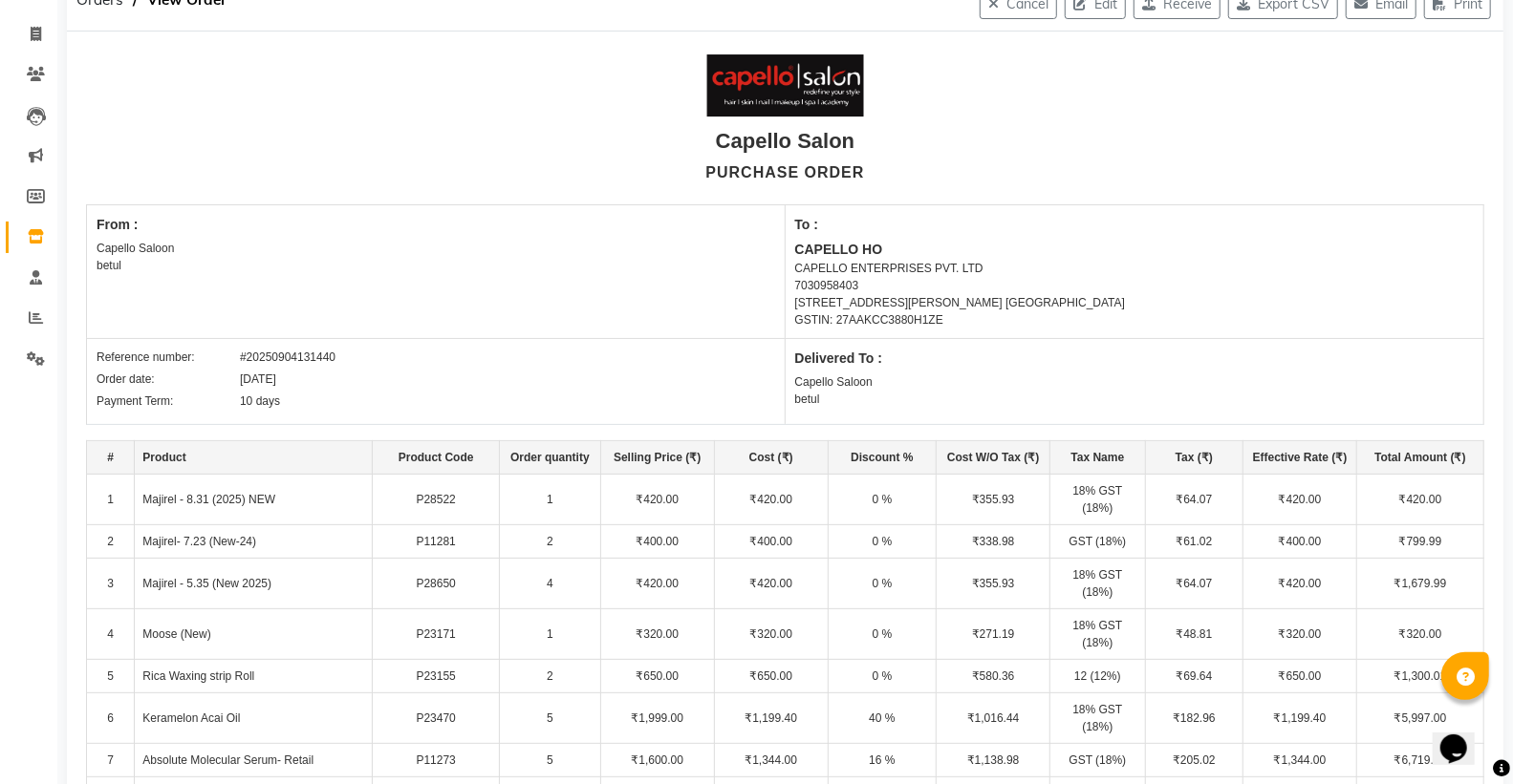
scroll to position [0, 0]
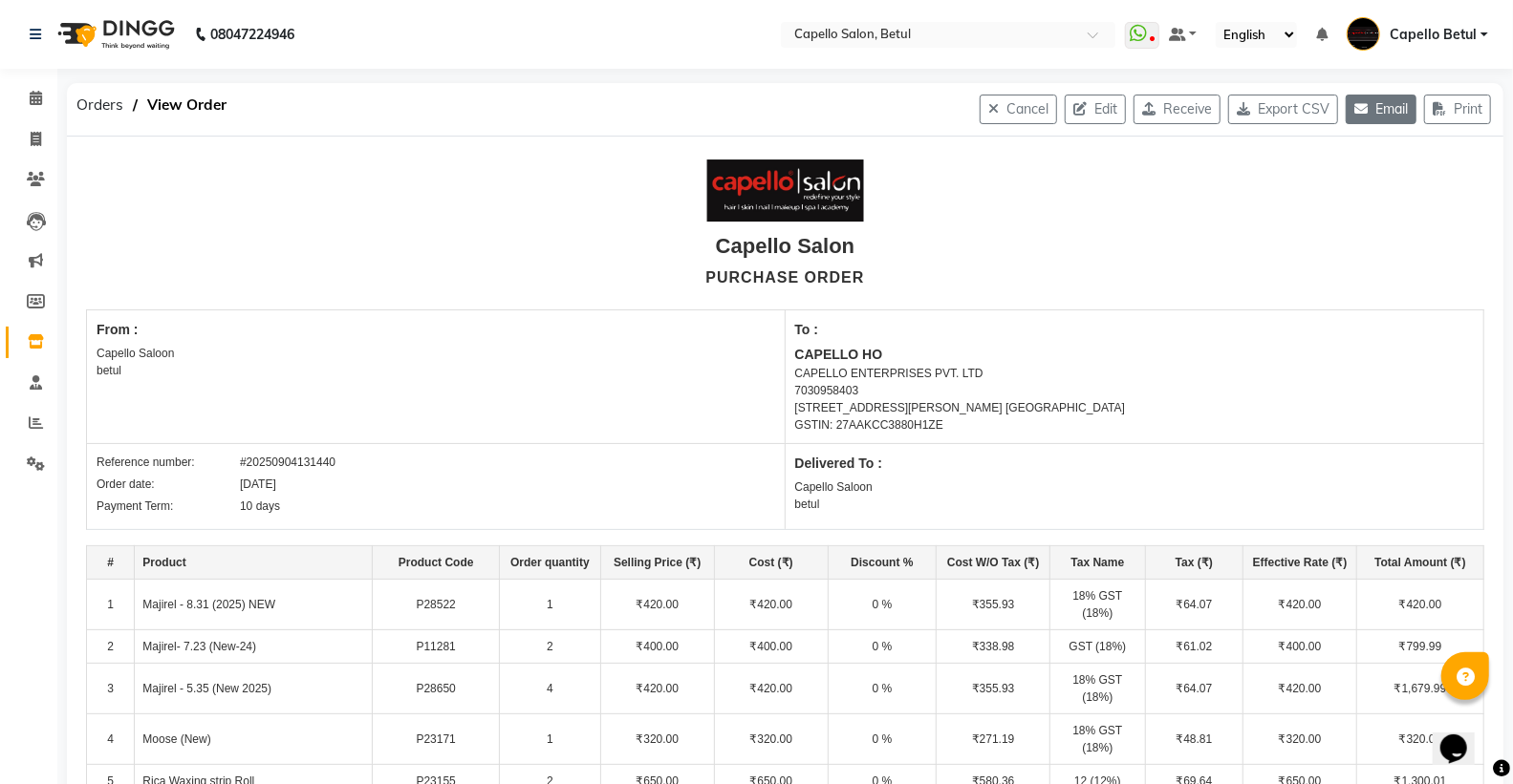
click at [1382, 111] on button "Email" at bounding box center [1381, 109] width 71 height 29
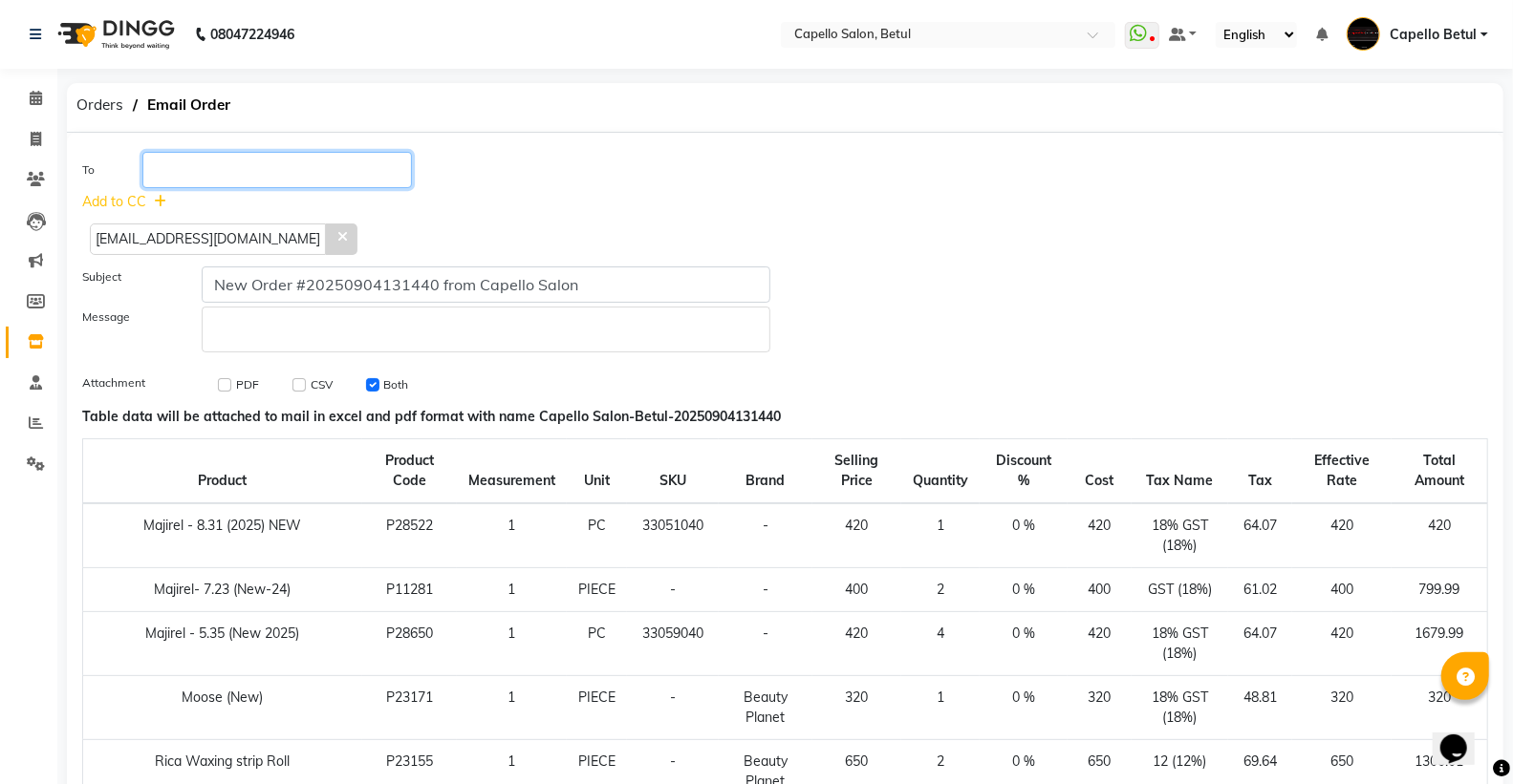
click at [278, 172] on input "text" at bounding box center [277, 170] width 270 height 36
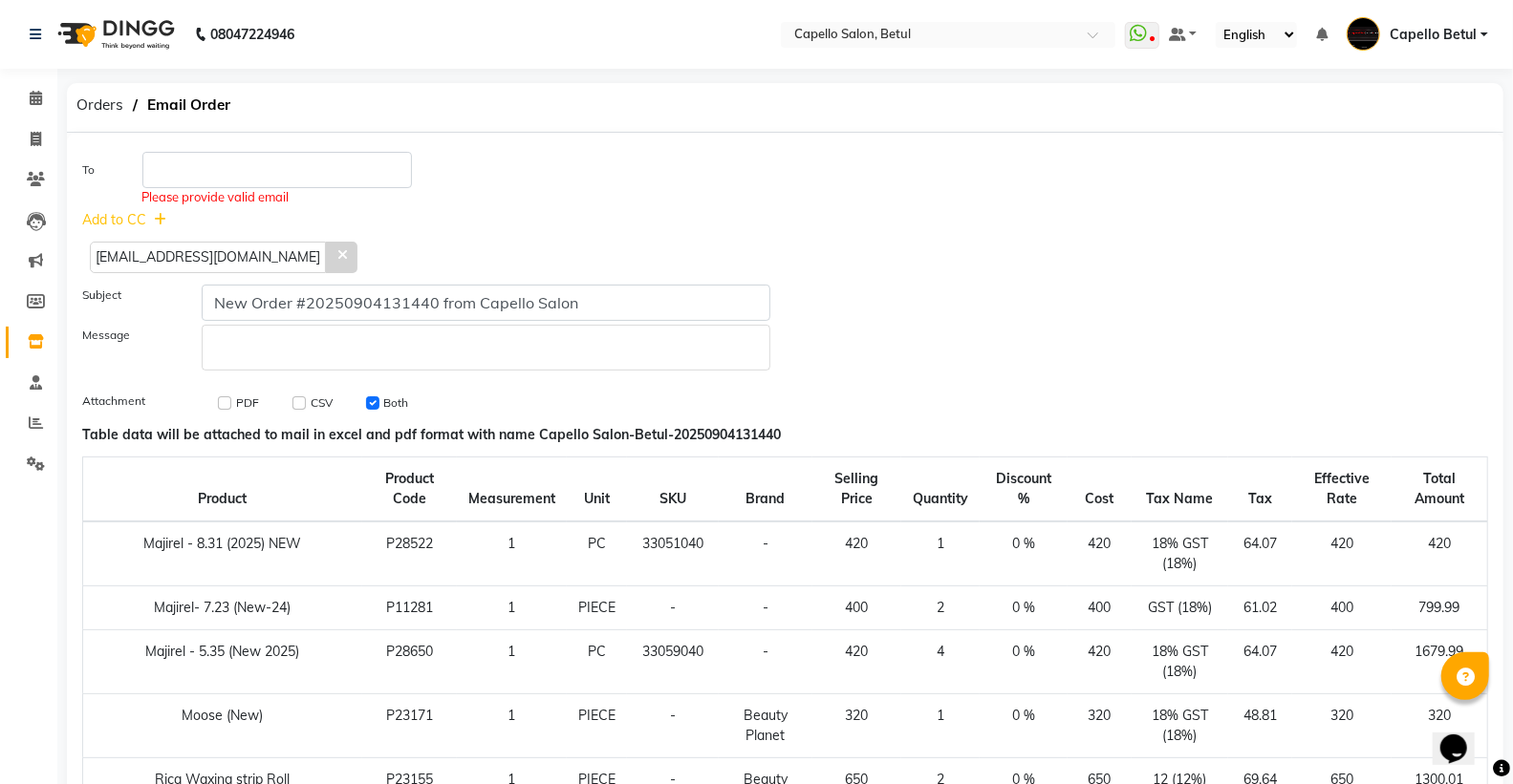
click at [198, 244] on span "[EMAIL_ADDRESS][DOMAIN_NAME]" at bounding box center [208, 257] width 236 height 31
copy span "[EMAIL_ADDRESS][DOMAIN_NAME]"
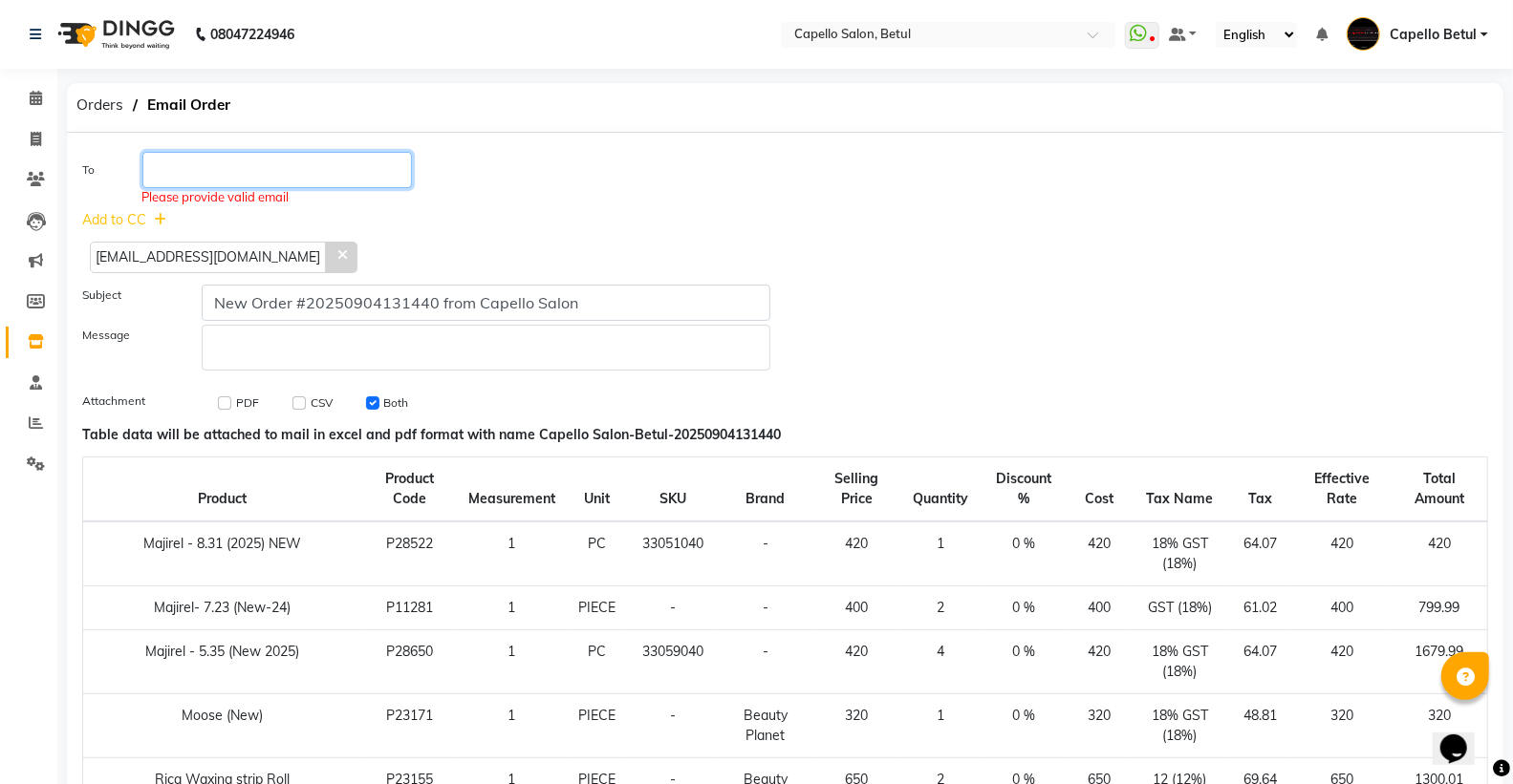
click at [279, 158] on input "text" at bounding box center [277, 170] width 270 height 36
paste input "[EMAIL_ADDRESS][DOMAIN_NAME]"
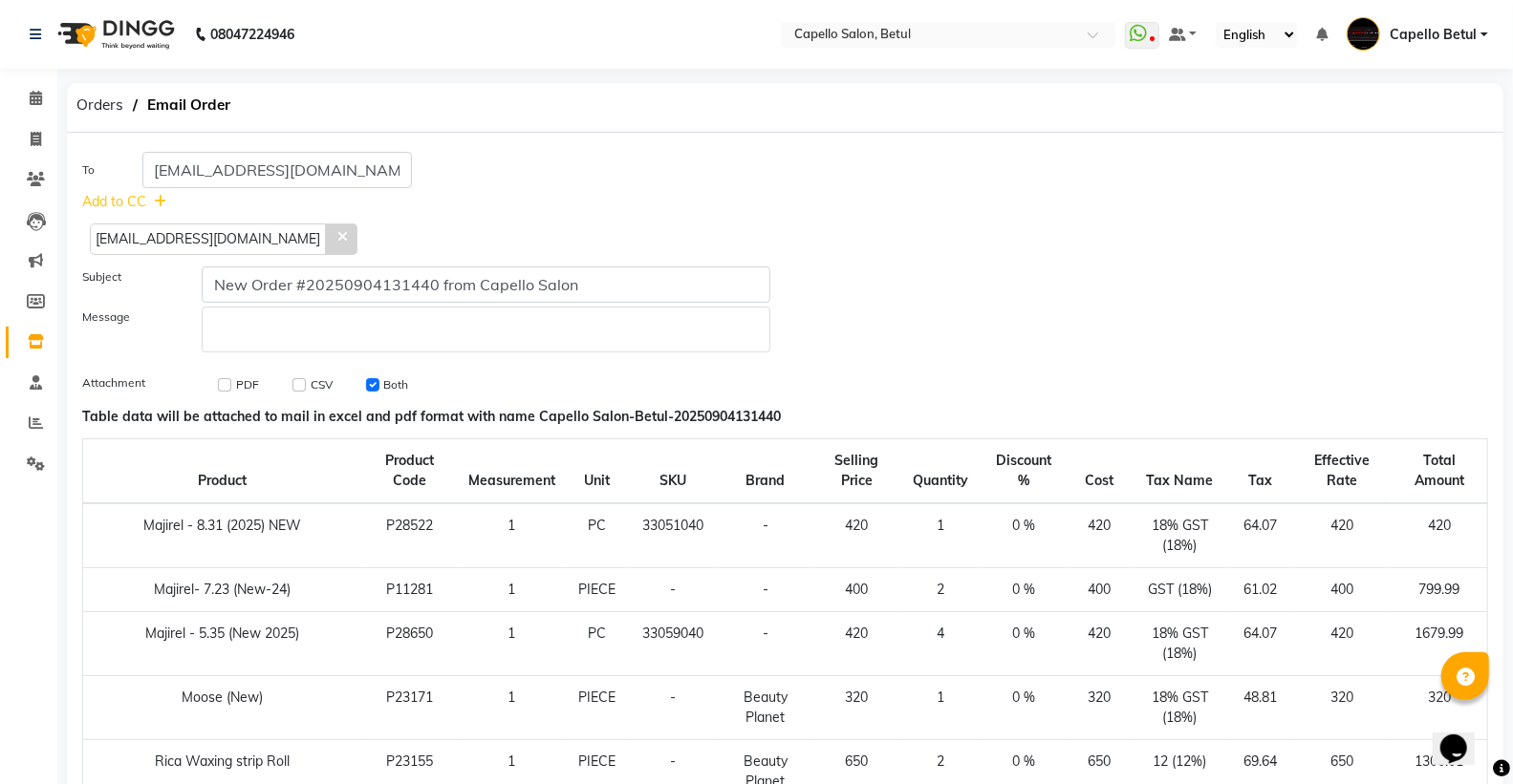
click at [326, 249] on span at bounding box center [341, 239] width 31 height 31
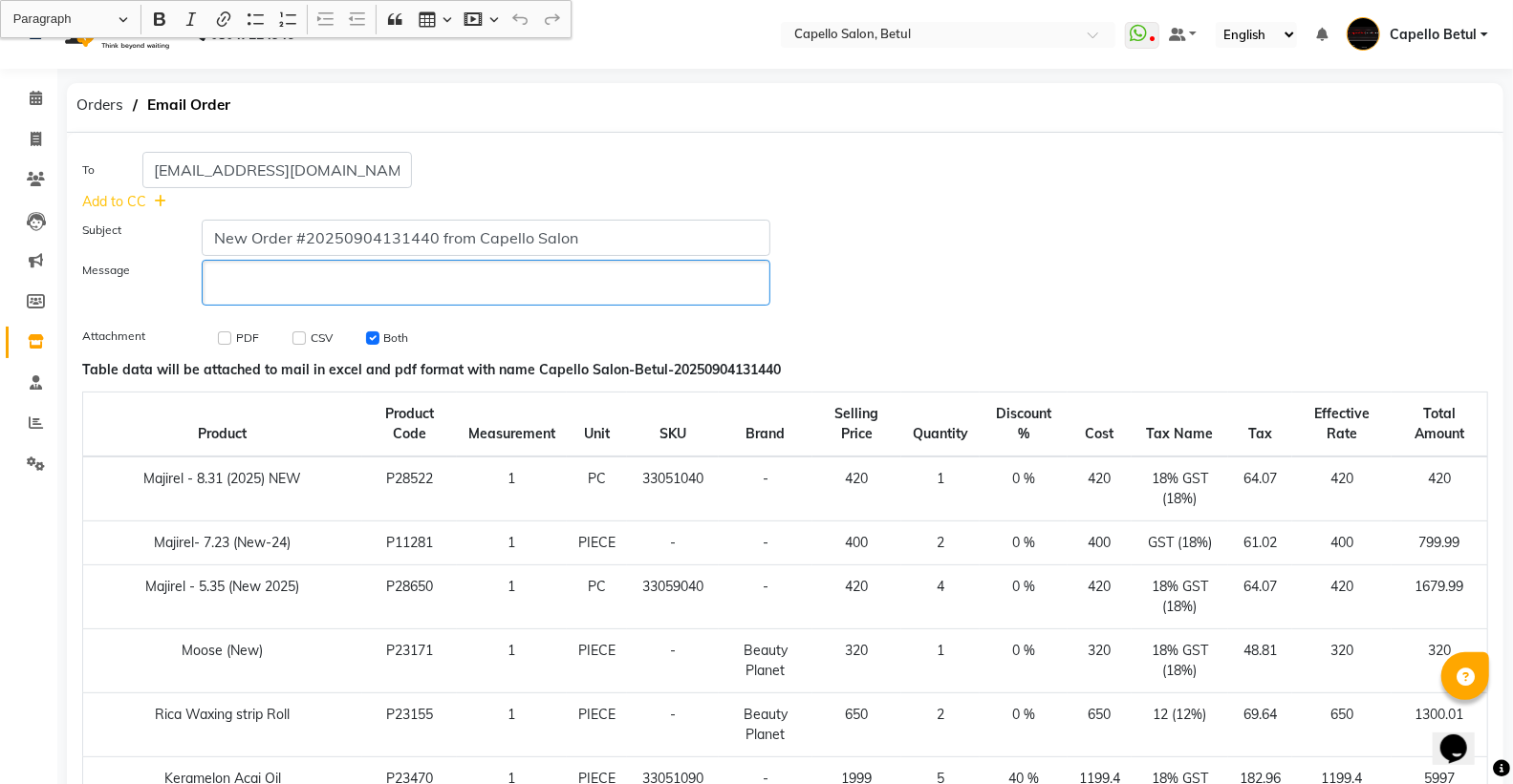
click at [246, 284] on p "Rich Text Editor, main" at bounding box center [486, 282] width 551 height 20
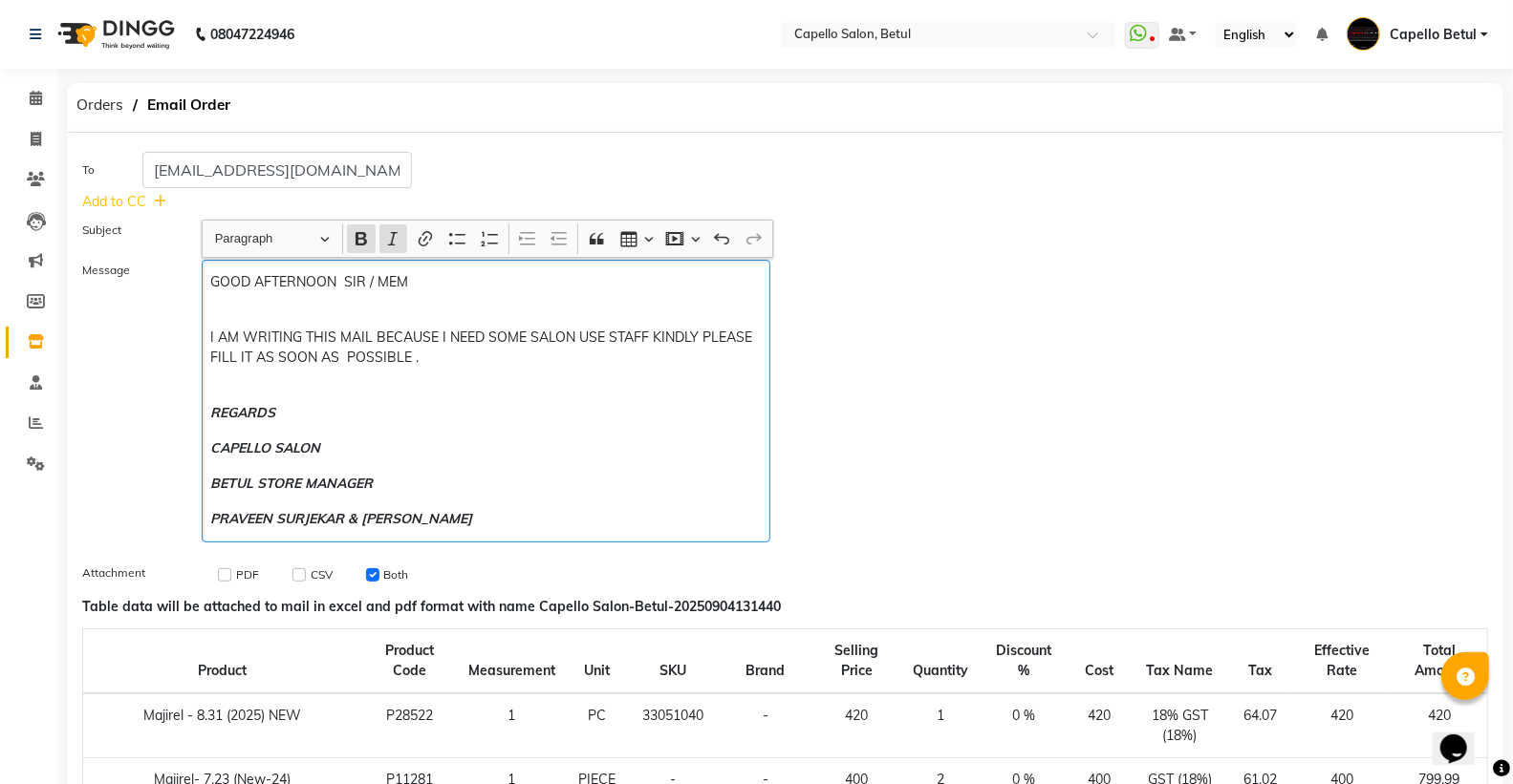
click at [432, 287] on p "GOOD AFTERNOON SIR / MEM" at bounding box center [486, 292] width 551 height 40
click at [502, 420] on p "REGARDS" at bounding box center [486, 412] width 551 height 20
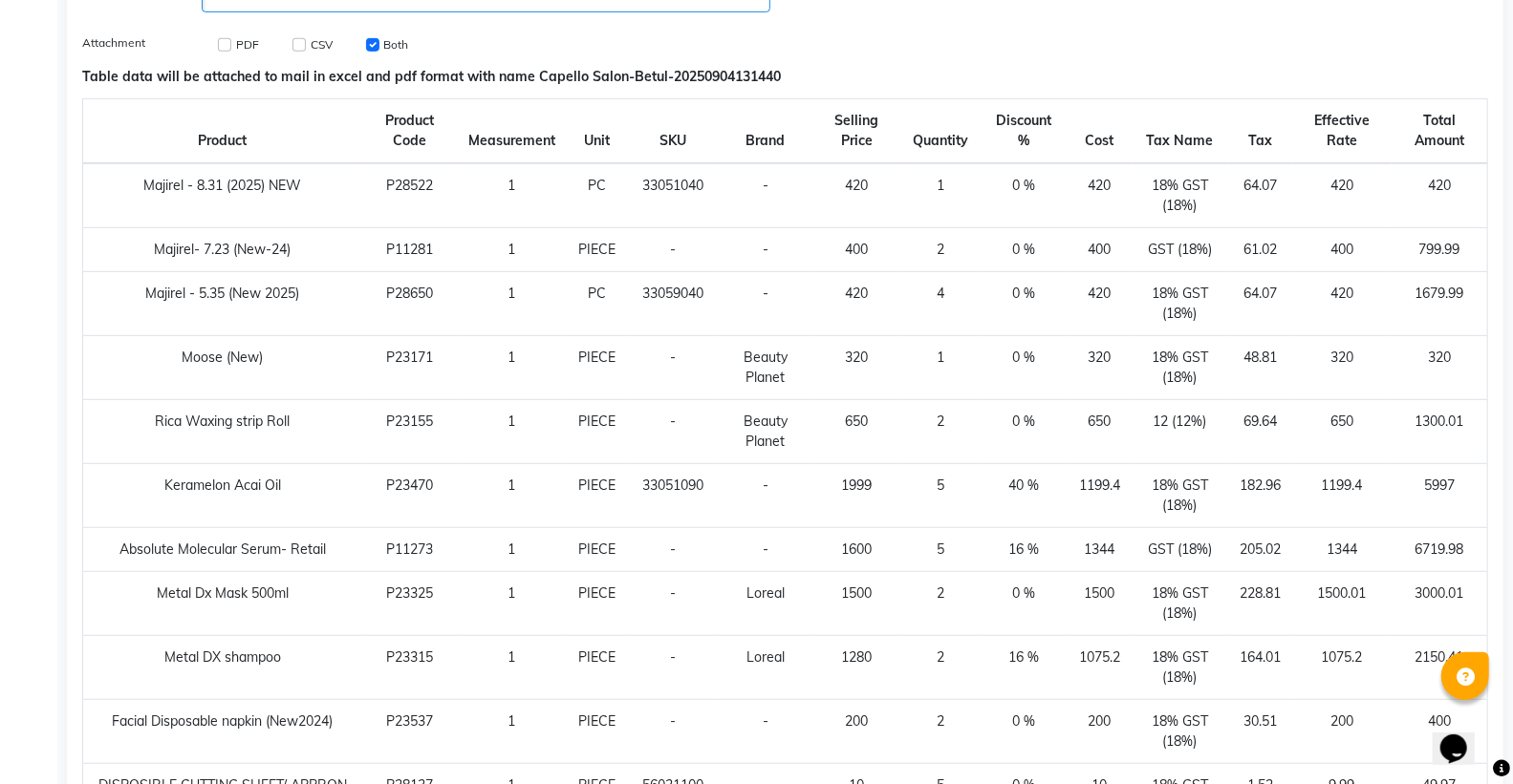
scroll to position [106, 0]
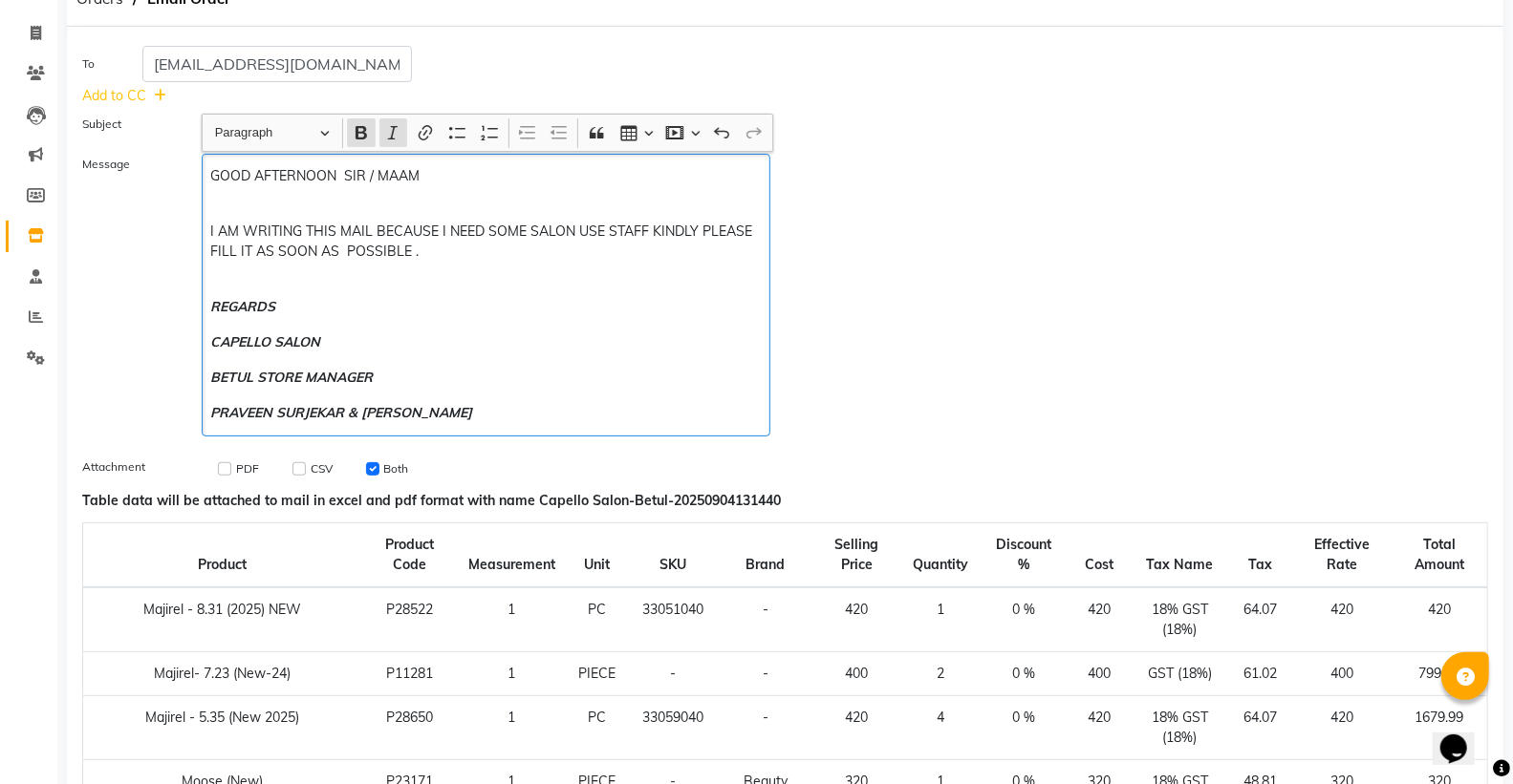
click at [359, 413] on strong "PRAVEEN SURJEKAR & [PERSON_NAME]" at bounding box center [341, 412] width 261 height 18
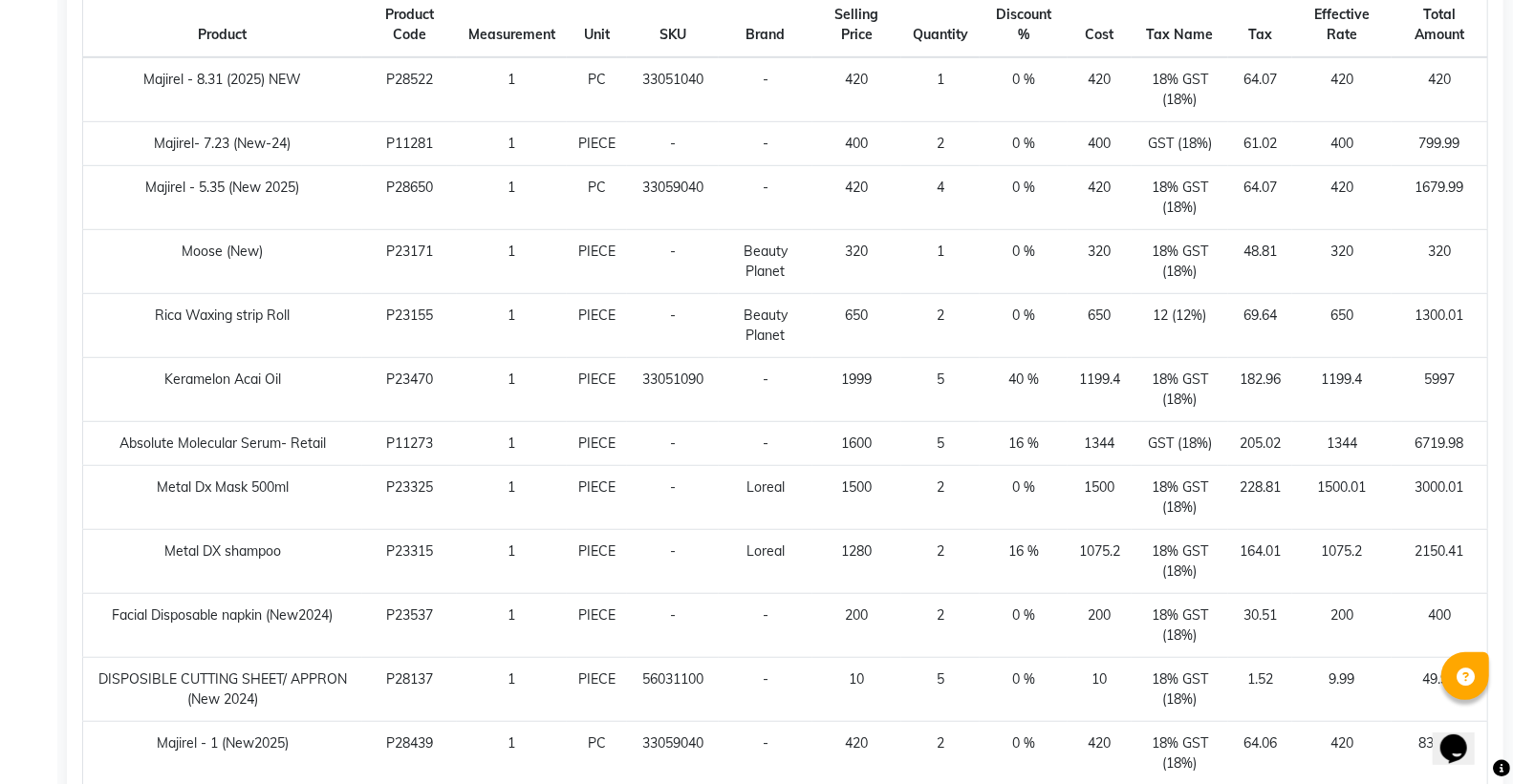
scroll to position [0, 0]
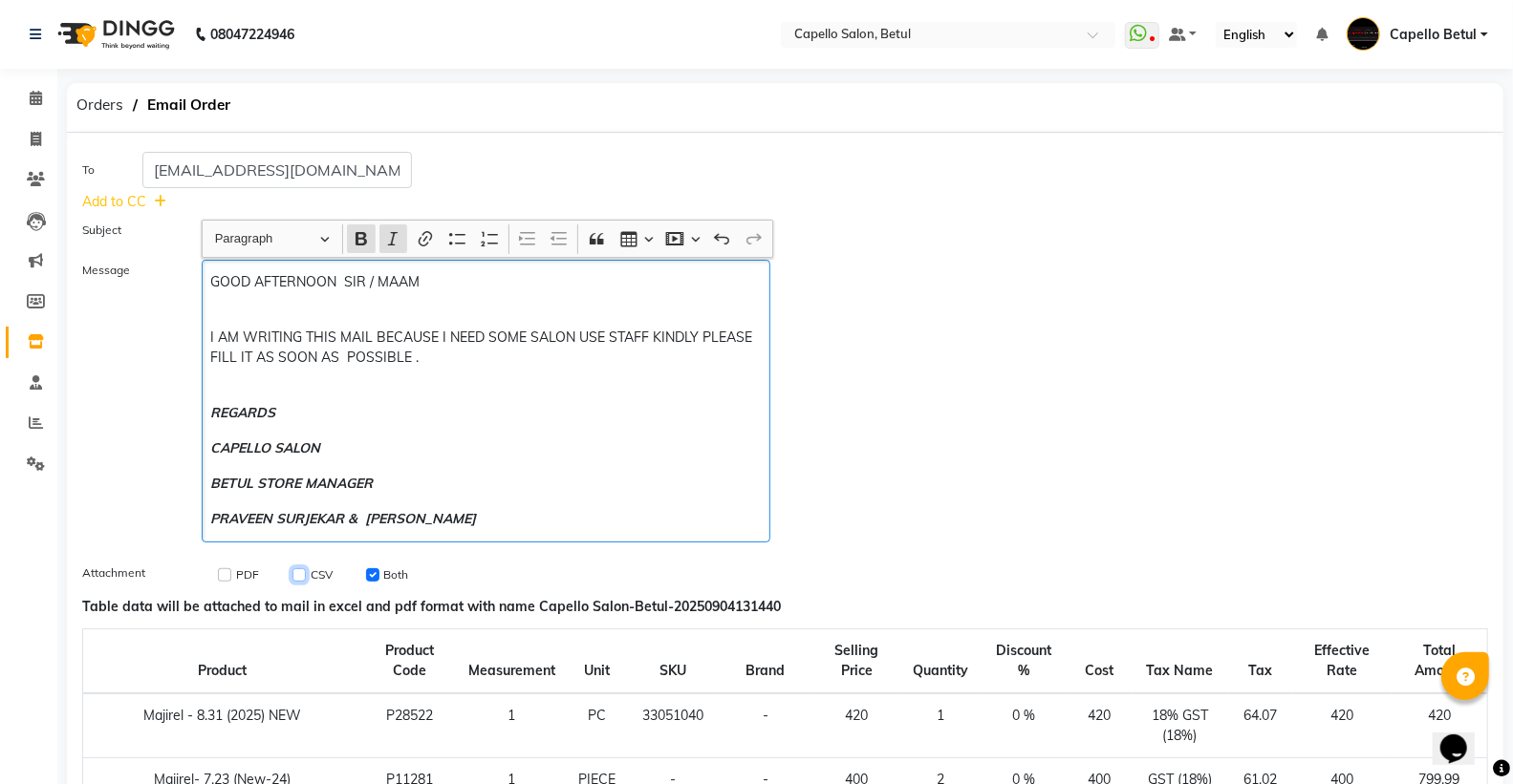
click at [293, 578] on input "checkbox" at bounding box center [299, 575] width 14 height 14
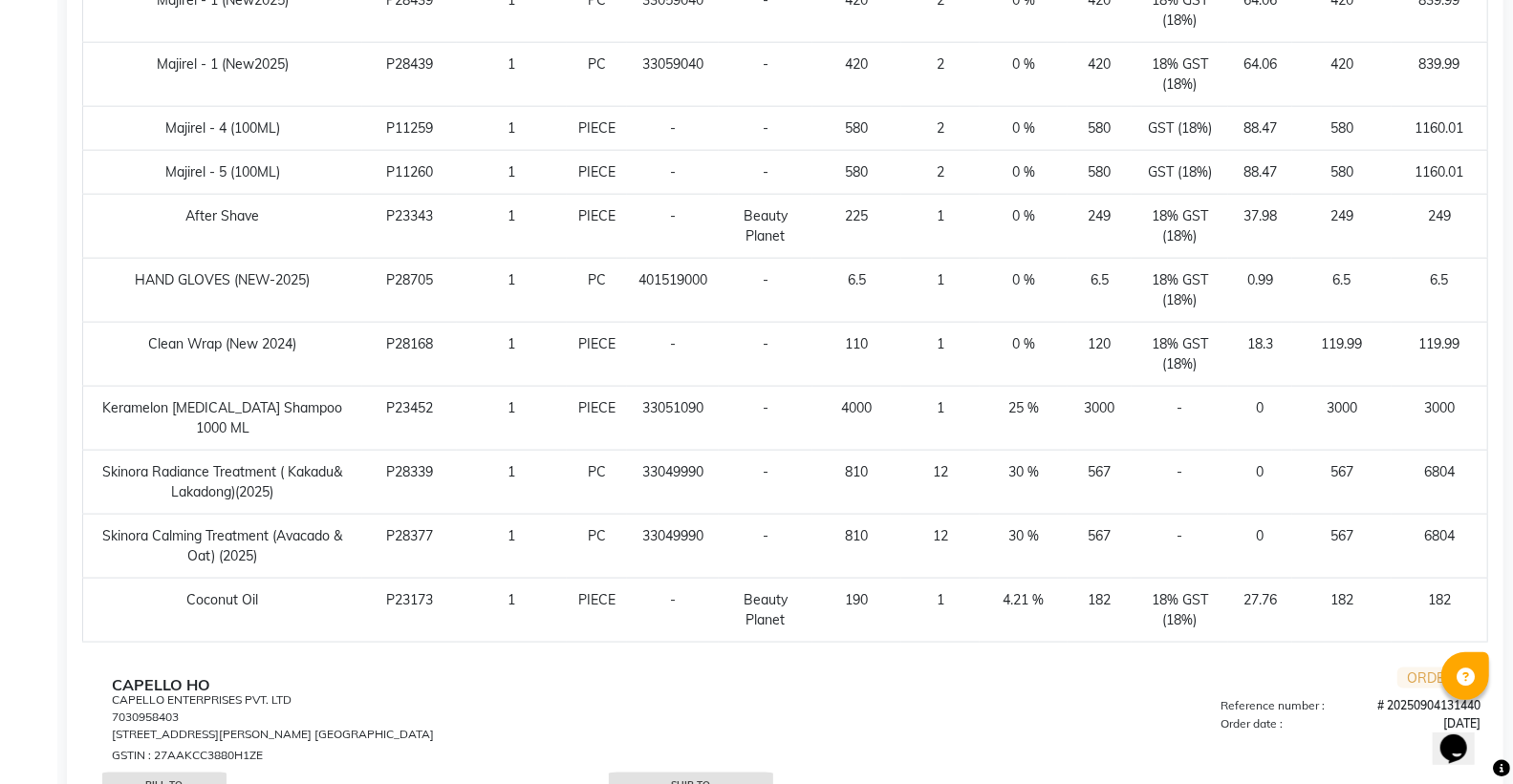
scroll to position [1731, 0]
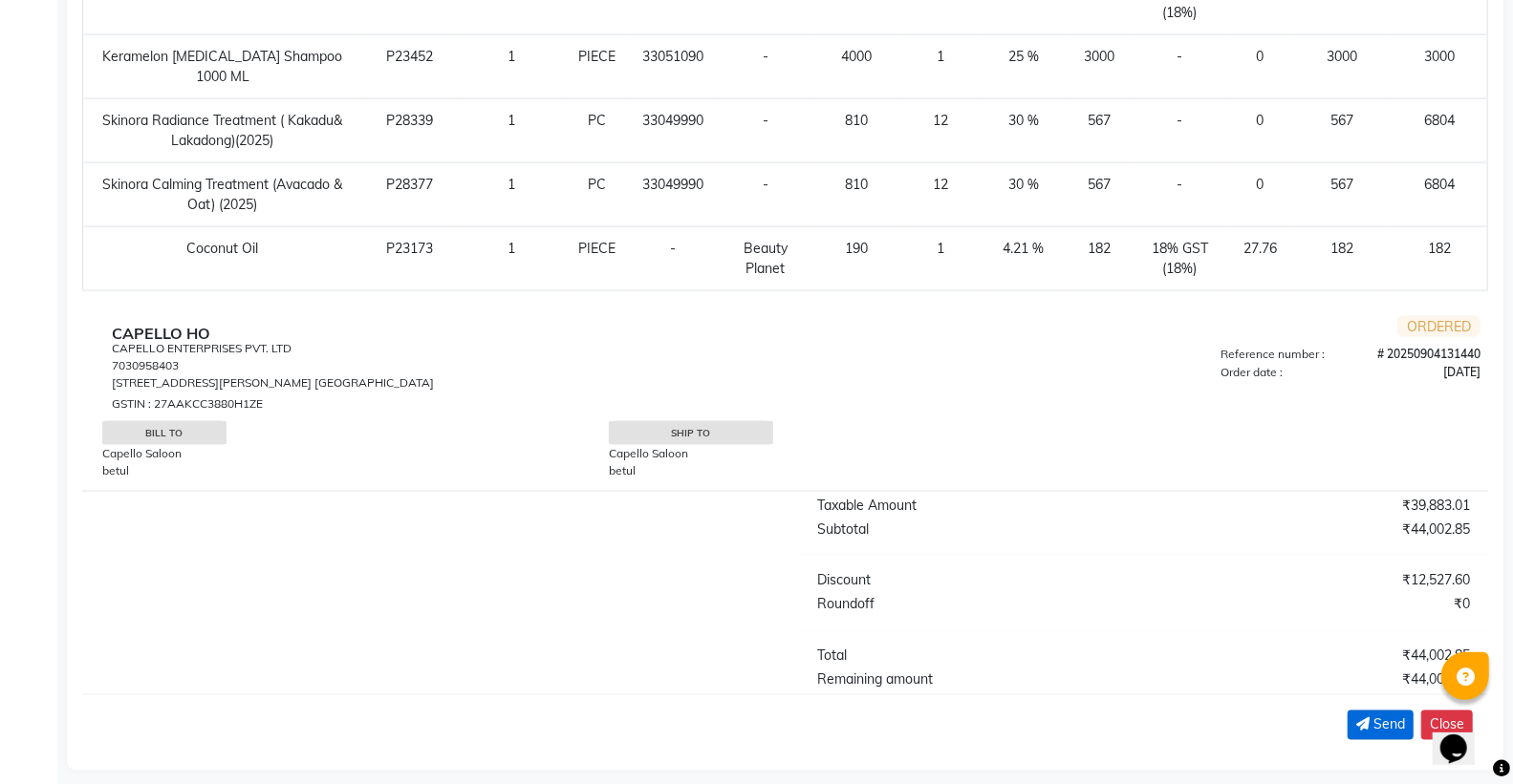
click at [1361, 719] on icon "submit" at bounding box center [1363, 725] width 14 height 14
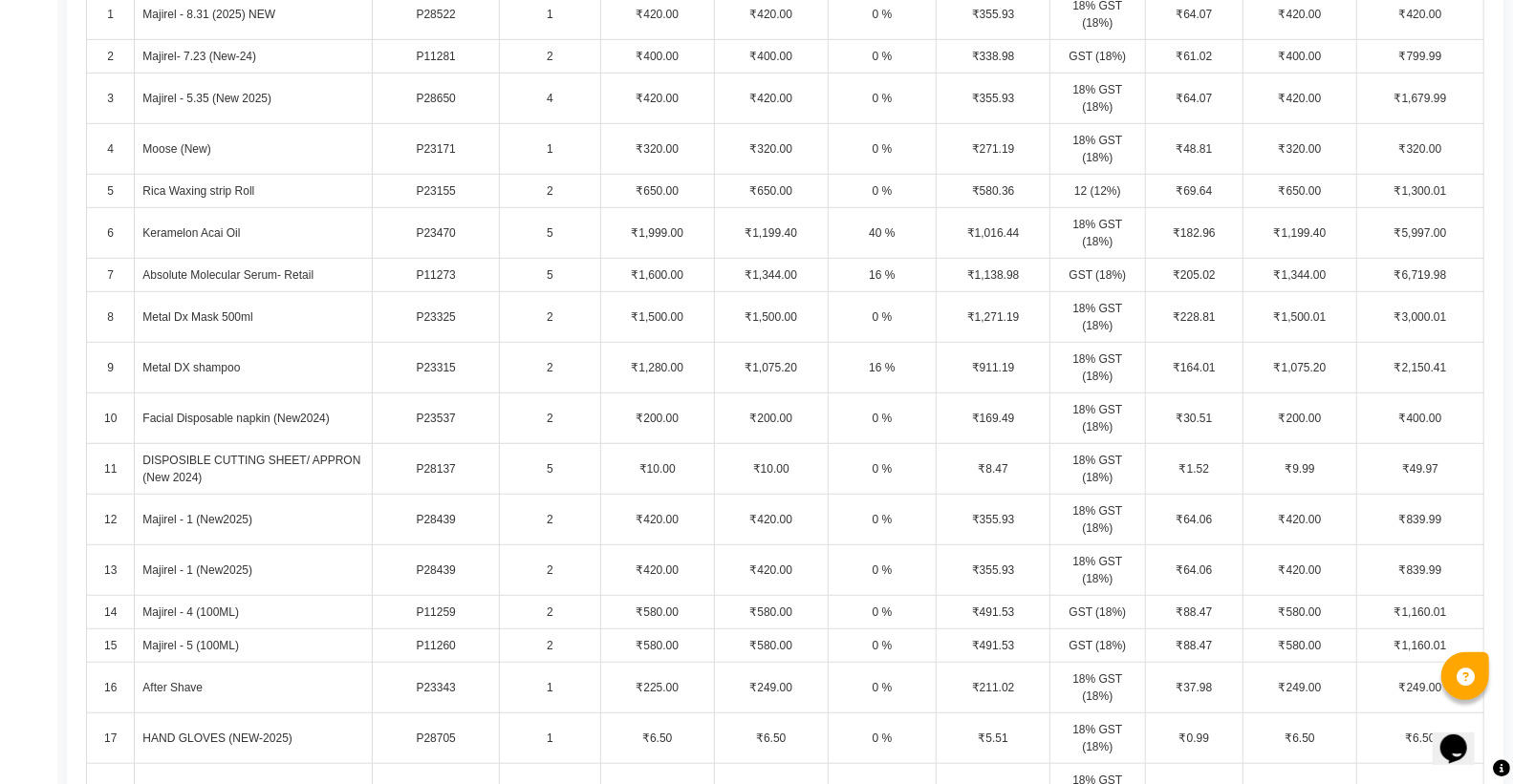
scroll to position [0, 0]
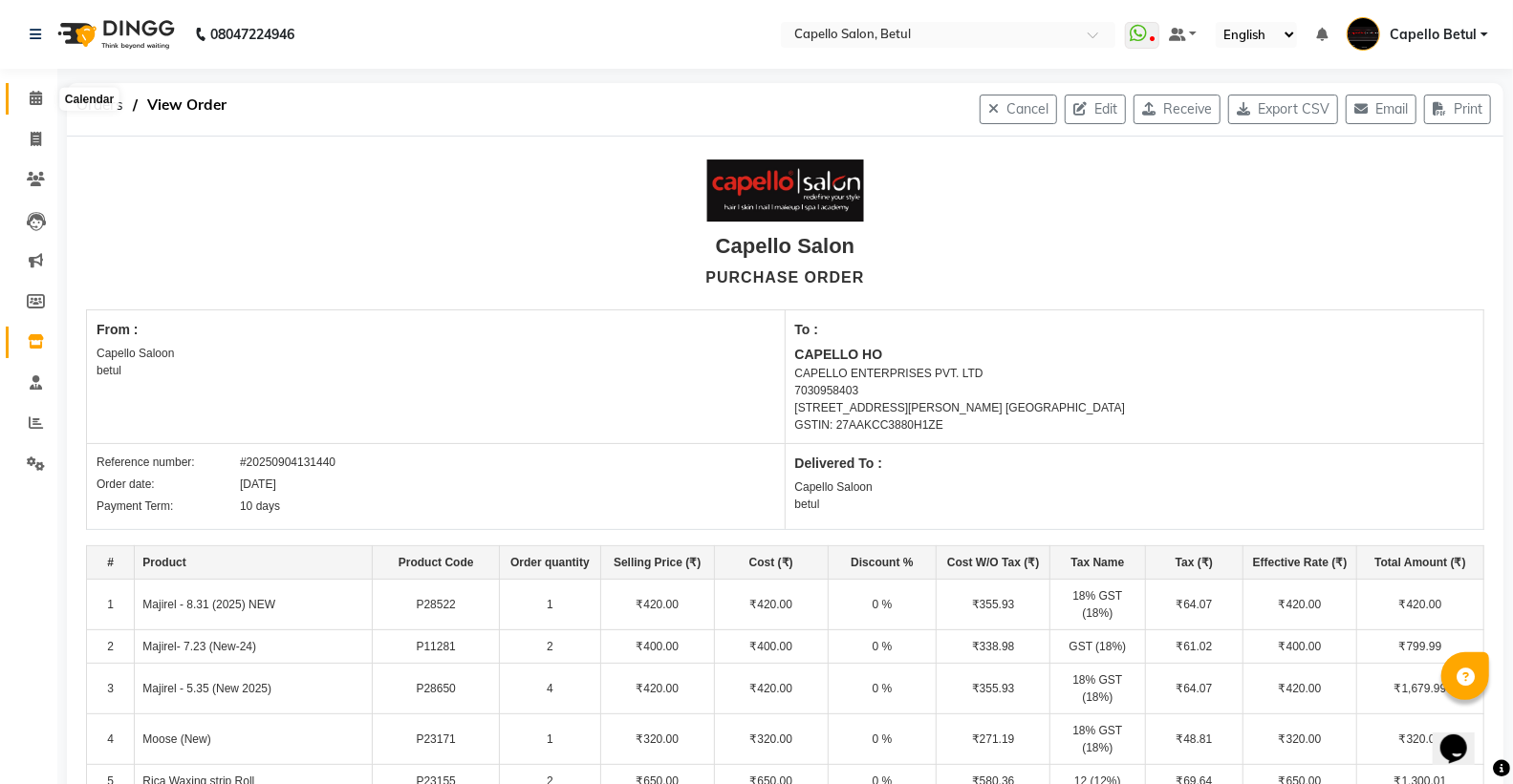
click at [34, 108] on span at bounding box center [36, 98] width 33 height 22
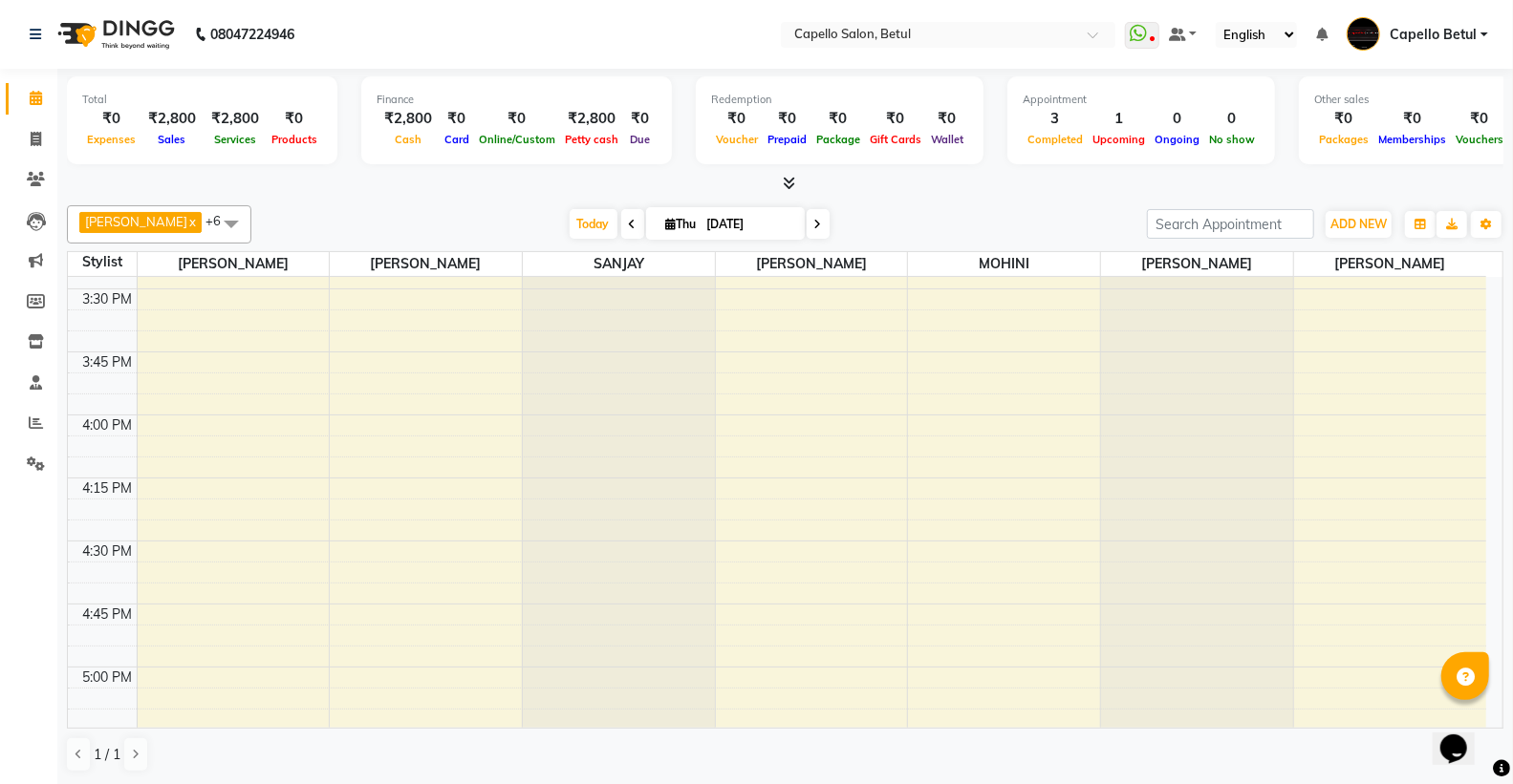
scroll to position [1692, 0]
click at [629, 229] on icon at bounding box center [633, 224] width 8 height 12
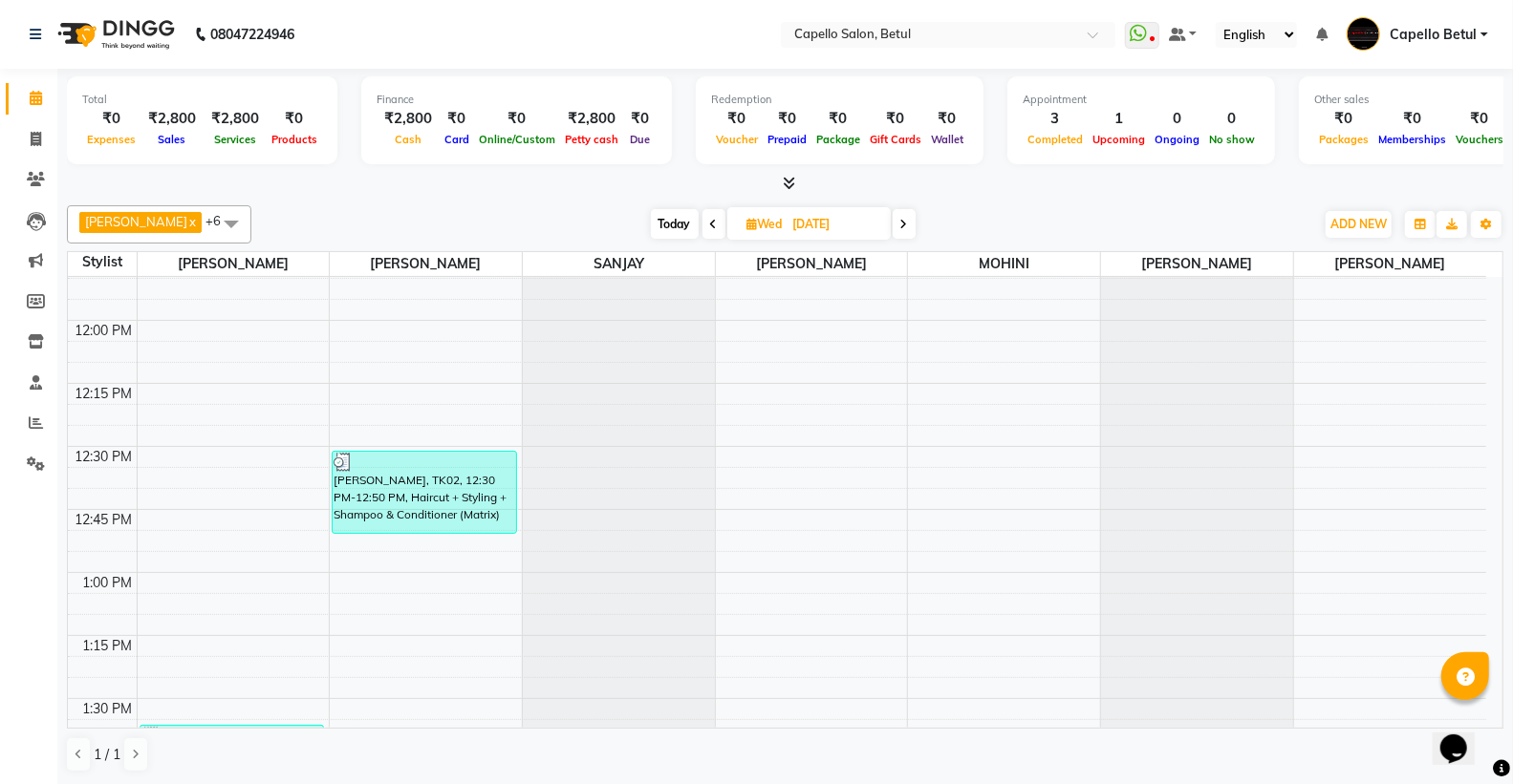
scroll to position [719, 0]
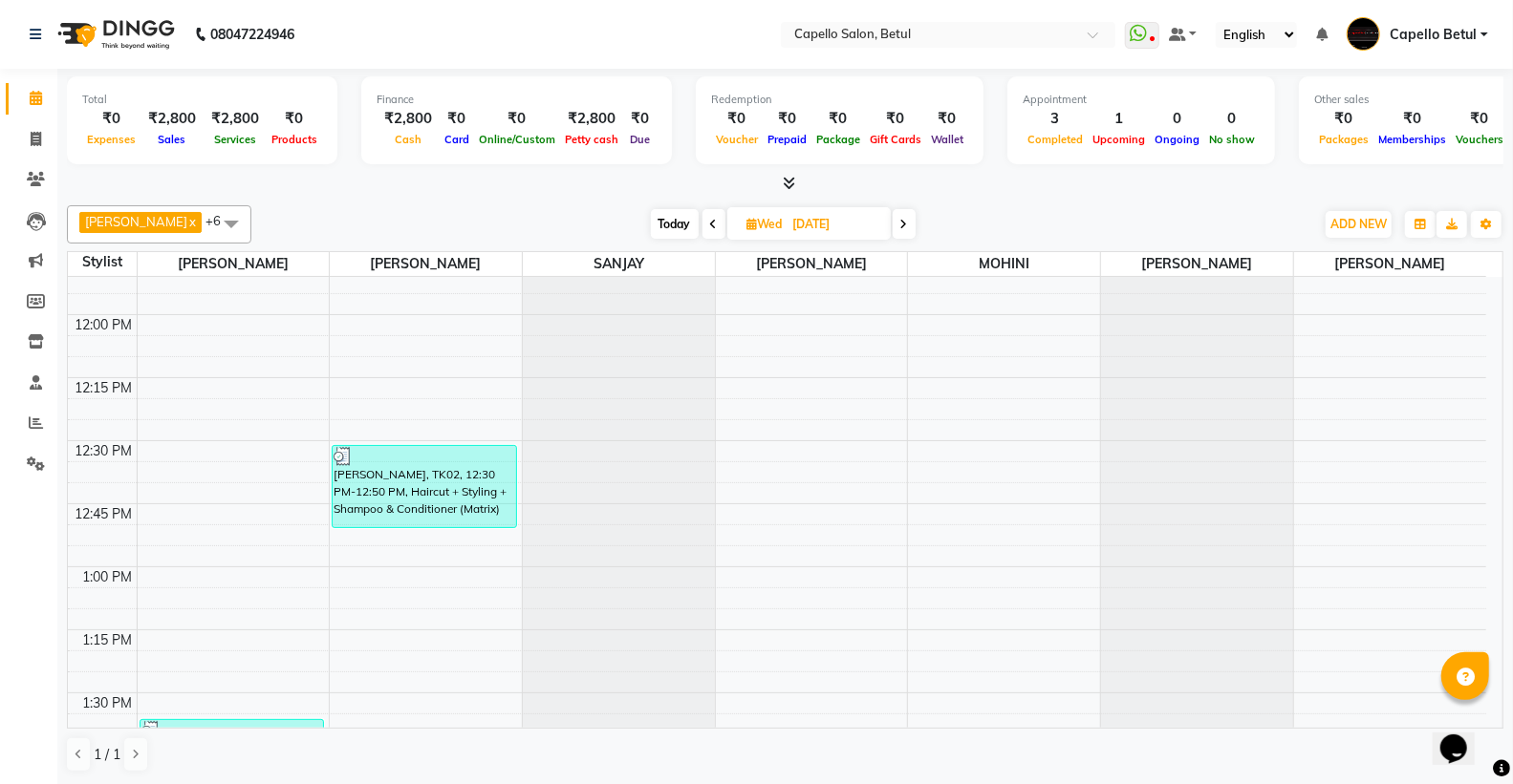
click at [653, 217] on span "Today" at bounding box center [674, 224] width 48 height 29
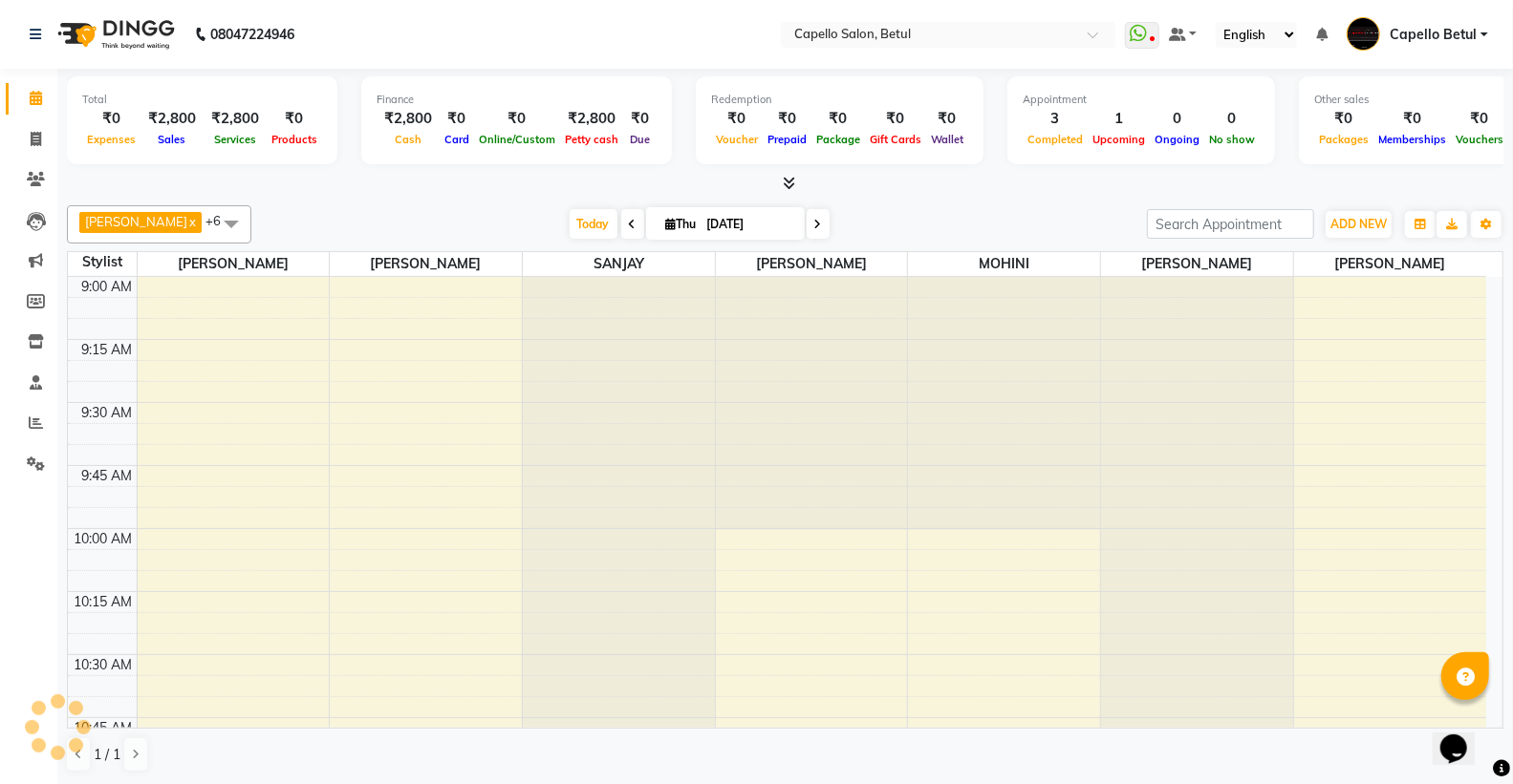
scroll to position [1267, 0]
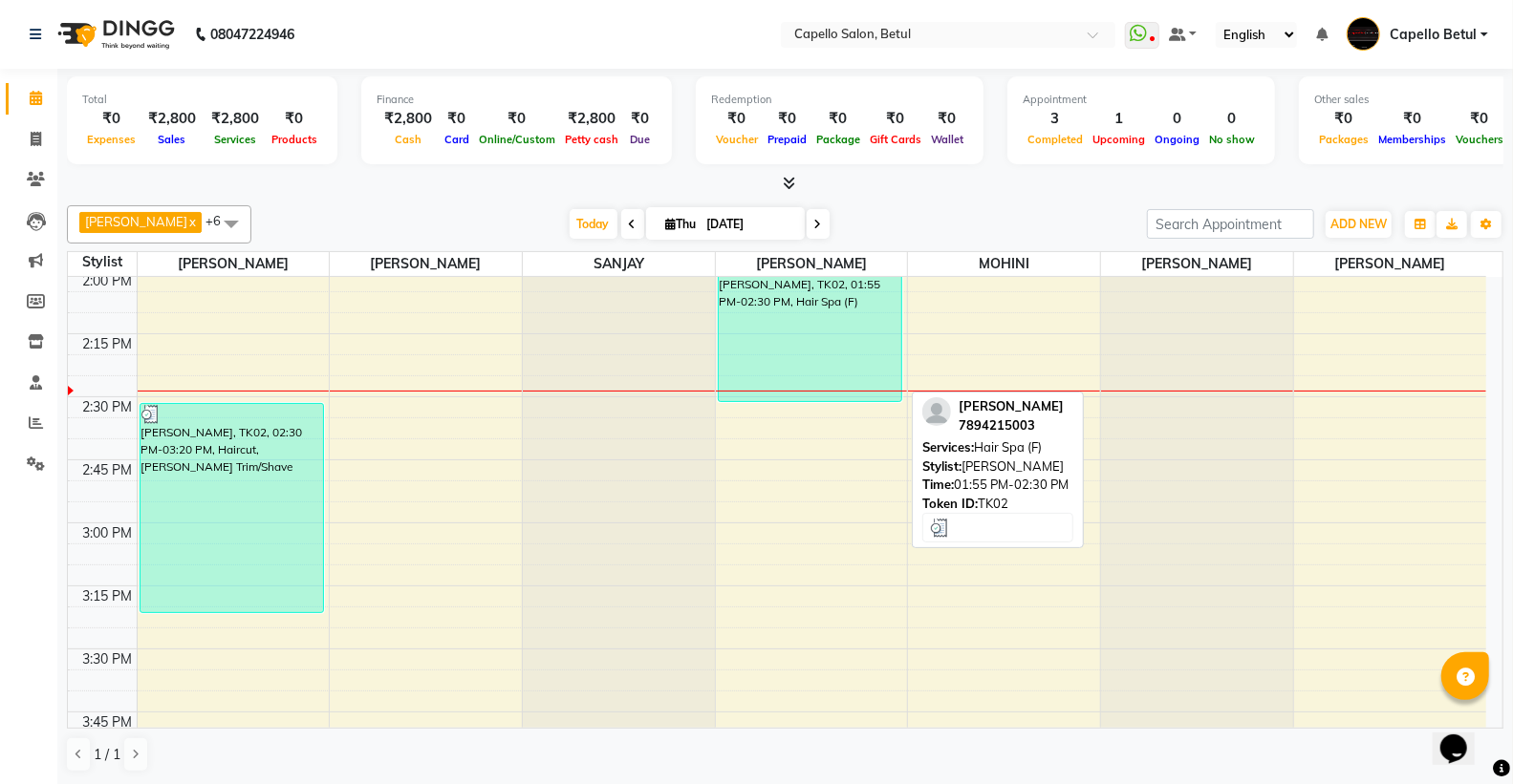
click at [839, 349] on div "[PERSON_NAME], TK02, 01:55 PM-02:30 PM, Hair Spa (F)" at bounding box center [811, 329] width 183 height 145
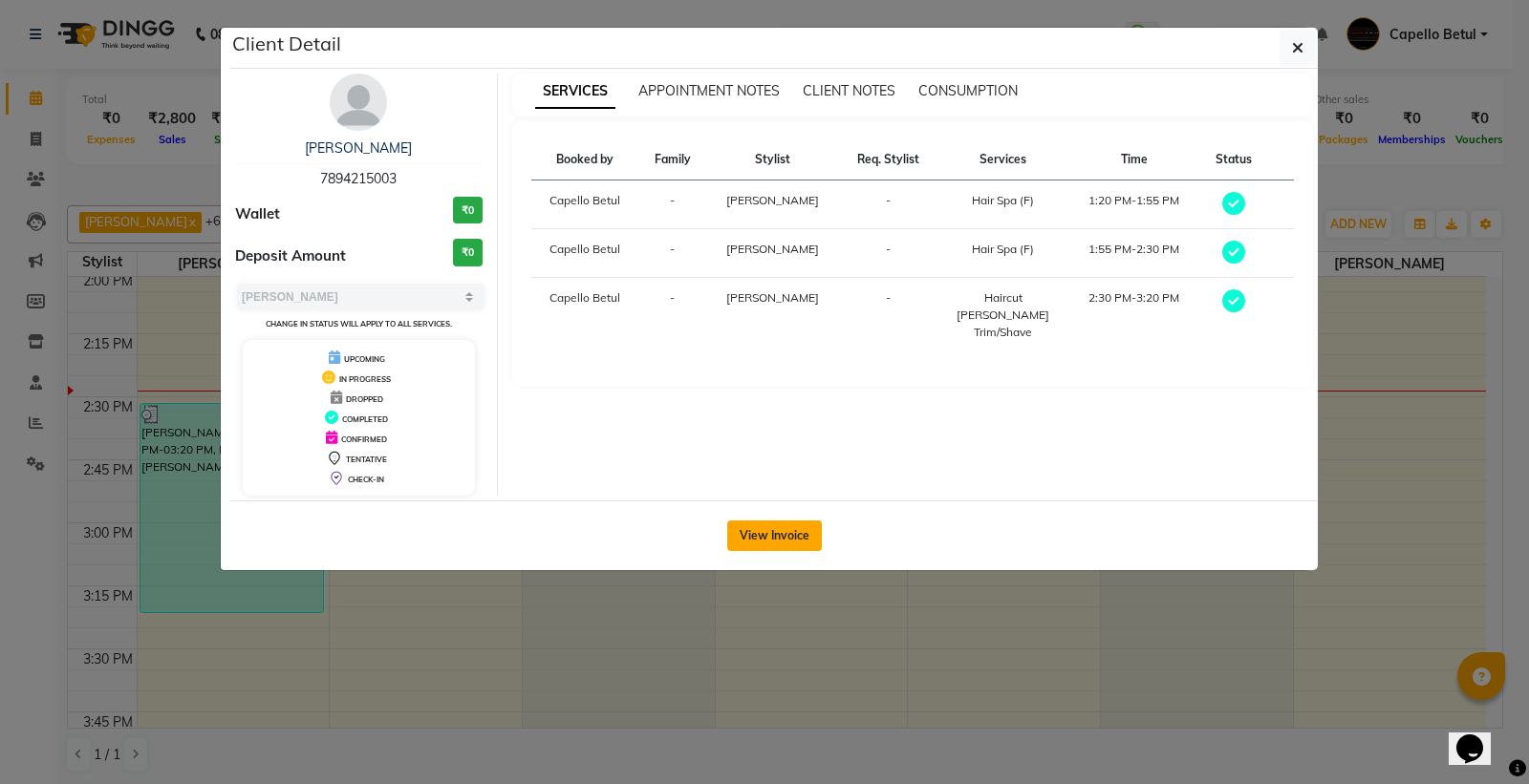
click at [772, 535] on button "View Invoice" at bounding box center [774, 535] width 95 height 30
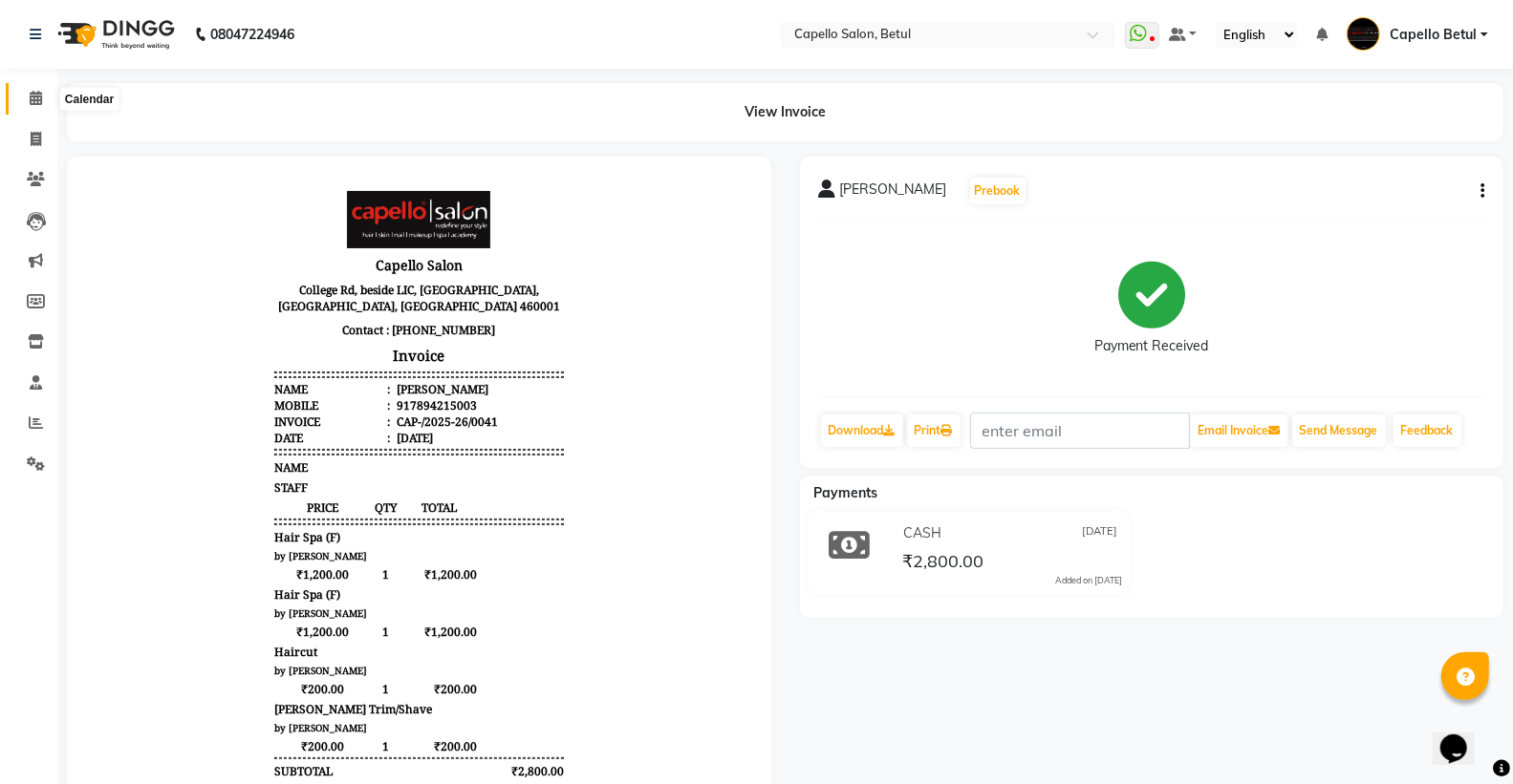
click at [36, 99] on icon at bounding box center [35, 98] width 13 height 15
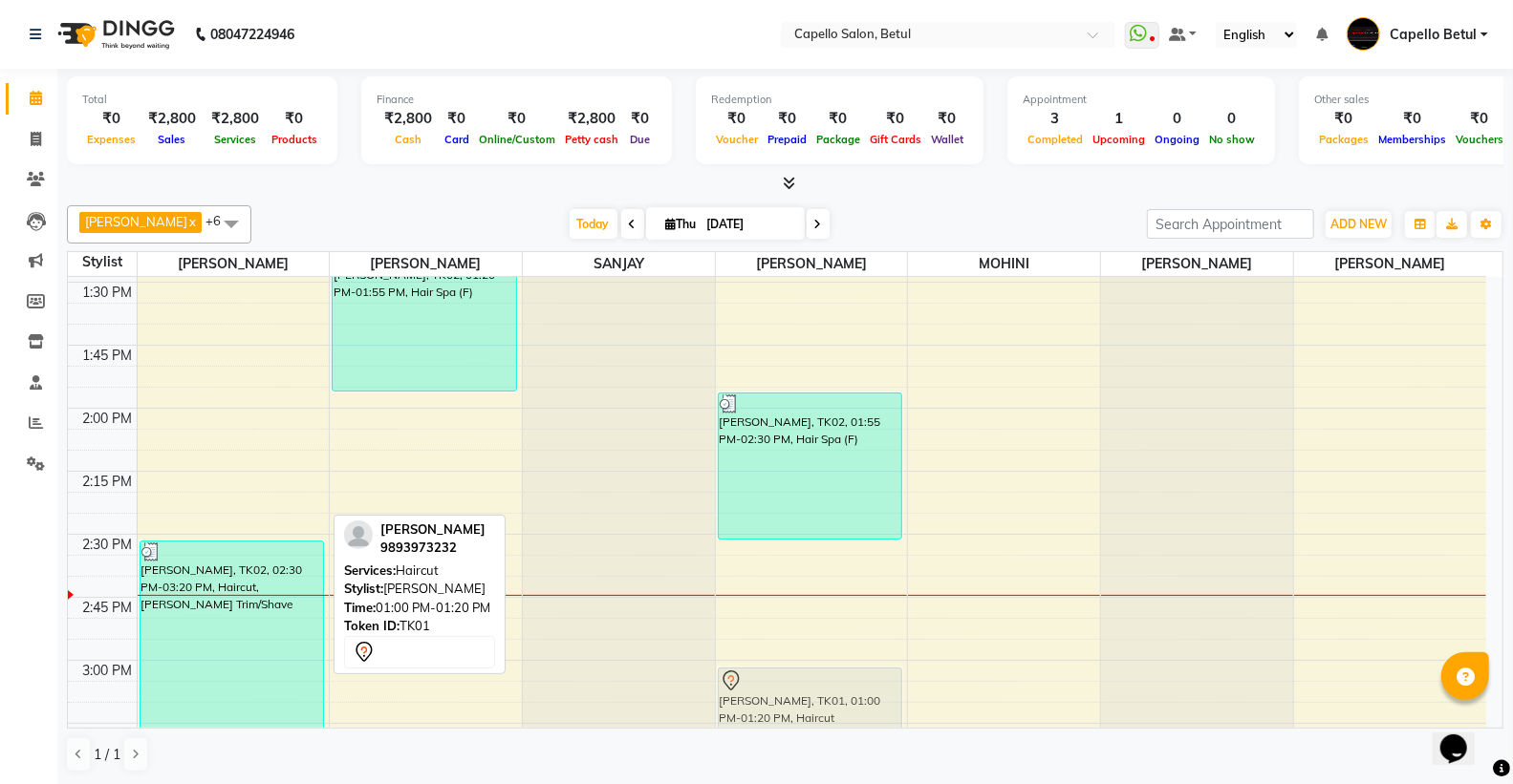
scroll to position [1147, 0]
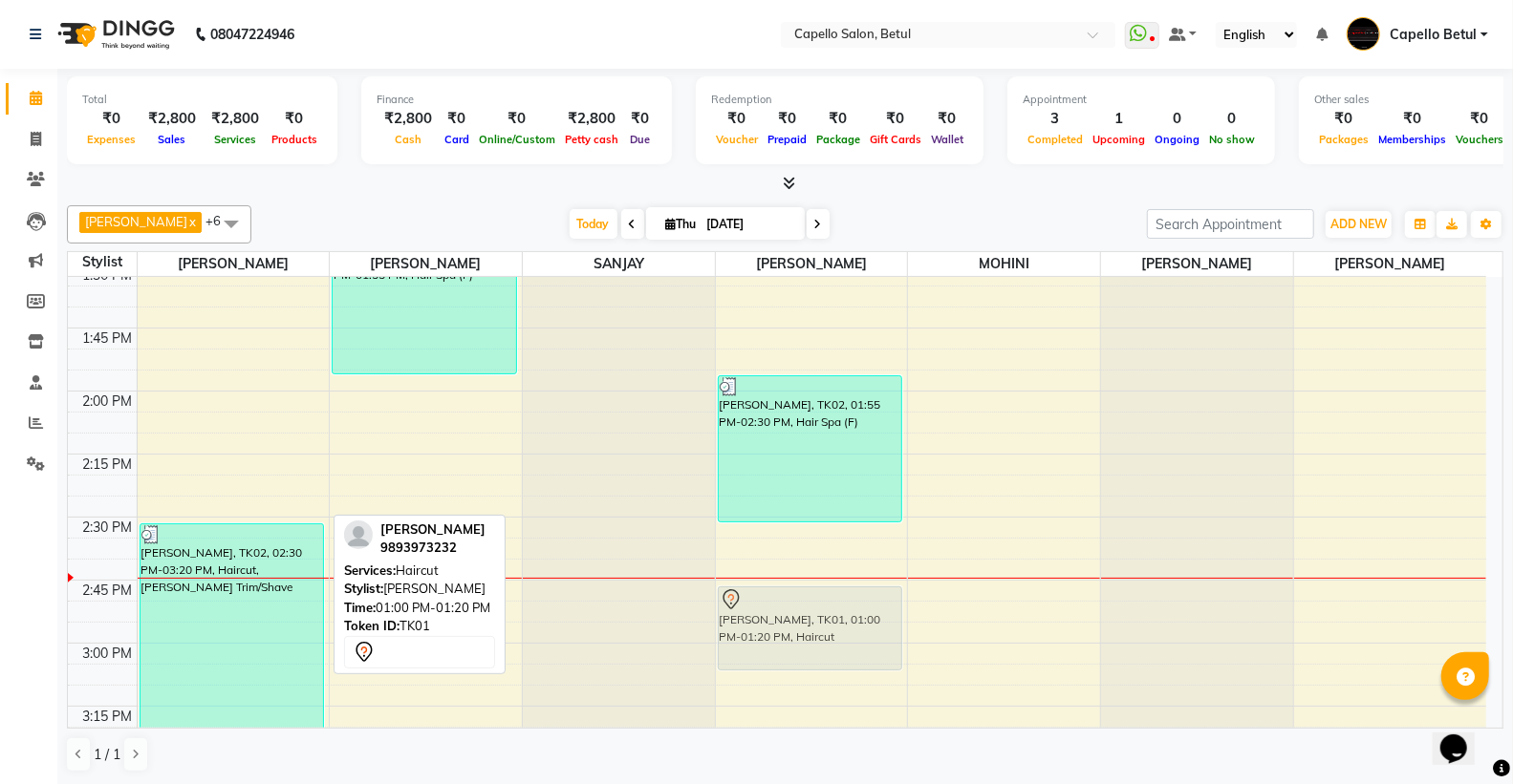
drag, startPoint x: 217, startPoint y: 475, endPoint x: 762, endPoint y: 616, distance: 562.9
click at [762, 616] on tr "[PERSON_NAME], TK01, 01:00 PM-01:20 PM, Haircut [PERSON_NAME], TK02, 02:30 PM-0…" at bounding box center [777, 769] width 1418 height 3278
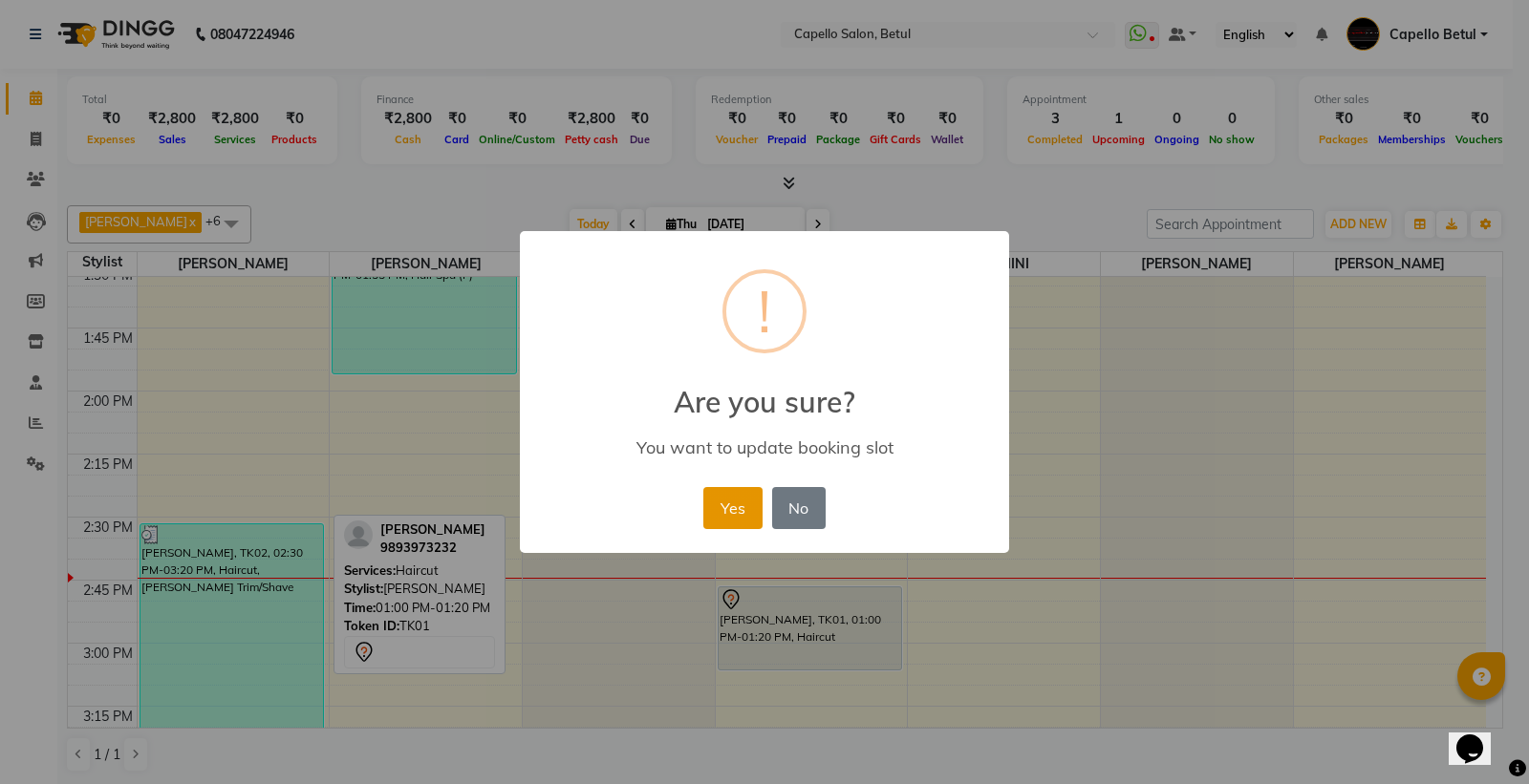
click at [727, 511] on button "Yes" at bounding box center [732, 508] width 59 height 42
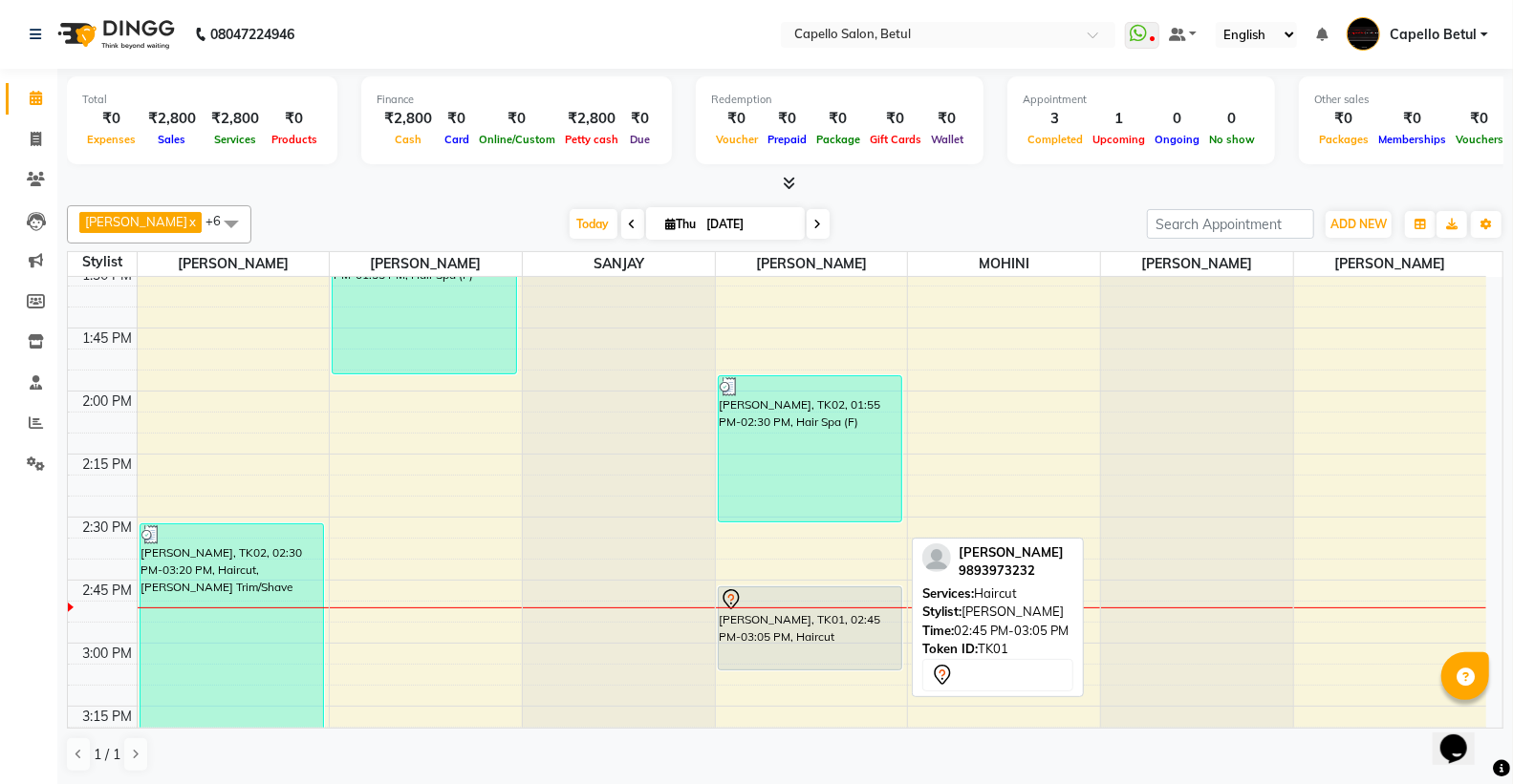
click at [823, 652] on div "[PERSON_NAME], TK01, 02:45 PM-03:05 PM, Haircut" at bounding box center [811, 629] width 183 height 82
click at [826, 647] on div "[PERSON_NAME], TK01, 02:45 PM-03:05 PM, Haircut" at bounding box center [811, 629] width 183 height 82
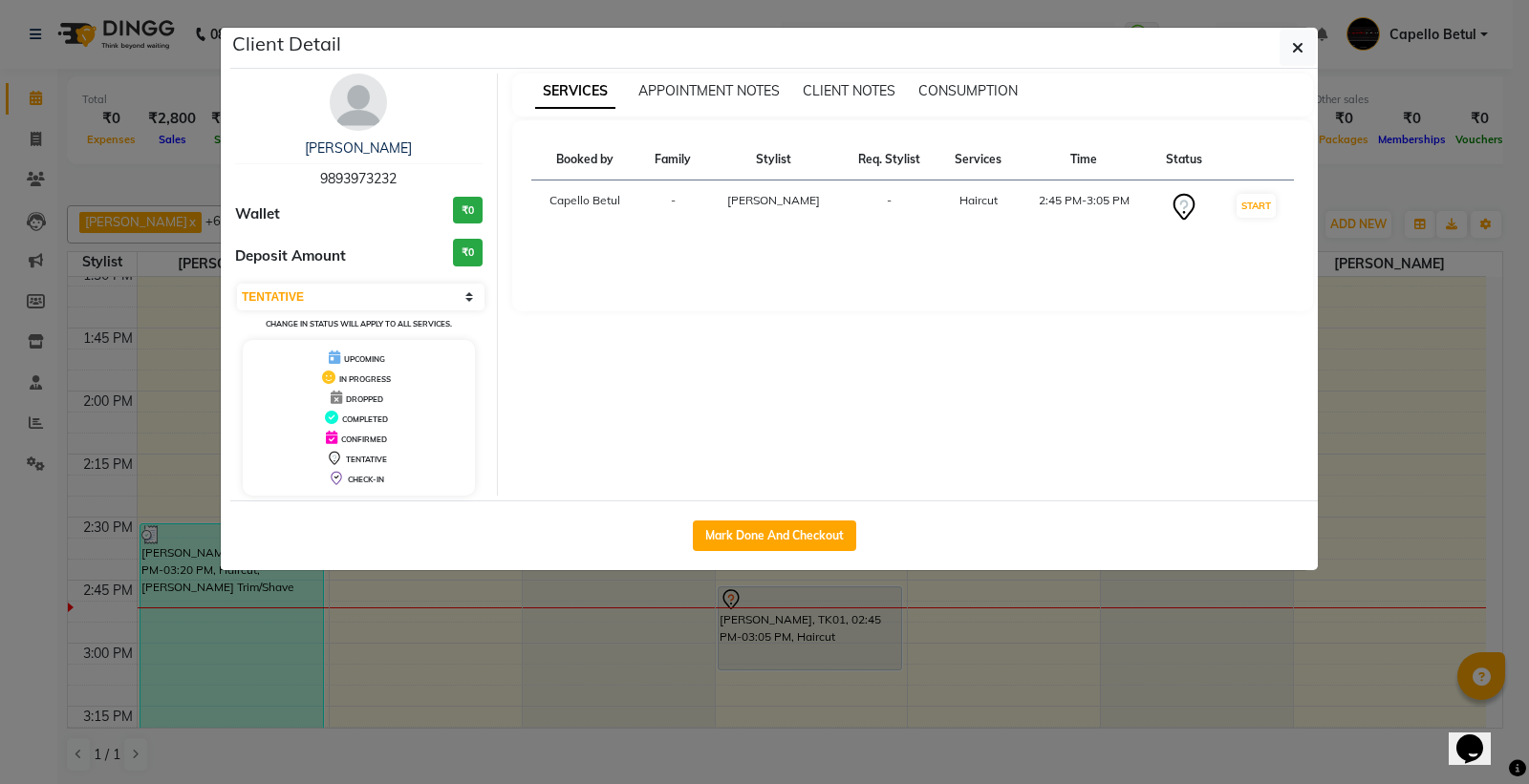
drag, startPoint x: 769, startPoint y: 542, endPoint x: 659, endPoint y: 450, distance: 143.4
click at [771, 536] on button "Mark Done And Checkout" at bounding box center [774, 535] width 164 height 30
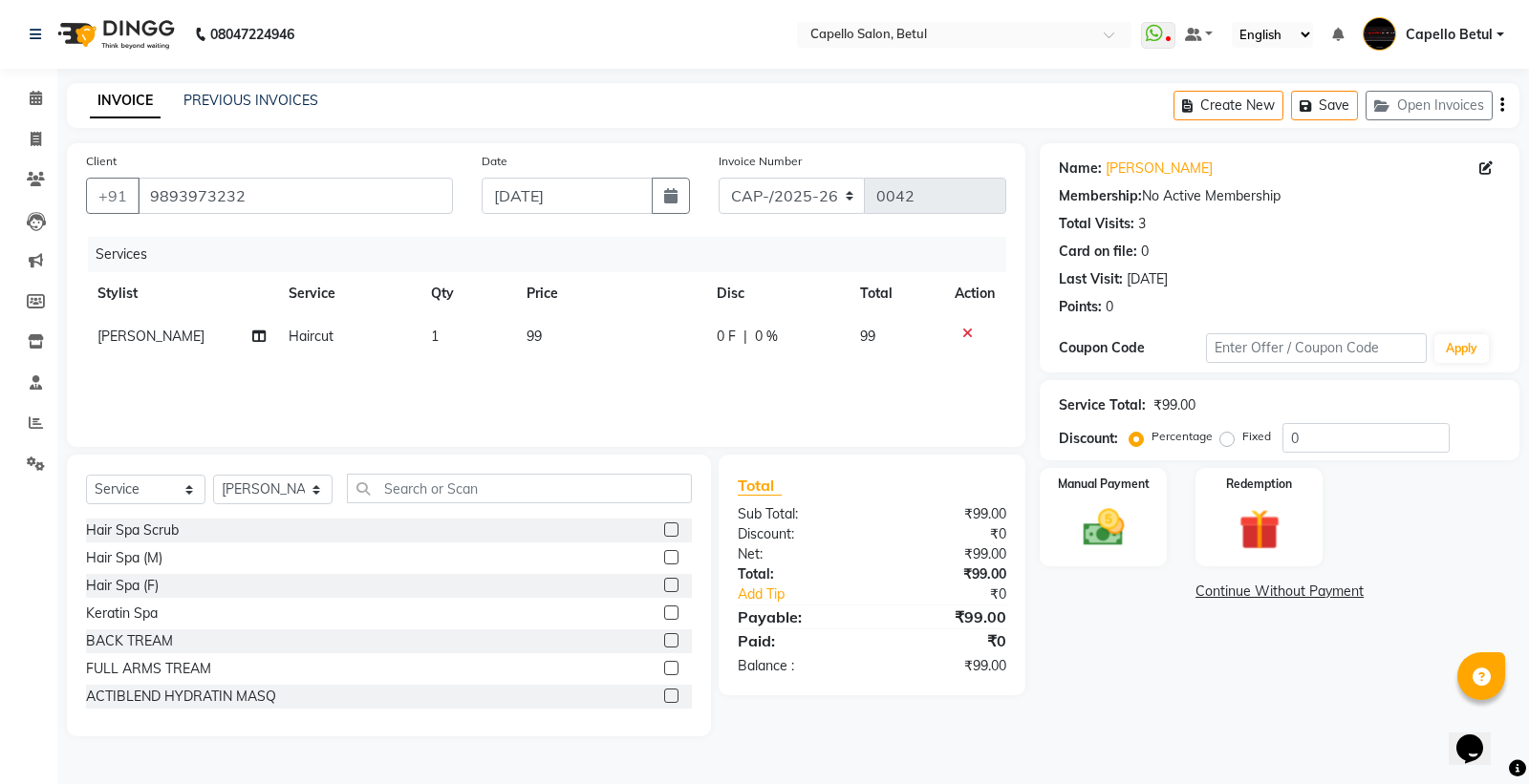
drag, startPoint x: 597, startPoint y: 372, endPoint x: 599, endPoint y: 356, distance: 16.1
click at [598, 365] on div "Services Stylist Service Qty Price Disc Total Action [PERSON_NAME] Haircut 1 99…" at bounding box center [546, 333] width 921 height 191
click at [599, 356] on td "99" at bounding box center [609, 336] width 190 height 43
click at [599, 355] on input "99" at bounding box center [614, 341] width 123 height 29
drag, startPoint x: 613, startPoint y: 367, endPoint x: 613, endPoint y: 382, distance: 15.0
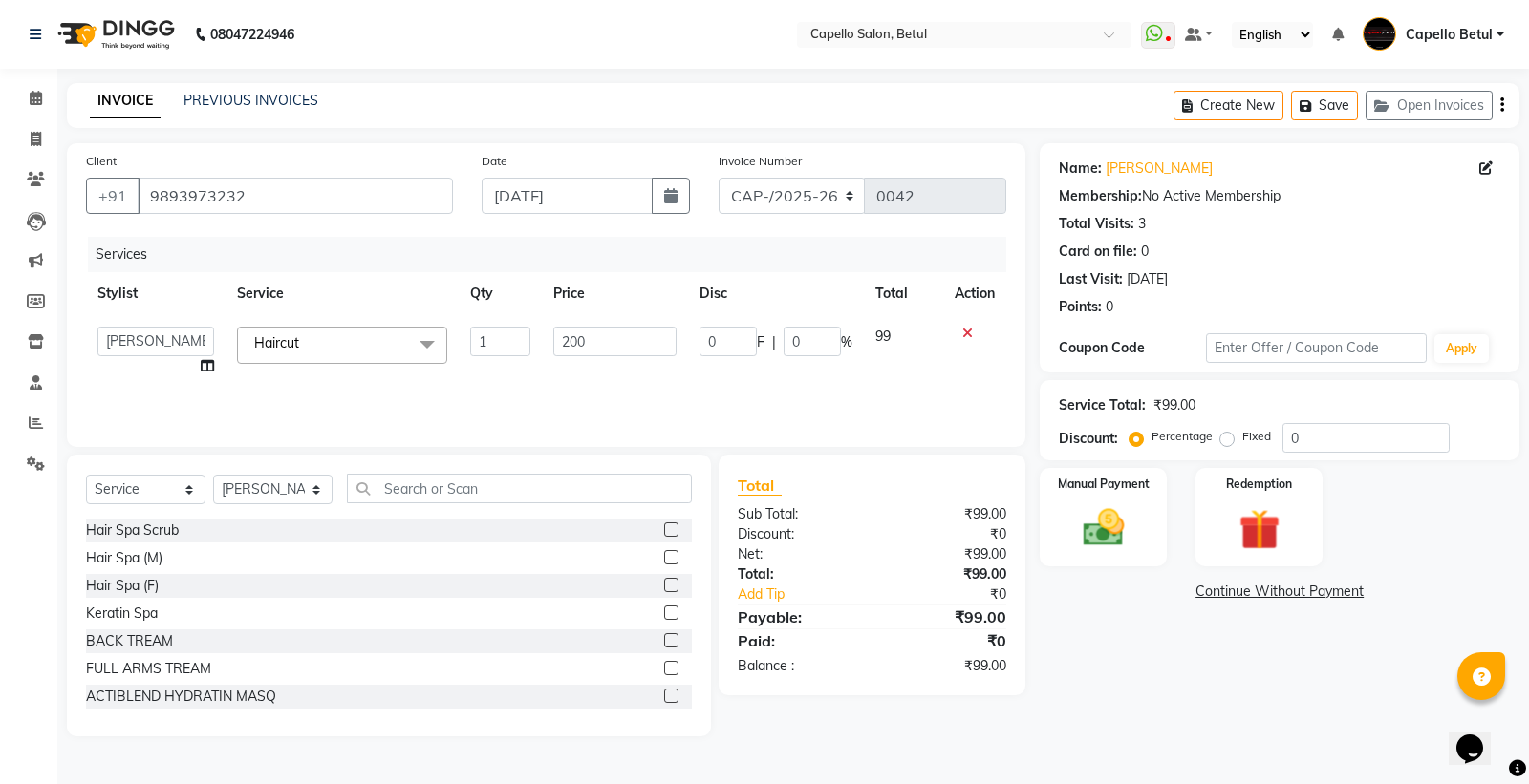
click at [613, 369] on div "Services Stylist Service Qty Price Disc Total Action ADMIN Capello Betul [PERSO…" at bounding box center [546, 333] width 921 height 191
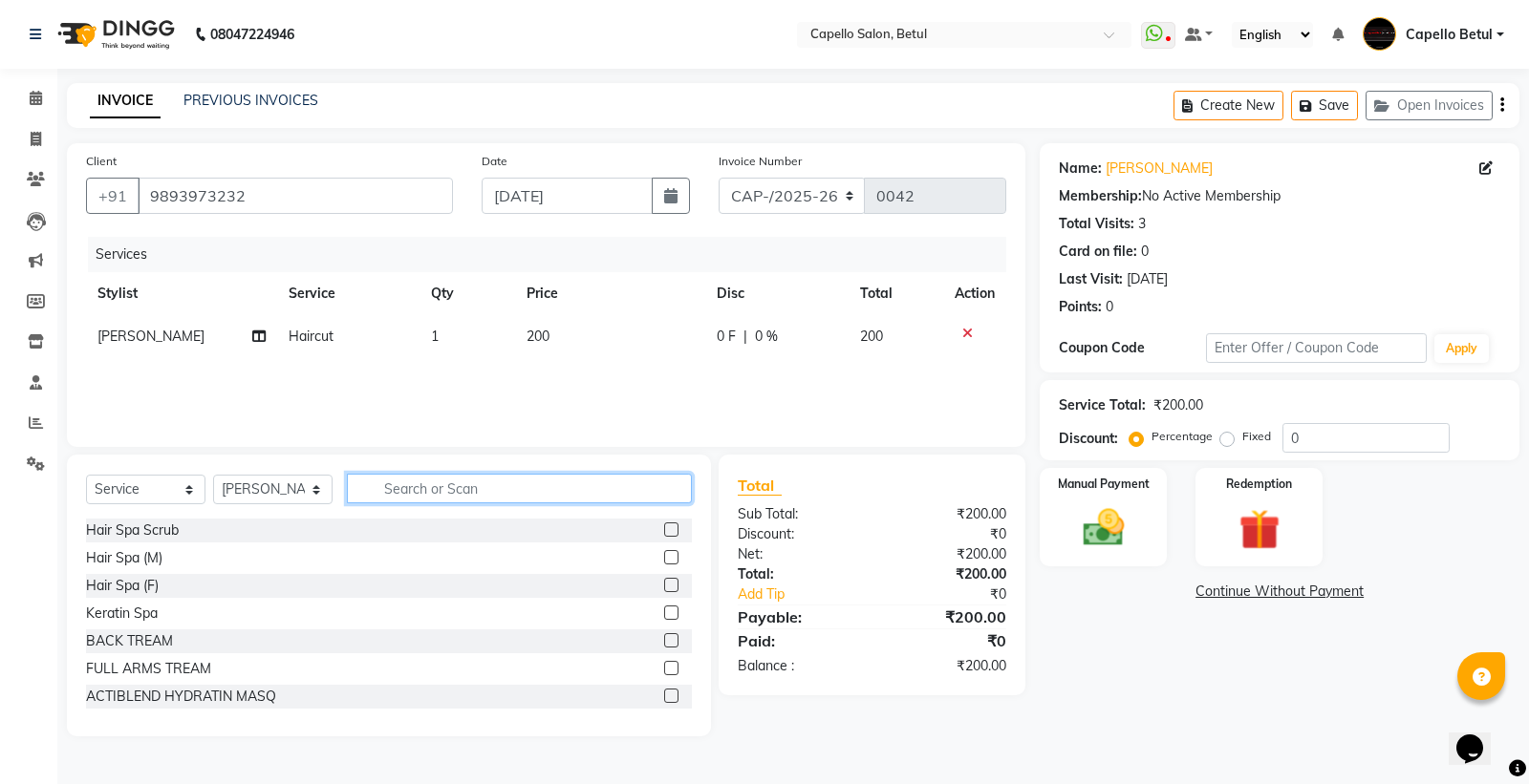
click at [417, 502] on input "text" at bounding box center [520, 489] width 345 height 29
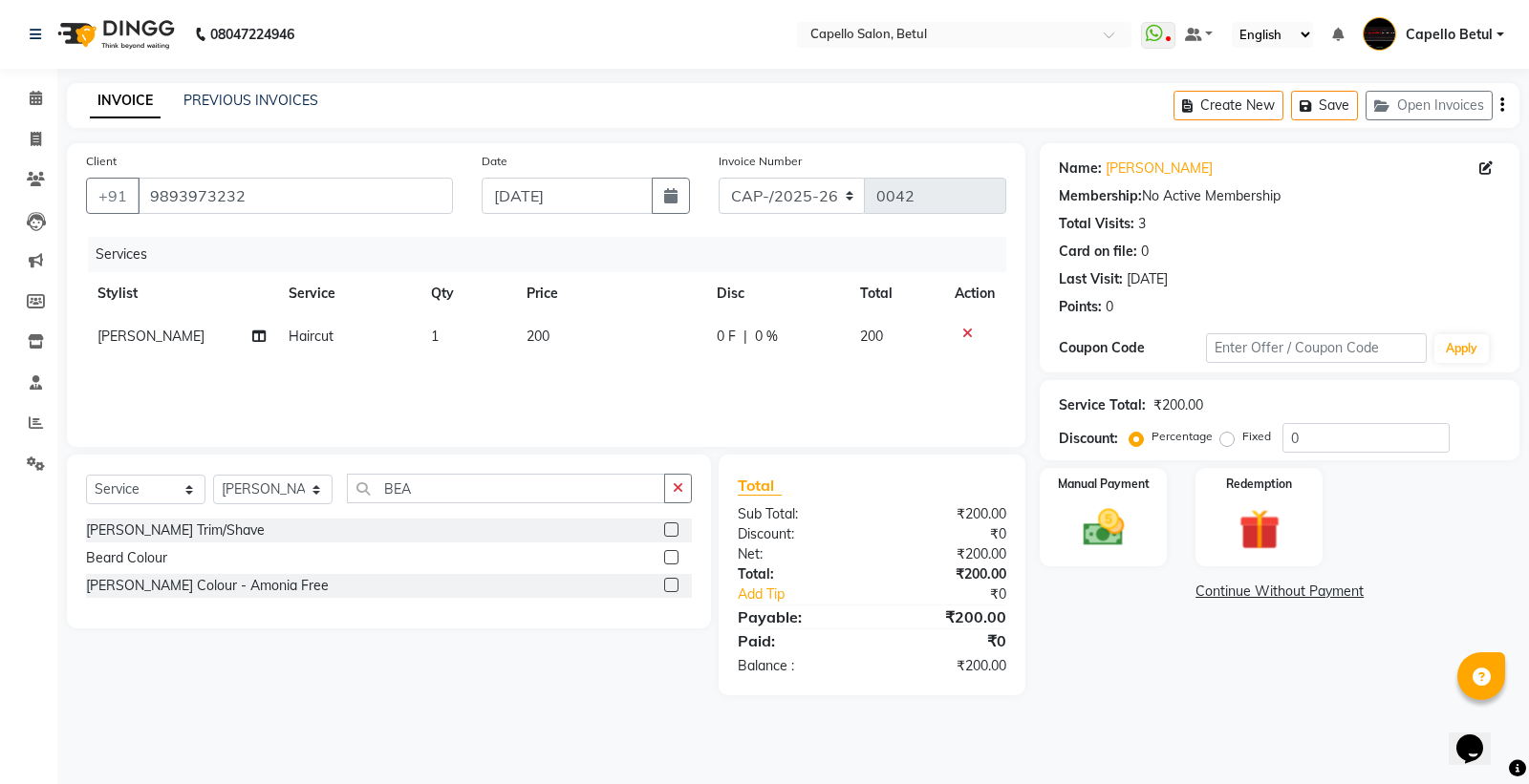
click at [669, 530] on label at bounding box center [671, 529] width 15 height 15
click at [669, 530] on input "checkbox" at bounding box center [670, 530] width 13 height 13
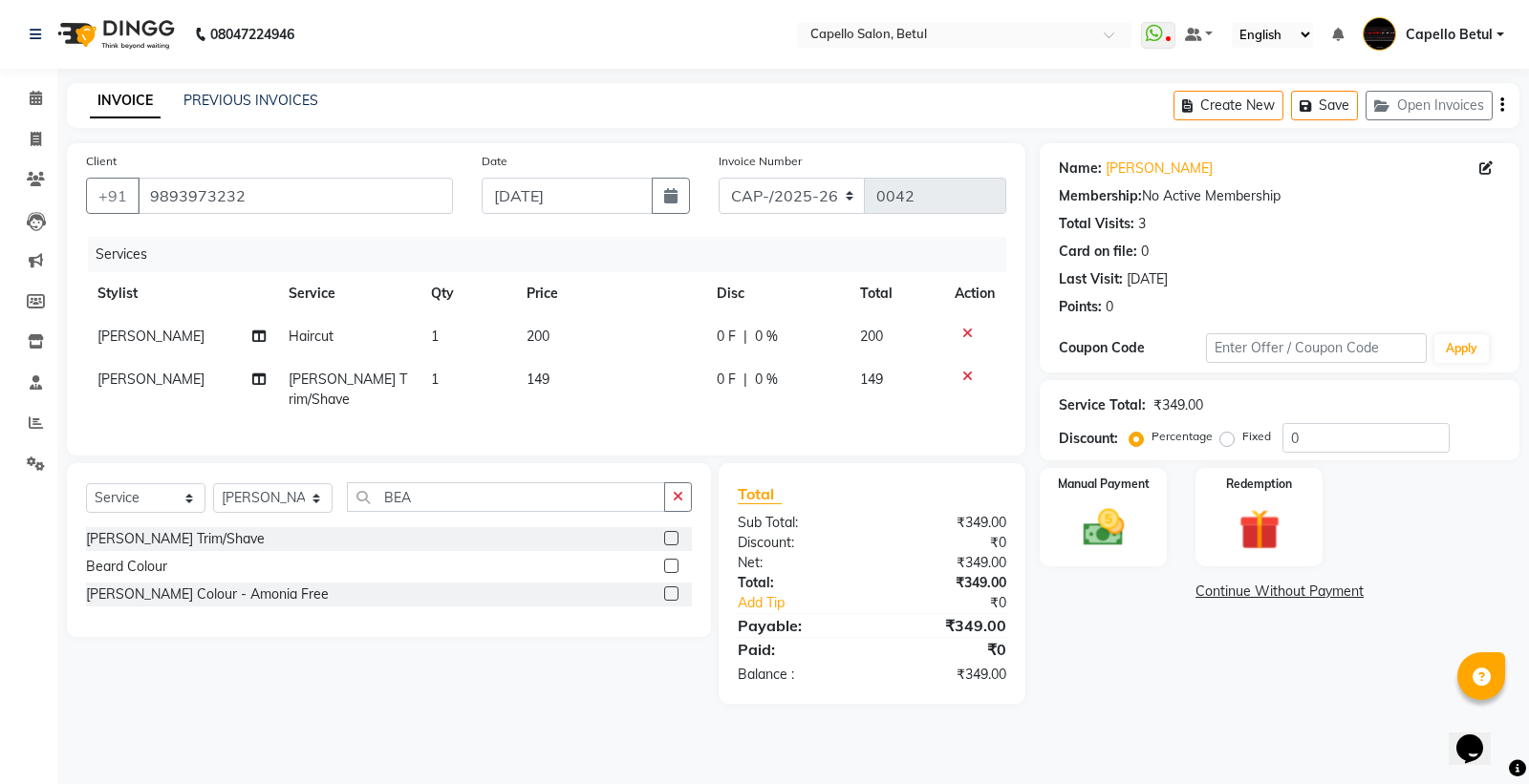
click at [598, 383] on td "149" at bounding box center [609, 389] width 190 height 63
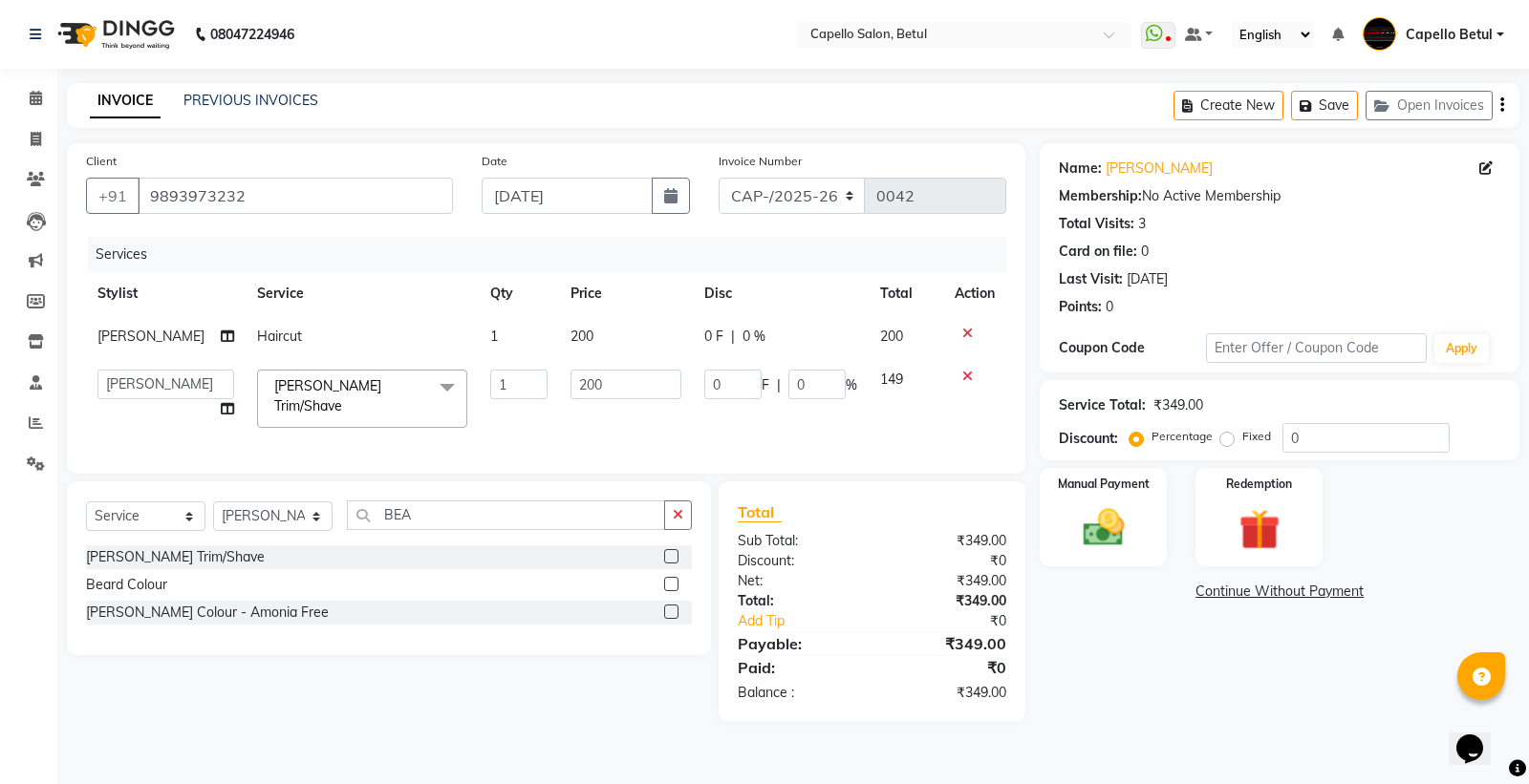
click at [618, 417] on div "Services Stylist Service Qty Price Disc Total Action [PERSON_NAME] Haircut 1 20…" at bounding box center [546, 345] width 921 height 217
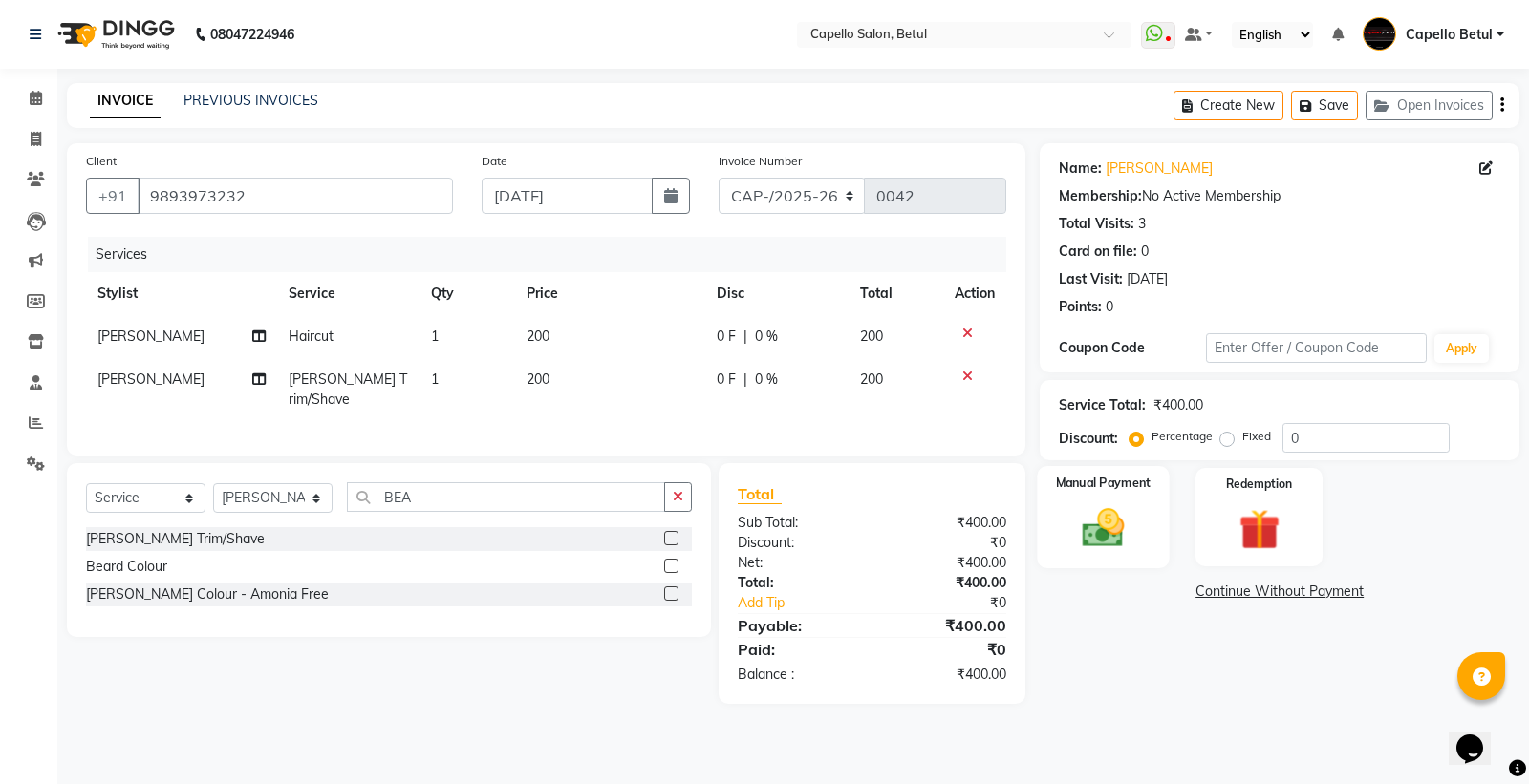
click at [1082, 520] on img at bounding box center [1103, 528] width 69 height 49
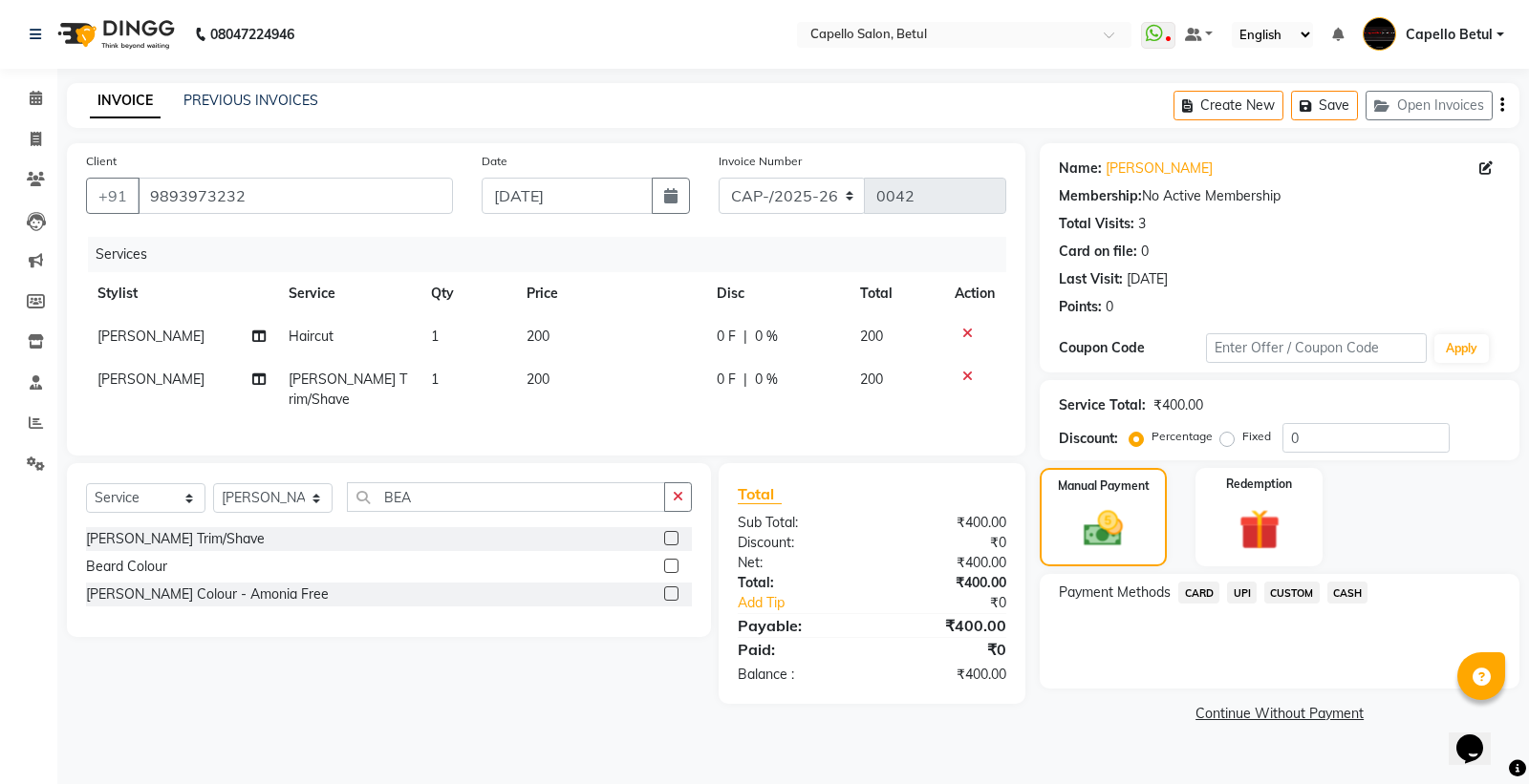
drag, startPoint x: 1336, startPoint y: 588, endPoint x: 1354, endPoint y: 612, distance: 30.0
click at [1345, 595] on span "CASH" at bounding box center [1348, 593] width 41 height 22
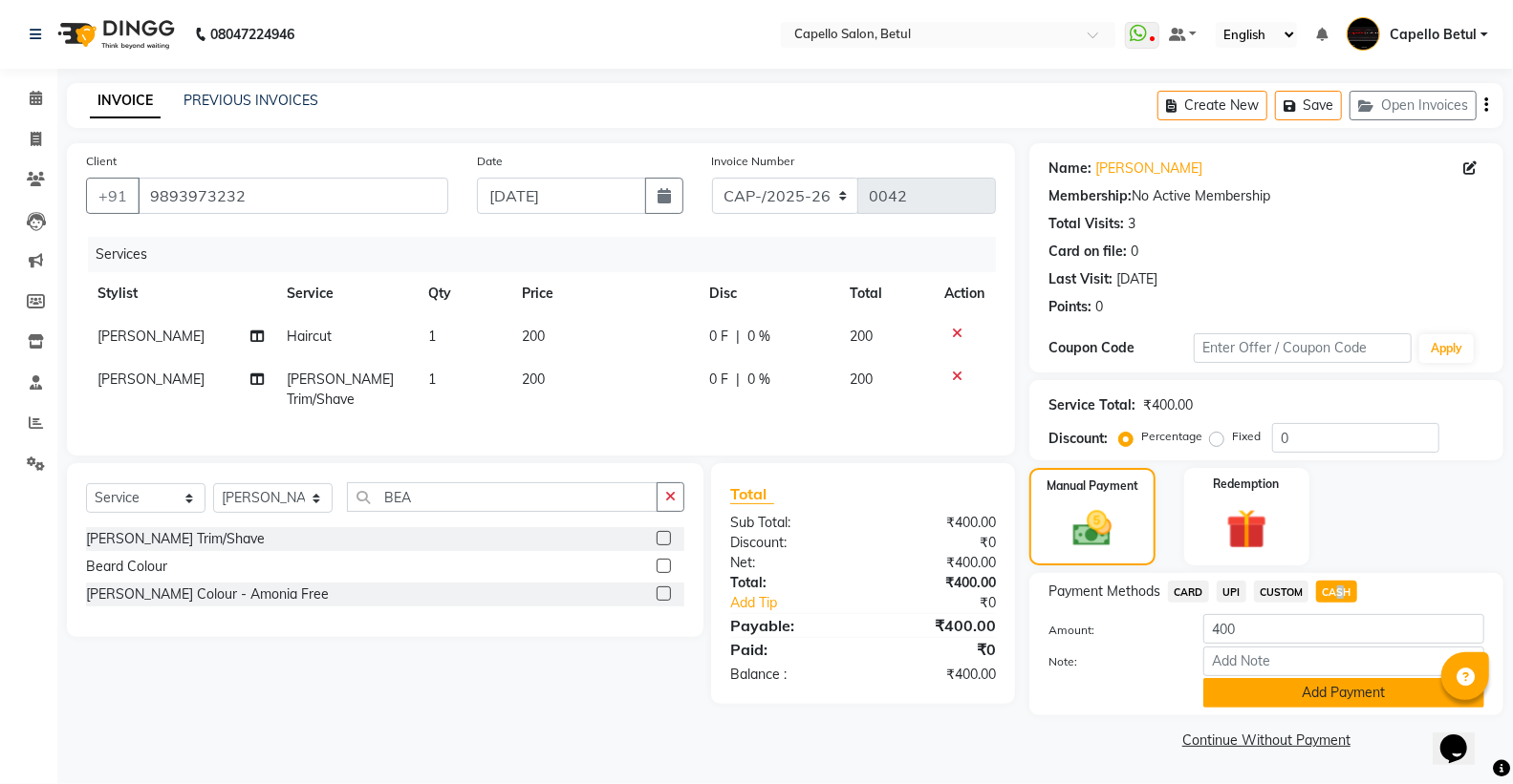
click at [1359, 699] on button "Add Payment" at bounding box center [1344, 693] width 281 height 29
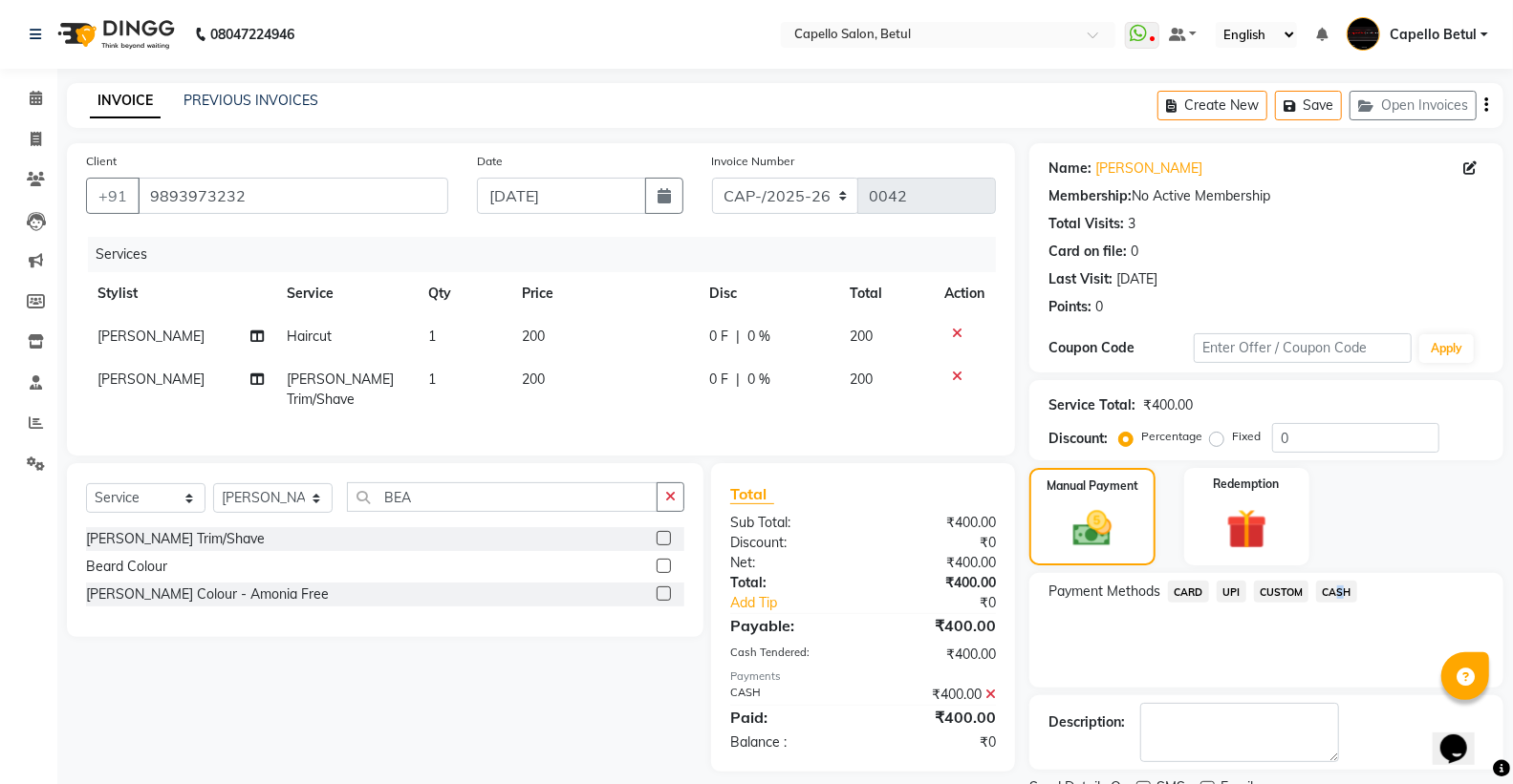
scroll to position [79, 0]
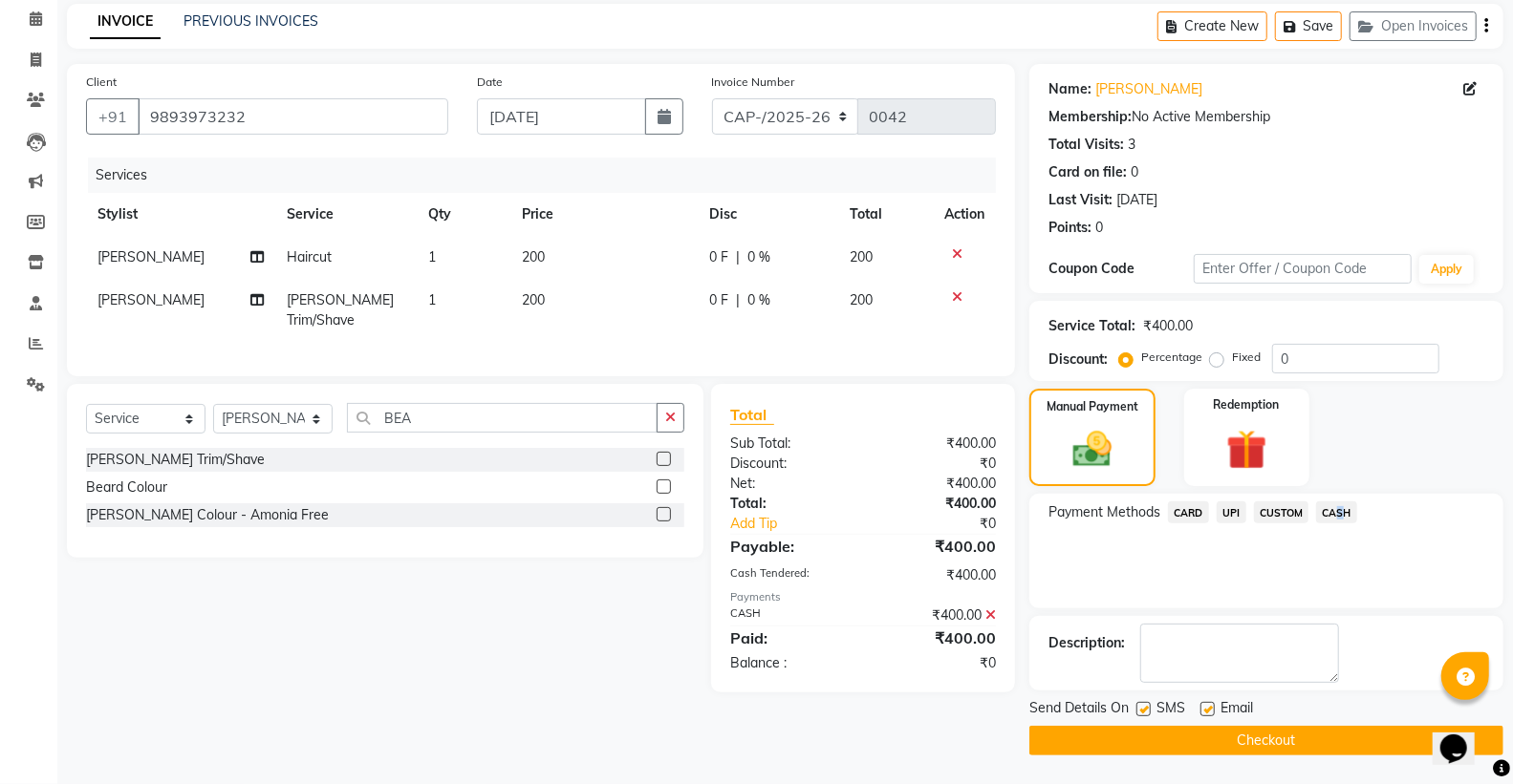
click at [1251, 733] on button "Checkout" at bounding box center [1266, 741] width 474 height 29
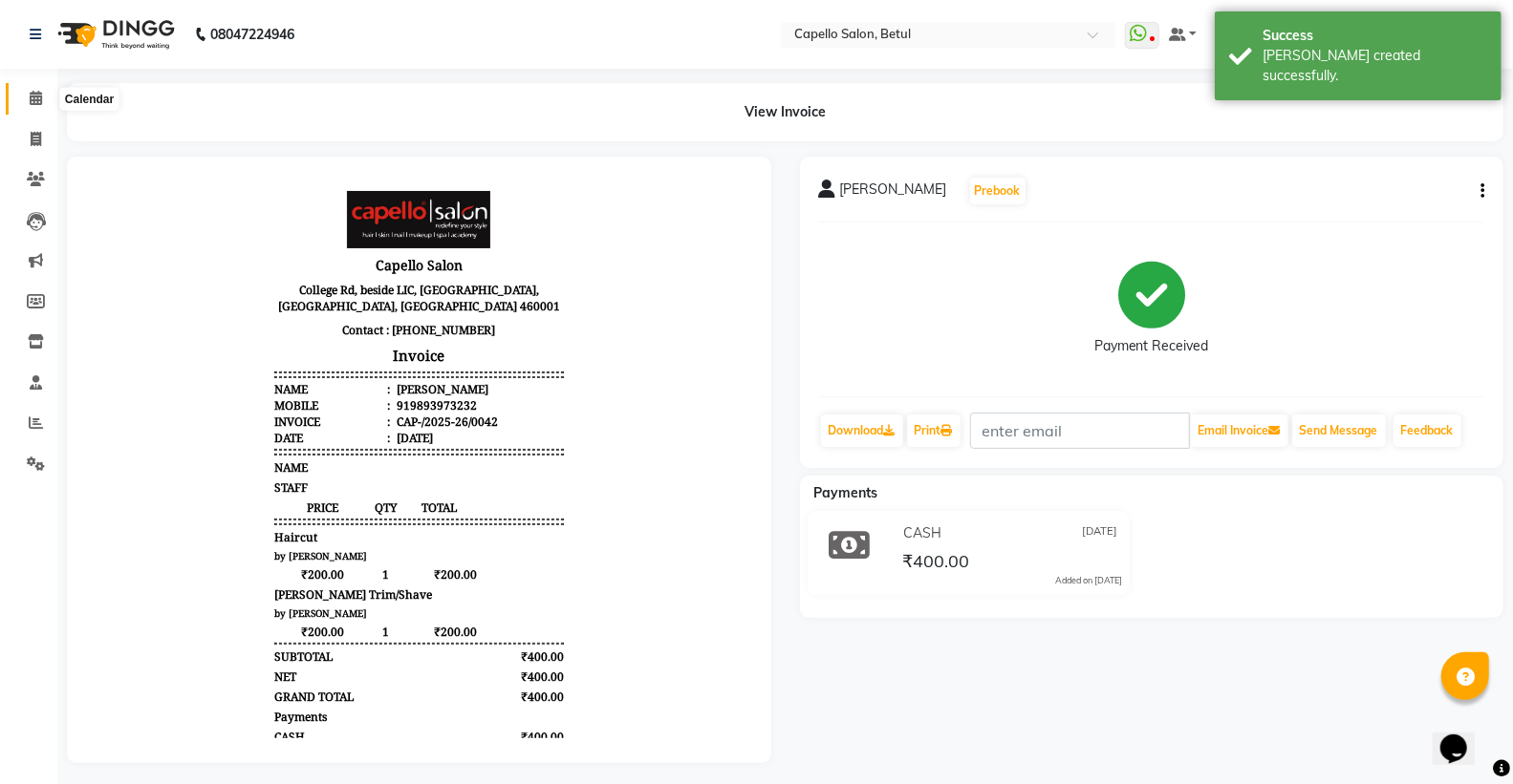
click at [21, 90] on span at bounding box center [36, 98] width 33 height 22
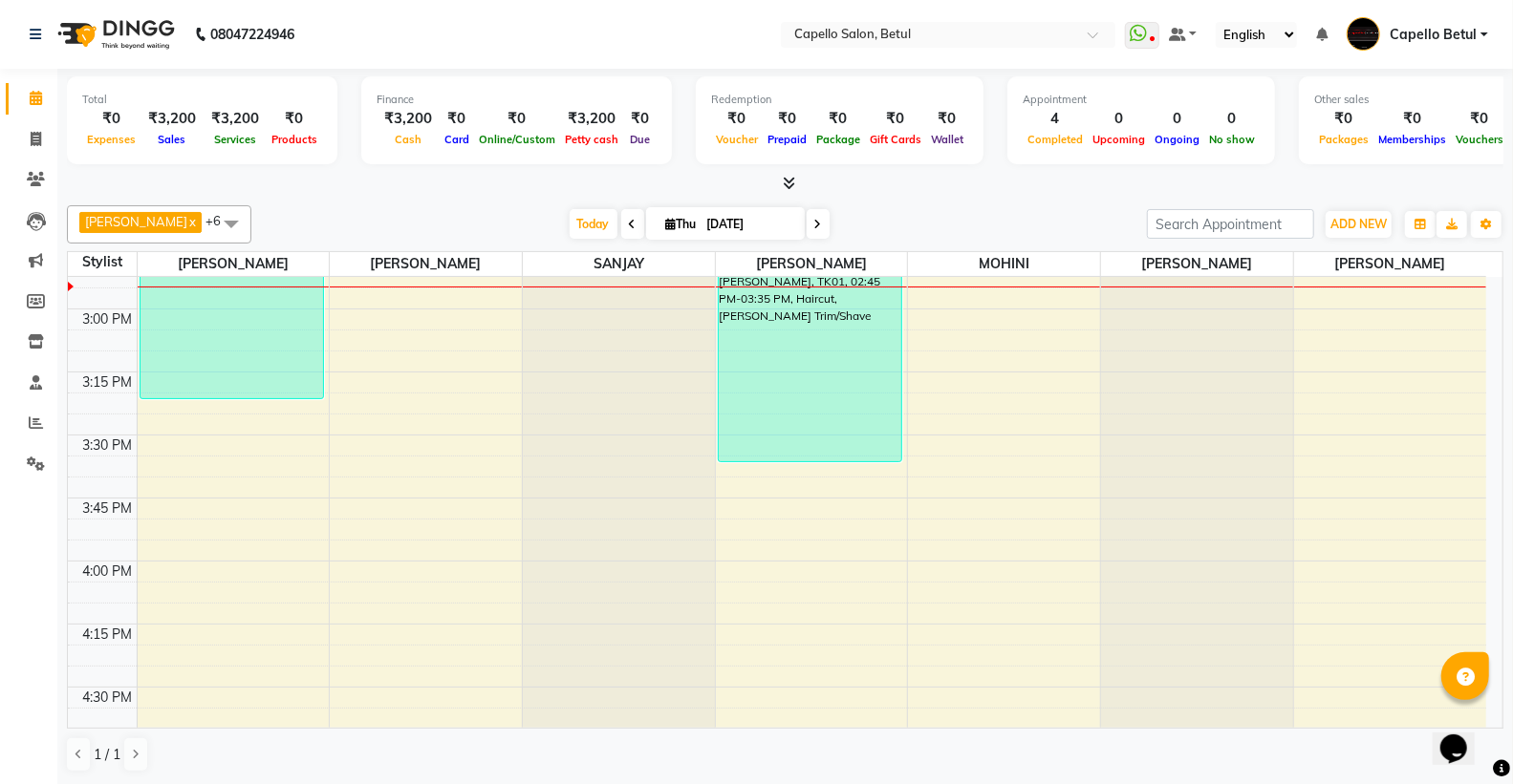
scroll to position [1380, 0]
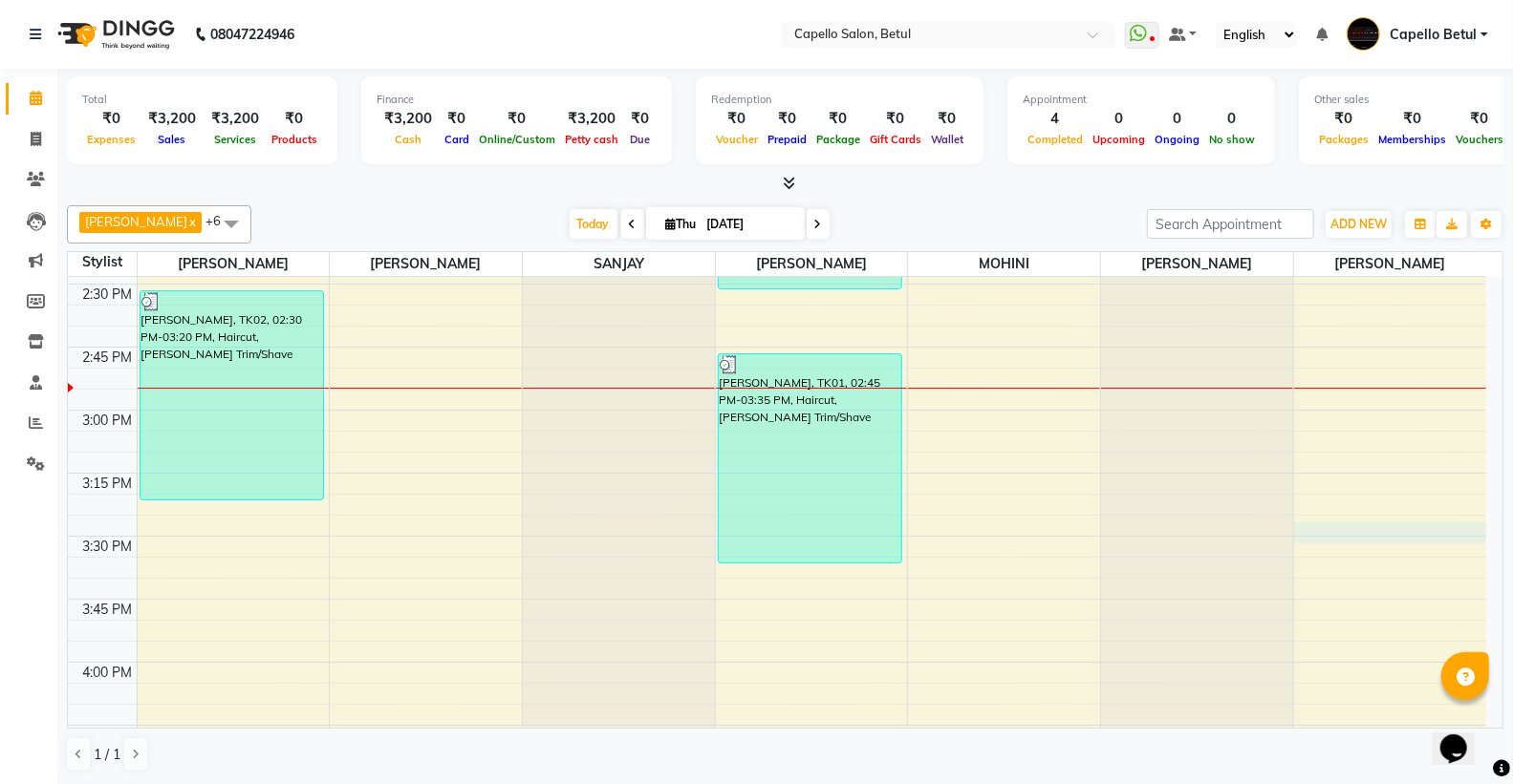
click at [1314, 530] on div "9:00 AM 9:15 AM 9:30 AM 9:45 AM 10:00 AM 10:15 AM 10:30 AM 10:45 AM 11:00 AM 11…" at bounding box center [777, 536] width 1418 height 3278
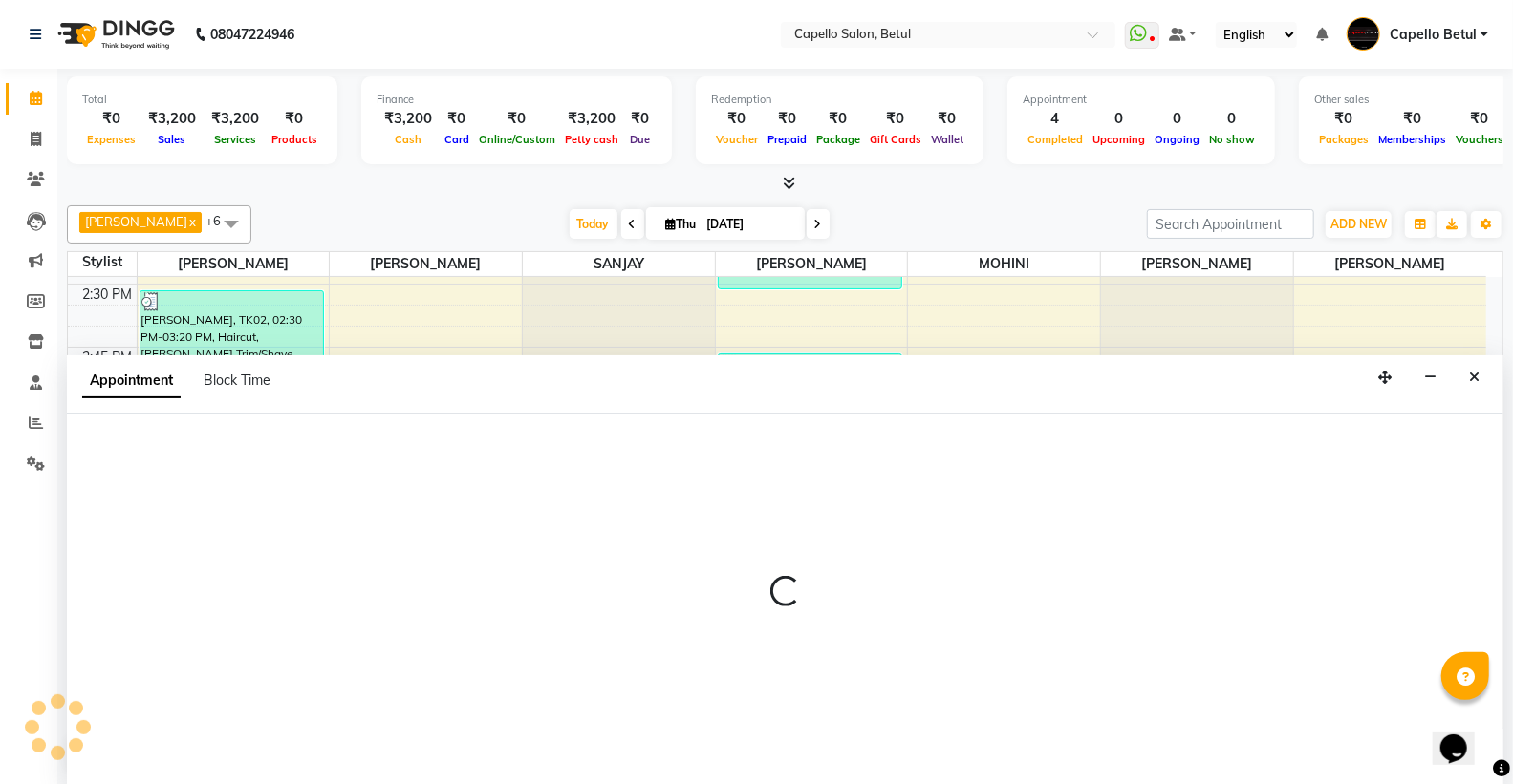
scroll to position [1, 0]
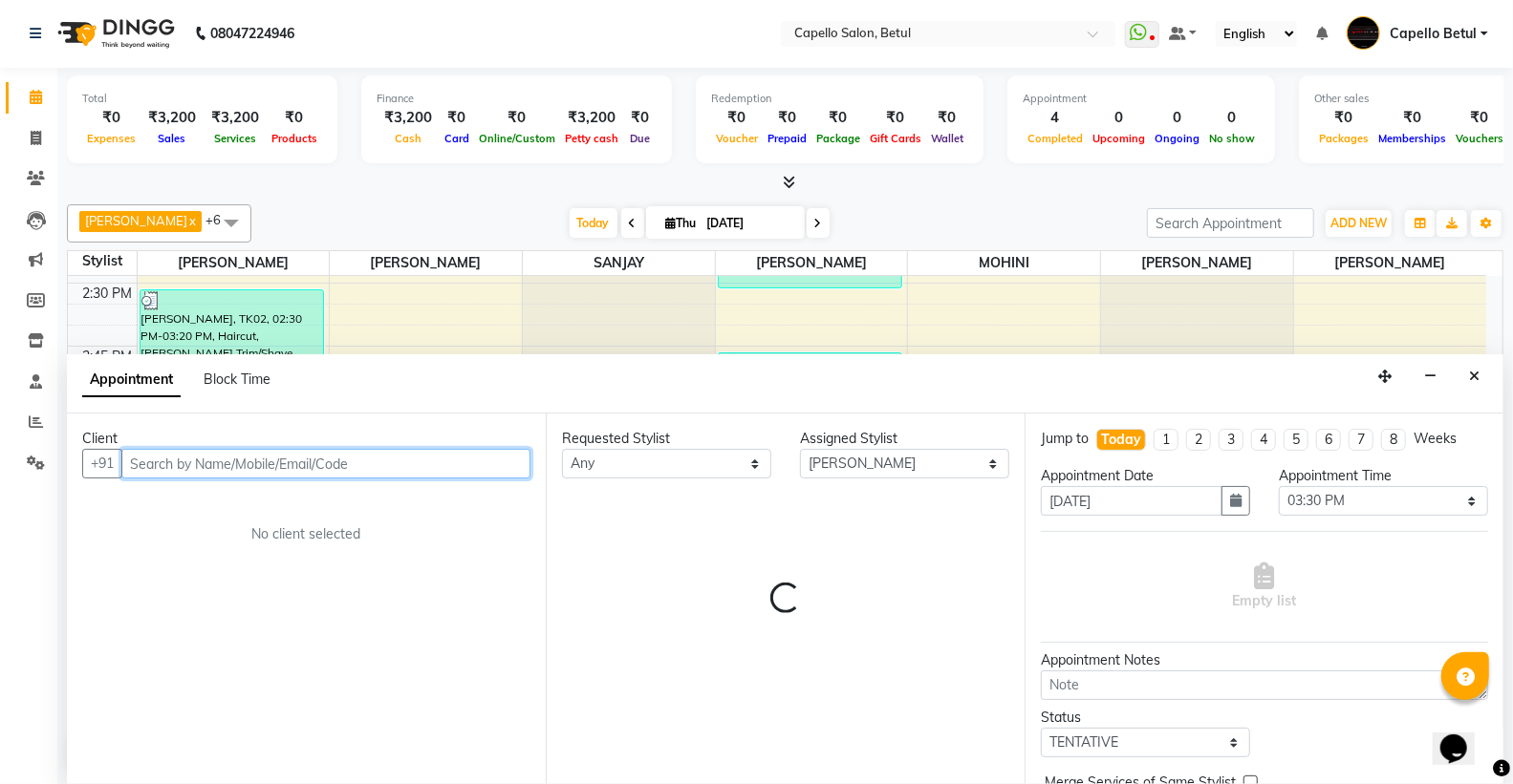
click at [240, 461] on input "text" at bounding box center [325, 464] width 409 height 29
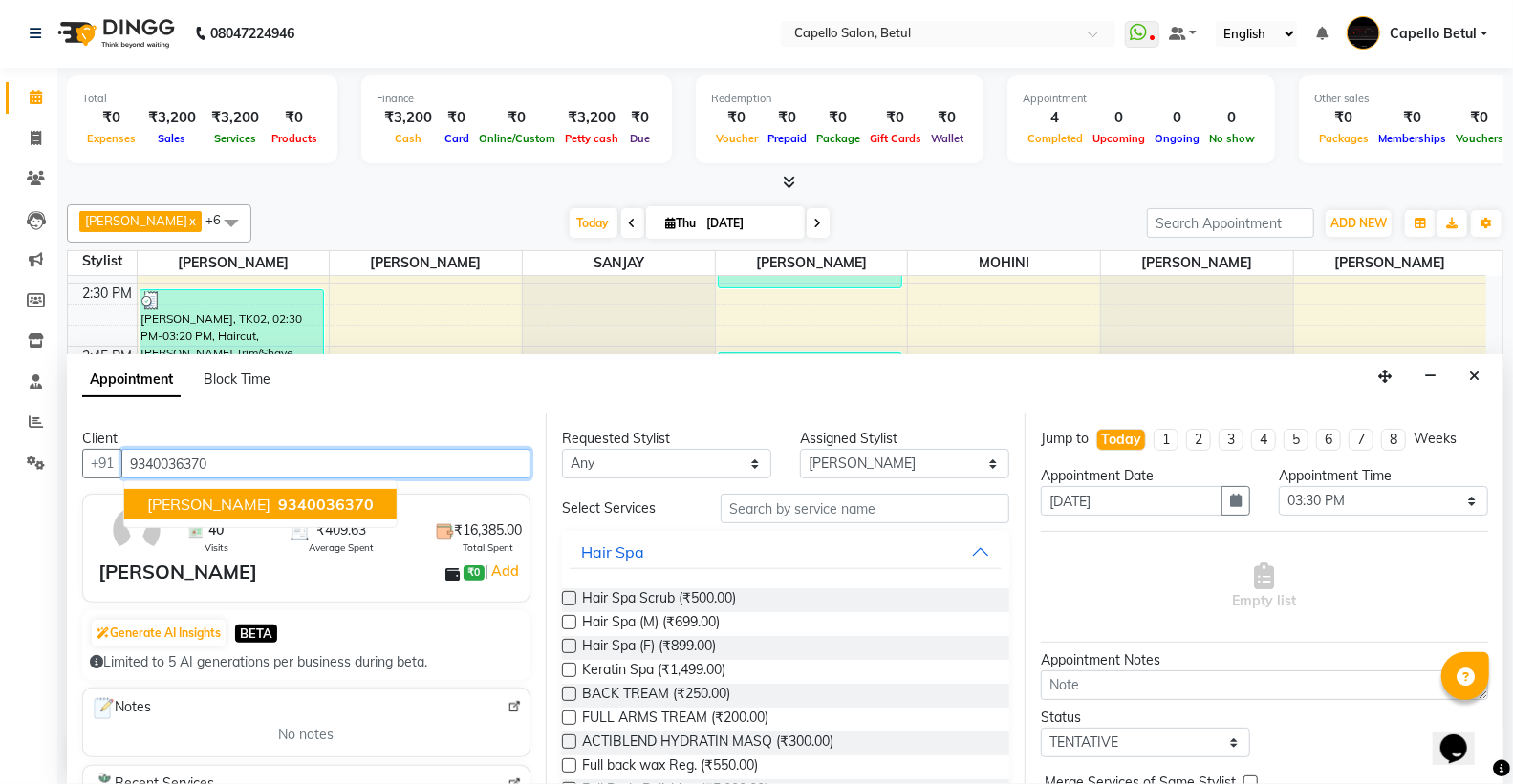
click at [278, 512] on span "9340036370" at bounding box center [326, 505] width 96 height 20
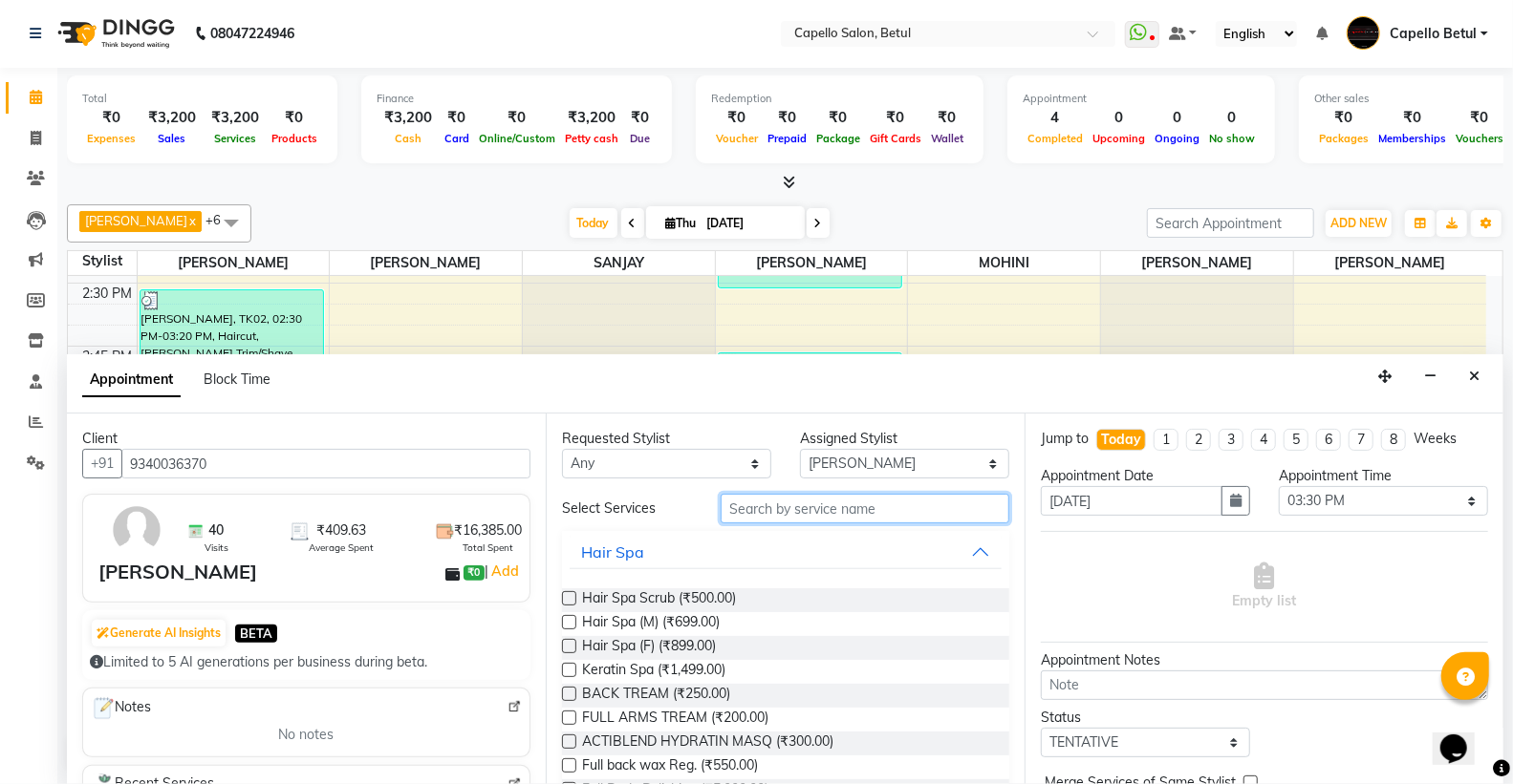
click at [756, 507] on input "text" at bounding box center [865, 509] width 289 height 29
click at [758, 513] on input "text" at bounding box center [865, 509] width 289 height 29
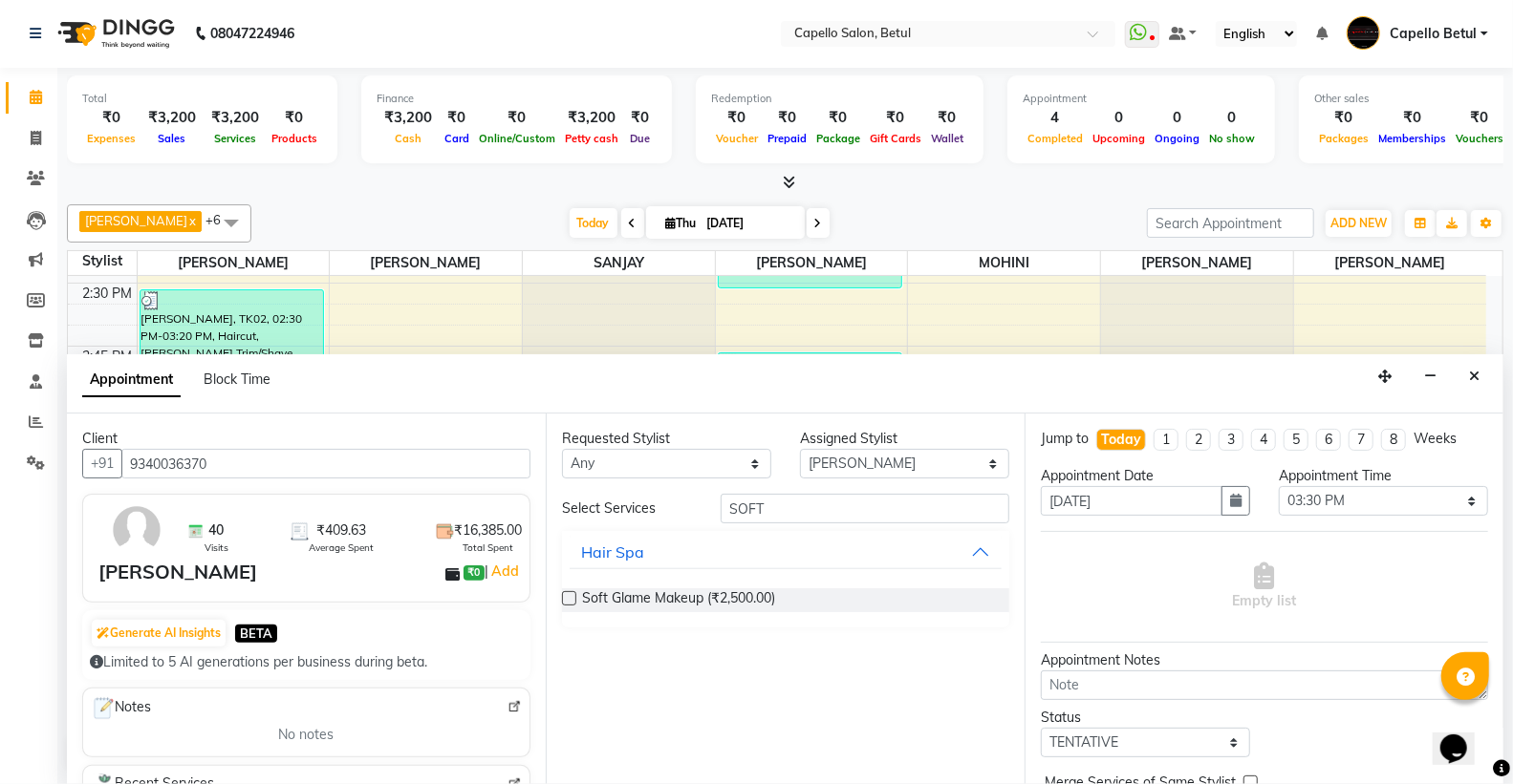
click at [562, 599] on label at bounding box center [569, 599] width 15 height 15
click at [562, 599] on input "checkbox" at bounding box center [568, 600] width 13 height 13
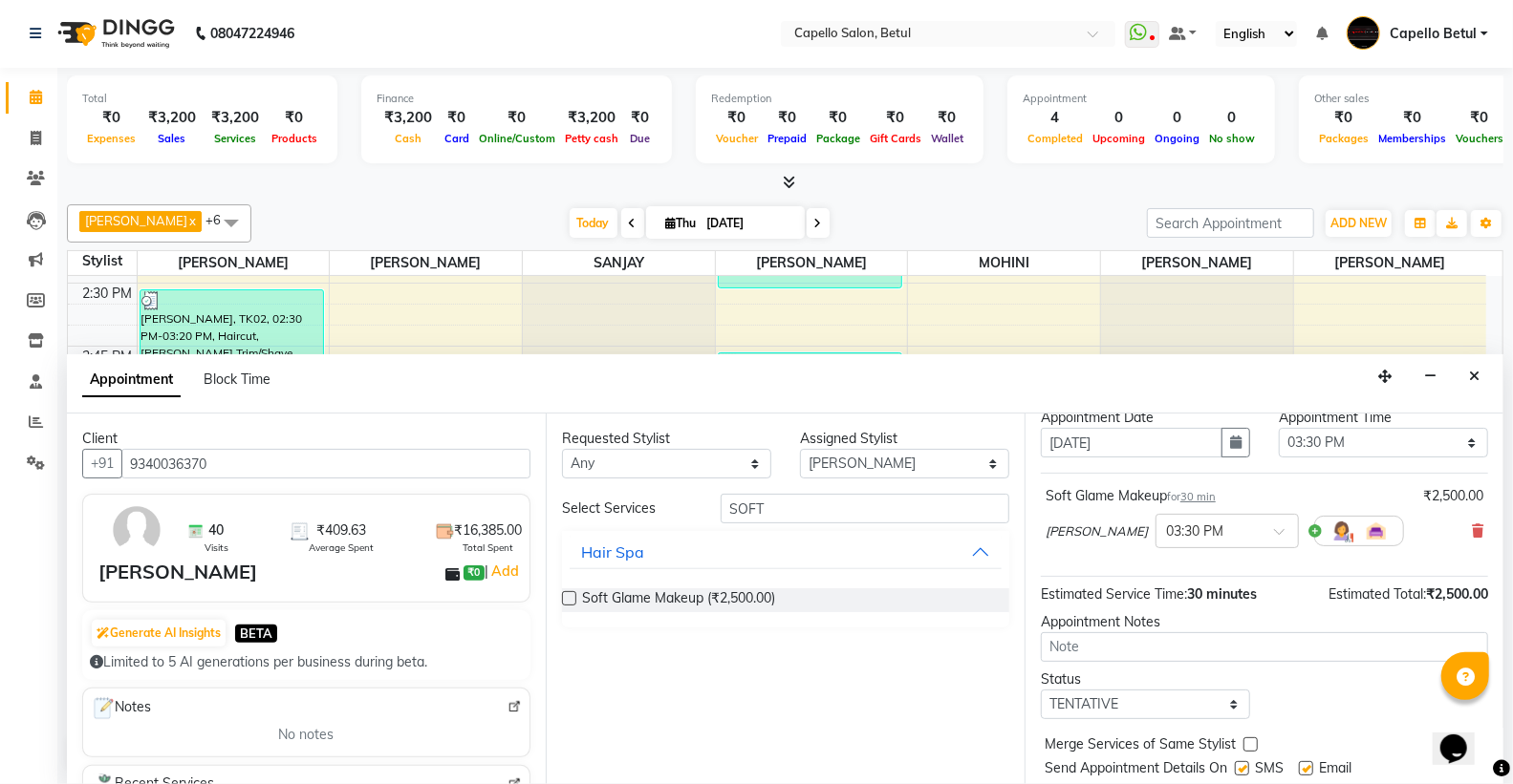
scroll to position [113, 0]
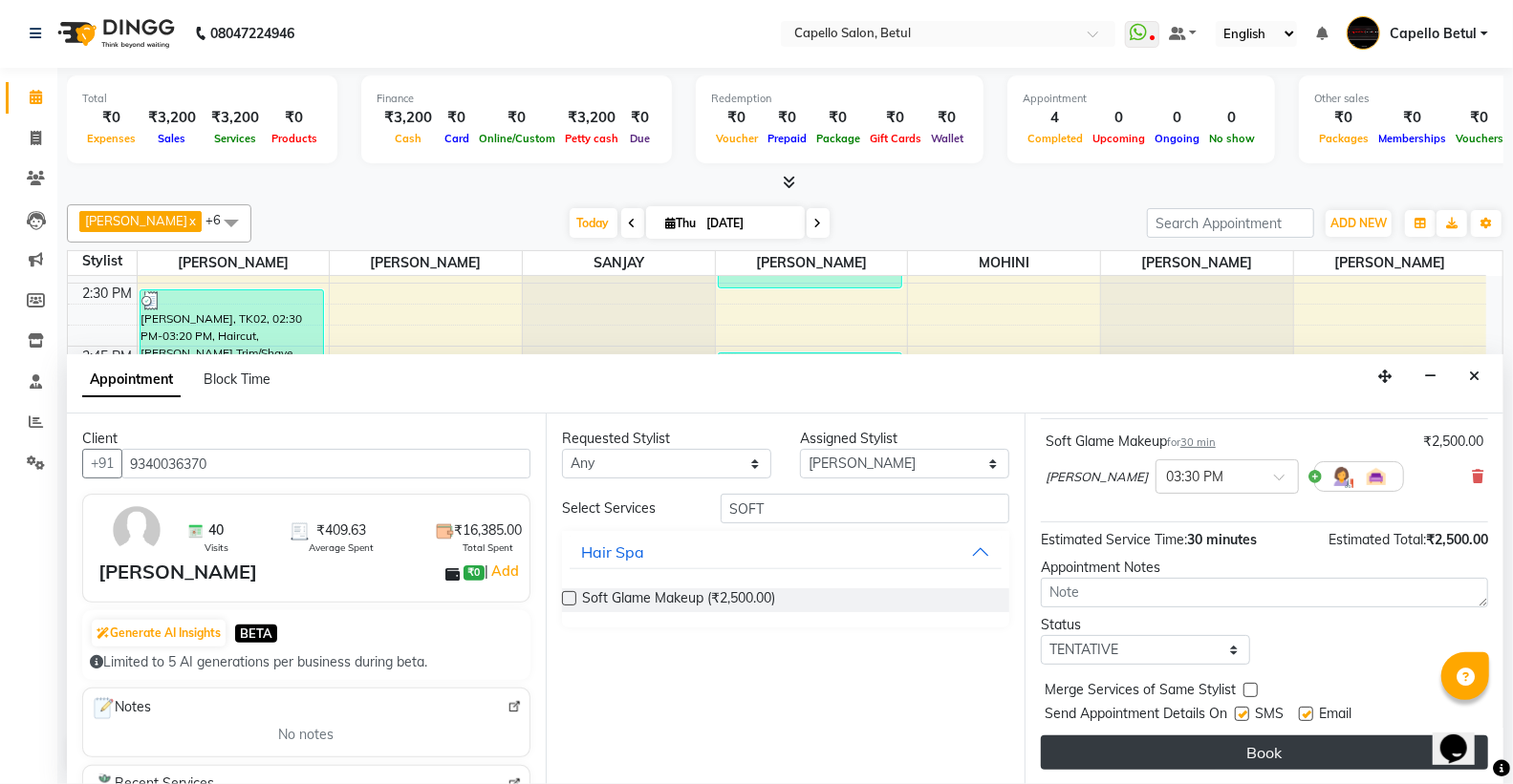
click at [1208, 756] on button "Book" at bounding box center [1264, 752] width 448 height 34
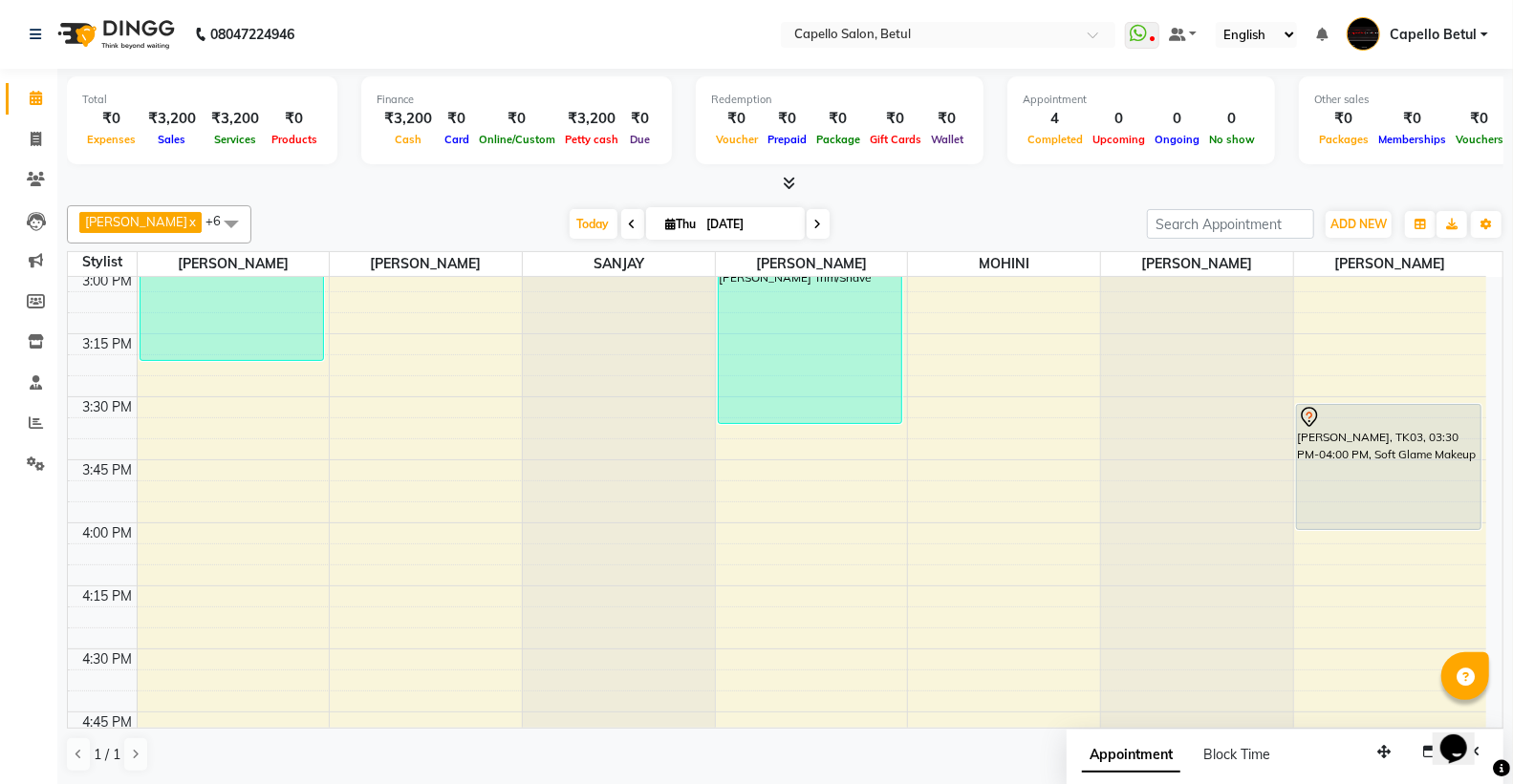
scroll to position [1380, 0]
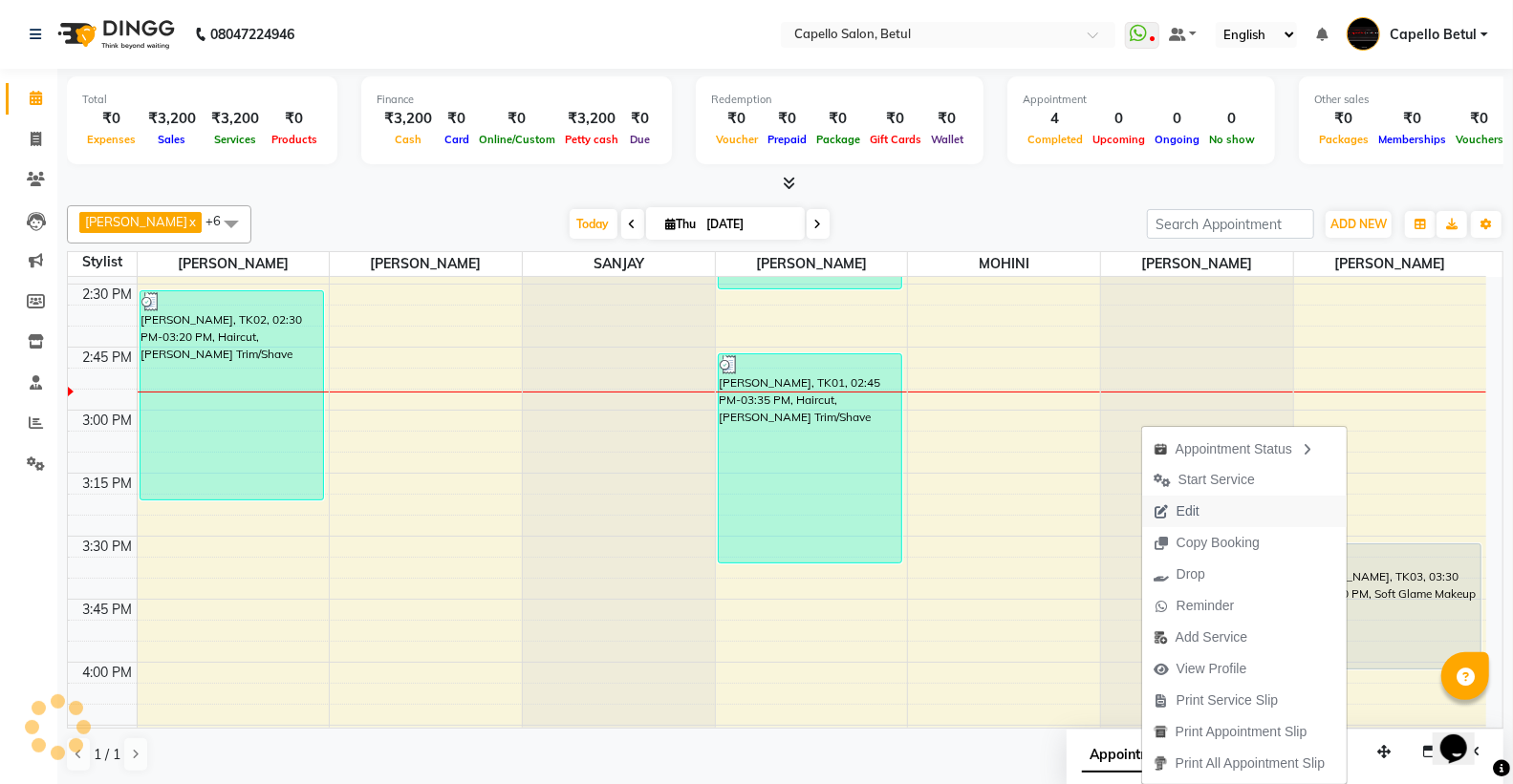
click at [1224, 508] on button "Edit" at bounding box center [1245, 512] width 205 height 31
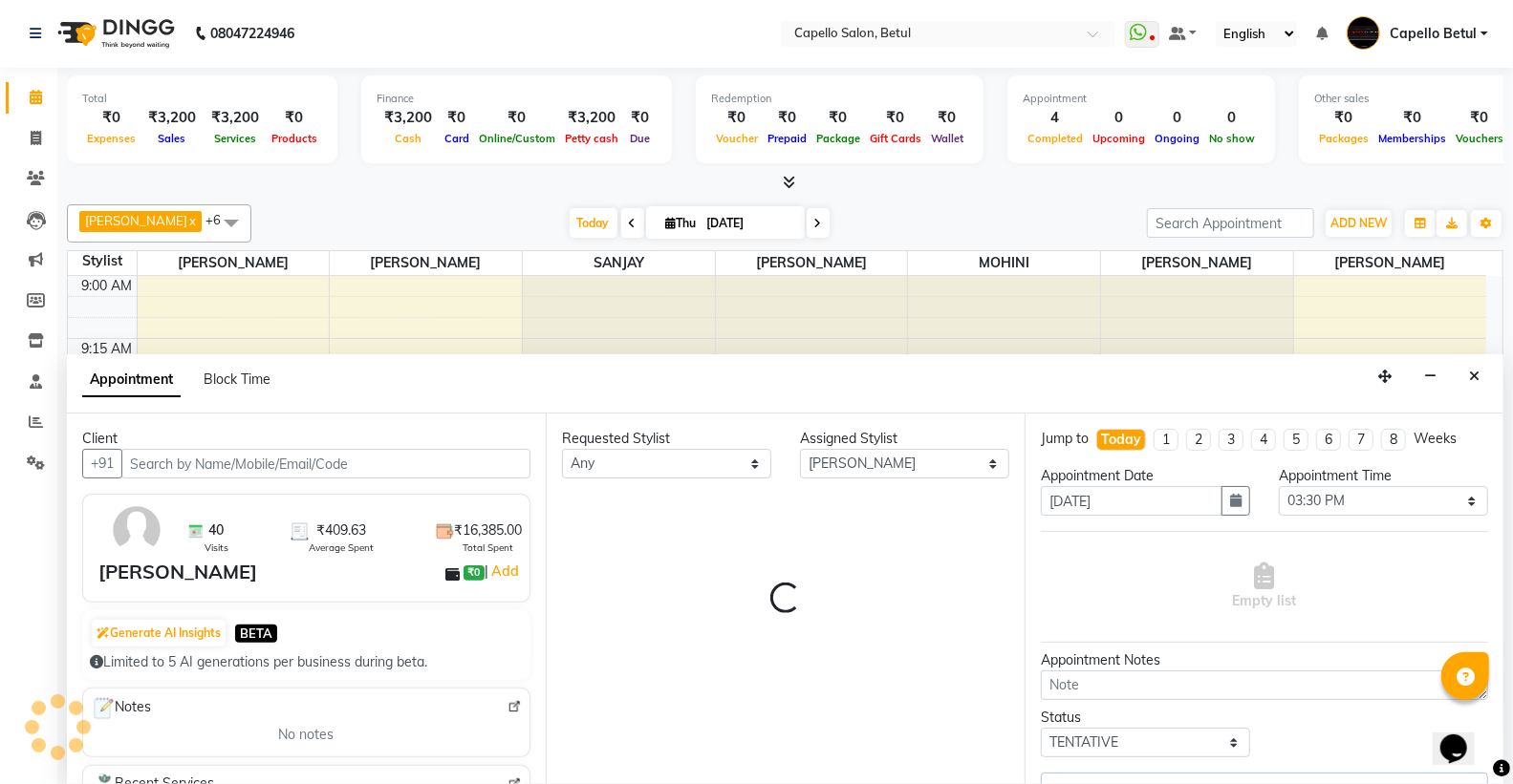
scroll to position [1267, 0]
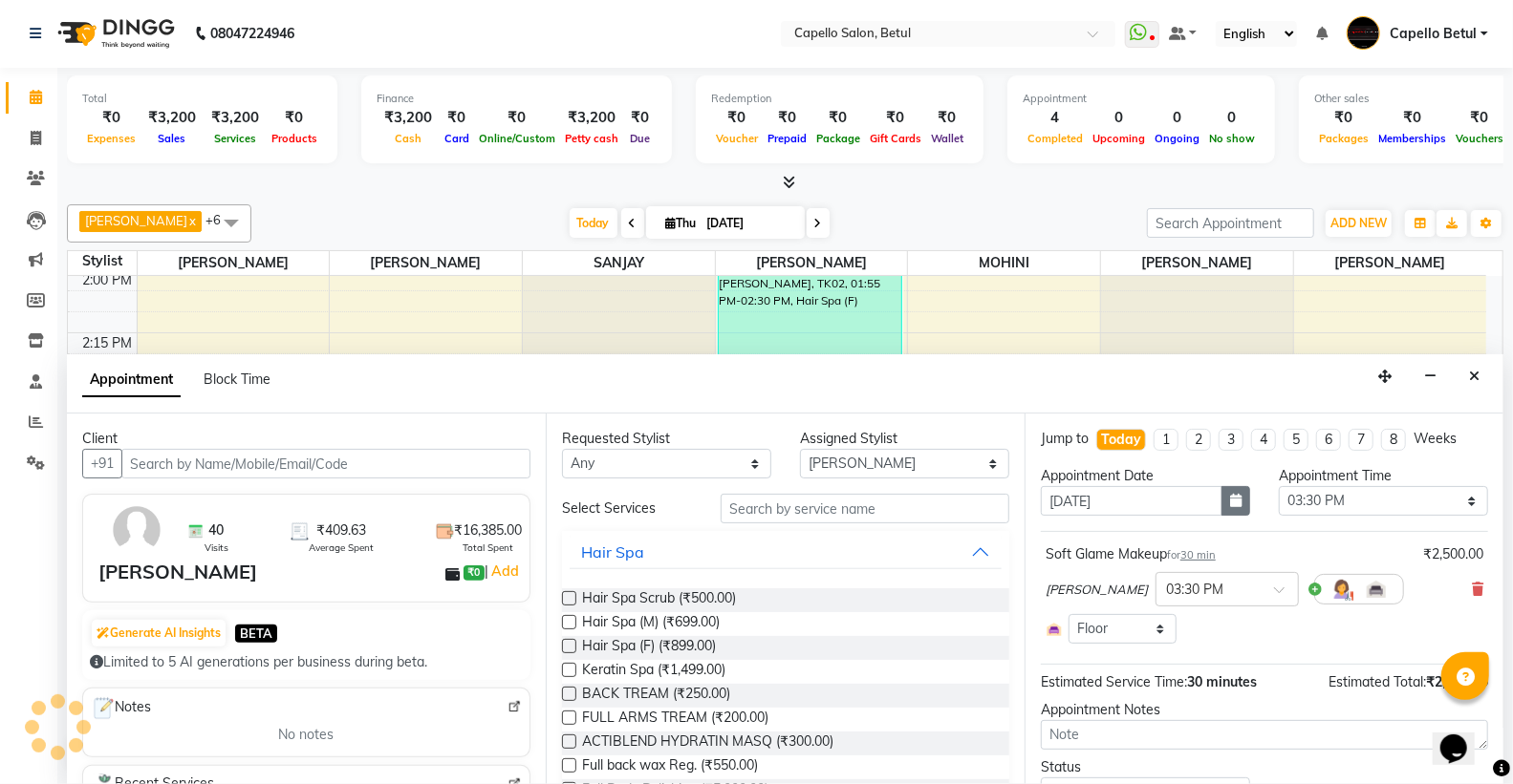
click at [1221, 508] on button "button" at bounding box center [1235, 501] width 28 height 29
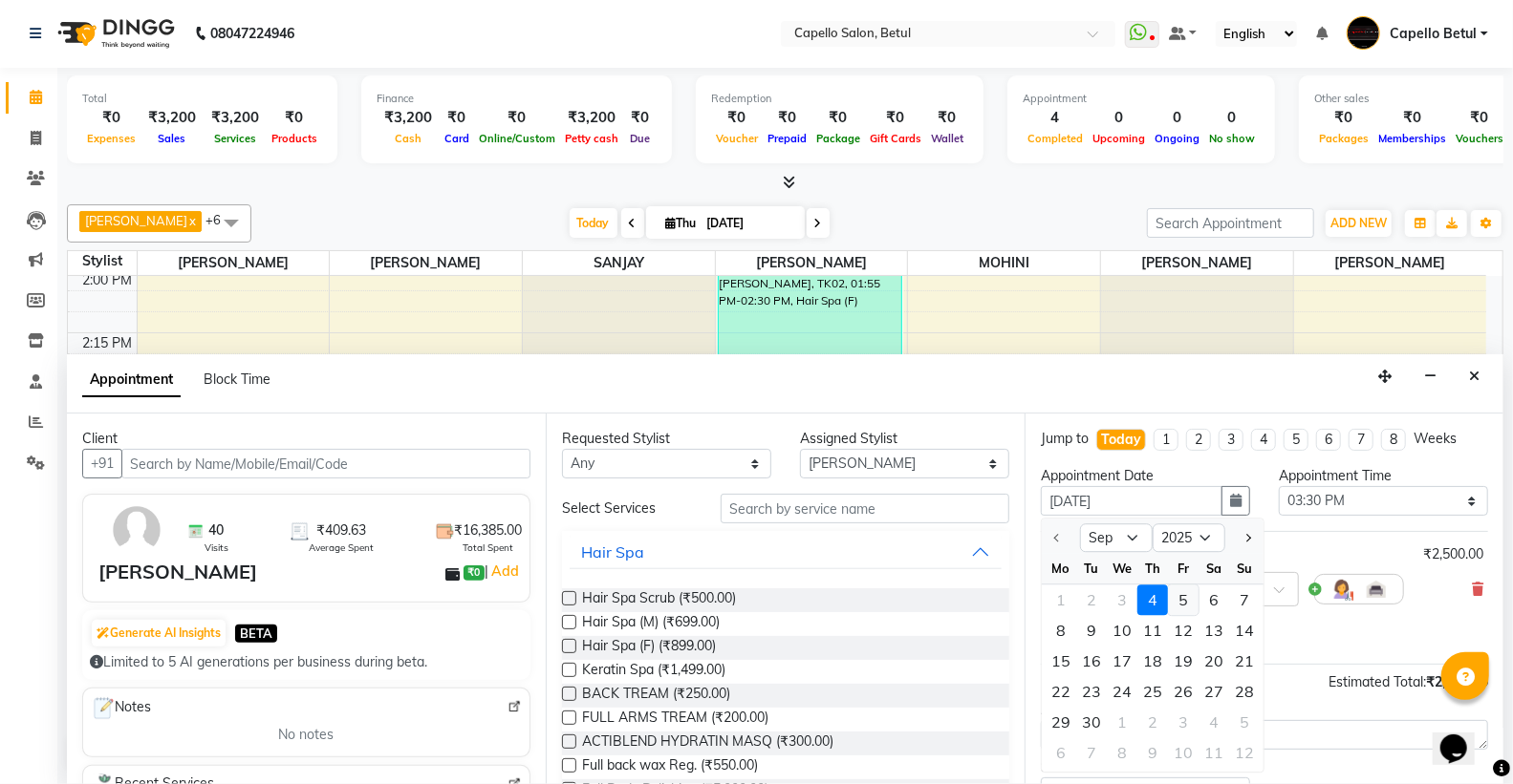
click at [1185, 593] on div "5" at bounding box center [1182, 601] width 30 height 30
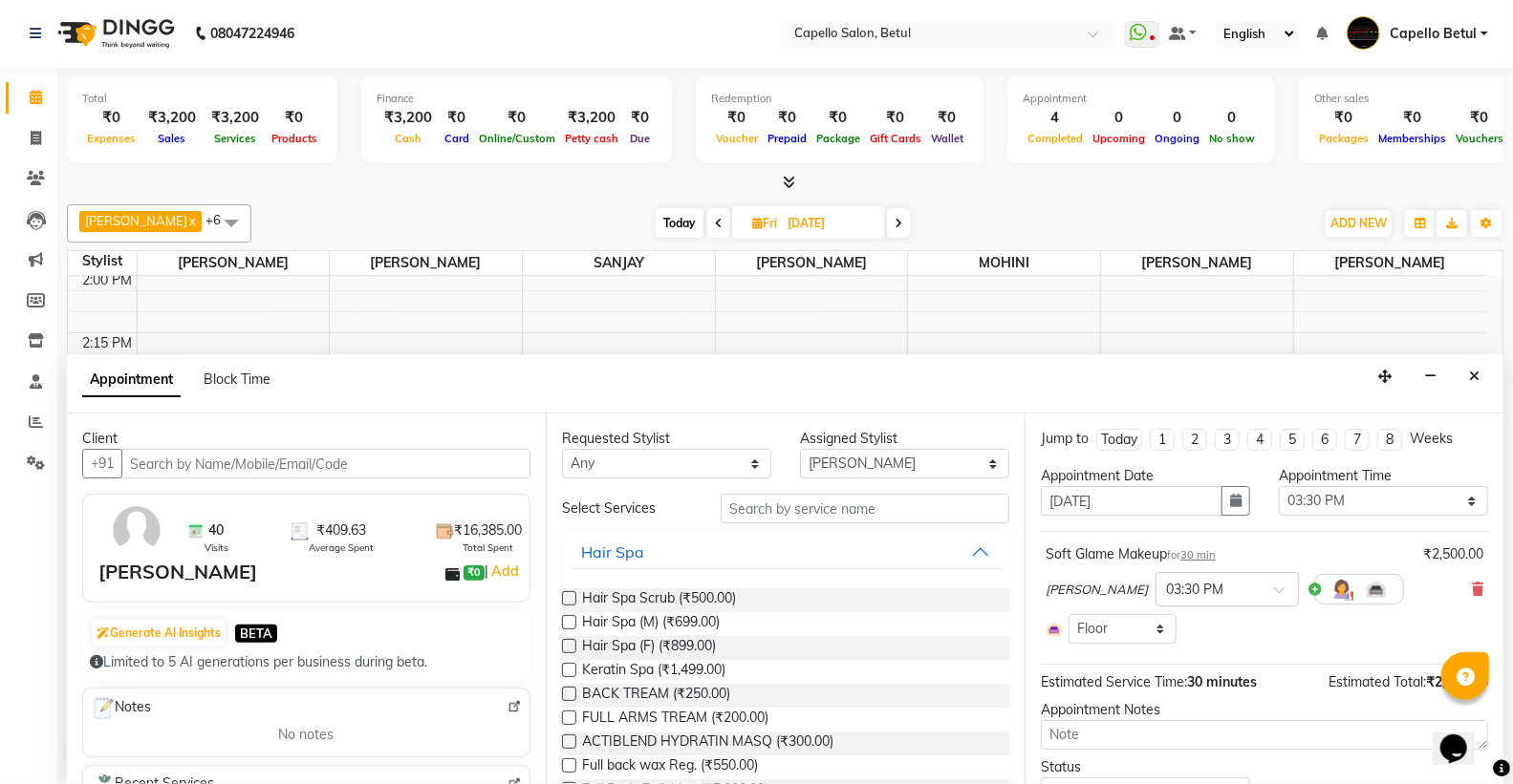
scroll to position [88, 0]
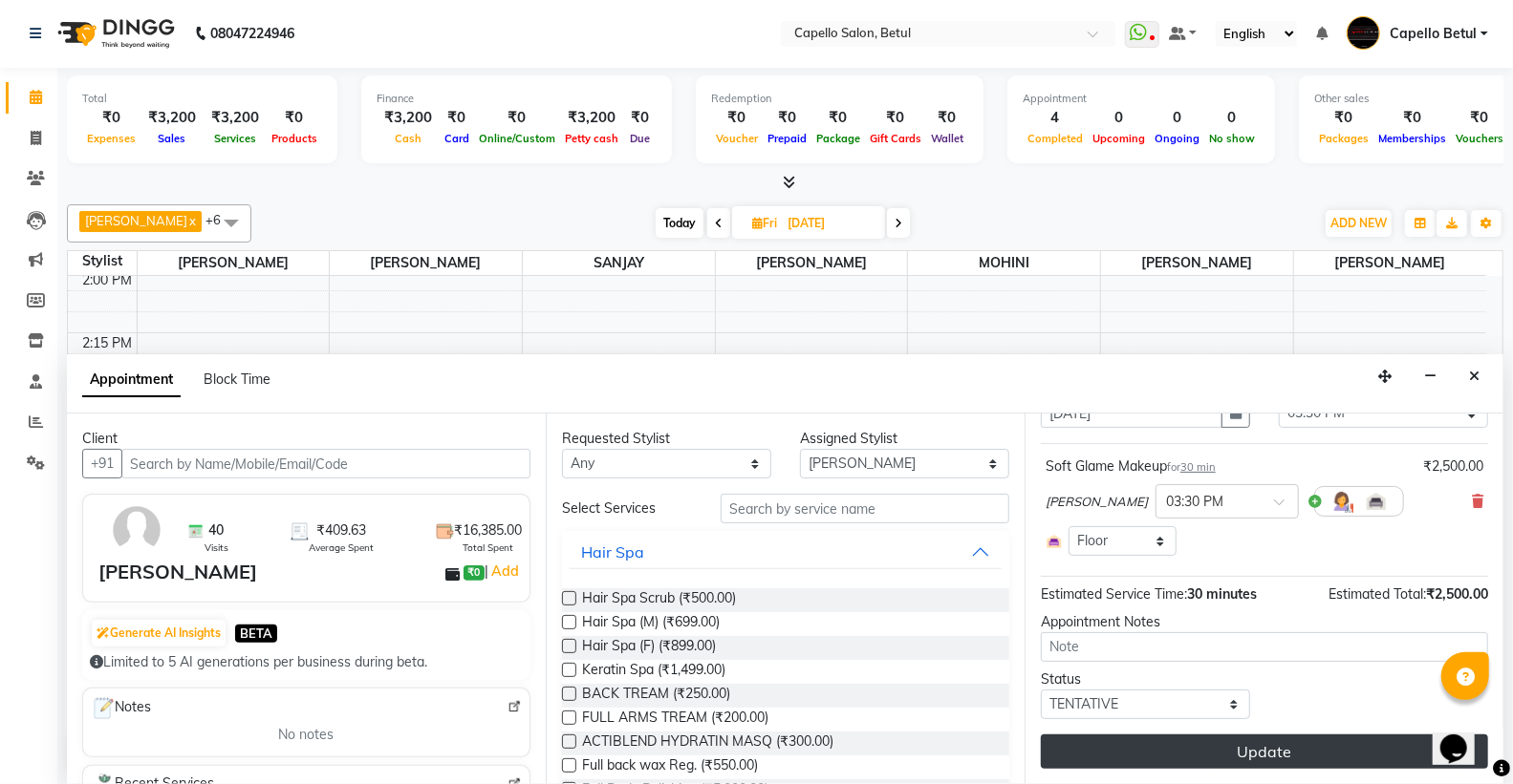
click at [1202, 740] on button "Update" at bounding box center [1264, 751] width 448 height 34
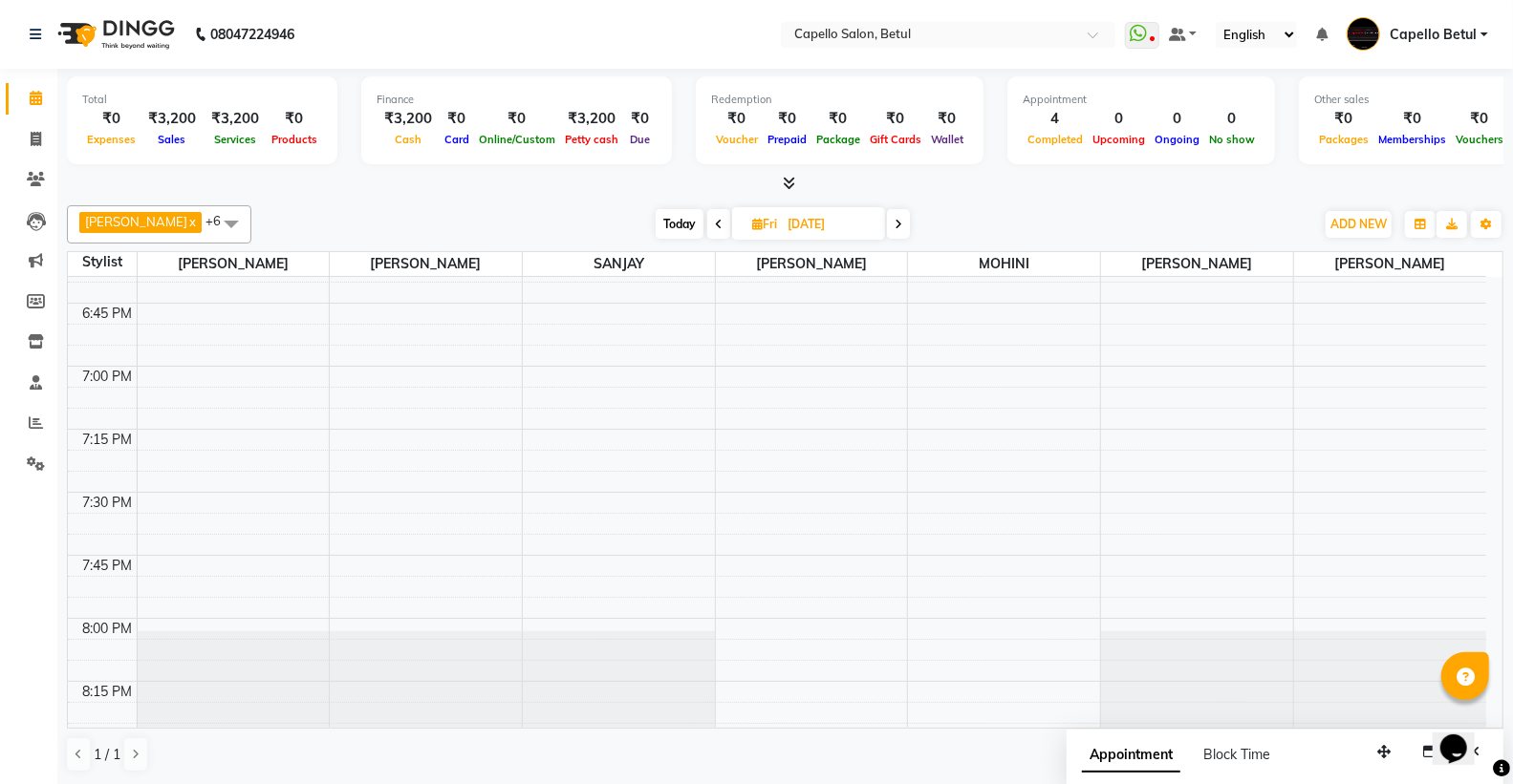
scroll to position [2754, 0]
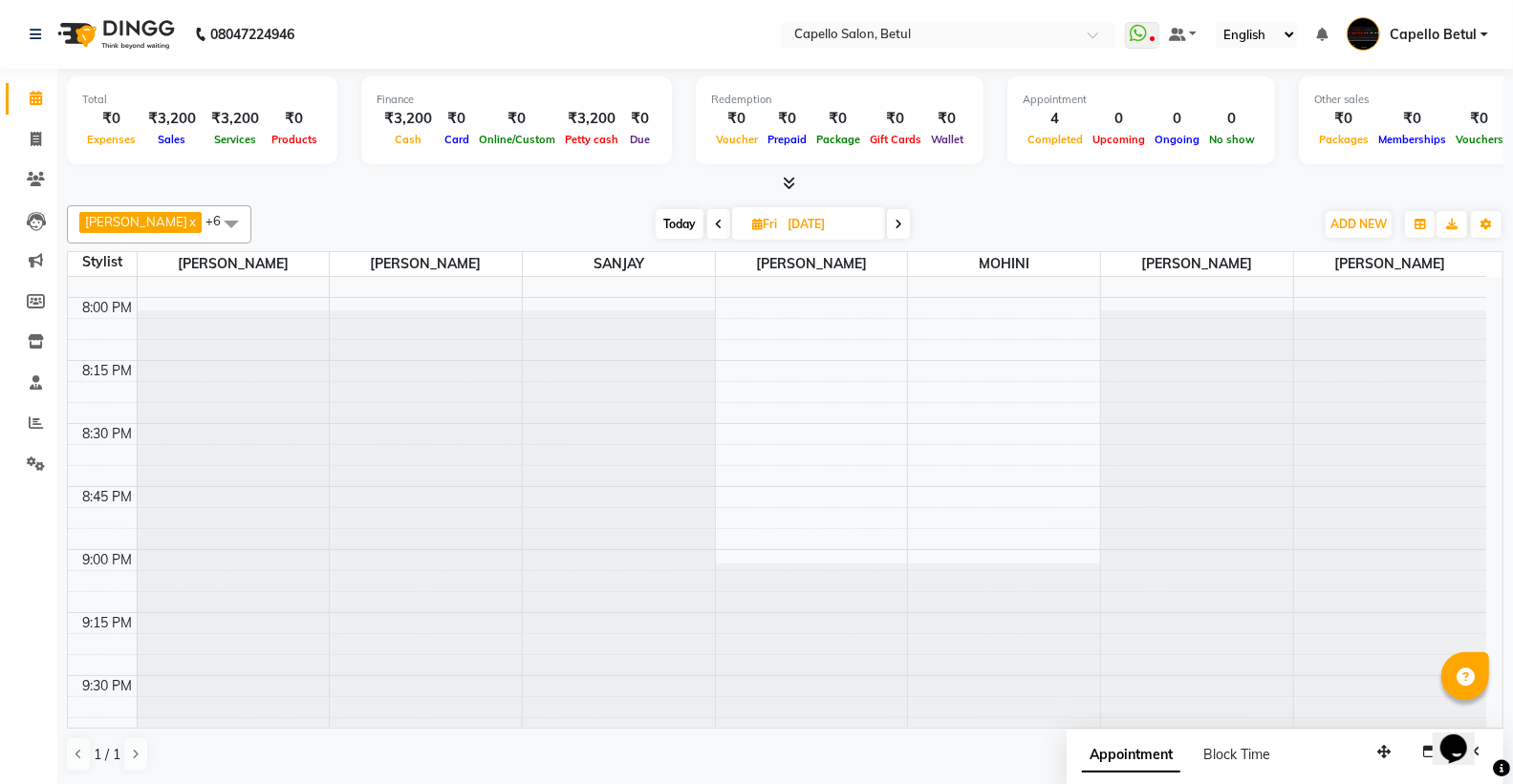
click at [657, 246] on div "[PERSON_NAME] x [PERSON_NAME] x [PERSON_NAME] x [PERSON_NAME] x [PERSON_NAME] x…" at bounding box center [785, 490] width 1437 height 583
click at [657, 235] on span "Today" at bounding box center [679, 224] width 48 height 29
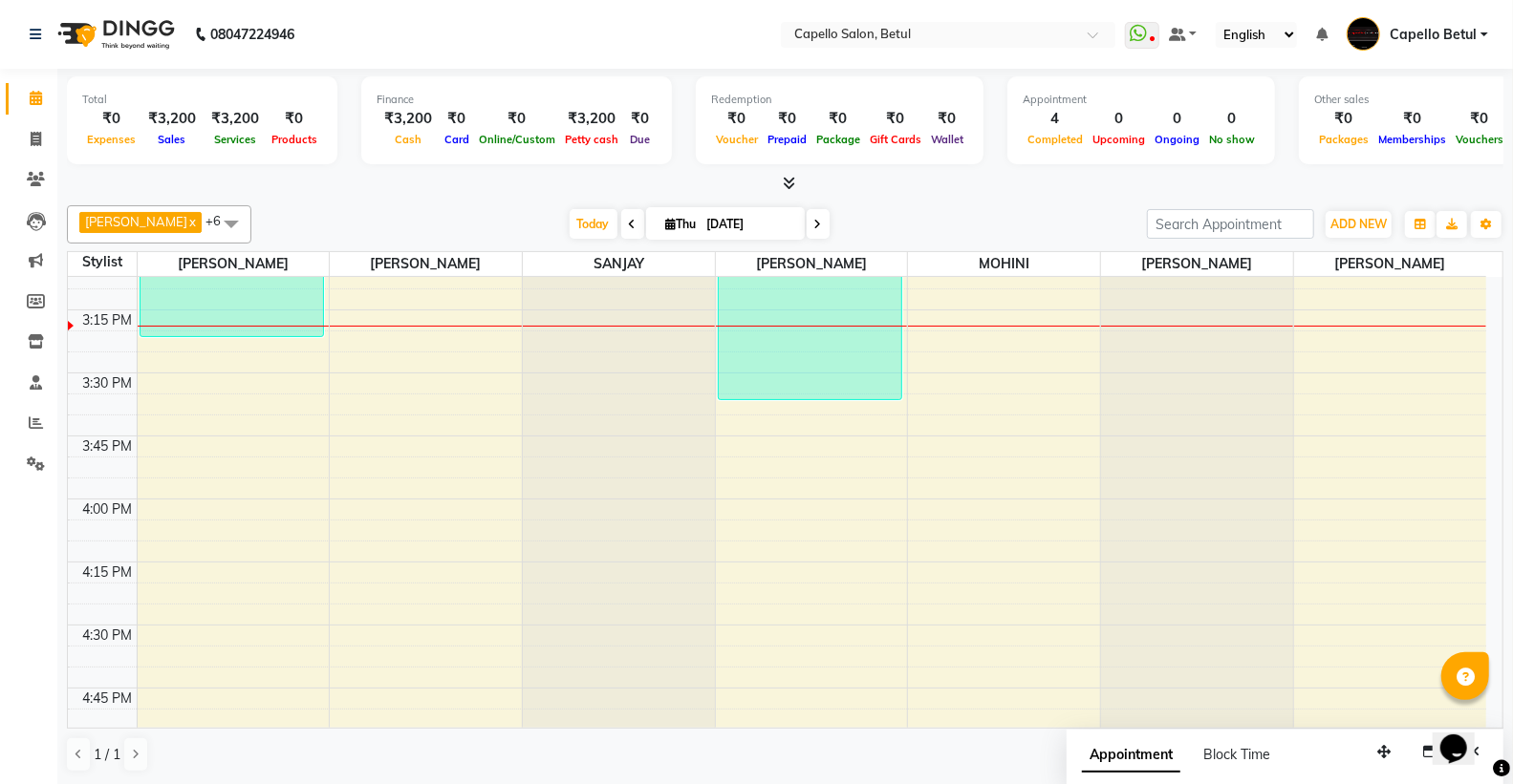
scroll to position [1591, 0]
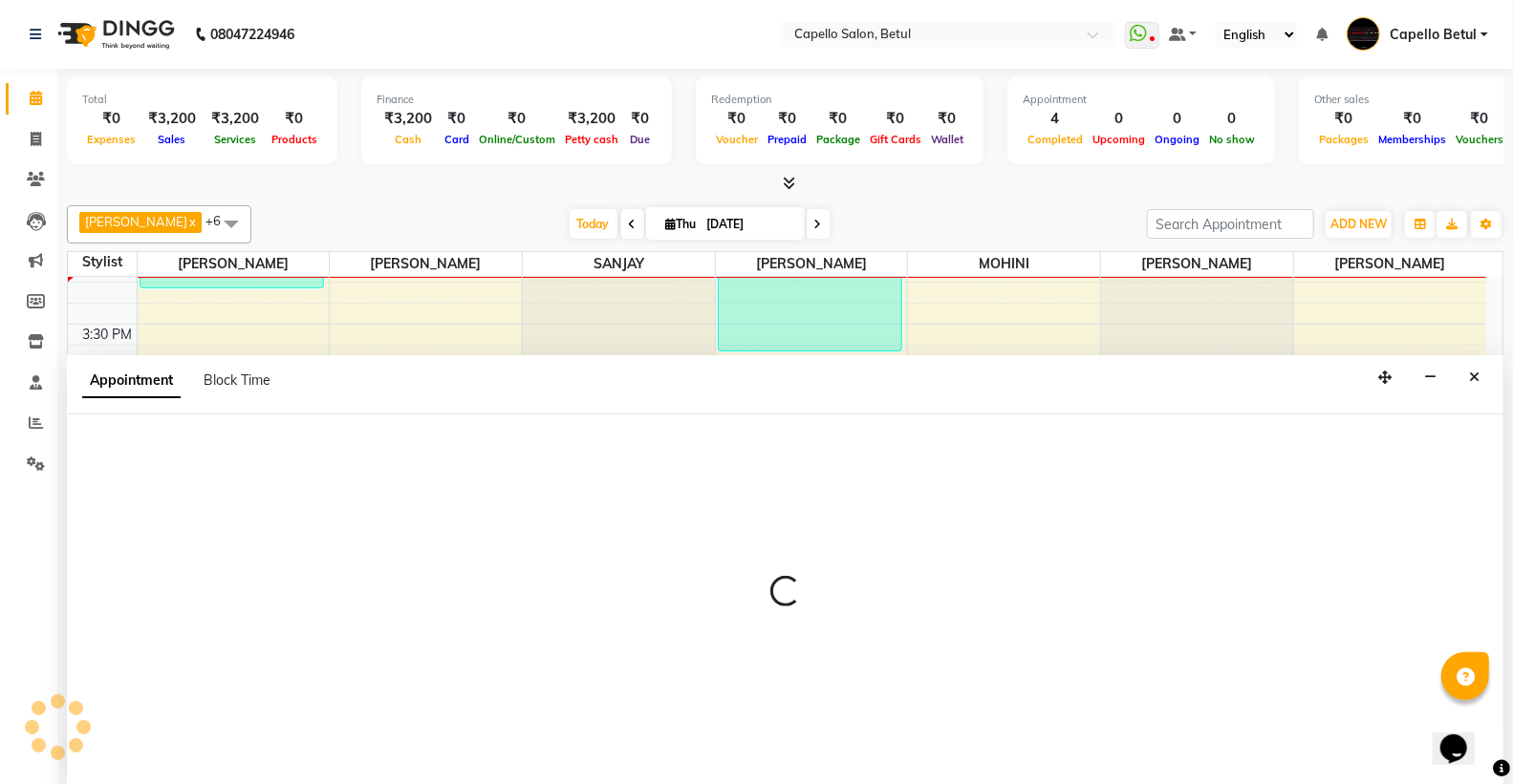
scroll to position [1, 0]
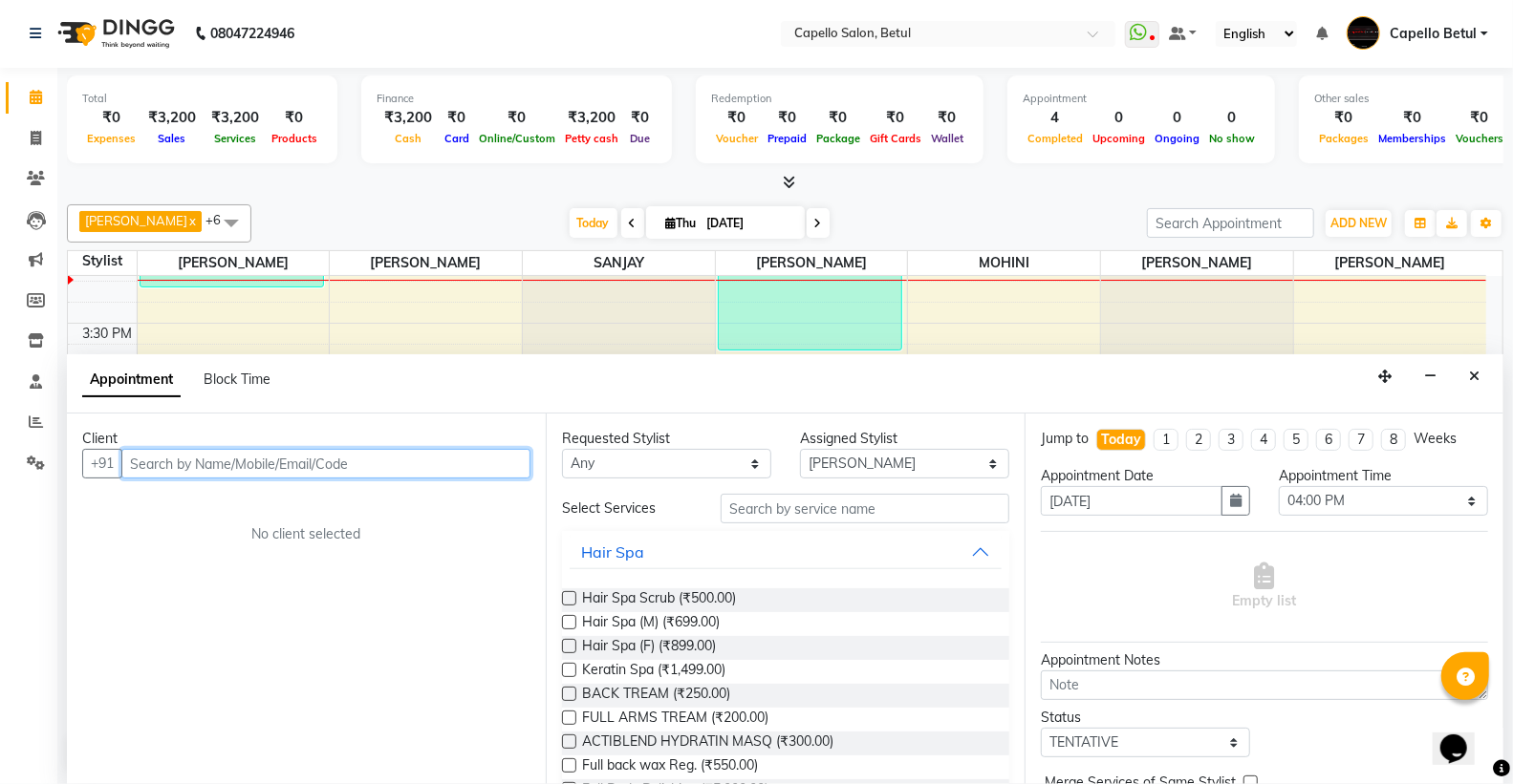
click at [204, 469] on input "text" at bounding box center [325, 464] width 409 height 29
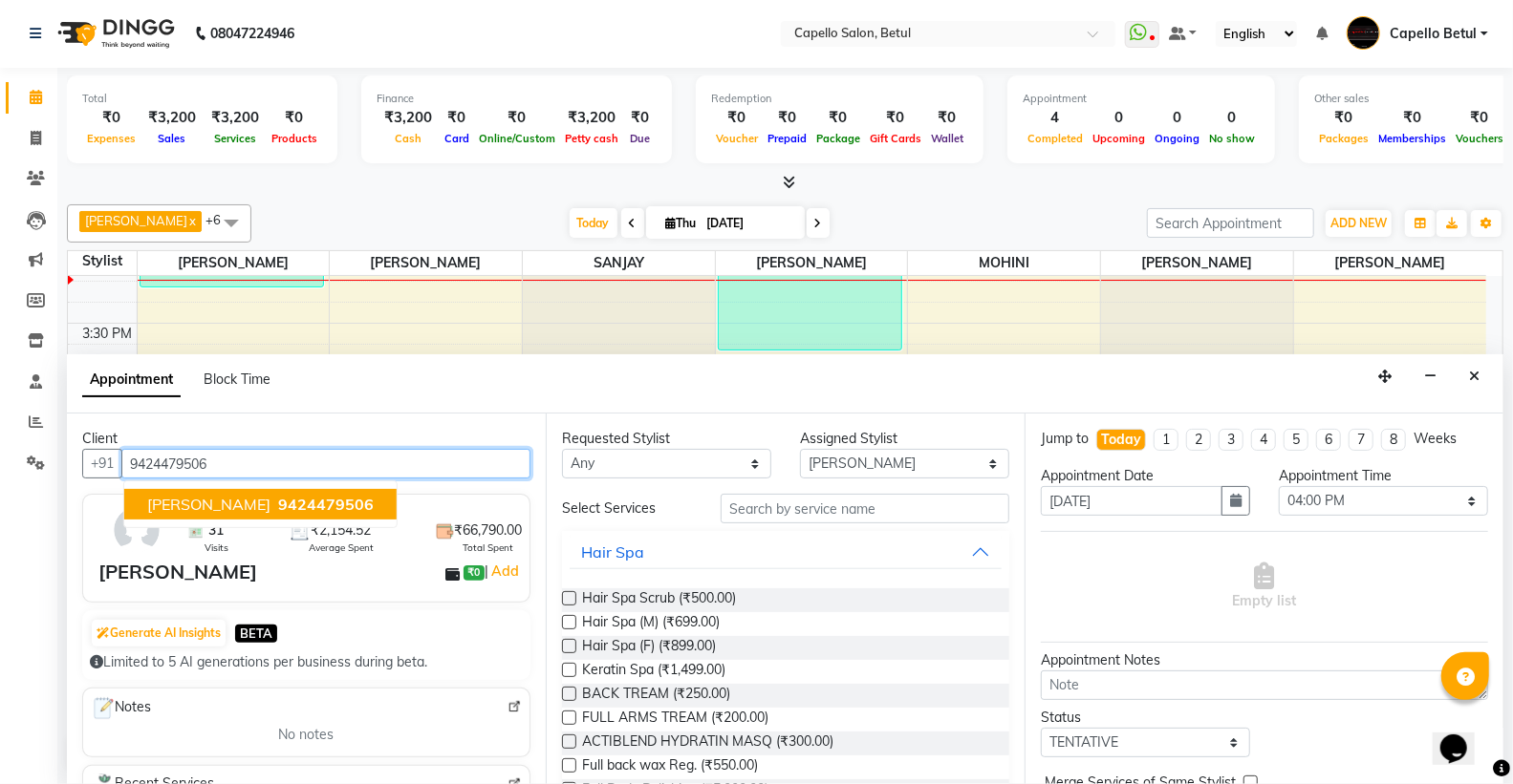
click at [269, 495] on span "[PERSON_NAME]" at bounding box center [209, 505] width 123 height 20
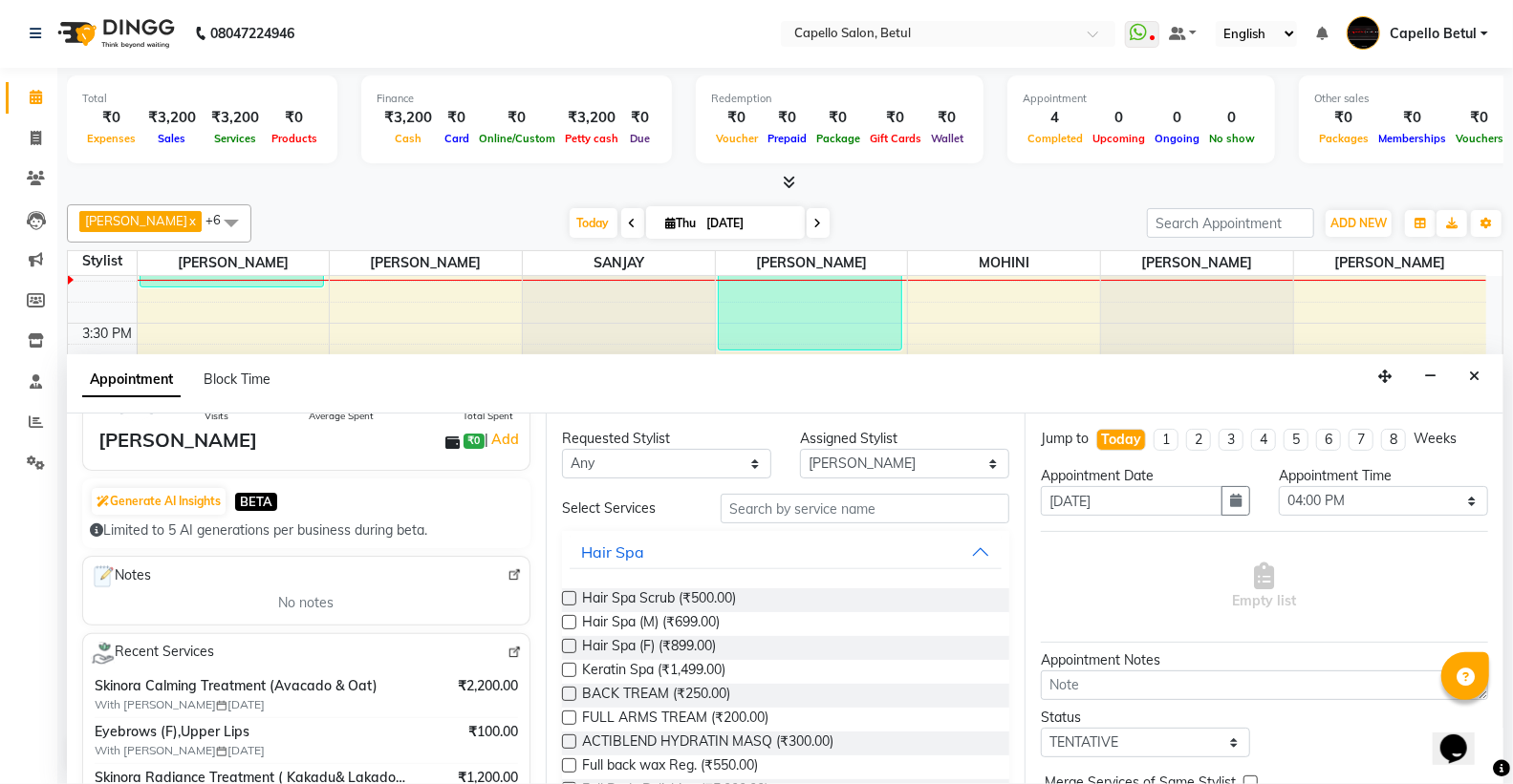
scroll to position [239, 0]
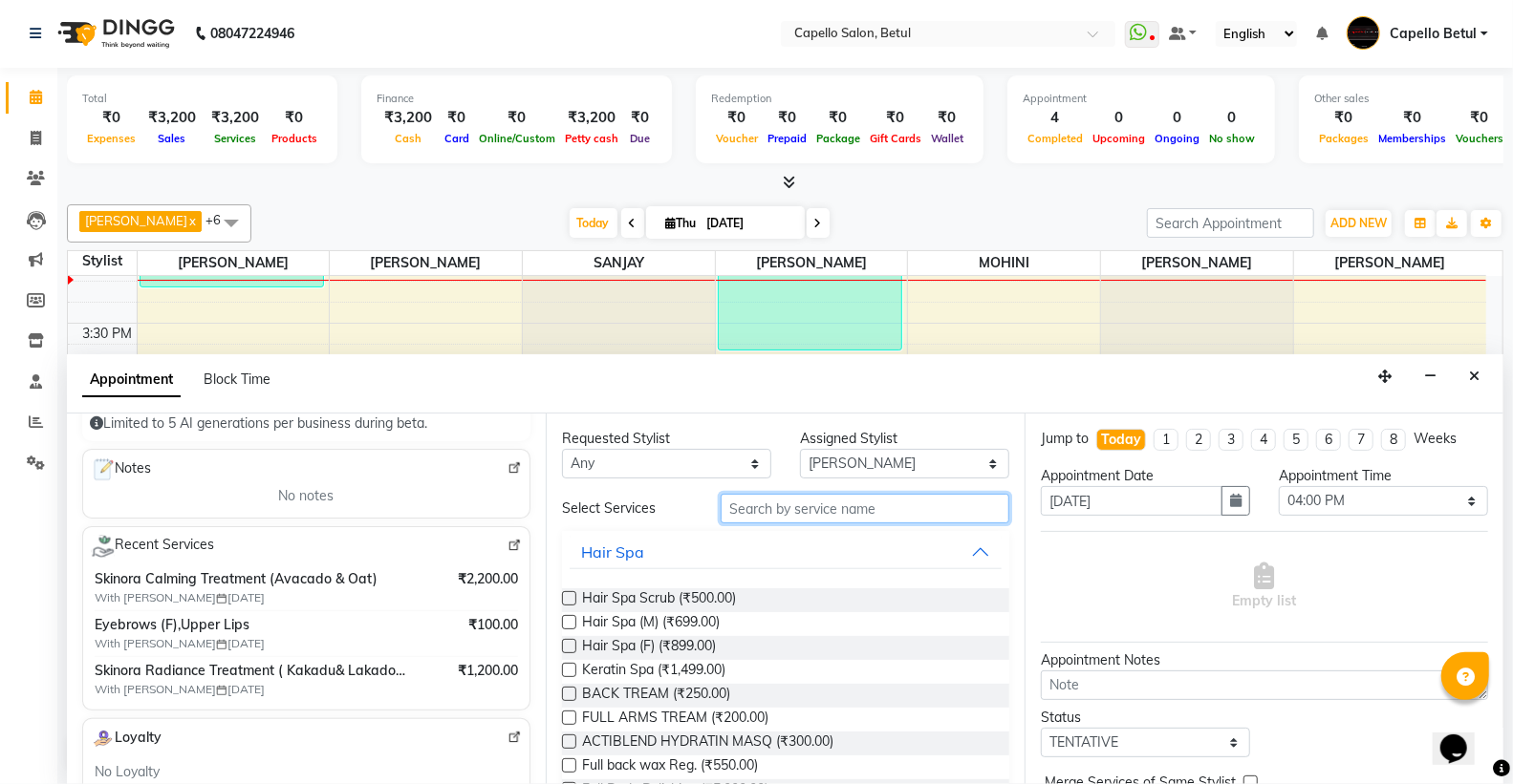
click at [800, 504] on input "text" at bounding box center [865, 509] width 289 height 29
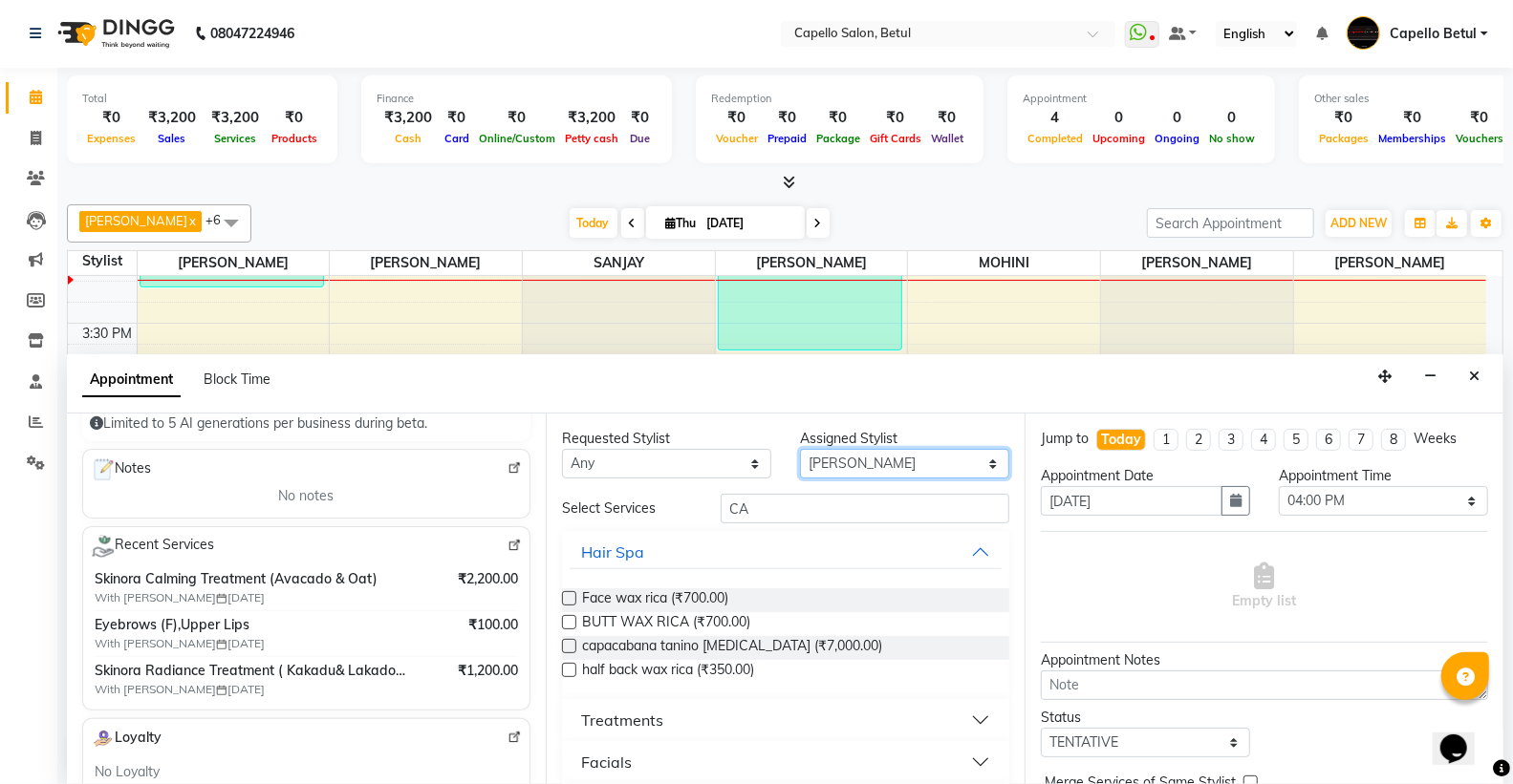
click at [962, 458] on select "Select ADMIN Capello Betul [PERSON_NAME] [PERSON_NAME] [PERSON_NAME] (M) [PERSO…" at bounding box center [904, 464] width 210 height 29
click at [800, 450] on select "Select ADMIN Capello Betul [PERSON_NAME] [PERSON_NAME] [PERSON_NAME] (M) [PERSO…" at bounding box center [904, 464] width 210 height 29
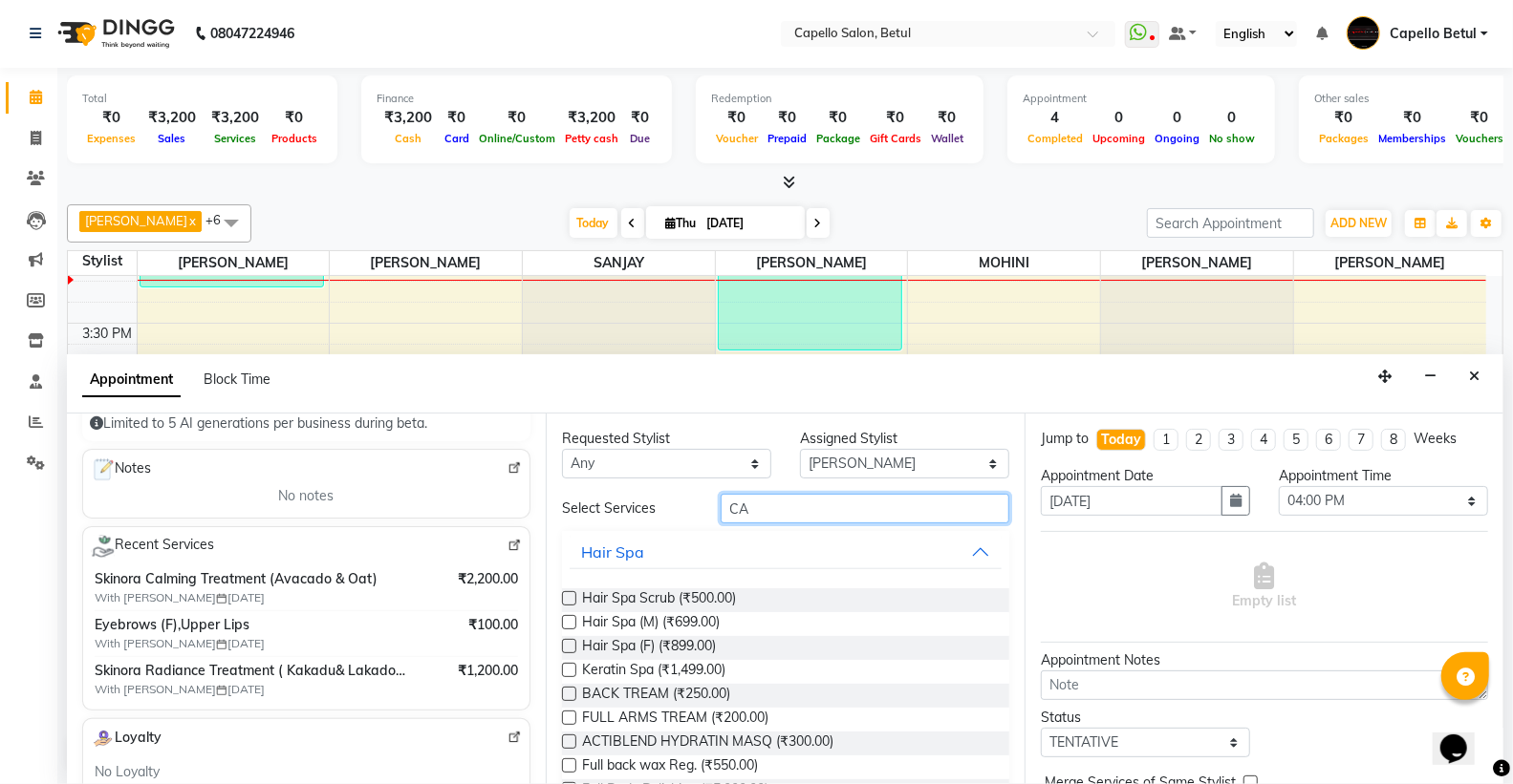
click at [855, 519] on input "CA" at bounding box center [865, 509] width 289 height 29
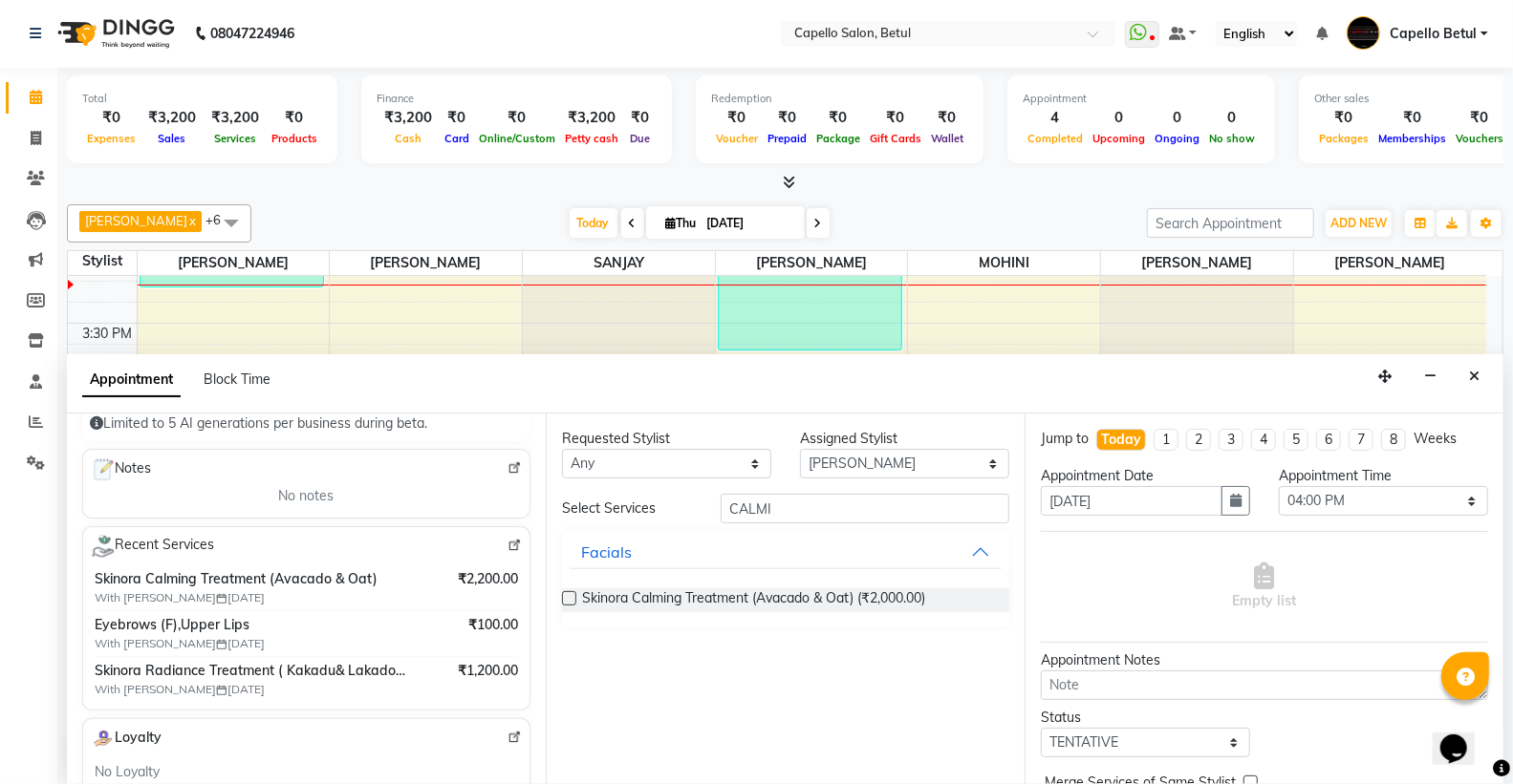
click at [567, 605] on label at bounding box center [569, 599] width 15 height 15
click at [567, 605] on input "checkbox" at bounding box center [568, 600] width 13 height 13
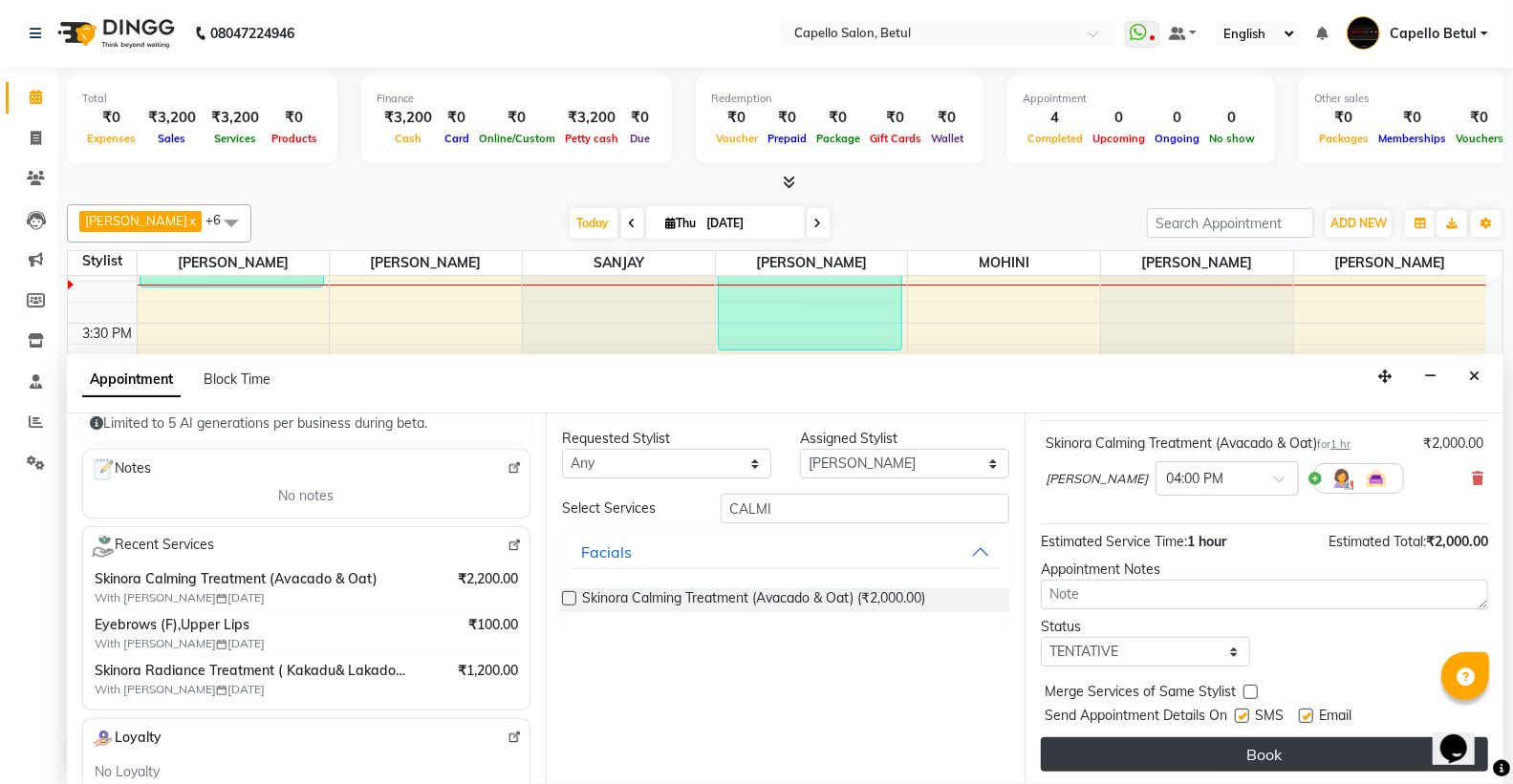
scroll to position [113, 0]
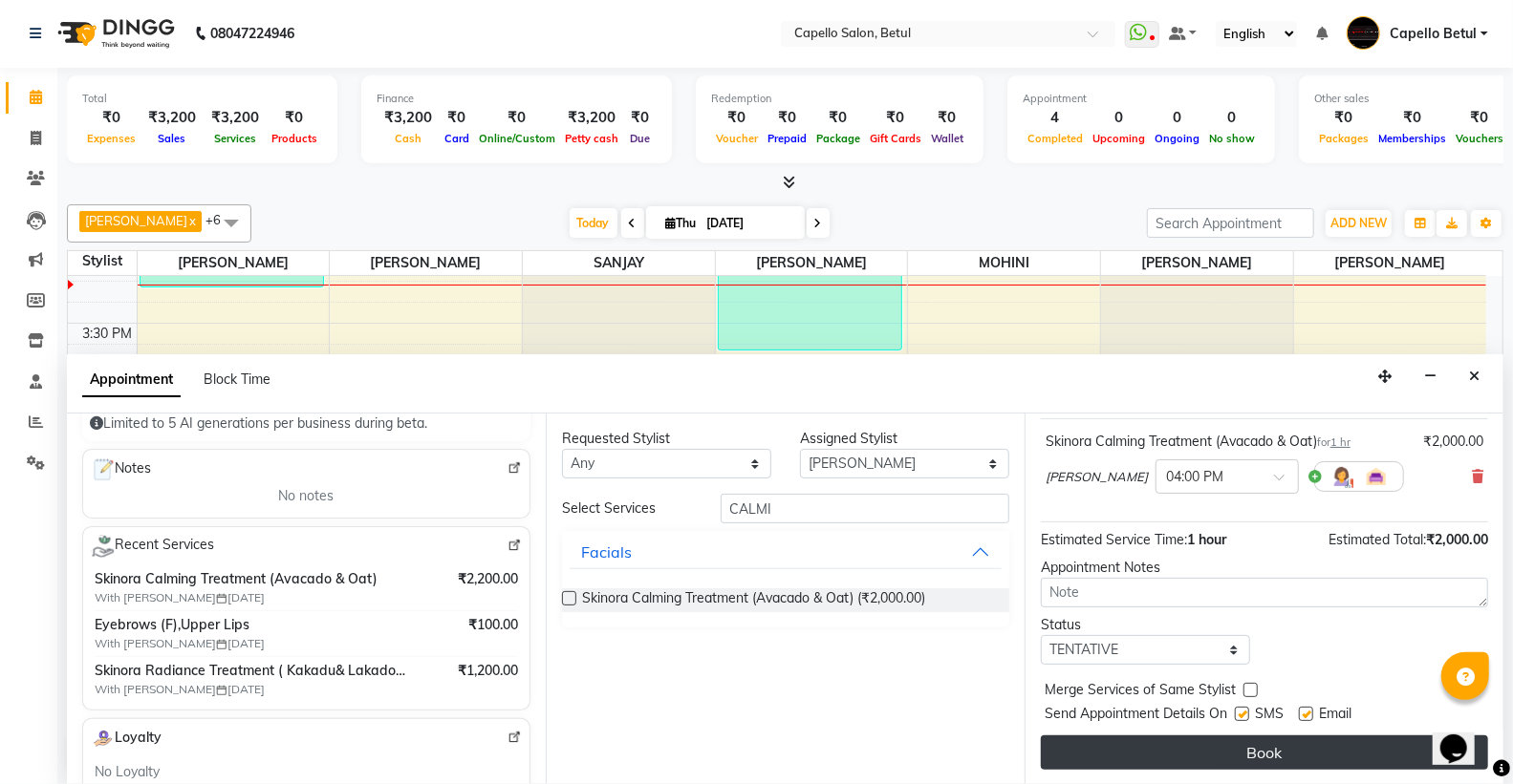
click at [1201, 762] on button "Book" at bounding box center [1264, 752] width 448 height 34
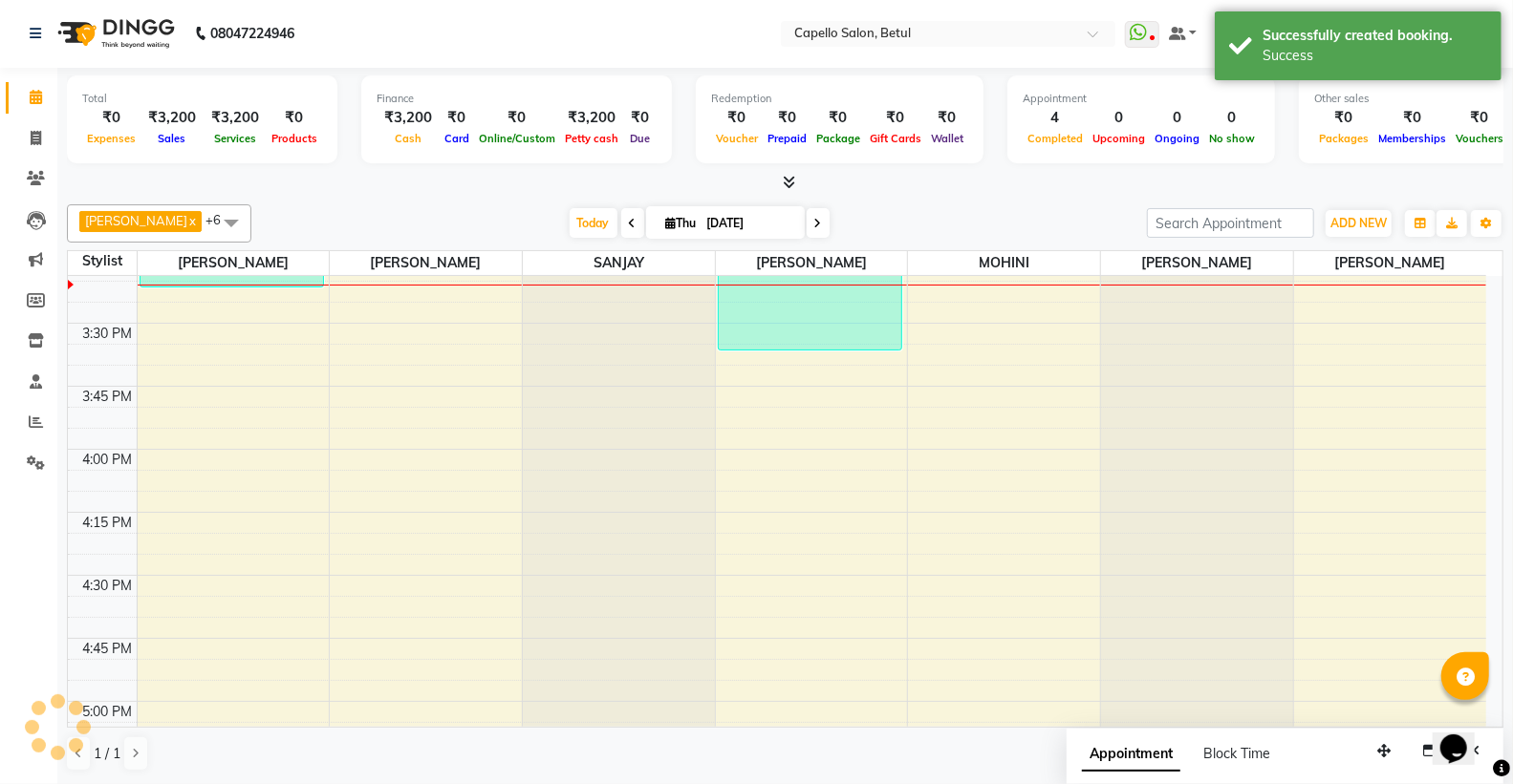
scroll to position [0, 0]
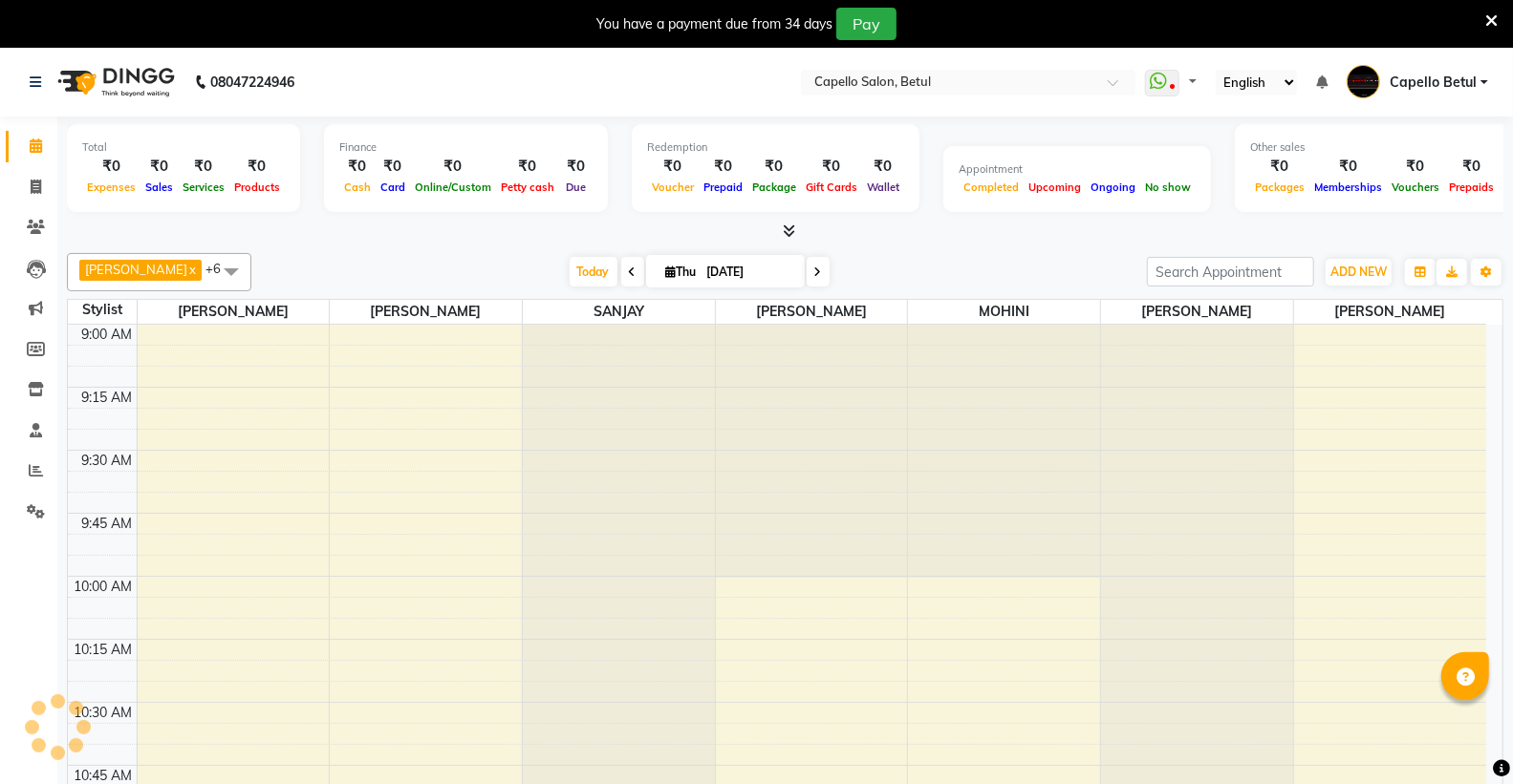
click at [1489, 18] on icon at bounding box center [1492, 21] width 13 height 18
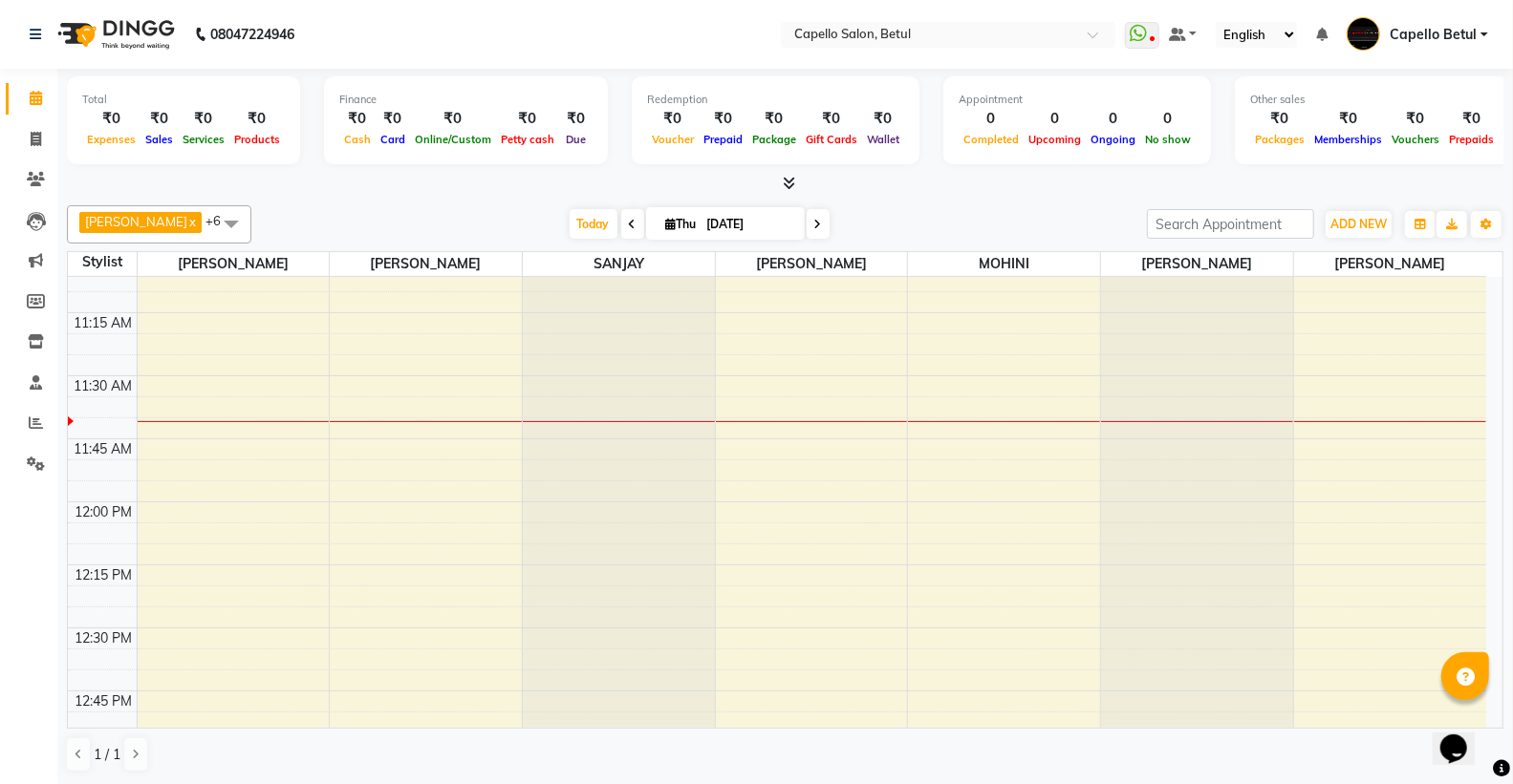
scroll to position [530, 0]
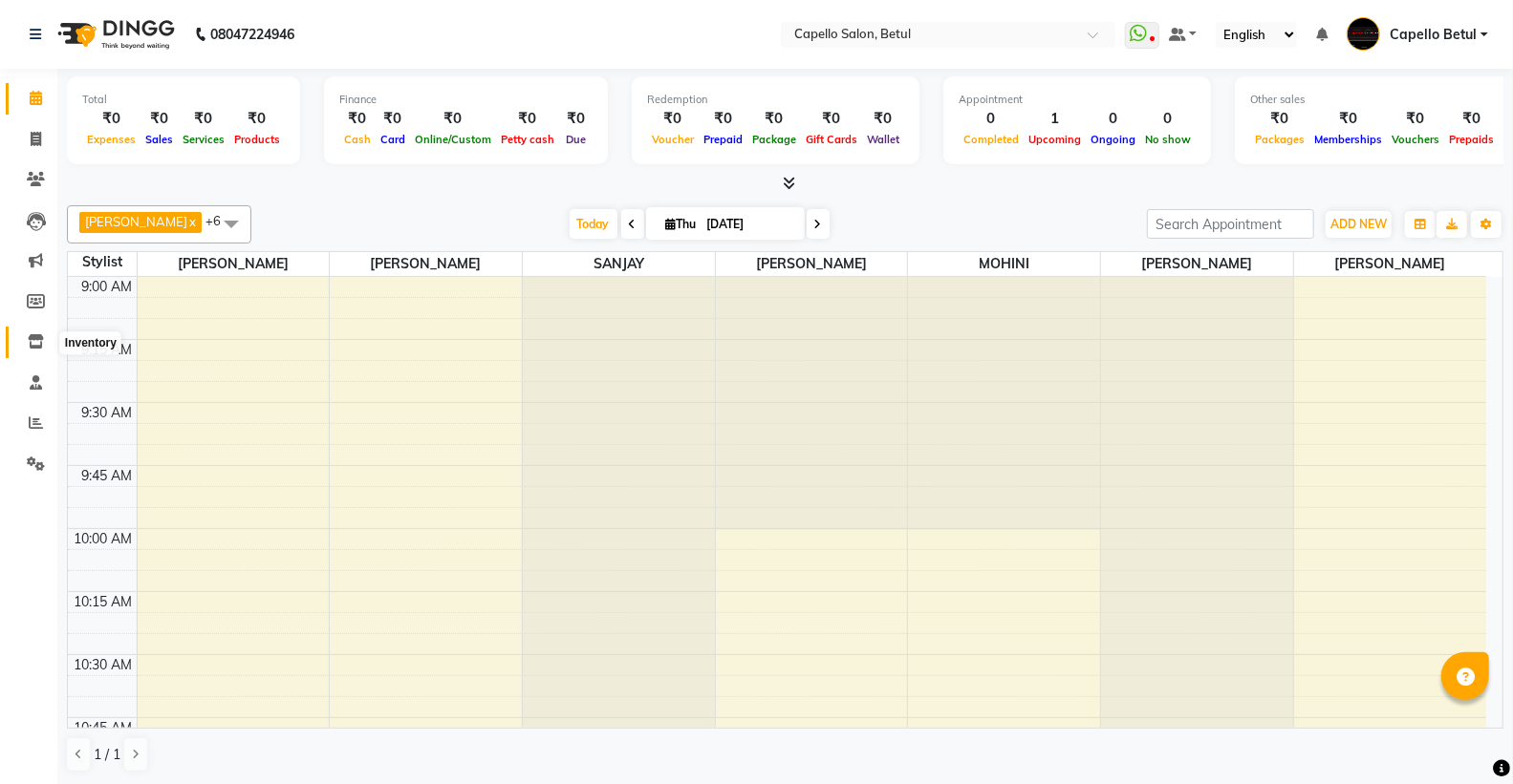
click at [33, 349] on icon at bounding box center [35, 341] width 17 height 15
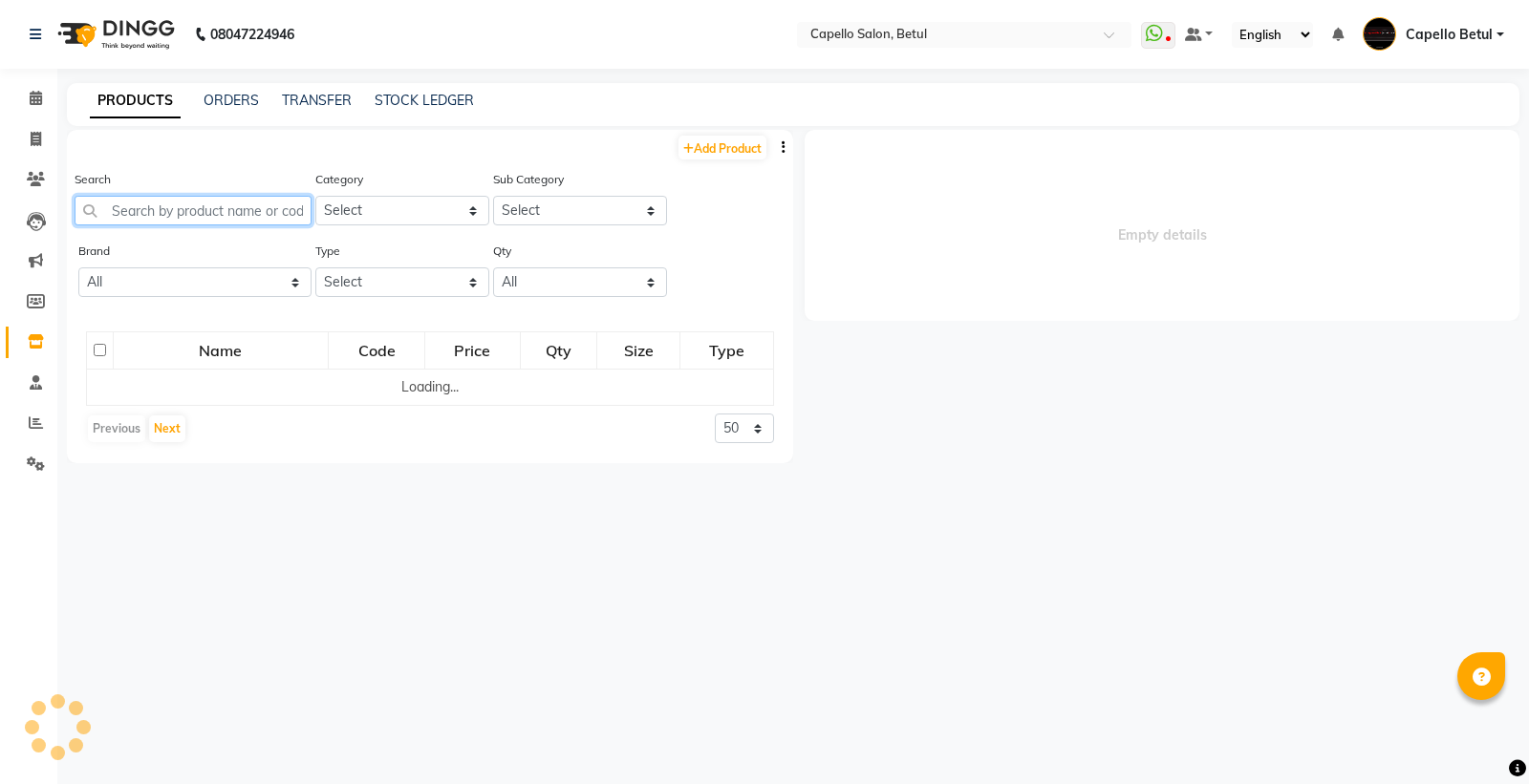
click at [150, 211] on input "text" at bounding box center [192, 211] width 237 height 29
select select
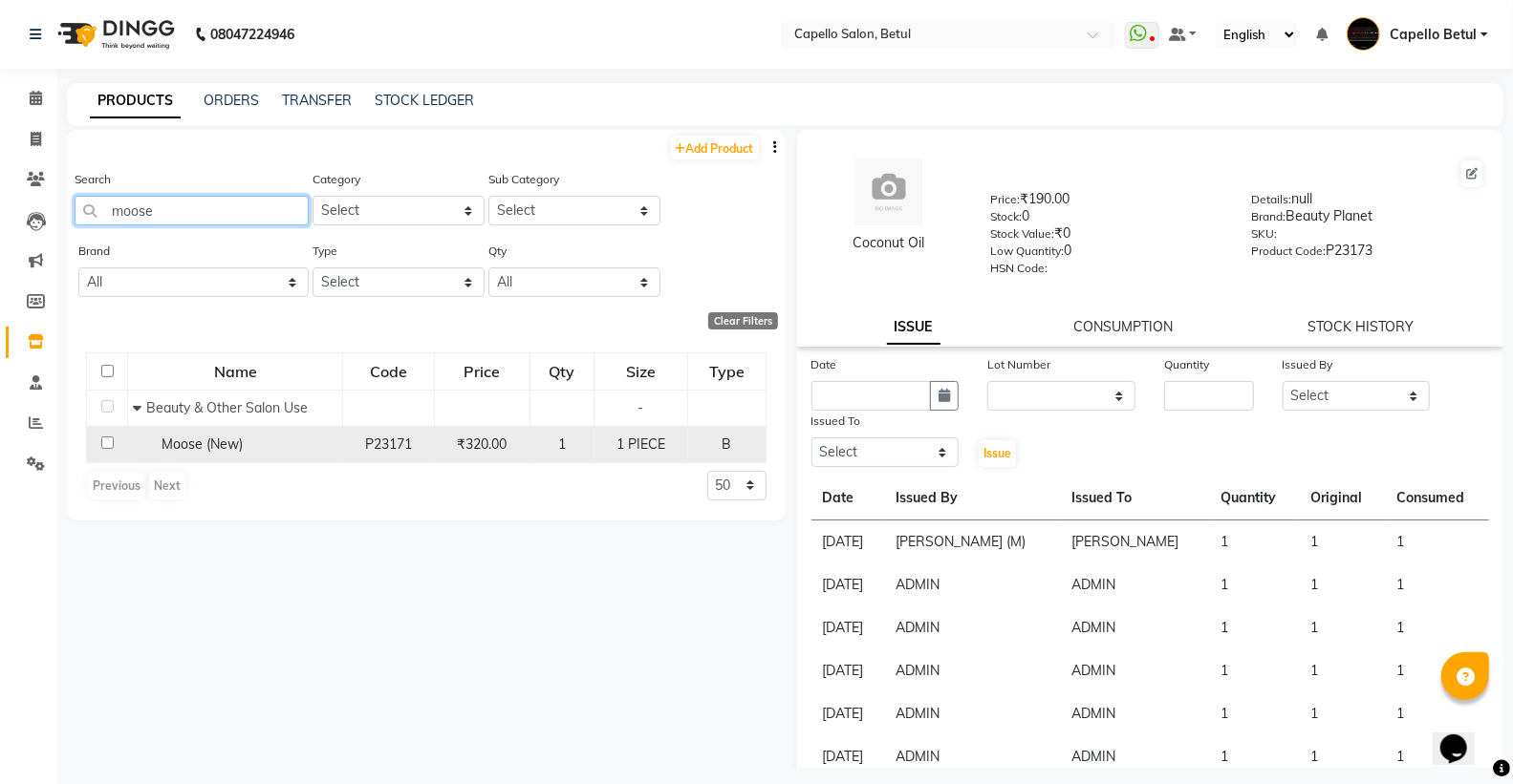
type input "moose"
click at [103, 444] on input "checkbox" at bounding box center [107, 443] width 13 height 13
checkbox input "true"
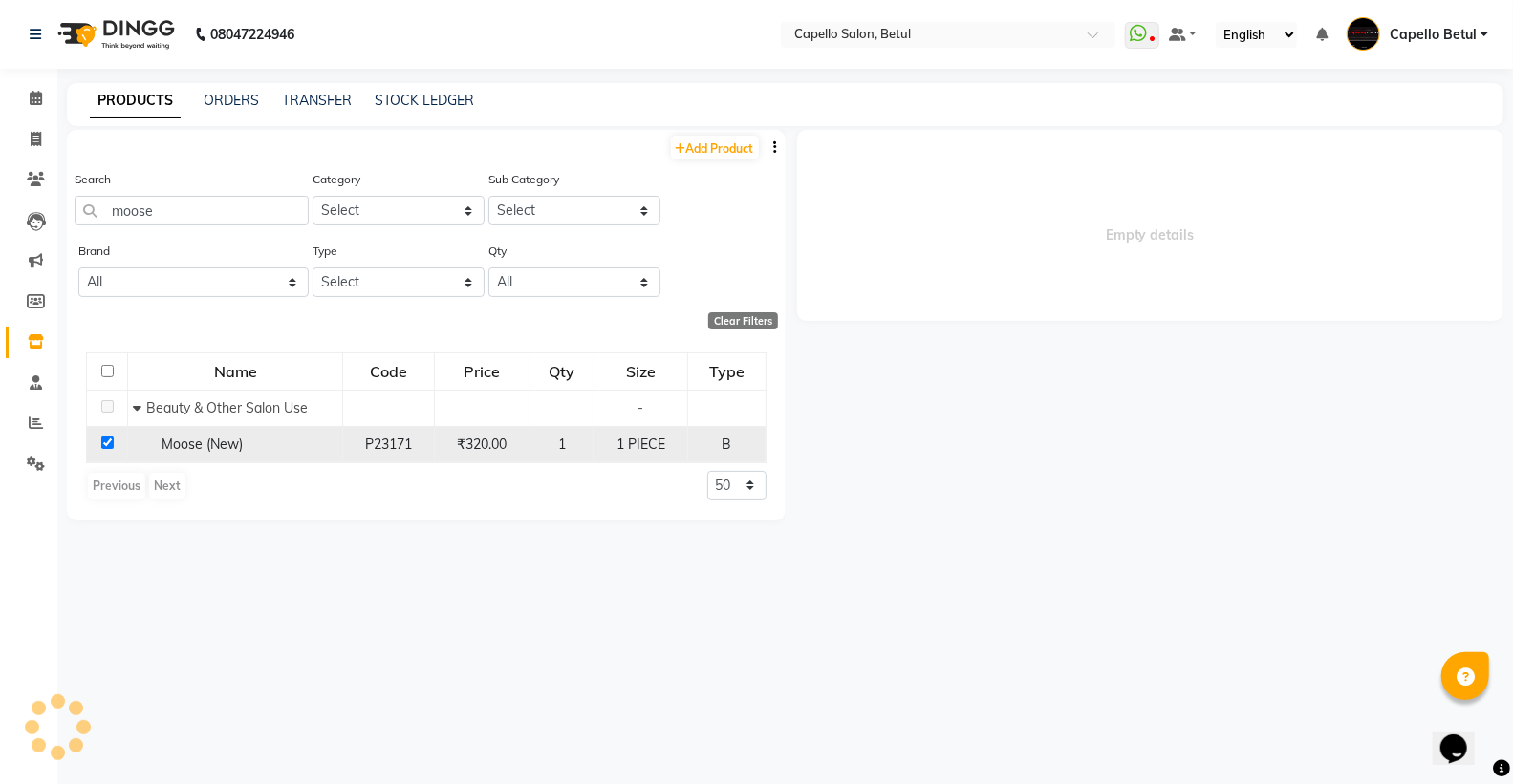
select select
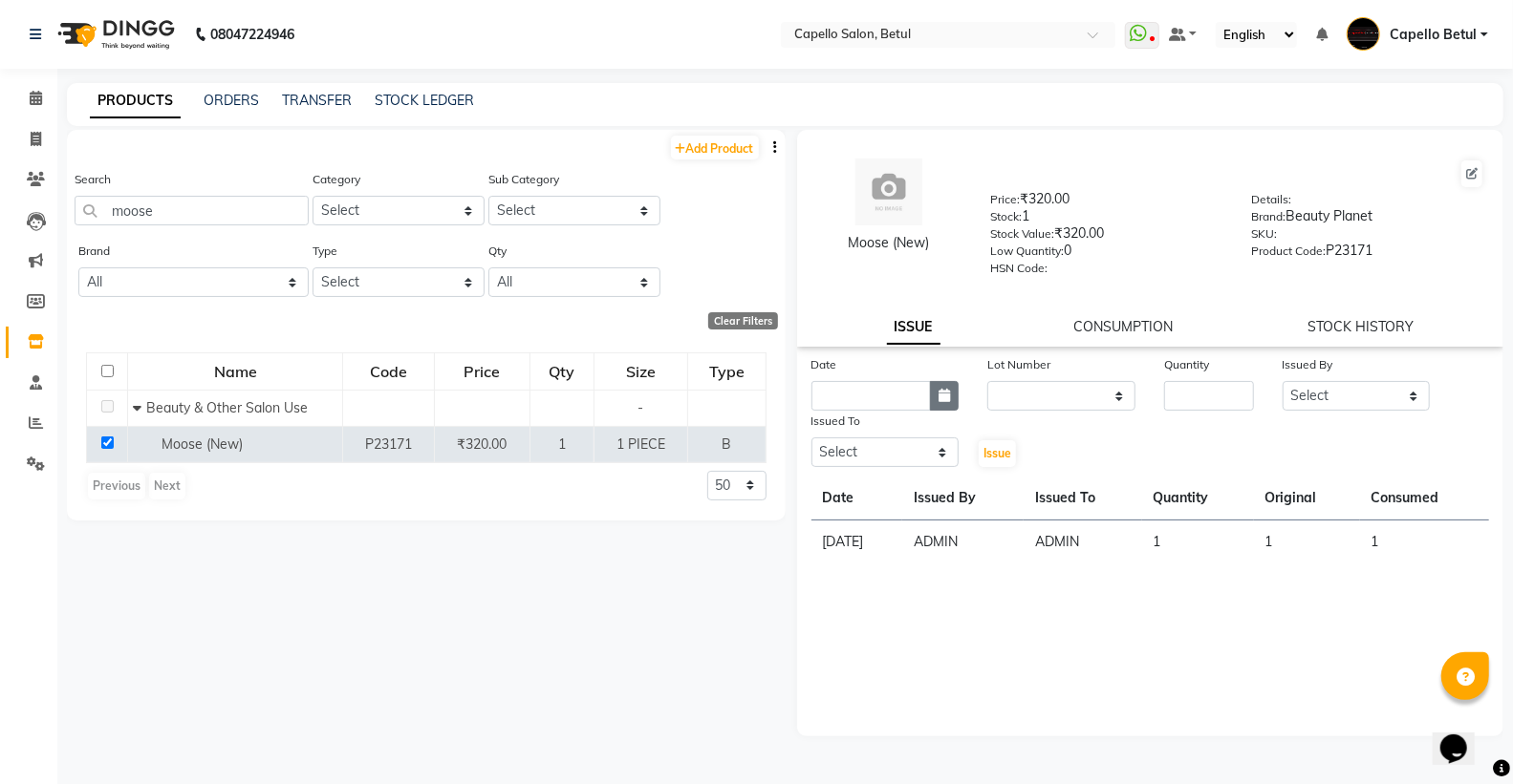
click at [952, 408] on button "button" at bounding box center [943, 396] width 28 height 29
select select "9"
select select "2025"
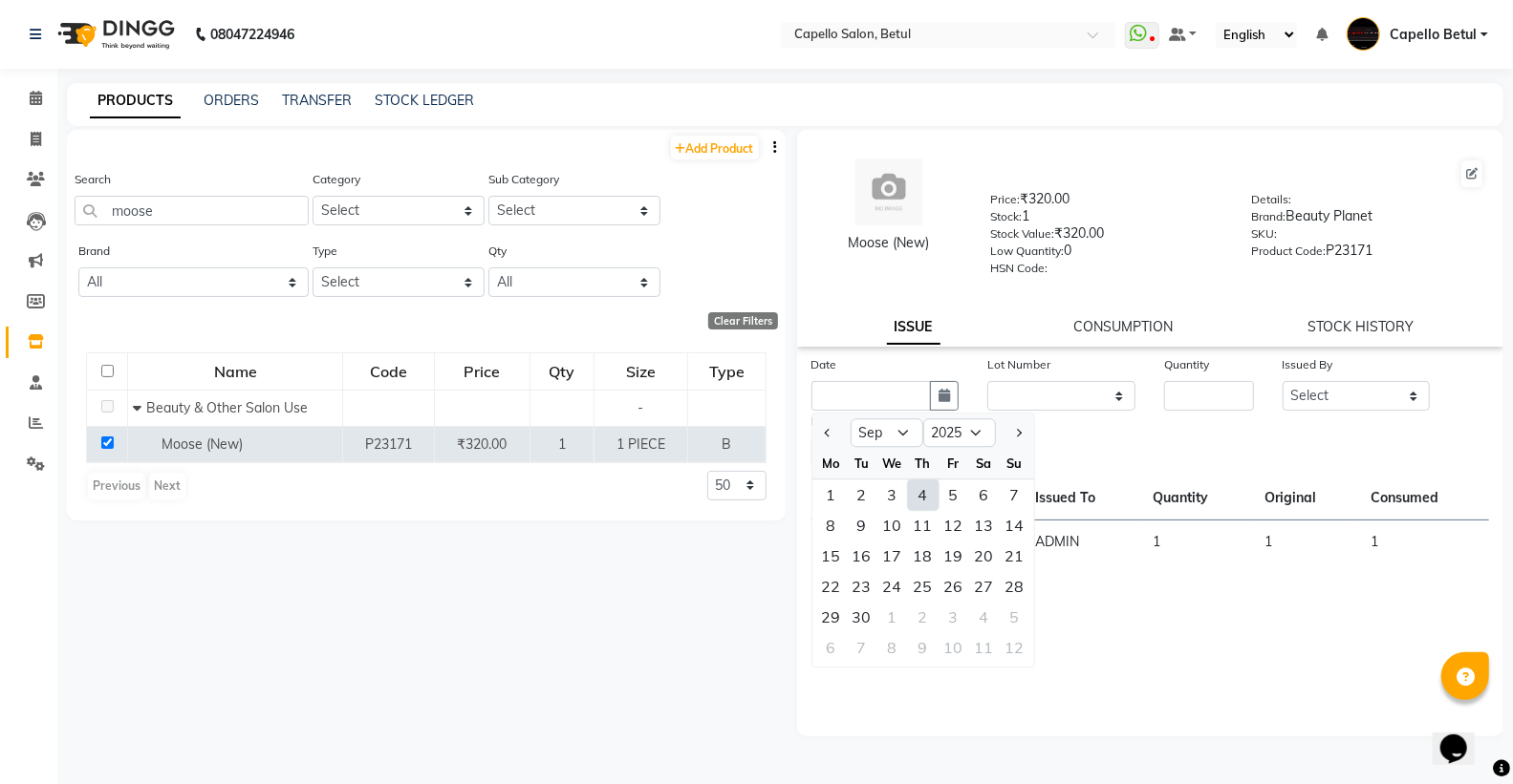
click at [924, 497] on div "4" at bounding box center [923, 494] width 30 height 30
type input "[DATE]"
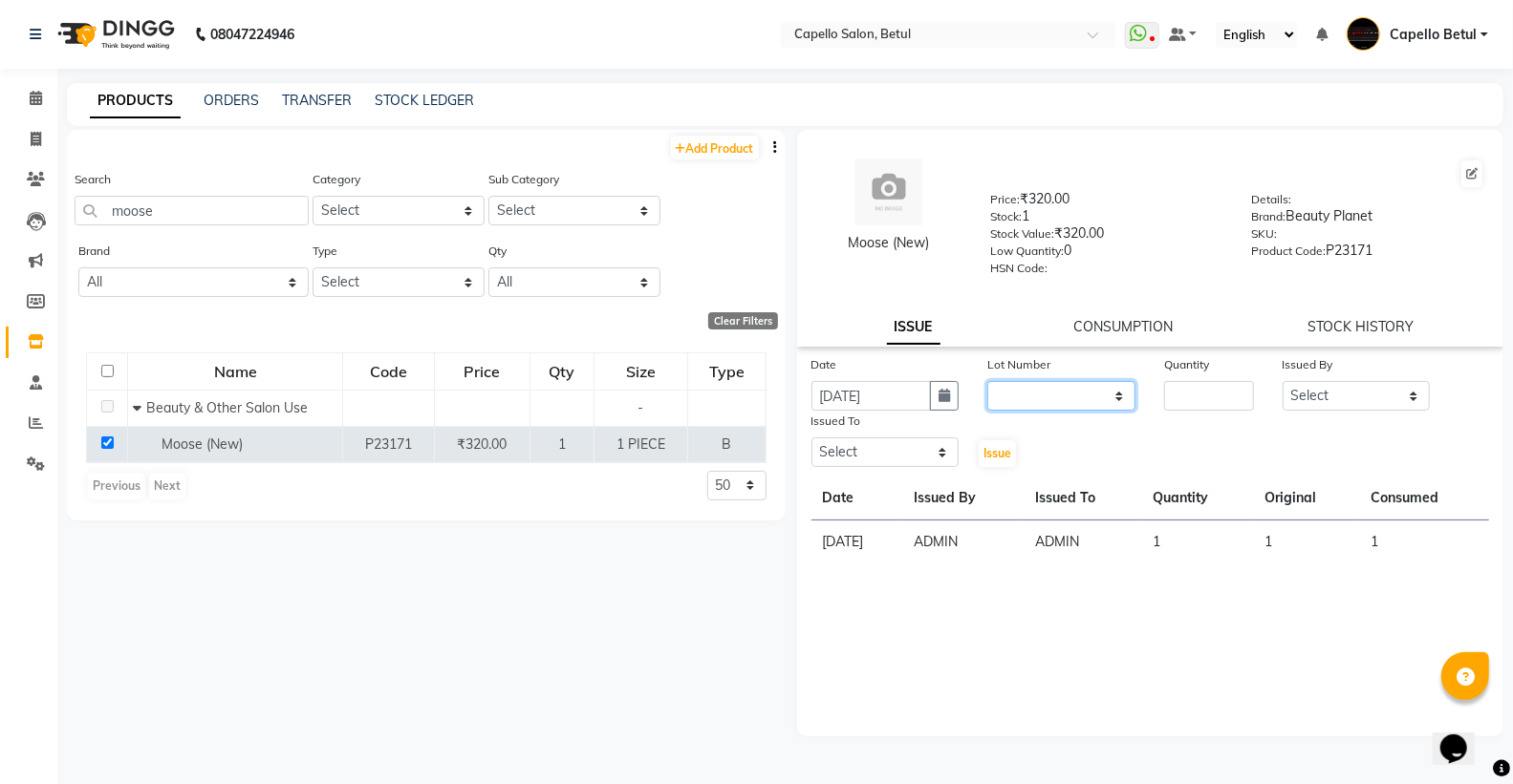
click at [1091, 394] on select "None" at bounding box center [1061, 396] width 148 height 29
select select "0: null"
click at [987, 382] on select "None" at bounding box center [1061, 396] width 148 height 29
click at [1219, 405] on input "number" at bounding box center [1208, 396] width 89 height 29
type input "1"
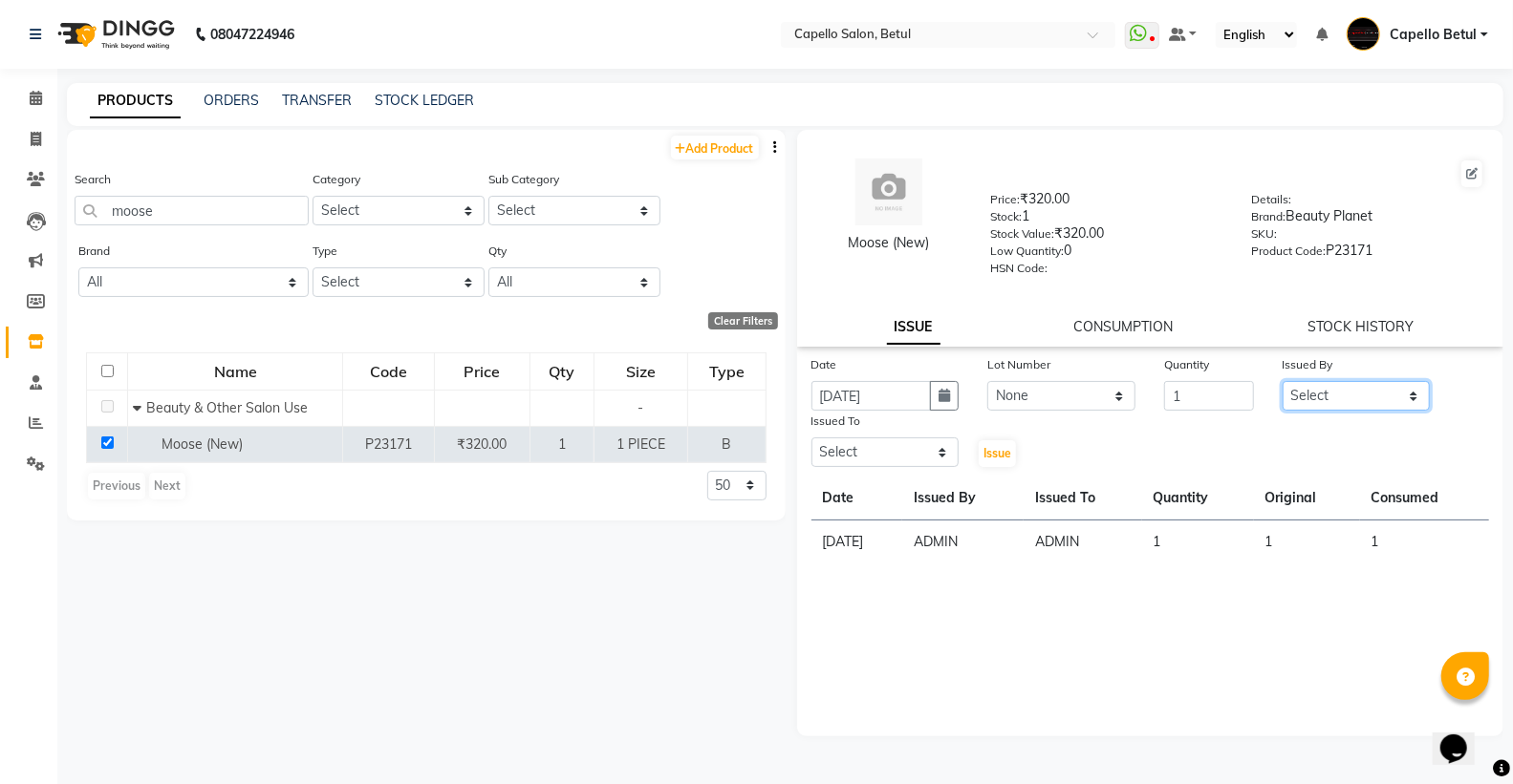
click at [1330, 390] on select "Select ADMIN Capello Betul [PERSON_NAME] [PERSON_NAME] [PERSON_NAME] (M) [PERSO…" at bounding box center [1357, 396] width 148 height 29
select select "26176"
click at [1283, 382] on select "Select ADMIN Capello Betul [PERSON_NAME] [PERSON_NAME] [PERSON_NAME] (M) [PERSO…" at bounding box center [1357, 396] width 148 height 29
click at [857, 451] on select "Select ADMIN Capello Betul [PERSON_NAME] [PERSON_NAME] [PERSON_NAME] (M) [PERSO…" at bounding box center [886, 452] width 148 height 29
select select "17856"
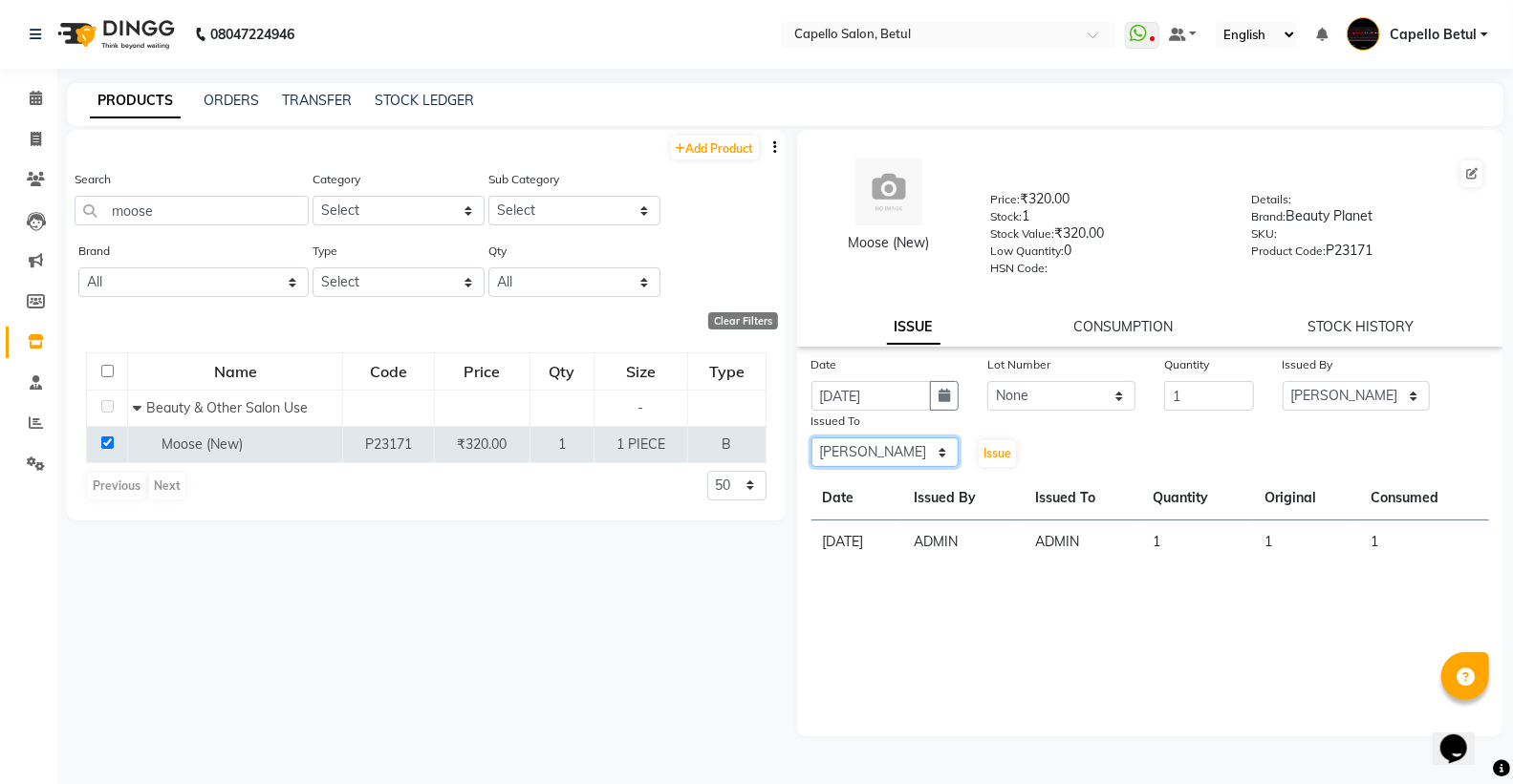
click at [812, 439] on select "Select ADMIN Capello Betul [PERSON_NAME] [PERSON_NAME] [PERSON_NAME] (M) [PERSO…" at bounding box center [886, 452] width 148 height 29
click at [992, 456] on span "Issue" at bounding box center [997, 453] width 27 height 15
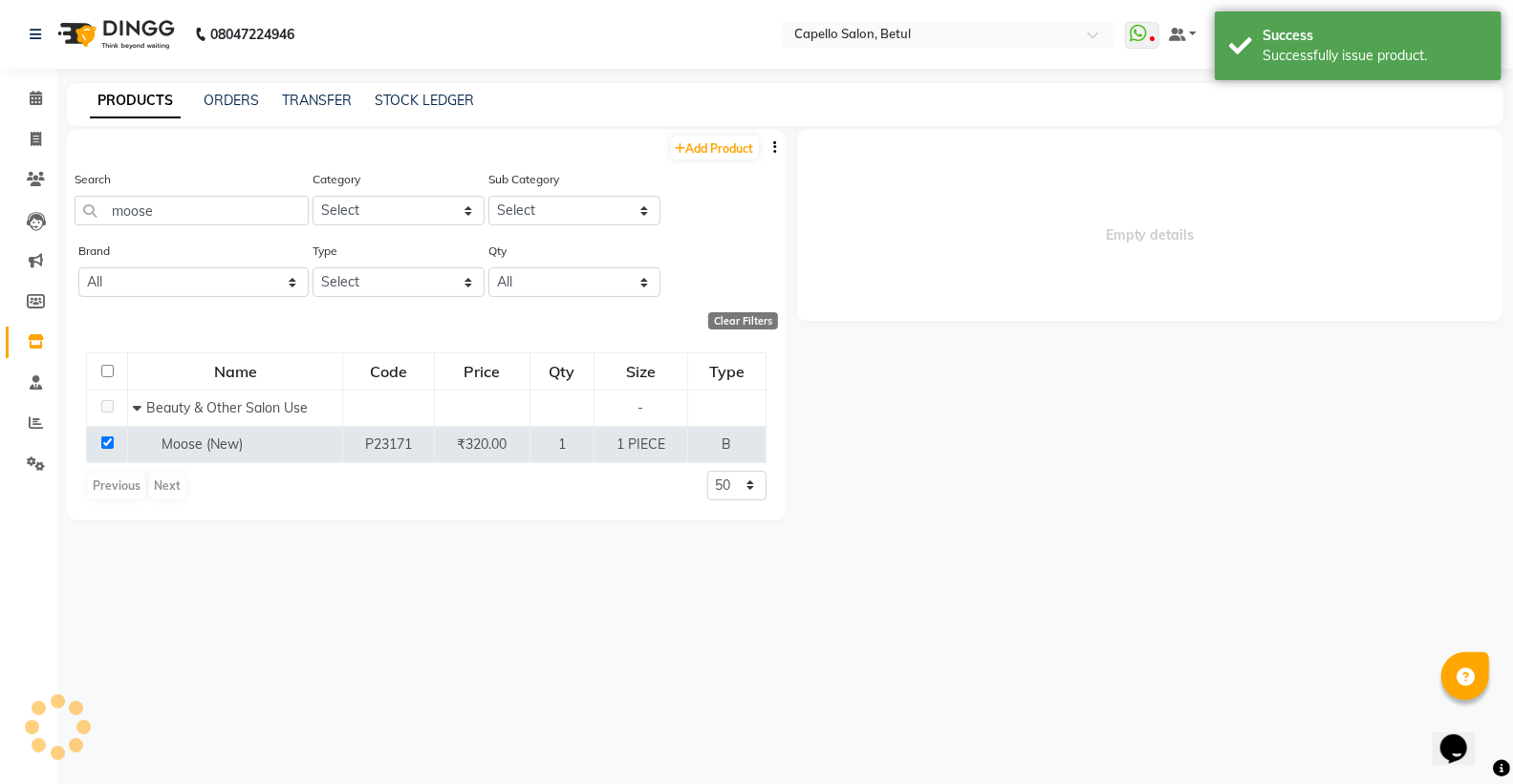
select select
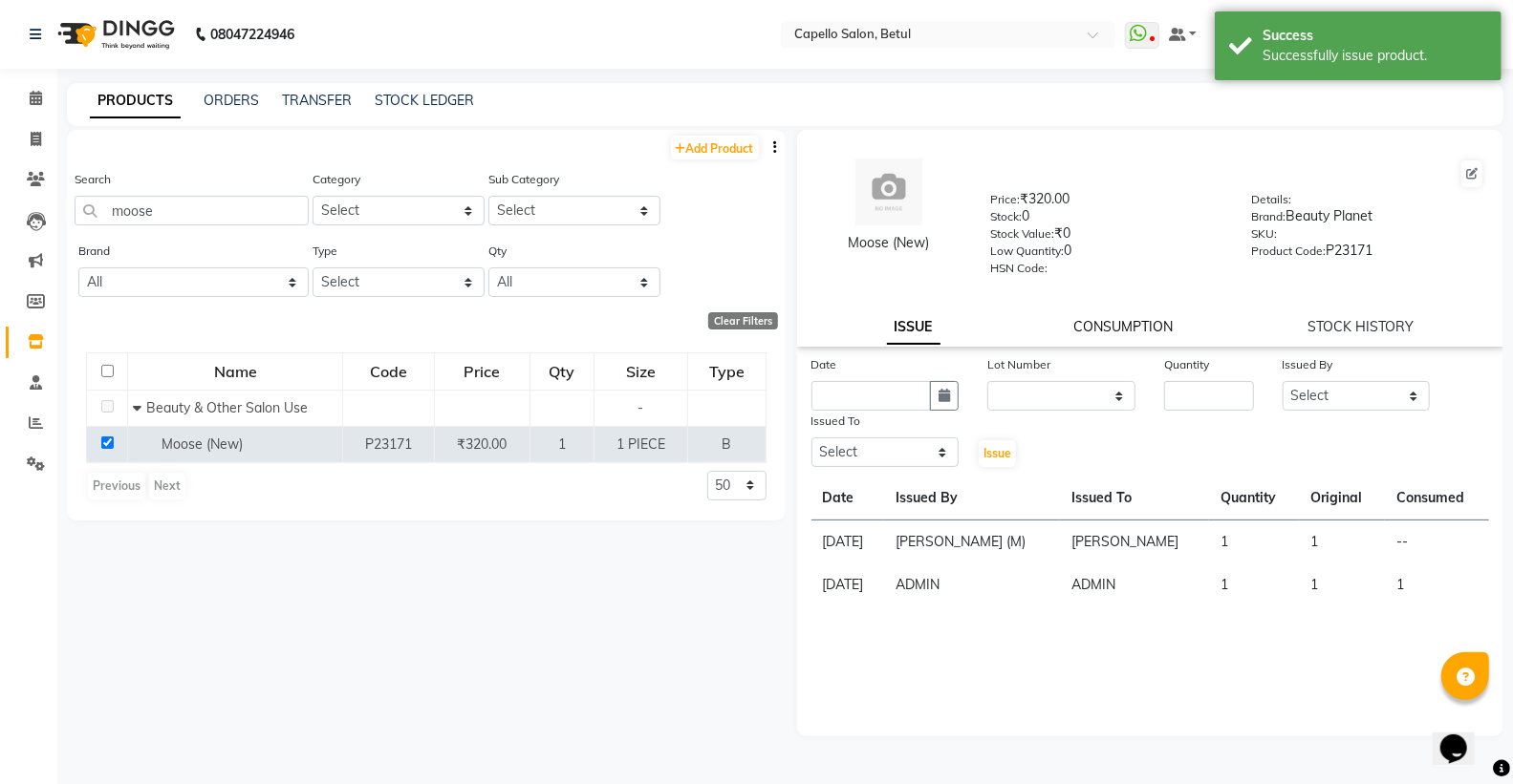
click at [1118, 333] on link "CONSUMPTION" at bounding box center [1124, 327] width 100 height 18
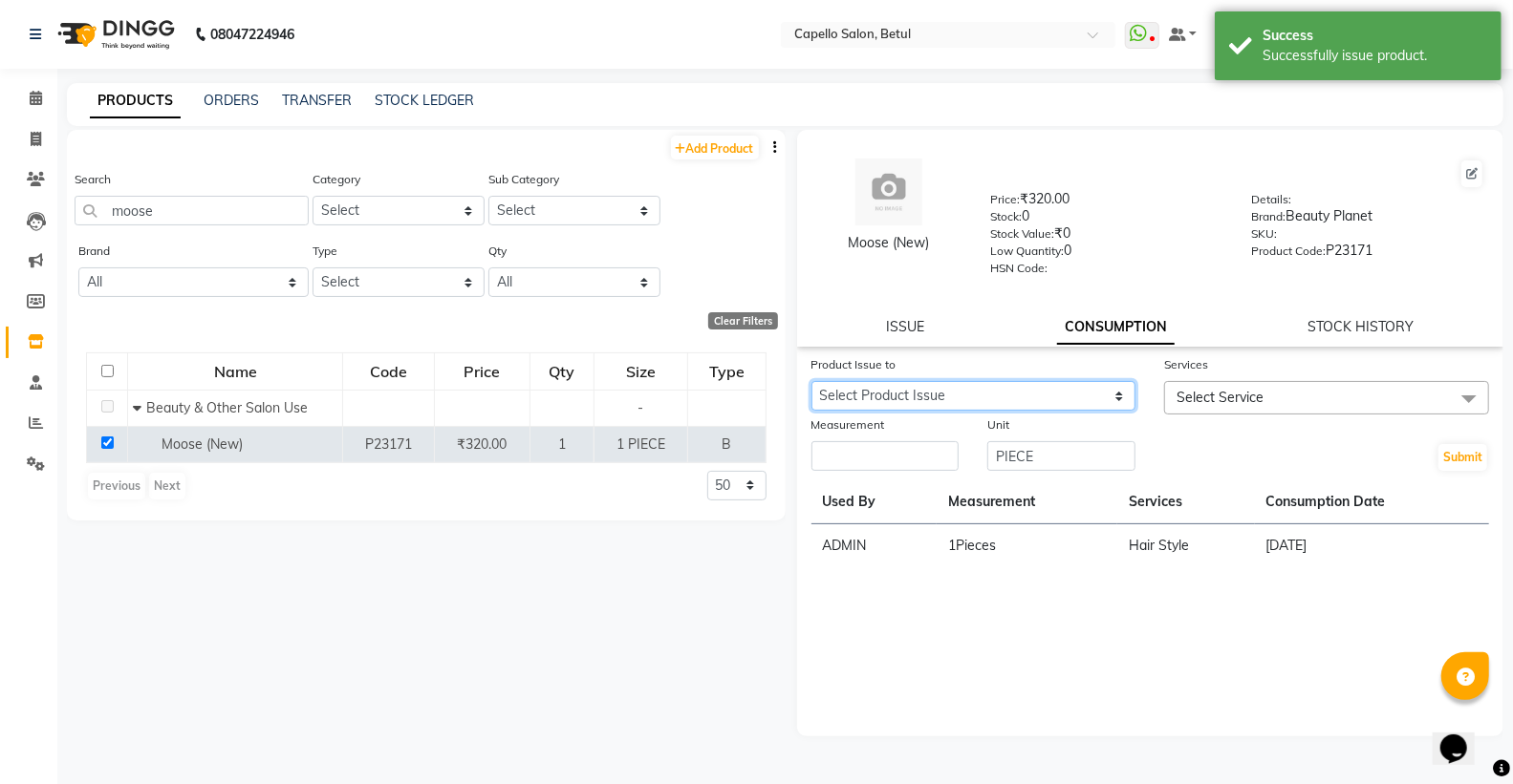
drag, startPoint x: 1059, startPoint y: 393, endPoint x: 1059, endPoint y: 409, distance: 16.0
click at [1059, 393] on select "Select Product Issue 2025-09-04, Issued to: SUPRIYA , Balance: 1" at bounding box center [974, 396] width 325 height 29
select select "1203975"
click at [812, 382] on select "Select Product Issue 2025-09-04, Issued to: SUPRIYA , Balance: 1" at bounding box center [974, 396] width 325 height 29
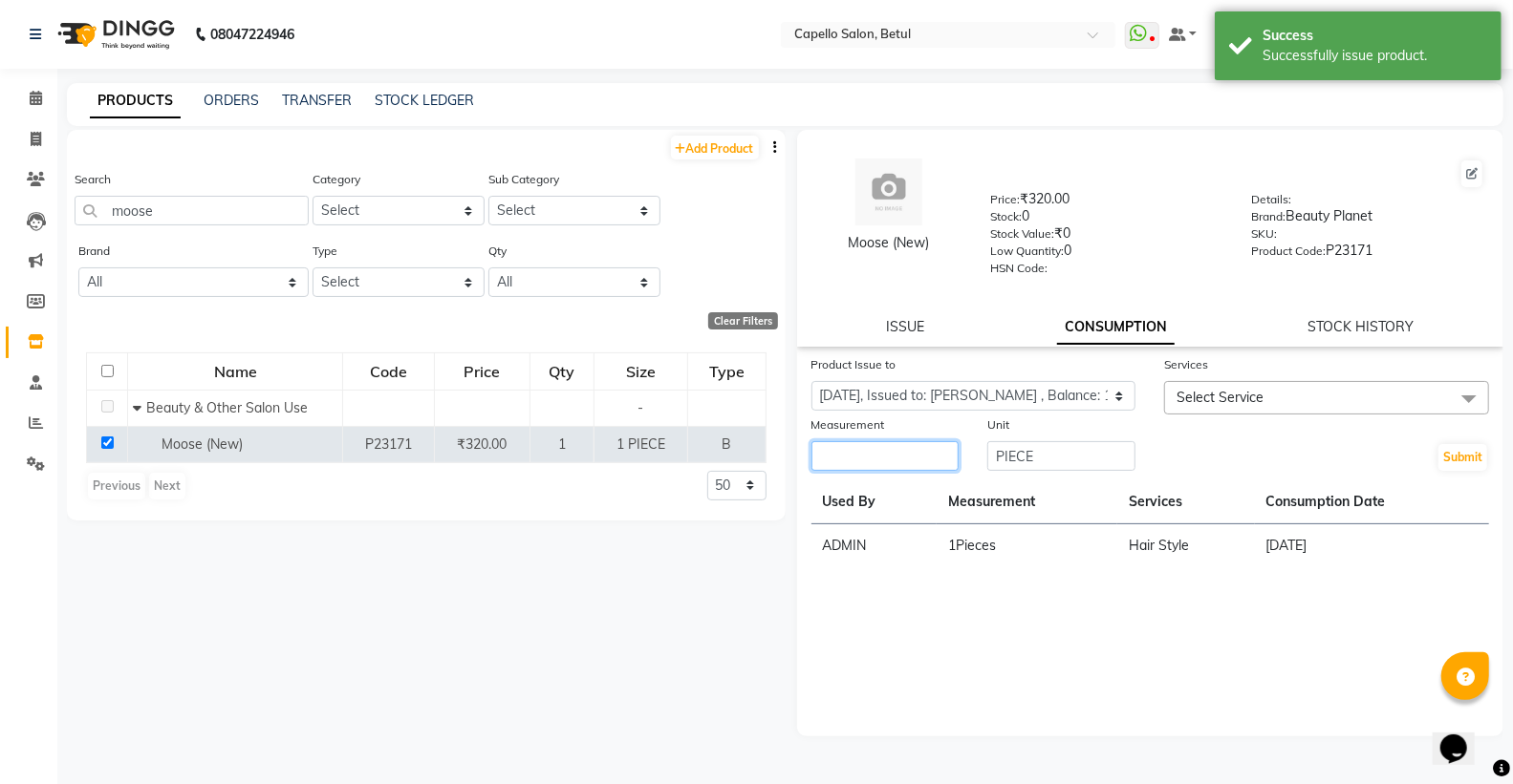
click at [931, 461] on input "number" at bounding box center [886, 456] width 148 height 29
type input "1"
click at [1325, 400] on span "Select Service" at bounding box center [1326, 398] width 325 height 33
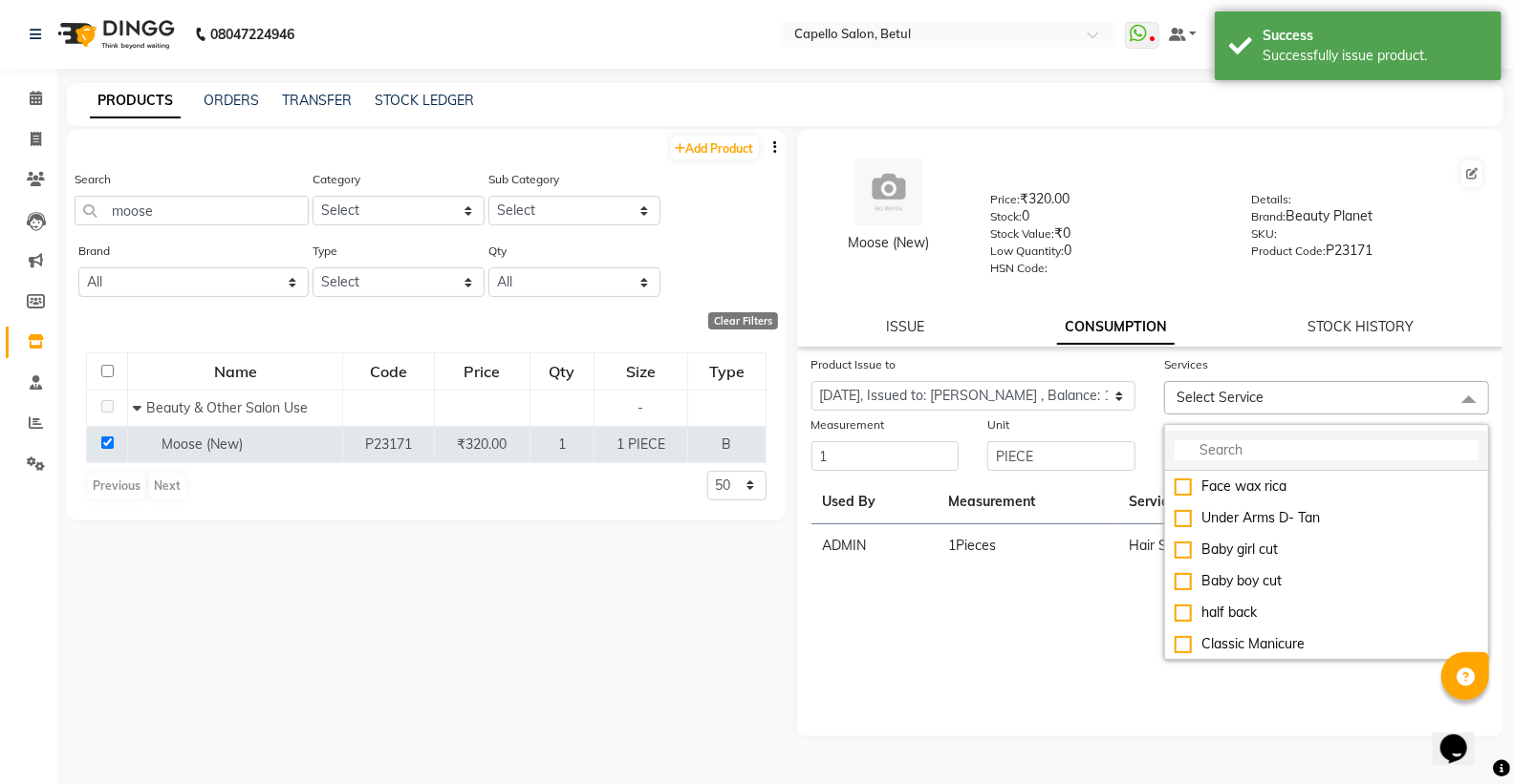
drag, startPoint x: 1285, startPoint y: 437, endPoint x: 1275, endPoint y: 445, distance: 12.8
click at [1278, 443] on li at bounding box center [1326, 451] width 323 height 40
click at [1275, 445] on input "multiselect-search" at bounding box center [1327, 451] width 304 height 20
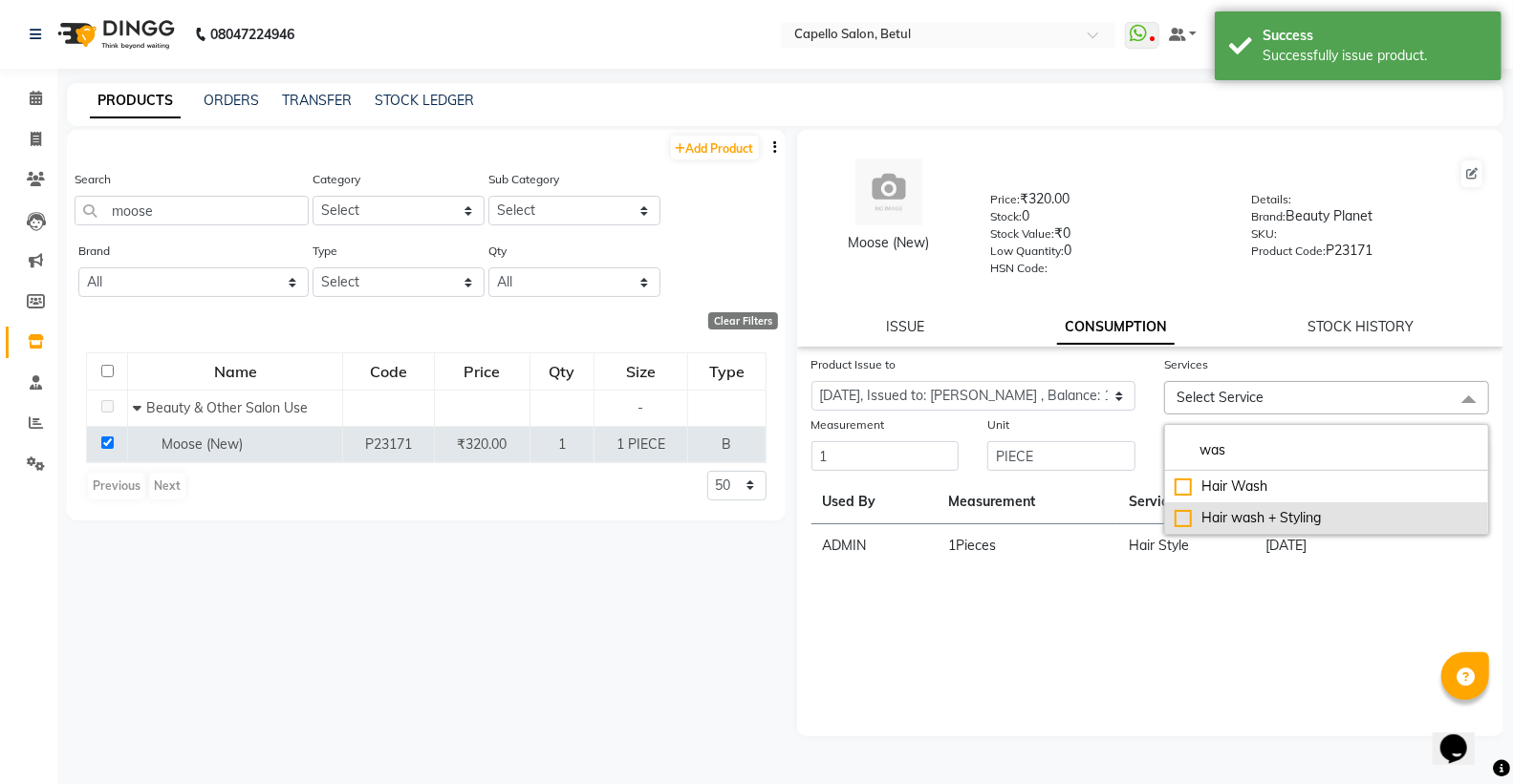
type input "was"
click at [1183, 506] on li "Hair wash + Styling" at bounding box center [1326, 518] width 323 height 31
checkbox input "true"
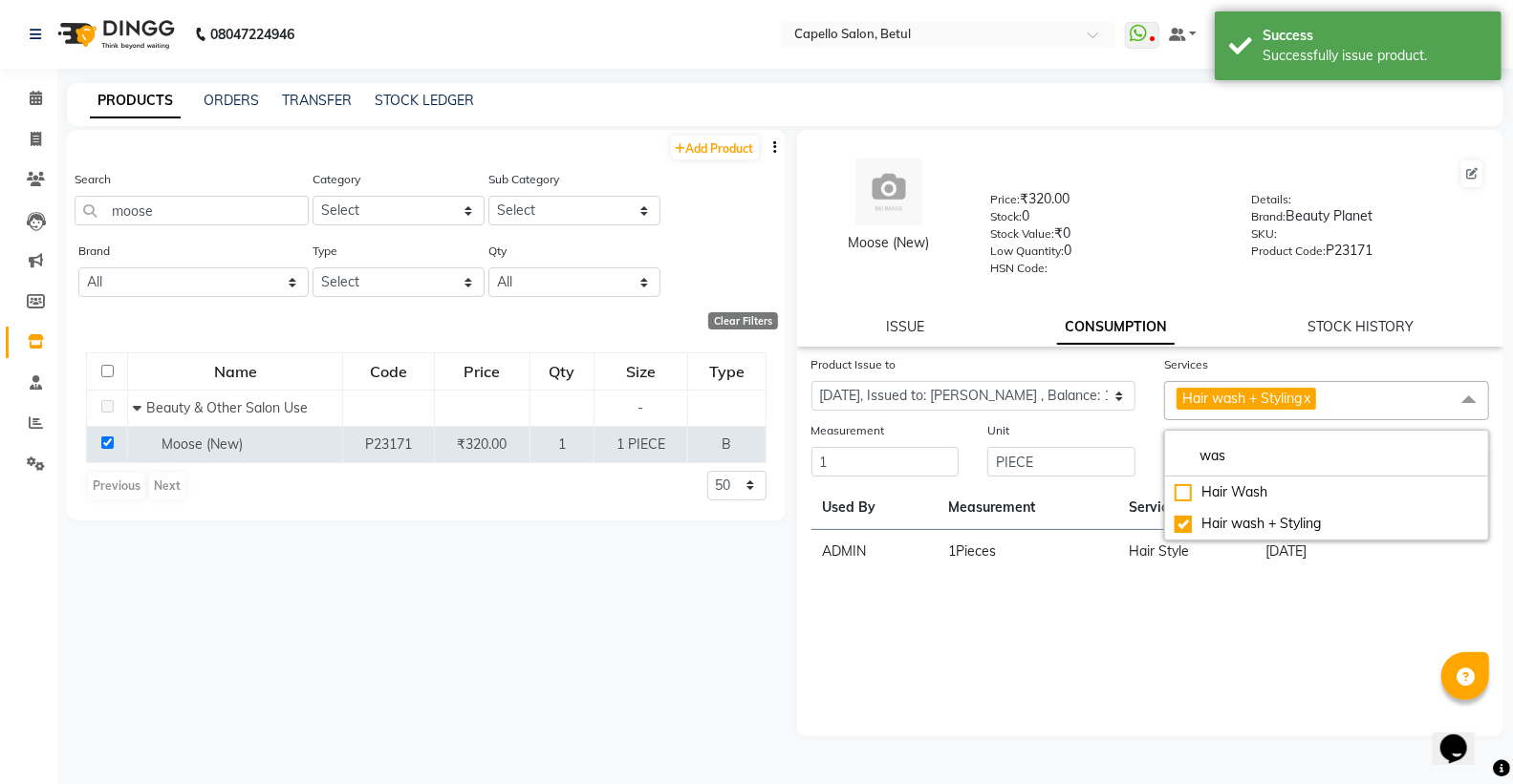
click at [1159, 600] on div "Product Issue to Select Product Issue 2025-09-04, Issued to: SUPRIYA , Balance:…" at bounding box center [1150, 546] width 707 height 382
click at [1469, 463] on button "Submit" at bounding box center [1463, 462] width 49 height 26
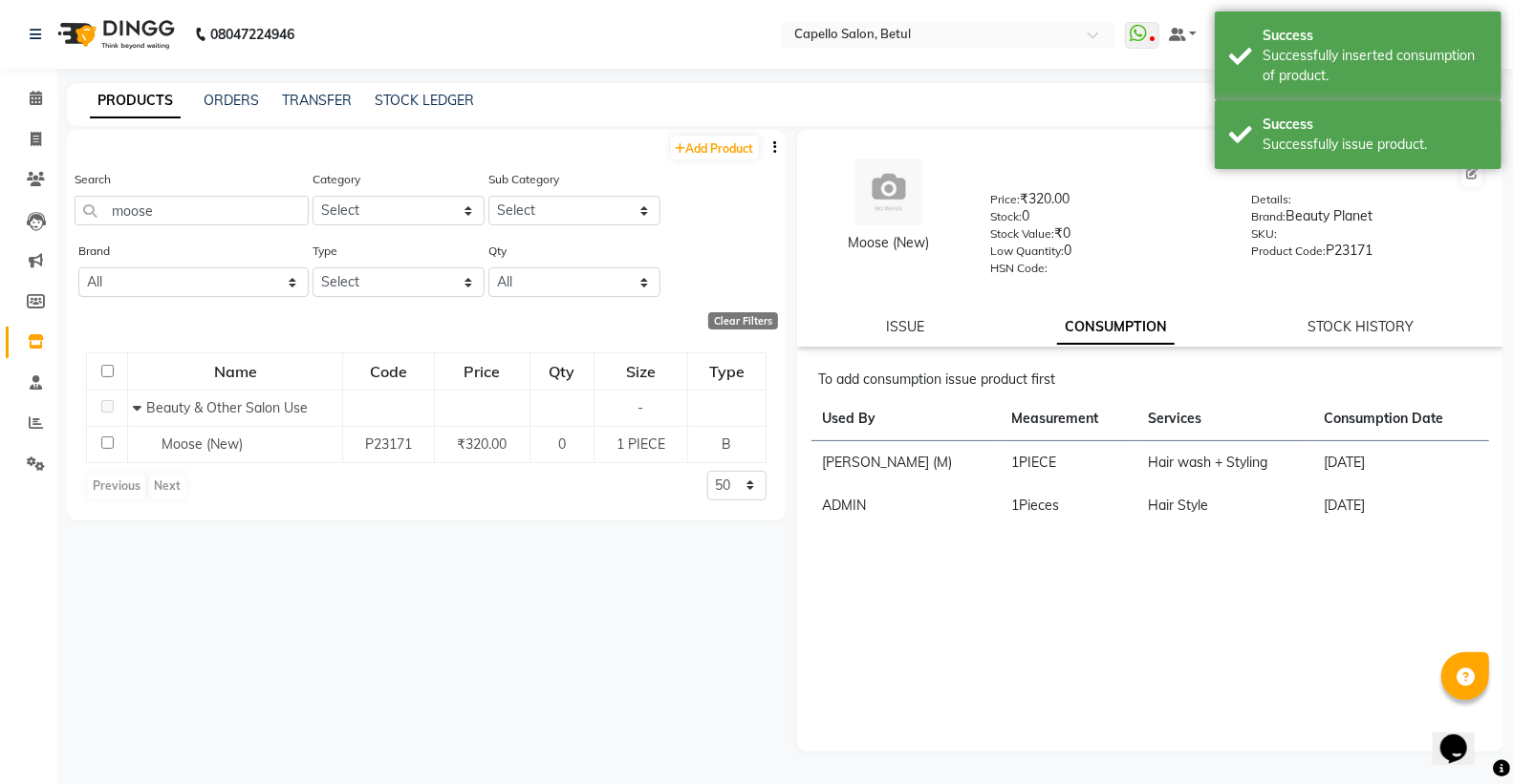
click at [174, 227] on div "Search moose" at bounding box center [191, 204] width 234 height 71
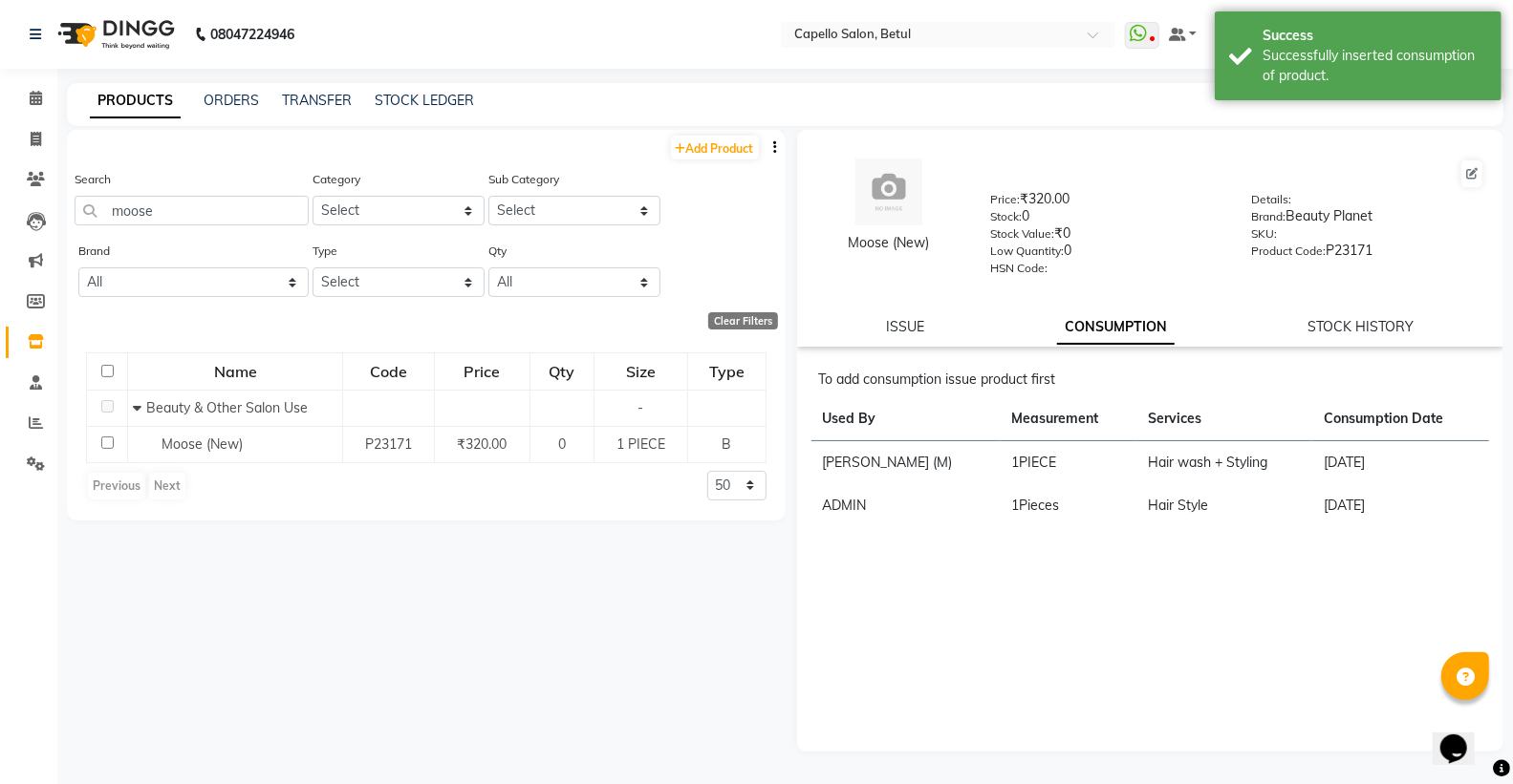
click at [175, 225] on div "Search moose" at bounding box center [191, 204] width 234 height 71
click at [175, 220] on input "moose" at bounding box center [191, 211] width 234 height 29
type input "m"
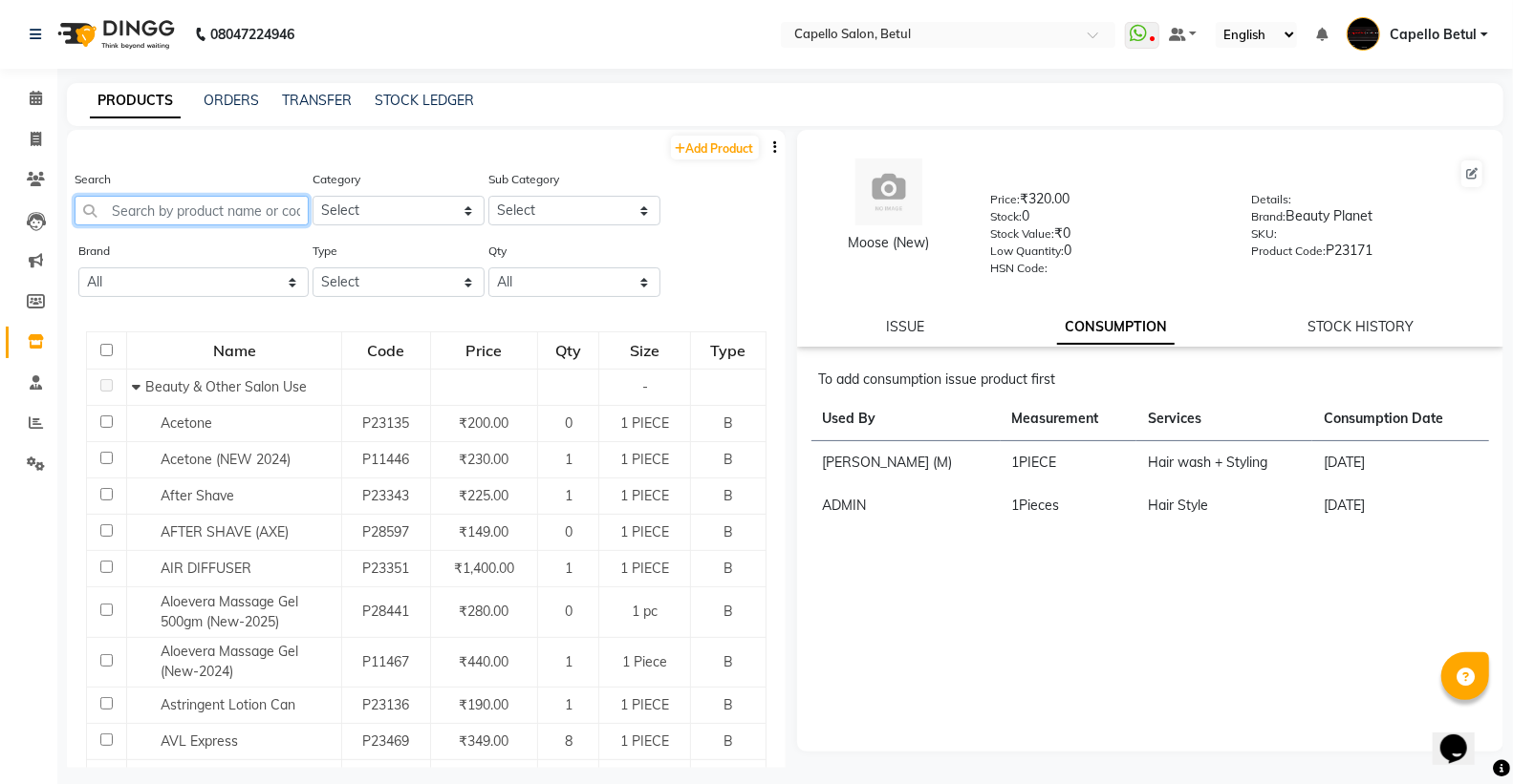
click at [209, 208] on input "text" at bounding box center [191, 211] width 234 height 29
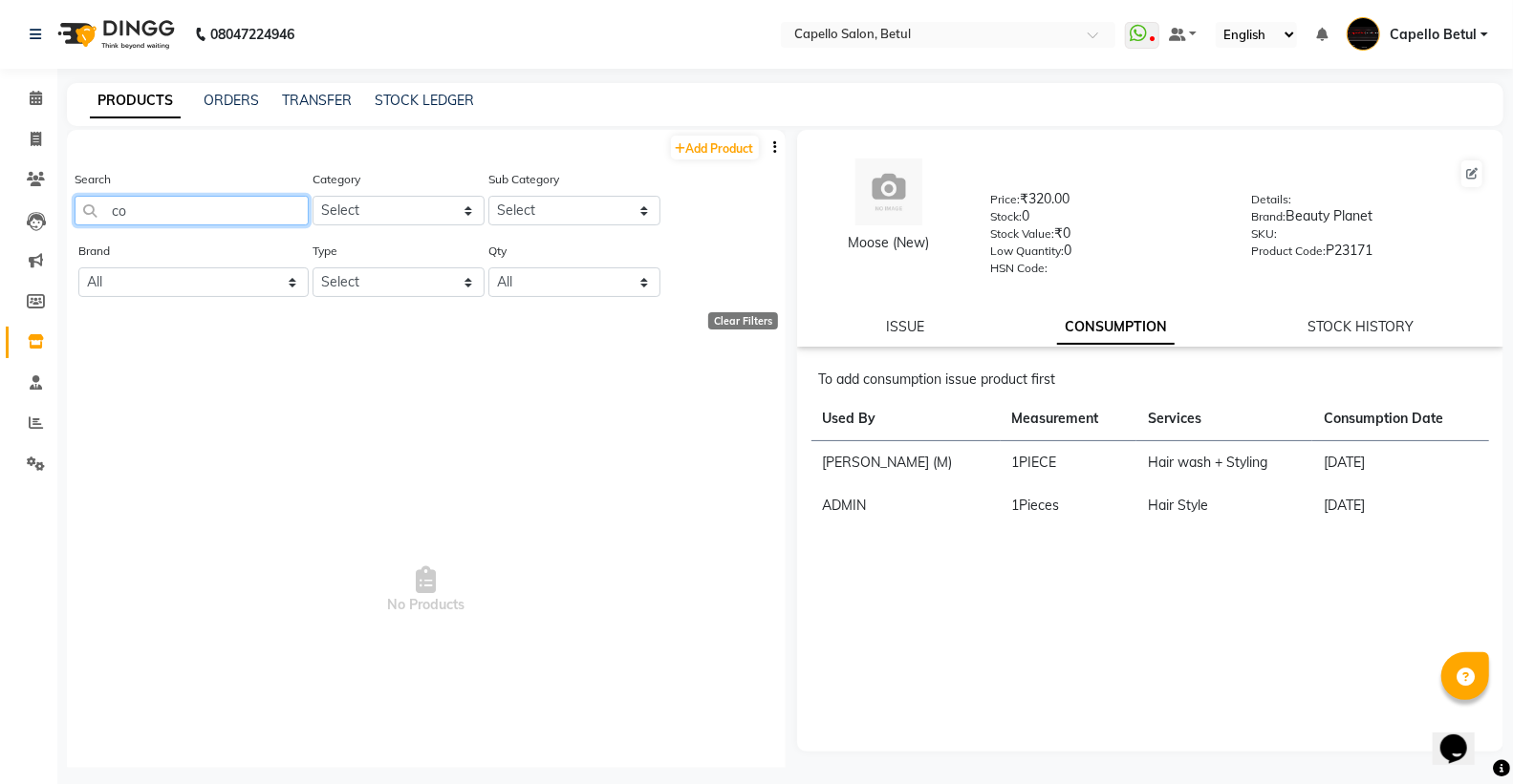
type input "c"
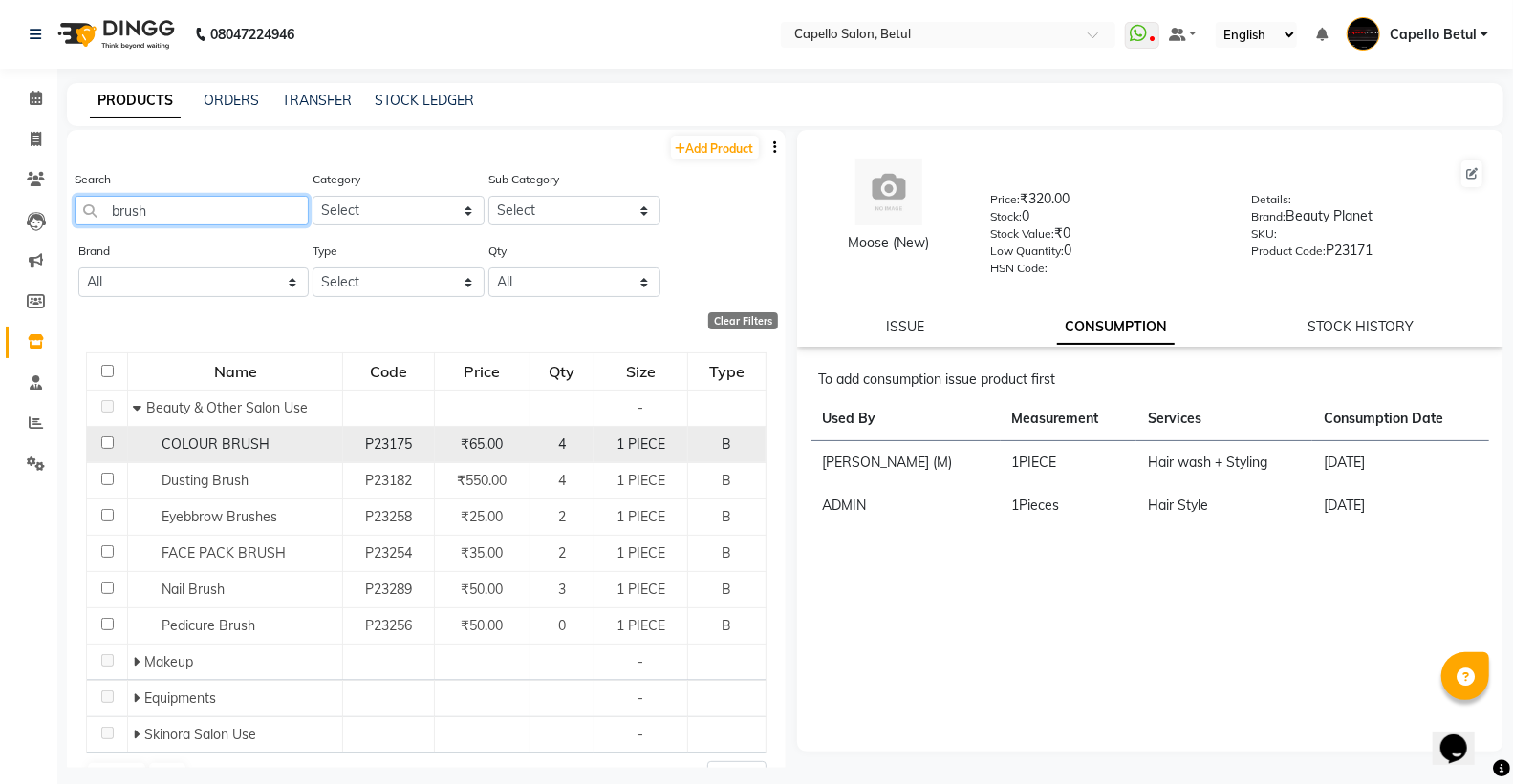
type input "brush"
click at [105, 441] on input "checkbox" at bounding box center [107, 443] width 13 height 13
checkbox input "true"
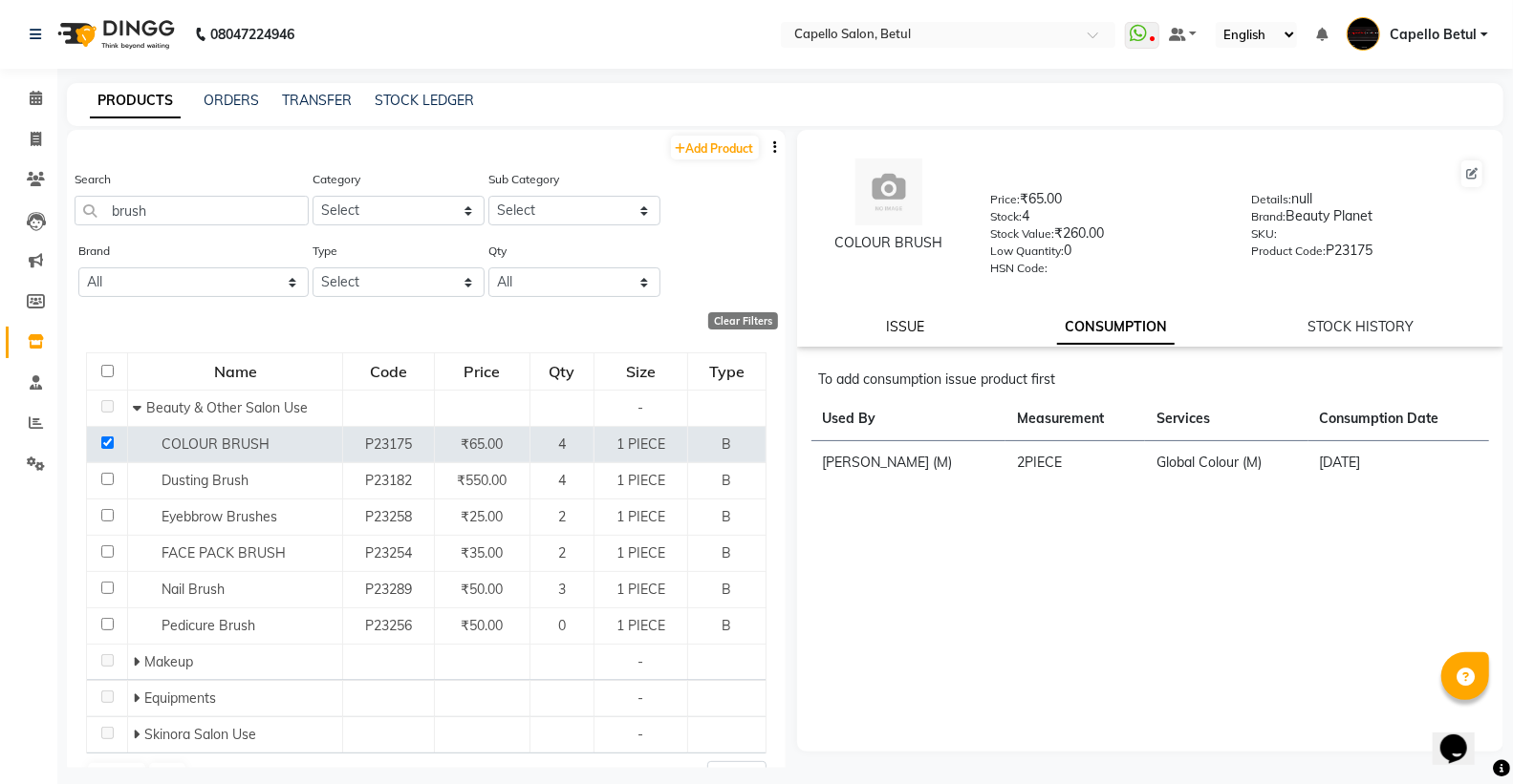
click at [909, 330] on link "ISSUE" at bounding box center [904, 327] width 38 height 18
select select
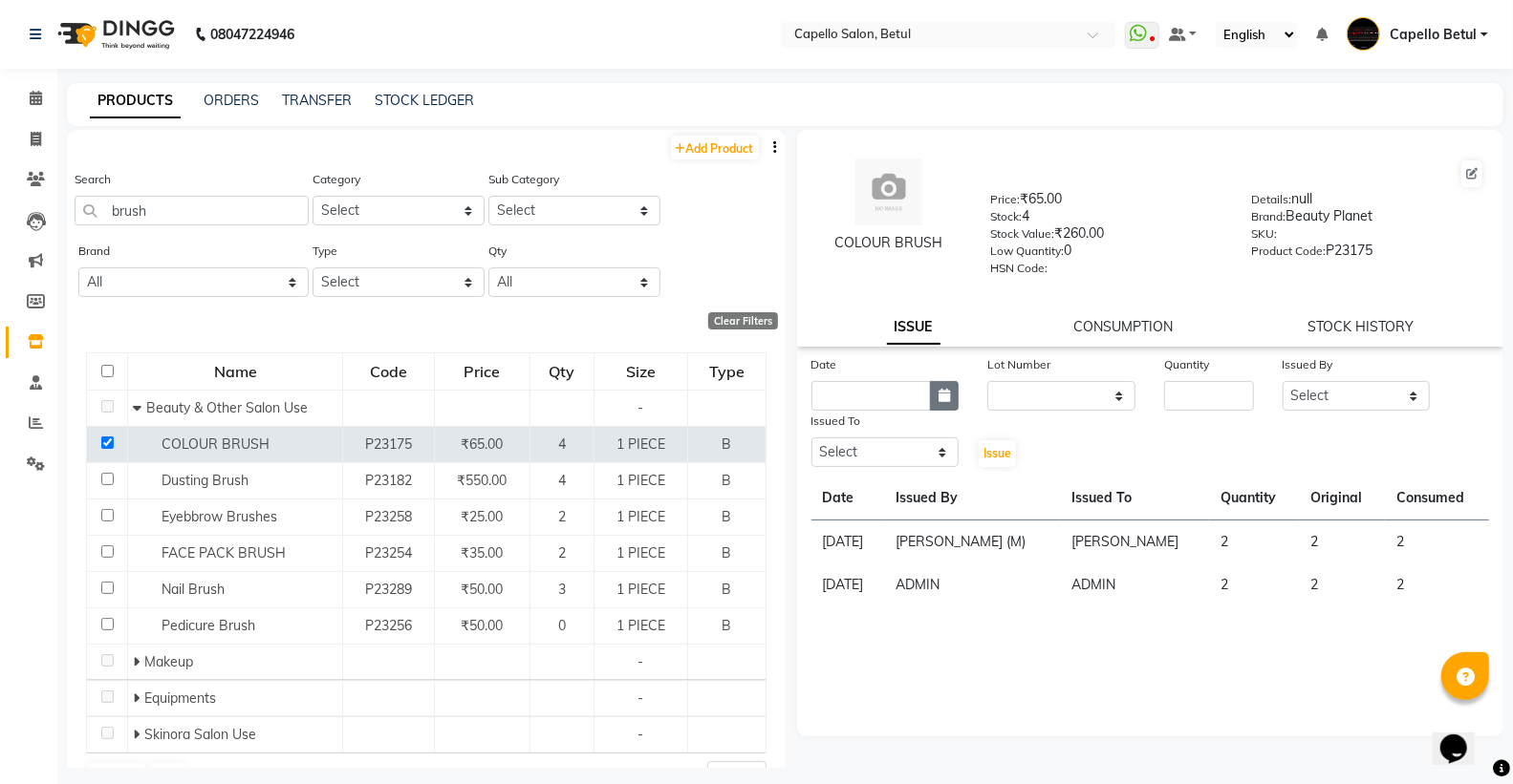
click at [951, 398] on button "button" at bounding box center [943, 396] width 28 height 29
select select "9"
select select "2025"
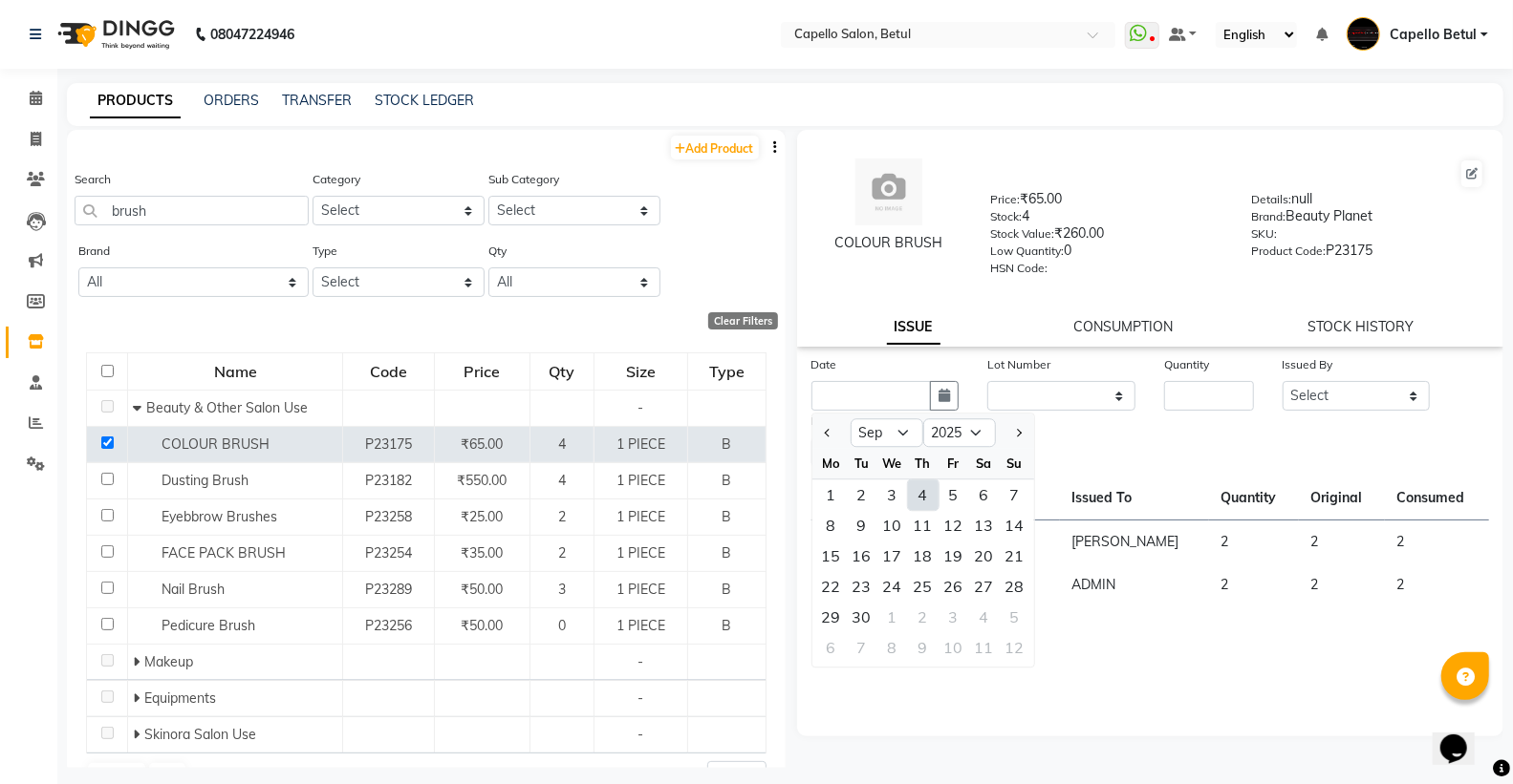
click at [930, 497] on div "4" at bounding box center [923, 494] width 30 height 30
type input "[DATE]"
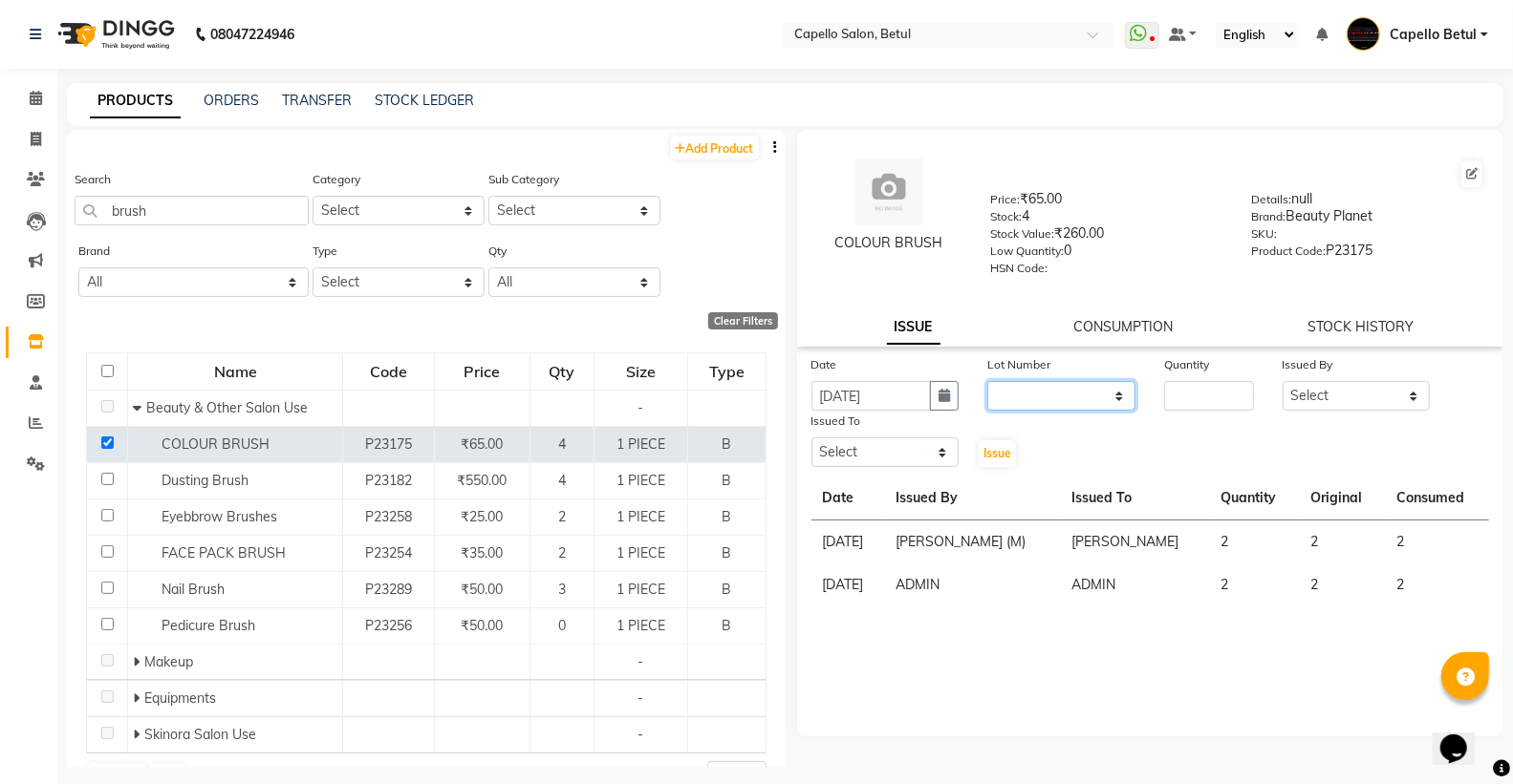
drag, startPoint x: 1005, startPoint y: 399, endPoint x: 1005, endPoint y: 411, distance: 12.0
click at [1005, 406] on select "None" at bounding box center [1061, 396] width 148 height 29
select select "0: null"
click at [987, 382] on select "None" at bounding box center [1061, 396] width 148 height 29
click at [1238, 399] on input "number" at bounding box center [1208, 396] width 89 height 29
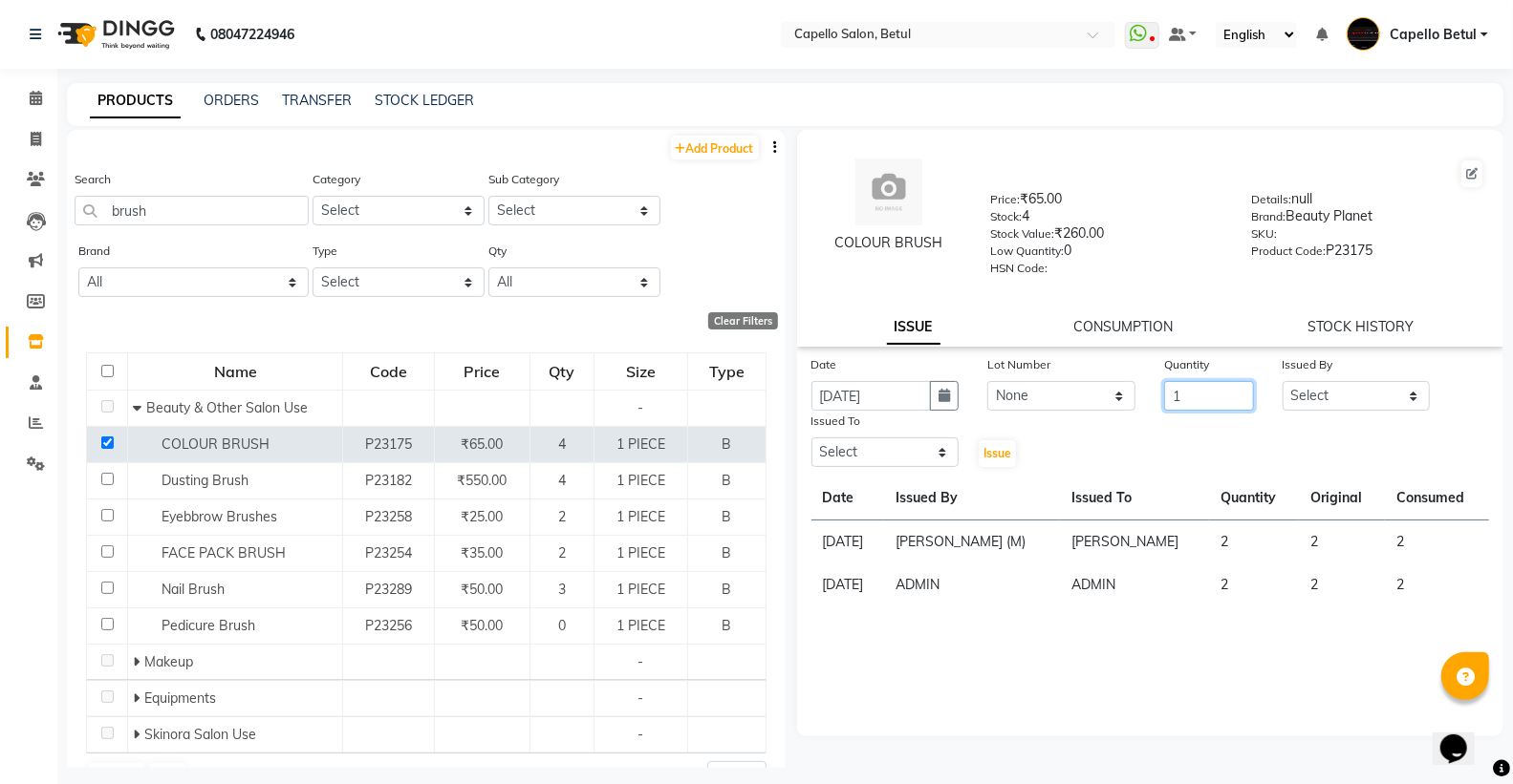
type input "1"
click at [1358, 386] on select "Select ADMIN Capello Betul [PERSON_NAME] [PERSON_NAME] [PERSON_NAME] (M) [PERSO…" at bounding box center [1357, 396] width 148 height 29
select select "26176"
click at [1283, 382] on select "Select ADMIN Capello Betul [PERSON_NAME] [PERSON_NAME] [PERSON_NAME] (M) [PERSO…" at bounding box center [1357, 396] width 148 height 29
click at [833, 444] on select "Select ADMIN Capello Betul [PERSON_NAME] [PERSON_NAME] [PERSON_NAME] (M) [PERSO…" at bounding box center [886, 452] width 148 height 29
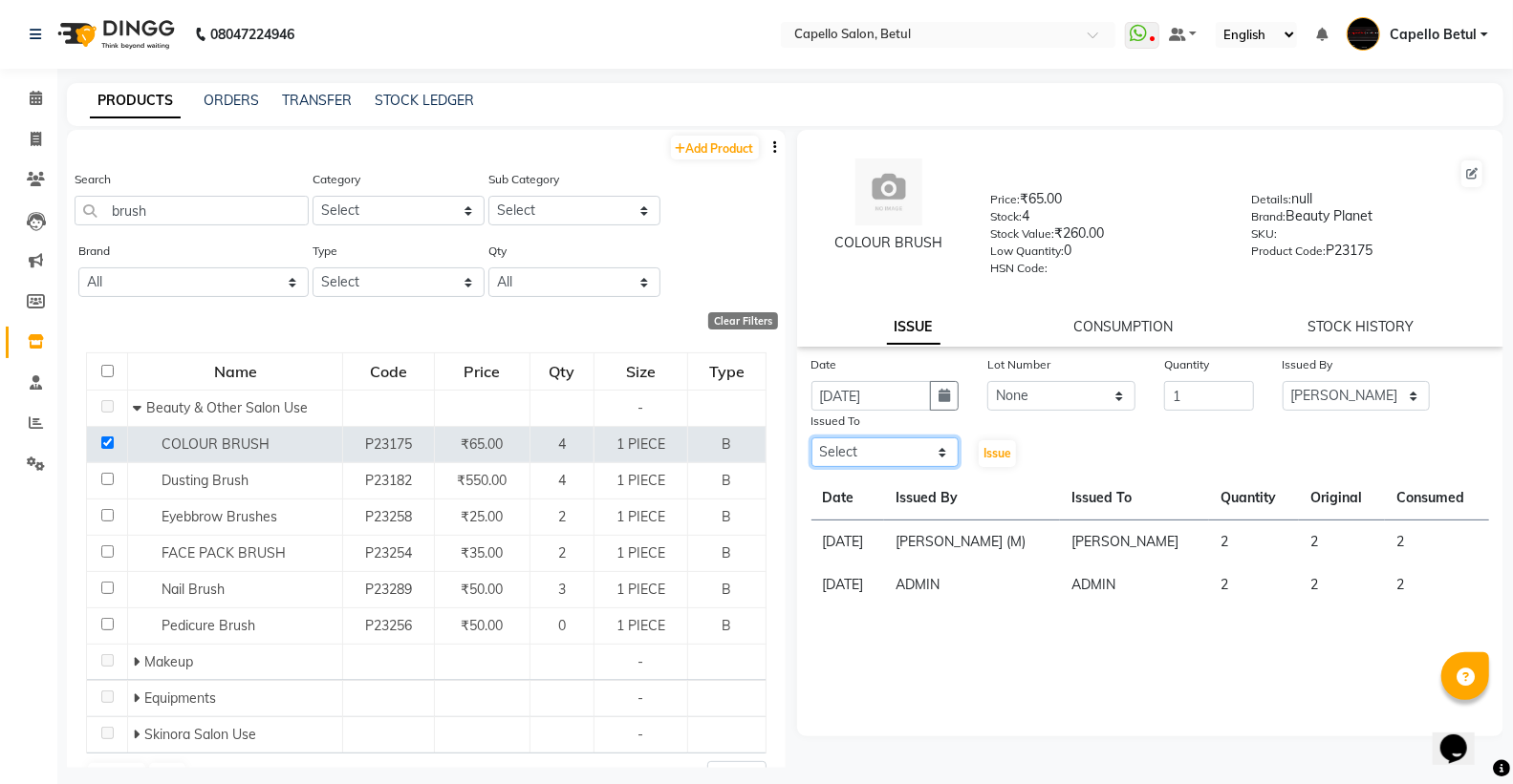
select select "20307"
click at [812, 439] on select "Select ADMIN Capello Betul [PERSON_NAME] [PERSON_NAME] [PERSON_NAME] (M) [PERSO…" at bounding box center [886, 452] width 148 height 29
click at [995, 440] on div "Issue" at bounding box center [1002, 440] width 60 height 59
click at [995, 451] on span "Issue" at bounding box center [997, 453] width 27 height 15
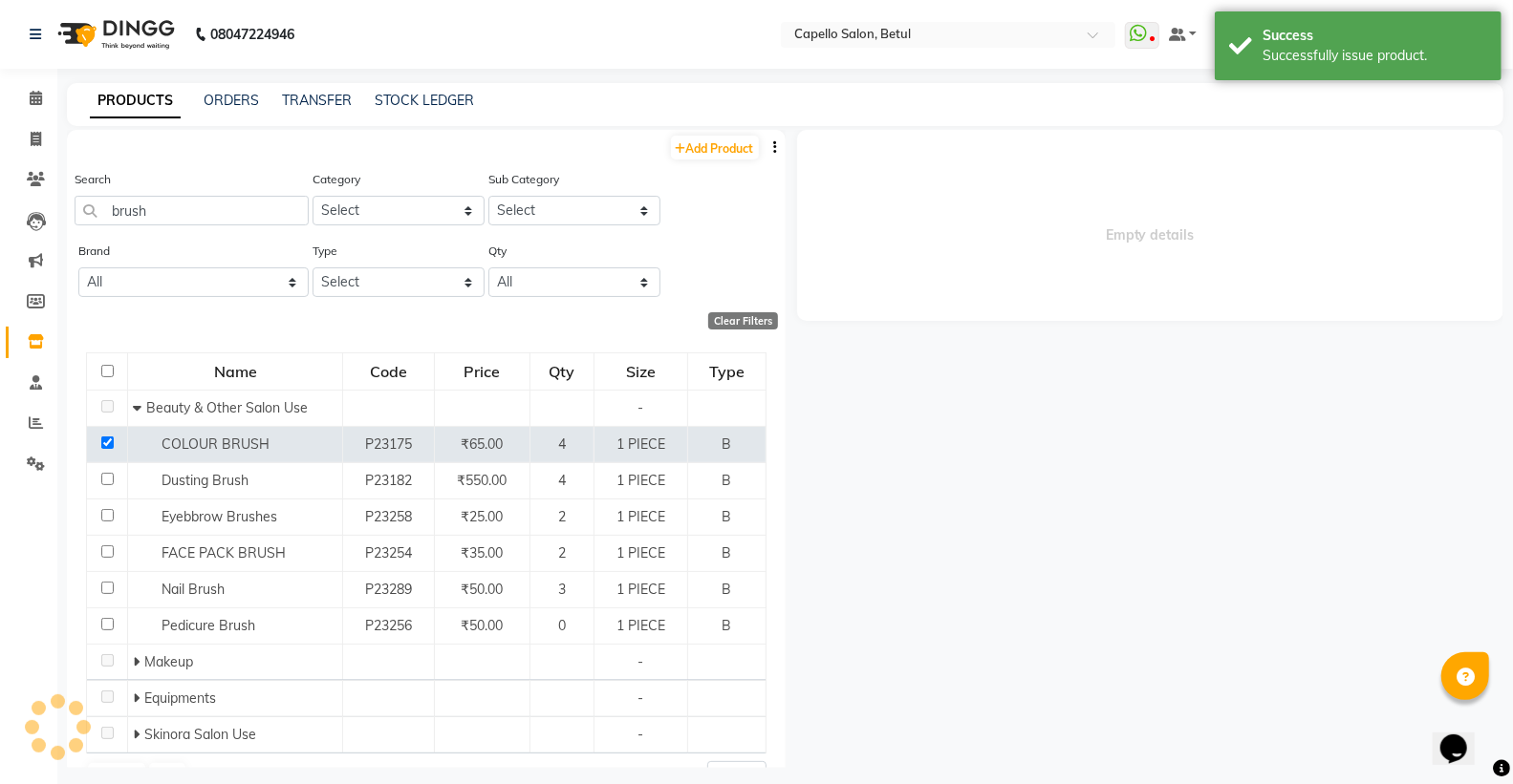
select select
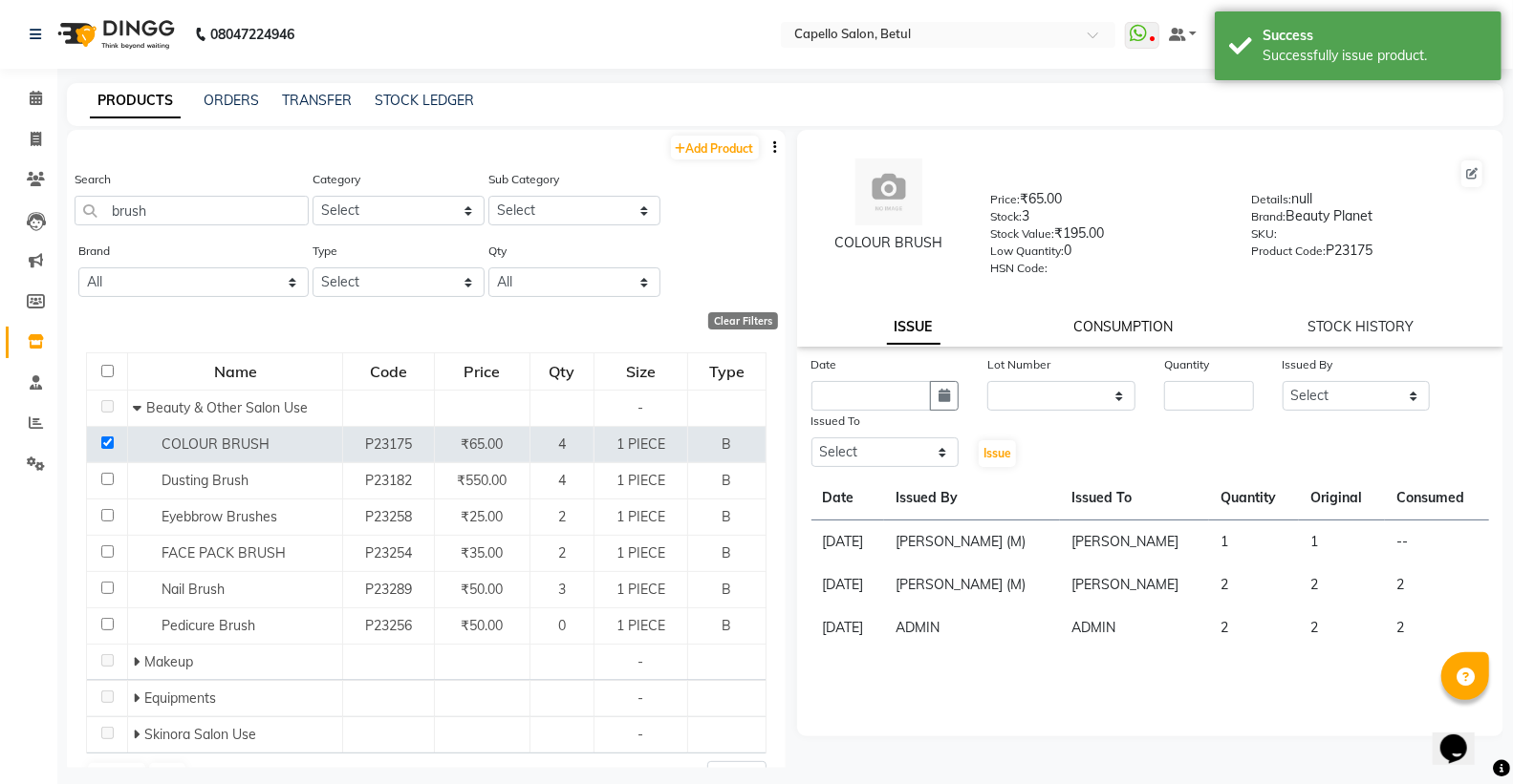
drag, startPoint x: 1085, startPoint y: 327, endPoint x: 1087, endPoint y: 336, distance: 9.2
click at [1086, 327] on link "CONSUMPTION" at bounding box center [1124, 327] width 100 height 18
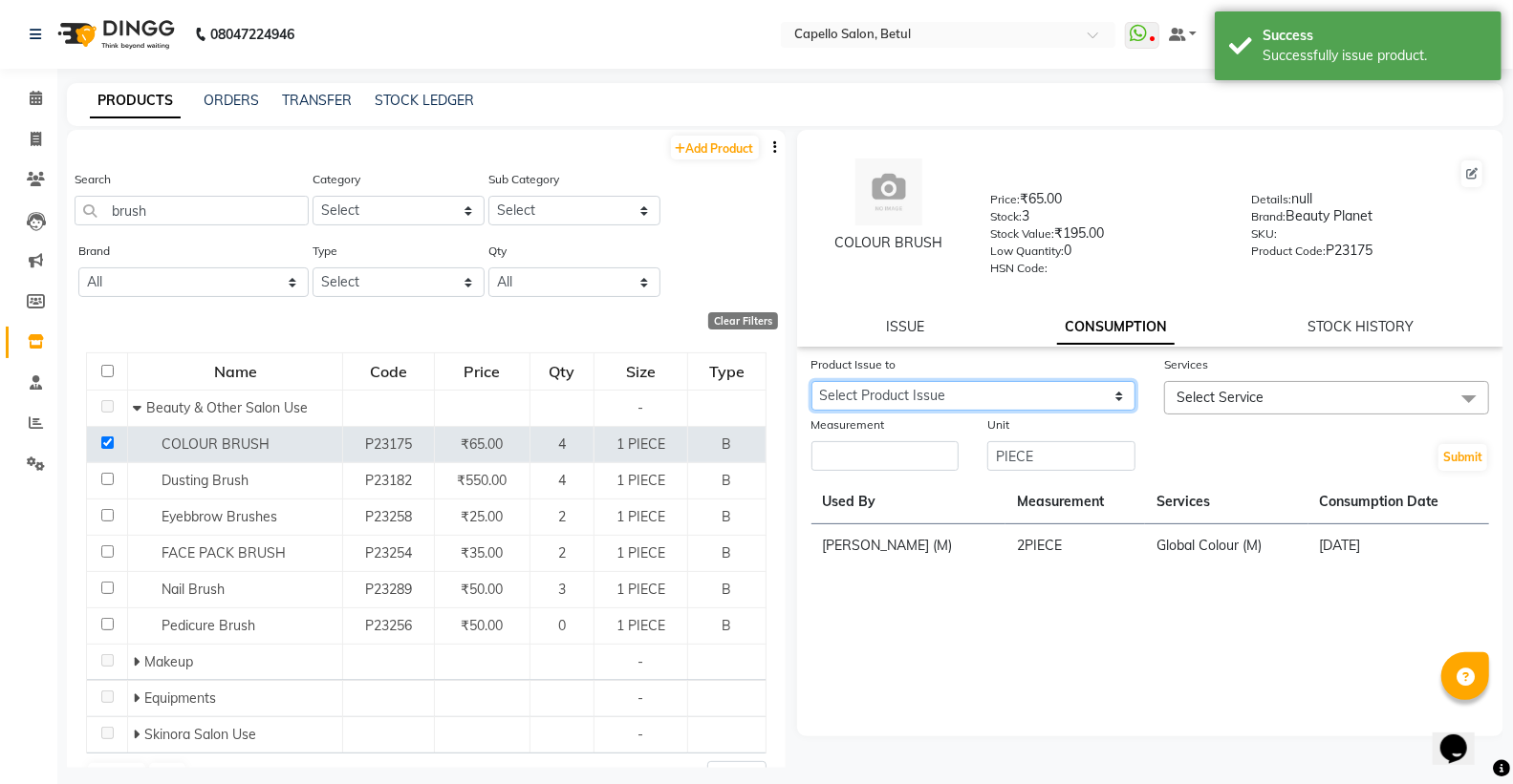
click at [1023, 400] on select "Select Product Issue 2025-09-04, Issued to: DISHANT, Balance: 1" at bounding box center [974, 396] width 325 height 29
select select "1204014"
click at [812, 382] on select "Select Product Issue 2025-09-04, Issued to: DISHANT, Balance: 1" at bounding box center [974, 396] width 325 height 29
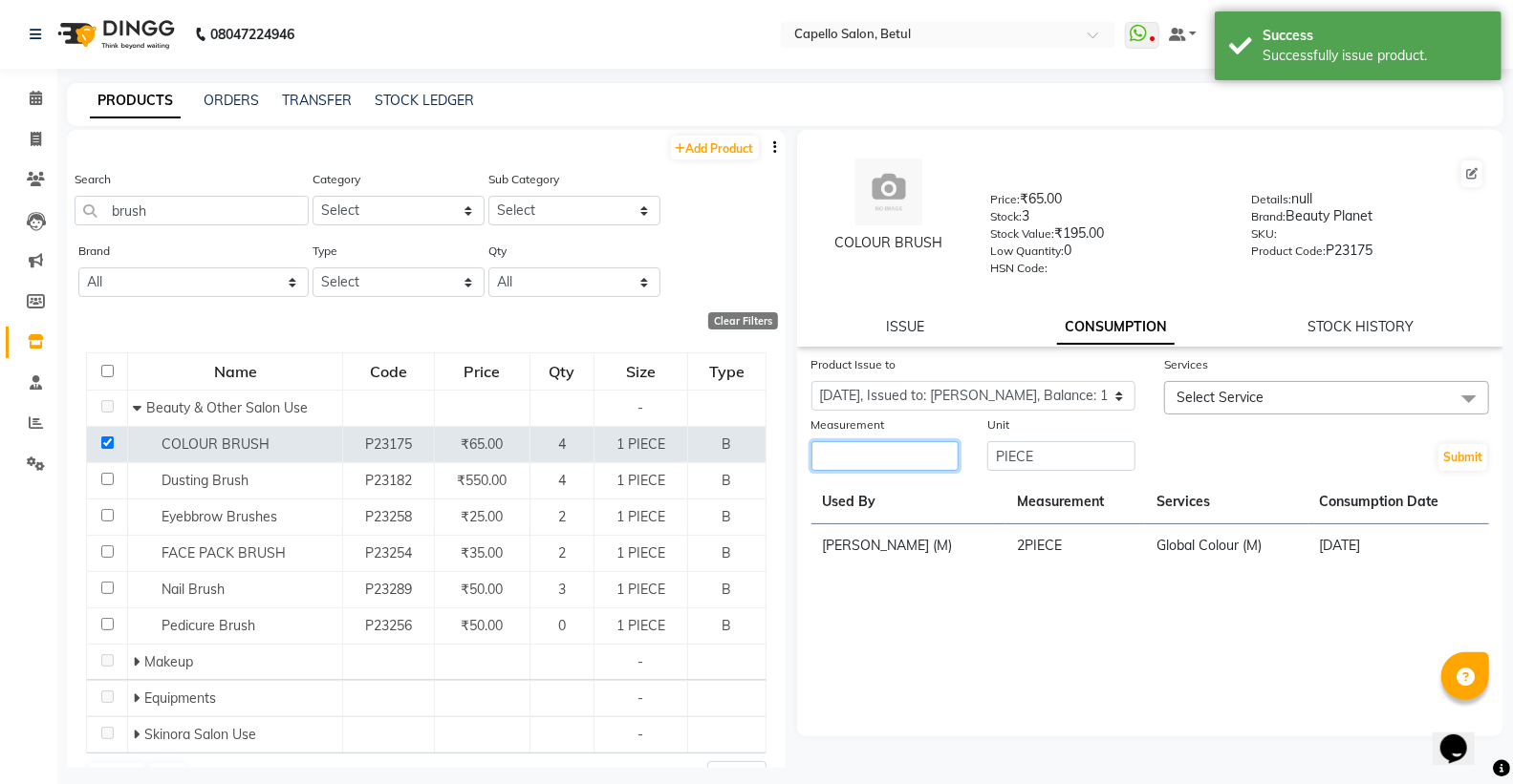
click at [924, 458] on input "number" at bounding box center [886, 456] width 148 height 29
type input "1"
click at [1221, 403] on span "Select Service" at bounding box center [1219, 398] width 87 height 18
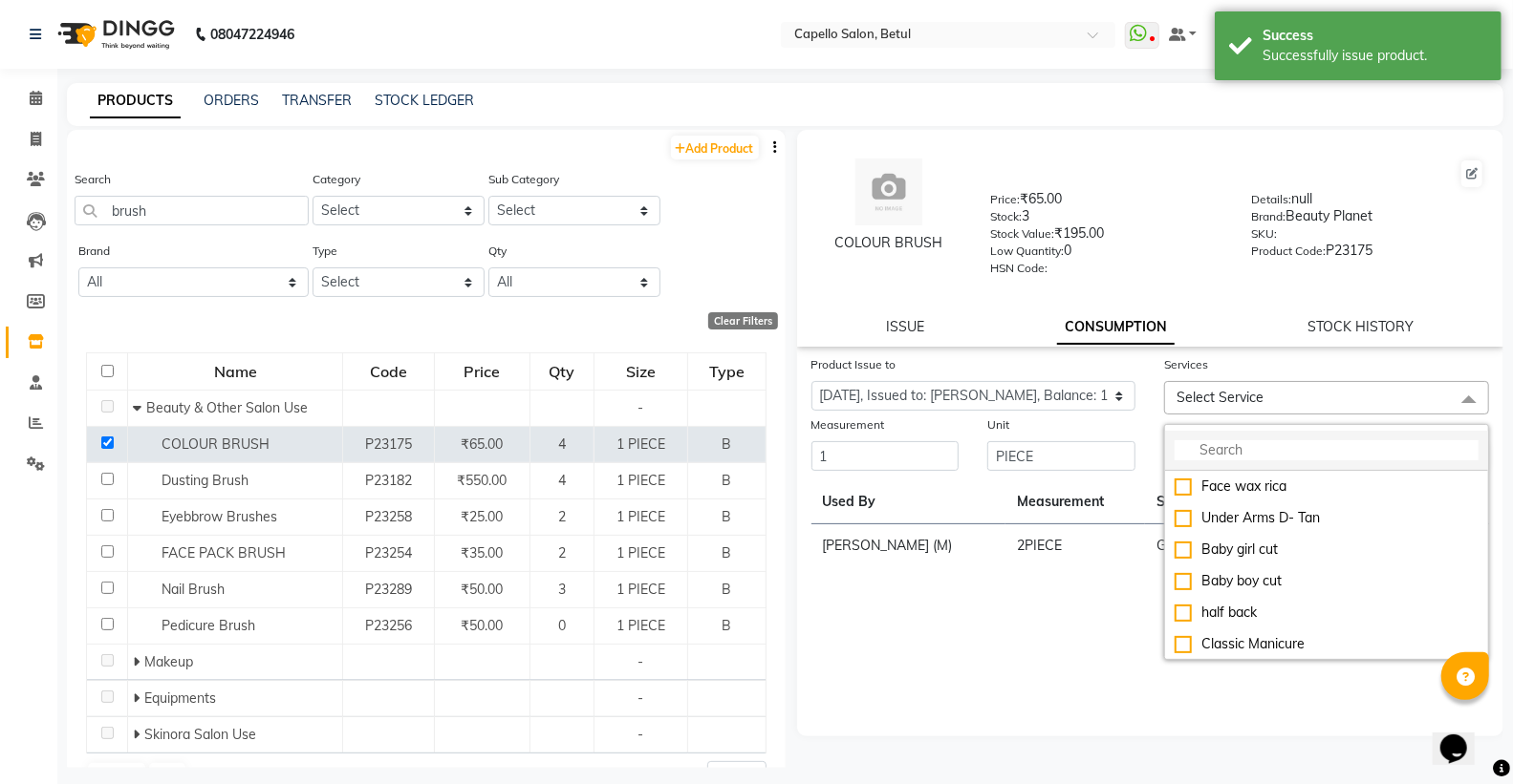
click at [1220, 447] on input "multiselect-search" at bounding box center [1327, 451] width 304 height 20
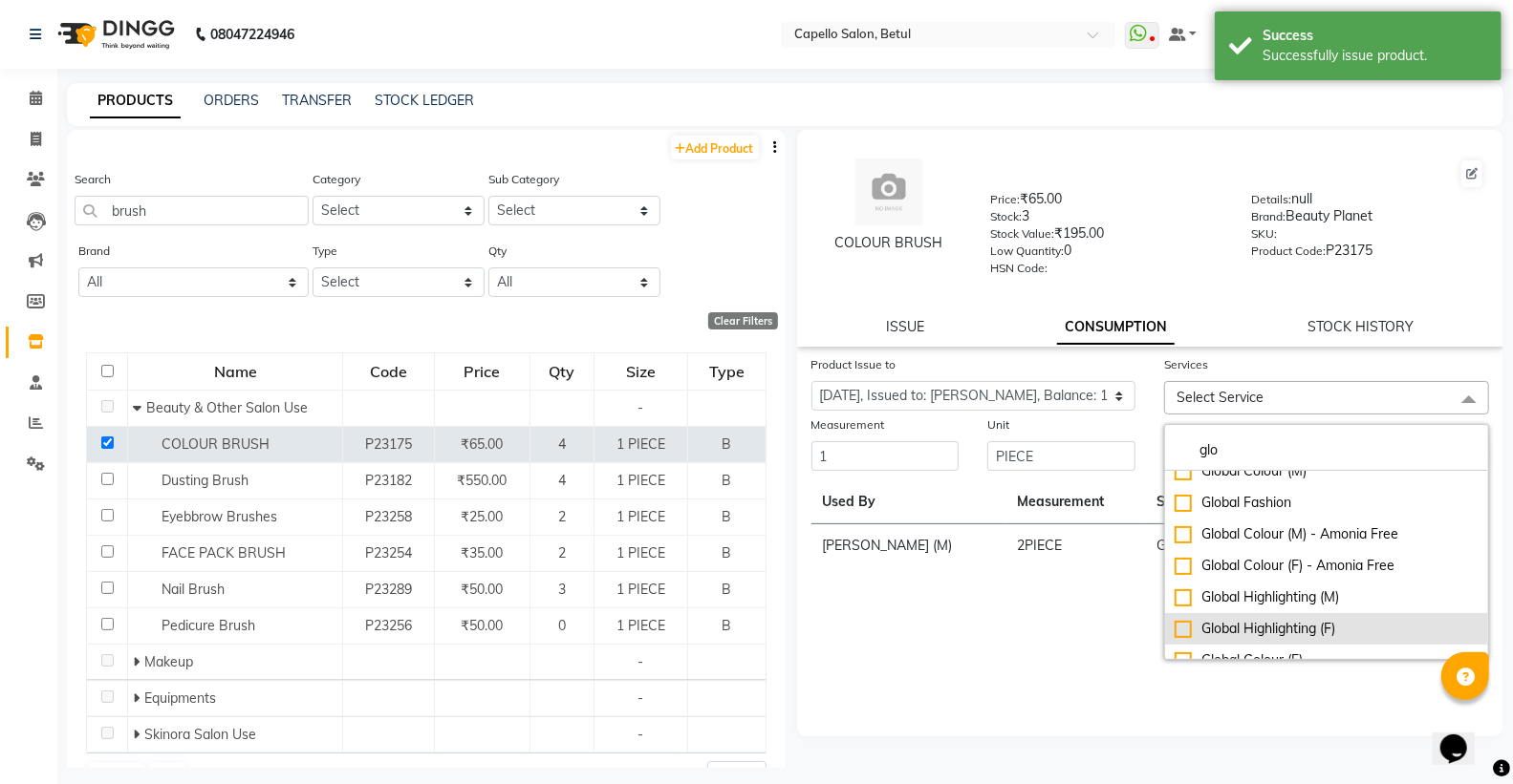
scroll to position [31, 0]
type input "glo"
click at [1185, 644] on div "Global Colour (F)" at bounding box center [1327, 645] width 304 height 20
checkbox input "true"
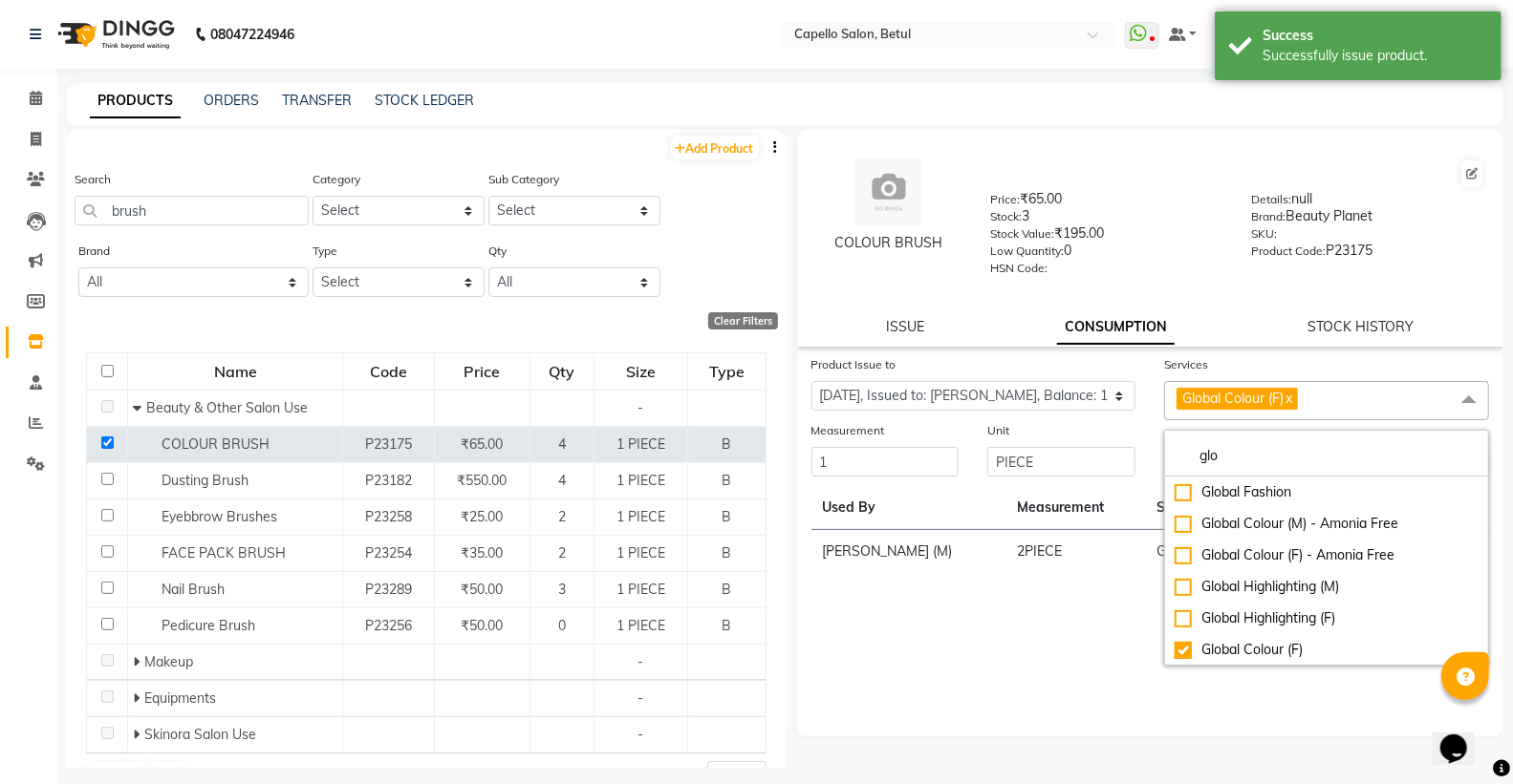
click at [996, 675] on div "Product Issue to Select Product Issue 2025-09-04, Issued to: DISHANT, Balance: …" at bounding box center [1150, 546] width 707 height 382
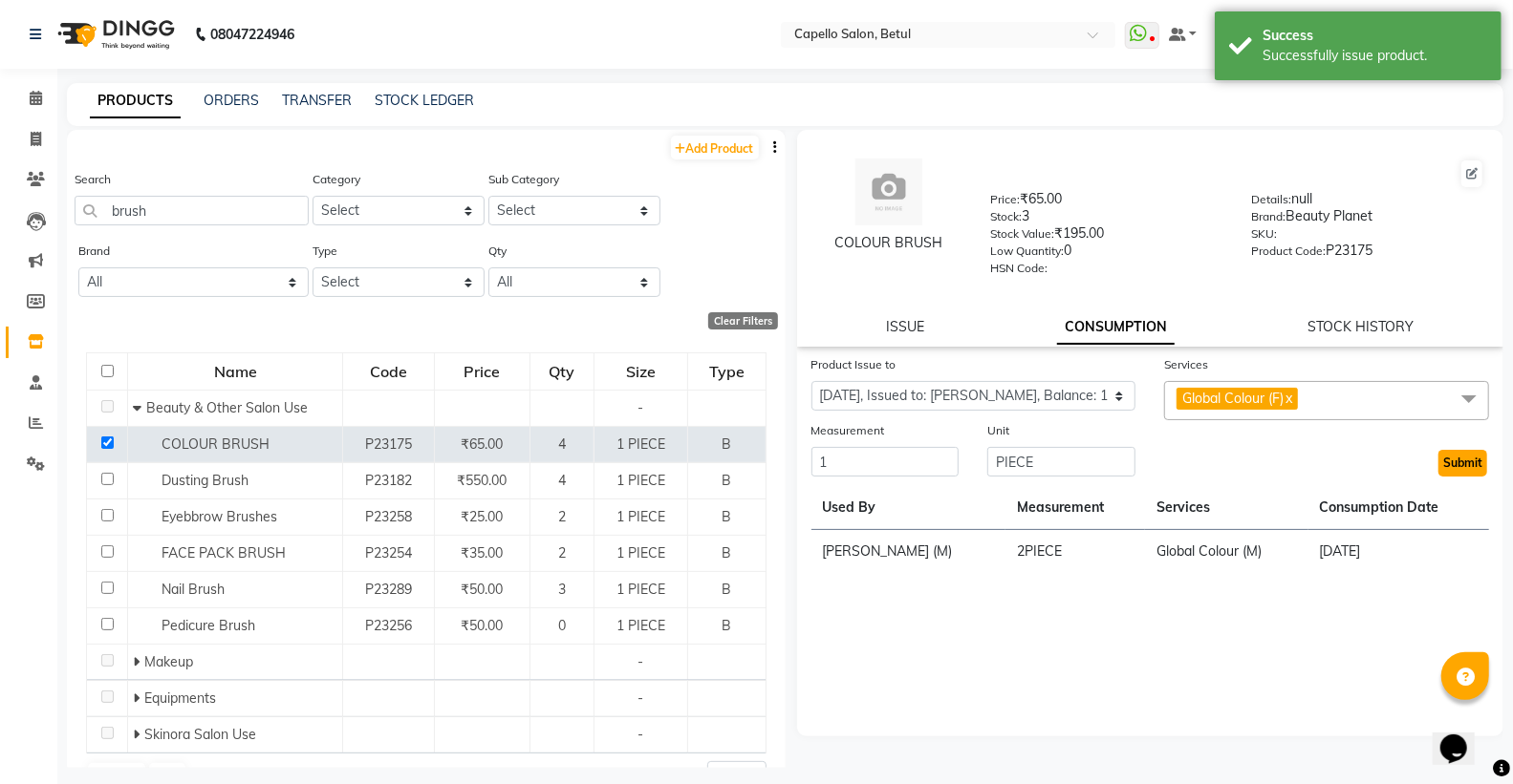
click at [1458, 453] on button "Submit" at bounding box center [1463, 462] width 49 height 26
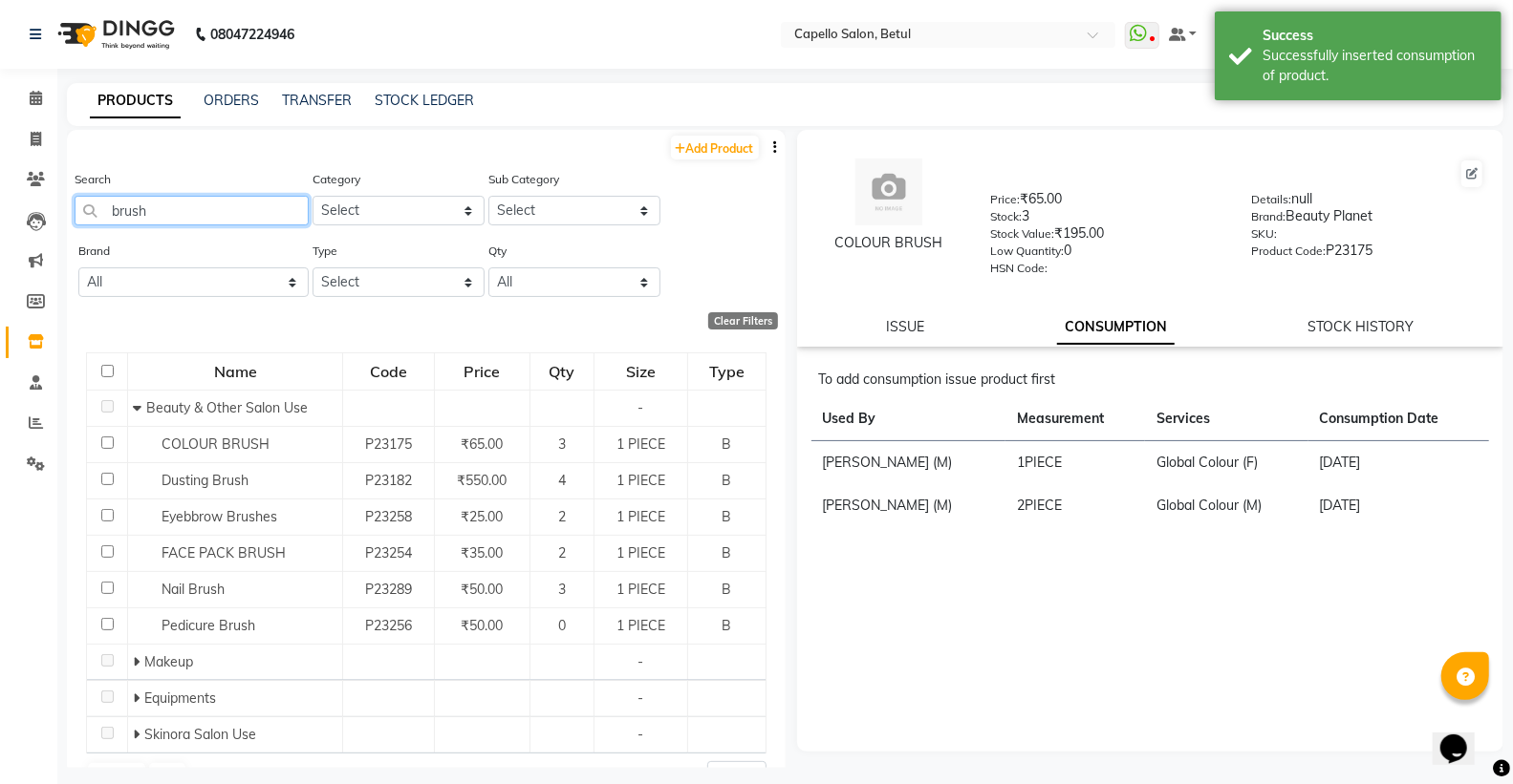
click at [150, 199] on input "brush" at bounding box center [191, 211] width 234 height 29
type input "b"
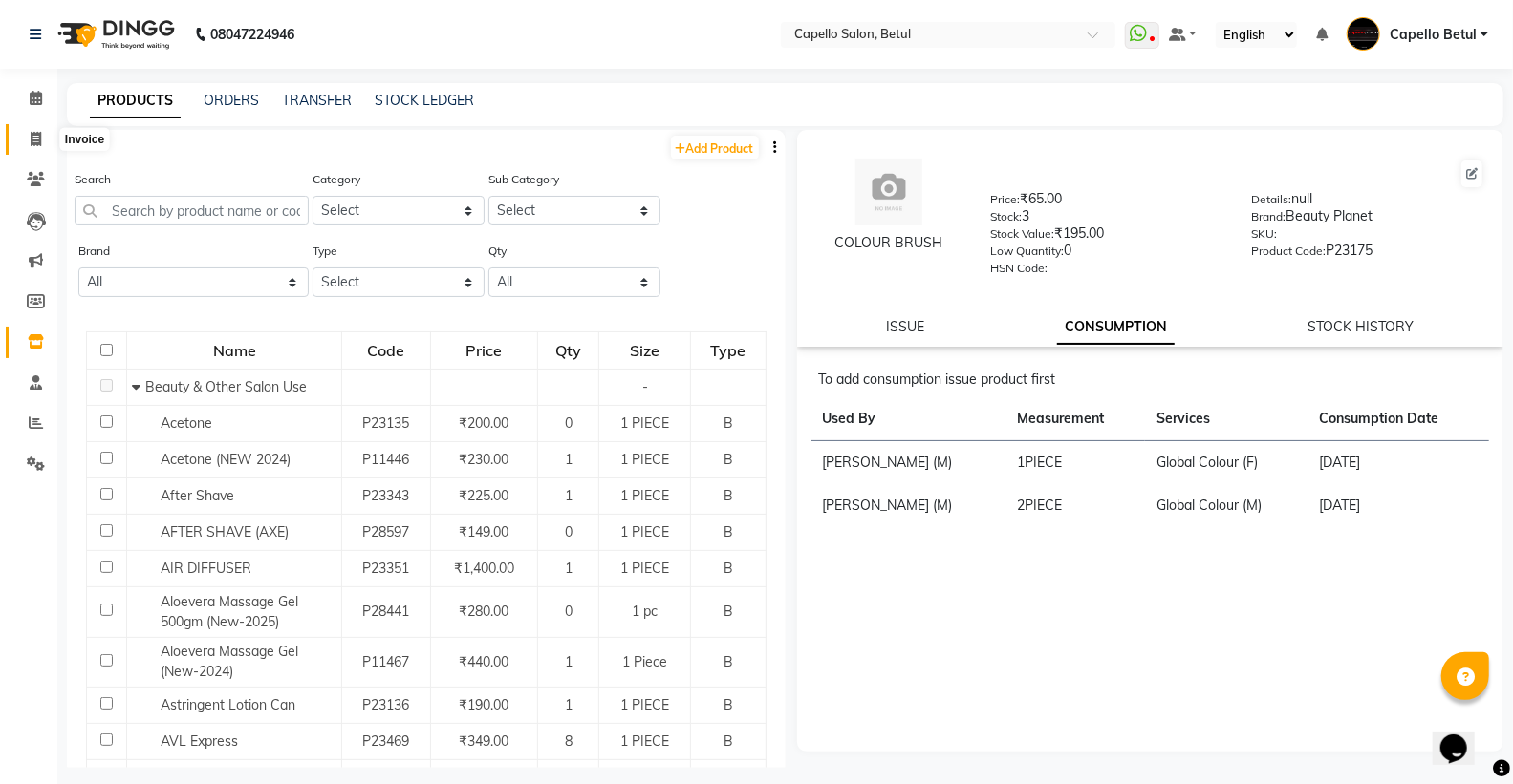
click at [30, 141] on icon at bounding box center [35, 138] width 11 height 15
select select "service"
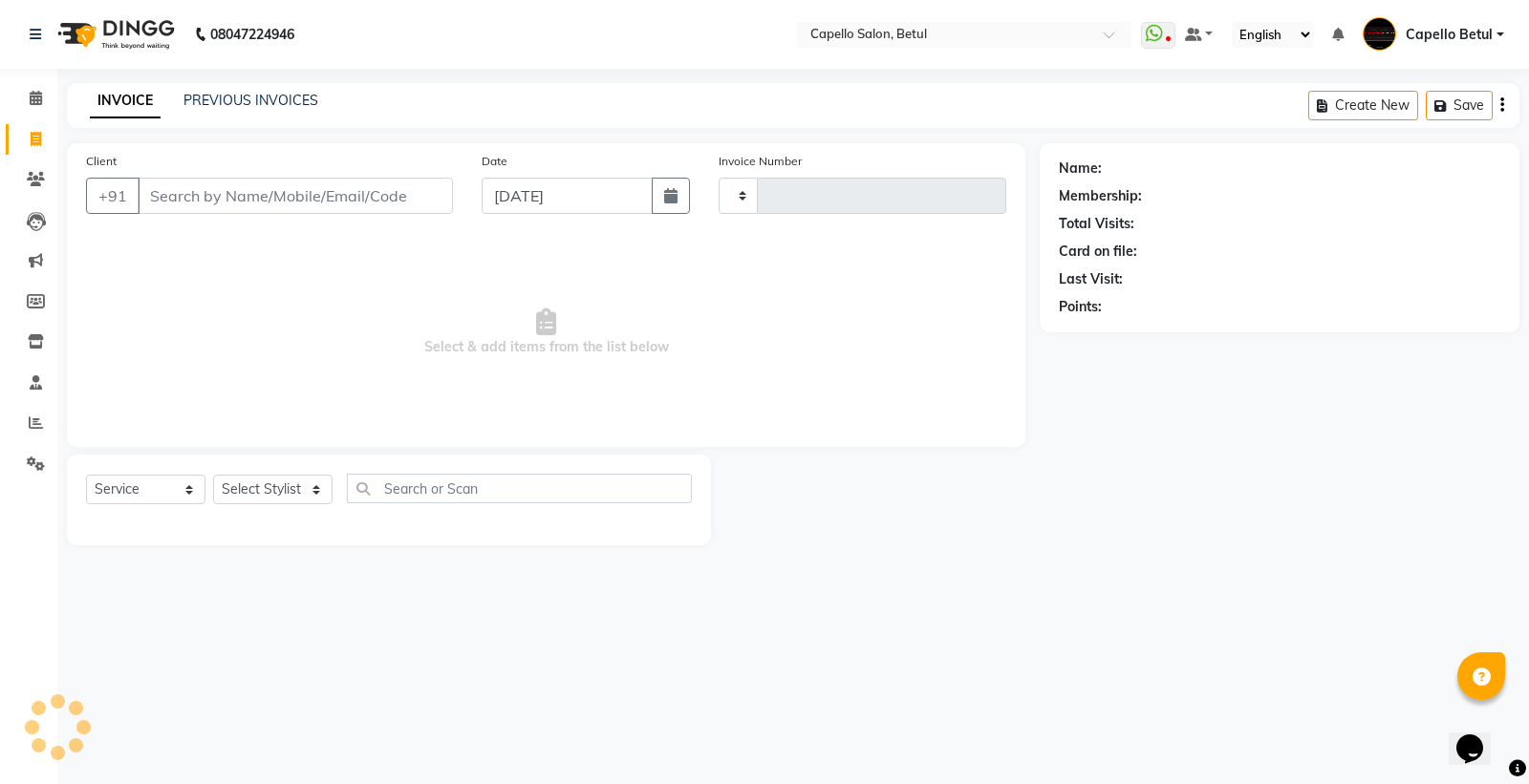
click at [198, 192] on input "Client" at bounding box center [294, 195] width 315 height 36
type input "0041"
select select "8951"
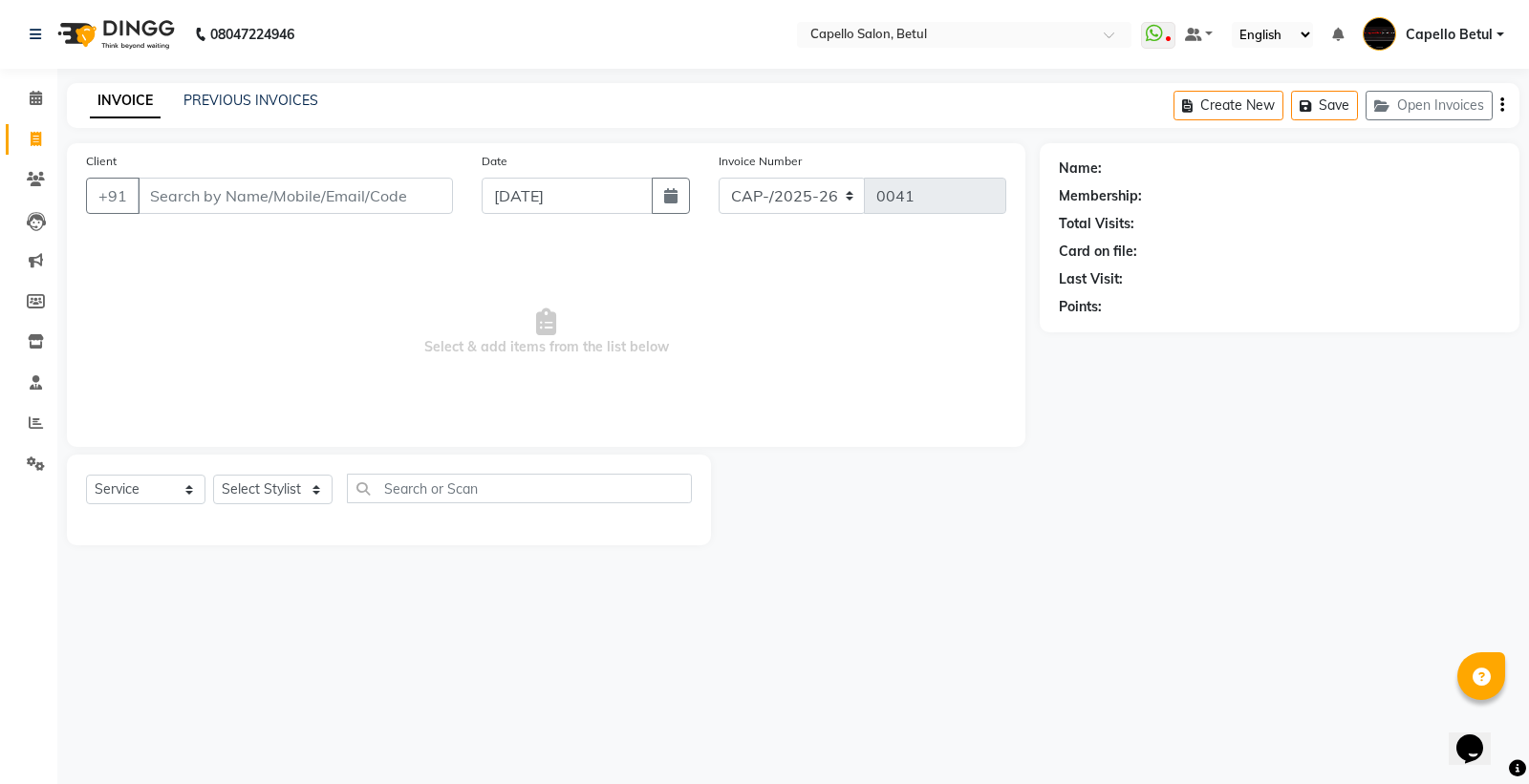
click at [183, 188] on input "Client" at bounding box center [294, 195] width 315 height 36
type input "7894215003"
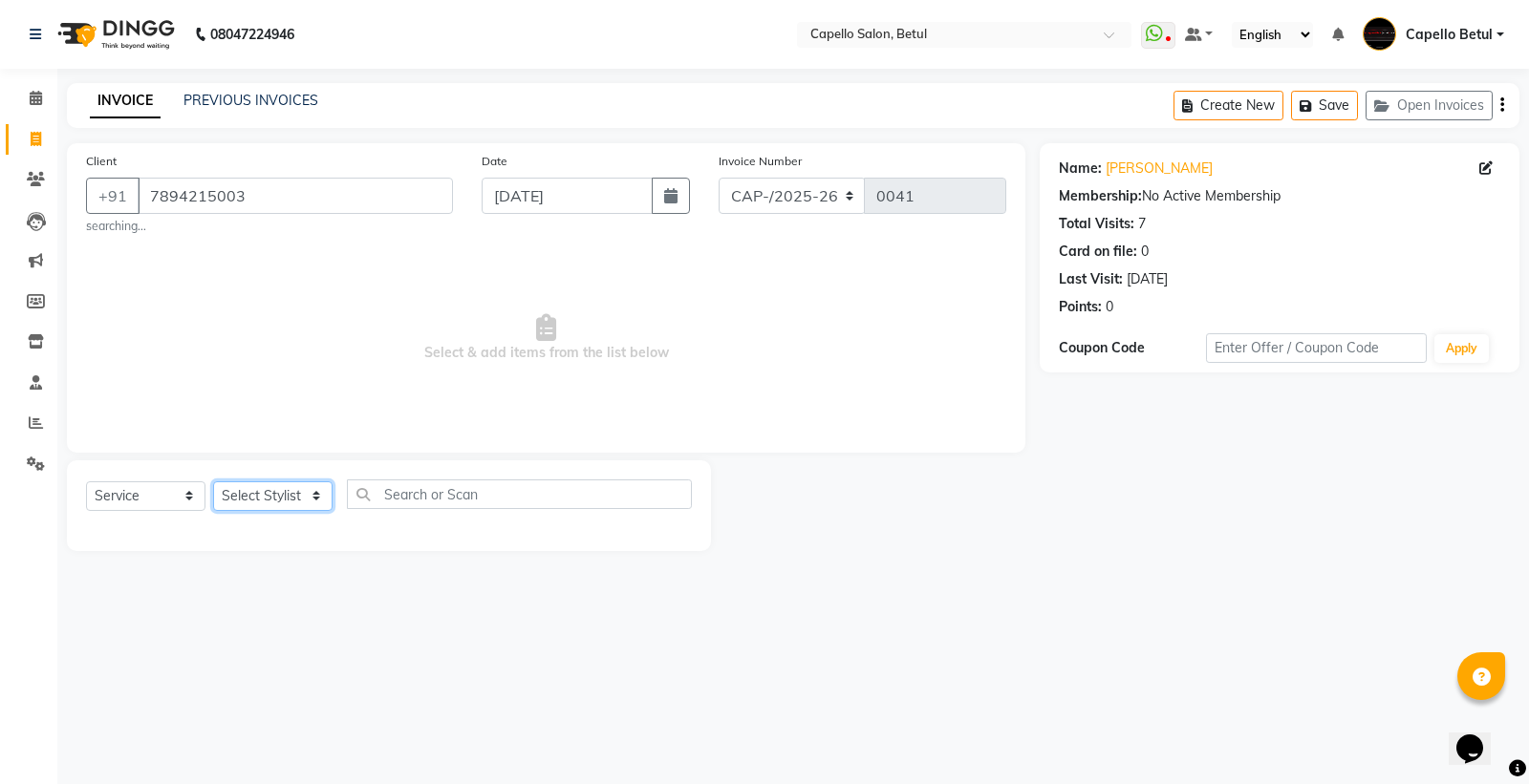
drag, startPoint x: 235, startPoint y: 497, endPoint x: 234, endPoint y: 485, distance: 12.0
click at [235, 497] on select "Select Stylist ADMIN Capello Betul [PERSON_NAME] [PERSON_NAME] POOJA SOLANKI (M…" at bounding box center [272, 496] width 119 height 29
select select "20307"
click at [213, 482] on select "Select Stylist ADMIN Capello Betul [PERSON_NAME] [PERSON_NAME] POOJA SOLANKI (M…" at bounding box center [272, 496] width 119 height 29
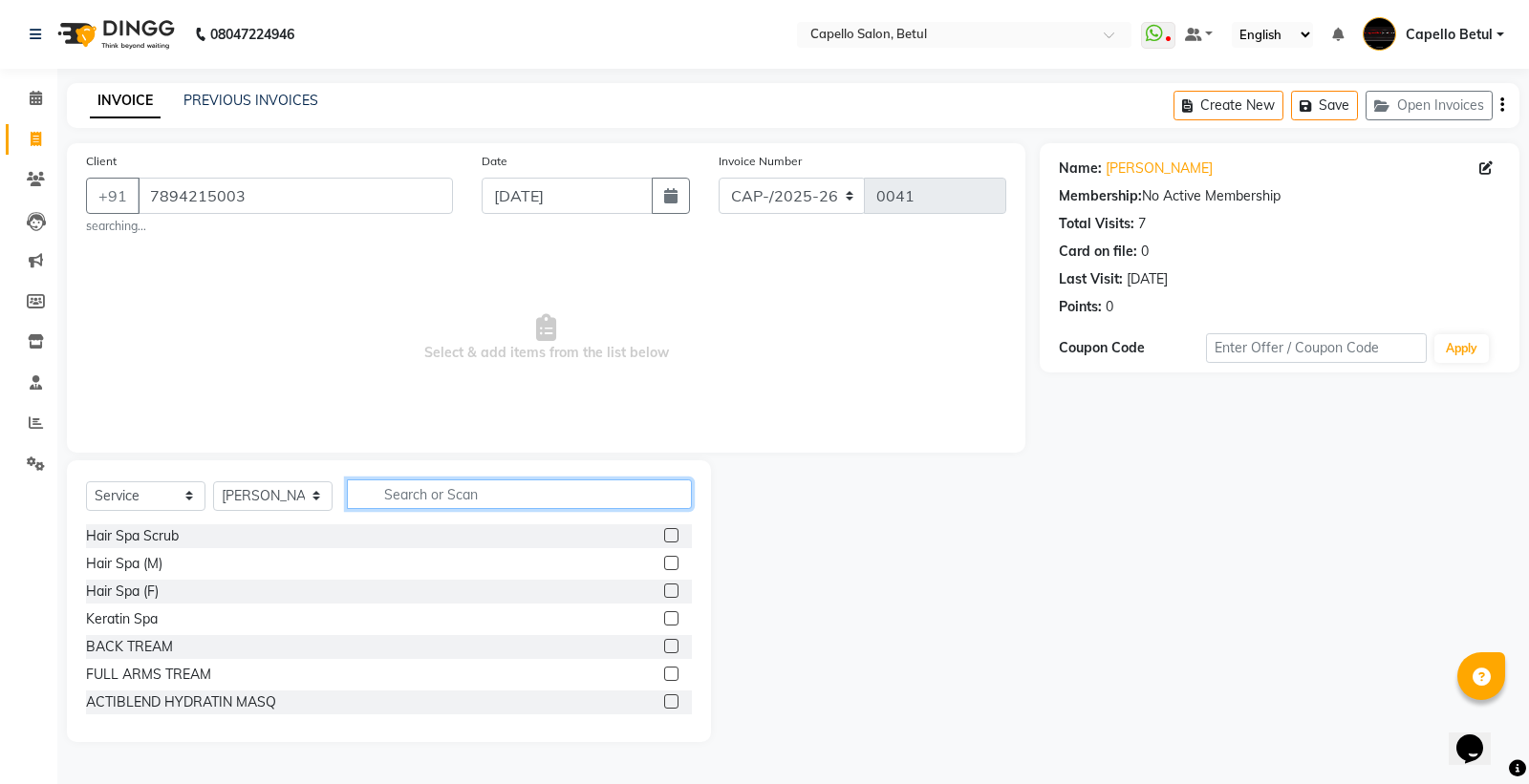
click at [433, 502] on input "text" at bounding box center [520, 494] width 345 height 29
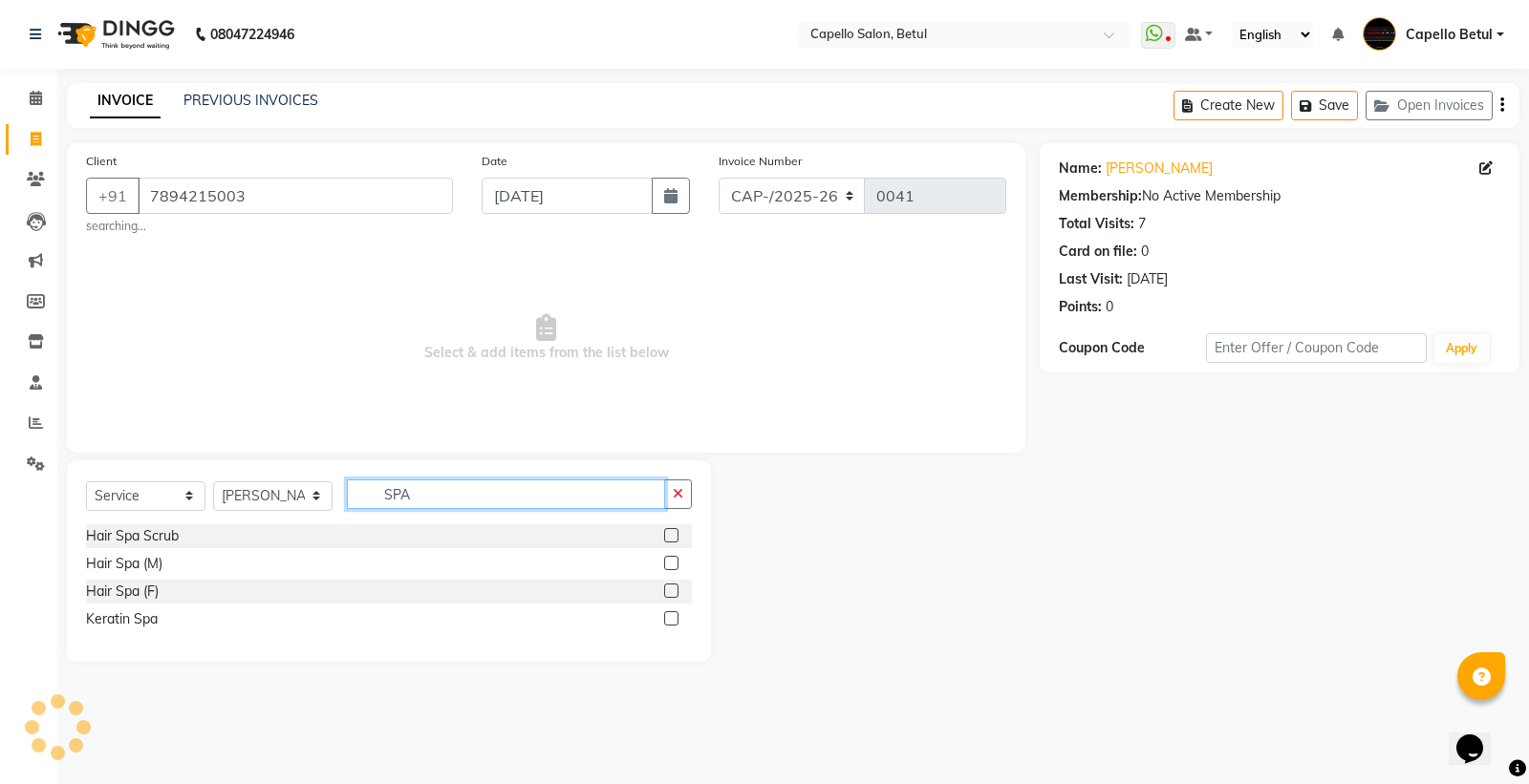
type input "SPA"
click at [674, 590] on label at bounding box center [671, 591] width 15 height 15
click at [674, 590] on input "checkbox" at bounding box center [670, 592] width 13 height 13
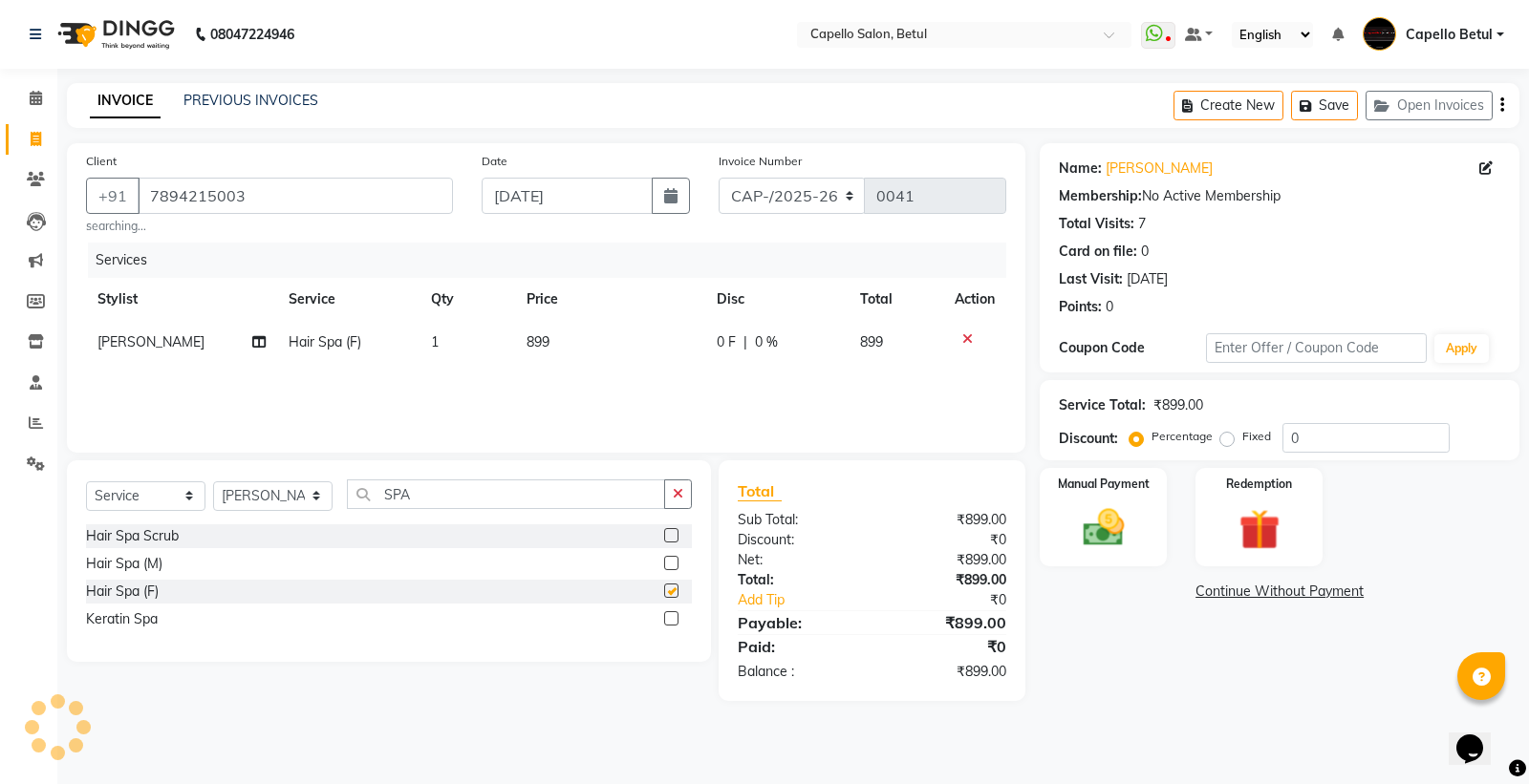
checkbox input "false"
click at [430, 502] on input "SPA" at bounding box center [506, 494] width 318 height 29
type input "S"
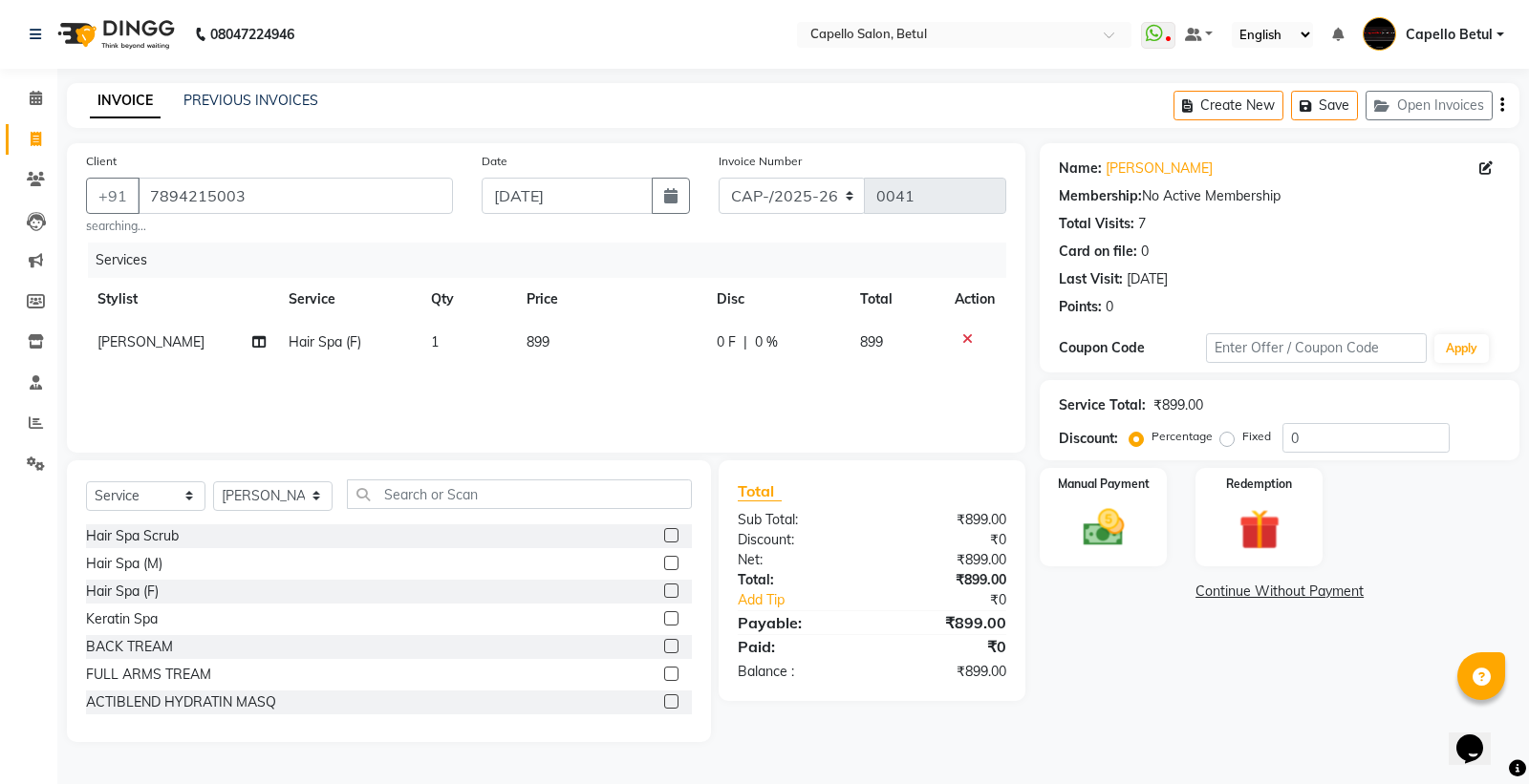
click at [292, 476] on div "Select Service Product Membership Package Voucher Prepaid Gift Card Select Styl…" at bounding box center [389, 601] width 644 height 282
click at [284, 498] on select "Select Stylist ADMIN Capello Betul [PERSON_NAME] [PERSON_NAME] POOJA SOLANKI (M…" at bounding box center [272, 496] width 119 height 29
select select "34695"
click at [213, 482] on select "Select Stylist ADMIN Capello Betul [PERSON_NAME] [PERSON_NAME] POOJA SOLANKI (M…" at bounding box center [272, 496] width 119 height 29
click at [433, 486] on input "text" at bounding box center [520, 494] width 345 height 29
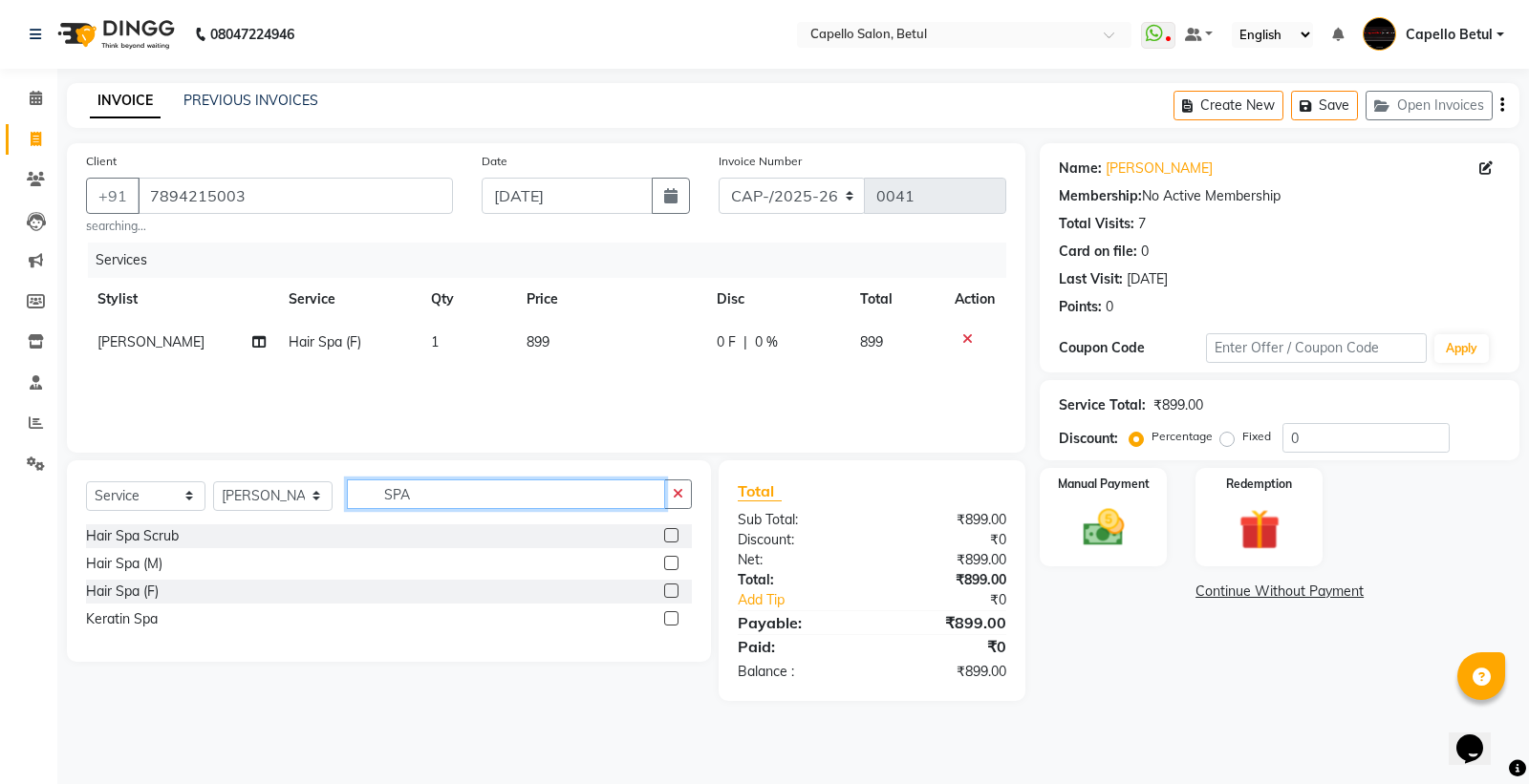
type input "SPA"
click at [675, 594] on label at bounding box center [671, 591] width 15 height 15
click at [675, 594] on input "checkbox" at bounding box center [670, 592] width 13 height 13
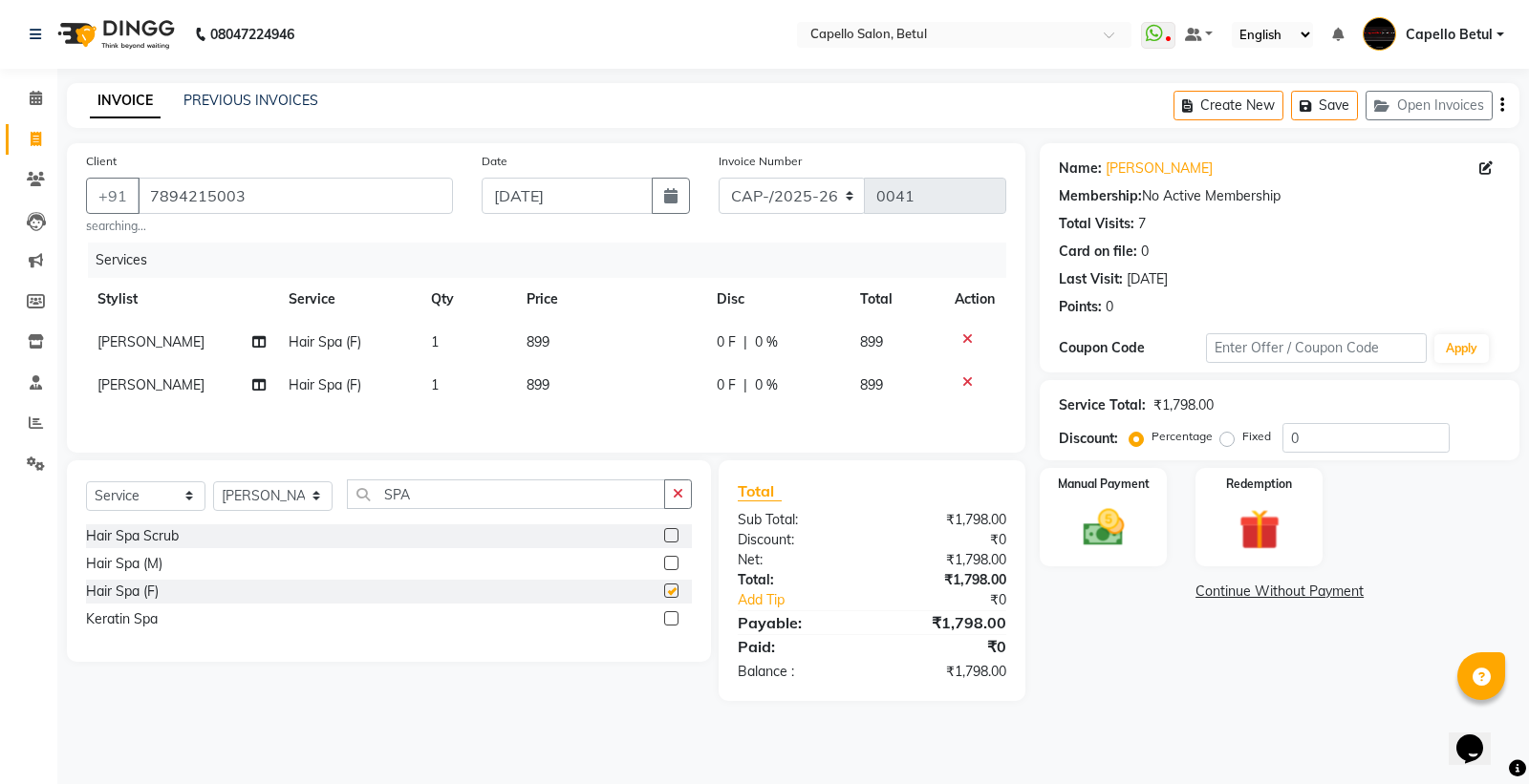
checkbox input "false"
click at [427, 500] on input "SPA" at bounding box center [506, 494] width 318 height 29
type input "S"
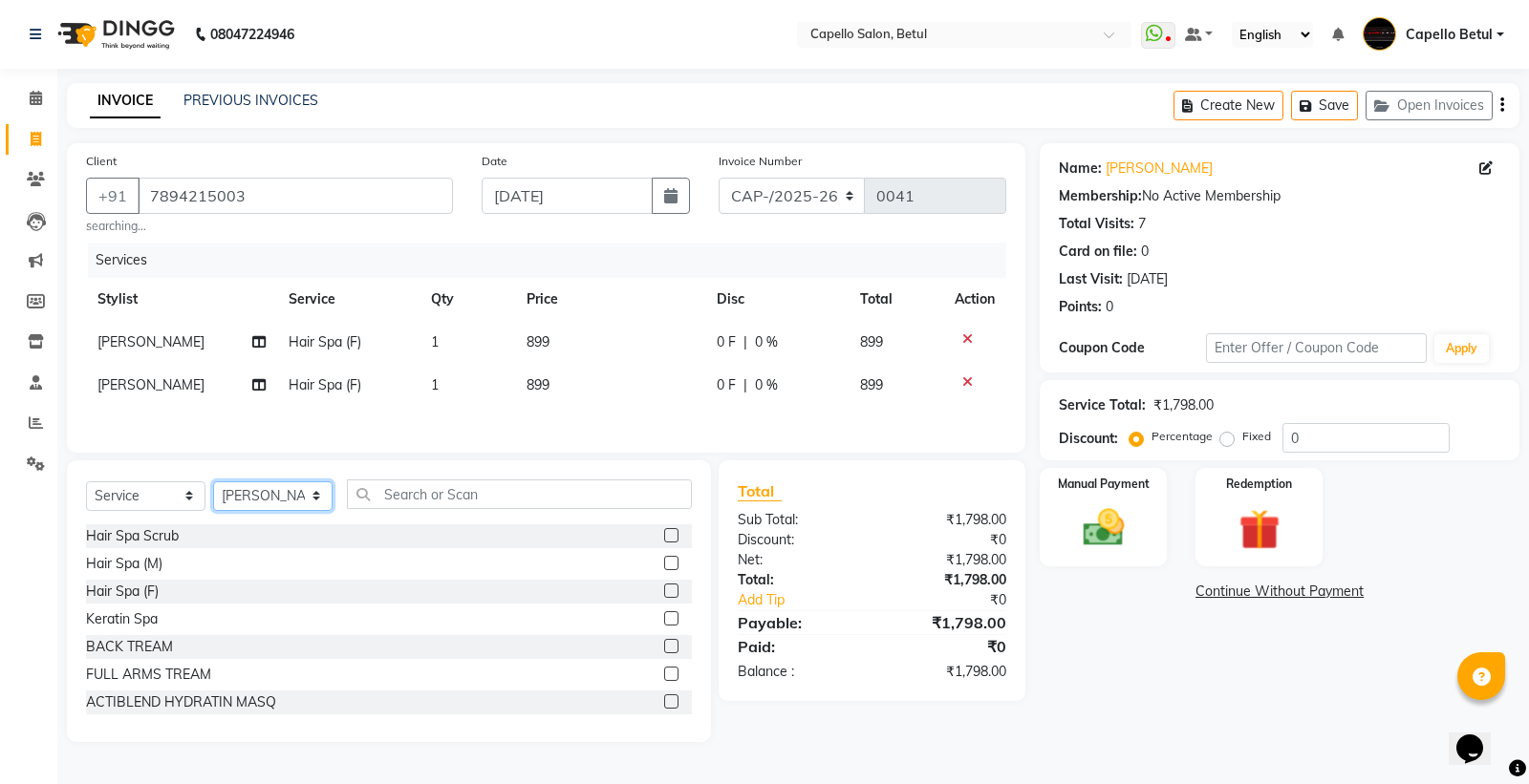
click at [308, 501] on select "Select Stylist ADMIN Capello Betul [PERSON_NAME] [PERSON_NAME] POOJA SOLANKI (M…" at bounding box center [272, 496] width 119 height 29
select select "14474"
click at [213, 487] on select "Select Stylist ADMIN Capello Betul [PERSON_NAME] [PERSON_NAME] POOJA SOLANKI (M…" at bounding box center [272, 496] width 119 height 29
click at [418, 498] on input "text" at bounding box center [520, 494] width 345 height 29
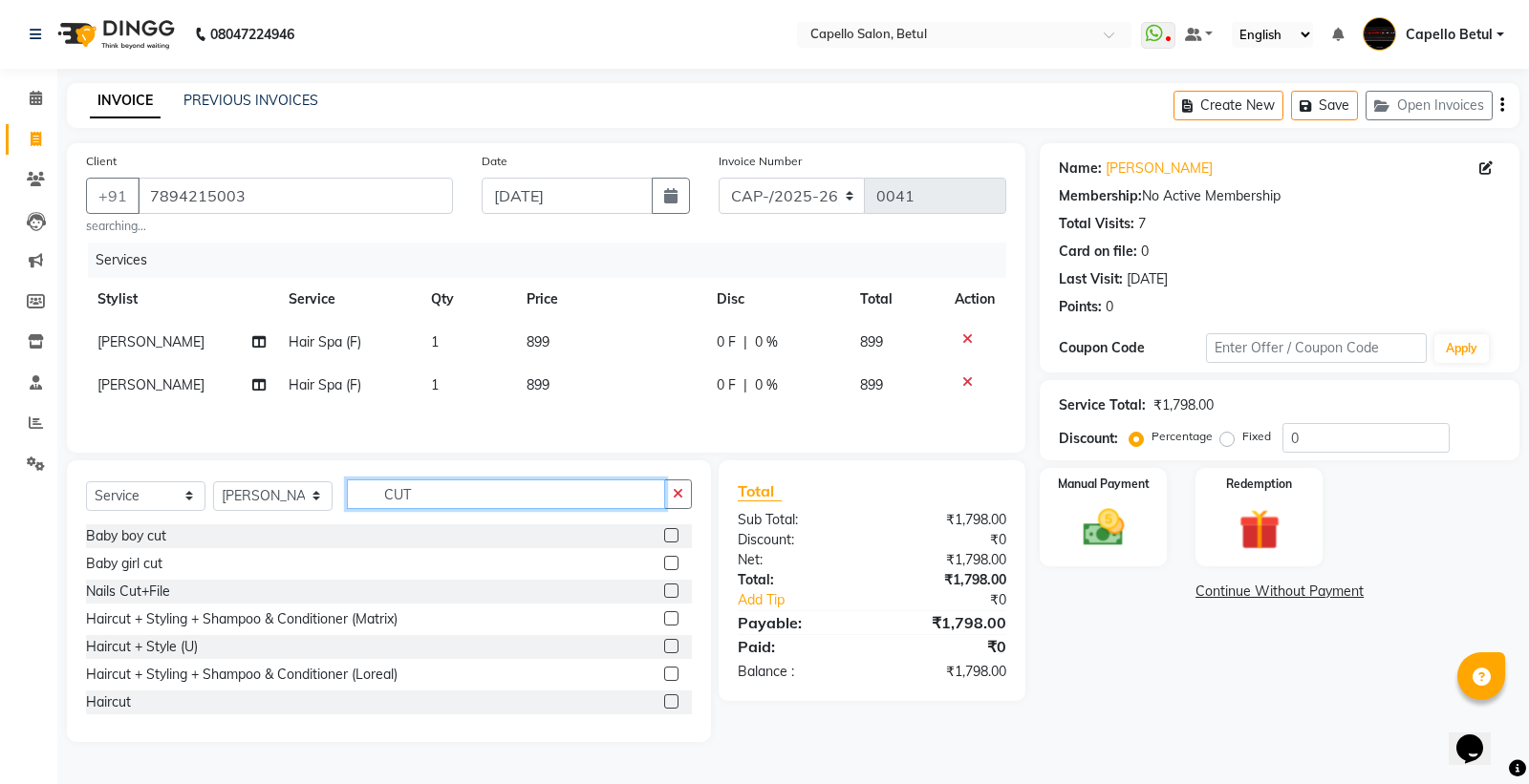
type input "CUT"
click at [664, 709] on label at bounding box center [671, 701] width 15 height 15
click at [664, 709] on input "checkbox" at bounding box center [670, 702] width 13 height 13
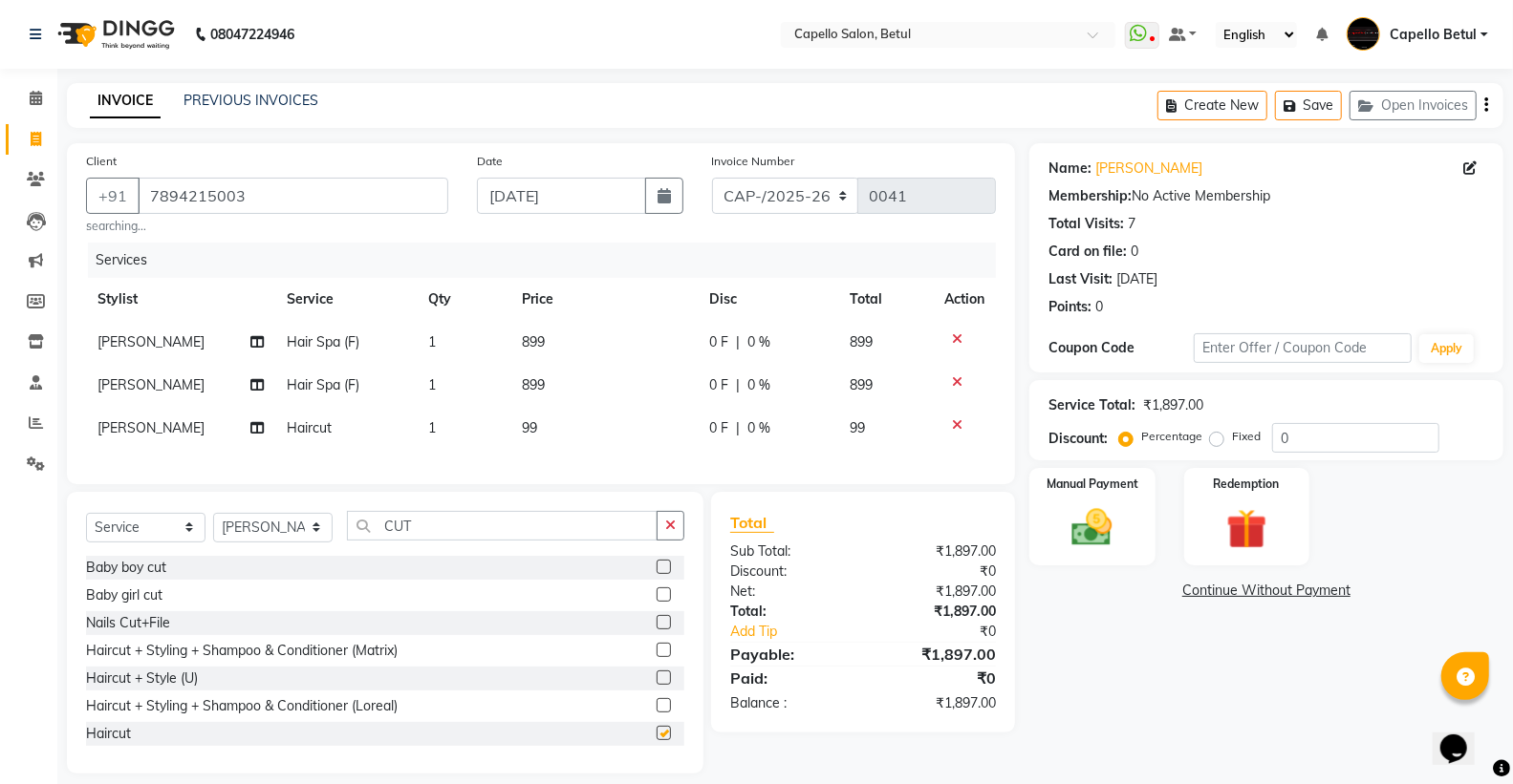
checkbox input "false"
click at [465, 538] on input "CUT" at bounding box center [502, 526] width 310 height 29
type input "C"
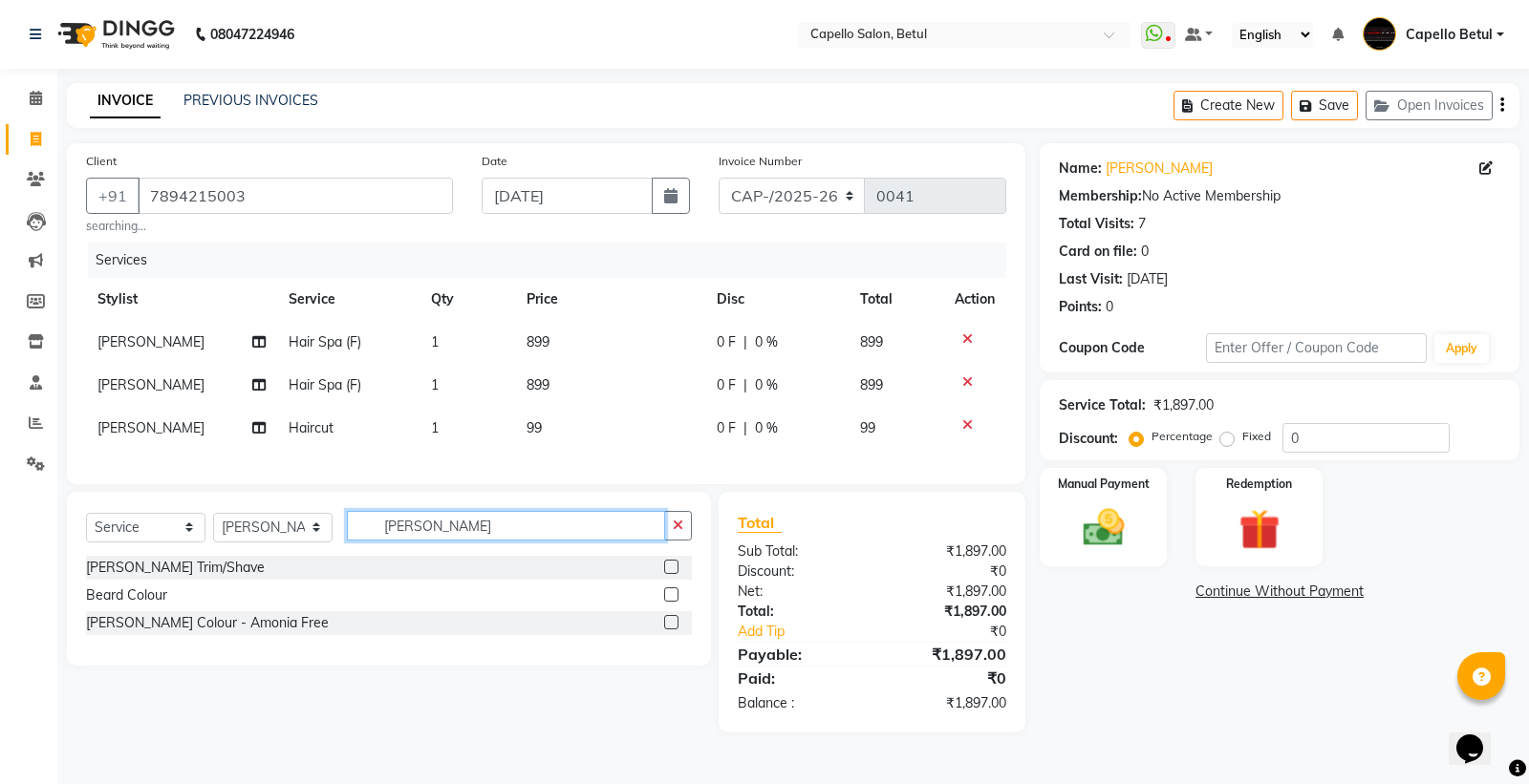
type input "BEARD"
click at [672, 574] on label at bounding box center [671, 567] width 15 height 15
click at [672, 574] on input "checkbox" at bounding box center [670, 568] width 13 height 13
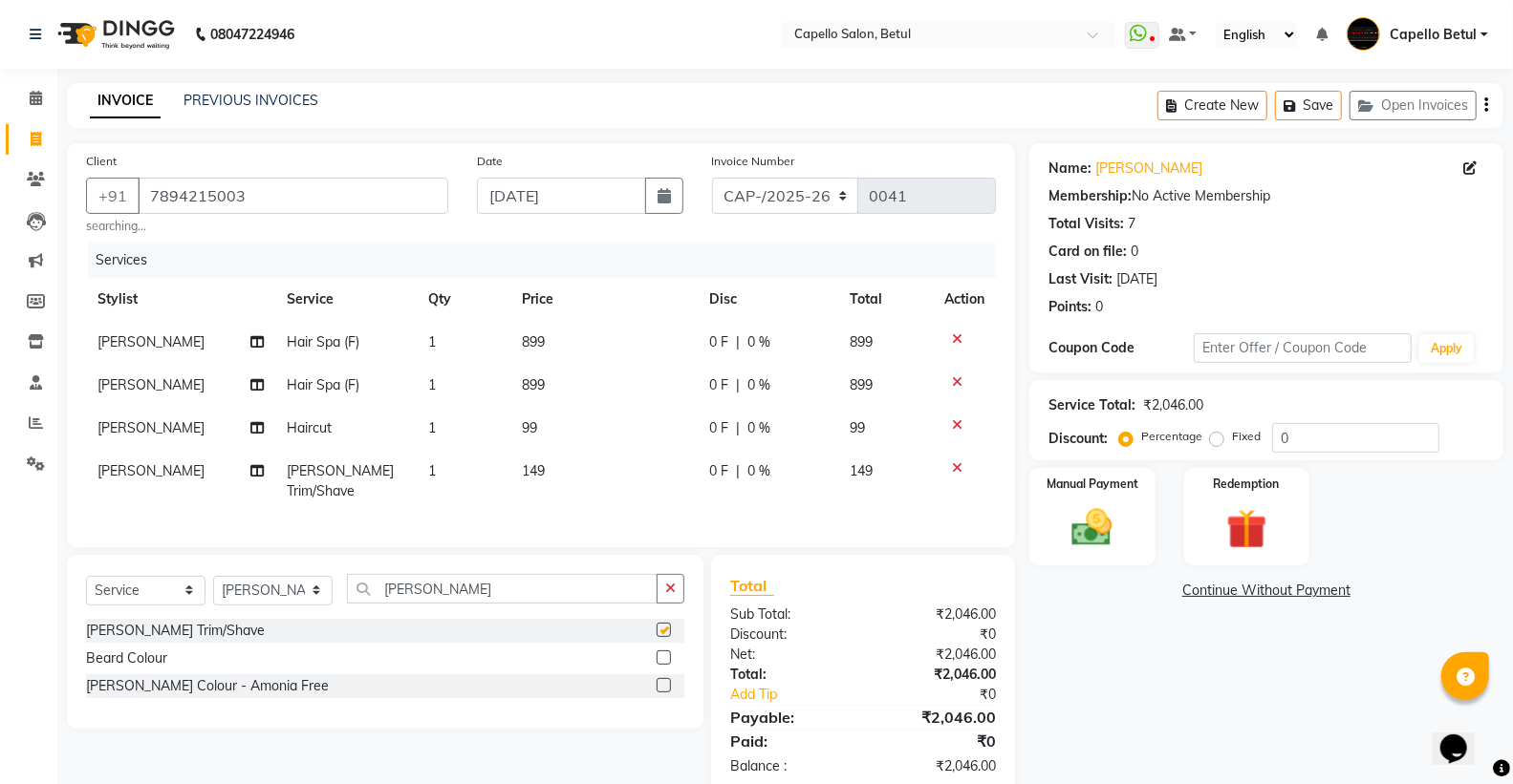
checkbox input "false"
click at [517, 347] on td "899" at bounding box center [604, 342] width 187 height 43
select select "20307"
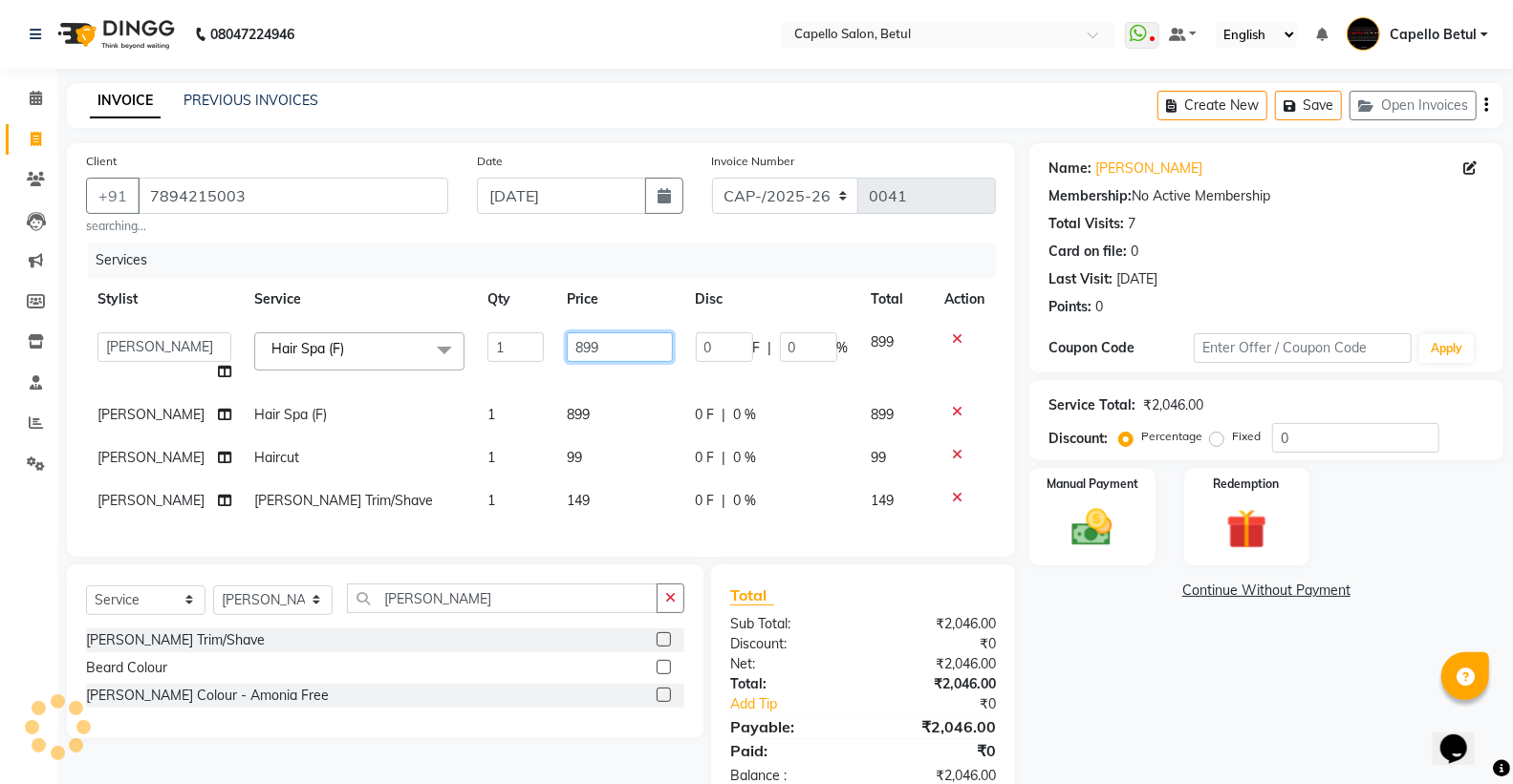
click at [567, 341] on input "899" at bounding box center [619, 347] width 106 height 29
click at [567, 346] on input "899" at bounding box center [619, 347] width 106 height 29
type input "1200"
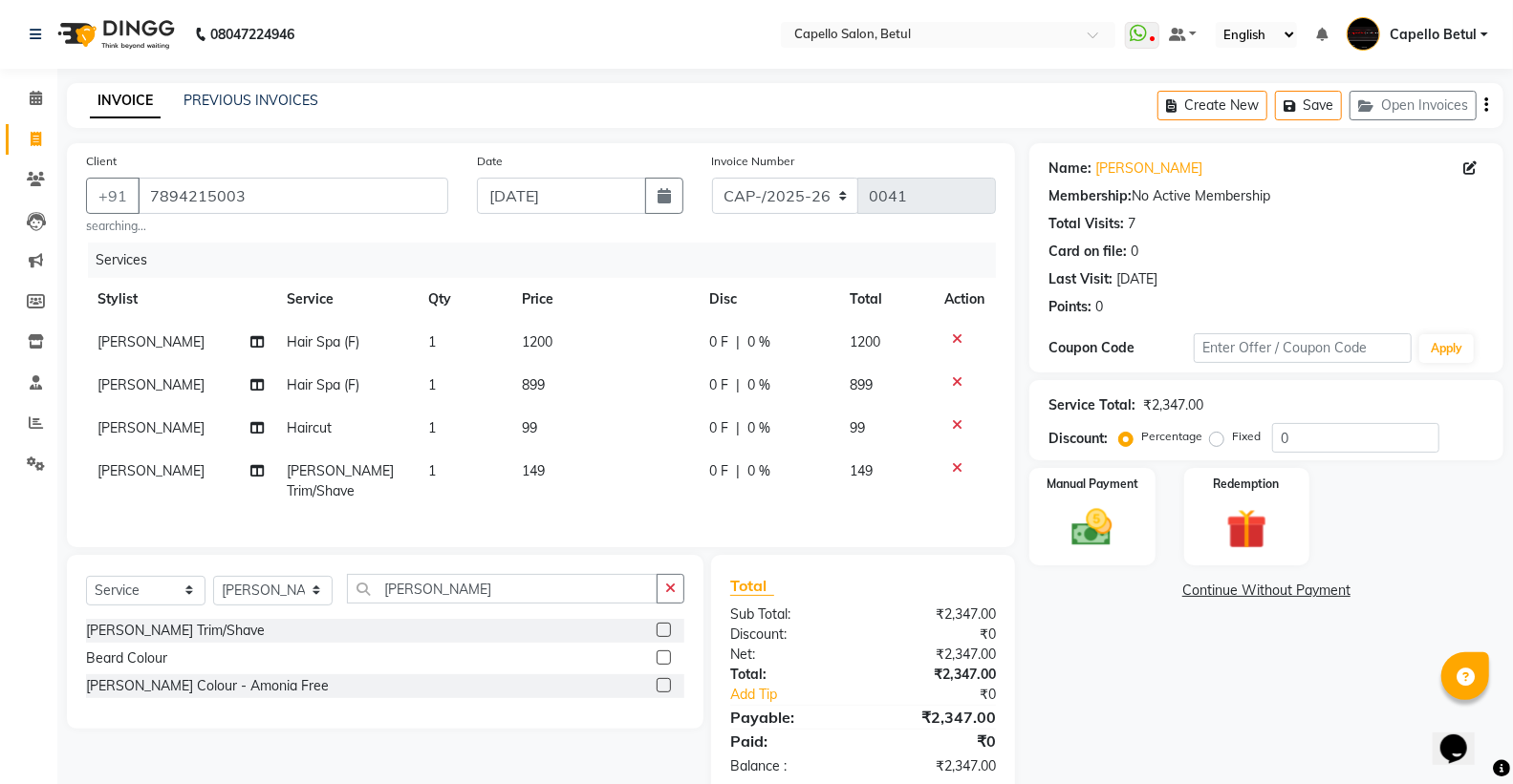
click at [567, 420] on tbody "DISHANT Hair Spa (F) 1 1200 0 F | 0 % 1200 SONU Hair Spa (F) 1 899 0 F | 0 % 89…" at bounding box center [540, 416] width 910 height 192
click at [557, 386] on td "899" at bounding box center [604, 385] width 187 height 43
select select "34695"
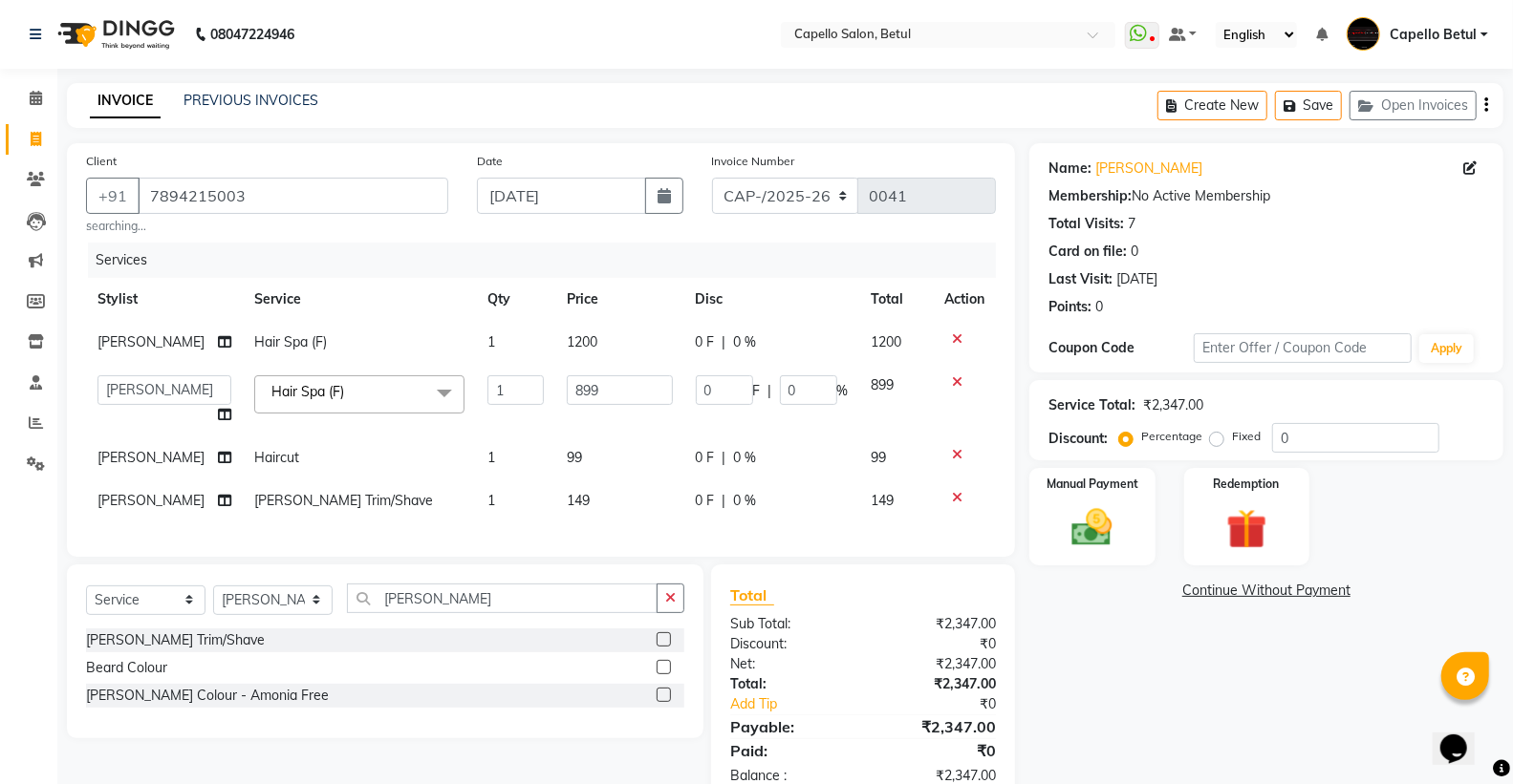
click at [567, 386] on input "899" at bounding box center [619, 390] width 106 height 29
type input "1200"
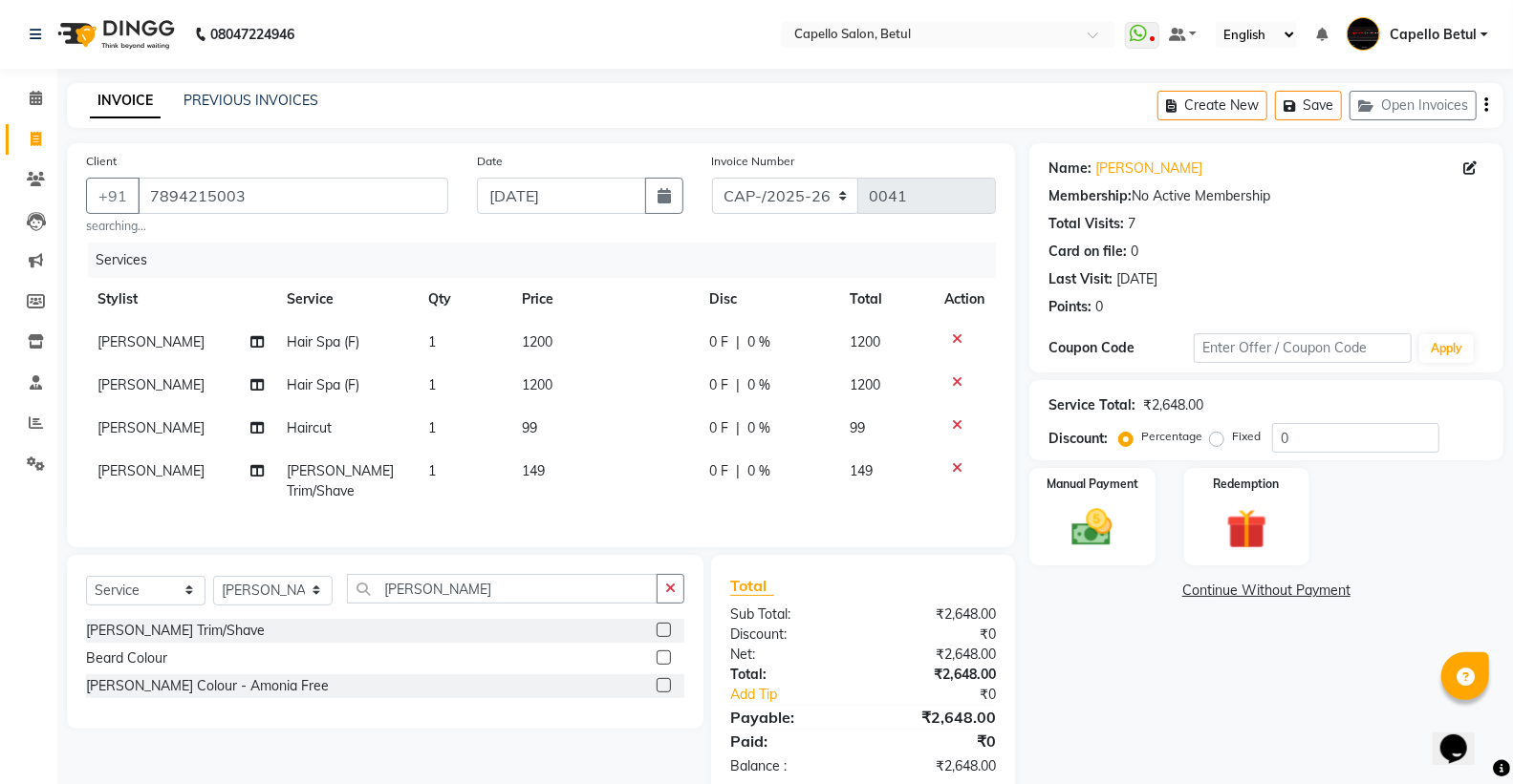
click at [619, 466] on tbody "DISHANT Hair Spa (F) 1 1200 0 F | 0 % 1200 SONU Hair Spa (F) 1 1200 0 F | 0 % 1…" at bounding box center [540, 416] width 910 height 192
click at [550, 451] on td "149" at bounding box center [604, 481] width 187 height 63
select select "14474"
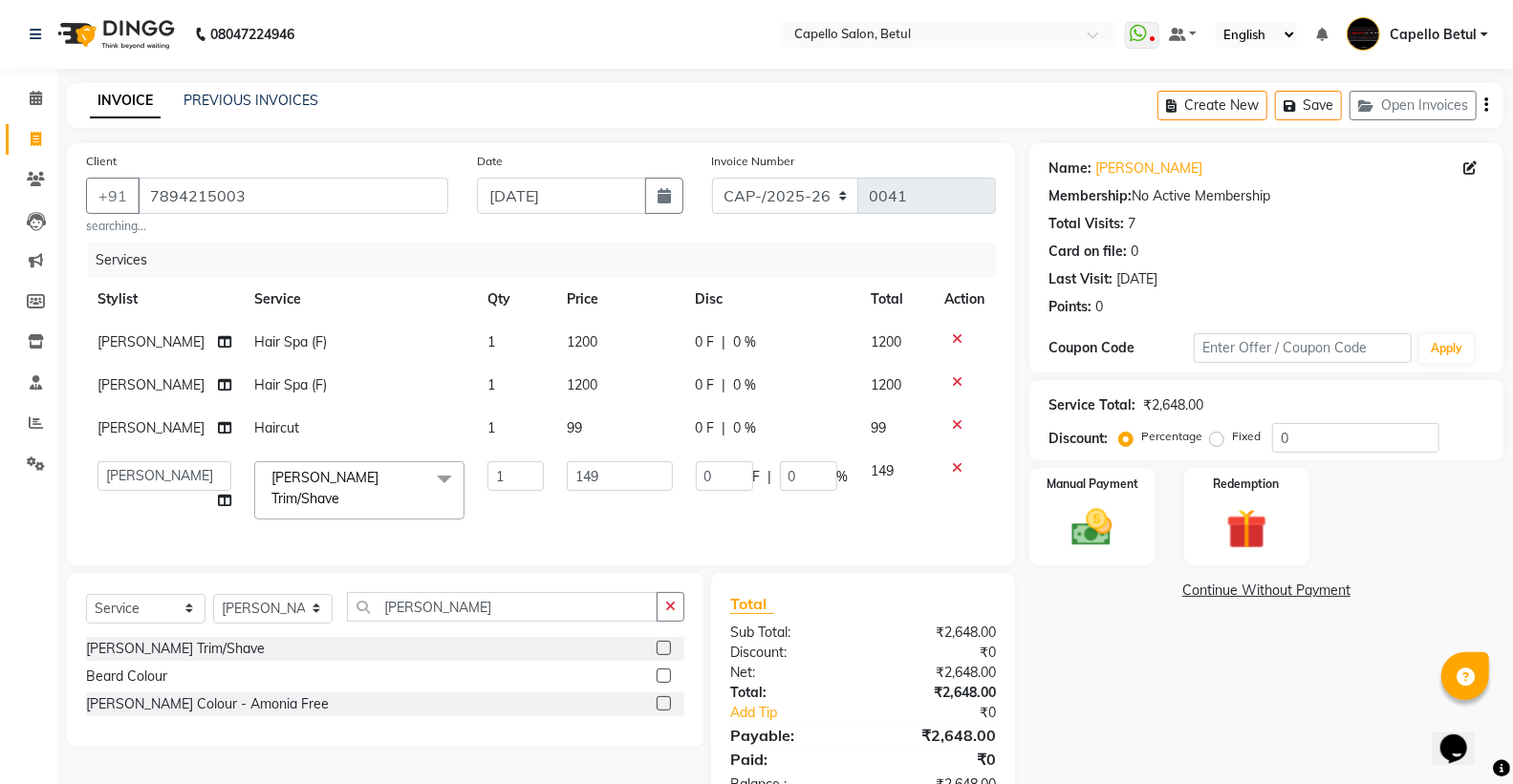
click at [560, 443] on td "99" at bounding box center [619, 428] width 129 height 43
select select "14474"
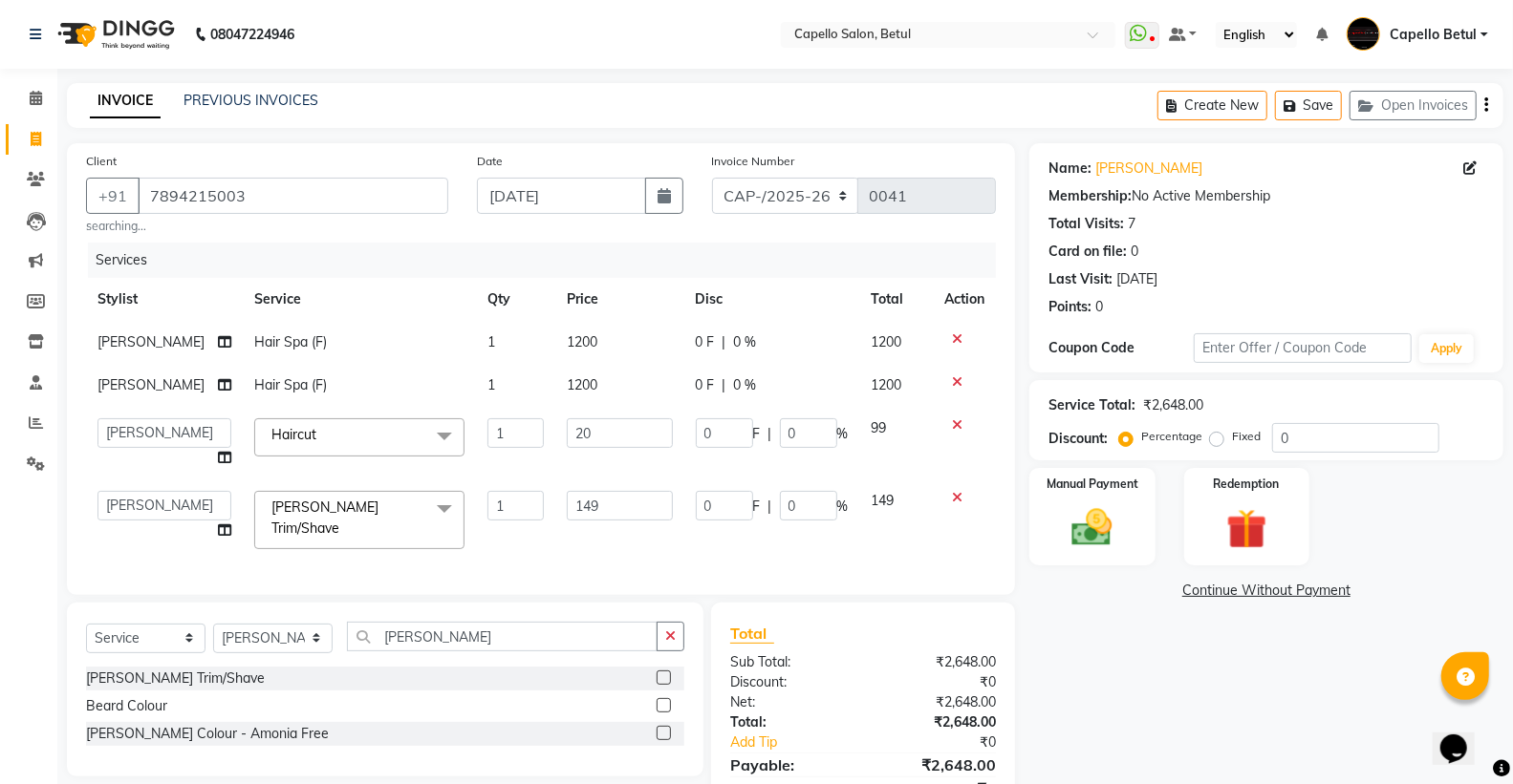
type input "200"
click at [570, 475] on tbody "DISHANT Hair Spa (F) 1 1200 0 F | 0 % 1200 SONU Hair Spa (F) 1 1200 0 F | 0 % 1…" at bounding box center [540, 441] width 910 height 240
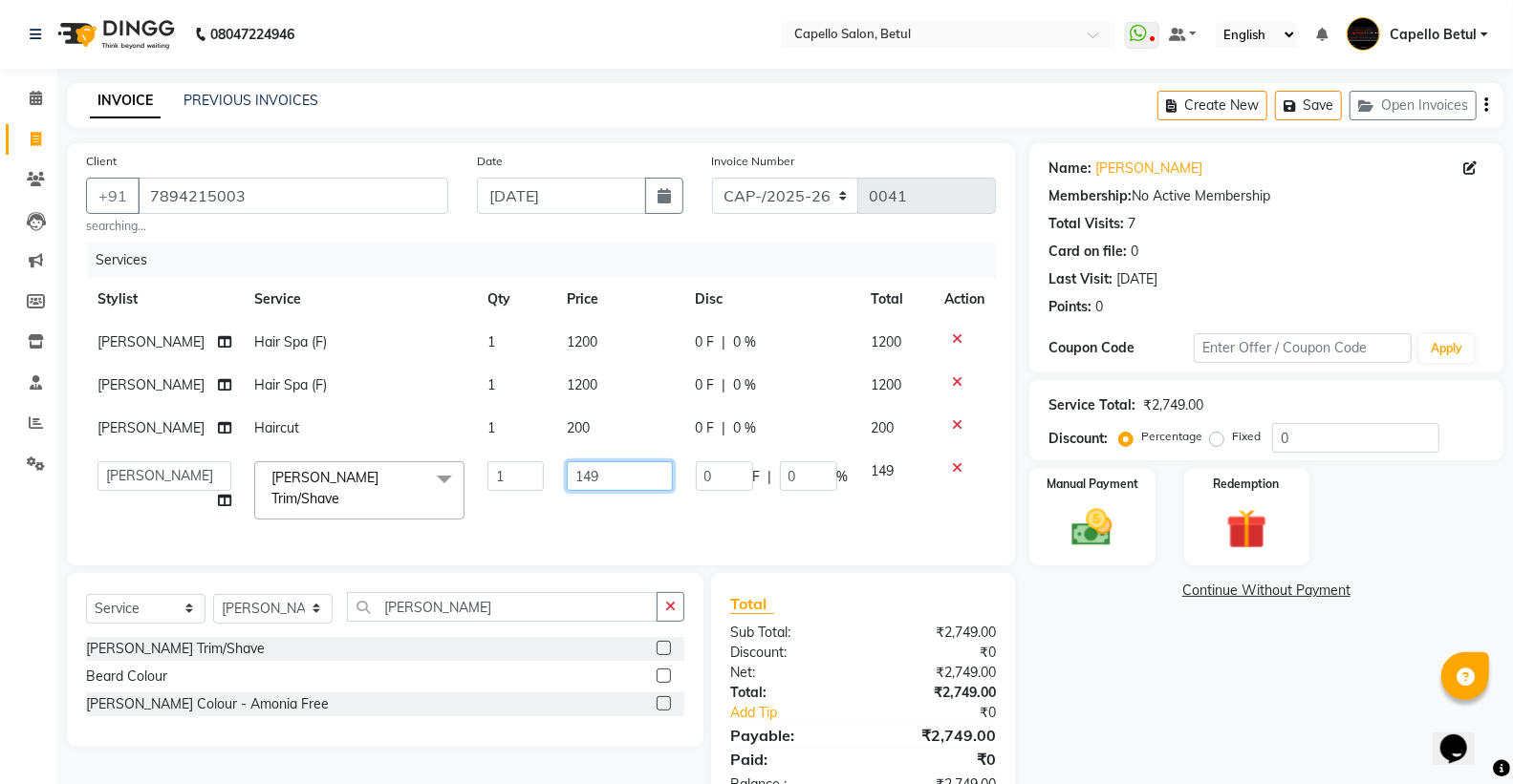
click at [570, 475] on input "149" at bounding box center [619, 476] width 106 height 29
type input "200"
click at [566, 511] on div "Services Stylist Service Qty Price Disc Total Action DISHANT Hair Spa (F) 1 120…" at bounding box center [540, 395] width 910 height 304
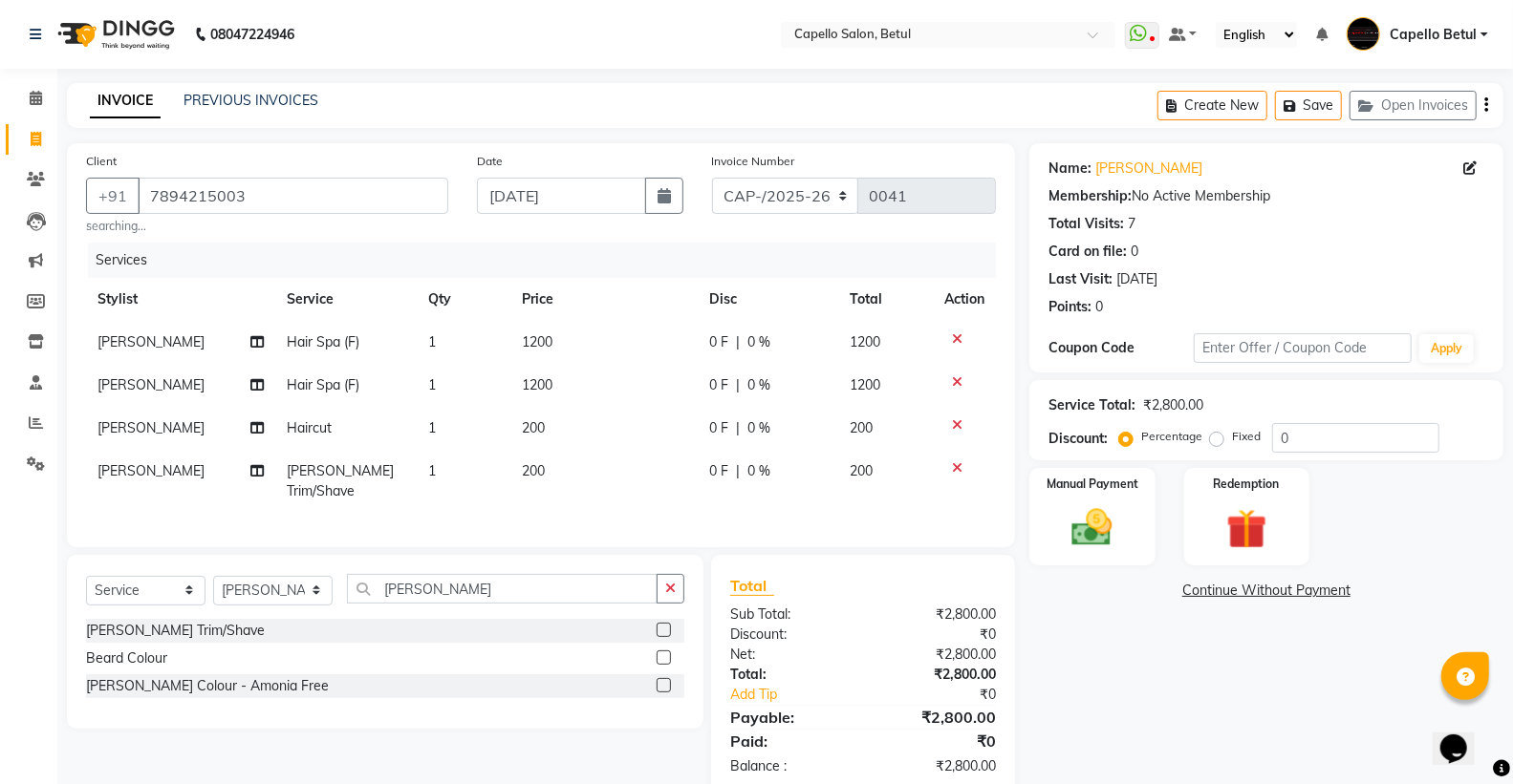
scroll to position [36, 0]
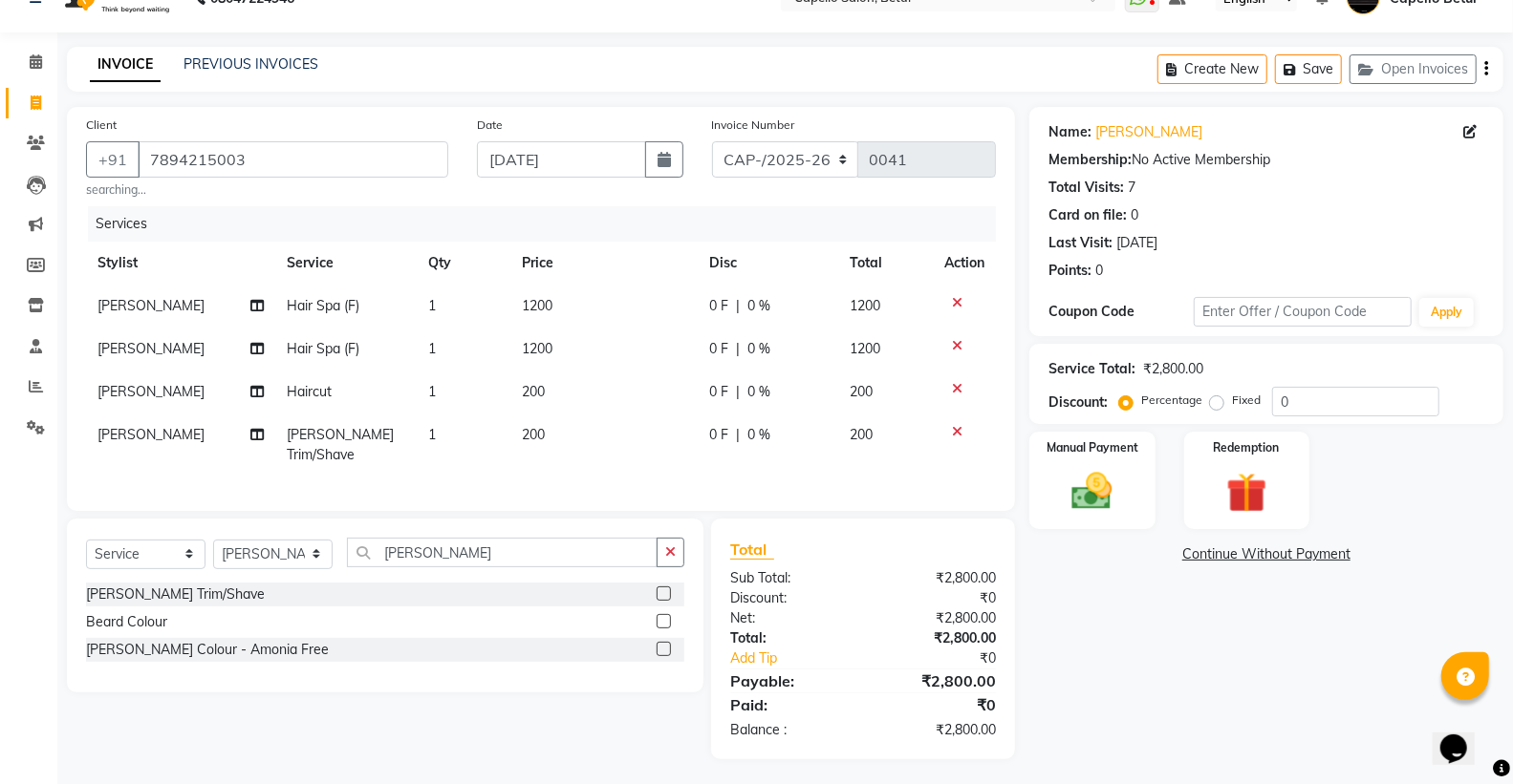
click at [168, 311] on td "[PERSON_NAME]" at bounding box center [180, 306] width 189 height 43
select select "20307"
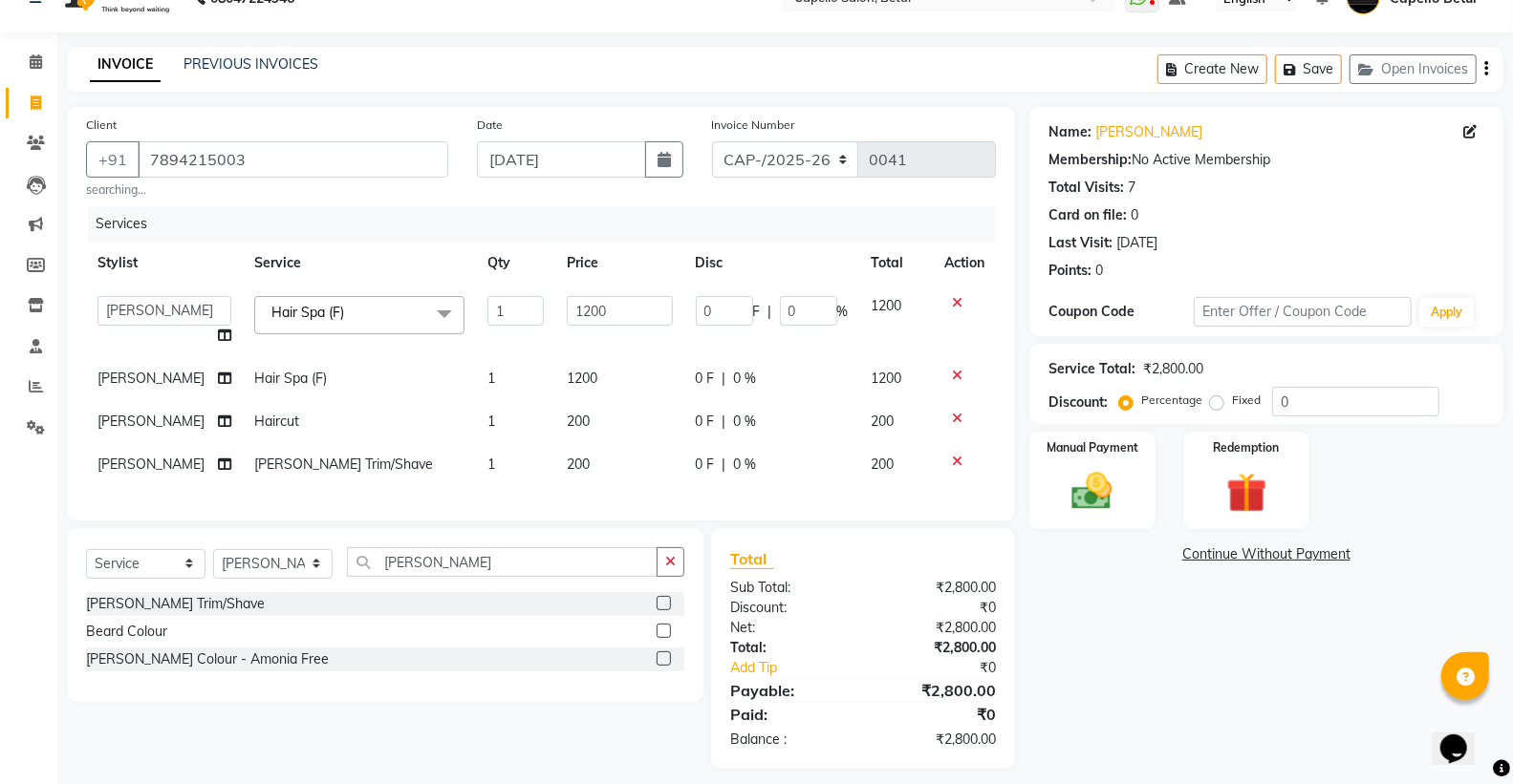
click at [187, 383] on td "[PERSON_NAME]" at bounding box center [164, 378] width 157 height 43
select select "34695"
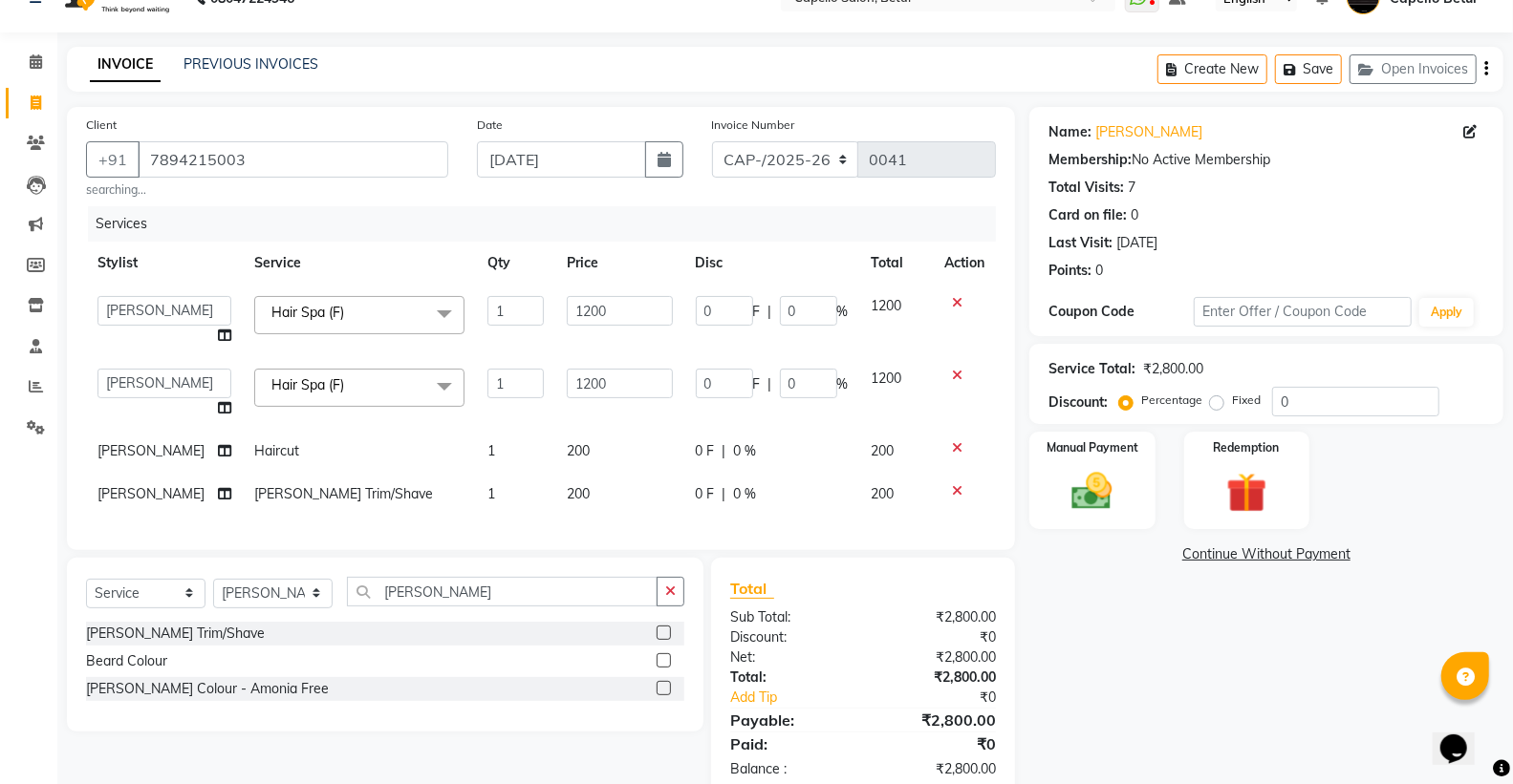
click at [175, 455] on td "[PERSON_NAME]" at bounding box center [164, 451] width 157 height 43
select select "14474"
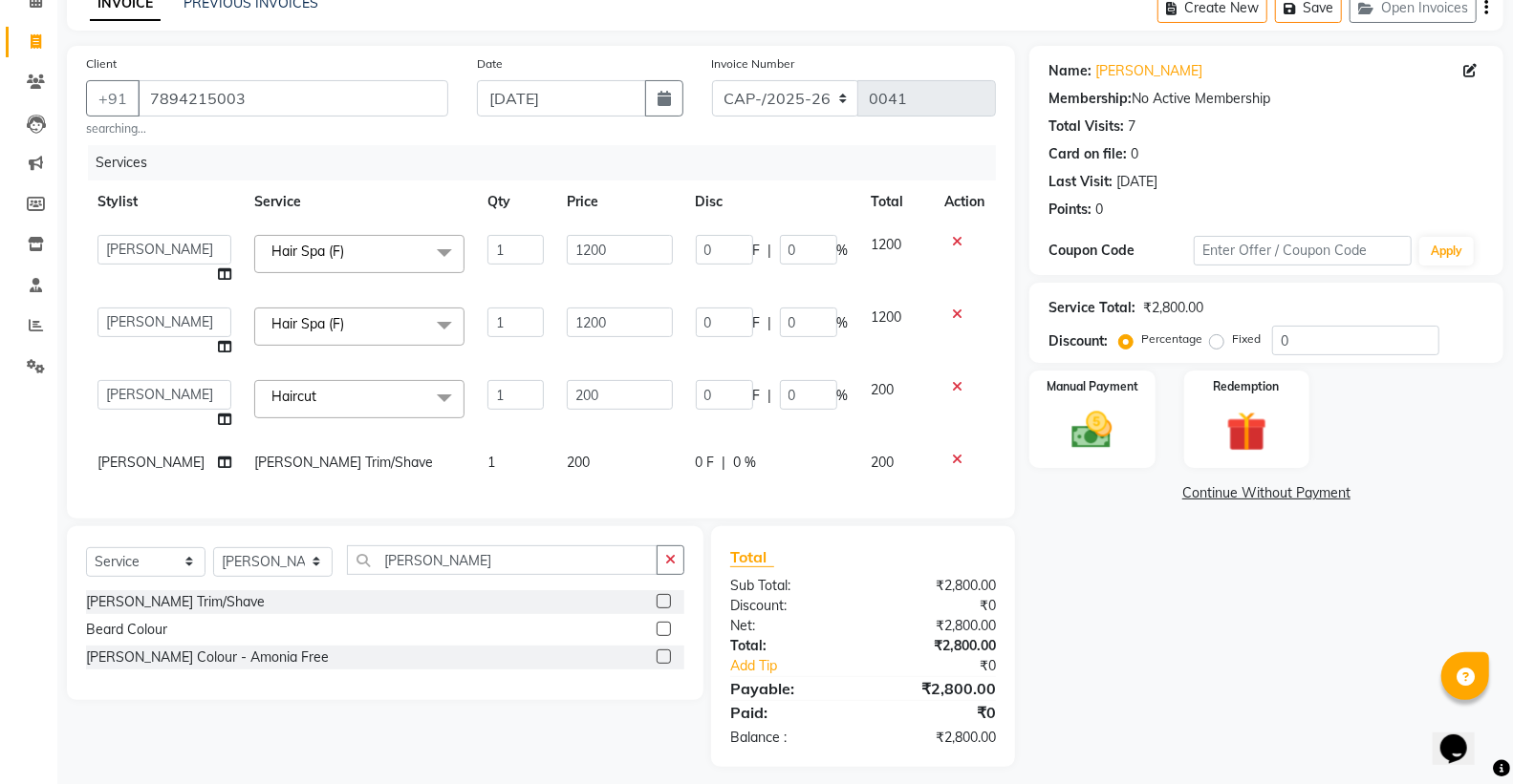
scroll to position [125, 0]
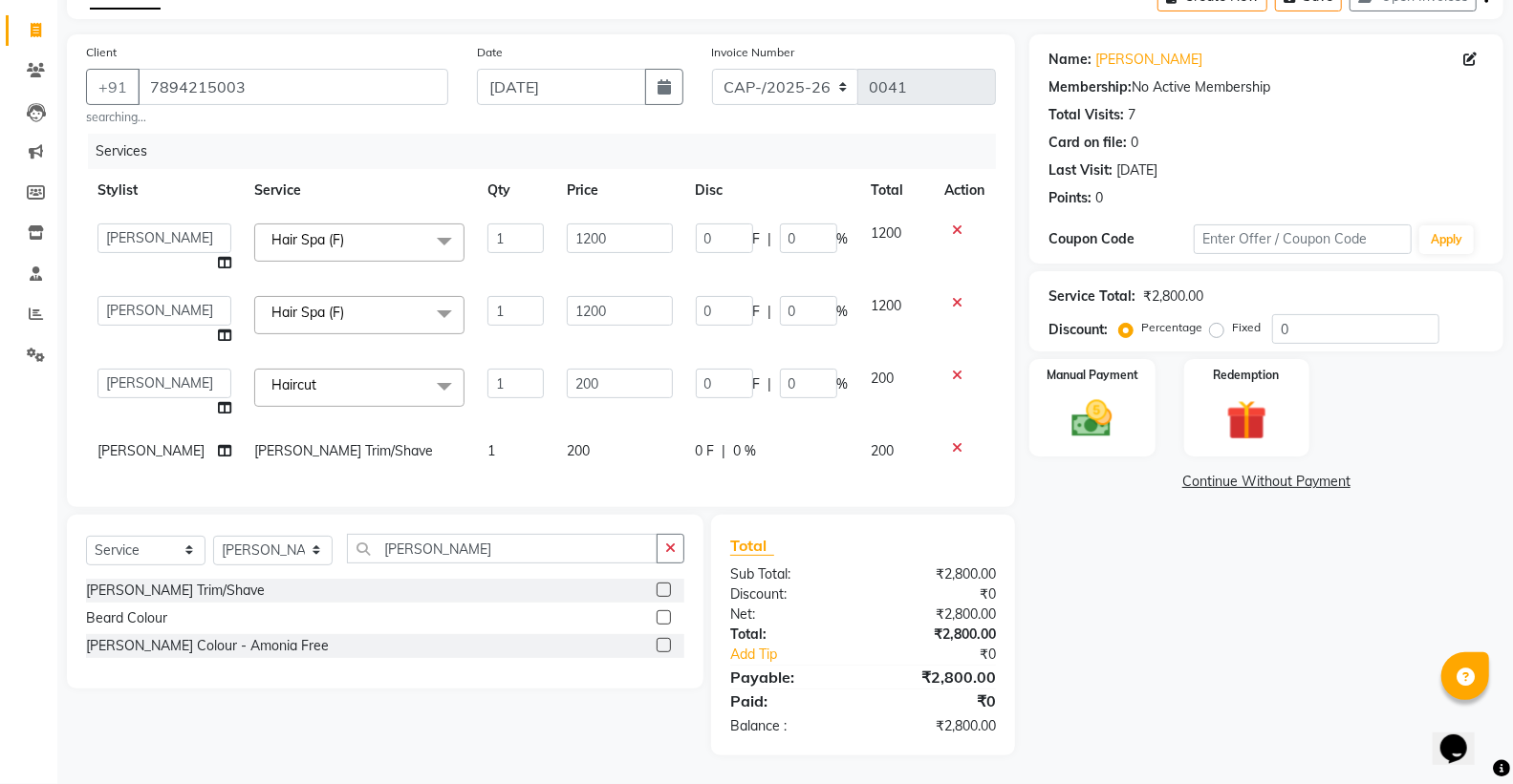
click at [165, 452] on td "[PERSON_NAME]" at bounding box center [164, 451] width 157 height 43
select select "14474"
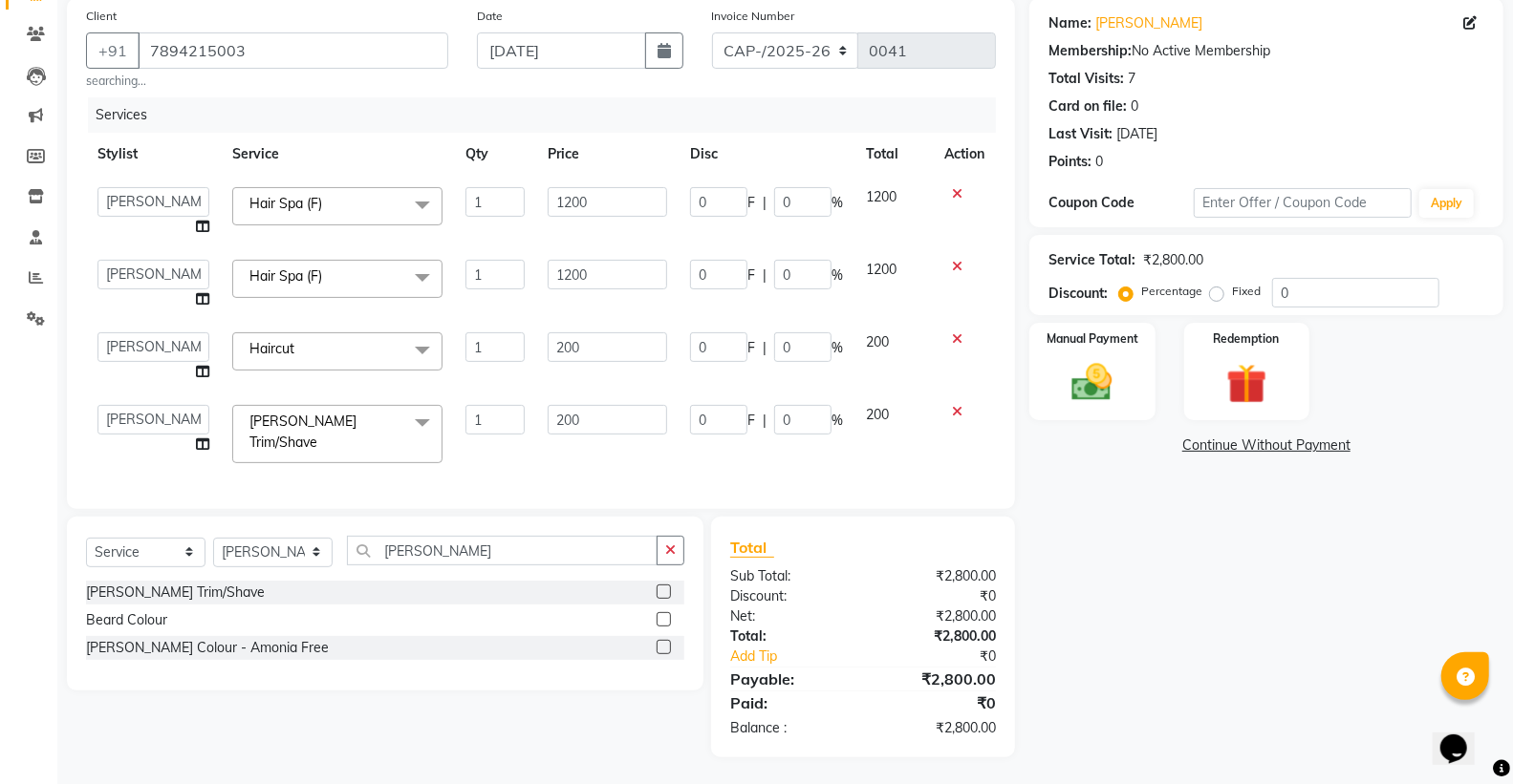
scroll to position [155, 0]
click at [1122, 402] on div "Manual Payment" at bounding box center [1092, 370] width 131 height 102
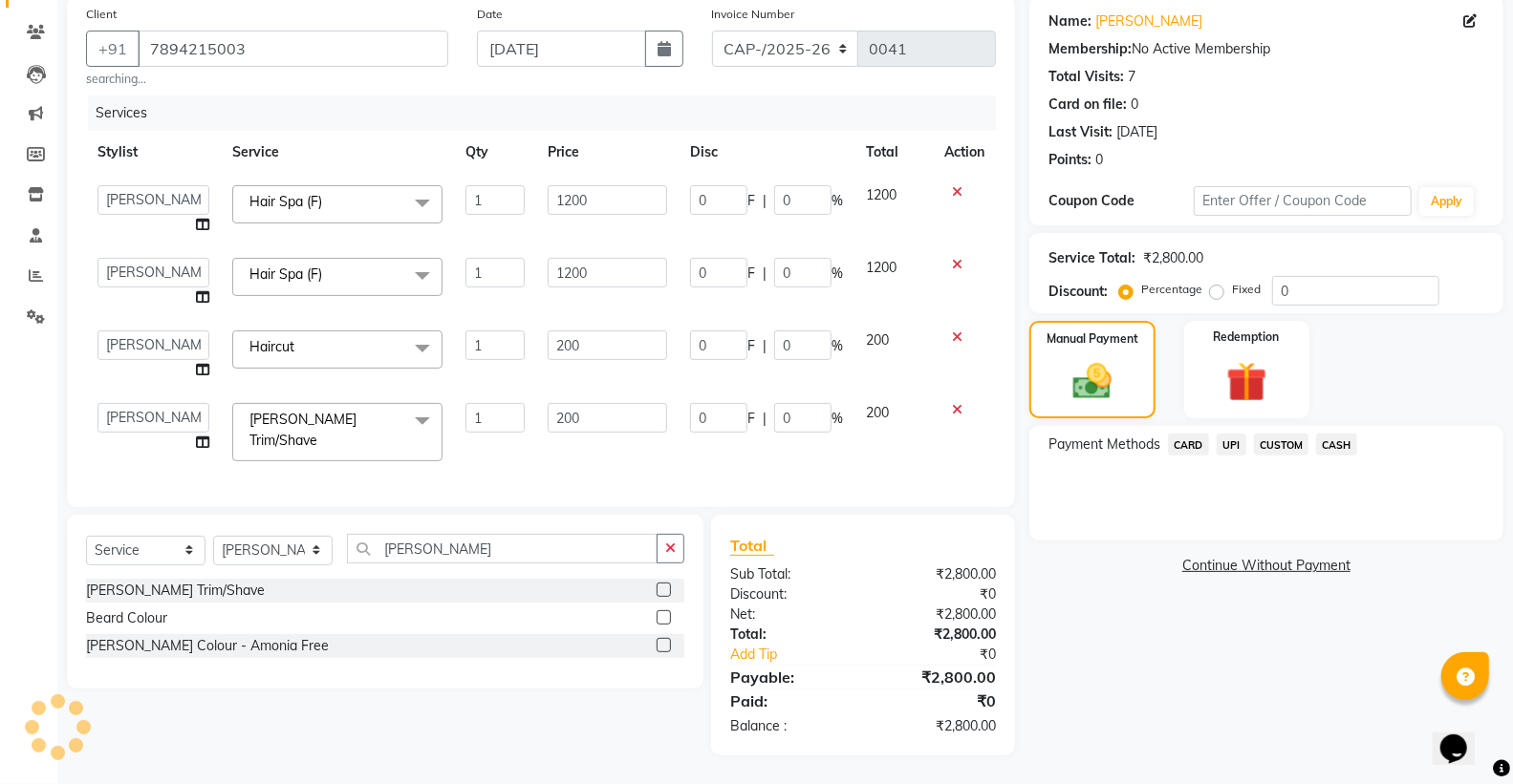
click at [1346, 434] on span "CASH" at bounding box center [1336, 445] width 41 height 22
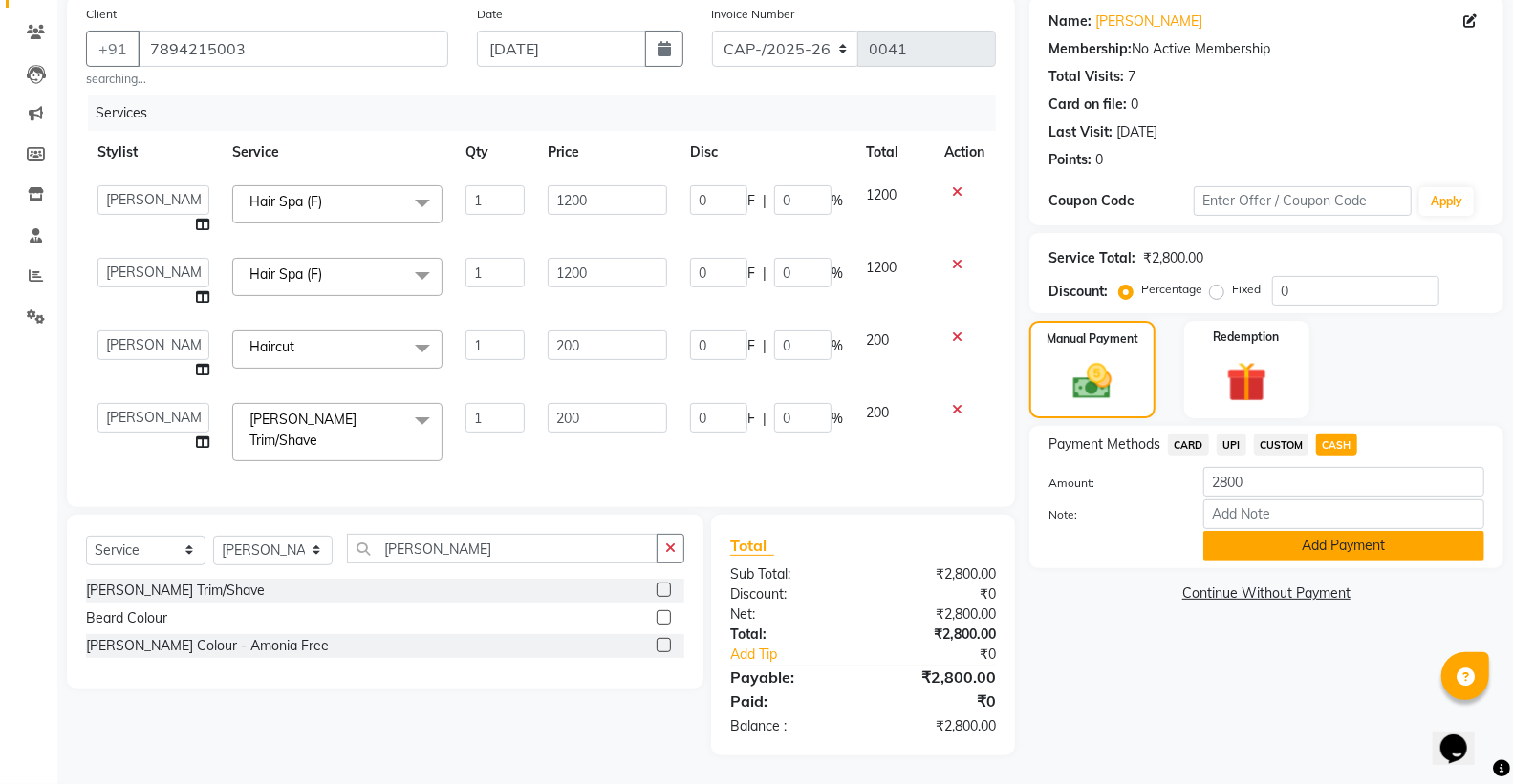
click at [1272, 539] on button "Add Payment" at bounding box center [1344, 546] width 281 height 29
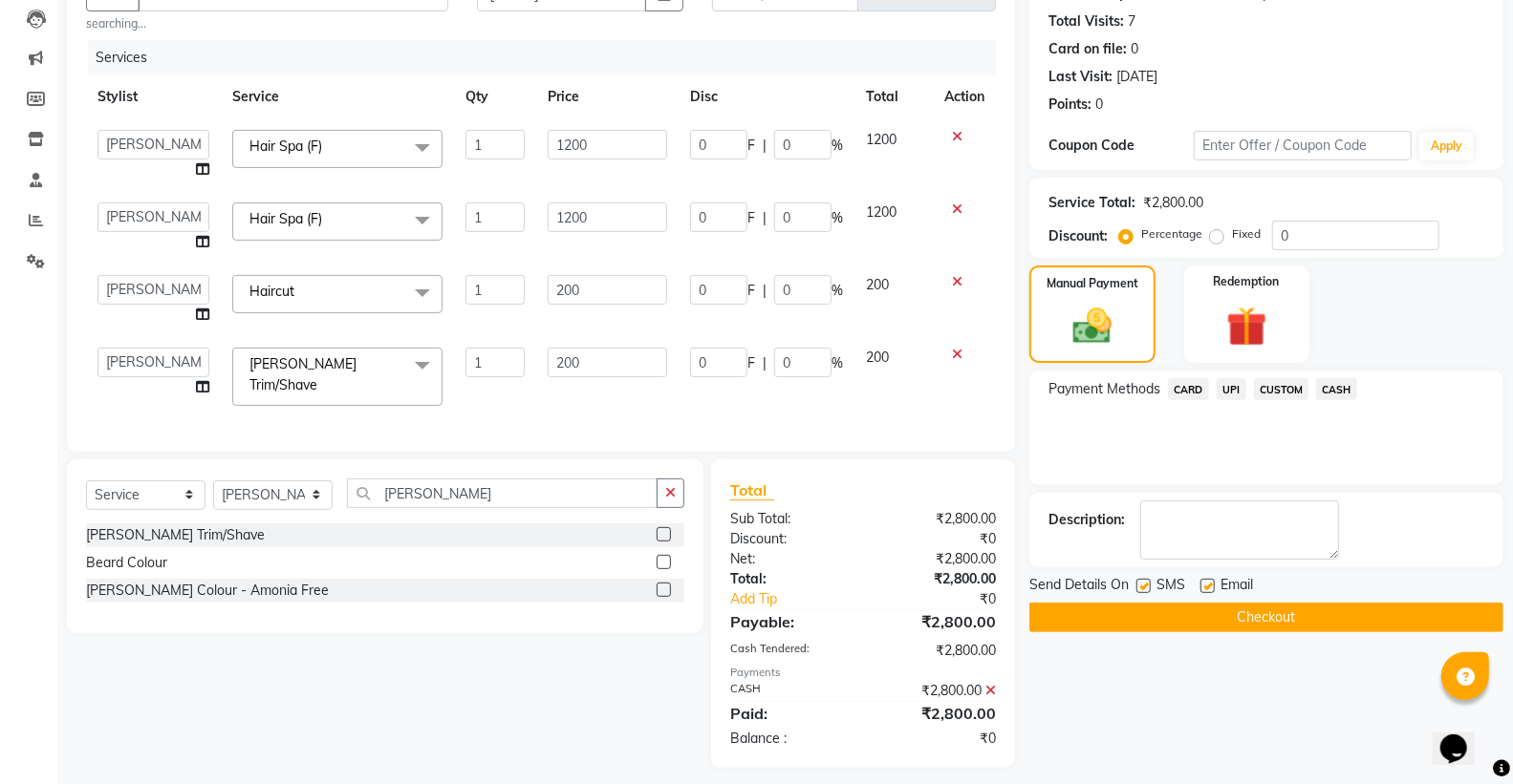
scroll to position [222, 0]
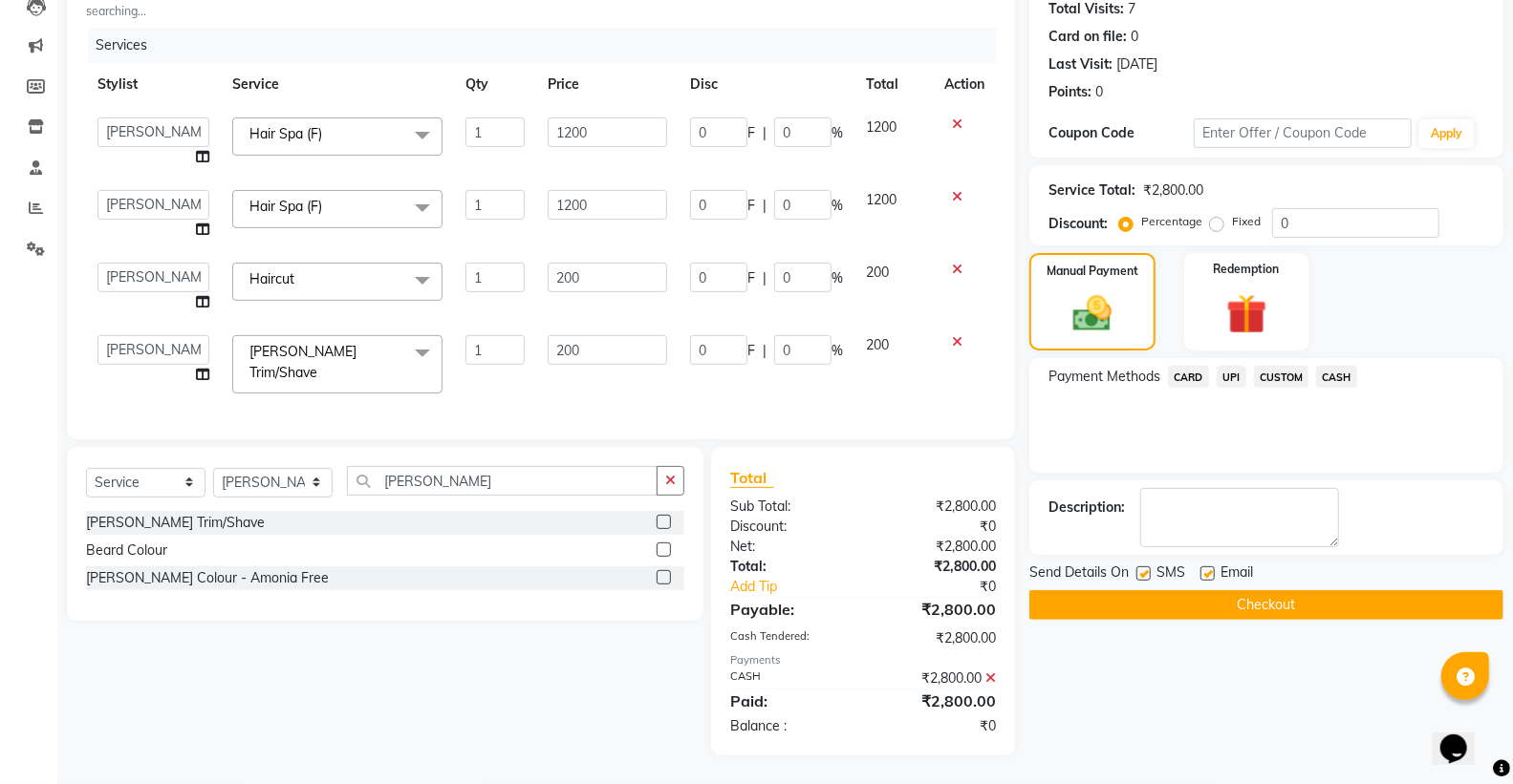
click at [1177, 596] on button "Checkout" at bounding box center [1266, 606] width 474 height 29
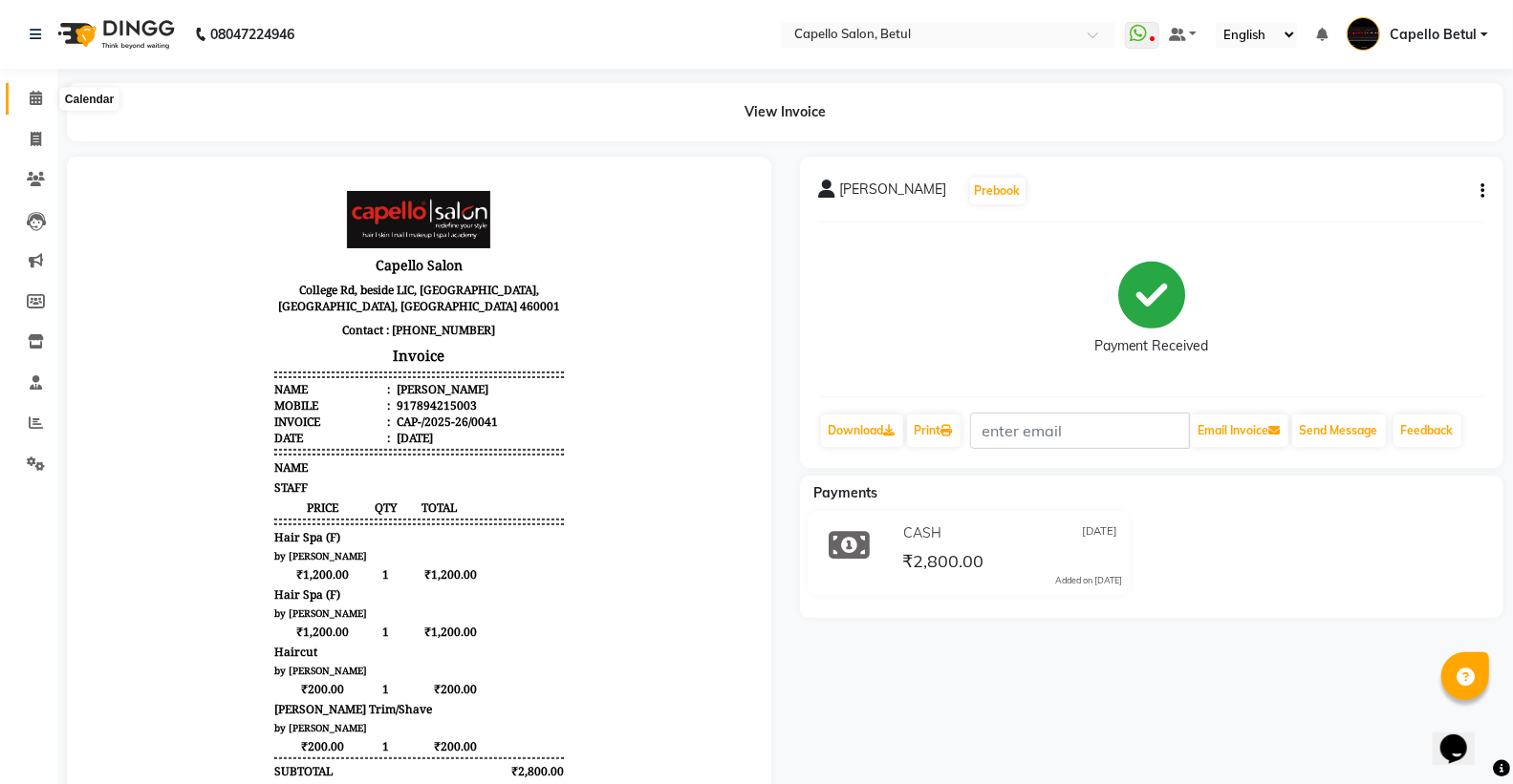
click at [42, 91] on span at bounding box center [36, 98] width 33 height 22
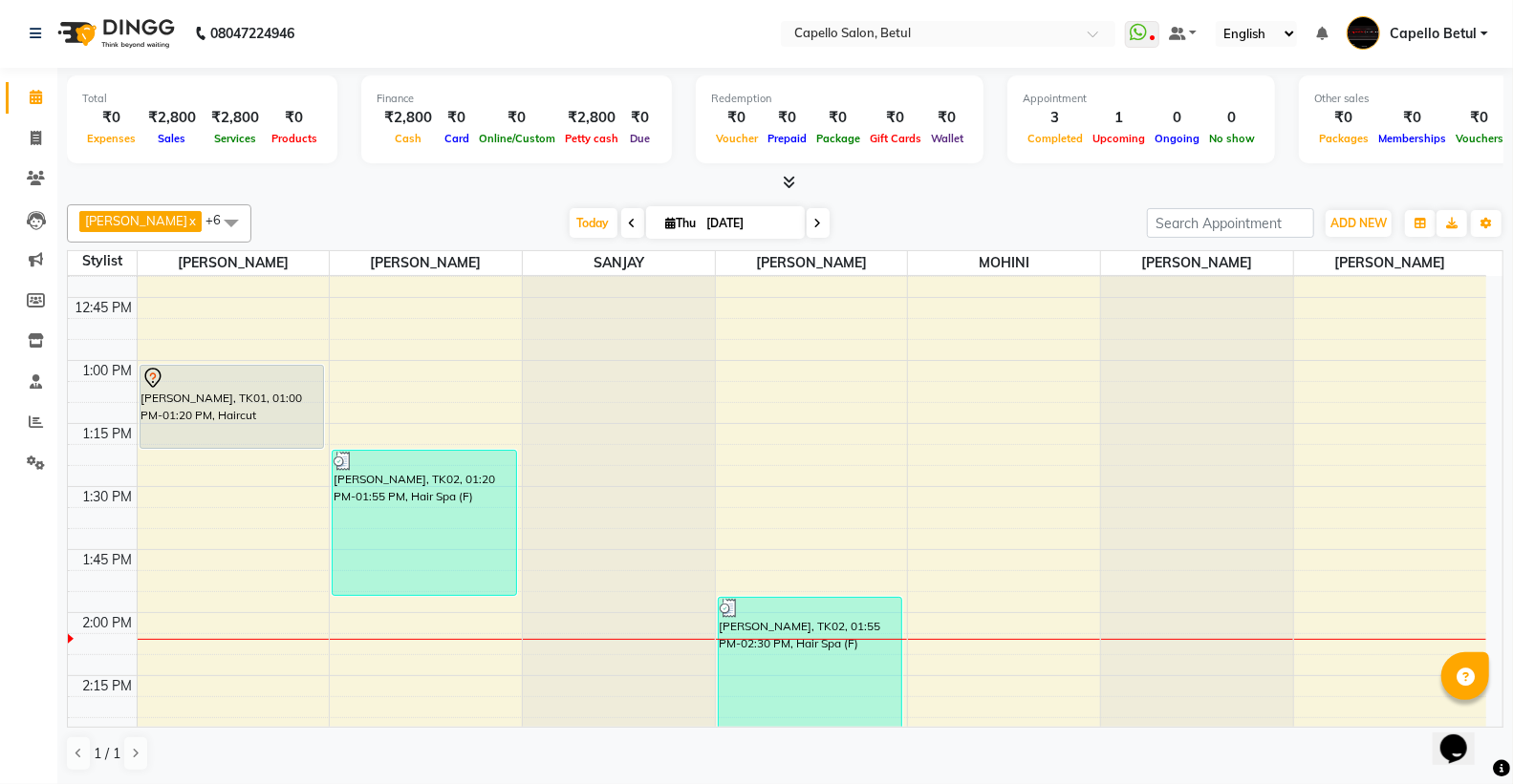
scroll to position [848, 0]
